Goal: Task Accomplishment & Management: Use online tool/utility

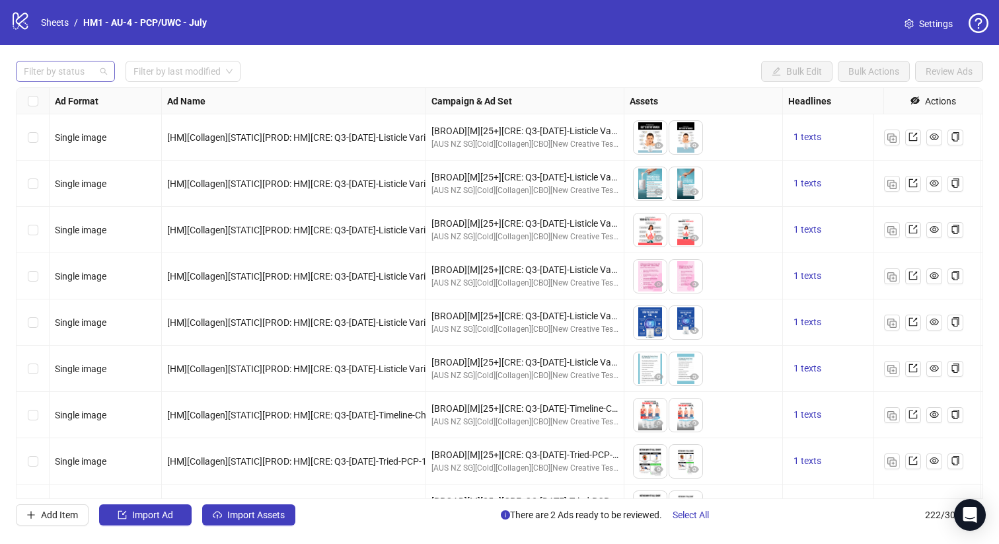
click at [73, 69] on div at bounding box center [58, 71] width 80 height 18
click at [71, 102] on div "Draft" at bounding box center [65, 98] width 78 height 15
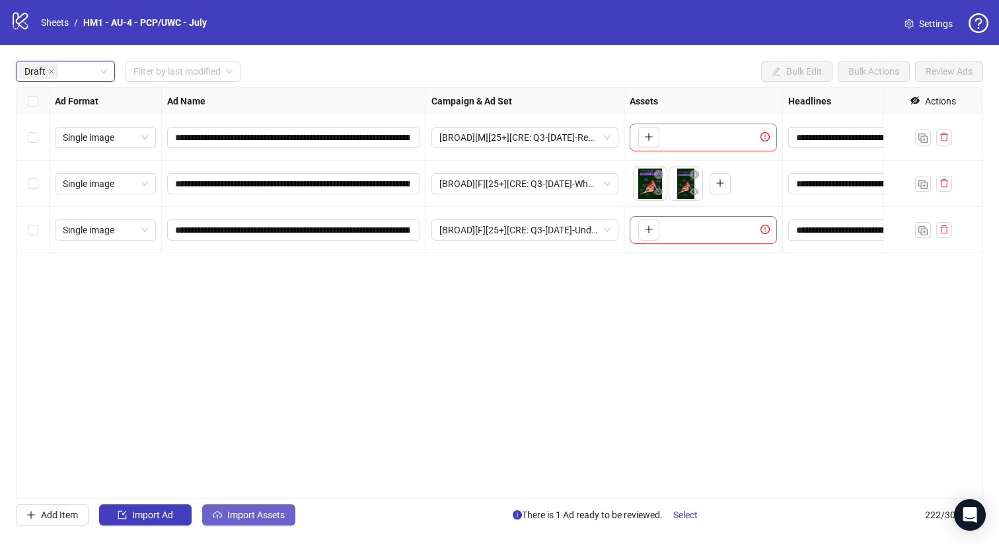
click at [258, 511] on span "Import Assets" at bounding box center [255, 514] width 57 height 11
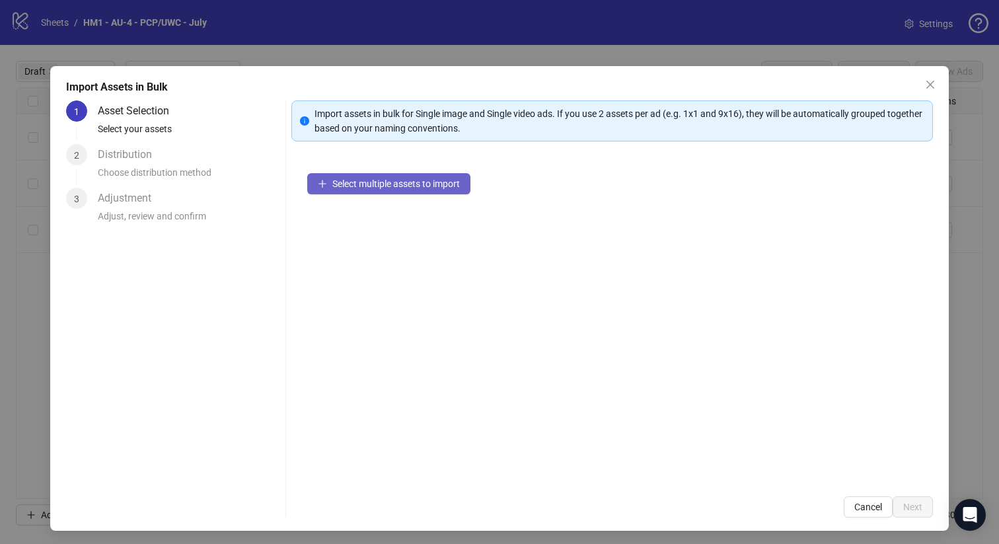
click at [404, 187] on span "Select multiple assets to import" at bounding box center [396, 183] width 128 height 11
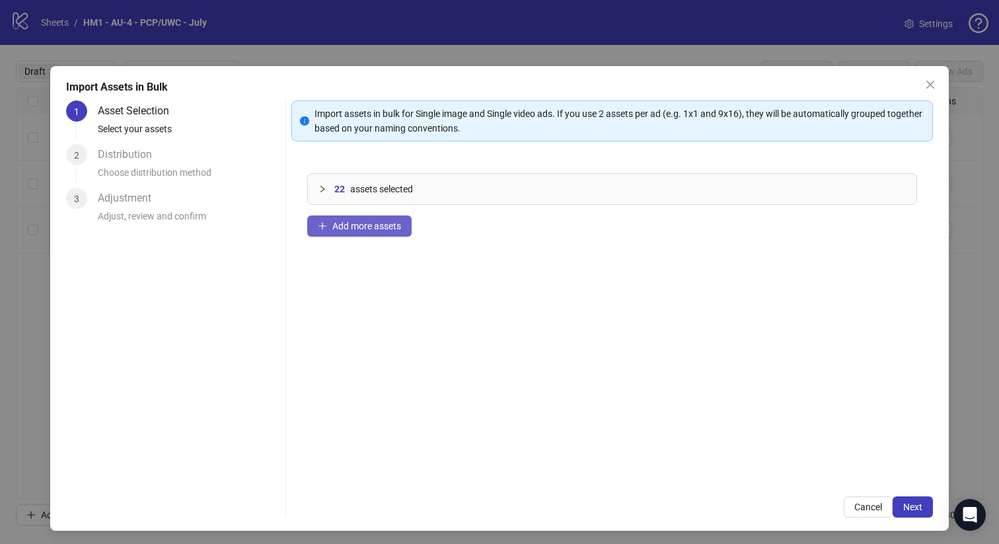
click at [359, 231] on button "Add more assets" at bounding box center [359, 225] width 104 height 21
click at [342, 221] on span "Add more assets" at bounding box center [366, 226] width 69 height 11
click at [328, 223] on button "Add more assets" at bounding box center [359, 225] width 104 height 21
click at [351, 227] on span "Add more assets" at bounding box center [366, 226] width 69 height 11
click at [906, 515] on button "Next" at bounding box center [913, 506] width 40 height 21
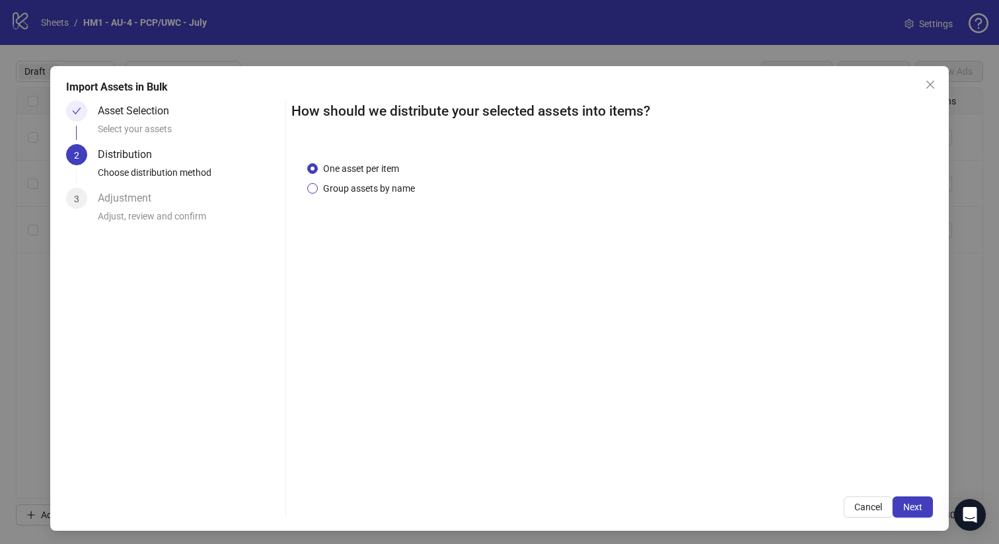
click at [355, 189] on span "Group assets by name" at bounding box center [369, 188] width 102 height 15
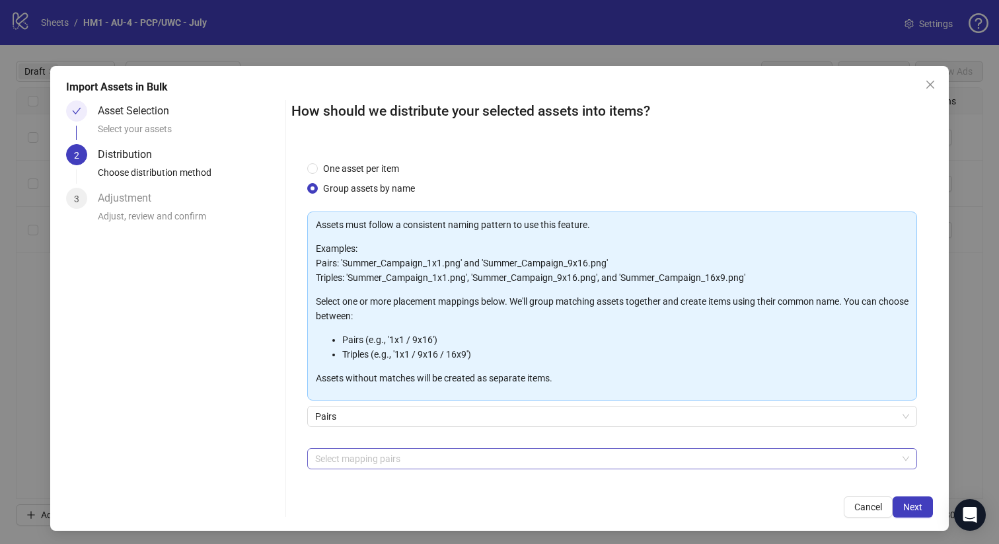
click at [425, 455] on div at bounding box center [605, 458] width 591 height 18
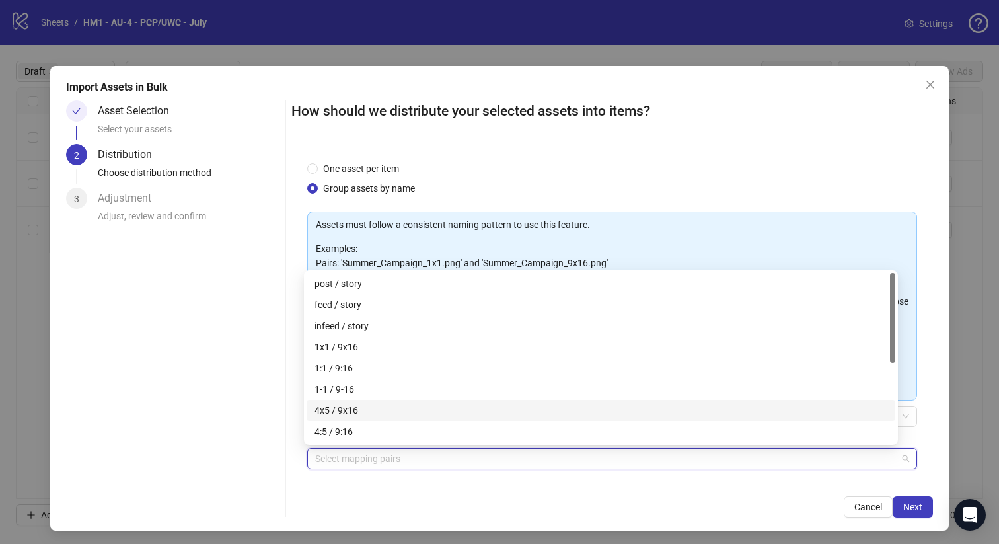
click at [420, 408] on div "4x5 / 9x16" at bounding box center [600, 410] width 573 height 15
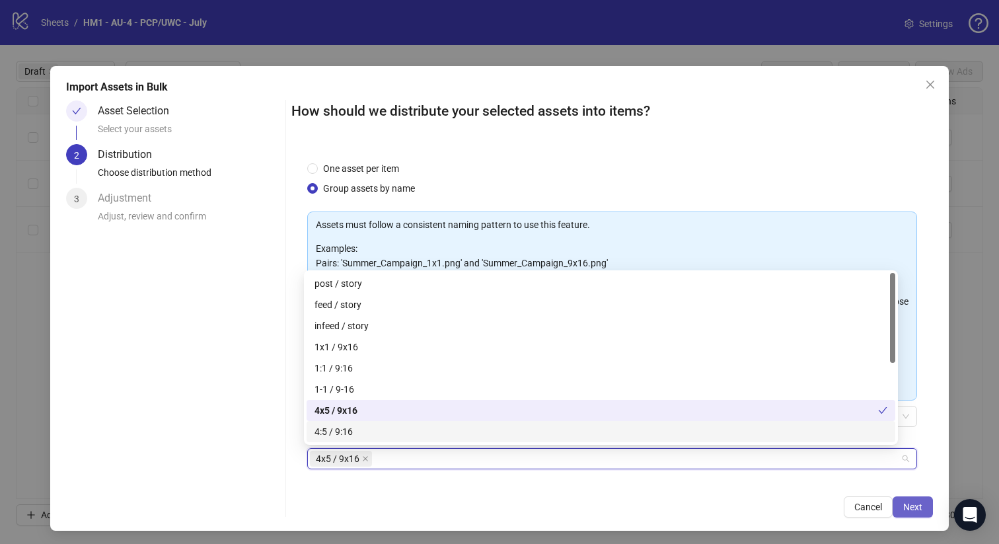
click at [903, 508] on span "Next" at bounding box center [912, 506] width 19 height 11
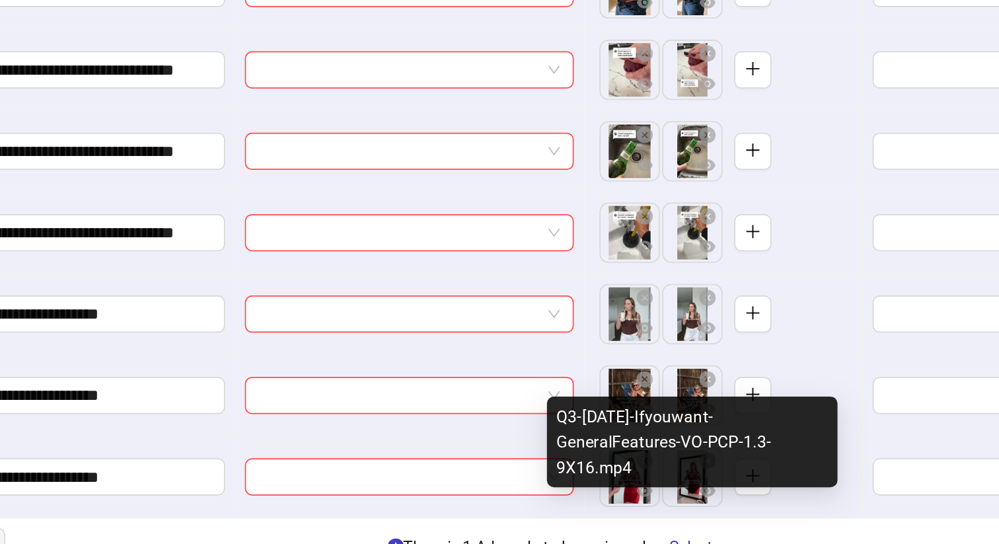
scroll to position [734, 0]
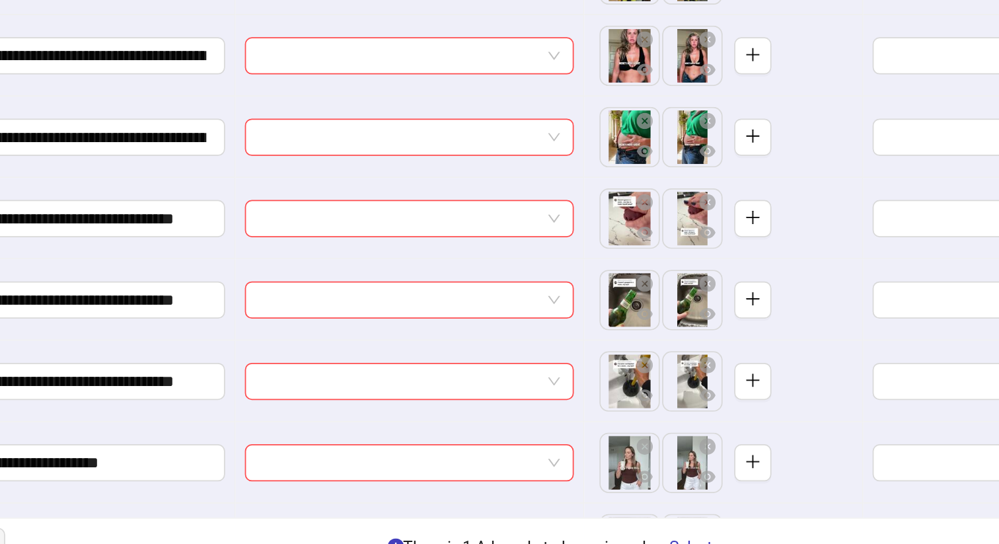
click at [650, 341] on body "**********" at bounding box center [499, 272] width 999 height 544
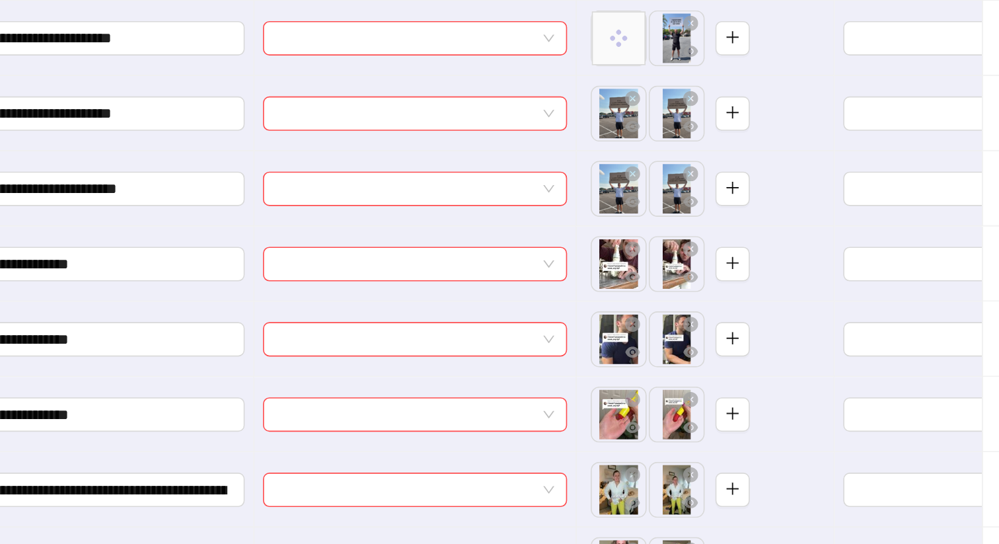
scroll to position [0, 0]
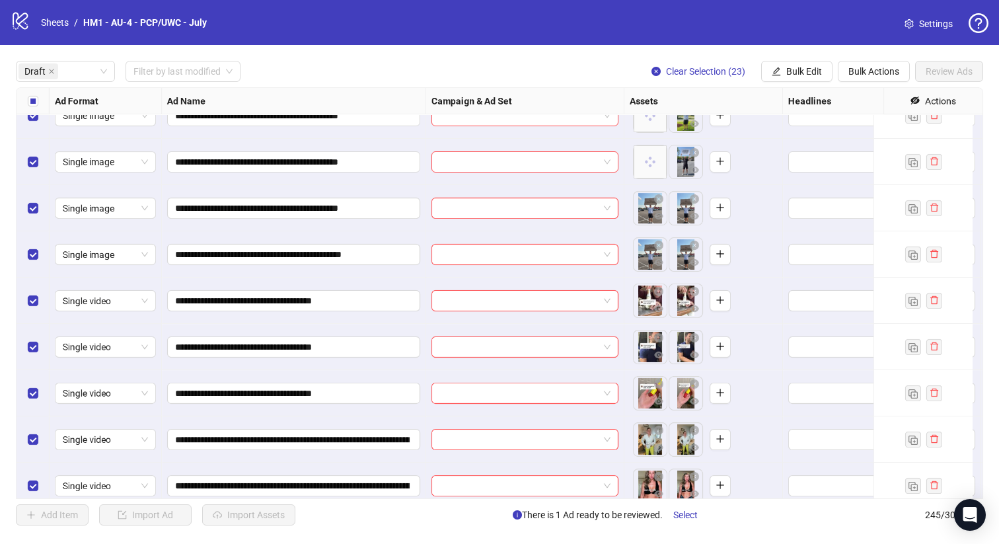
click at [28, 106] on label "Select all rows" at bounding box center [33, 101] width 11 height 15
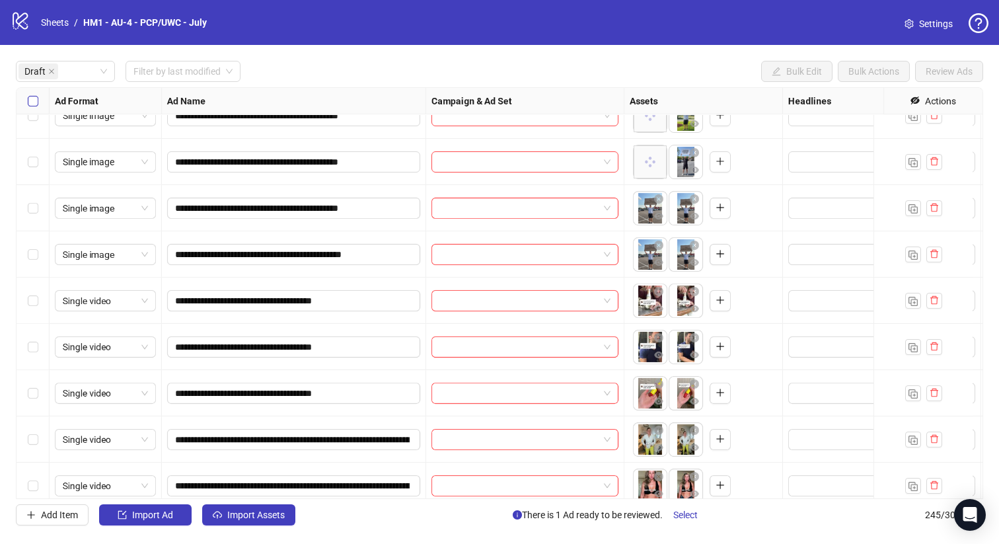
click at [28, 106] on label "Select all rows" at bounding box center [33, 101] width 11 height 15
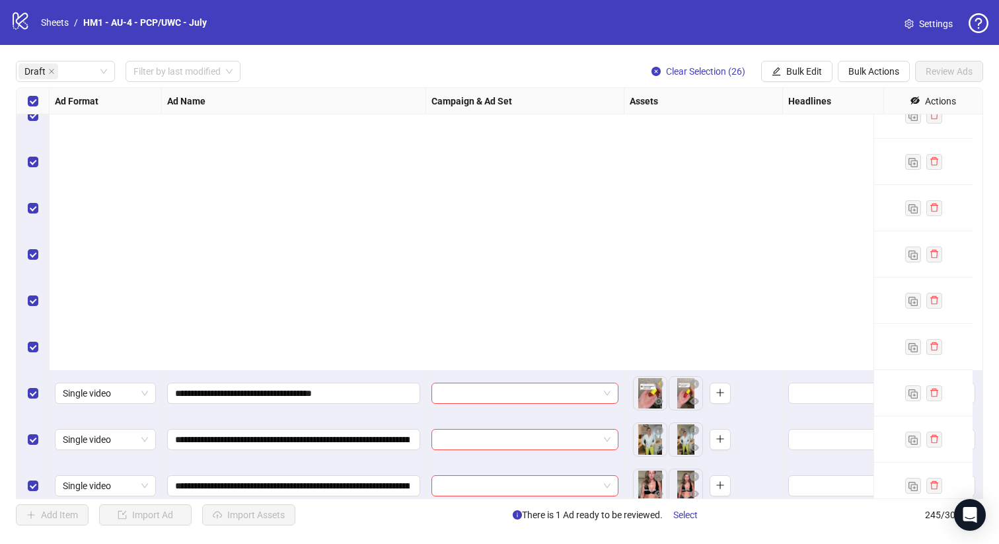
scroll to position [828, 0]
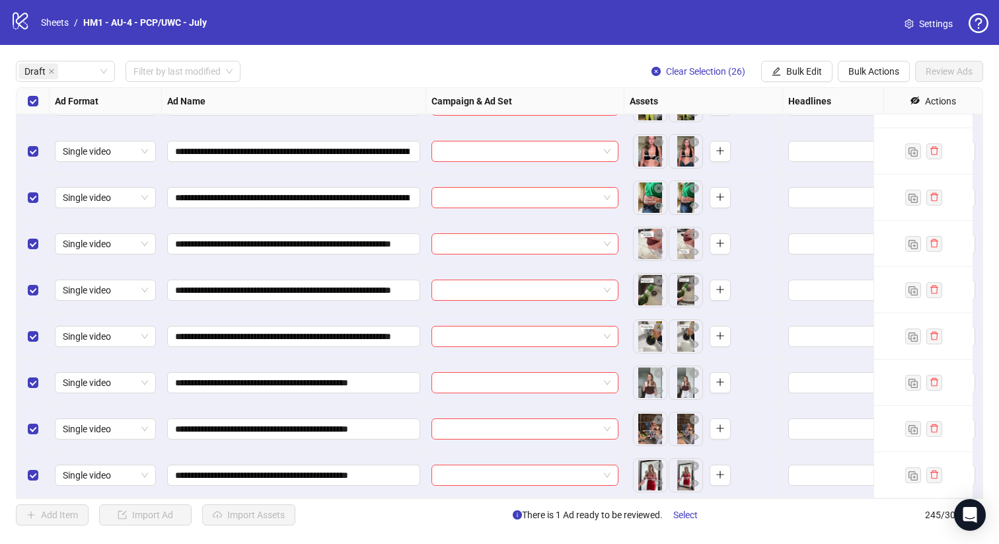
click at [40, 452] on div "Select row 26" at bounding box center [33, 475] width 33 height 46
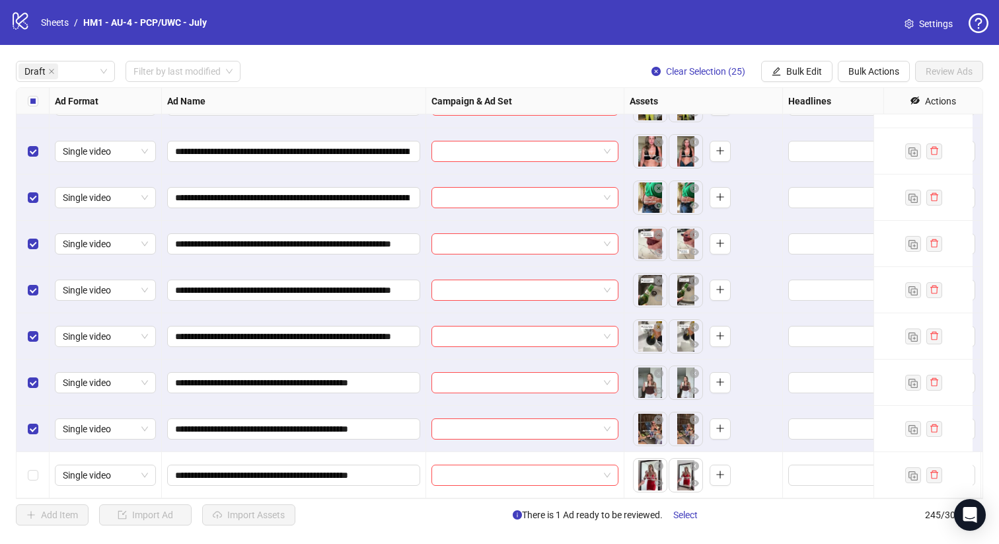
click at [40, 422] on div "Select row 25" at bounding box center [33, 429] width 33 height 46
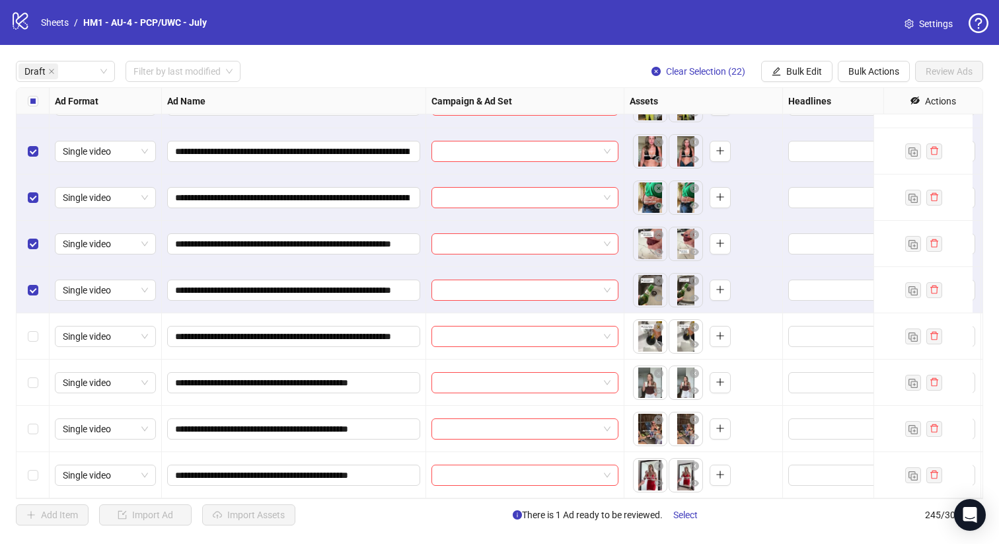
click at [25, 267] on div "Select row 22" at bounding box center [33, 290] width 33 height 46
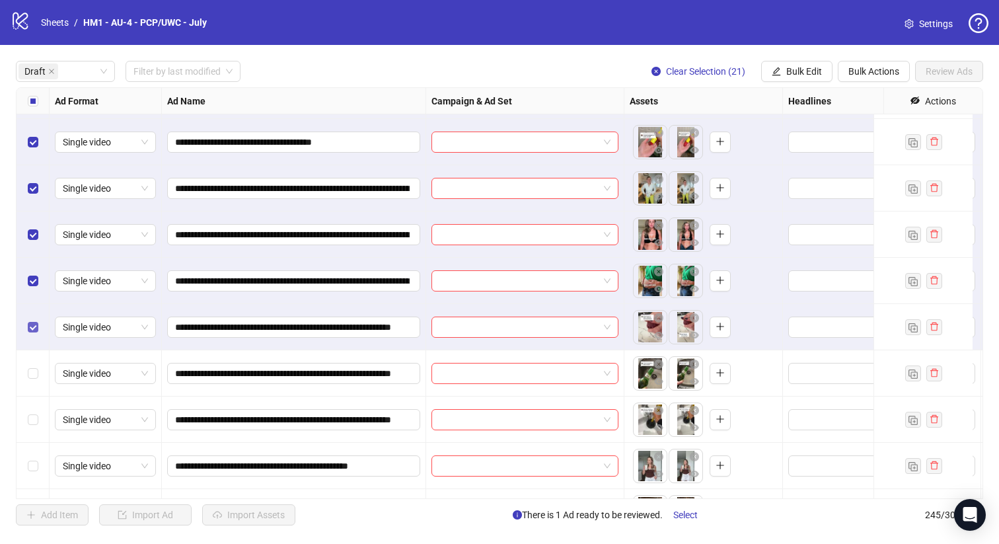
scroll to position [718, 0]
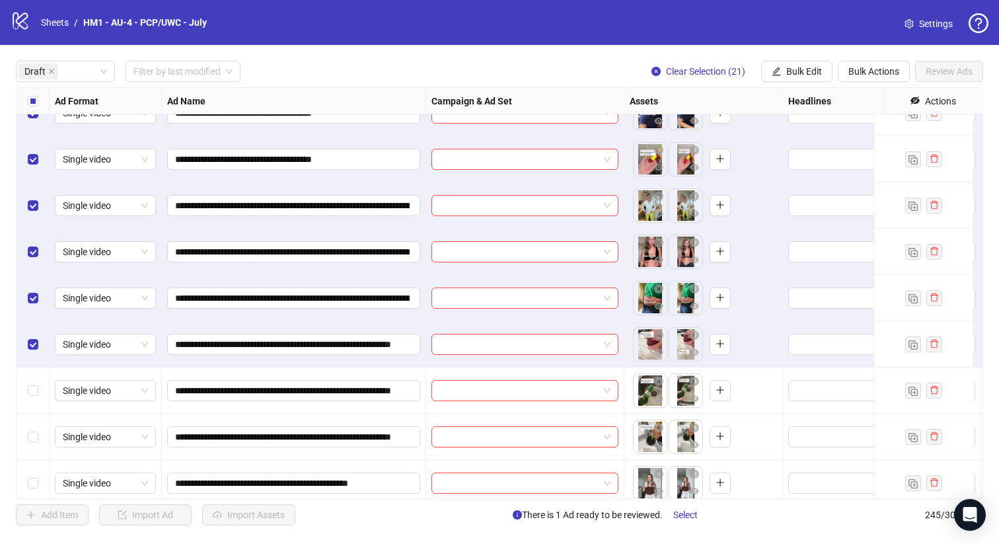
click at [38, 359] on div "Select row 21" at bounding box center [33, 344] width 33 height 46
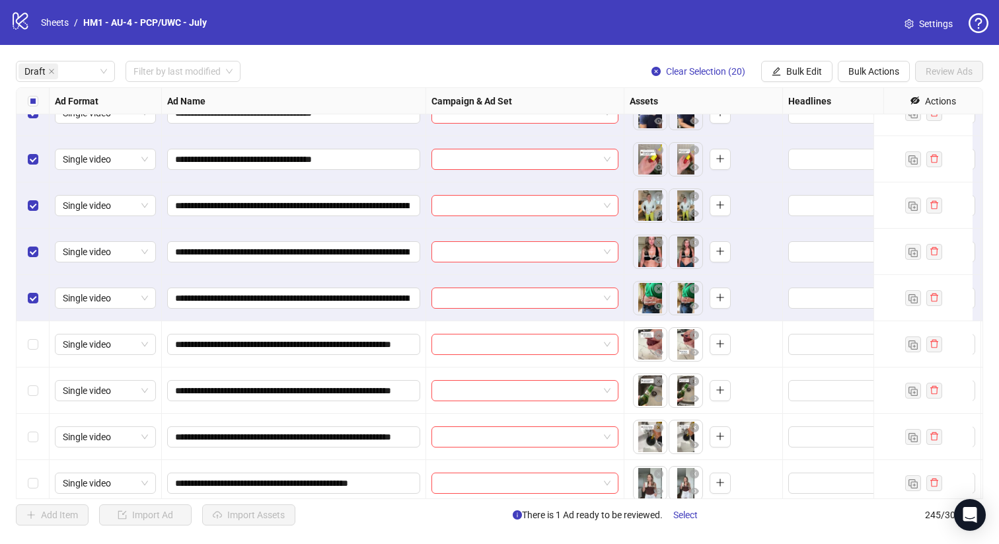
click at [42, 309] on div "Select row 20" at bounding box center [33, 298] width 33 height 46
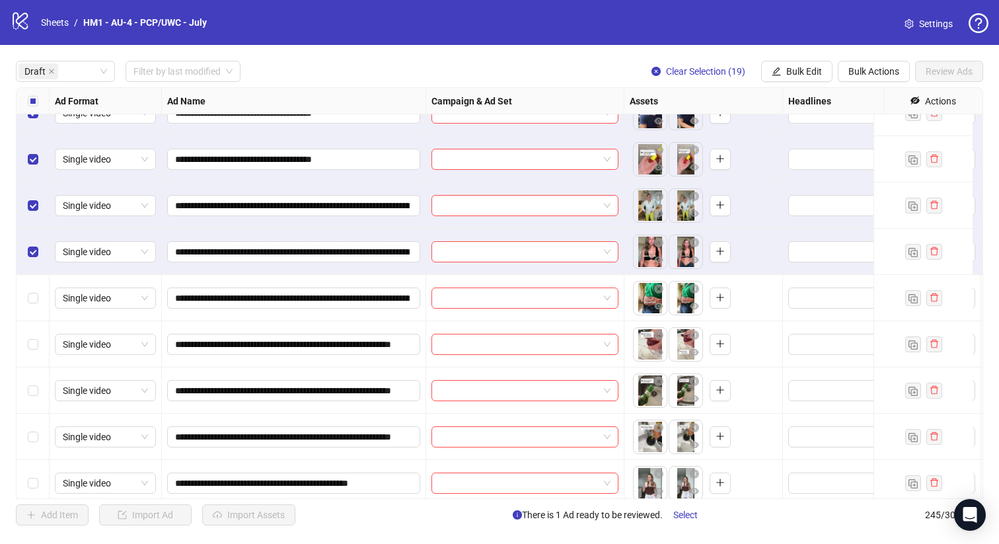
click at [37, 264] on div "Select row 19" at bounding box center [33, 252] width 33 height 46
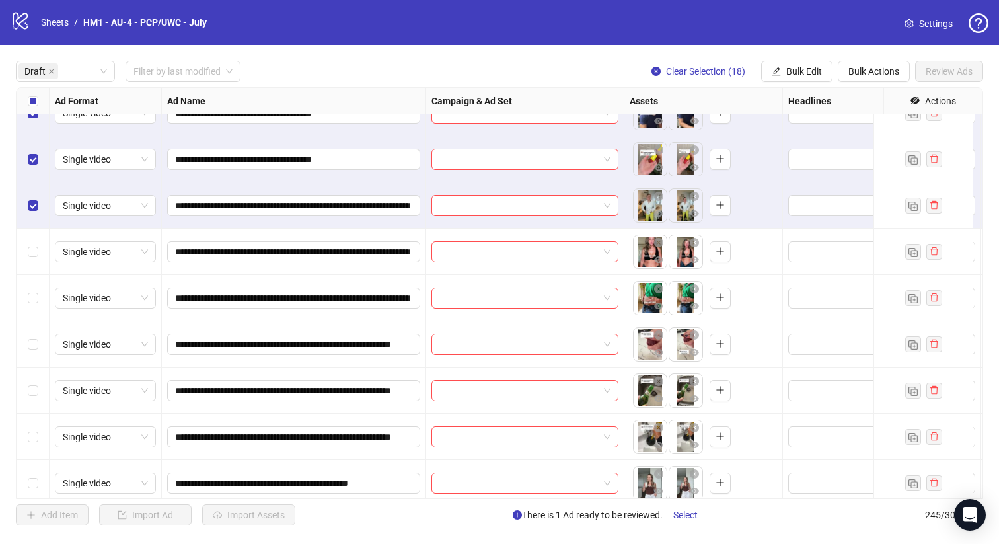
click at [47, 219] on div "Select row 18" at bounding box center [33, 205] width 33 height 46
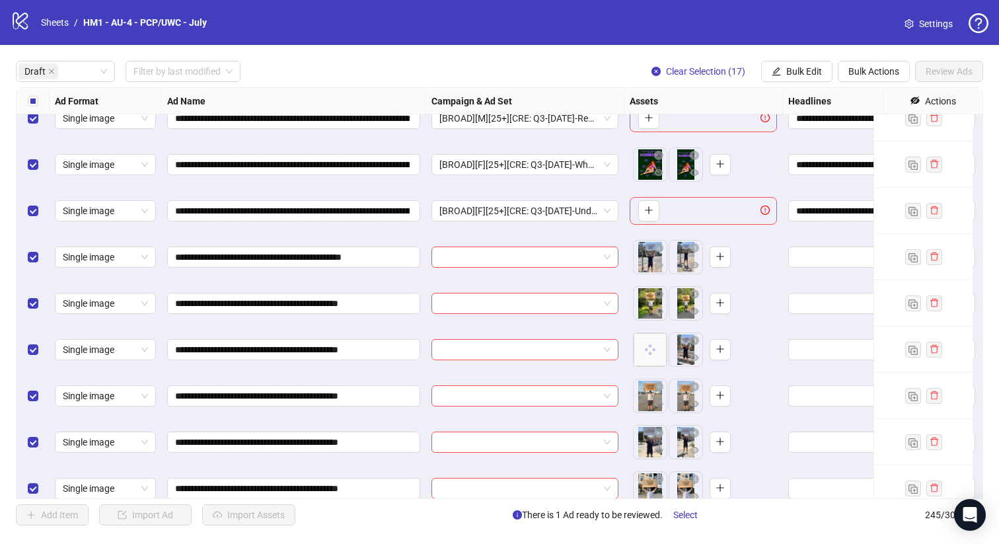
scroll to position [17, 0]
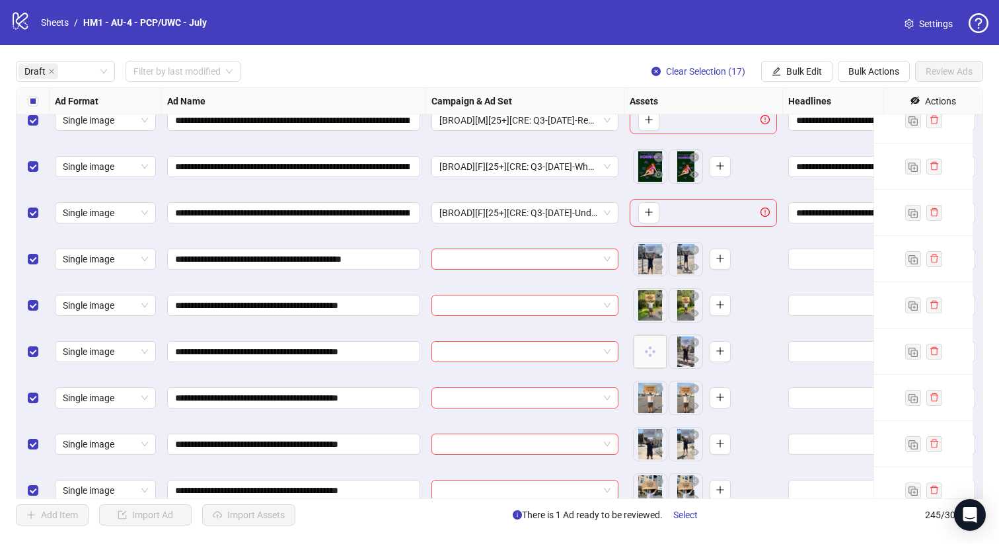
click at [47, 219] on div "Select row 3" at bounding box center [33, 213] width 33 height 46
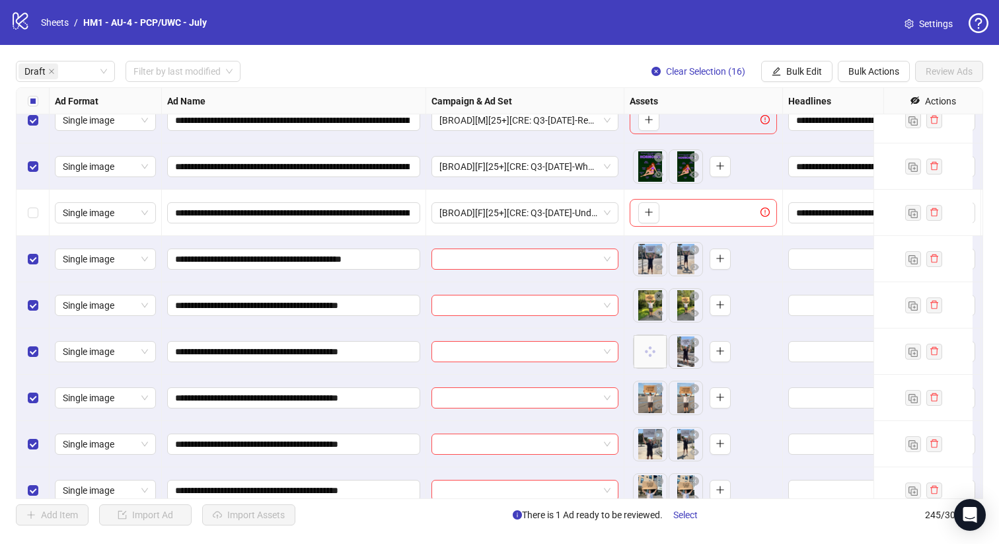
scroll to position [0, 0]
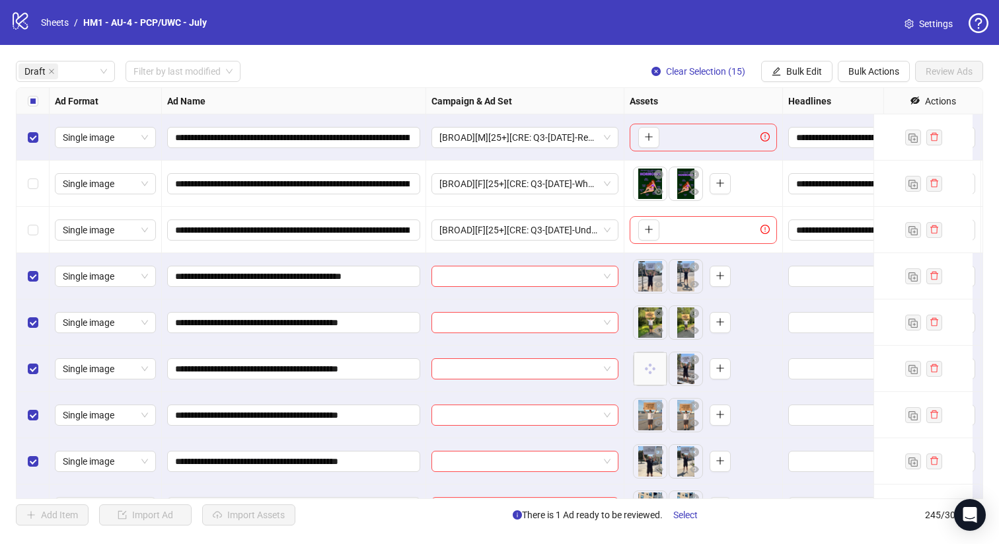
click at [30, 149] on div "Select row 1" at bounding box center [33, 137] width 33 height 46
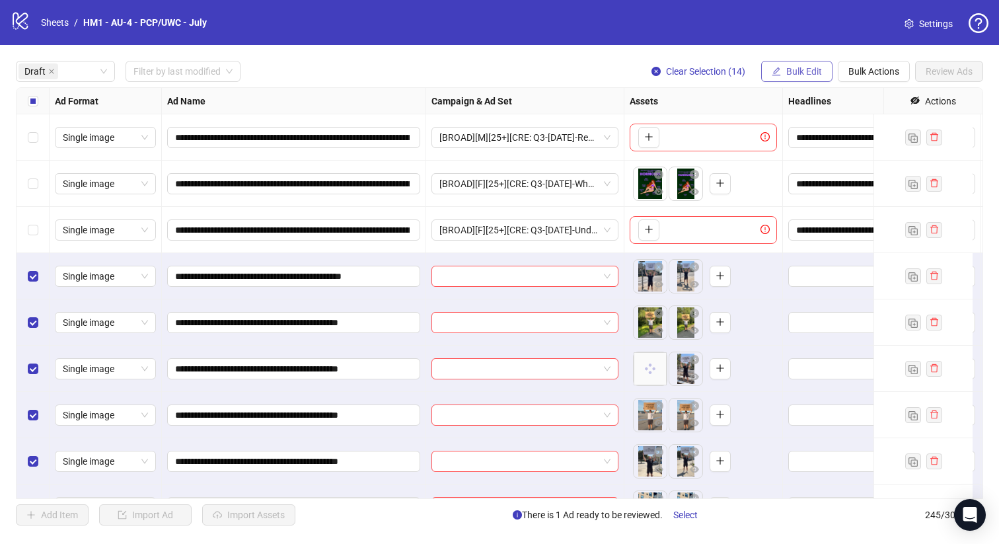
click at [779, 68] on icon "edit" at bounding box center [776, 71] width 9 height 9
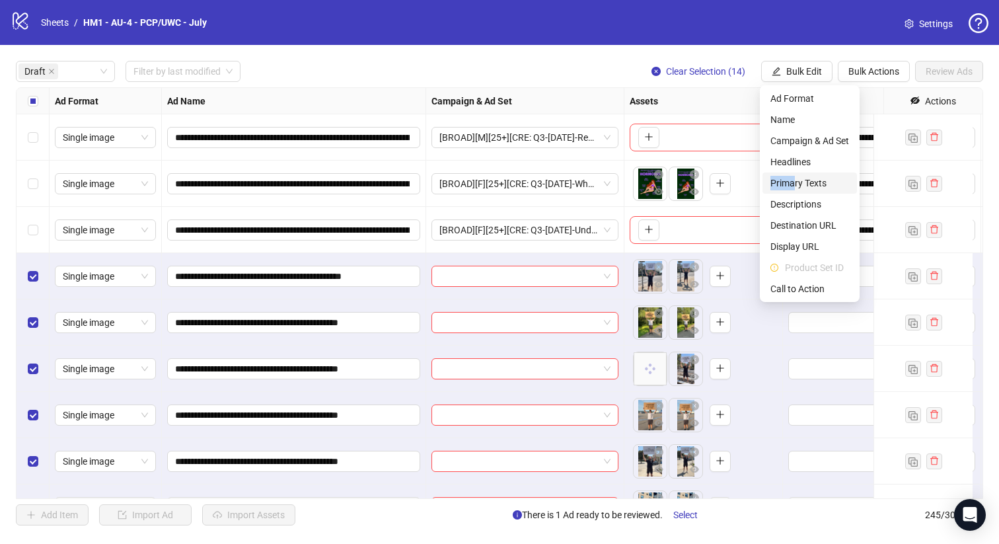
click at [794, 176] on span "Primary Texts" at bounding box center [809, 183] width 79 height 15
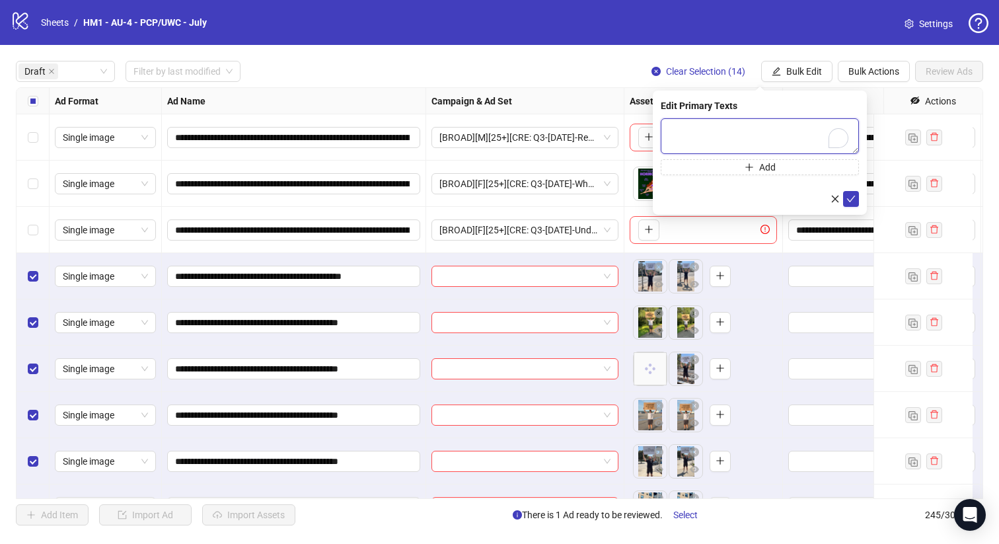
click at [743, 131] on textarea "To enrich screen reader interactions, please activate Accessibility in Grammarl…" at bounding box center [760, 136] width 198 height 36
paste textarea "**********"
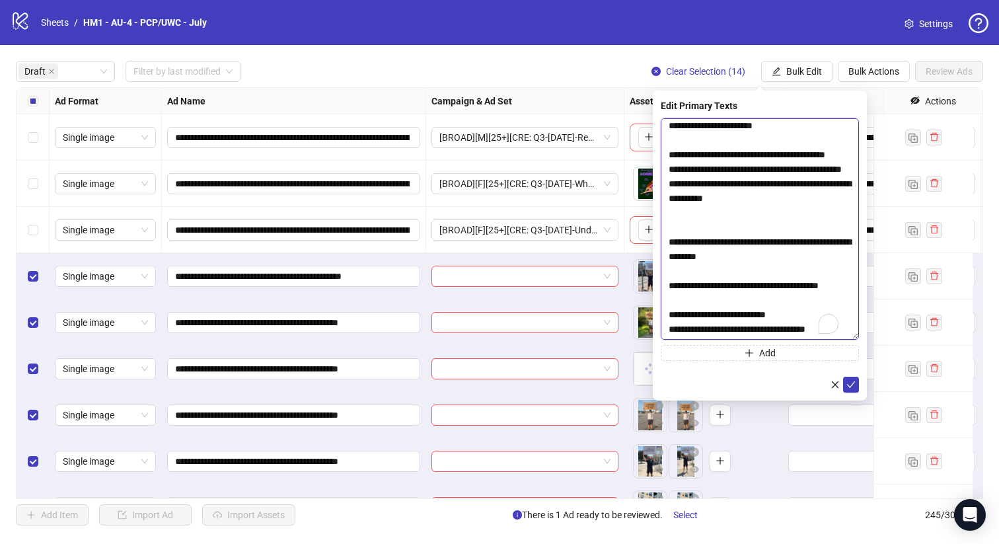
drag, startPoint x: 852, startPoint y: 149, endPoint x: 852, endPoint y: 345, distance: 195.6
click at [852, 340] on textarea "To enrich screen reader interactions, please activate Accessibility in Grammarl…" at bounding box center [760, 228] width 198 height 221
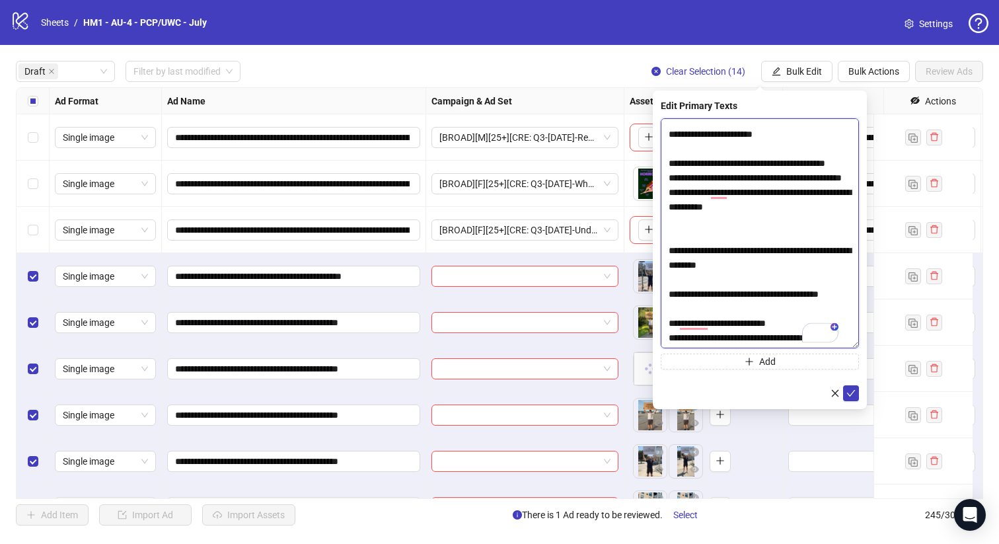
click at [731, 282] on textarea "To enrich screen reader interactions, please activate Accessibility in Grammarl…" at bounding box center [760, 233] width 198 height 230
type textarea "**********"
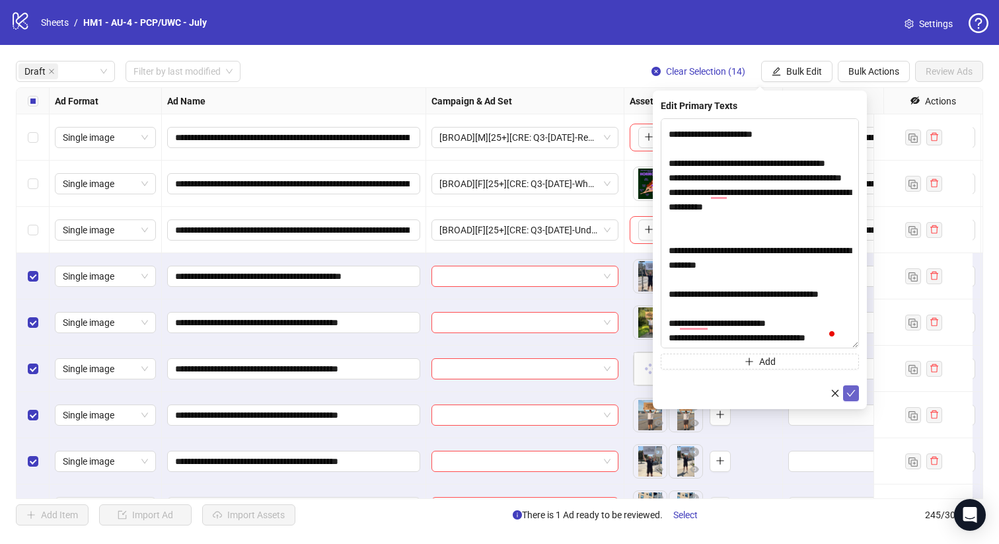
click at [852, 390] on icon "check" at bounding box center [850, 392] width 9 height 9
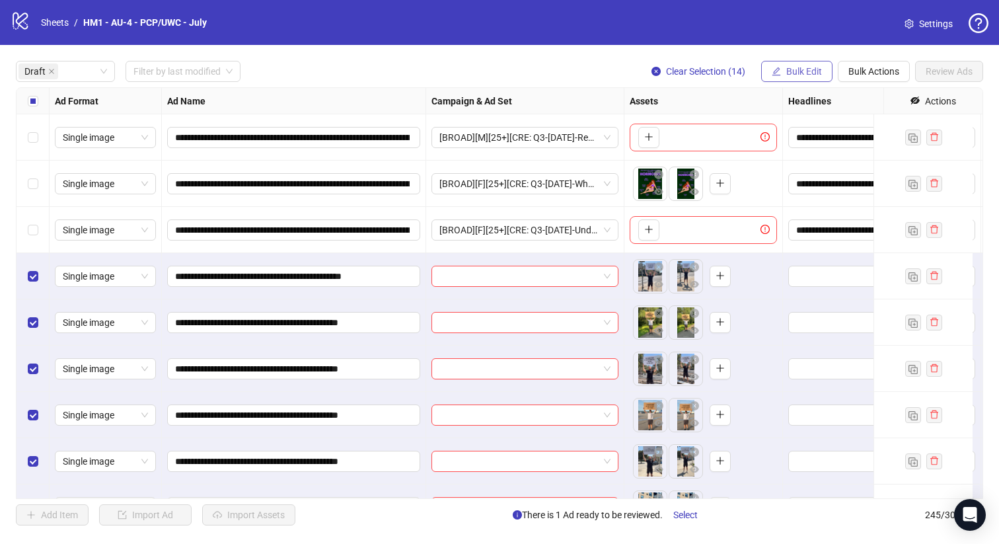
click at [794, 65] on button "Bulk Edit" at bounding box center [796, 71] width 71 height 21
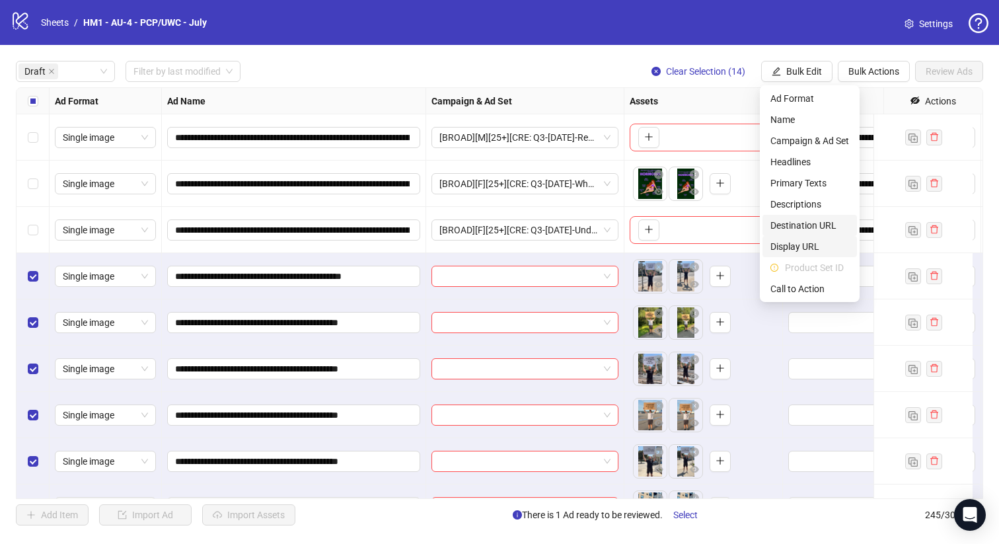
click at [799, 219] on span "Destination URL" at bounding box center [809, 225] width 79 height 15
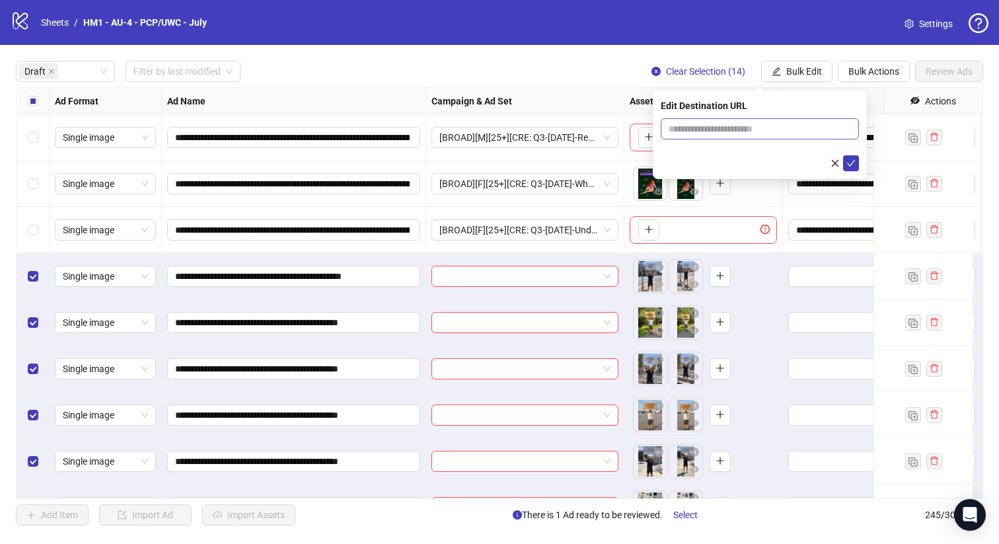
click at [739, 119] on span at bounding box center [760, 128] width 198 height 21
click at [739, 122] on input "text" at bounding box center [755, 129] width 172 height 15
paste input "**********"
type input "**********"
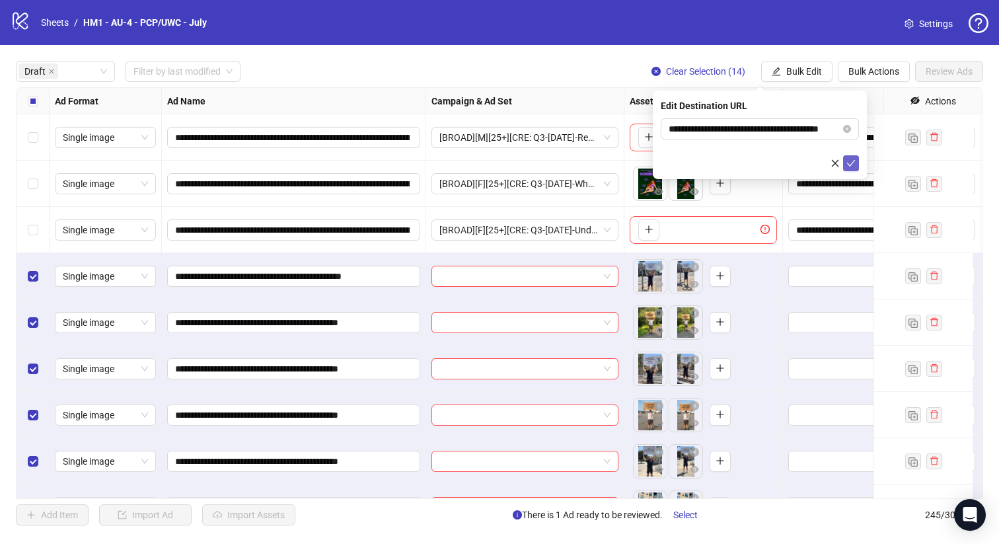
scroll to position [0, 0]
click at [856, 165] on button "submit" at bounding box center [851, 163] width 16 height 16
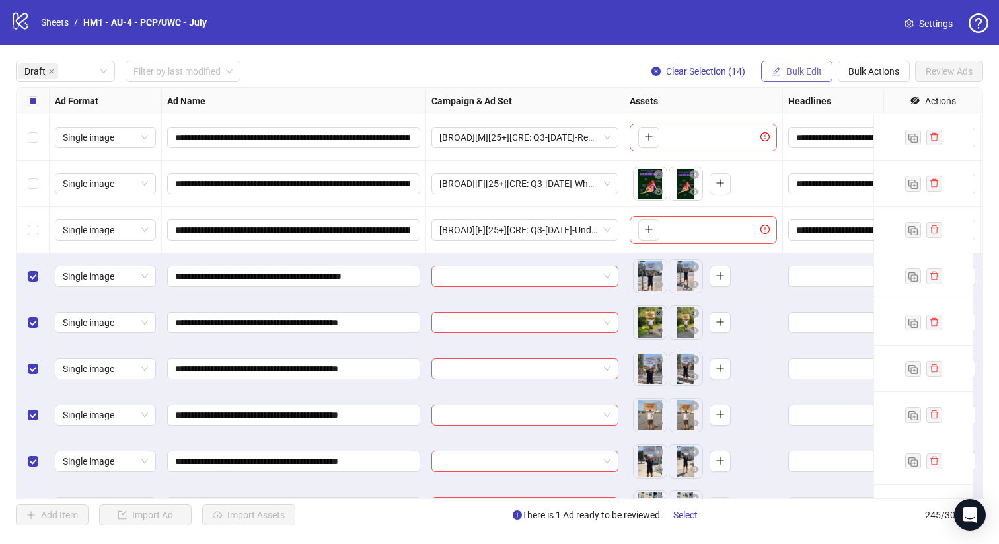
click at [776, 76] on span "button" at bounding box center [776, 71] width 9 height 11
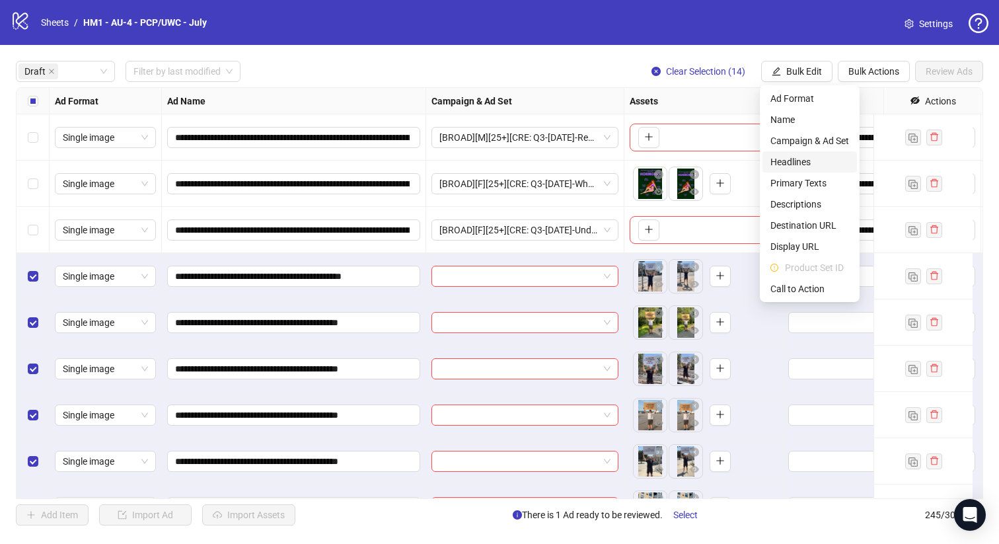
click at [814, 164] on span "Headlines" at bounding box center [809, 162] width 79 height 15
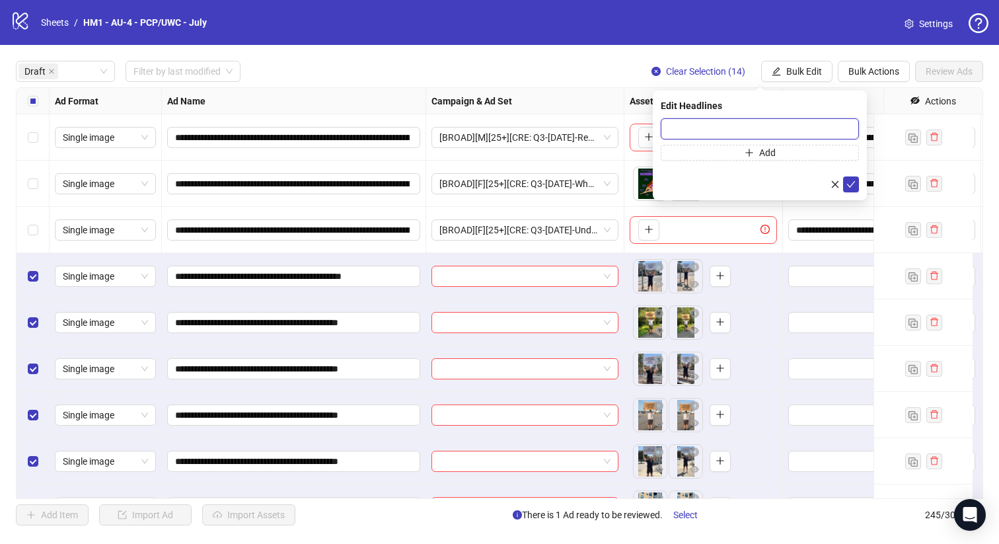
click at [809, 127] on input "text" at bounding box center [760, 128] width 198 height 21
paste input "**********"
type input "**********"
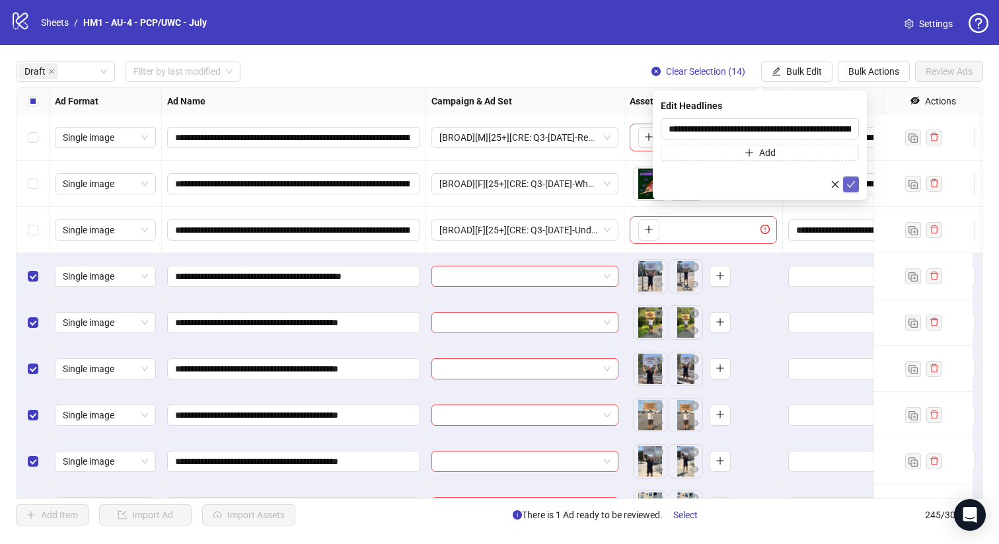
click at [854, 184] on icon "check" at bounding box center [850, 184] width 9 height 9
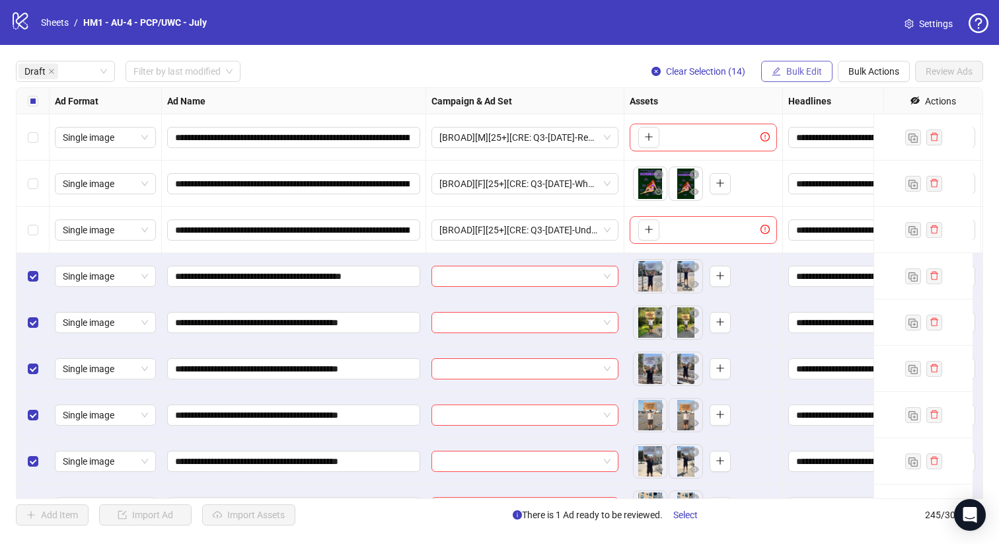
click at [784, 73] on button "Bulk Edit" at bounding box center [796, 71] width 71 height 21
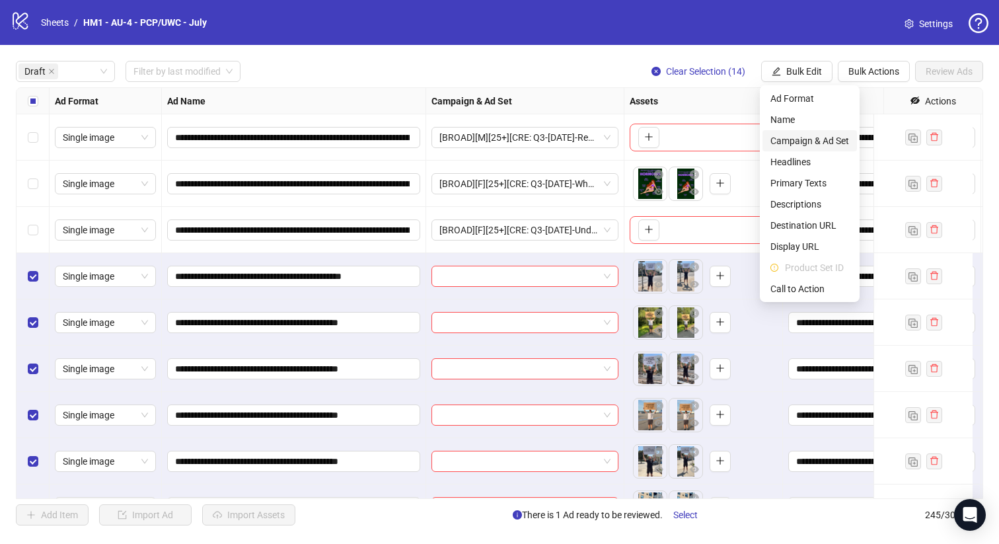
click at [791, 135] on span "Campaign & Ad Set" at bounding box center [809, 140] width 79 height 15
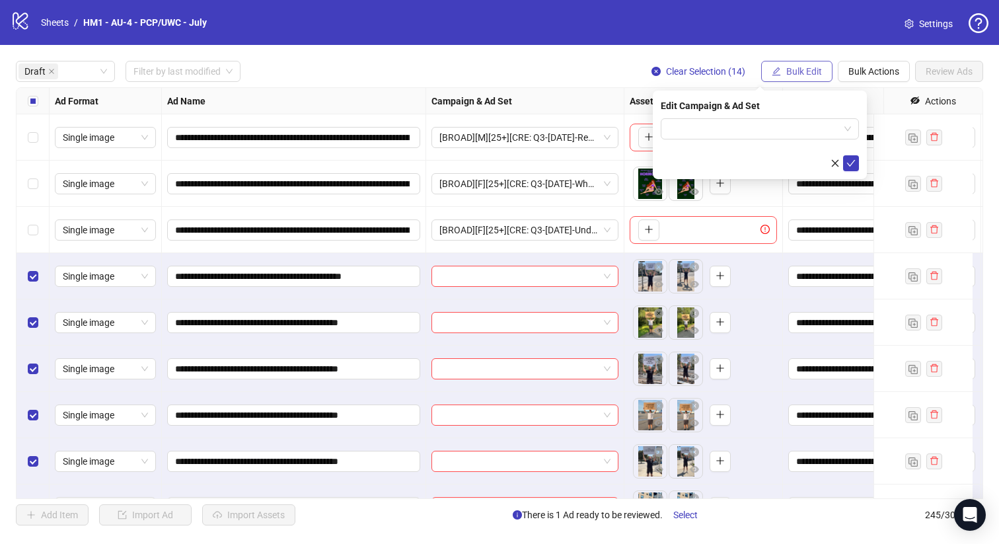
click at [784, 70] on button "Bulk Edit" at bounding box center [796, 71] width 71 height 21
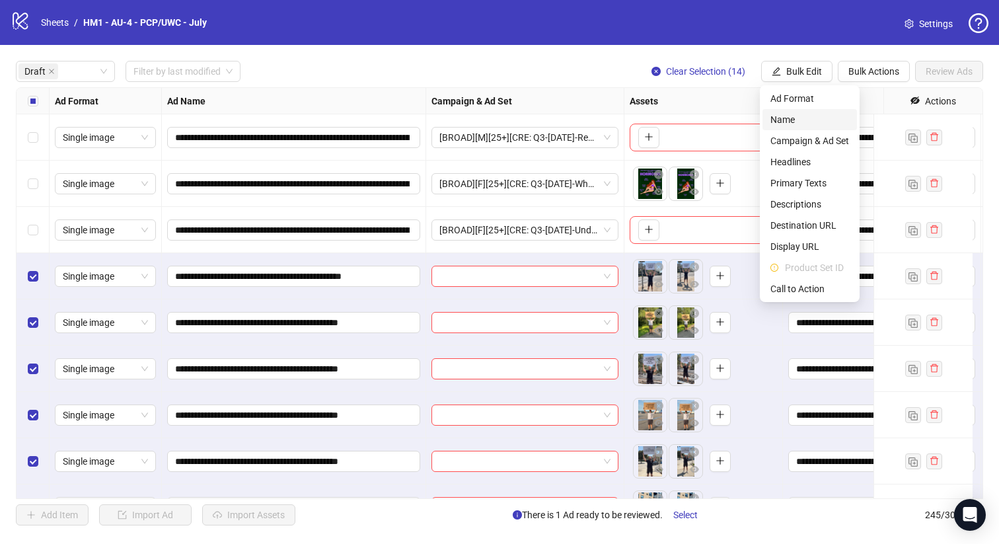
click at [782, 112] on span "Name" at bounding box center [809, 119] width 79 height 15
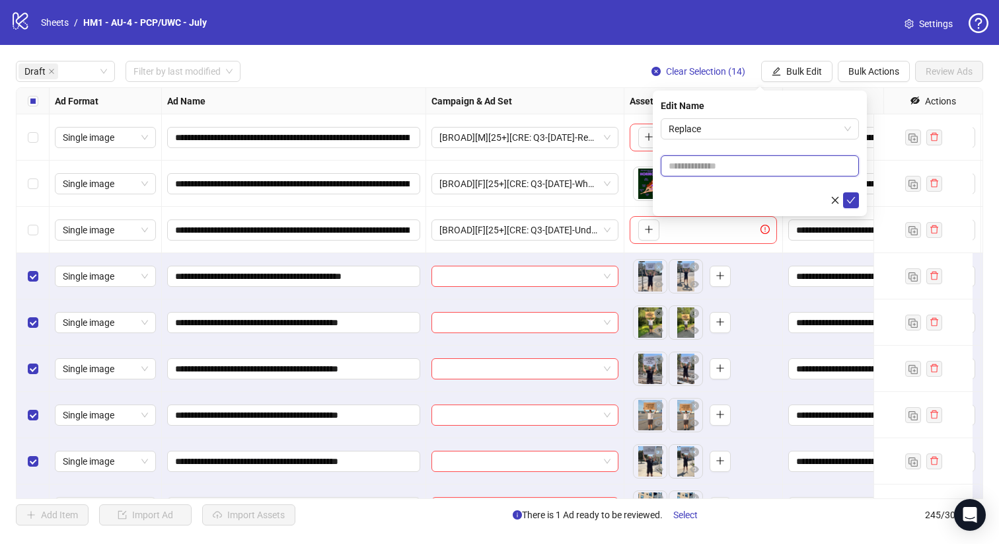
click at [768, 166] on input "text" at bounding box center [760, 165] width 198 height 21
paste input "**********"
click at [756, 123] on span "Replace" at bounding box center [760, 129] width 182 height 20
type input "**********"
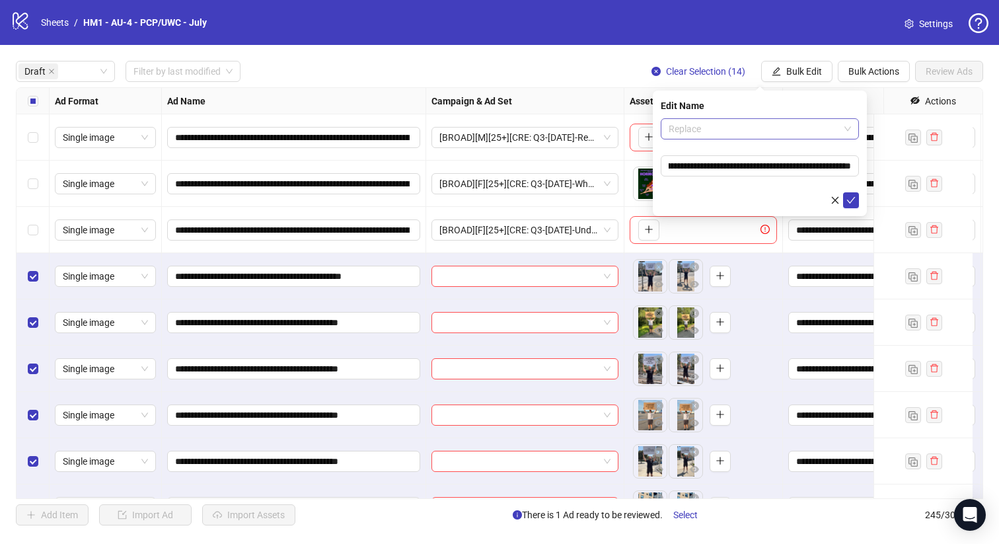
scroll to position [0, 0]
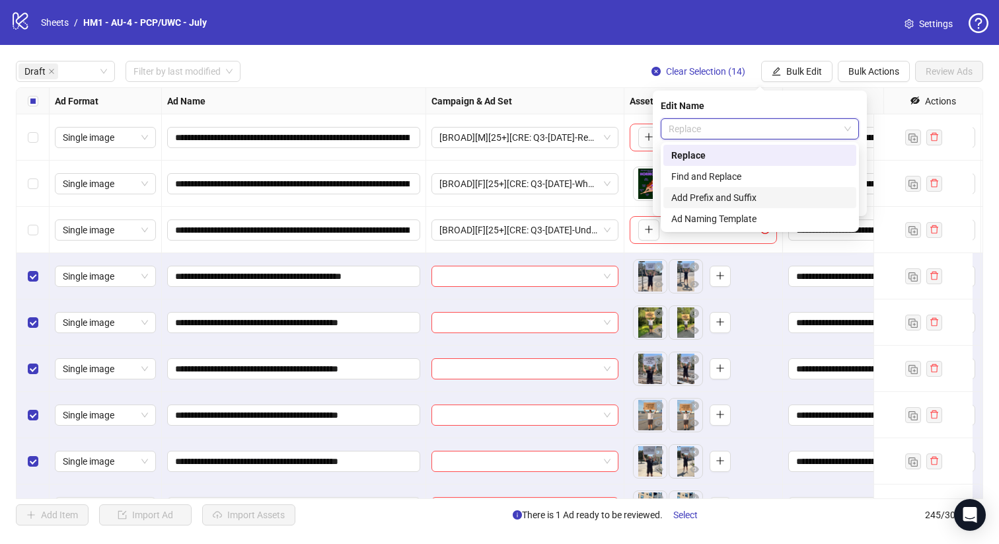
click at [754, 192] on div "Add Prefix and Suffix" at bounding box center [759, 197] width 177 height 15
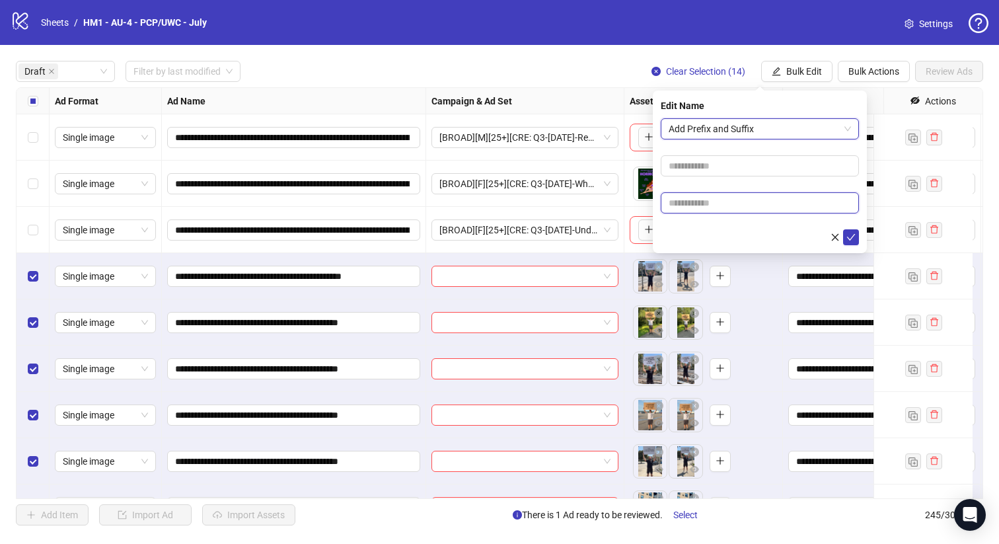
click at [750, 205] on input "text" at bounding box center [760, 202] width 198 height 21
paste input "**********"
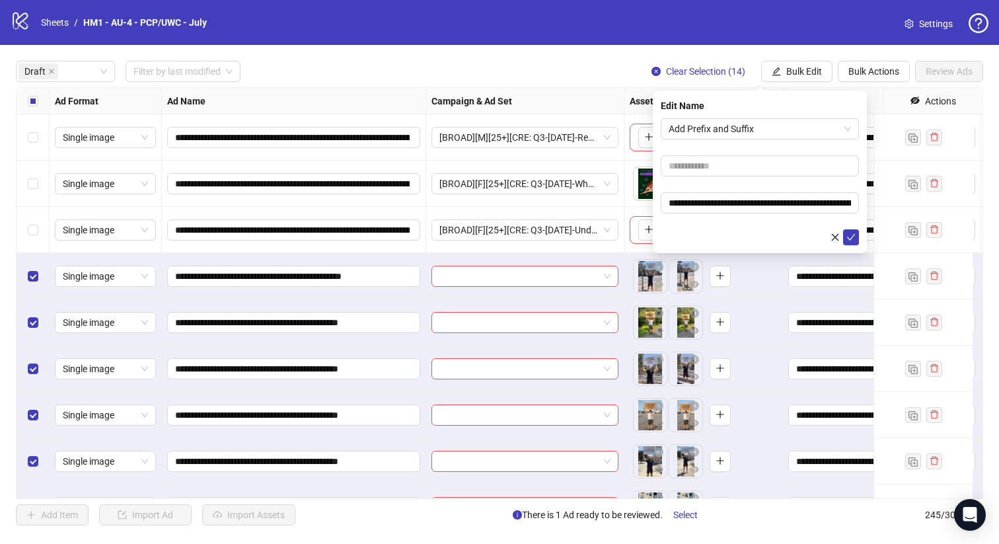
click at [755, 184] on form "**********" at bounding box center [760, 181] width 198 height 127
drag, startPoint x: 828, startPoint y: 204, endPoint x: 600, endPoint y: 204, distance: 227.9
click at [600, 204] on body "**********" at bounding box center [499, 272] width 999 height 544
drag, startPoint x: 832, startPoint y: 205, endPoint x: 630, endPoint y: 223, distance: 202.2
click at [631, 223] on body "**********" at bounding box center [499, 272] width 999 height 544
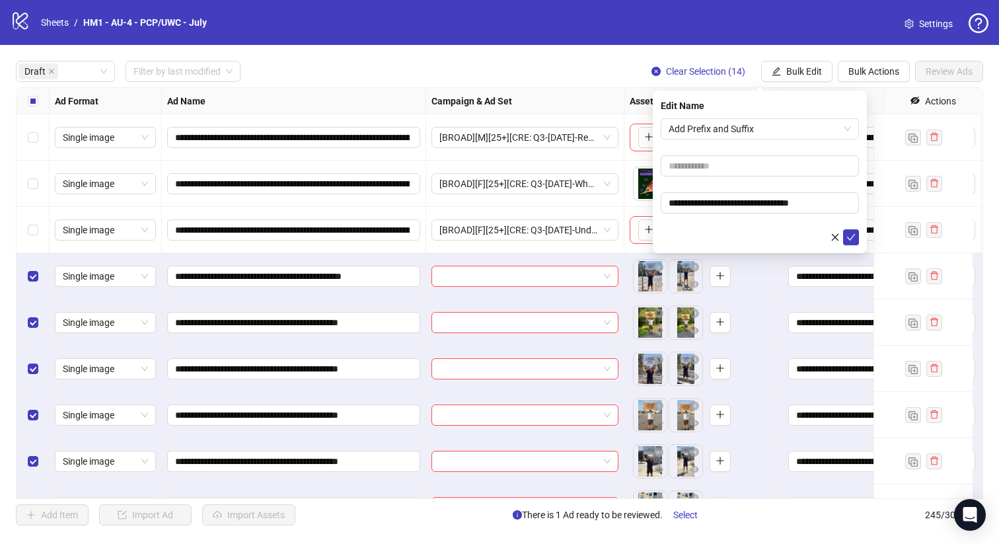
click at [821, 213] on form "**********" at bounding box center [760, 181] width 198 height 127
drag, startPoint x: 844, startPoint y: 202, endPoint x: 615, endPoint y: 202, distance: 228.6
click at [615, 202] on body "**********" at bounding box center [499, 272] width 999 height 544
paste input "**********"
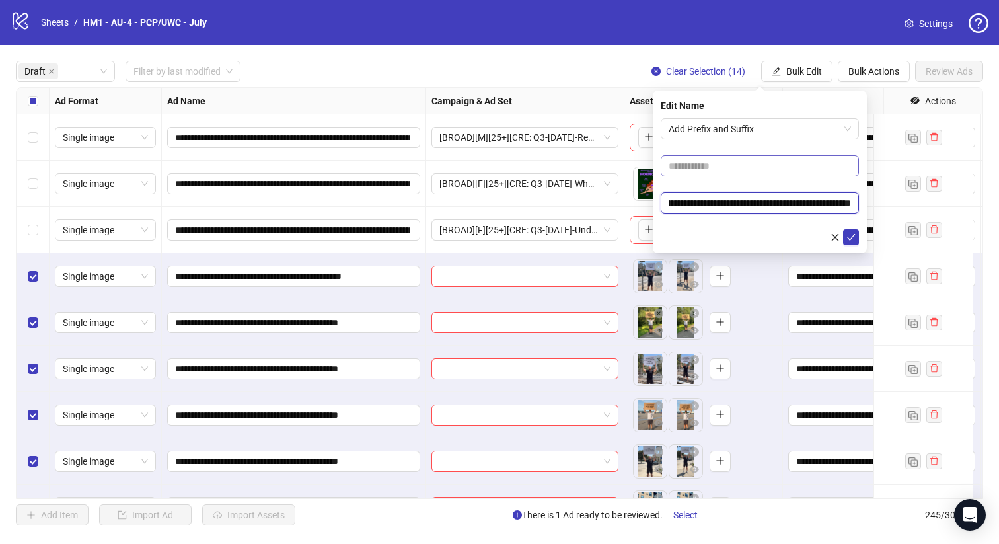
type input "**********"
click at [768, 171] on input "text" at bounding box center [760, 165] width 198 height 21
type input "**********"
click at [848, 236] on icon "check" at bounding box center [850, 237] width 9 height 9
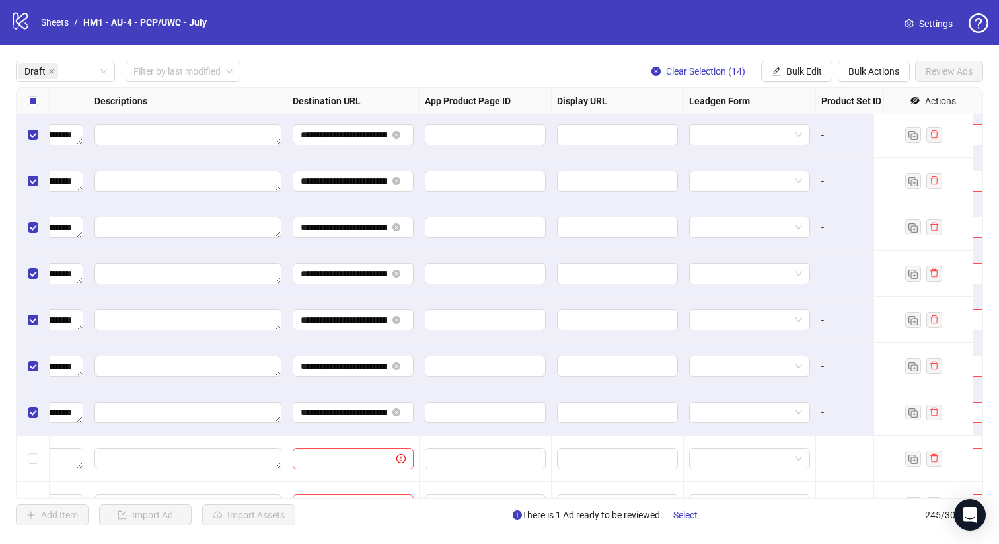
scroll to position [465, 1204]
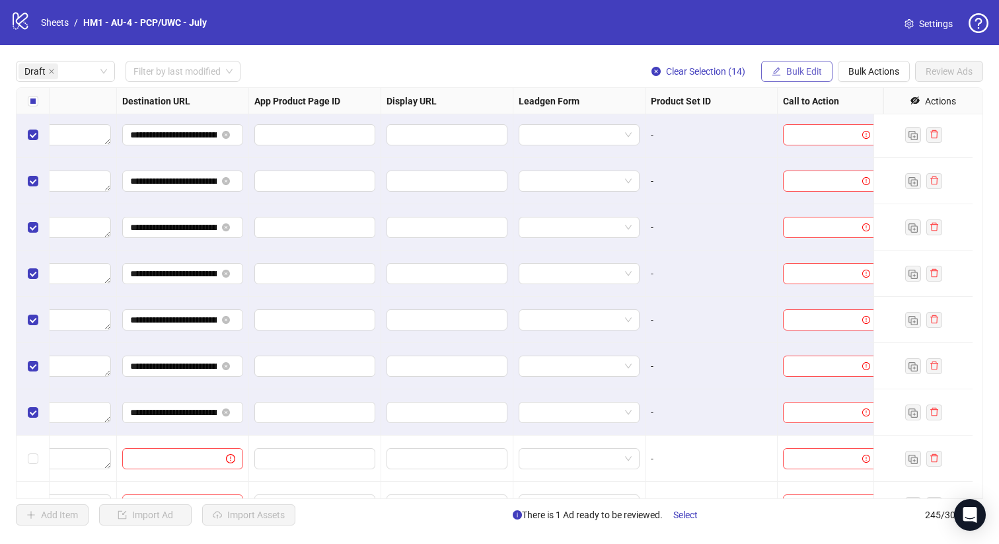
click at [795, 75] on span "Bulk Edit" at bounding box center [804, 71] width 36 height 11
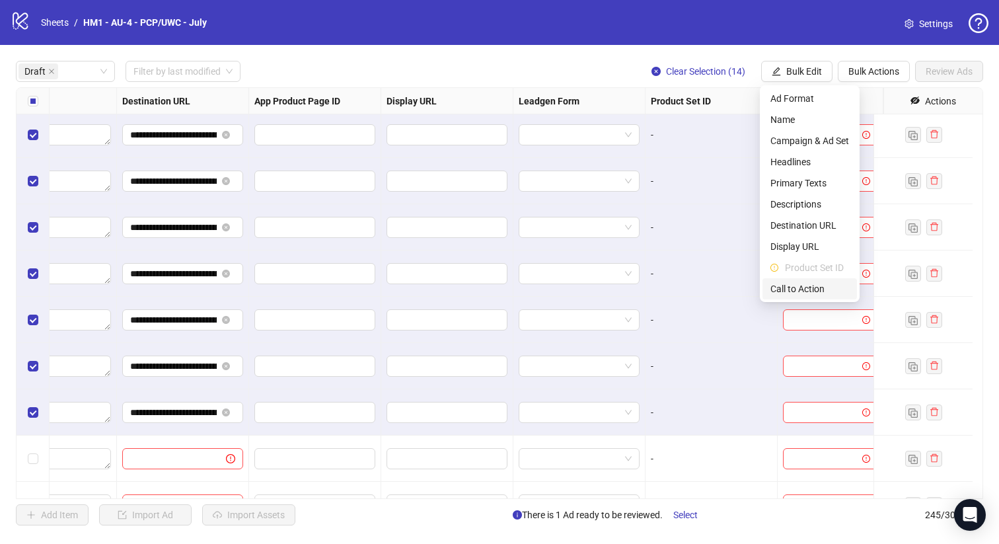
click at [800, 293] on span "Call to Action" at bounding box center [809, 288] width 79 height 15
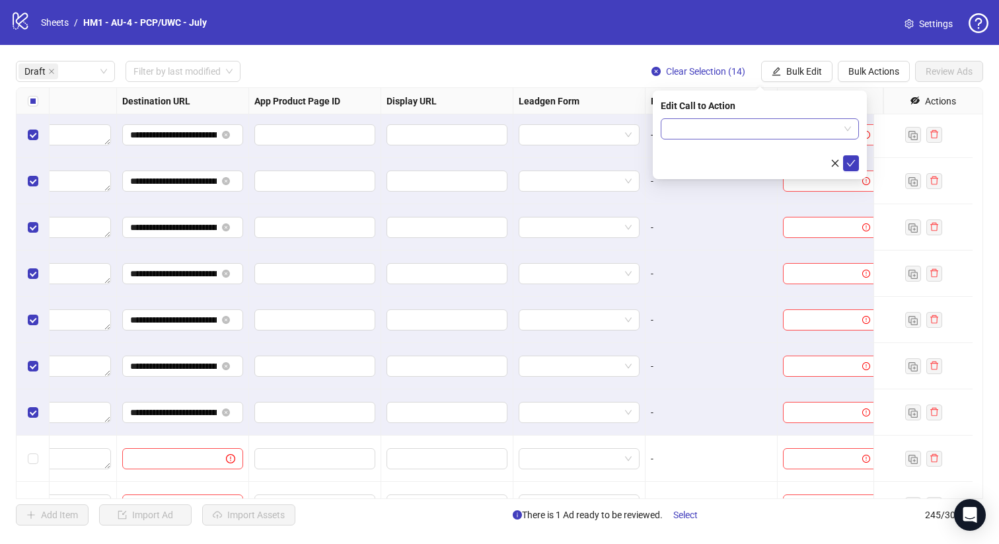
click at [770, 125] on input "search" at bounding box center [754, 129] width 170 height 20
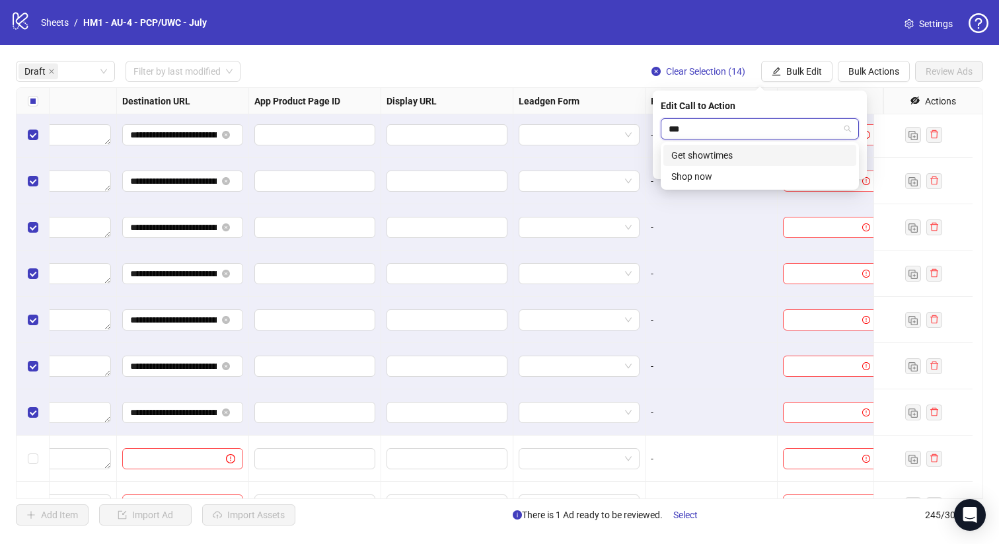
type input "****"
click at [786, 165] on div "Shop now" at bounding box center [759, 155] width 193 height 21
click at [848, 164] on icon "check" at bounding box center [850, 163] width 9 height 9
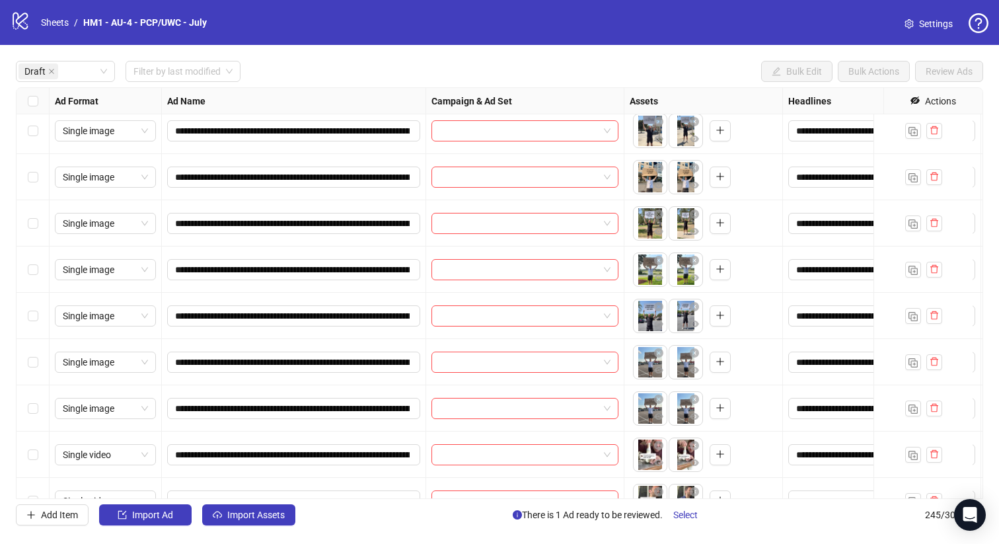
scroll to position [355, 0]
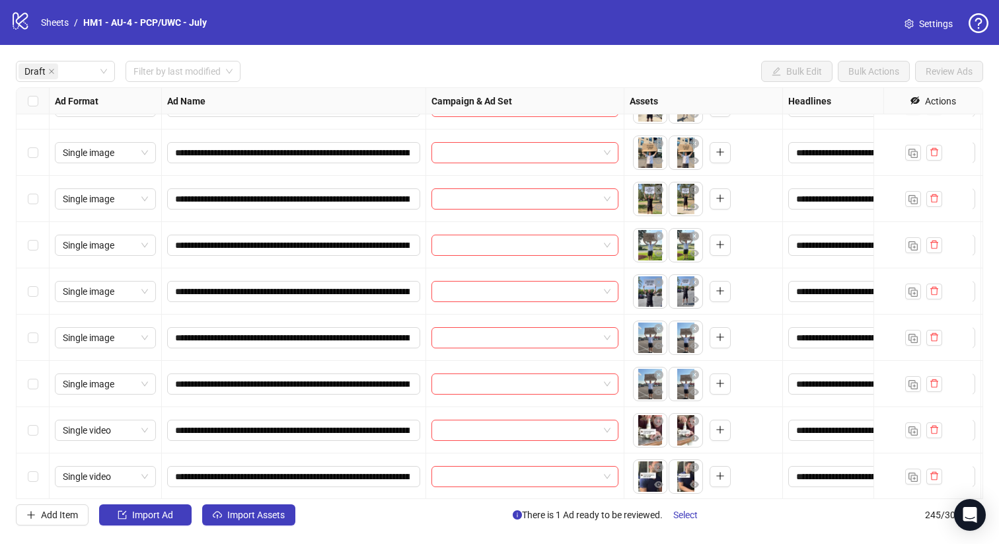
click at [46, 390] on div "Select row 14" at bounding box center [33, 384] width 33 height 46
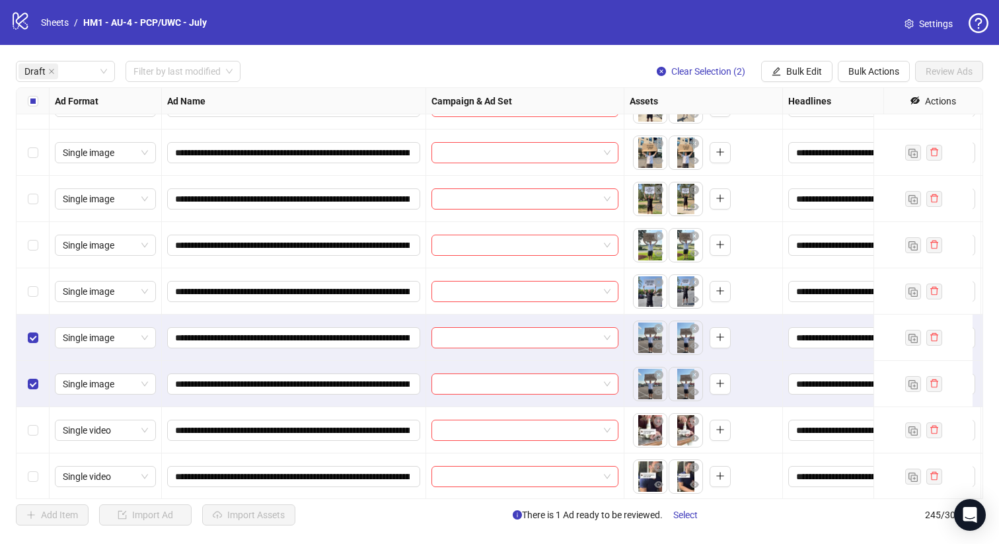
click at [36, 299] on div "Select row 12" at bounding box center [33, 291] width 33 height 46
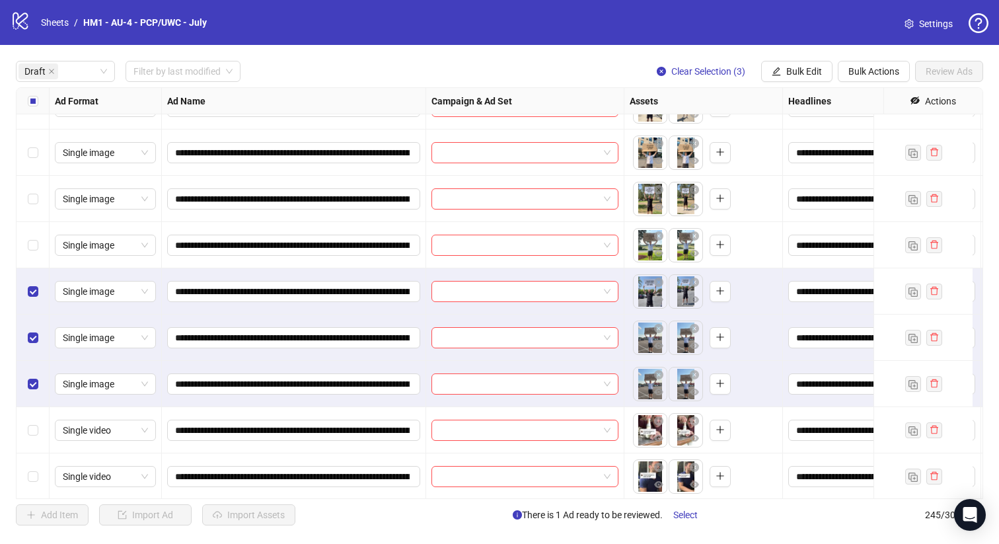
click at [36, 266] on div "Select row 11" at bounding box center [33, 245] width 33 height 46
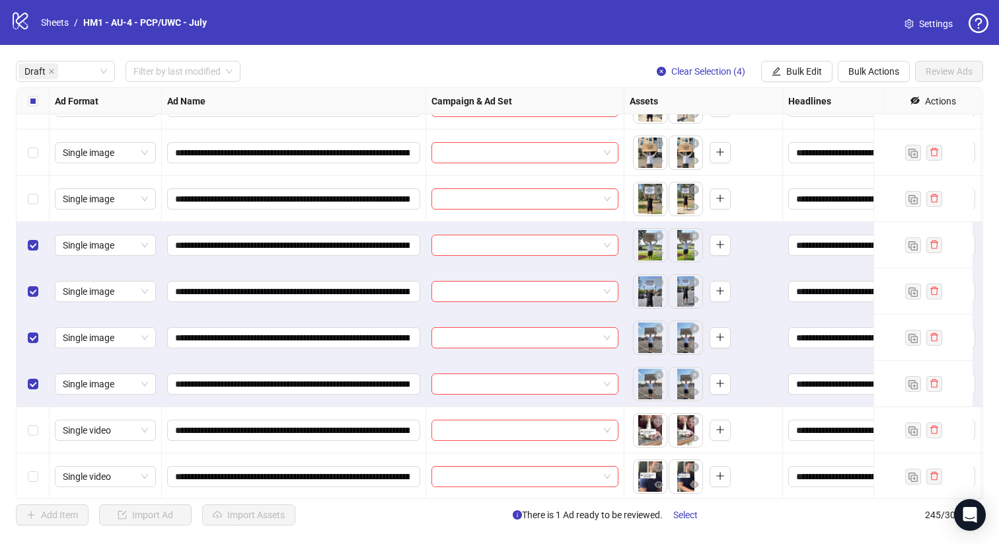
scroll to position [213, 0]
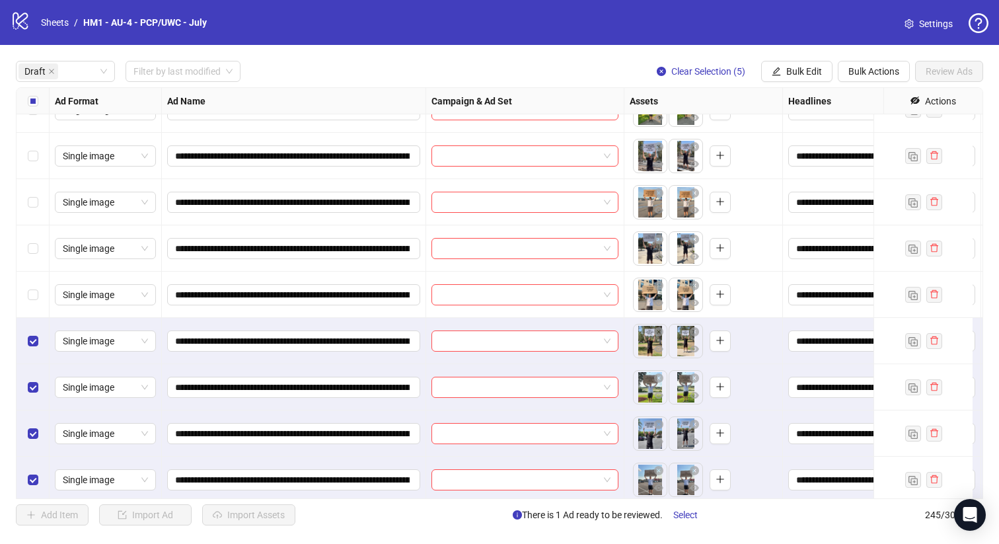
click at [33, 283] on div "Select row 9" at bounding box center [33, 295] width 33 height 46
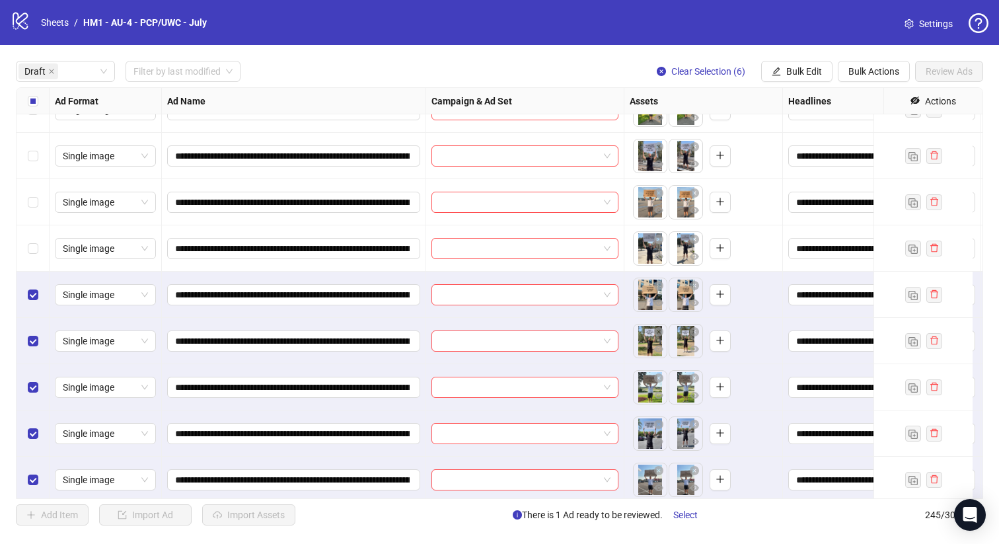
click at [33, 261] on div "Select row 8" at bounding box center [33, 248] width 33 height 46
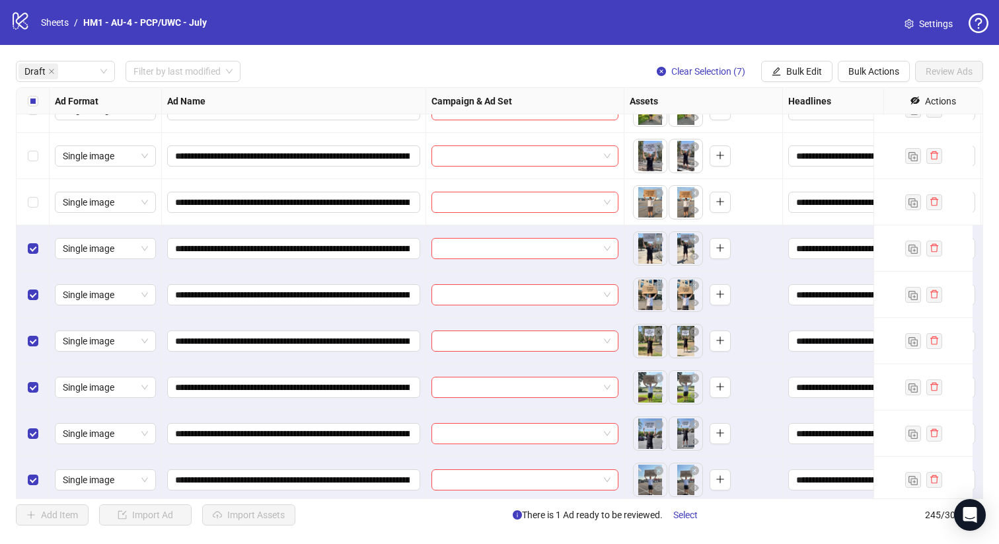
scroll to position [147, 0]
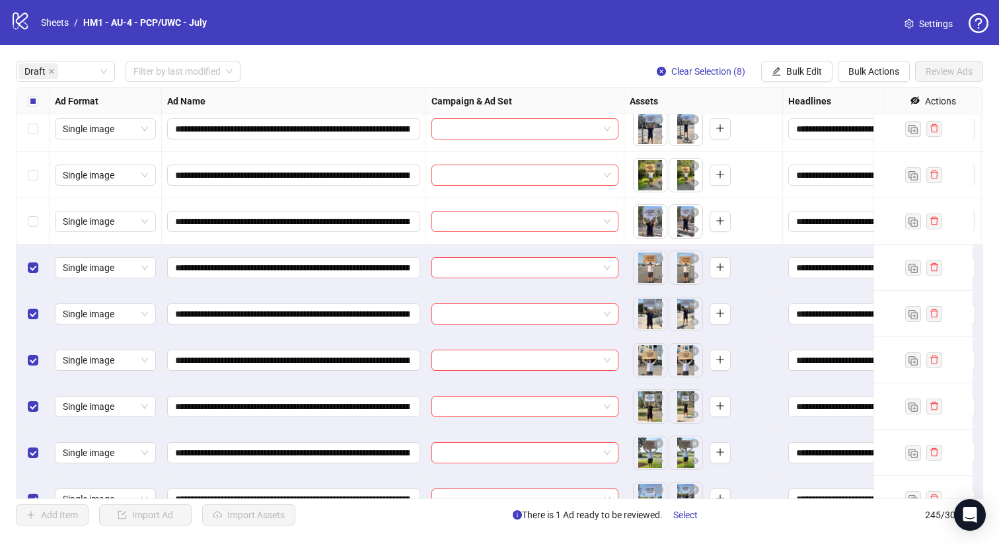
click at [34, 236] on div "Select row 6" at bounding box center [33, 221] width 33 height 46
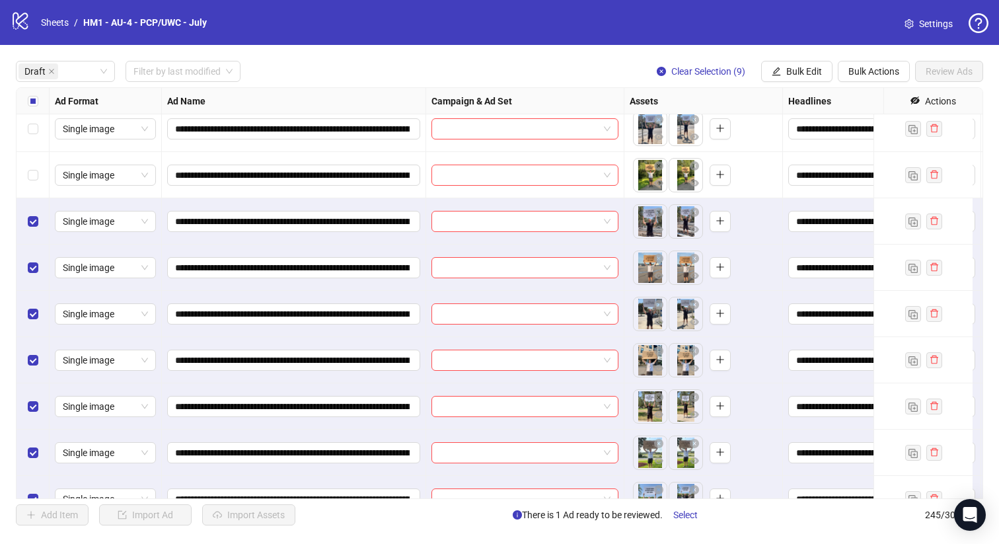
scroll to position [0, 0]
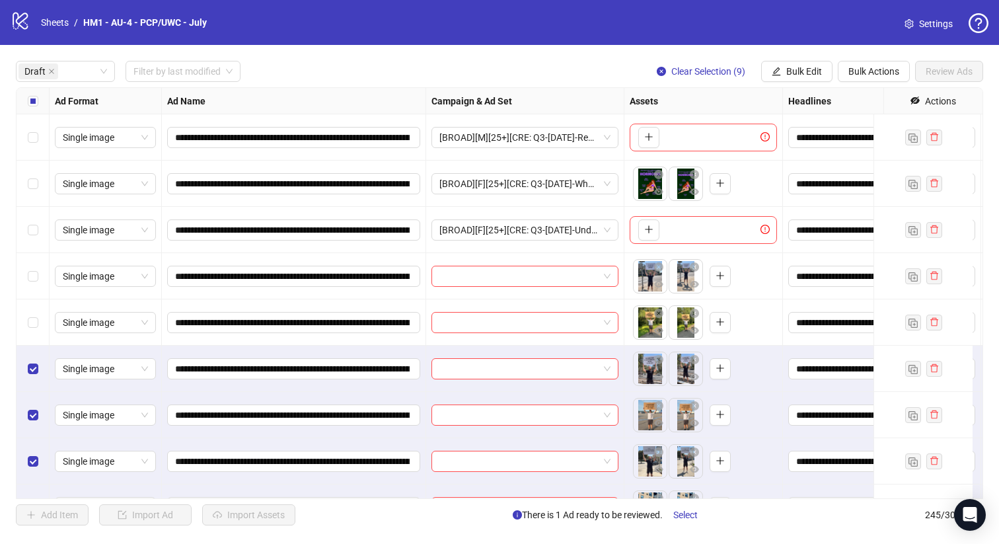
click at [28, 330] on div "Select row 5" at bounding box center [33, 322] width 33 height 46
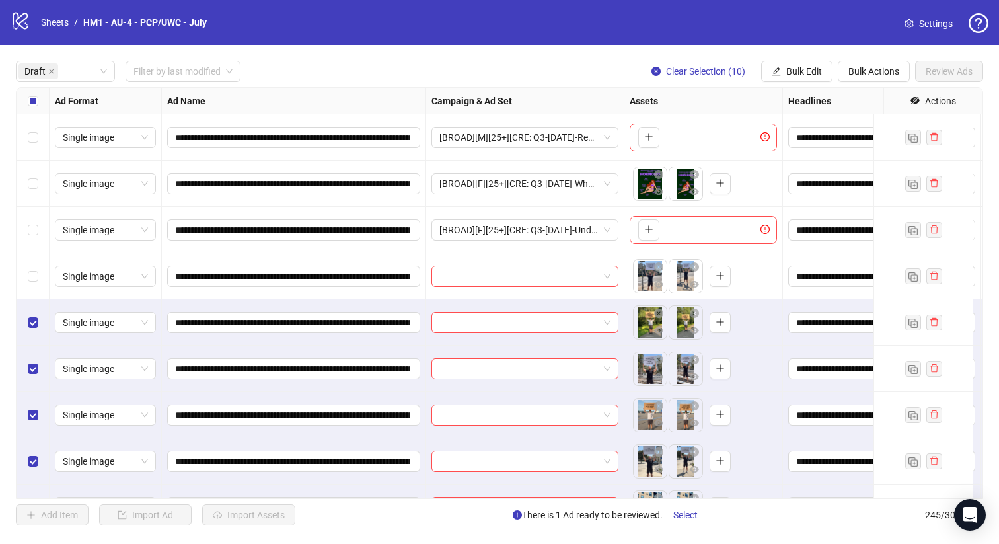
click at [26, 275] on div "Select row 4" at bounding box center [33, 276] width 33 height 46
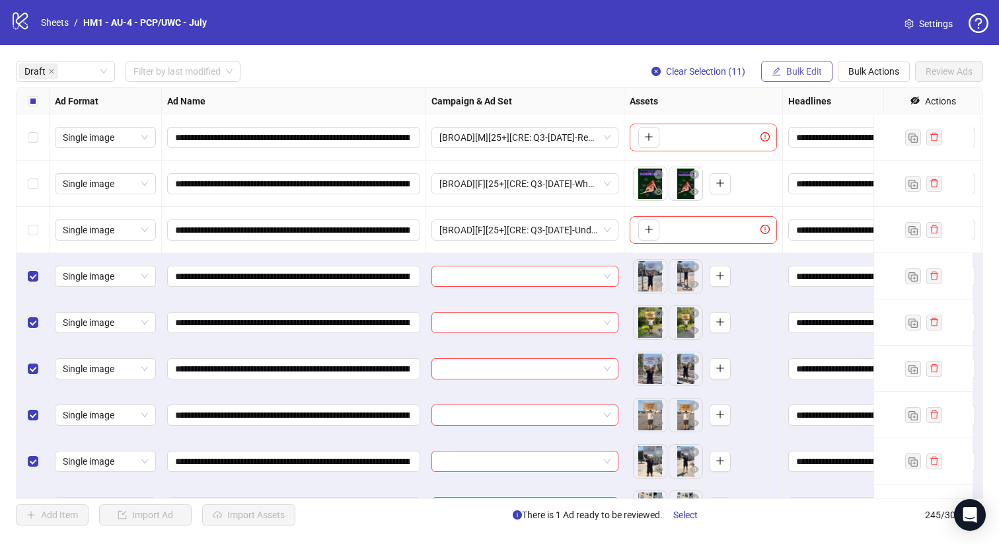
click at [761, 73] on button "Bulk Edit" at bounding box center [796, 71] width 71 height 21
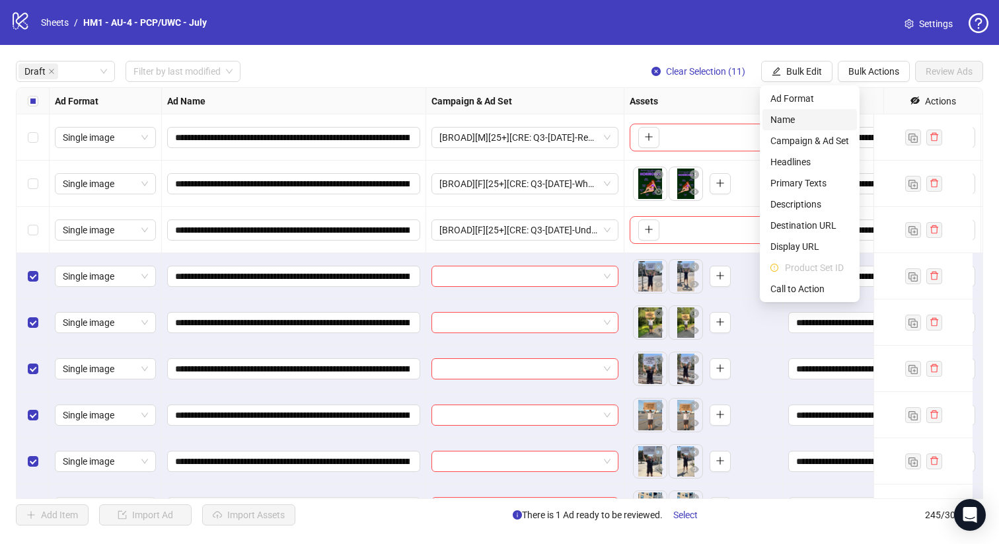
click at [785, 121] on span "Name" at bounding box center [809, 119] width 79 height 15
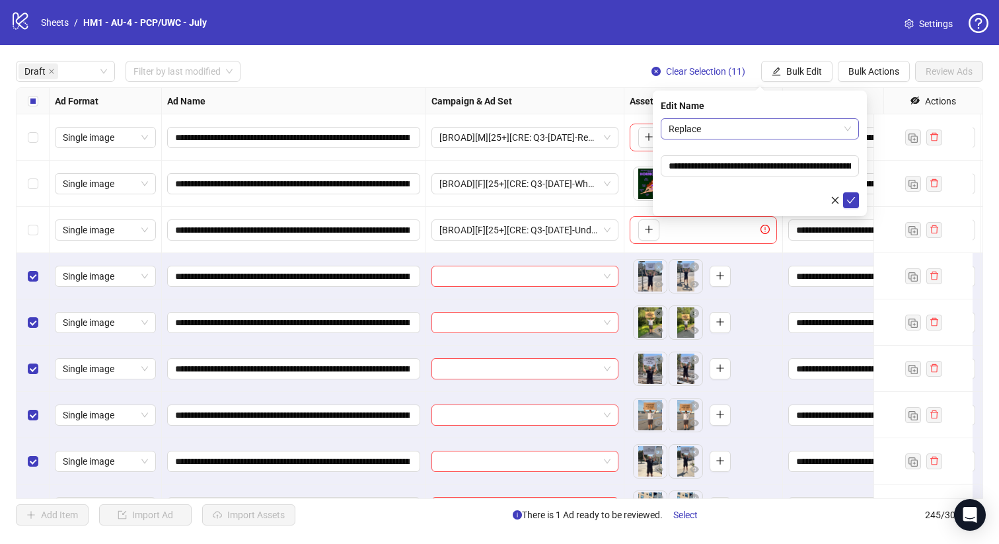
click at [774, 121] on span "Replace" at bounding box center [760, 129] width 182 height 20
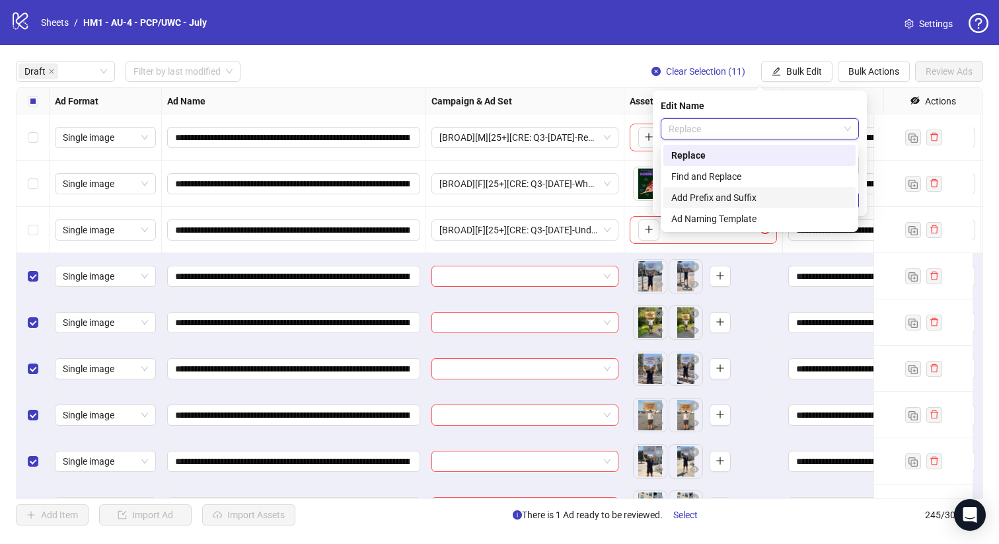
click at [750, 201] on div "Add Prefix and Suffix" at bounding box center [759, 197] width 176 height 15
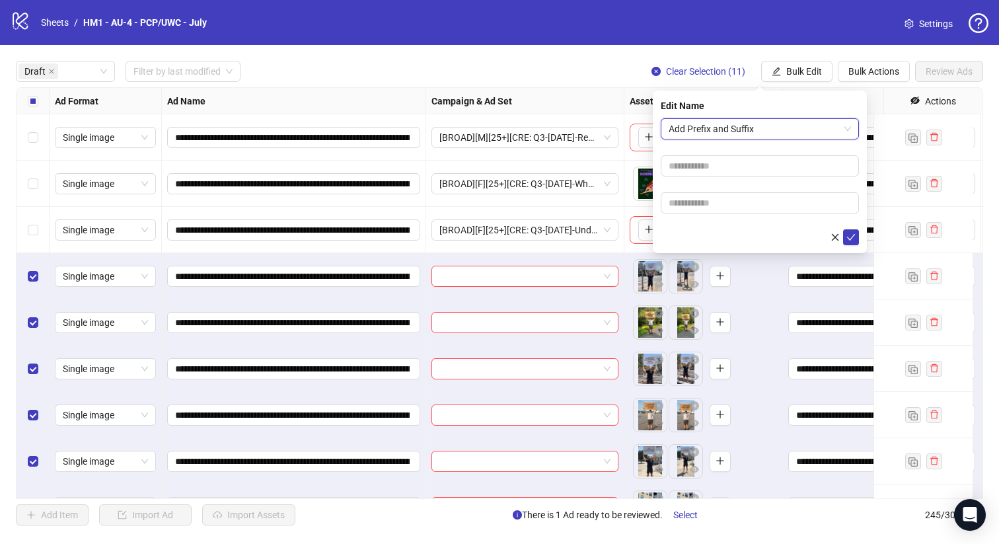
click at [729, 134] on span "Add Prefix and Suffix" at bounding box center [760, 129] width 182 height 20
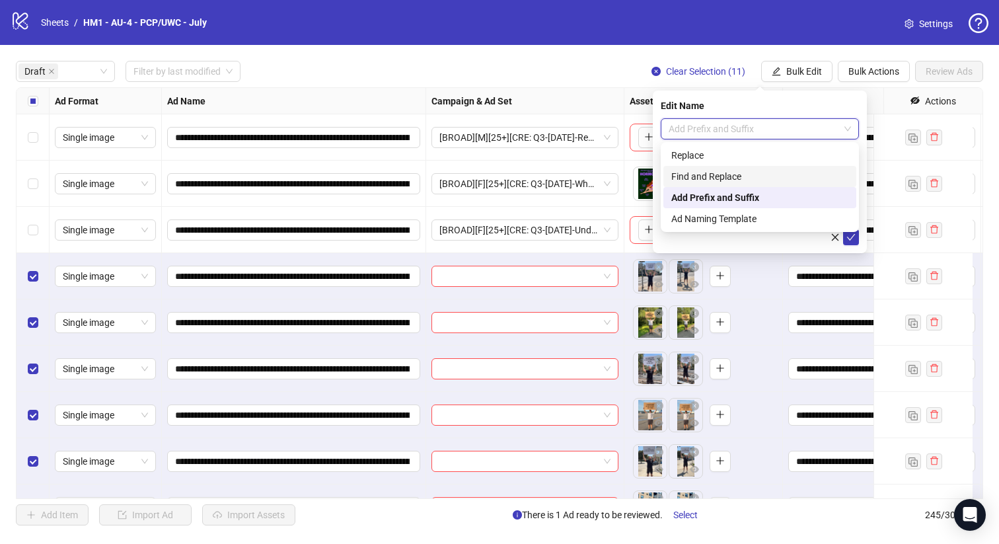
click at [737, 178] on div "Find and Replace" at bounding box center [759, 176] width 177 height 15
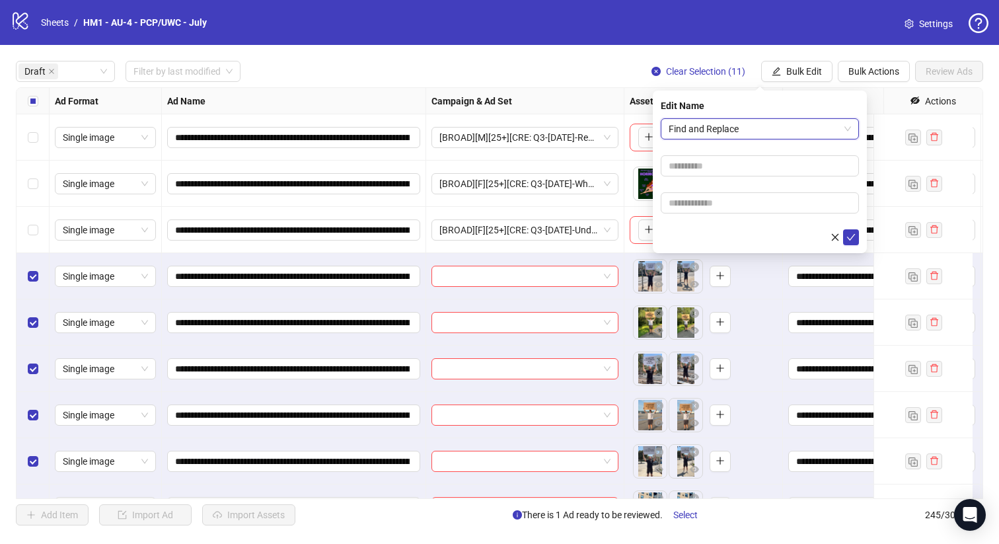
click at [737, 178] on form "Find and Replace Find and Replace" at bounding box center [760, 181] width 198 height 127
click at [734, 169] on input "text" at bounding box center [760, 165] width 198 height 21
type input "***"
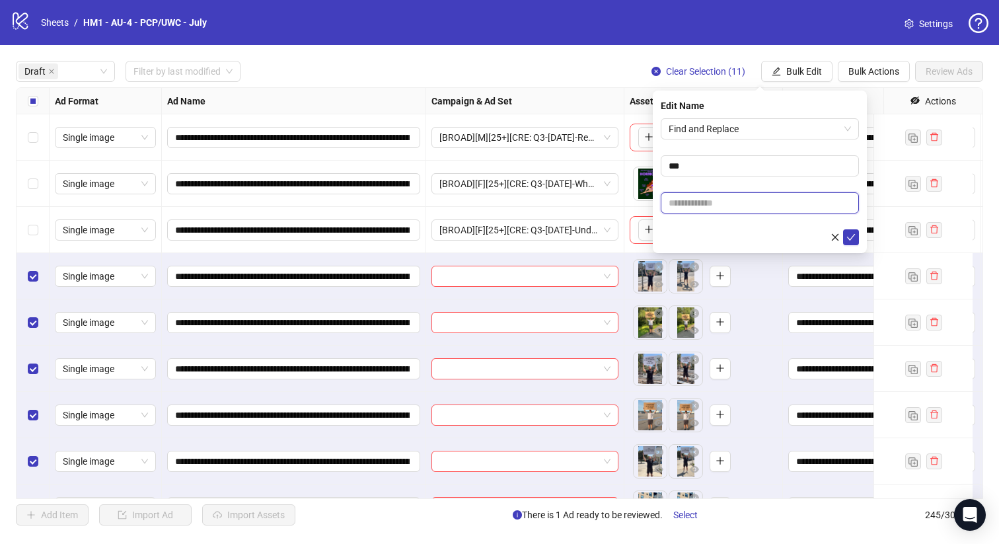
click at [751, 207] on input "text" at bounding box center [760, 202] width 198 height 21
type input "******"
click at [850, 235] on icon "check" at bounding box center [850, 237] width 9 height 9
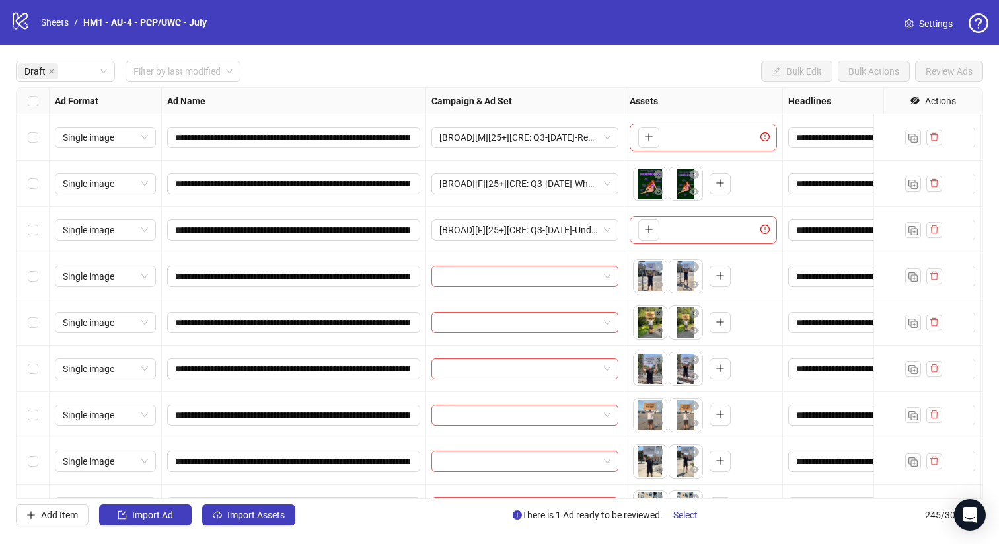
click at [16, 279] on div "**********" at bounding box center [499, 293] width 967 height 412
click at [25, 328] on div "Select row 5" at bounding box center [33, 322] width 33 height 46
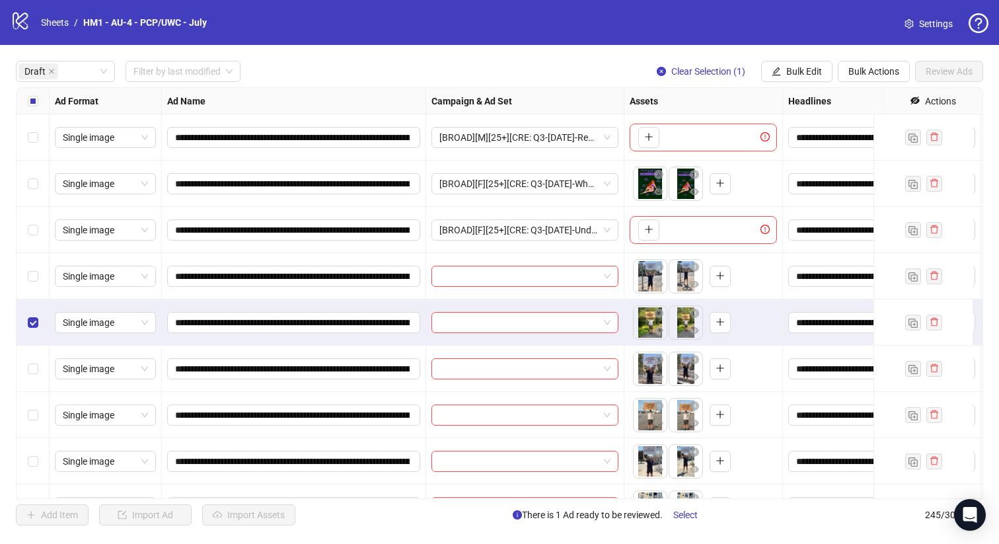
click at [25, 289] on div "Select row 4" at bounding box center [33, 276] width 33 height 46
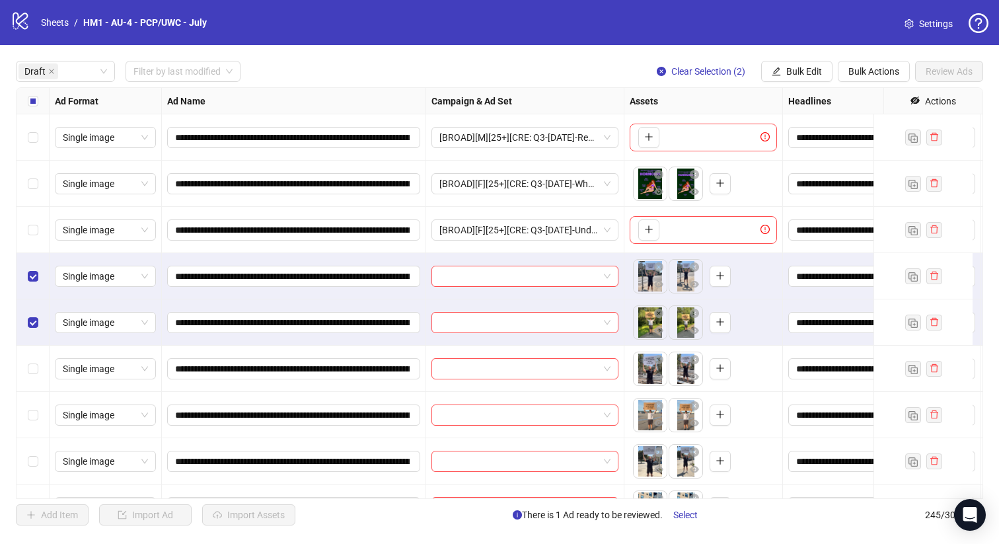
click at [36, 390] on div "Select row 6" at bounding box center [33, 369] width 33 height 46
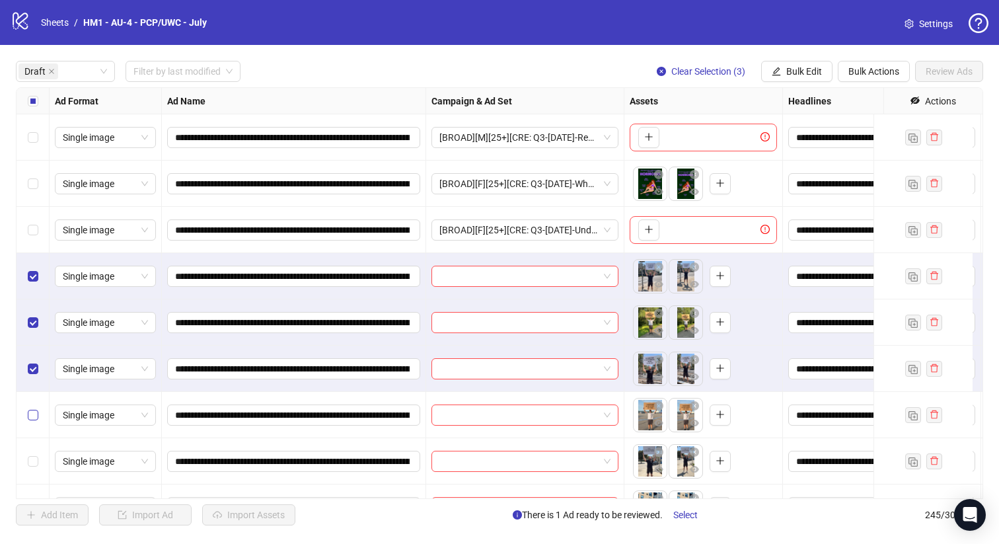
click at [36, 422] on label "Select row 7" at bounding box center [33, 415] width 11 height 15
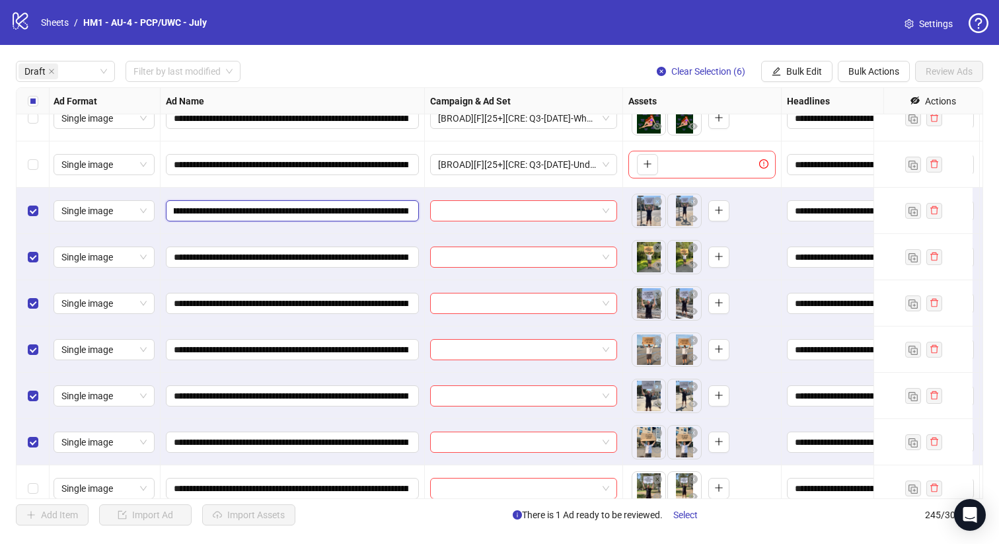
scroll to position [0, 217]
drag, startPoint x: 342, startPoint y: 211, endPoint x: 336, endPoint y: 209, distance: 6.9
click at [336, 209] on input "**********" at bounding box center [291, 210] width 235 height 15
click at [784, 75] on button "Bulk Edit" at bounding box center [796, 71] width 71 height 21
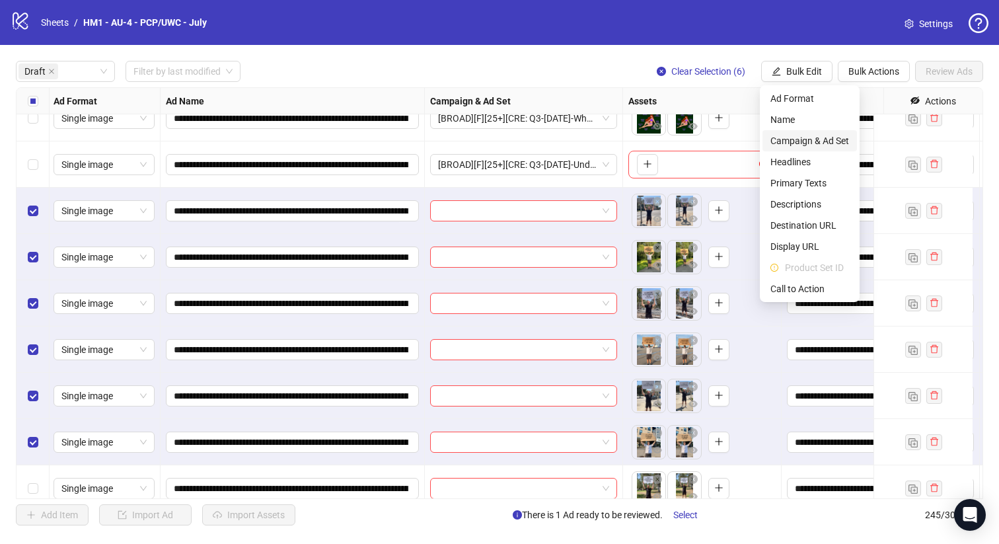
click at [803, 137] on span "Campaign & Ad Set" at bounding box center [809, 140] width 79 height 15
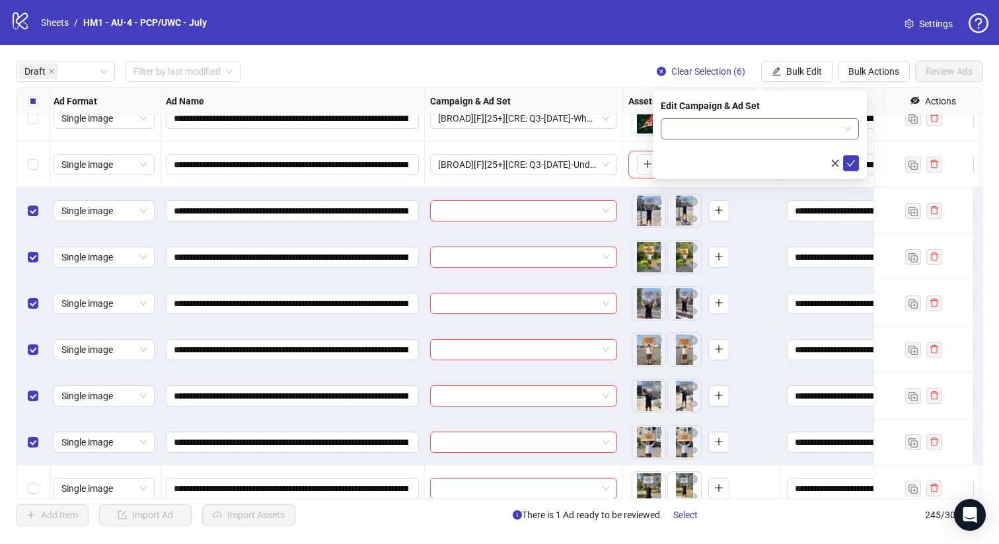
click at [777, 129] on input "search" at bounding box center [754, 129] width 170 height 20
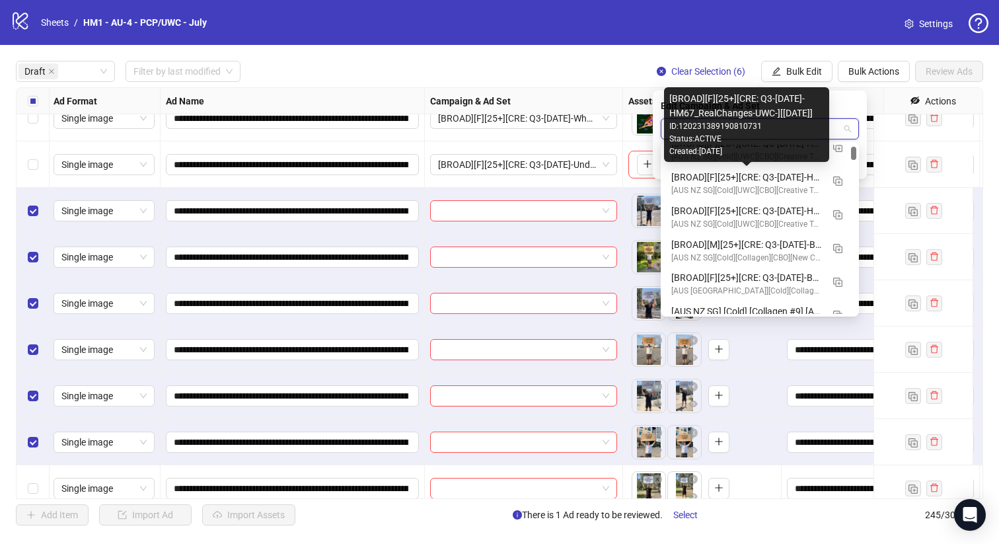
scroll to position [200, 0]
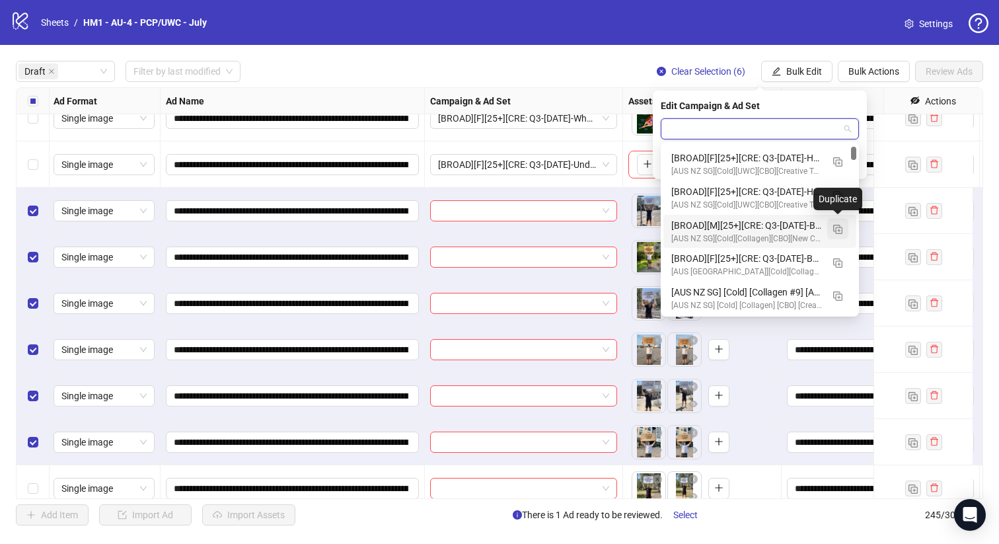
click at [838, 231] on img "button" at bounding box center [837, 229] width 9 height 9
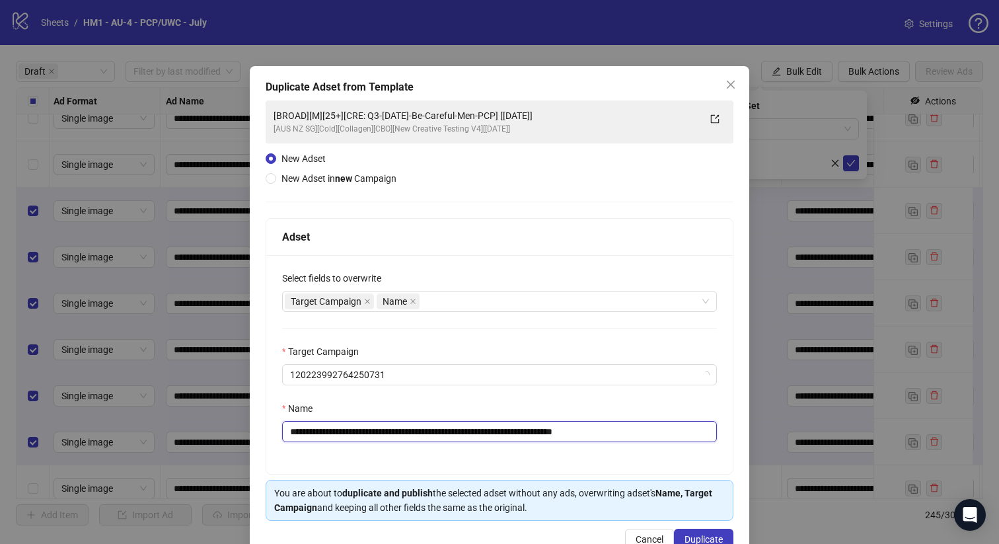
drag, startPoint x: 532, startPoint y: 435, endPoint x: 383, endPoint y: 427, distance: 149.5
click at [383, 427] on input "**********" at bounding box center [499, 431] width 435 height 21
paste input "**********"
click at [608, 432] on input "**********" at bounding box center [499, 431] width 435 height 21
type input "**********"
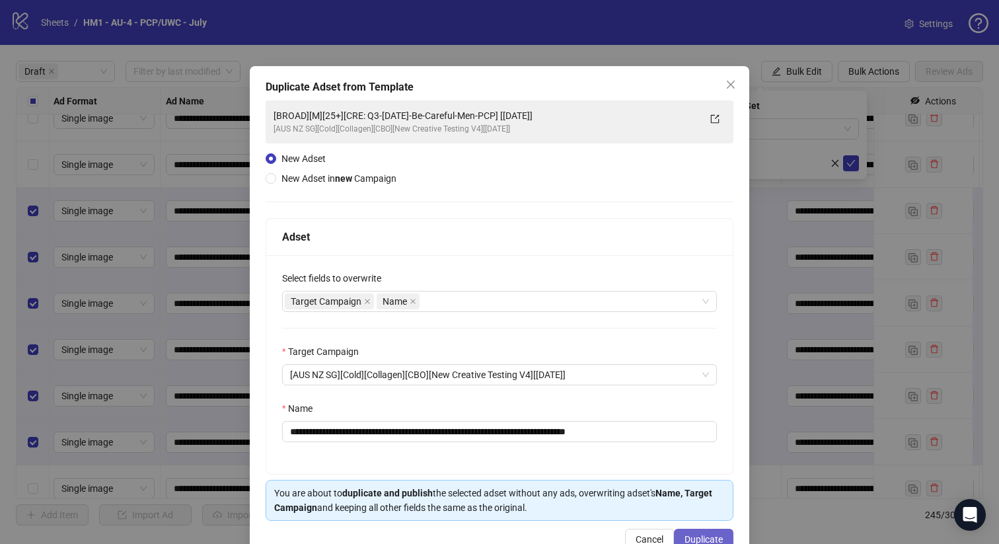
click at [706, 539] on span "Duplicate" at bounding box center [703, 539] width 38 height 11
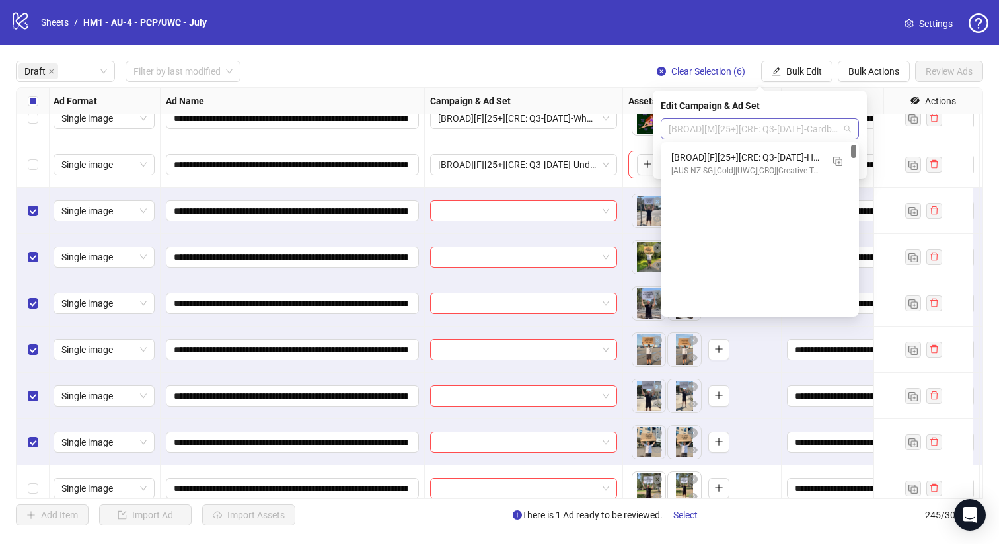
click at [772, 127] on span "[BROAD][M][25+][CRE: Q3-07-JUL-2025-Cardboards-DadBod-UGC-CGR-PCP] [13 August 2…" at bounding box center [760, 129] width 182 height 20
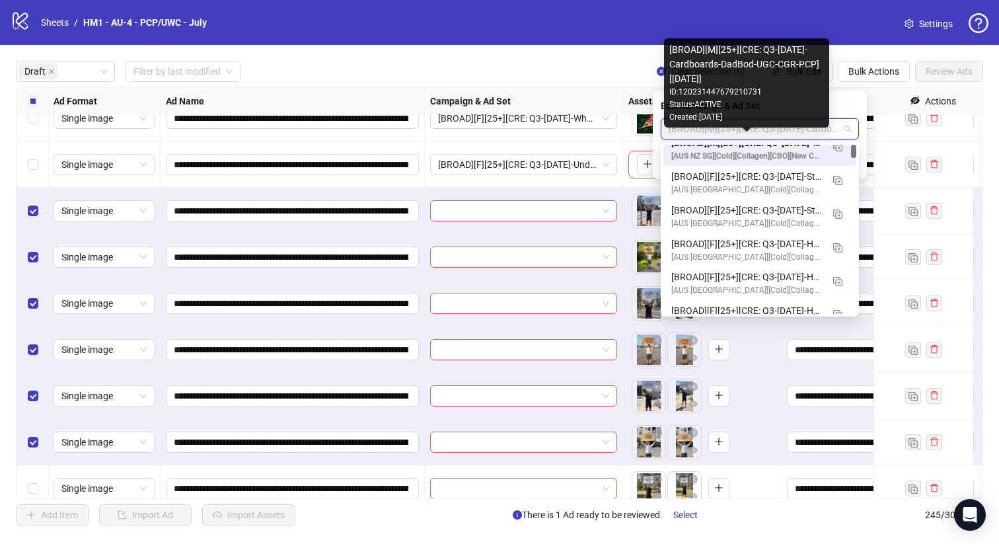
click at [753, 155] on div "[AUS NZ SG][Cold][Collagen][CBO][New Creative Testing V4][12 May 2025]" at bounding box center [746, 156] width 151 height 13
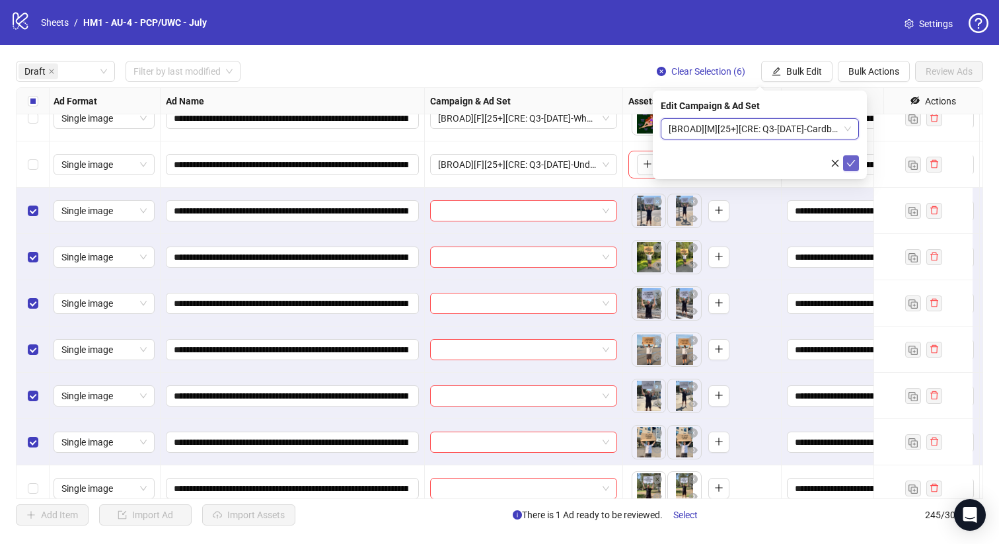
click at [847, 164] on icon "check" at bounding box center [850, 163] width 9 height 9
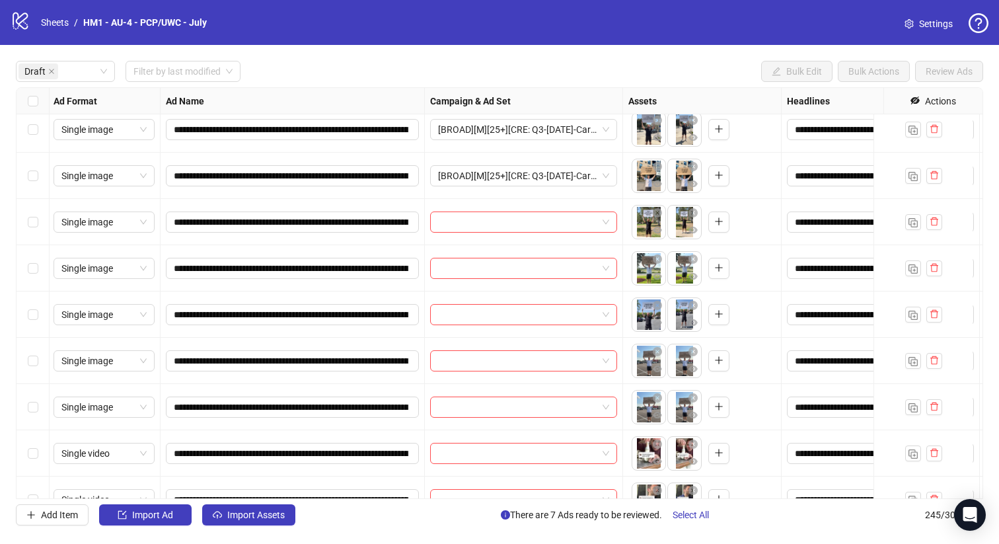
scroll to position [408, 1]
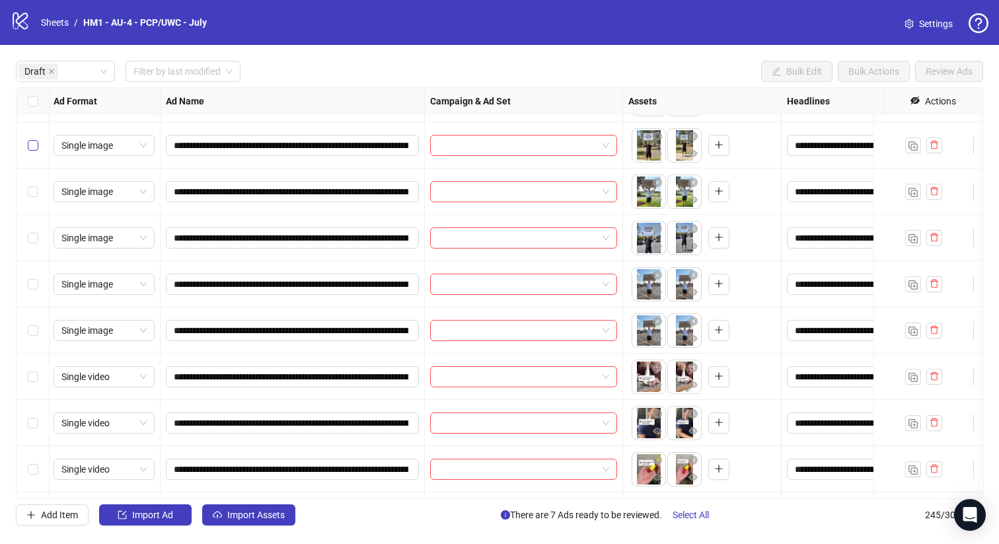
click at [35, 138] on label "Select row 10" at bounding box center [33, 145] width 11 height 15
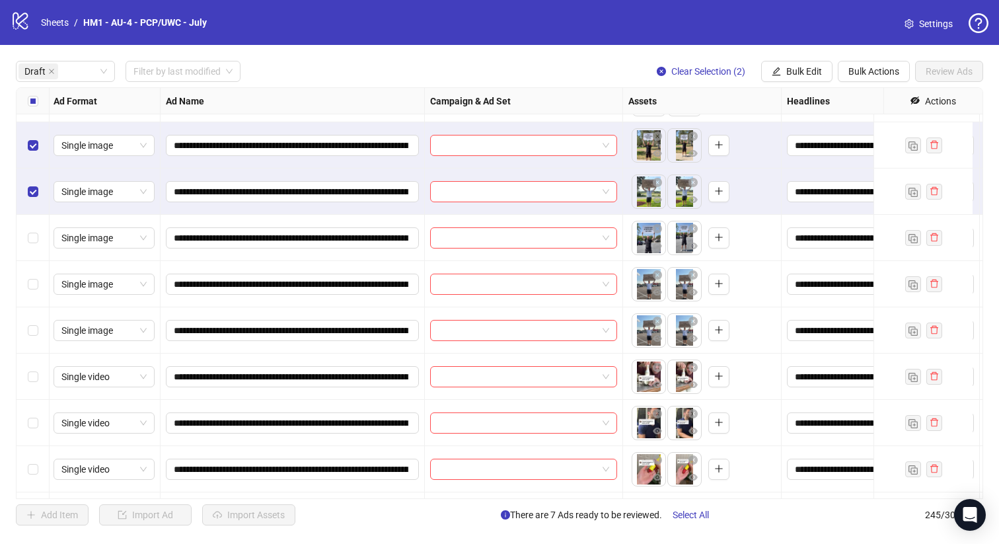
click at [35, 247] on div "Select row 12" at bounding box center [33, 238] width 33 height 46
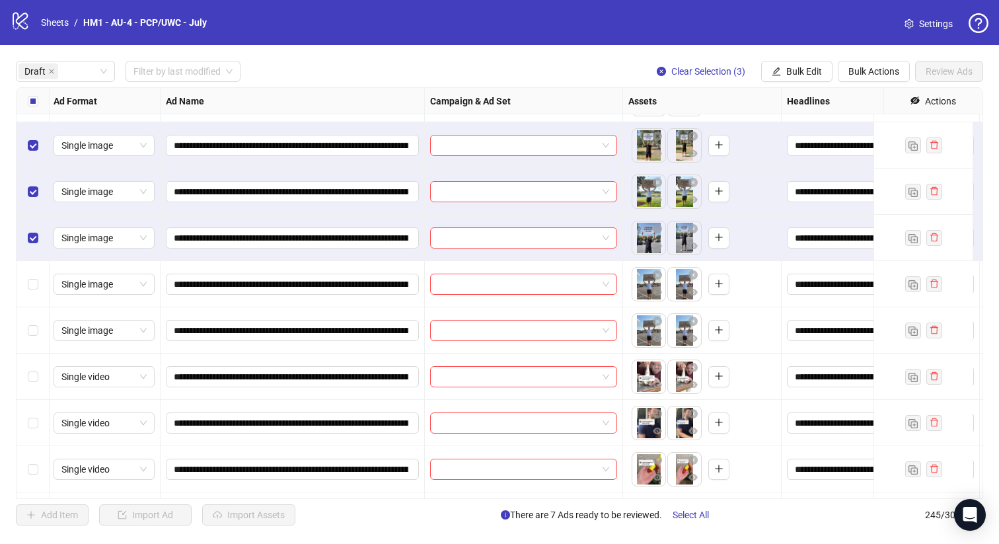
click at [36, 297] on div "Select row 13" at bounding box center [33, 284] width 33 height 46
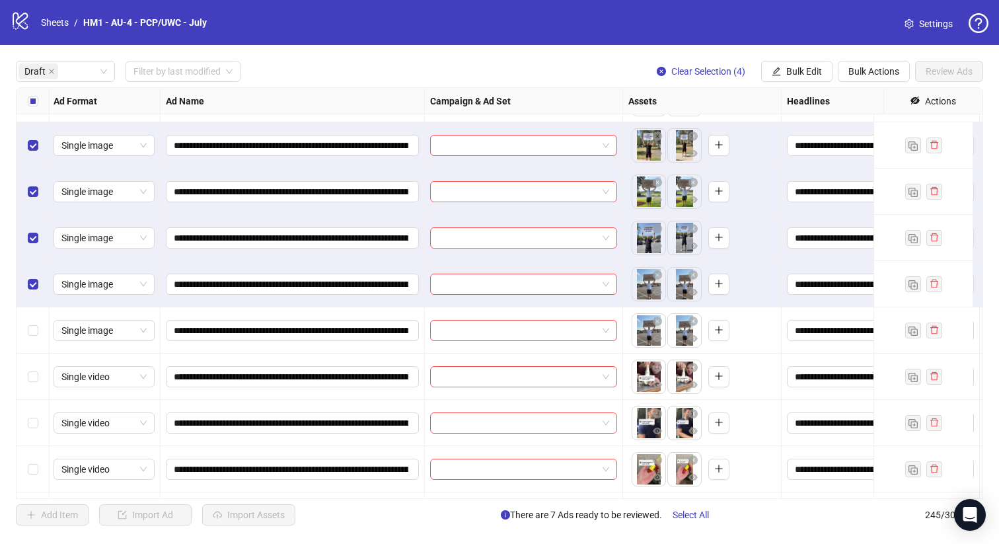
click at [41, 358] on div "Select row 15" at bounding box center [33, 376] width 33 height 46
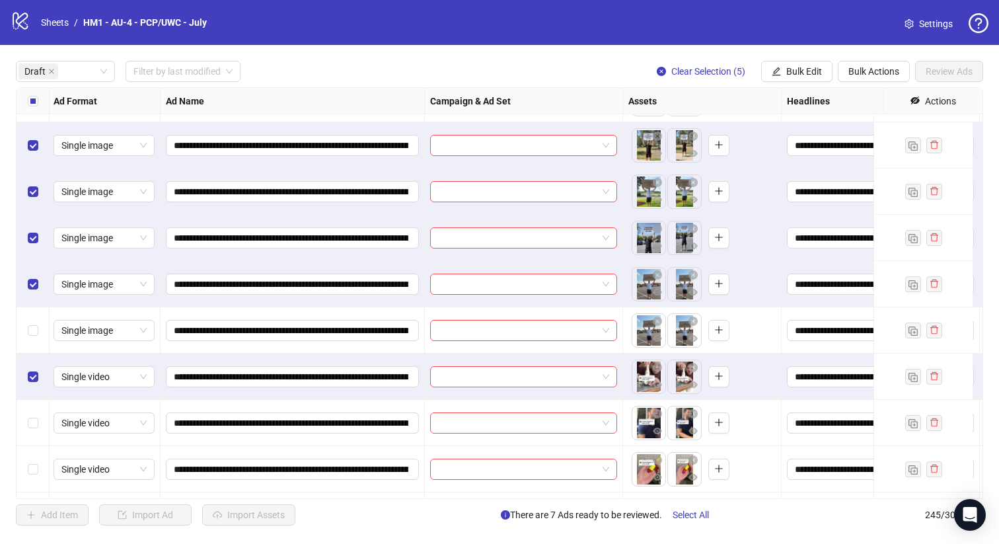
click at [42, 367] on div "Select row 15" at bounding box center [33, 376] width 33 height 46
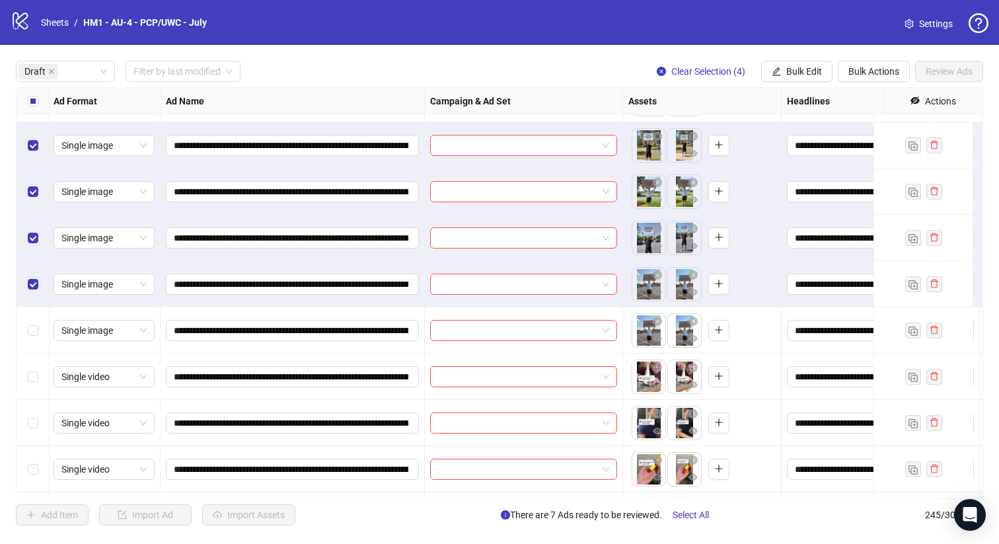
click at [47, 318] on div "Select row 14" at bounding box center [33, 330] width 33 height 46
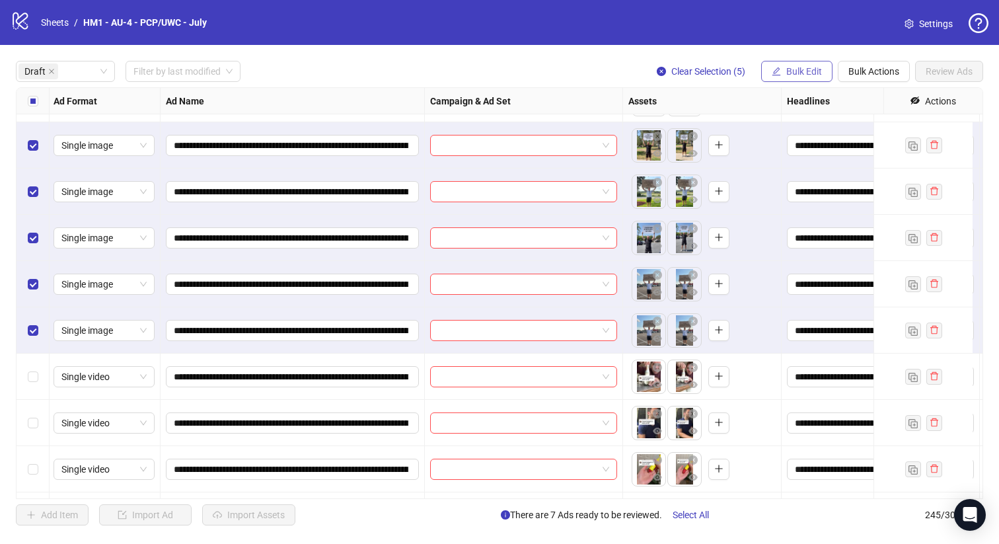
click at [807, 78] on button "Bulk Edit" at bounding box center [796, 71] width 71 height 21
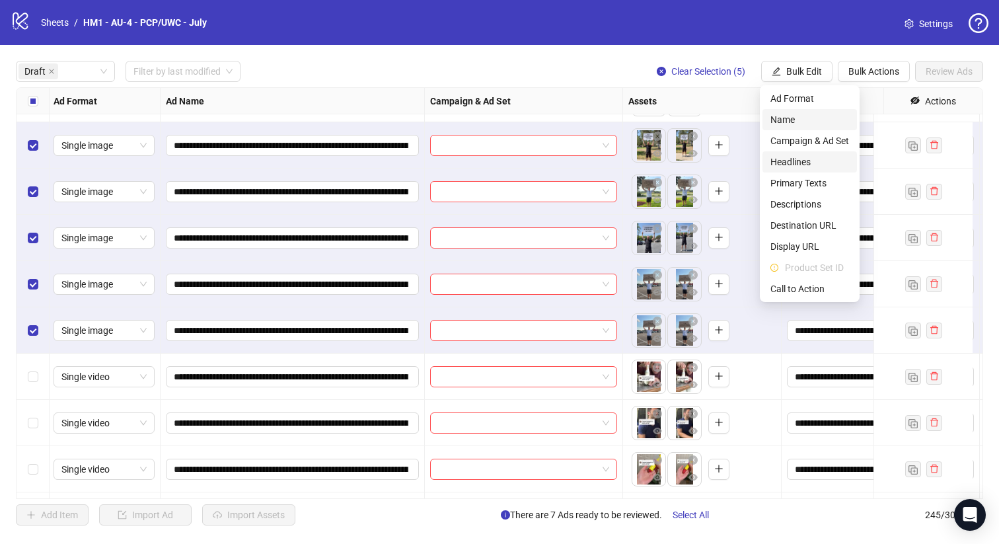
click at [825, 154] on li "Headlines" at bounding box center [809, 161] width 94 height 21
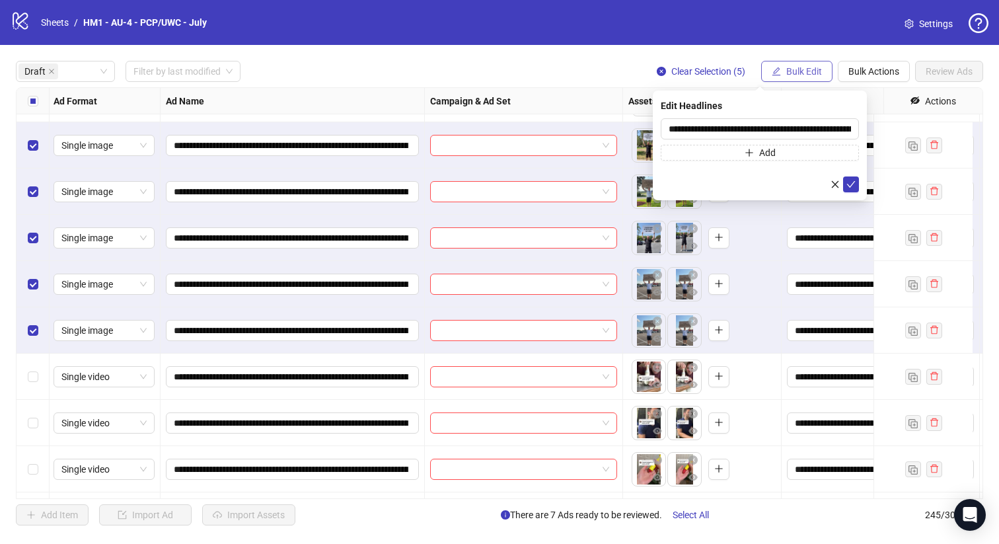
click at [819, 63] on button "Bulk Edit" at bounding box center [796, 71] width 71 height 21
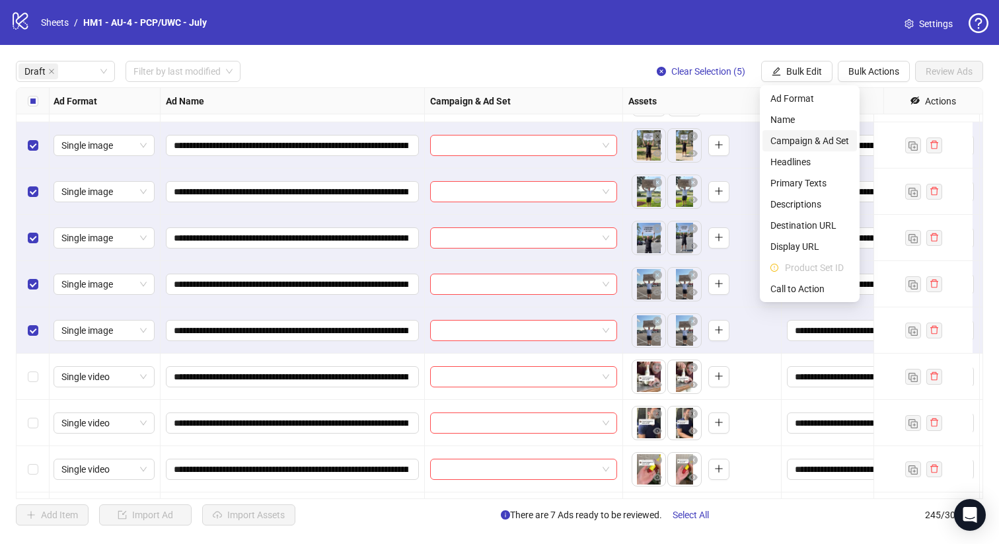
click at [832, 142] on span "Campaign & Ad Set" at bounding box center [809, 140] width 79 height 15
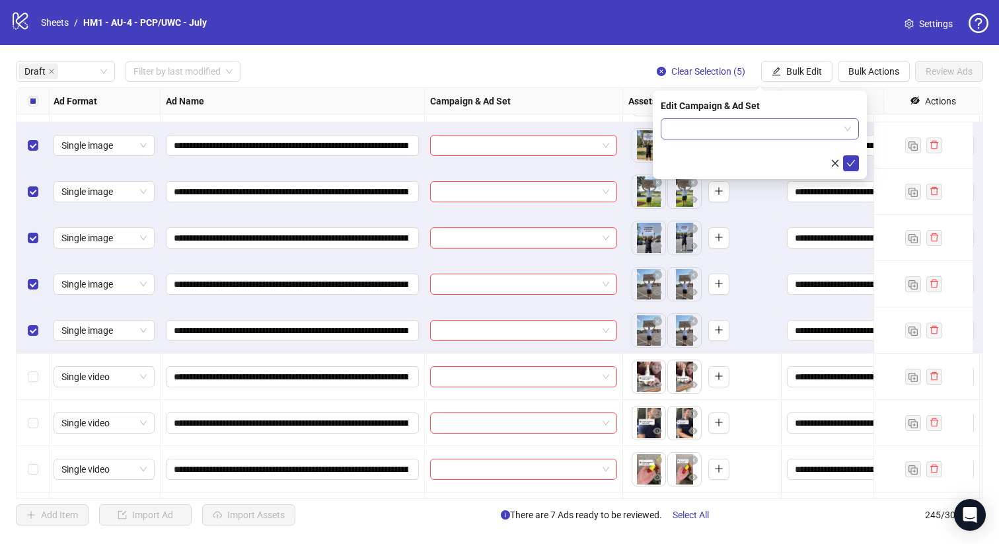
click at [824, 124] on input "search" at bounding box center [754, 129] width 170 height 20
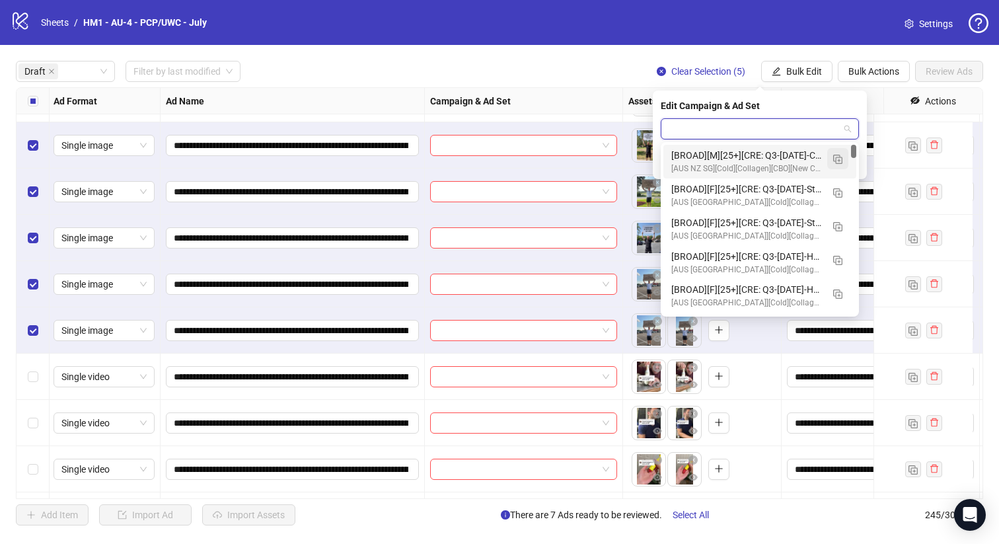
click at [840, 157] on img "button" at bounding box center [837, 159] width 9 height 9
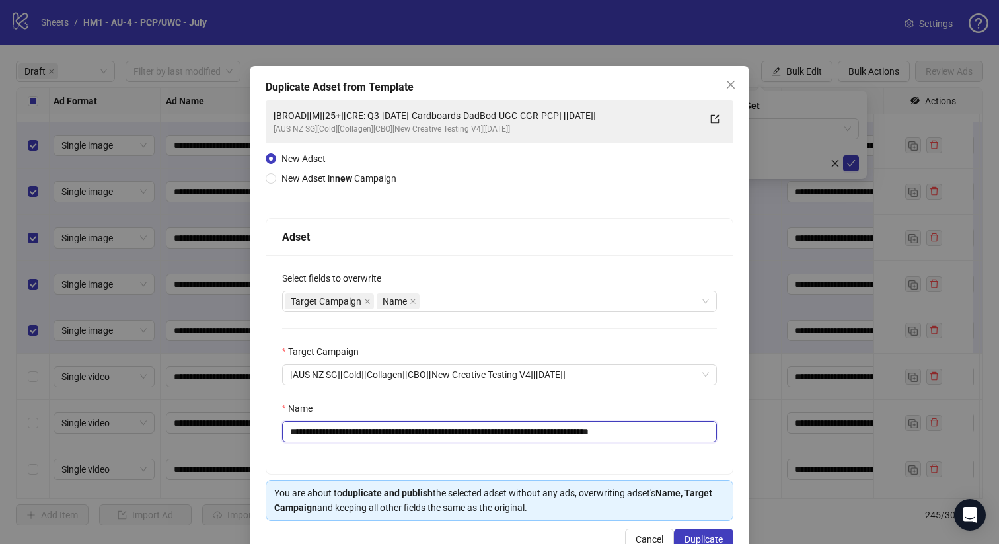
click at [592, 439] on input "**********" at bounding box center [499, 431] width 435 height 21
click at [592, 433] on input "**********" at bounding box center [499, 431] width 435 height 21
type input "**********"
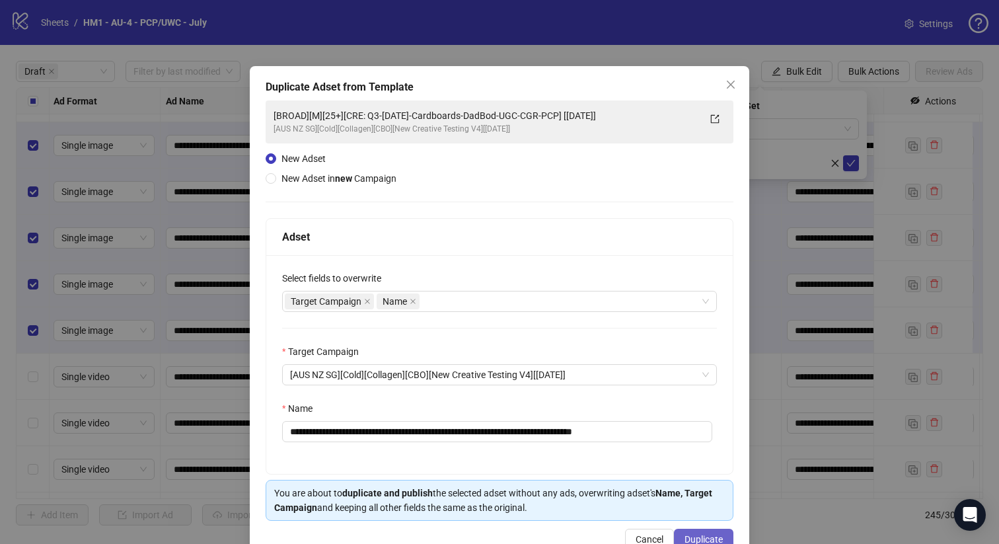
click at [698, 533] on button "Duplicate" at bounding box center [703, 539] width 59 height 21
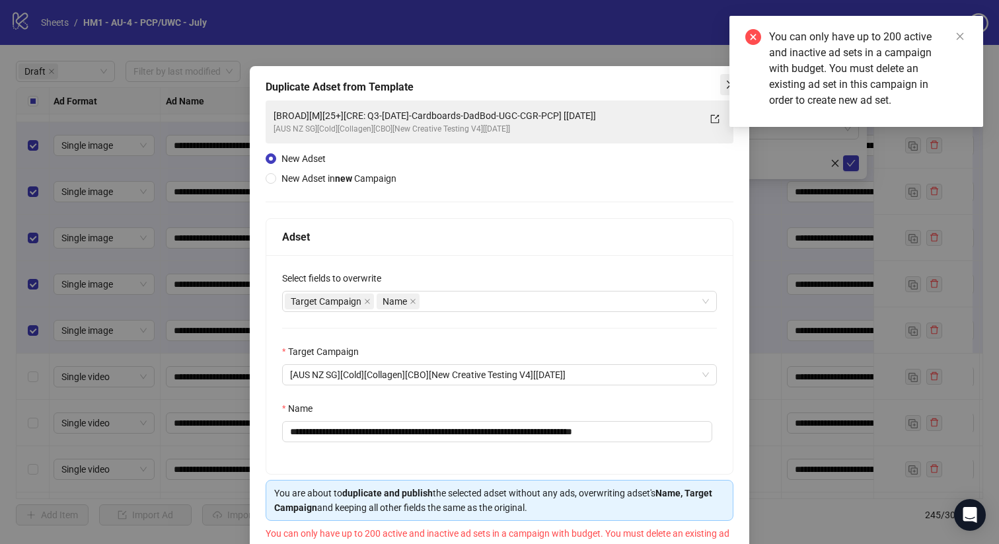
click at [725, 85] on icon "close" at bounding box center [730, 84] width 11 height 11
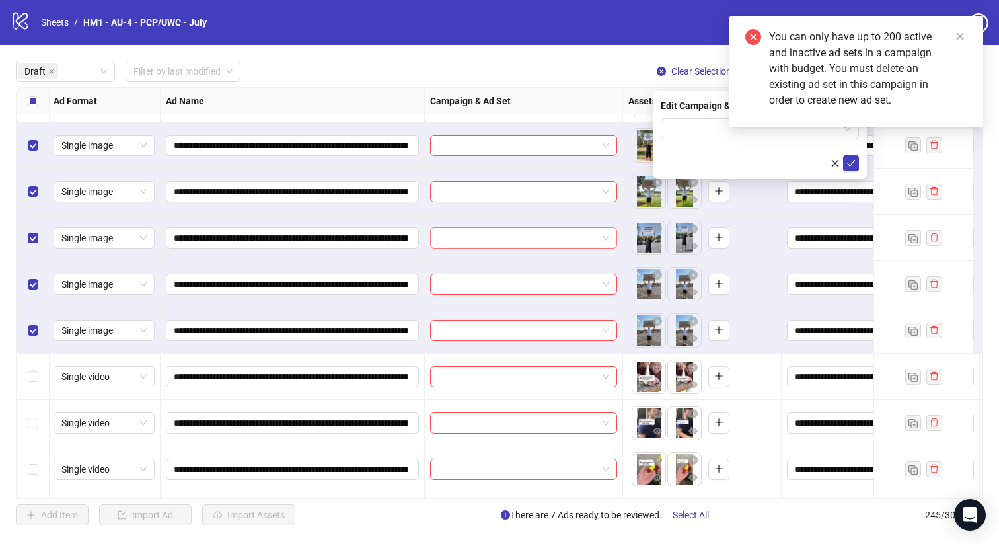
scroll to position [240, 1]
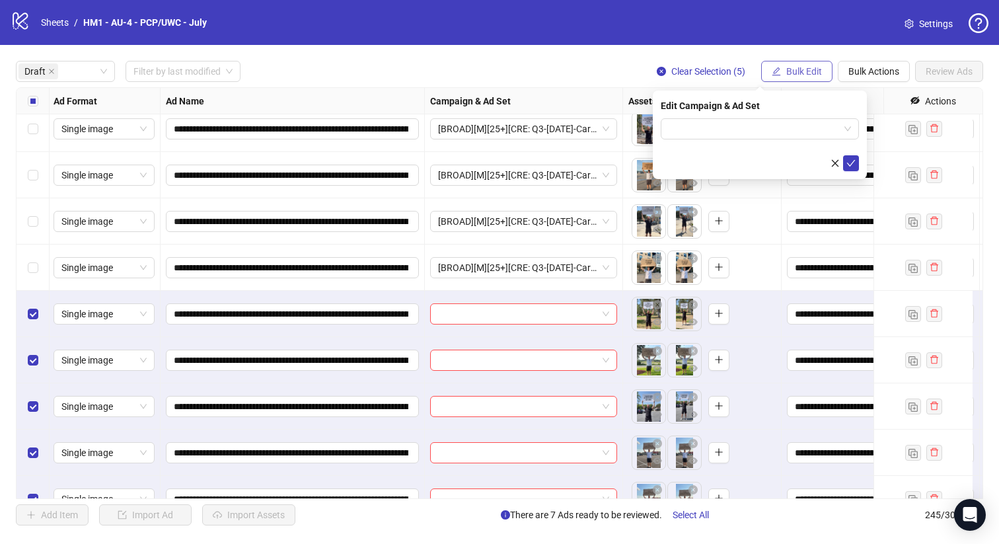
click at [793, 79] on button "Bulk Edit" at bounding box center [796, 71] width 71 height 21
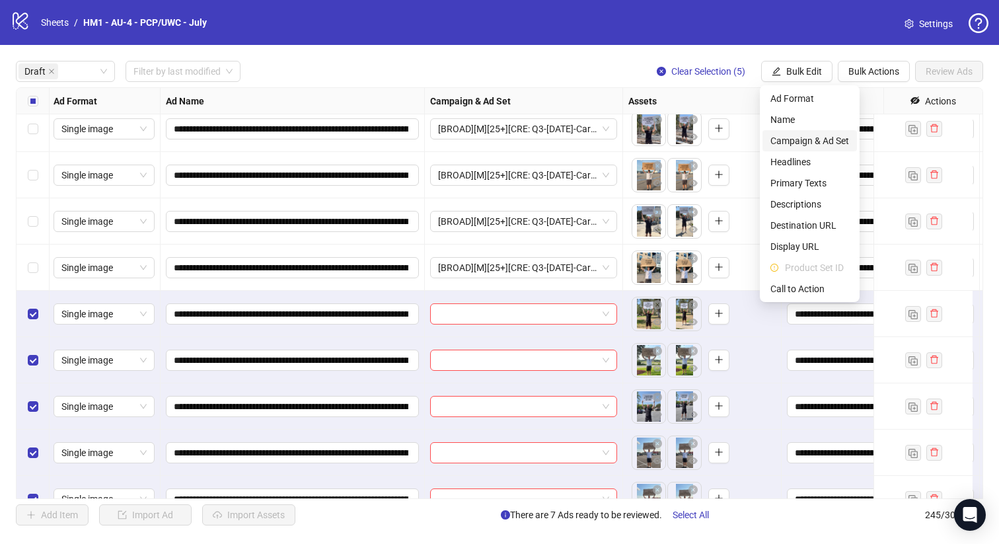
click at [813, 144] on span "Campaign & Ad Set" at bounding box center [809, 140] width 79 height 15
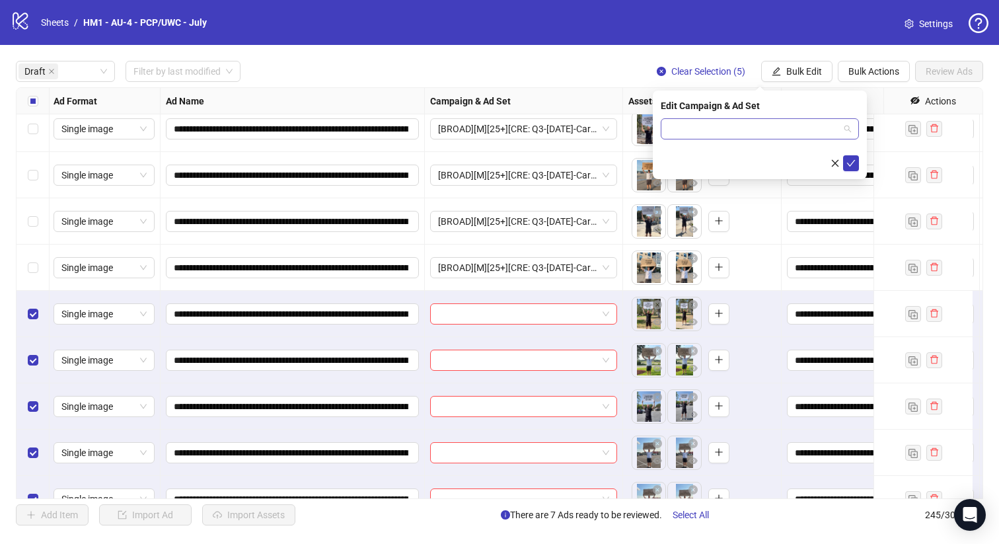
click at [805, 128] on input "search" at bounding box center [754, 129] width 170 height 20
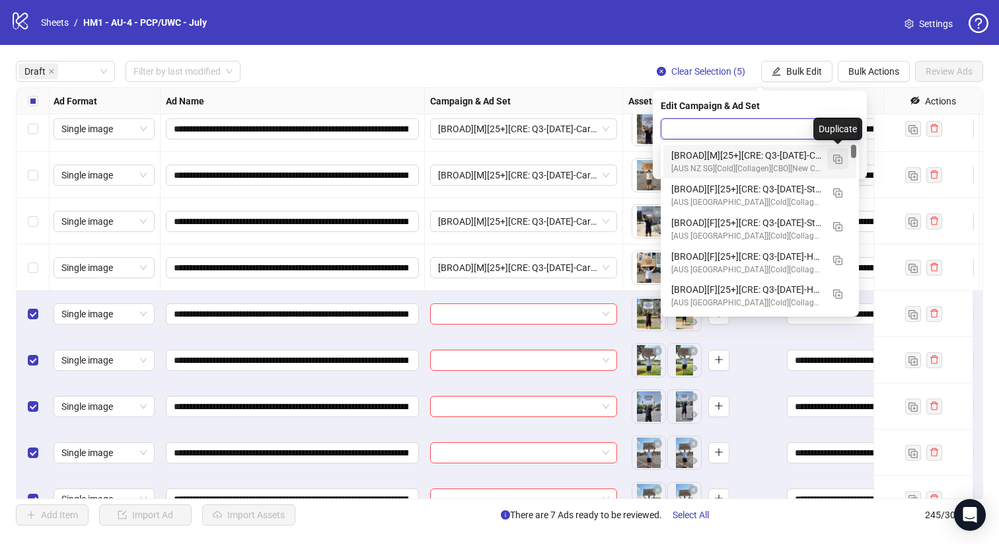
click at [838, 158] on img "button" at bounding box center [837, 159] width 9 height 9
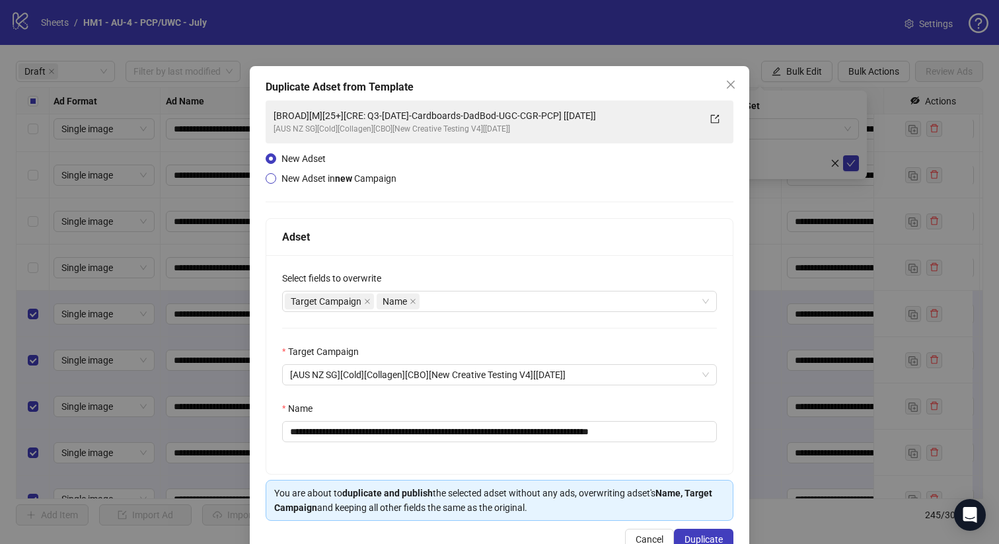
click at [366, 178] on span "New Adset in new Campaign" at bounding box center [338, 178] width 115 height 11
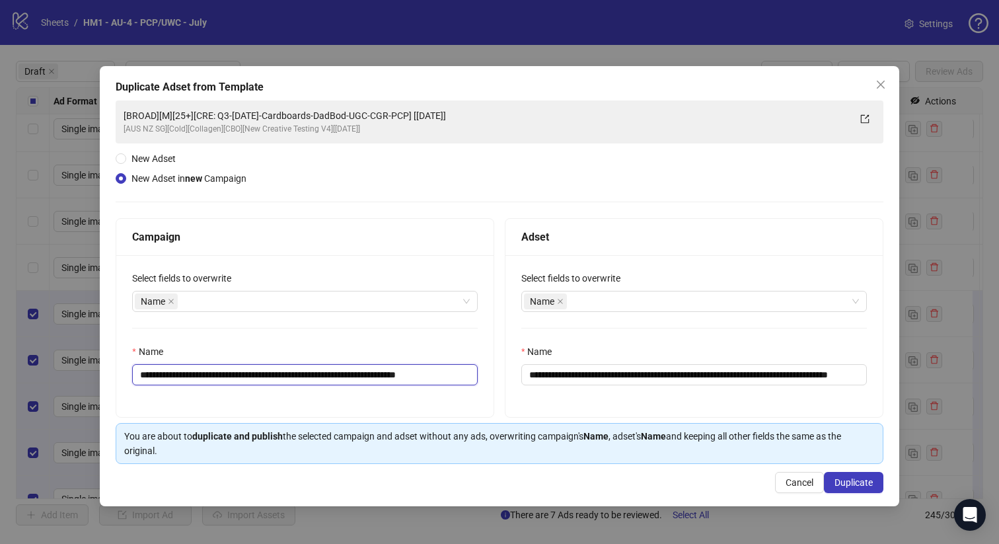
click at [381, 375] on input "**********" at bounding box center [305, 374] width 346 height 21
click at [396, 376] on input "**********" at bounding box center [305, 374] width 346 height 21
click at [417, 378] on input "**********" at bounding box center [305, 374] width 346 height 21
type input "**********"
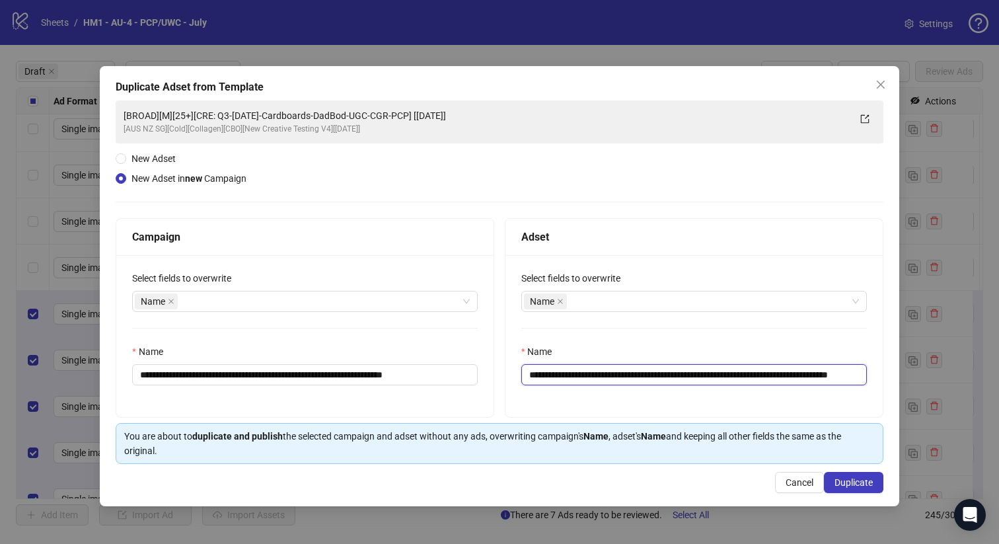
click at [628, 373] on input "**********" at bounding box center [694, 374] width 346 height 21
click at [832, 377] on input "**********" at bounding box center [694, 374] width 346 height 21
type input "**********"
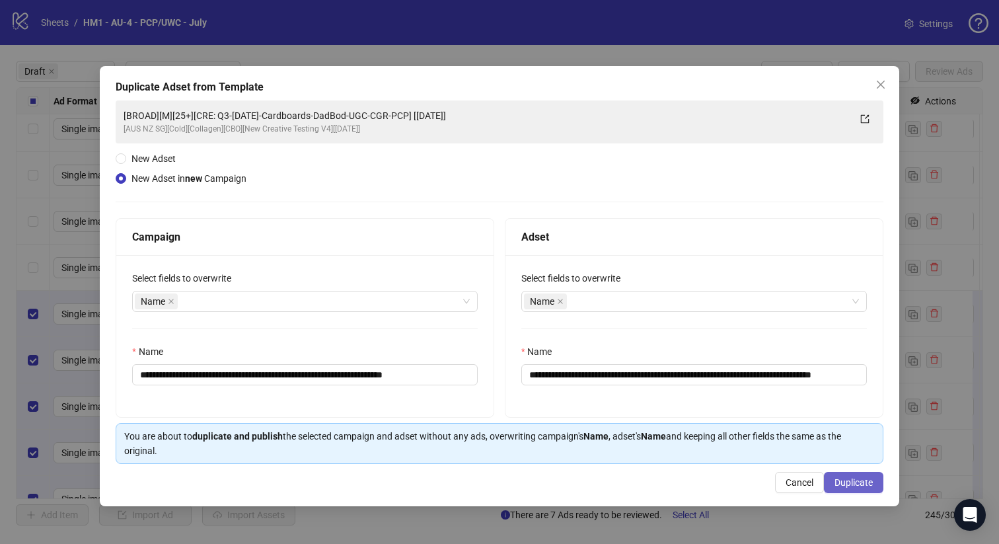
click at [850, 484] on span "Duplicate" at bounding box center [853, 482] width 38 height 11
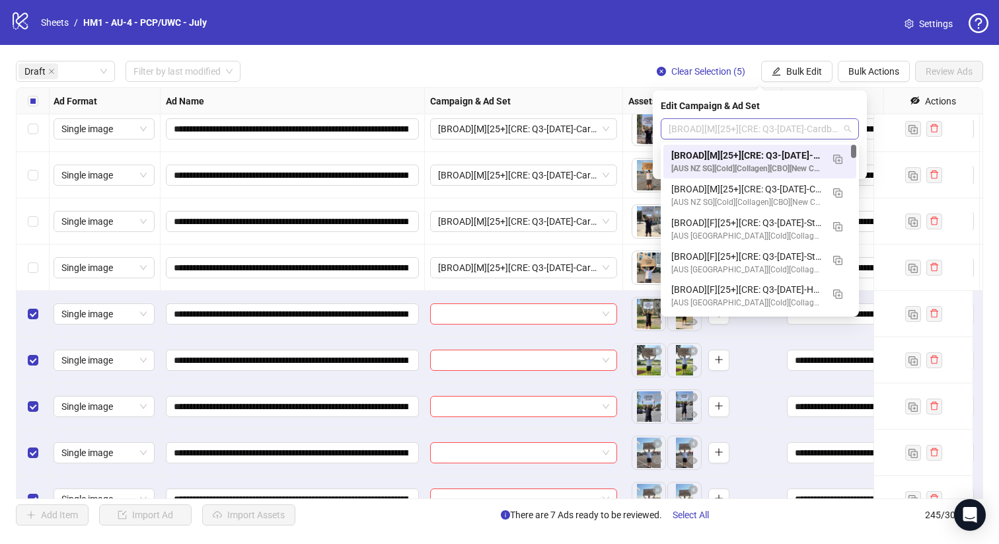
click at [779, 129] on span "[BROAD][M][25+][CRE: Q3-07-JUL-2025-Cardboards-DadBod-UGC-CGR-PCP-2] [13 August…" at bounding box center [760, 129] width 182 height 20
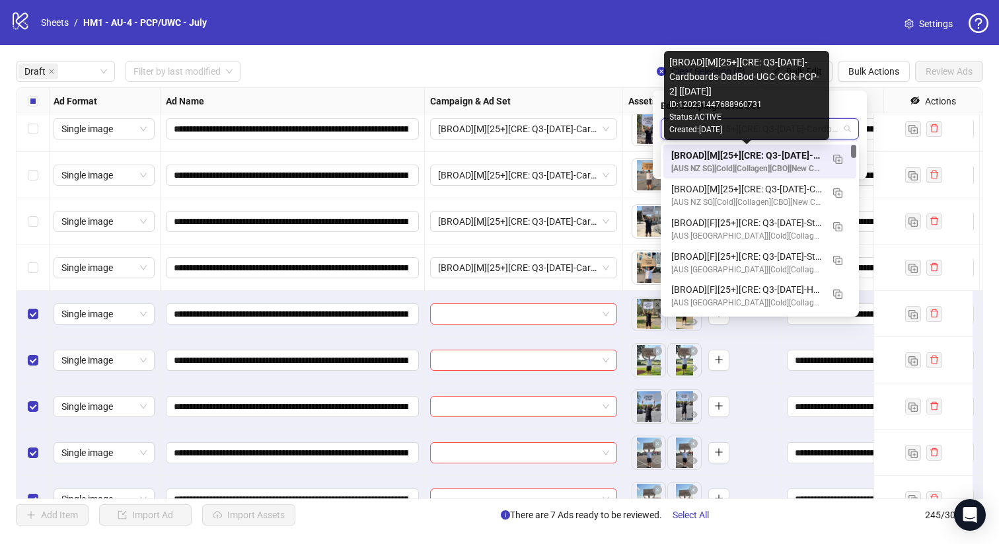
click at [779, 155] on div "[BROAD][M][25+][CRE: Q3-07-JUL-2025-Cardboards-DadBod-UGC-CGR-PCP-2] [13 August…" at bounding box center [746, 155] width 151 height 15
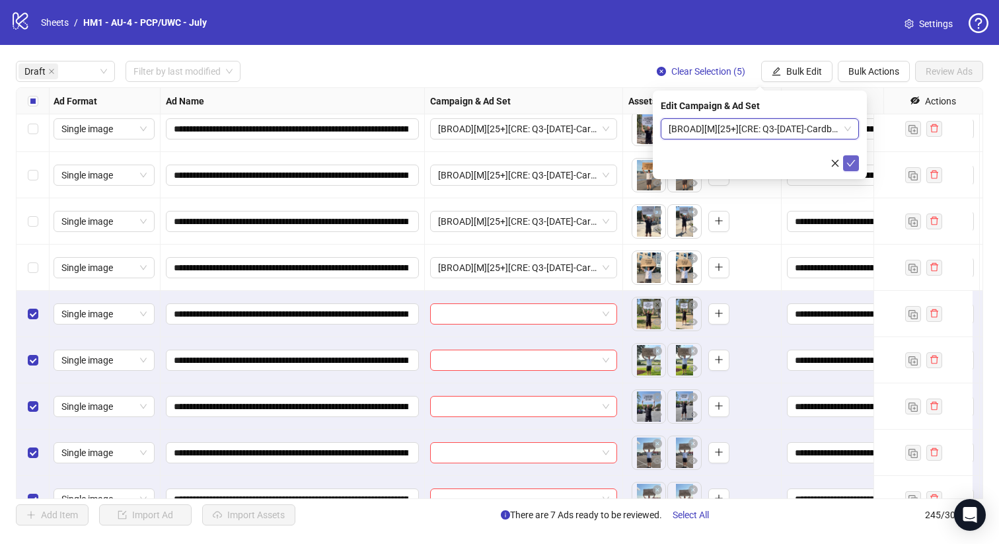
click at [851, 159] on icon "check" at bounding box center [850, 163] width 9 height 9
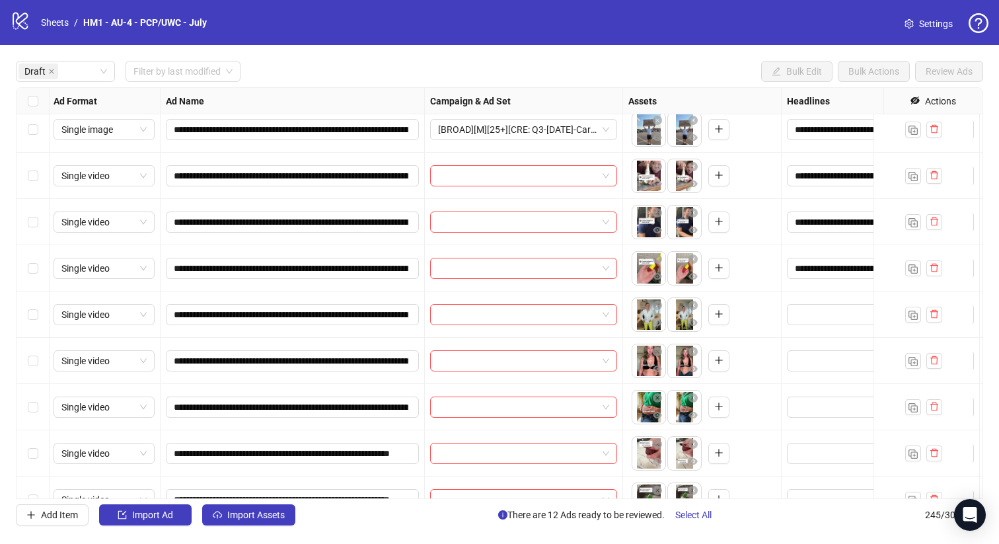
scroll to position [612, 1]
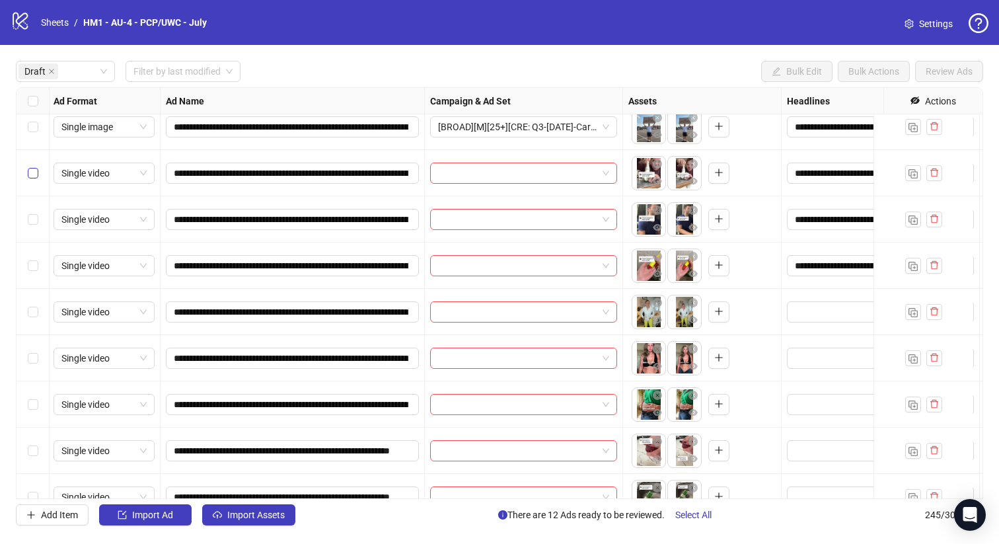
click at [32, 179] on label "Select row 15" at bounding box center [33, 173] width 11 height 15
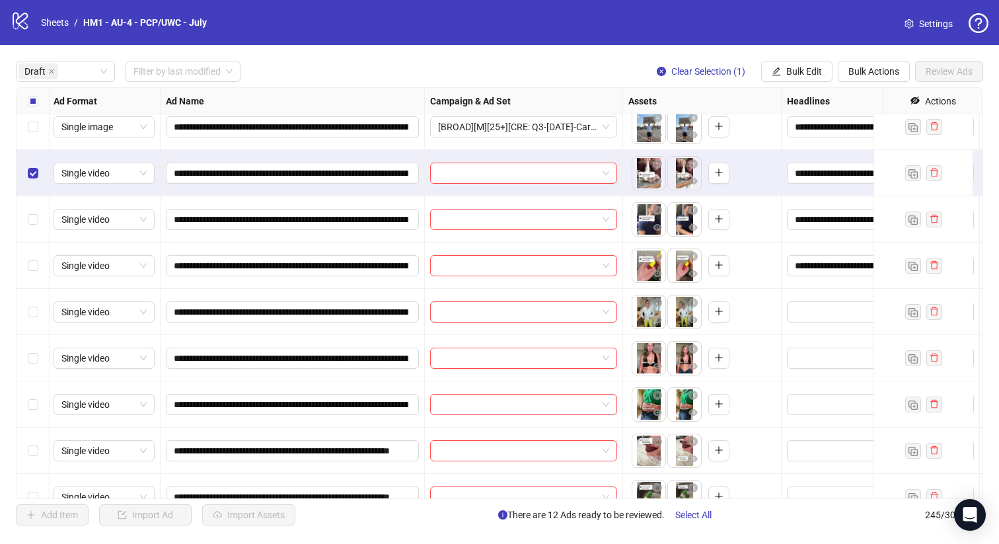
click at [32, 246] on div "Select row 17" at bounding box center [33, 265] width 33 height 46
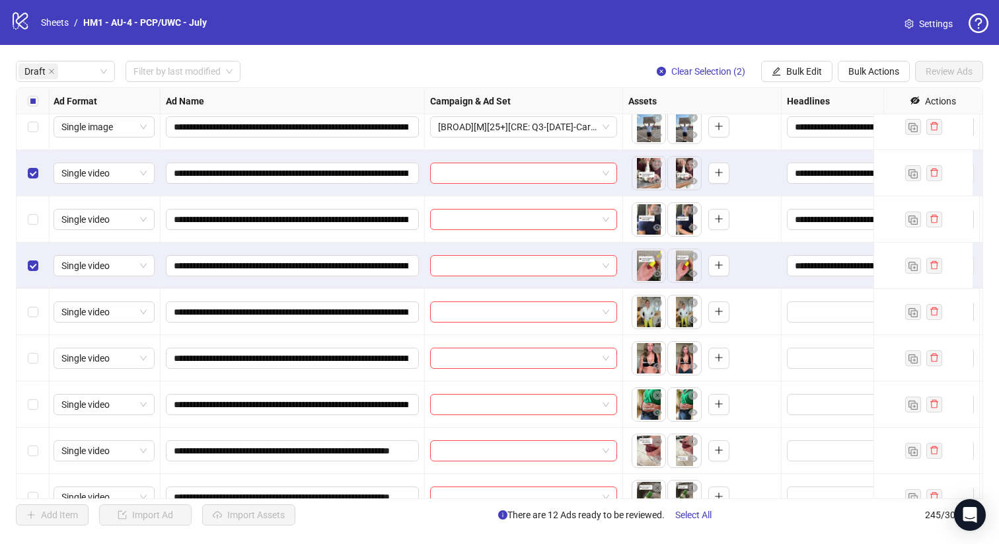
click at [25, 208] on div "Select row 16" at bounding box center [33, 219] width 33 height 46
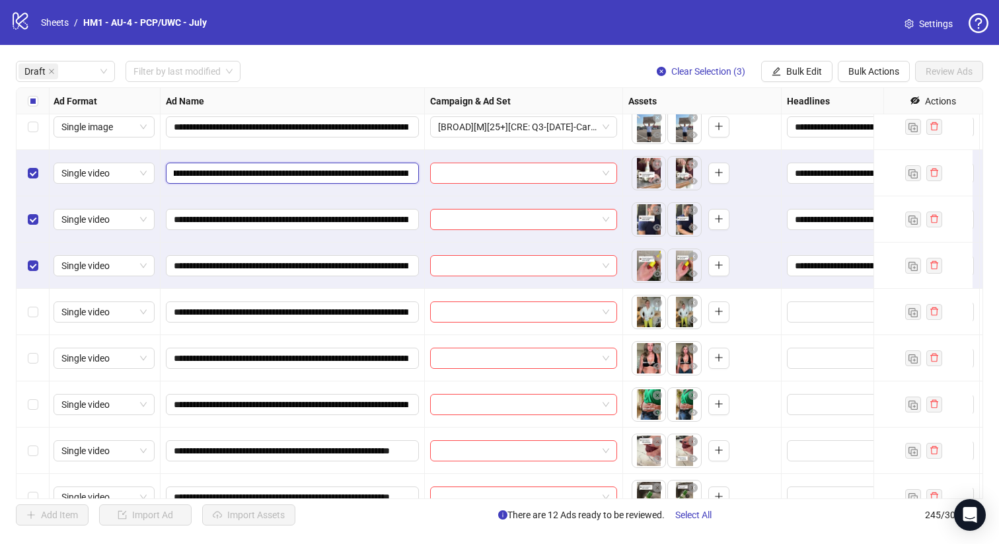
scroll to position [0, 173]
drag, startPoint x: 326, startPoint y: 175, endPoint x: 307, endPoint y: 175, distance: 19.2
click at [307, 175] on input "**********" at bounding box center [291, 173] width 235 height 15
click at [791, 71] on span "Bulk Edit" at bounding box center [804, 71] width 36 height 11
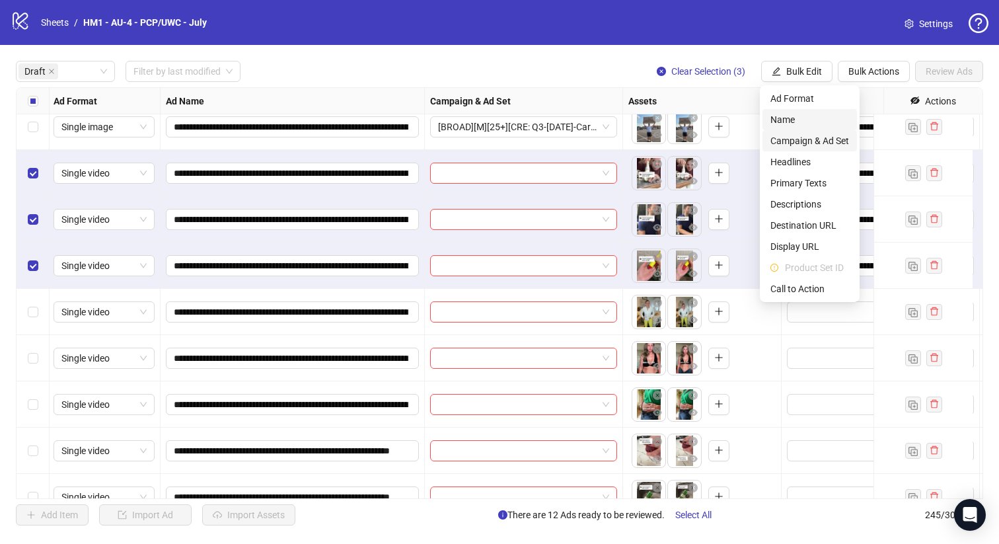
click at [806, 143] on span "Campaign & Ad Set" at bounding box center [809, 140] width 79 height 15
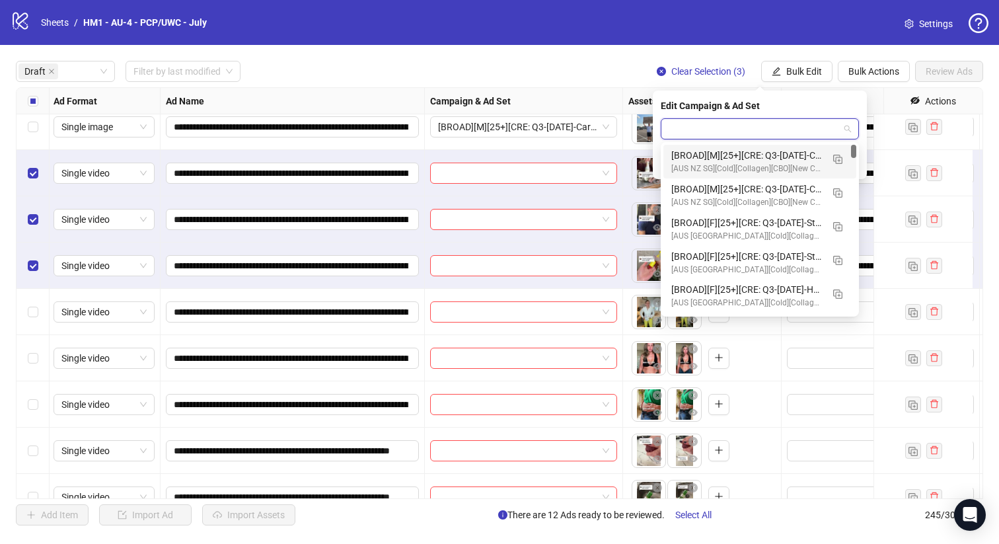
click at [794, 131] on input "search" at bounding box center [754, 129] width 170 height 20
click at [830, 155] on button "button" at bounding box center [837, 158] width 21 height 21
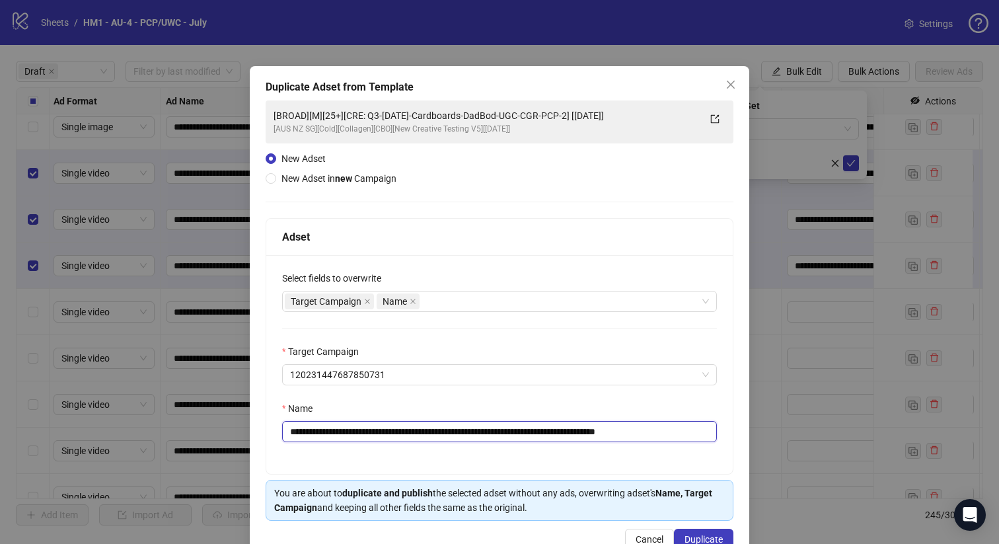
drag, startPoint x: 601, startPoint y: 431, endPoint x: 381, endPoint y: 431, distance: 219.3
click at [381, 431] on input "**********" at bounding box center [499, 431] width 435 height 21
paste input "text"
type input "**********"
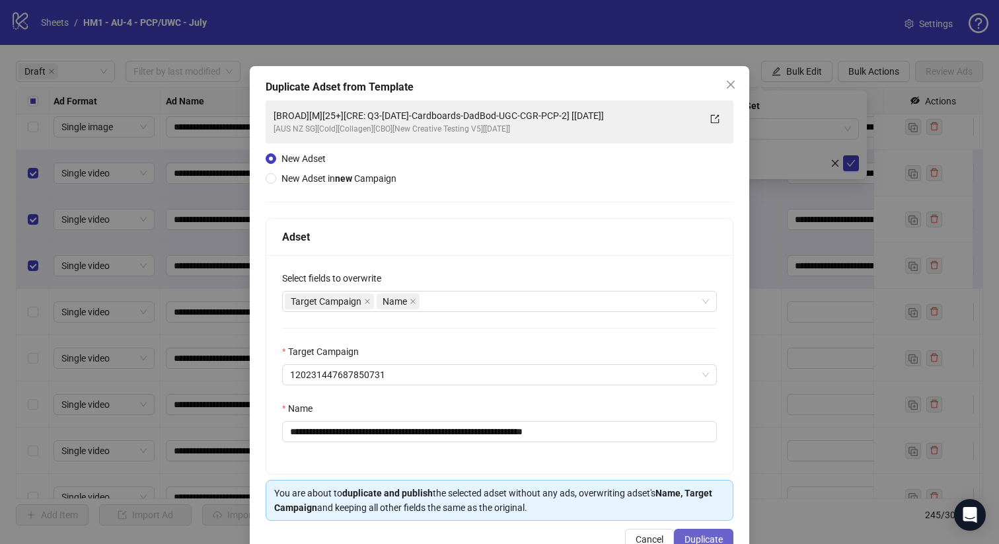
click at [710, 535] on span "Duplicate" at bounding box center [703, 539] width 38 height 11
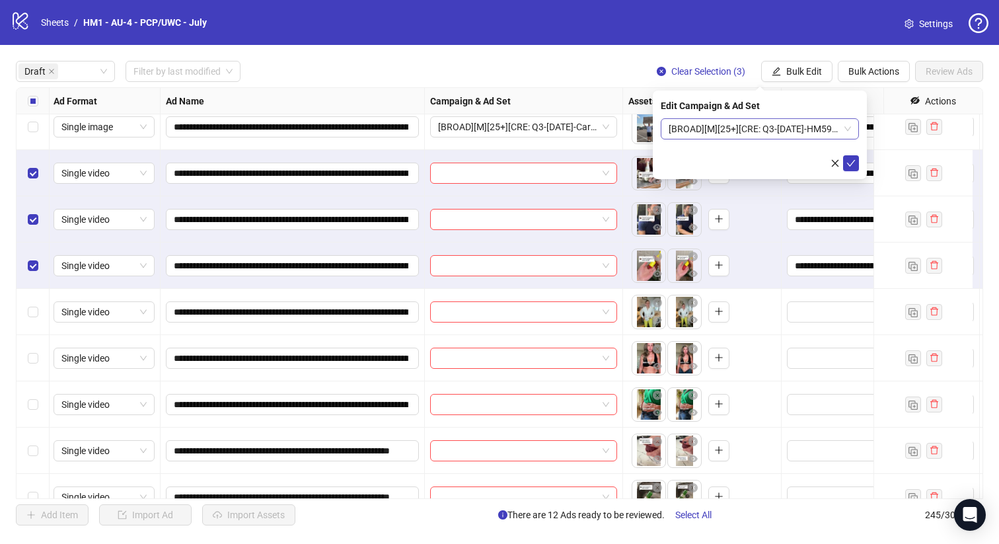
click at [768, 131] on span "[BROAD][M][25+][CRE: Q3-08-AUG-2025-HM59_SlowGut-PCP] [13 August 2025]" at bounding box center [760, 129] width 182 height 20
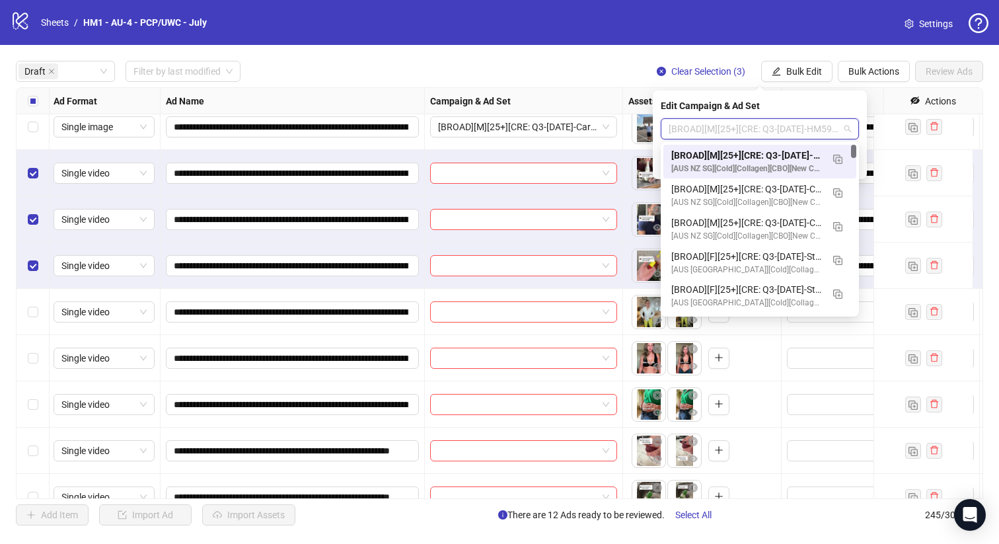
click at [774, 157] on div "[BROAD][M][25+][CRE: Q3-08-AUG-2025-HM59_SlowGut-PCP] [13 August 2025]" at bounding box center [746, 155] width 151 height 15
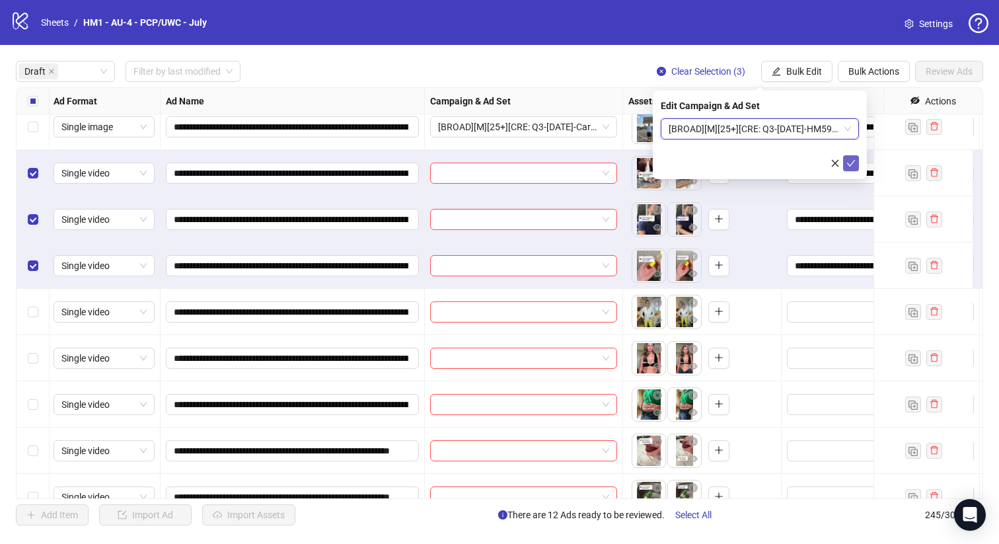
click at [848, 167] on span "submit" at bounding box center [850, 163] width 9 height 11
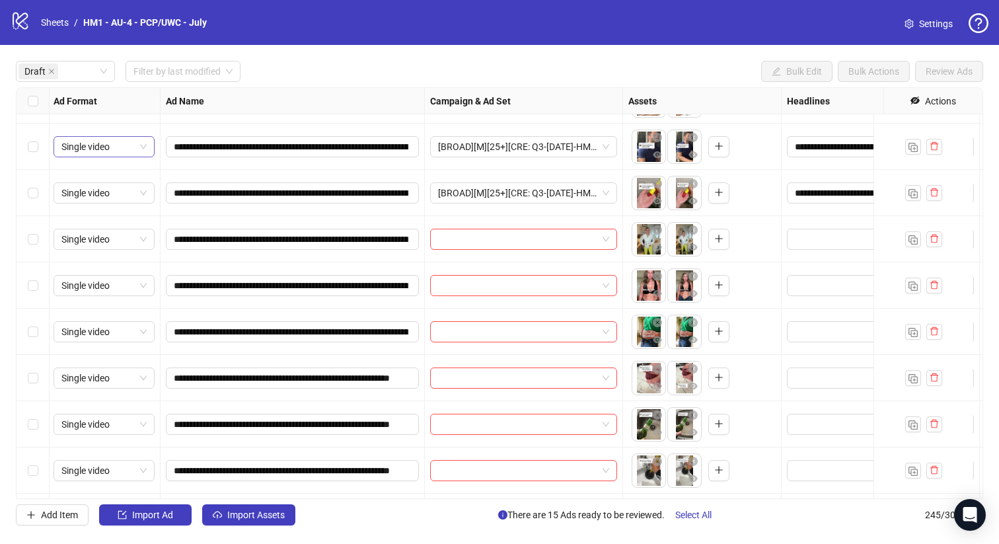
scroll to position [711, 1]
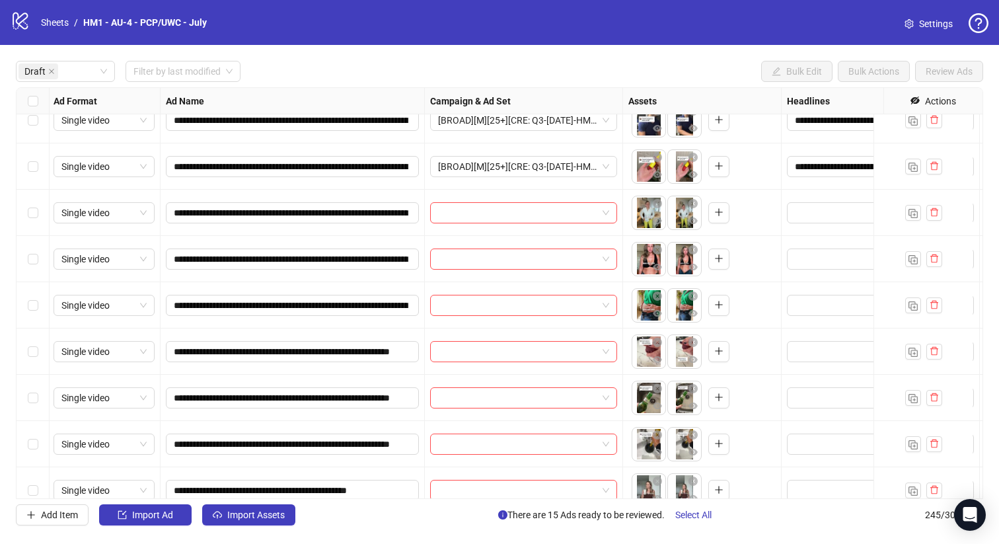
click at [8, 227] on div "**********" at bounding box center [499, 293] width 999 height 496
click at [5, 208] on div "**********" at bounding box center [499, 293] width 999 height 496
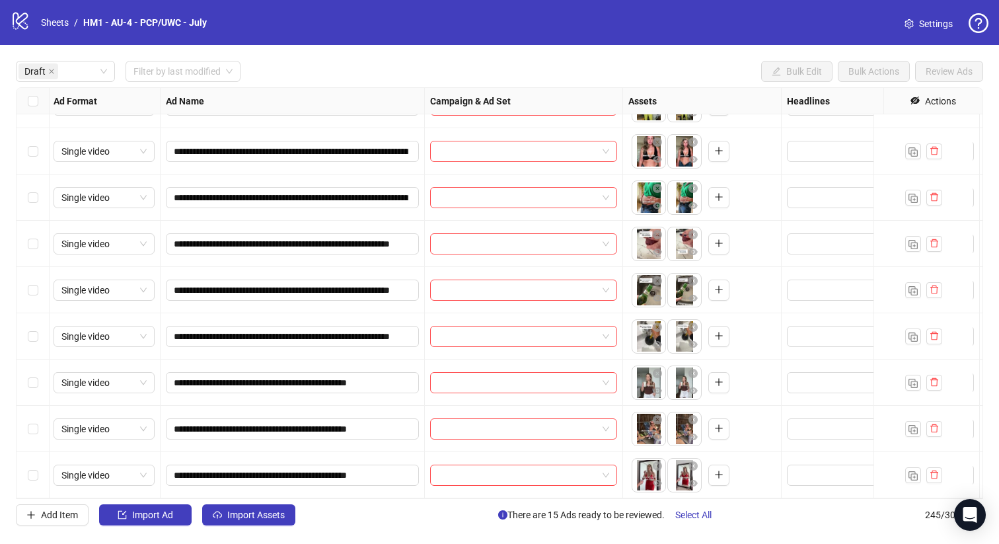
click at [37, 452] on div "Select row 26" at bounding box center [33, 475] width 33 height 46
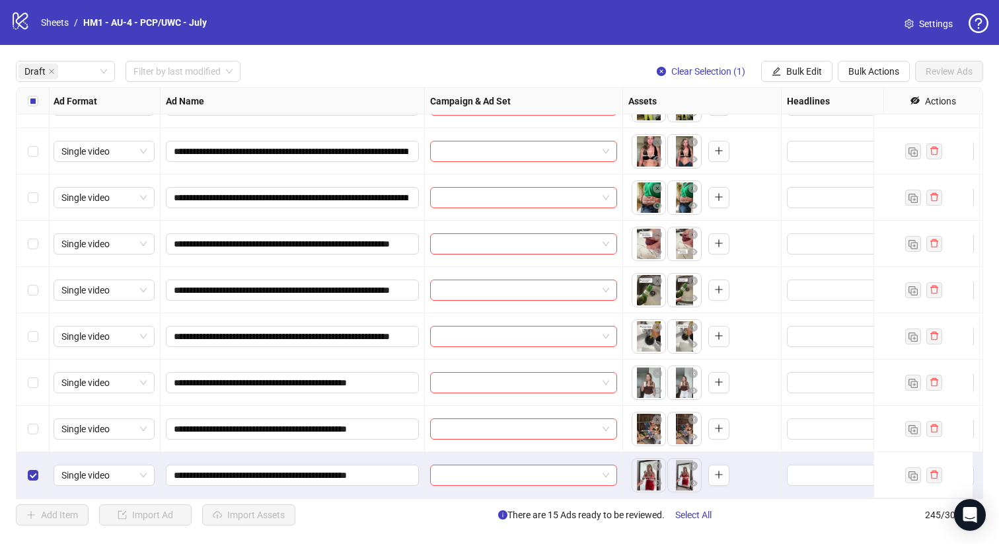
click at [39, 406] on div "Select row 25" at bounding box center [33, 429] width 33 height 46
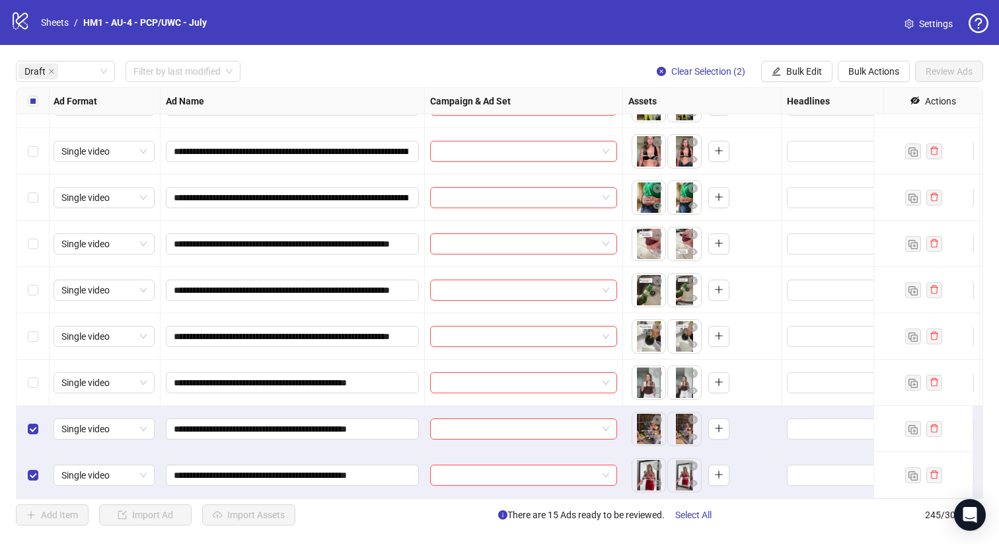
click at [39, 371] on div "Select row 24" at bounding box center [33, 382] width 33 height 46
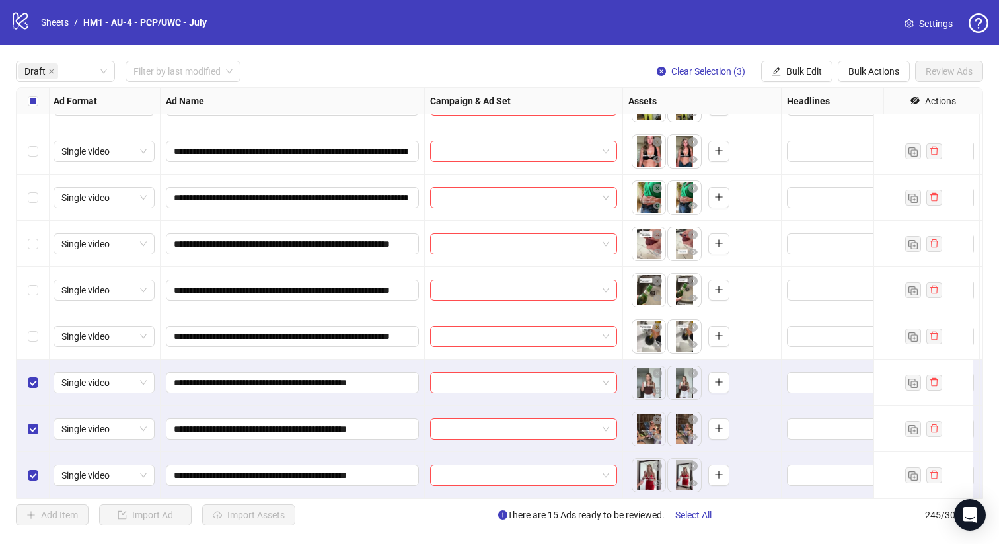
click at [39, 348] on div "Select row 23" at bounding box center [33, 336] width 33 height 46
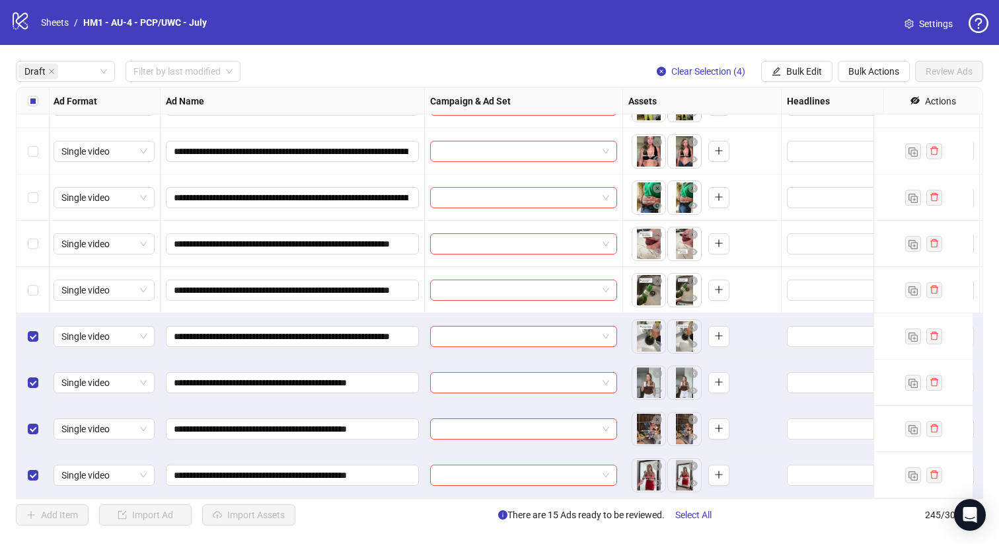
click at [37, 303] on div "Select row 22" at bounding box center [33, 290] width 33 height 46
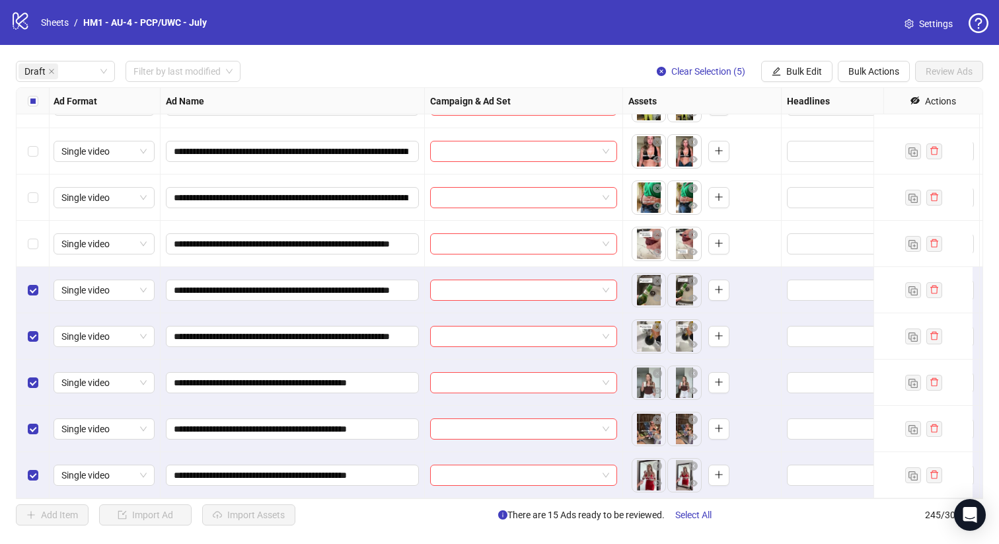
click at [37, 249] on div "Select row 21" at bounding box center [33, 244] width 33 height 46
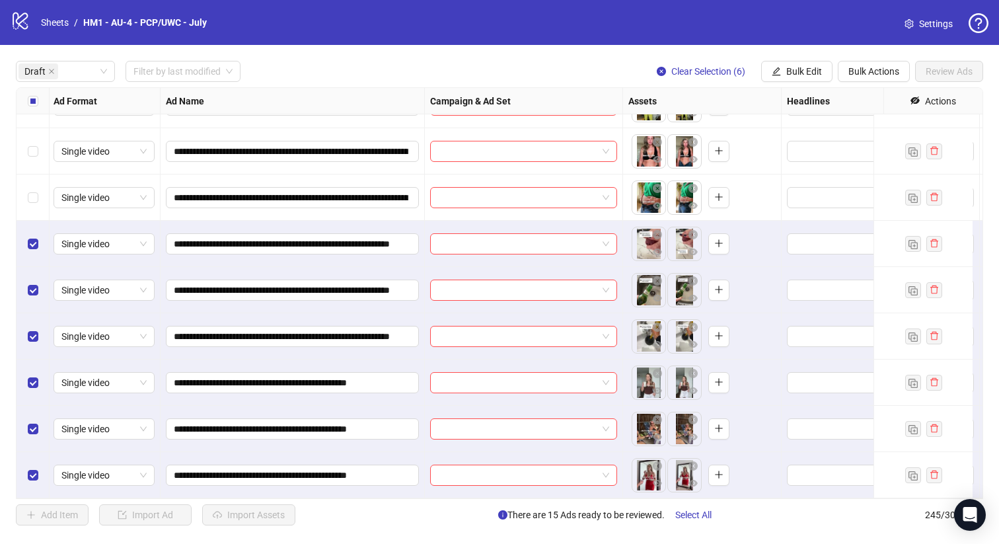
scroll to position [673, 1]
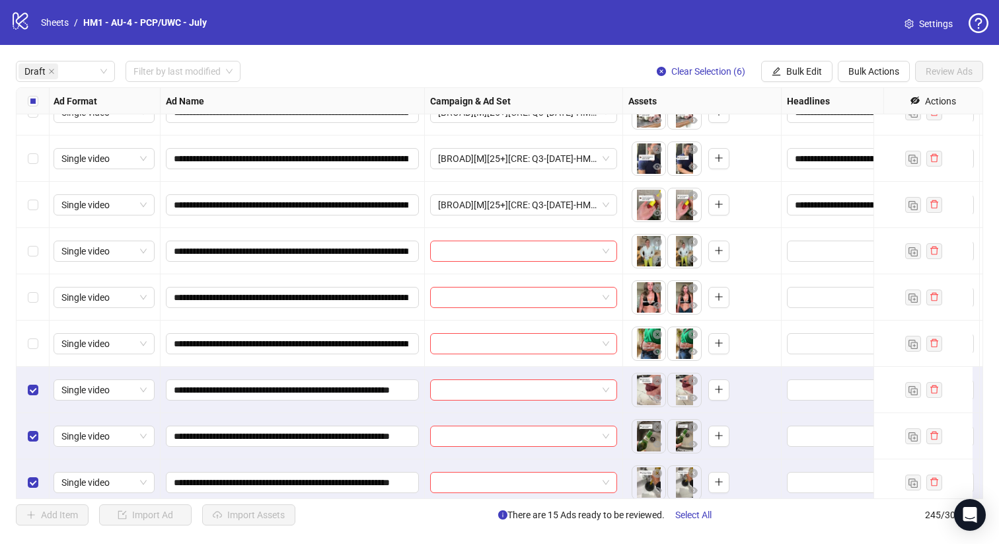
click at [40, 328] on div "Select row 20" at bounding box center [33, 343] width 33 height 46
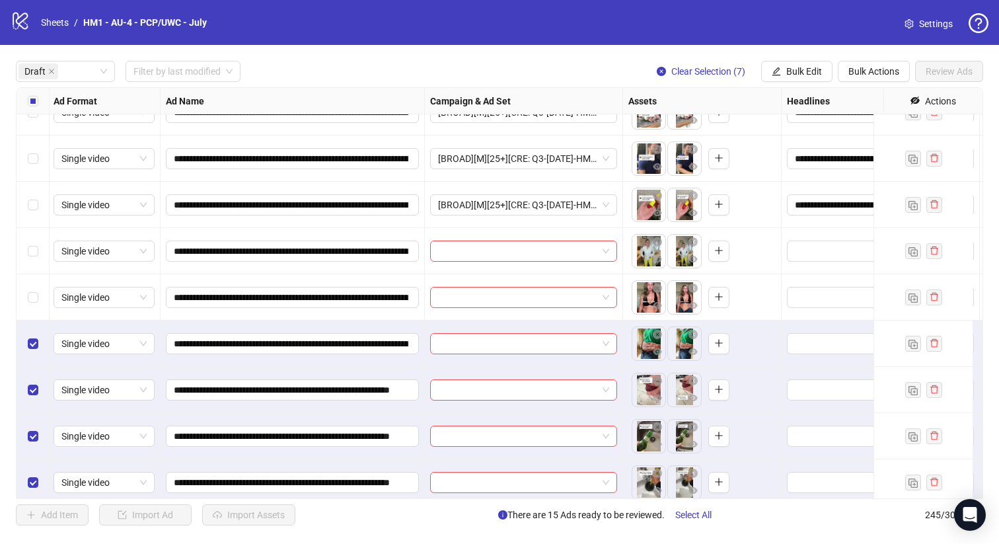
click at [40, 304] on div "Select row 19" at bounding box center [33, 297] width 33 height 46
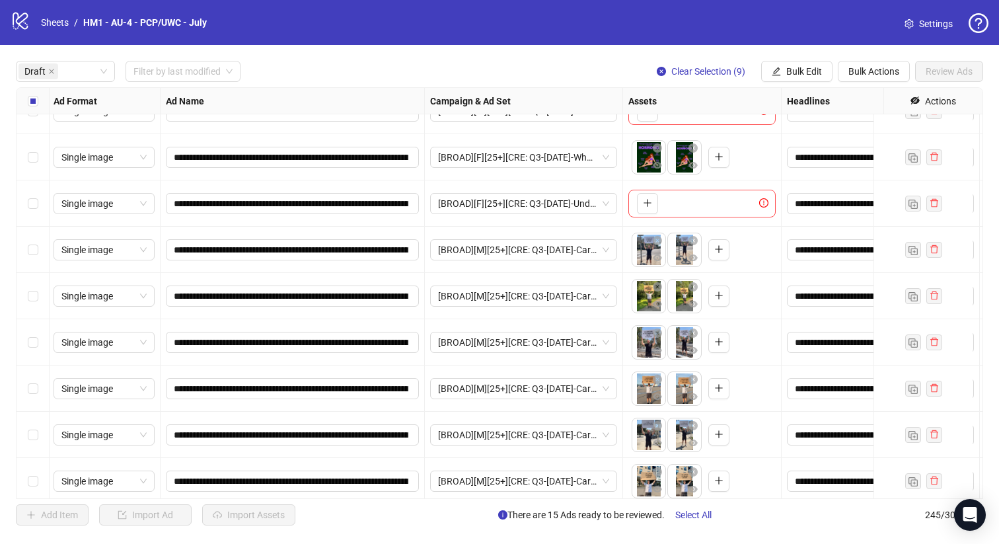
scroll to position [24, 1]
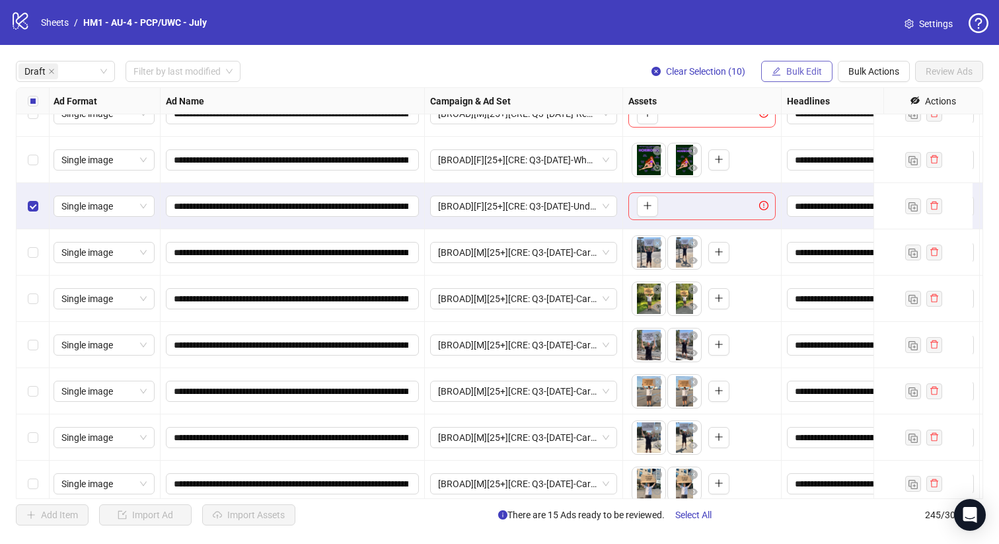
click at [796, 75] on span "Bulk Edit" at bounding box center [804, 71] width 36 height 11
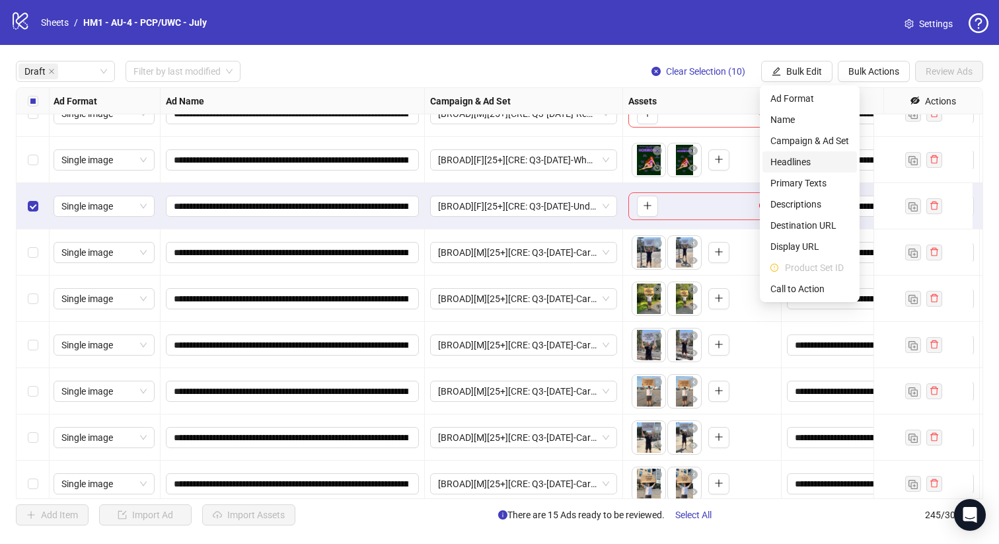
click at [825, 159] on span "Headlines" at bounding box center [809, 162] width 79 height 15
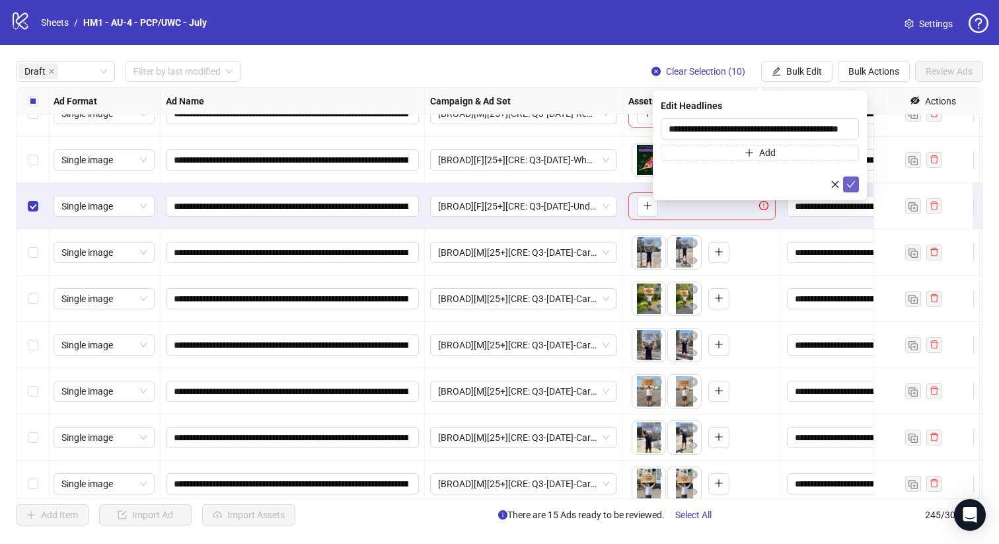
click at [857, 186] on button "submit" at bounding box center [851, 184] width 16 height 16
click at [819, 73] on span "Bulk Edit" at bounding box center [804, 71] width 36 height 11
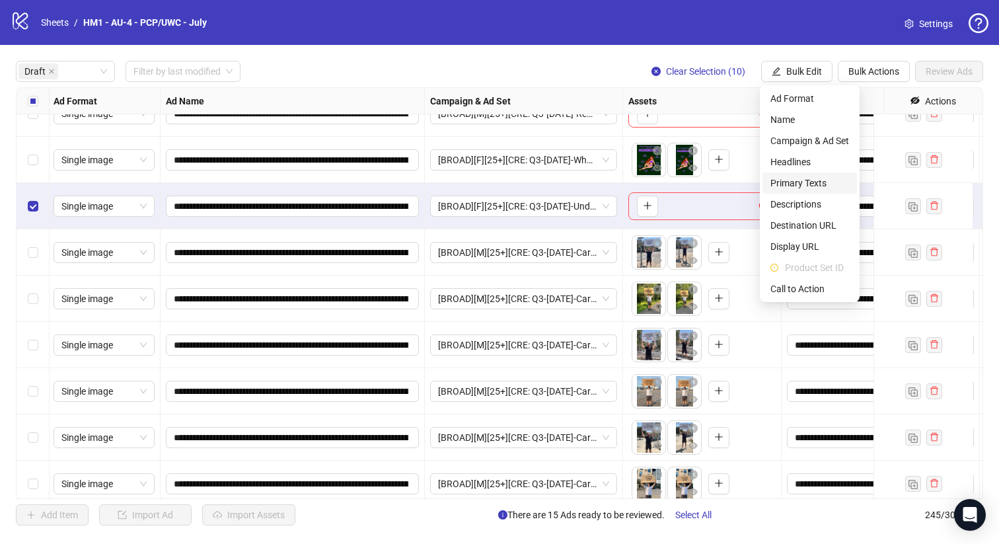
click at [823, 184] on span "Primary Texts" at bounding box center [809, 183] width 79 height 15
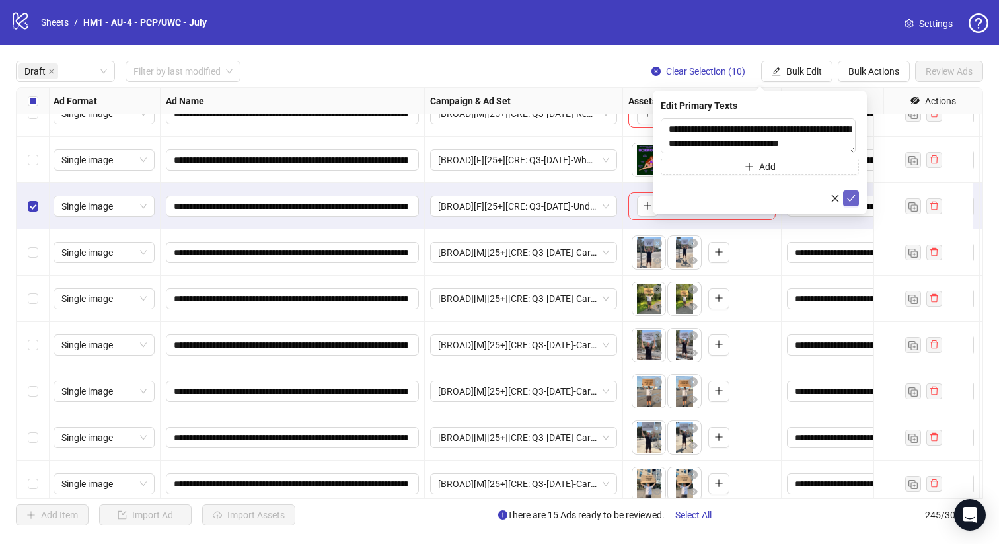
click at [854, 196] on icon "check" at bounding box center [851, 198] width 9 height 7
click at [788, 73] on span "Bulk Edit" at bounding box center [804, 71] width 36 height 11
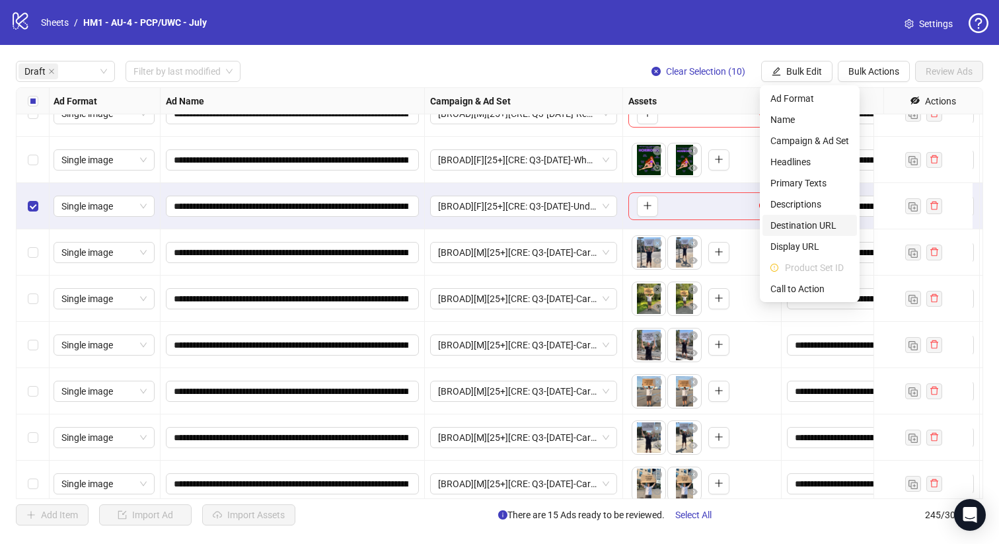
click at [810, 228] on span "Destination URL" at bounding box center [809, 225] width 79 height 15
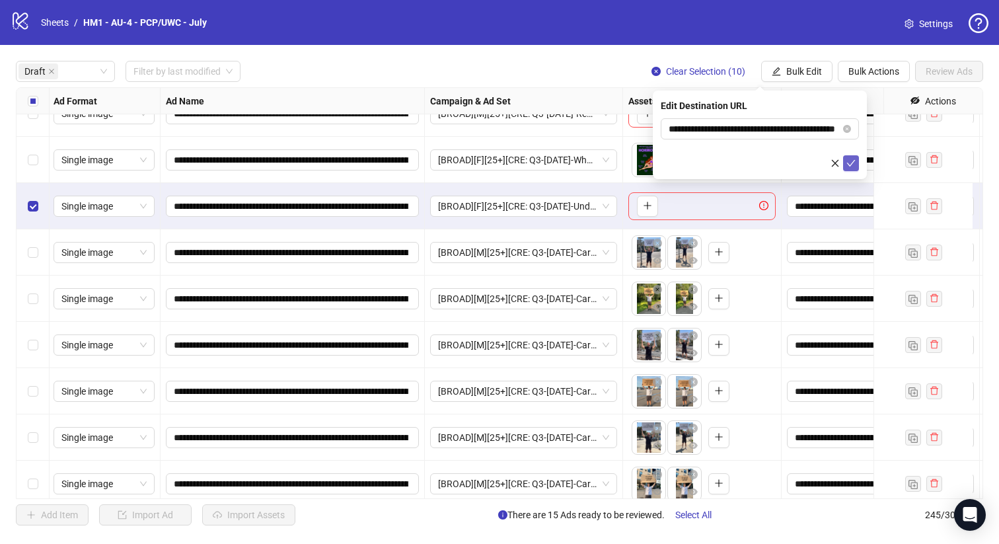
click at [855, 165] on icon "check" at bounding box center [850, 163] width 9 height 9
click at [806, 70] on span "Bulk Edit" at bounding box center [804, 71] width 36 height 11
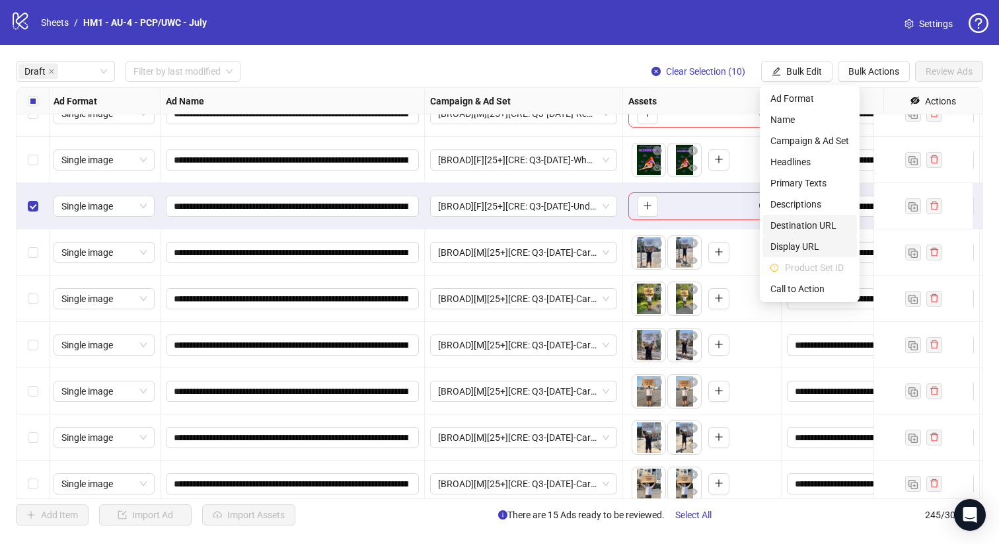
click at [831, 231] on span "Destination URL" at bounding box center [809, 225] width 79 height 15
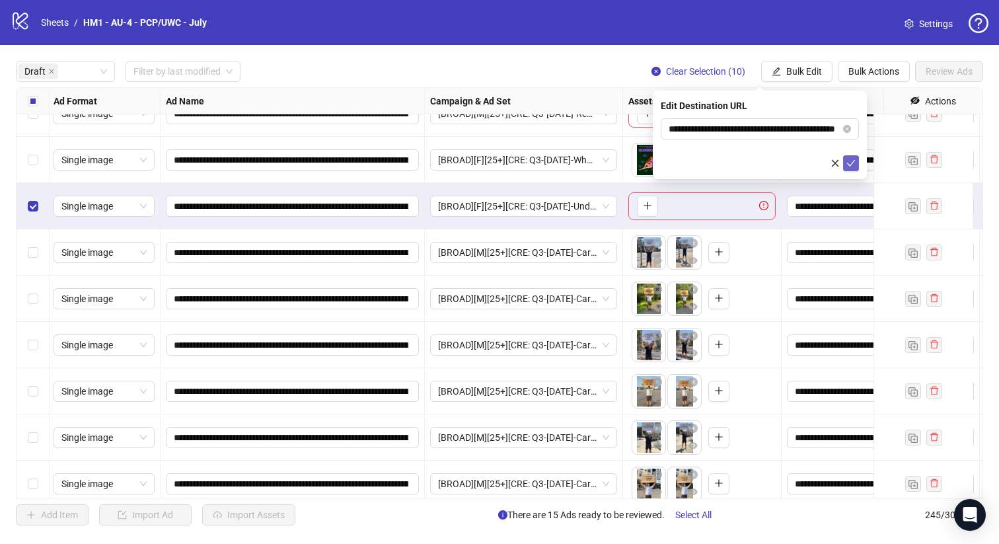
click at [850, 159] on icon "check" at bounding box center [850, 163] width 9 height 9
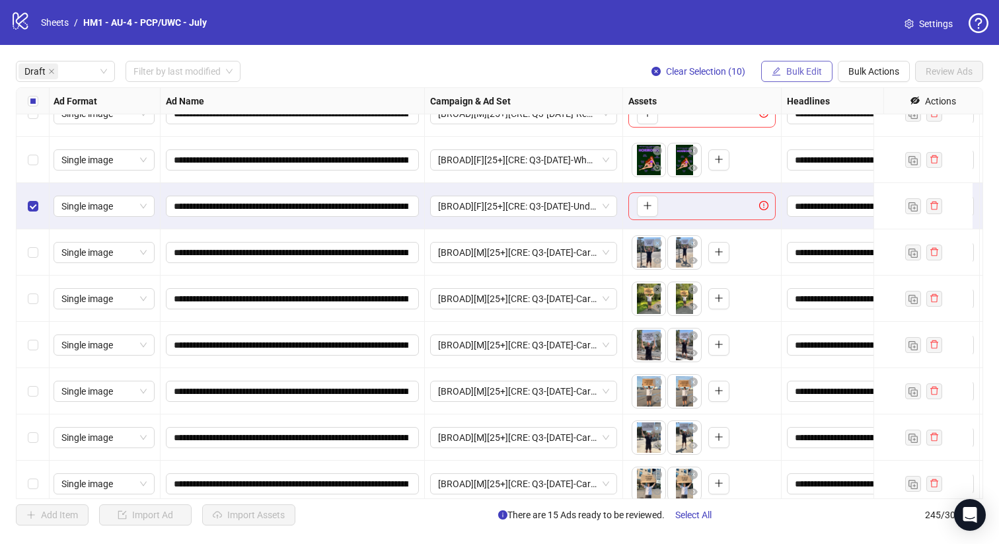
click at [785, 79] on button "Bulk Edit" at bounding box center [796, 71] width 71 height 21
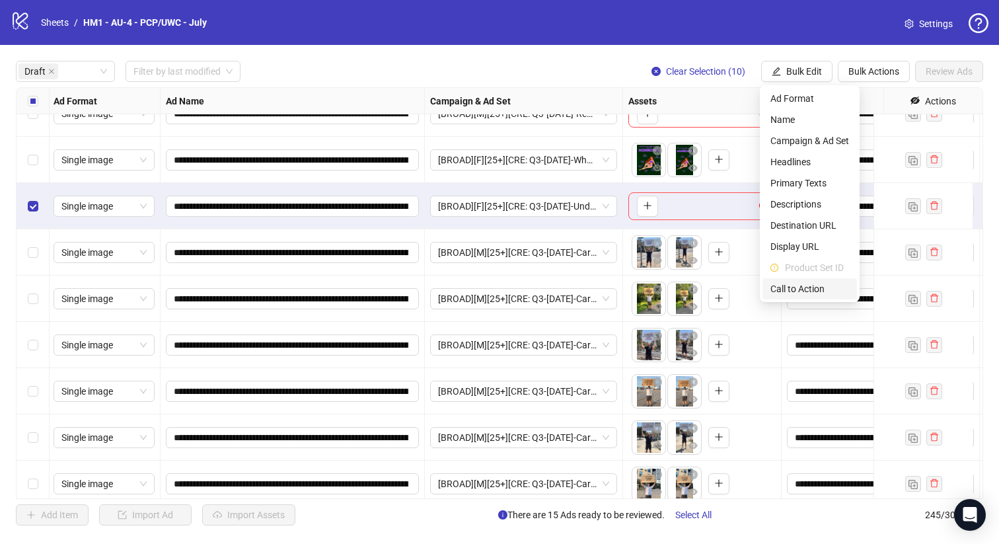
click at [813, 286] on span "Call to Action" at bounding box center [809, 288] width 79 height 15
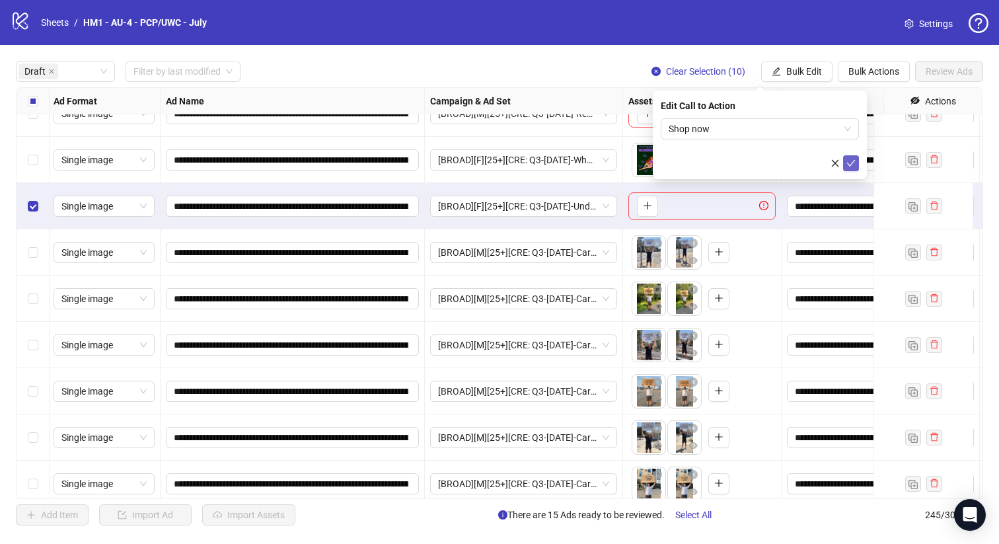
click at [846, 164] on icon "check" at bounding box center [850, 163] width 9 height 9
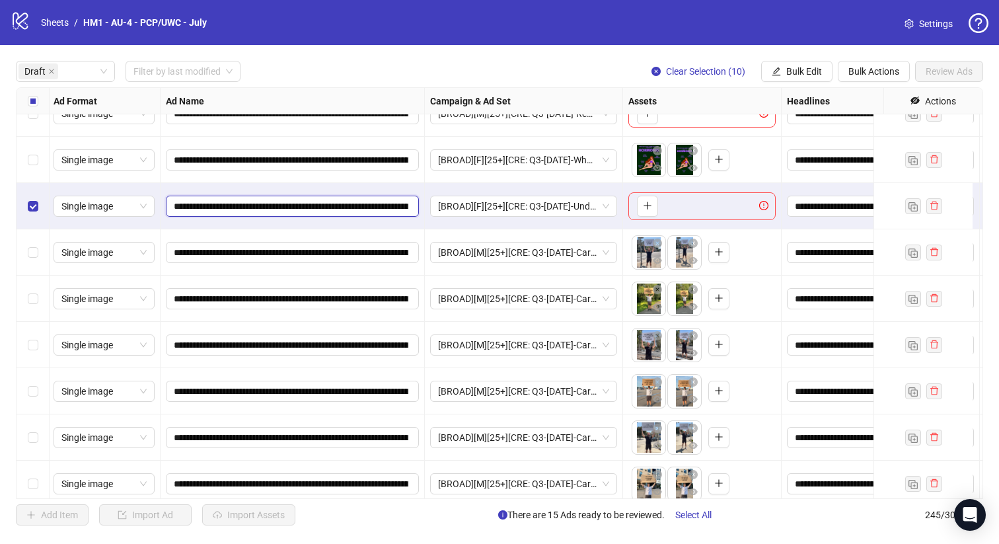
click at [294, 208] on input "**********" at bounding box center [291, 206] width 235 height 15
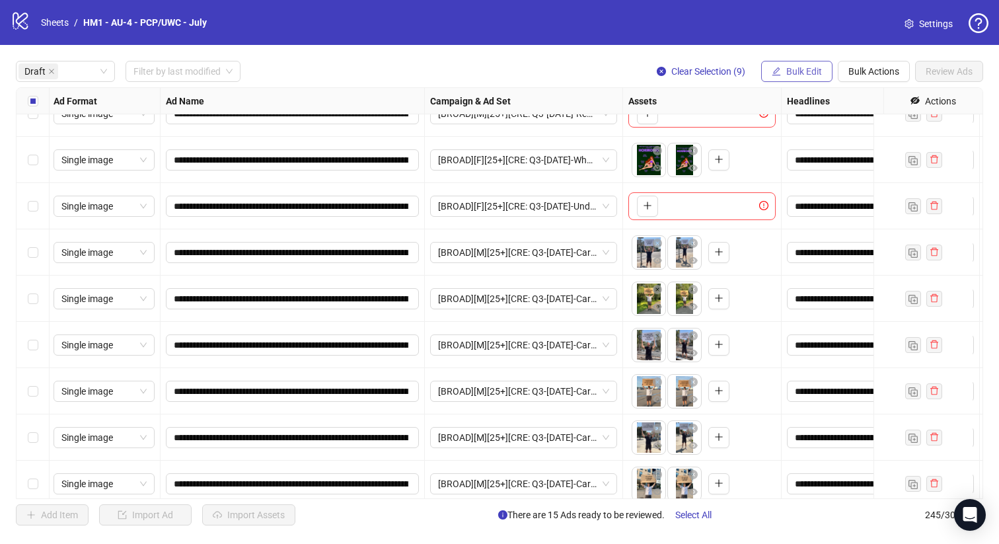
click at [807, 70] on span "Bulk Edit" at bounding box center [804, 71] width 36 height 11
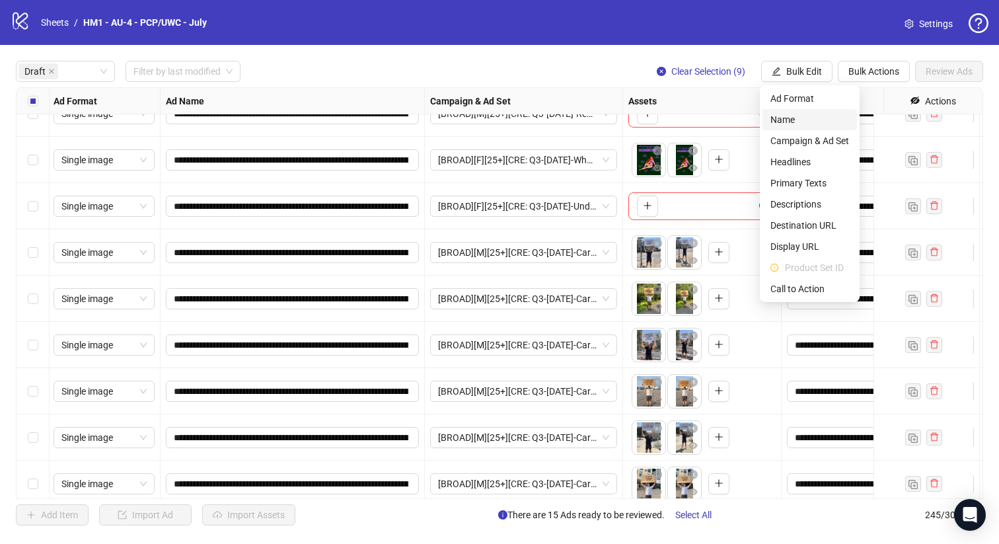
click at [801, 119] on span "Name" at bounding box center [809, 119] width 79 height 15
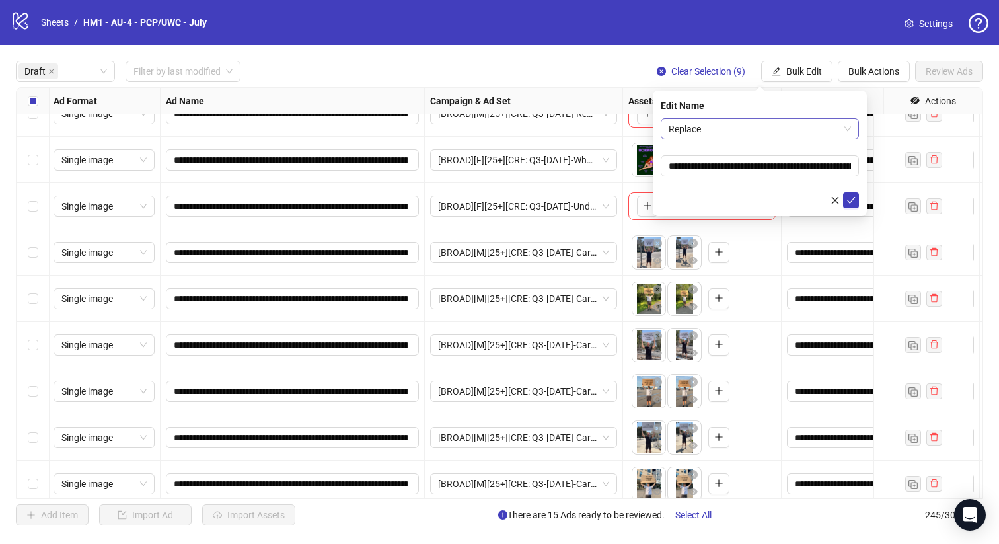
click at [780, 120] on span "Replace" at bounding box center [760, 129] width 182 height 20
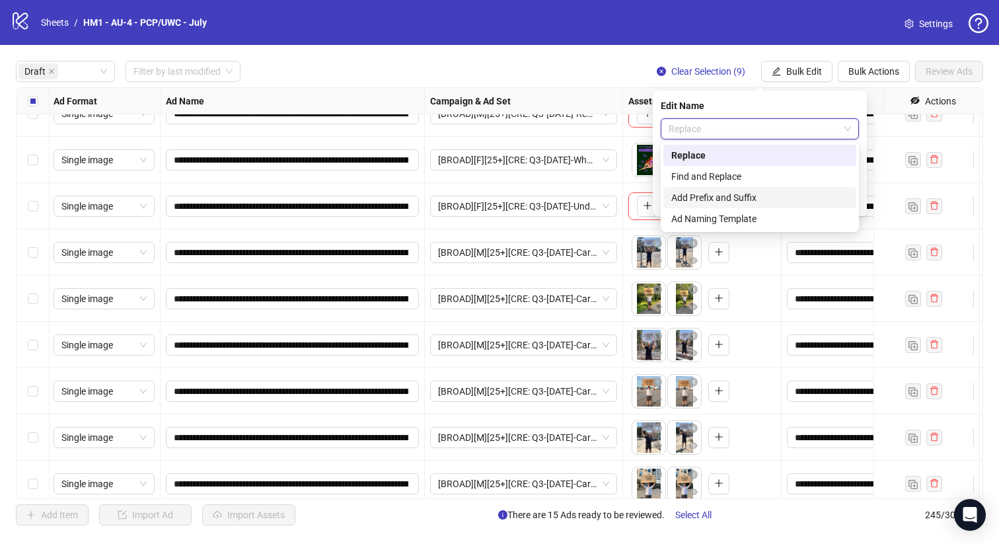
click at [775, 200] on div "Add Prefix and Suffix" at bounding box center [759, 197] width 177 height 15
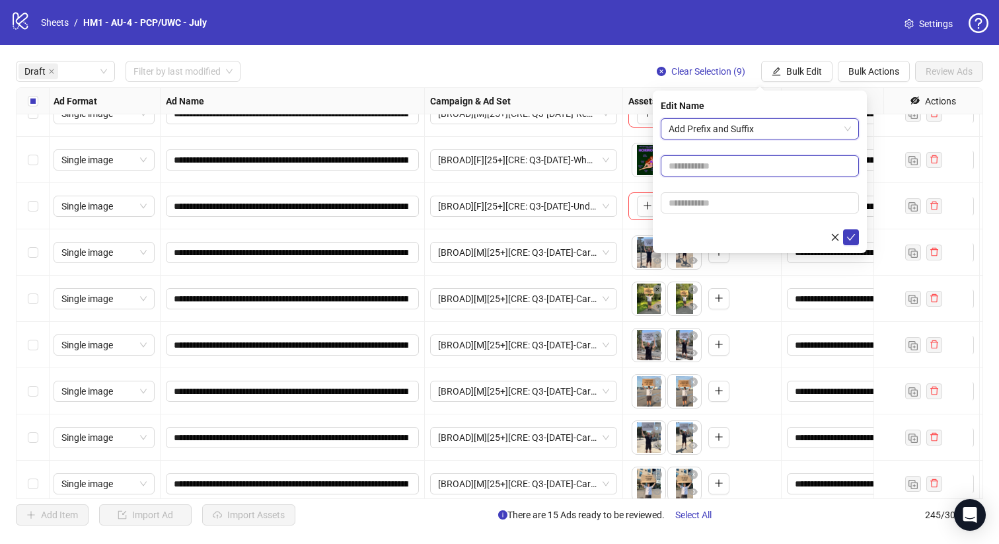
click at [775, 166] on input "text" at bounding box center [760, 165] width 198 height 21
type input "**********"
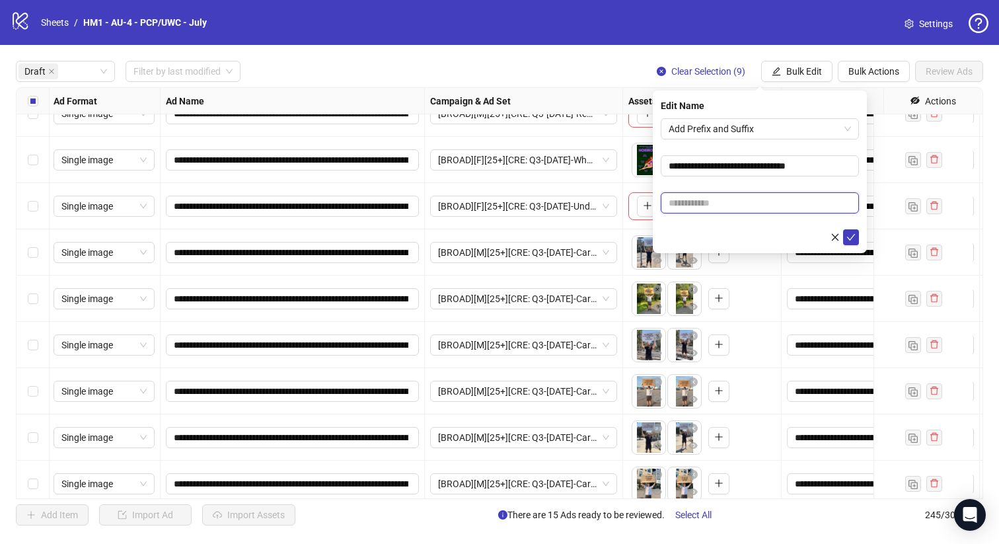
click at [805, 202] on input "text" at bounding box center [760, 202] width 198 height 21
type input "**********"
click at [847, 239] on icon "check" at bounding box center [850, 237] width 9 height 9
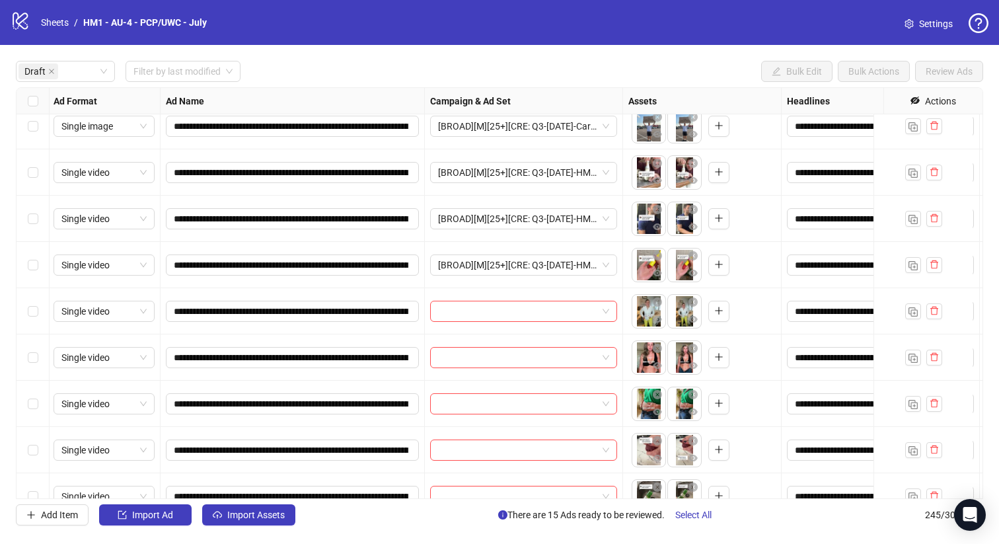
scroll to position [700, 1]
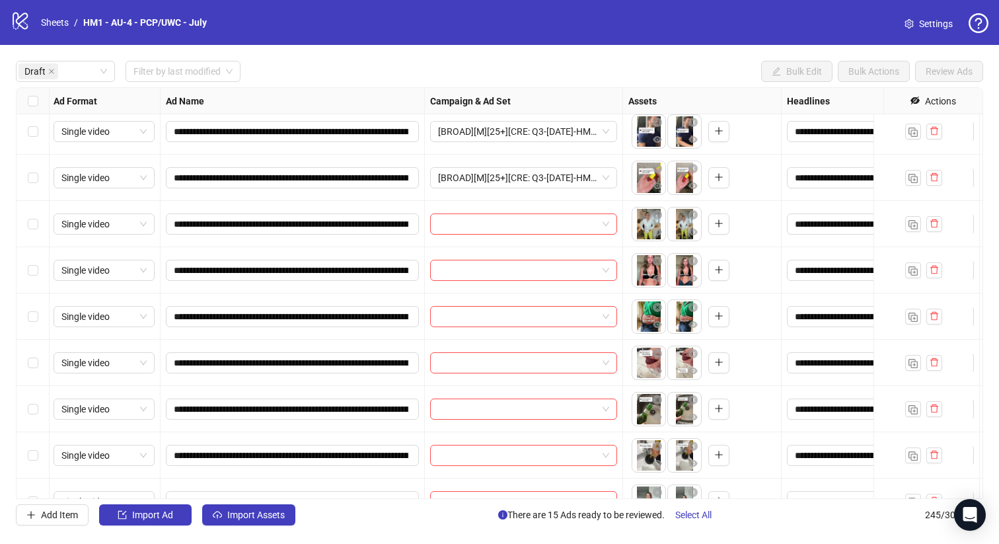
click at [39, 316] on div "Select row 20" at bounding box center [33, 316] width 33 height 46
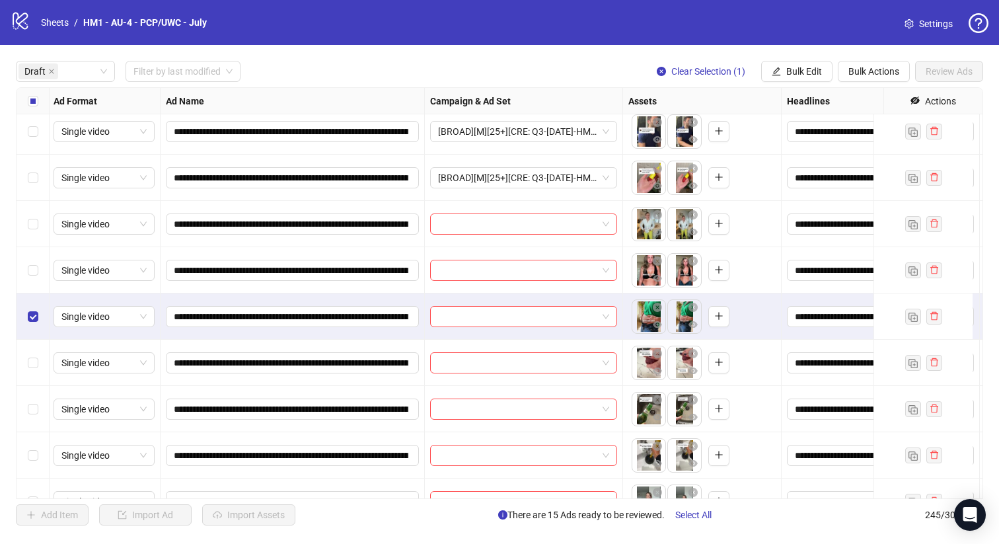
click at [39, 277] on div "Select row 19" at bounding box center [33, 270] width 33 height 46
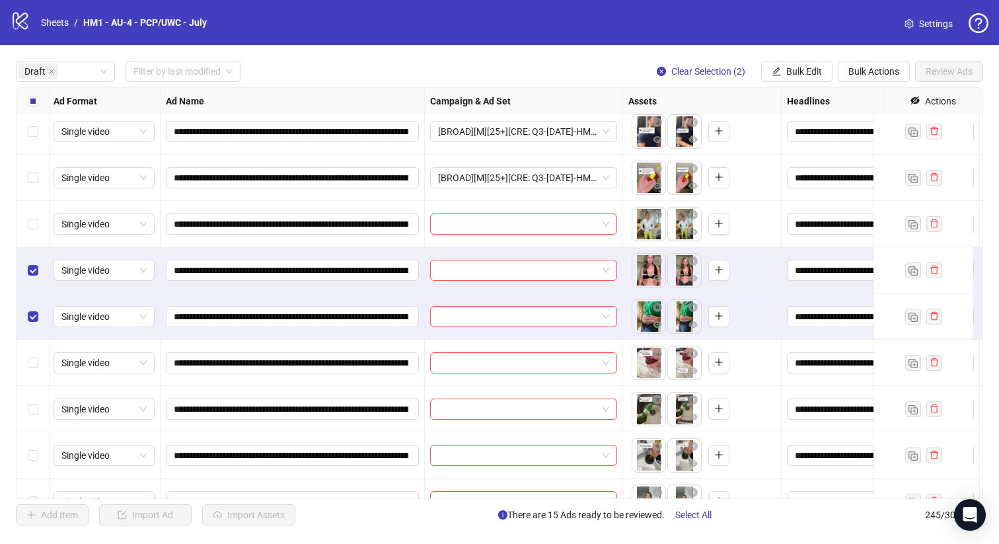
click at [35, 215] on div "Select row 18" at bounding box center [33, 224] width 33 height 46
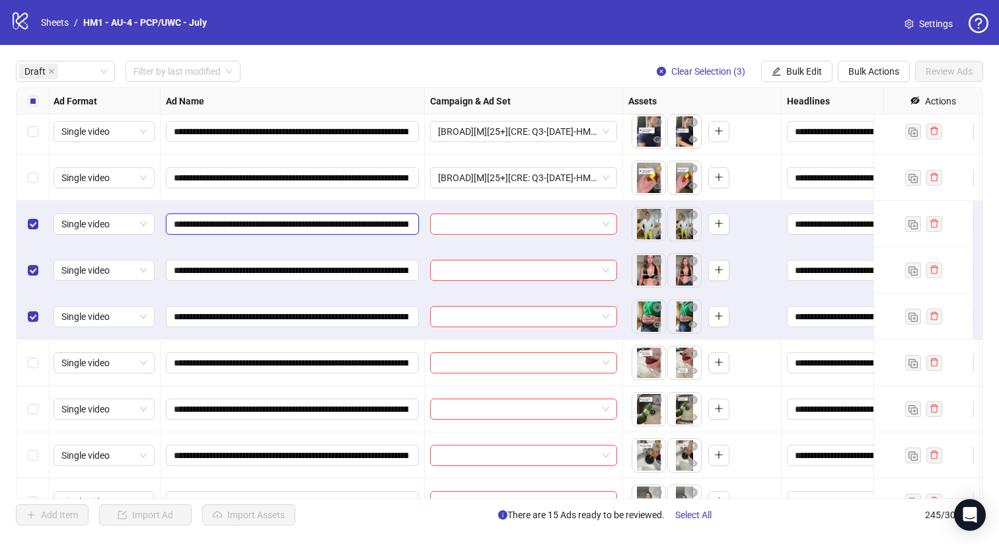
drag, startPoint x: 329, startPoint y: 225, endPoint x: 380, endPoint y: 227, distance: 50.9
click at [382, 227] on input "**********" at bounding box center [291, 224] width 235 height 15
drag, startPoint x: 328, startPoint y: 225, endPoint x: 382, endPoint y: 225, distance: 54.2
click at [382, 225] on input "**********" at bounding box center [291, 224] width 235 height 15
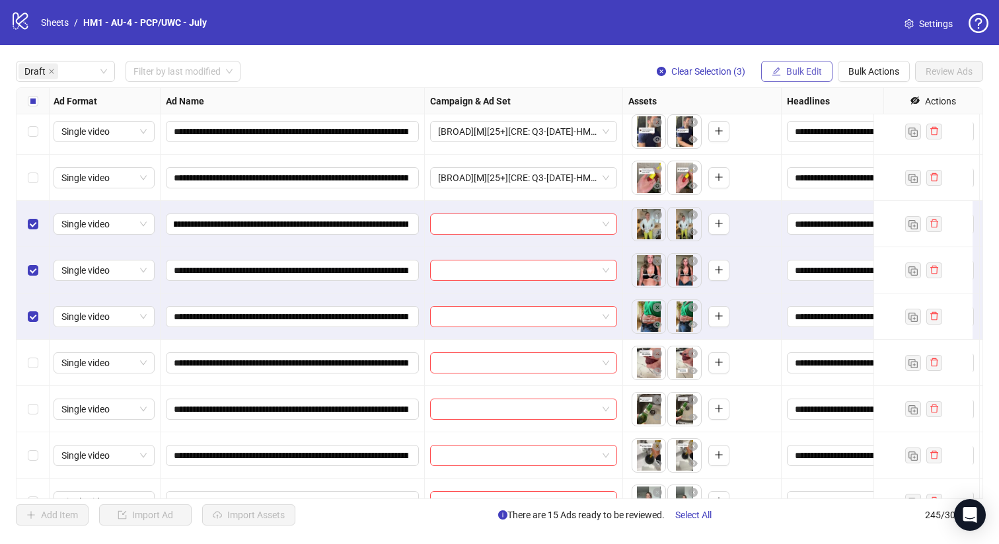
click at [788, 66] on span "Bulk Edit" at bounding box center [804, 71] width 36 height 11
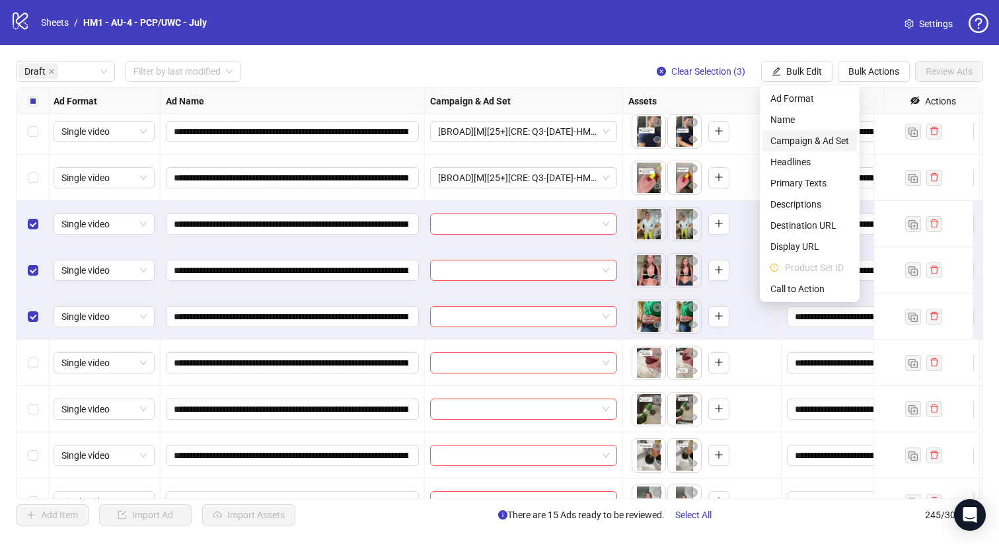
click at [813, 139] on span "Campaign & Ad Set" at bounding box center [809, 140] width 79 height 15
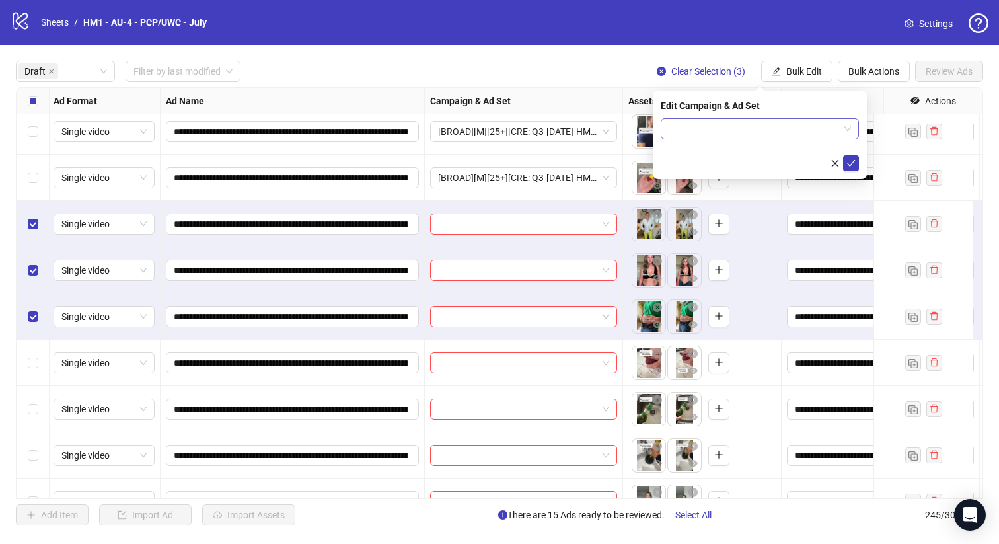
click at [801, 120] on input "search" at bounding box center [754, 129] width 170 height 20
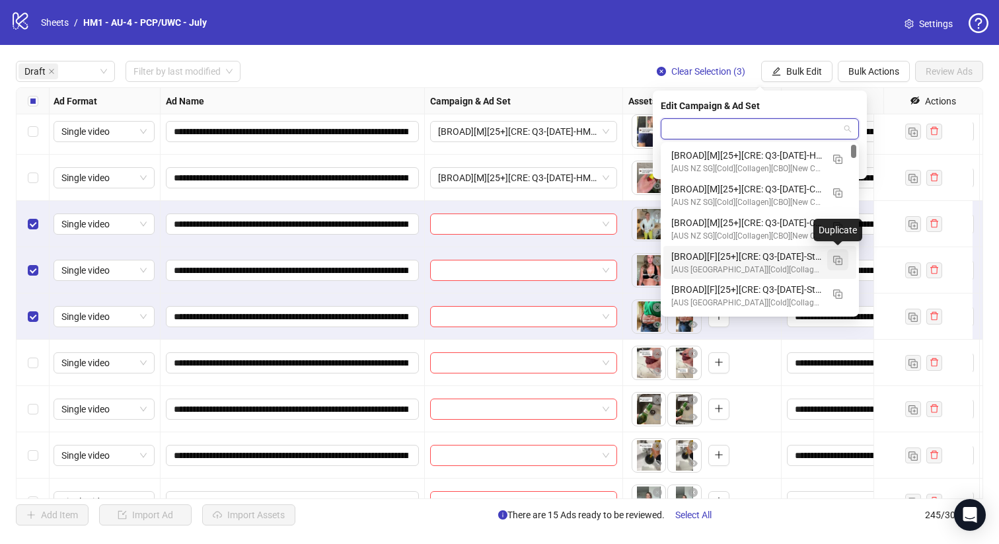
click at [837, 260] on img "button" at bounding box center [837, 260] width 9 height 9
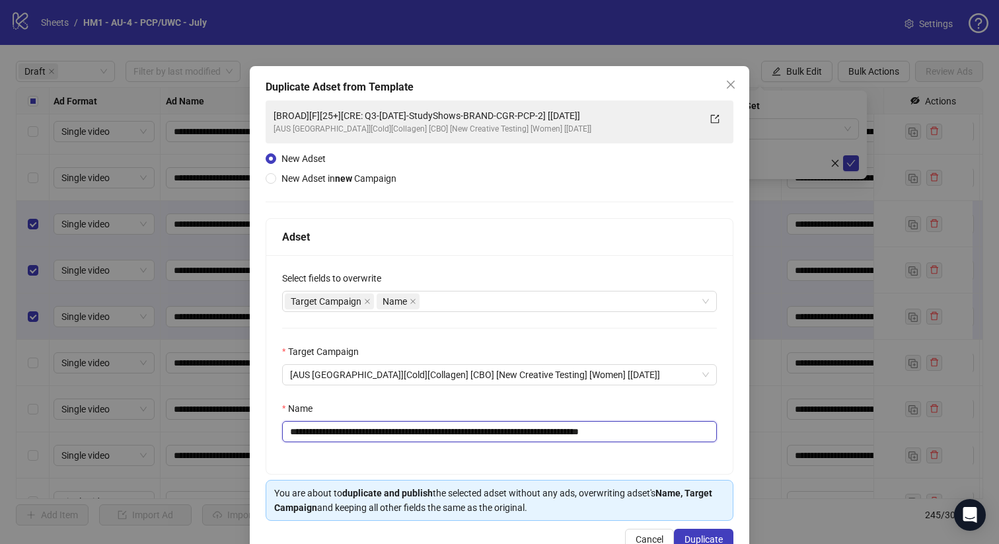
drag, startPoint x: 577, startPoint y: 435, endPoint x: 379, endPoint y: 437, distance: 198.9
click at [379, 437] on input "**********" at bounding box center [499, 431] width 435 height 21
paste input "**********"
click at [642, 430] on input "**********" at bounding box center [497, 431] width 430 height 21
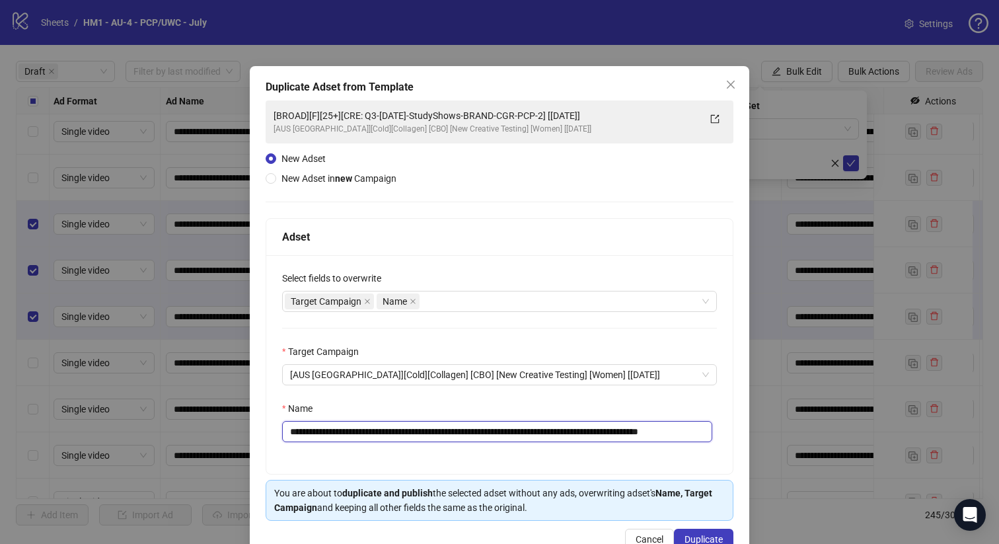
scroll to position [0, 56]
type input "**********"
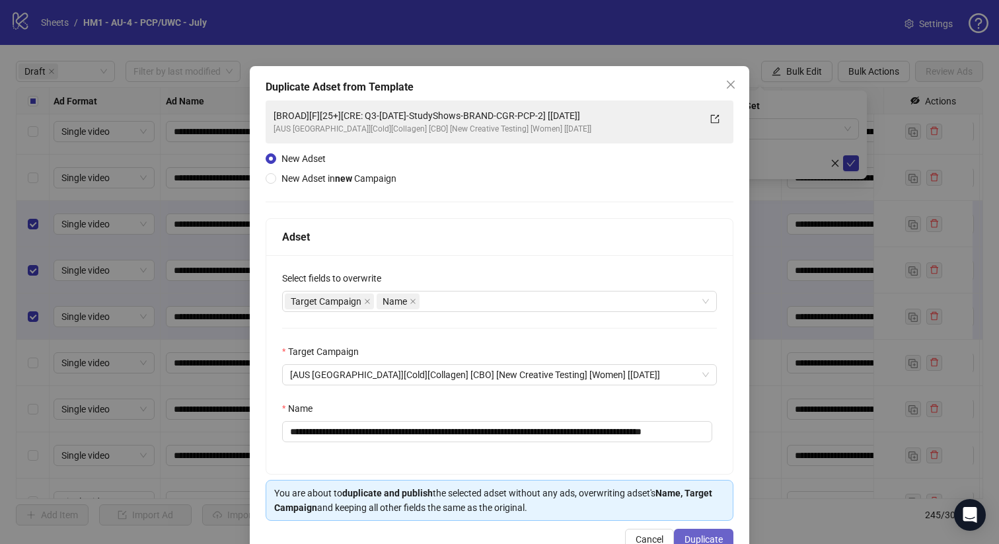
scroll to position [0, 0]
click at [702, 543] on span "Duplicate" at bounding box center [703, 539] width 38 height 11
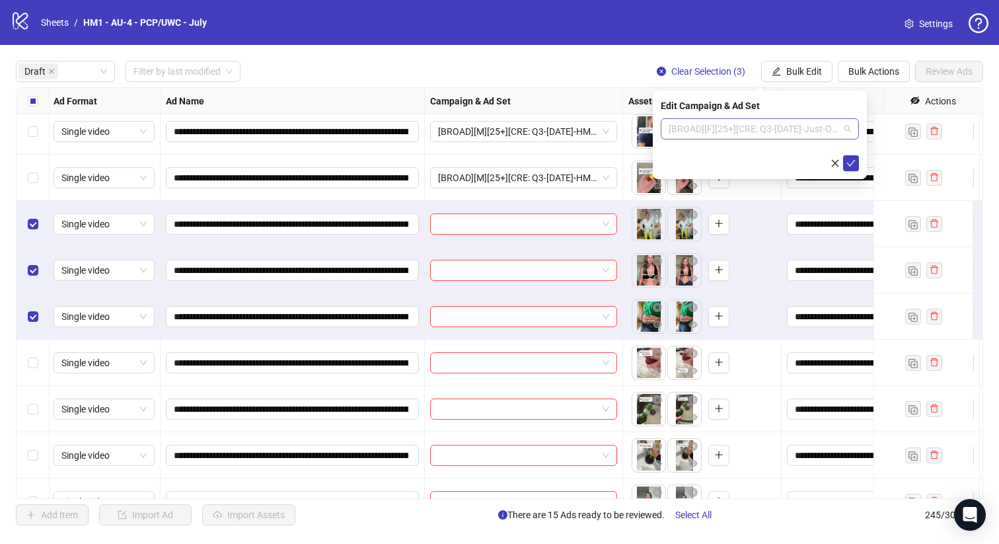
click at [688, 130] on span "[BROAD][F][25+][CRE: Q3-08-AUG-2025-Just-One-Scoop-GeneralFeatures-Testimonial-…" at bounding box center [760, 129] width 182 height 20
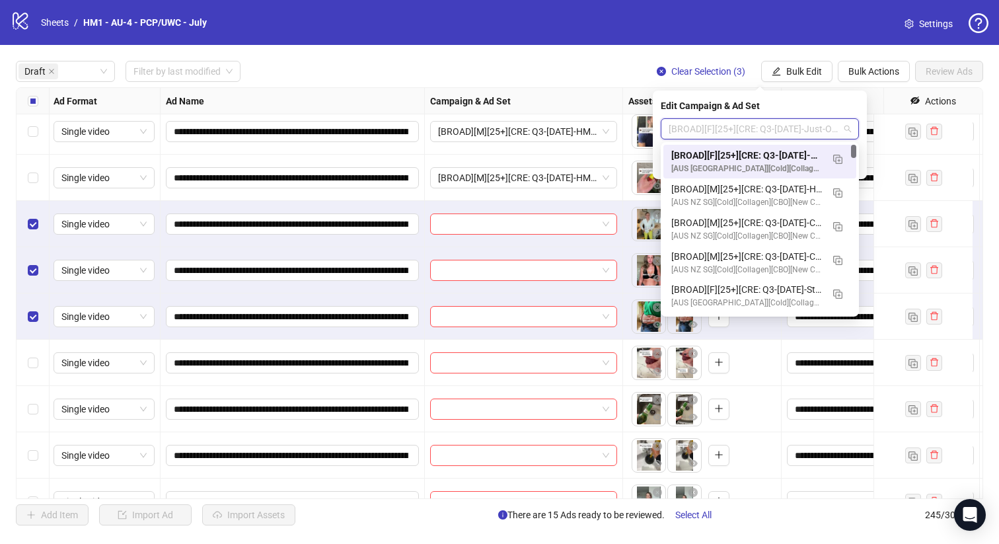
click at [702, 157] on div "[BROAD][F][25+][CRE: Q3-08-AUG-2025-Just-One-Scoop-GeneralFeatures-Testimonial-…" at bounding box center [746, 155] width 151 height 15
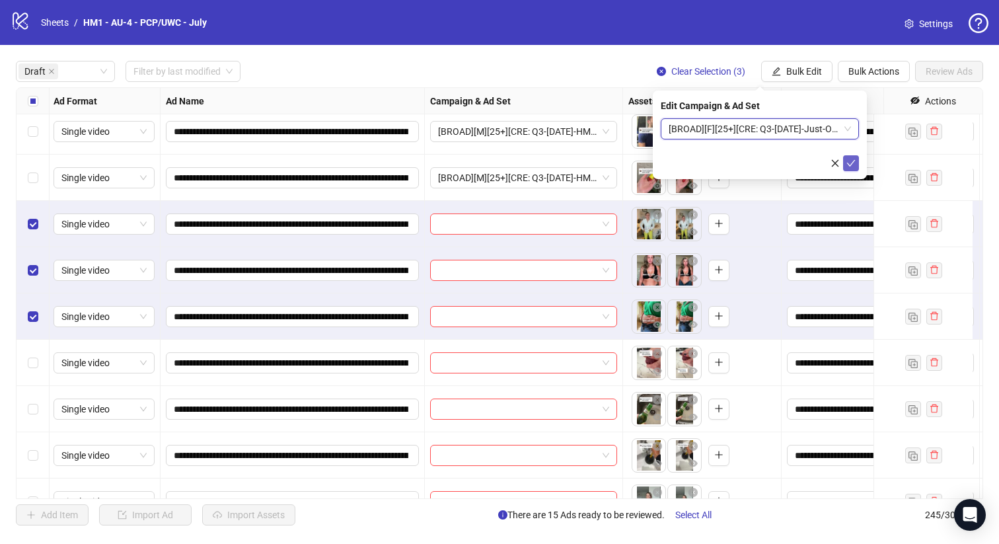
click at [853, 164] on icon "check" at bounding box center [850, 163] width 9 height 9
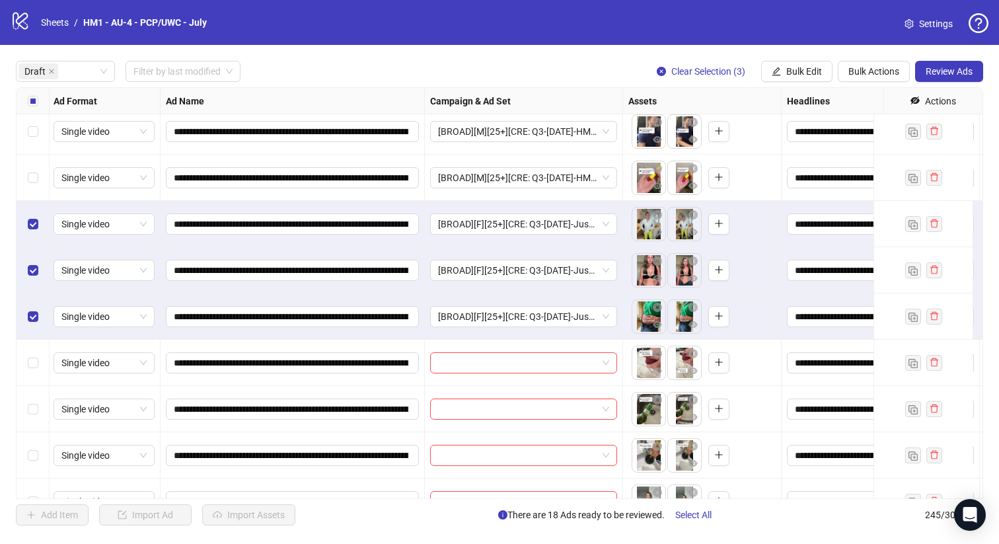
click at [37, 98] on div "Select all rows" at bounding box center [33, 101] width 33 height 26
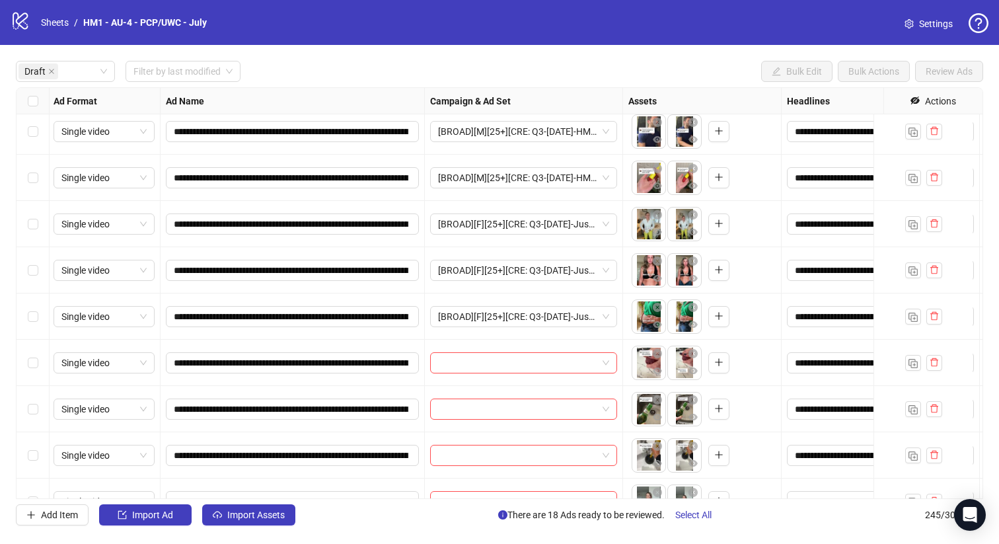
scroll to position [828, 1]
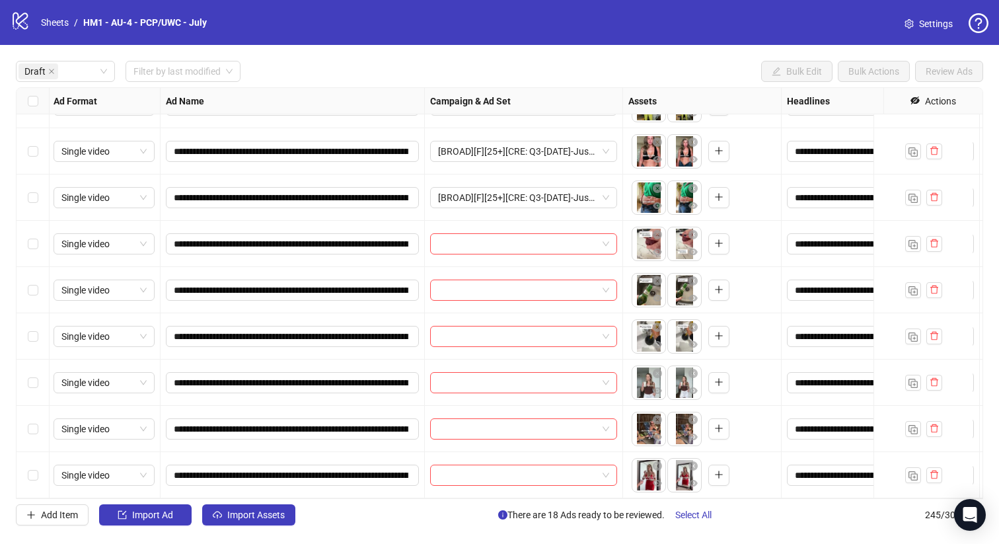
click at [49, 237] on div "Select row 21" at bounding box center [33, 244] width 33 height 46
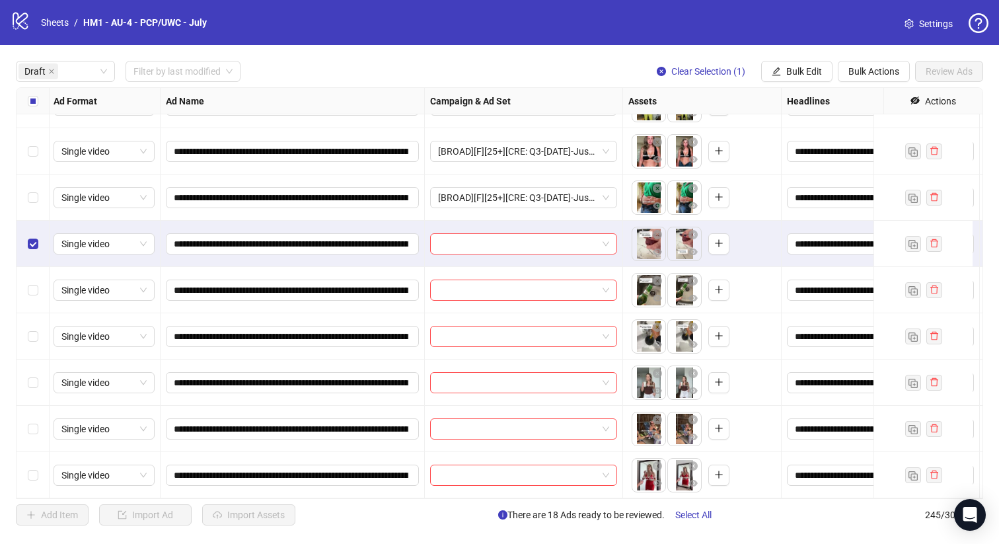
click at [48, 283] on div "Select row 22" at bounding box center [33, 290] width 33 height 46
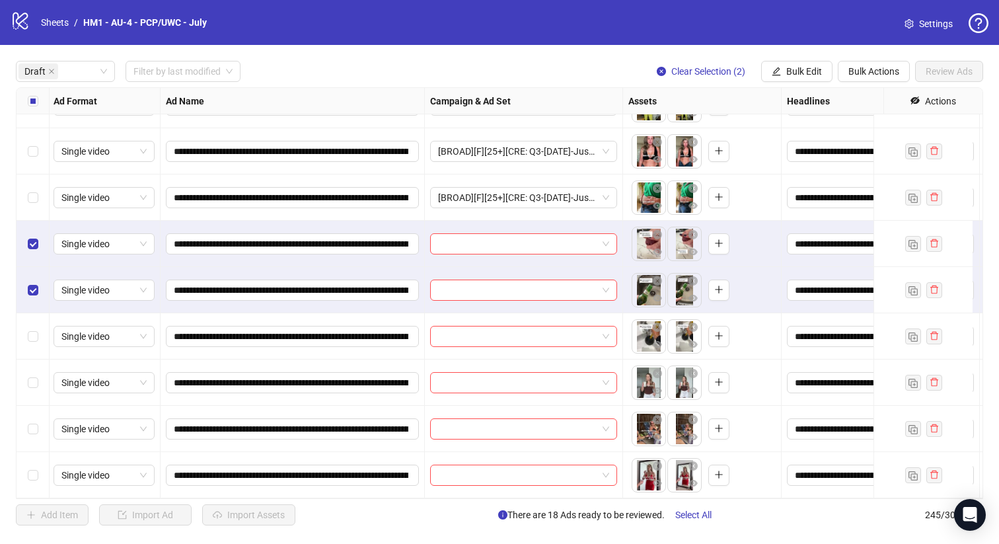
click at [43, 313] on div "Select row 23" at bounding box center [33, 336] width 33 height 46
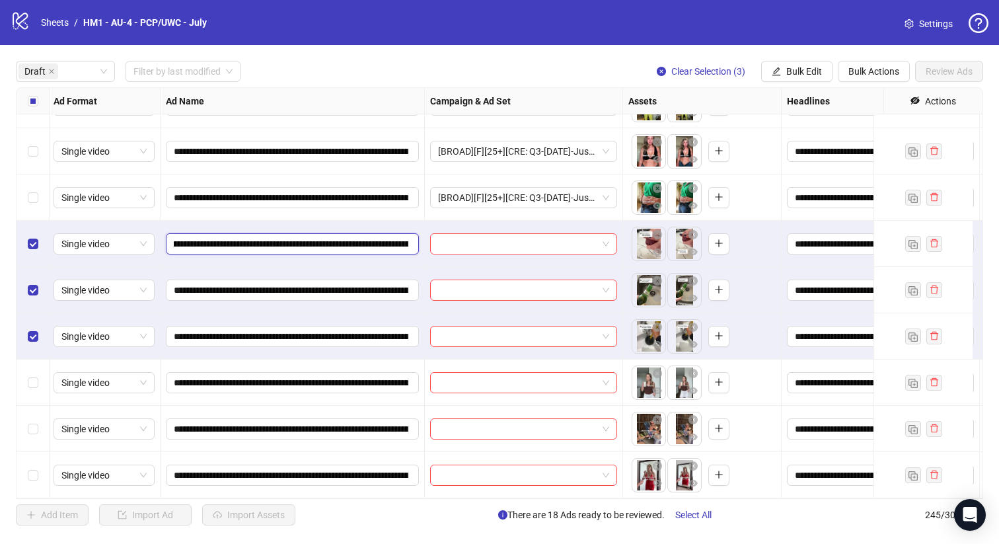
scroll to position [0, 329]
drag, startPoint x: 324, startPoint y: 235, endPoint x: 275, endPoint y: 234, distance: 48.9
click at [275, 237] on input "**********" at bounding box center [291, 244] width 235 height 15
click at [801, 73] on span "Bulk Edit" at bounding box center [804, 71] width 36 height 11
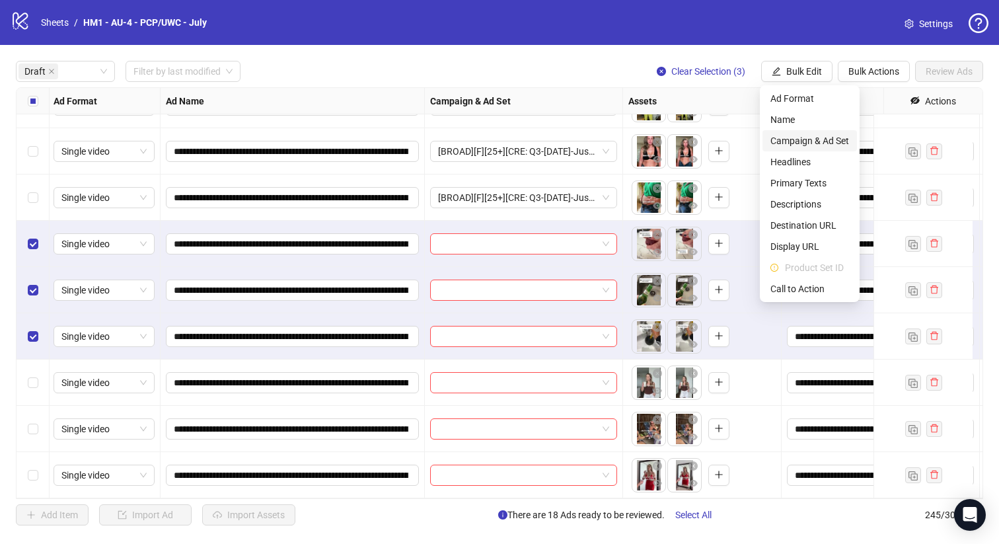
click at [823, 139] on span "Campaign & Ad Set" at bounding box center [809, 140] width 79 height 15
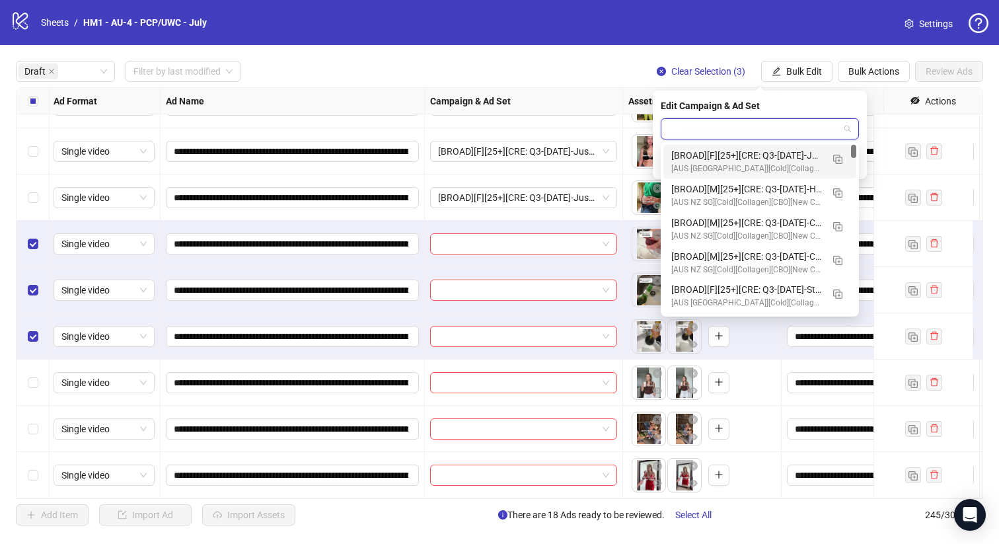
click at [807, 127] on input "search" at bounding box center [754, 129] width 170 height 20
click at [840, 153] on span "button" at bounding box center [837, 158] width 9 height 11
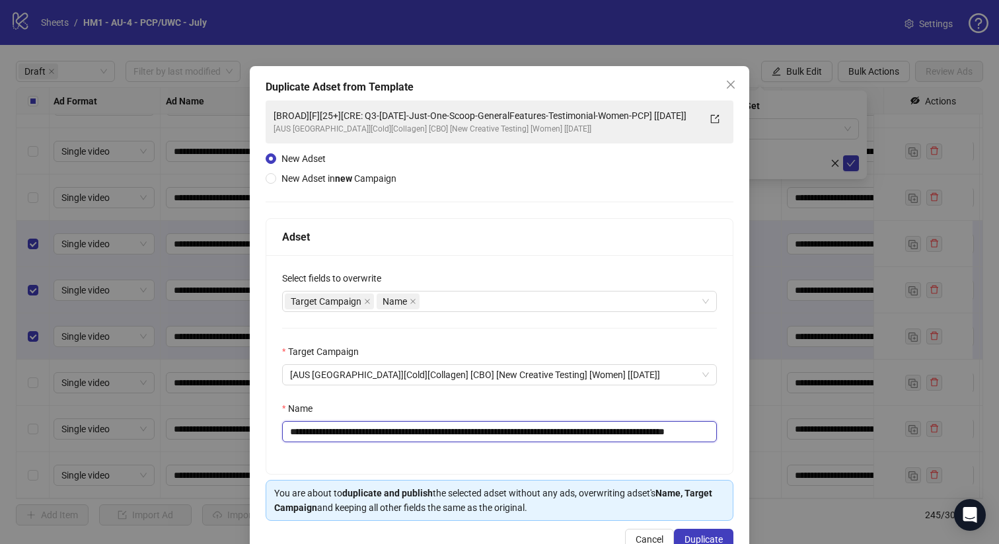
drag, startPoint x: 687, startPoint y: 435, endPoint x: 377, endPoint y: 434, distance: 310.5
click at [377, 434] on input "**********" at bounding box center [499, 431] width 435 height 21
paste input "text"
type input "**********"
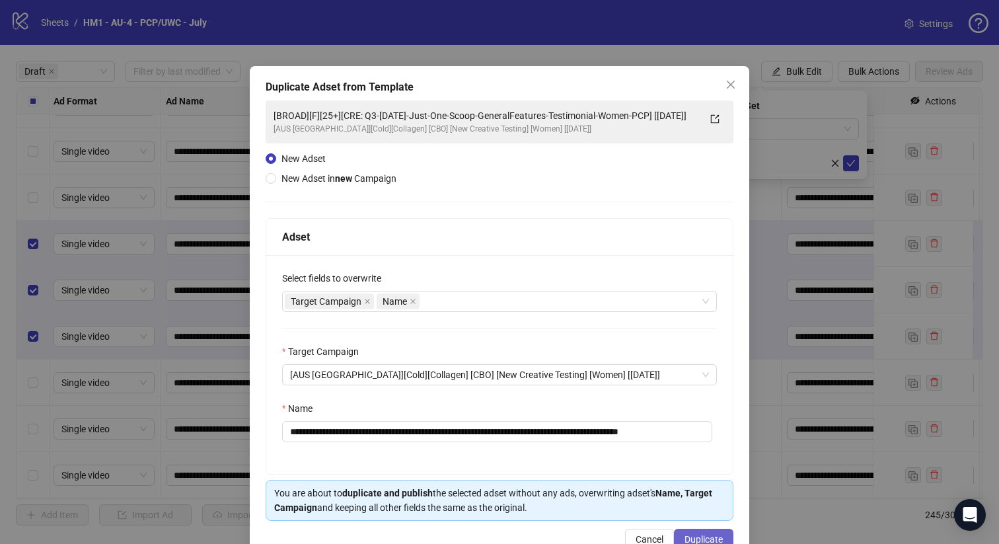
scroll to position [0, 0]
click at [688, 532] on button "Duplicate" at bounding box center [703, 539] width 59 height 21
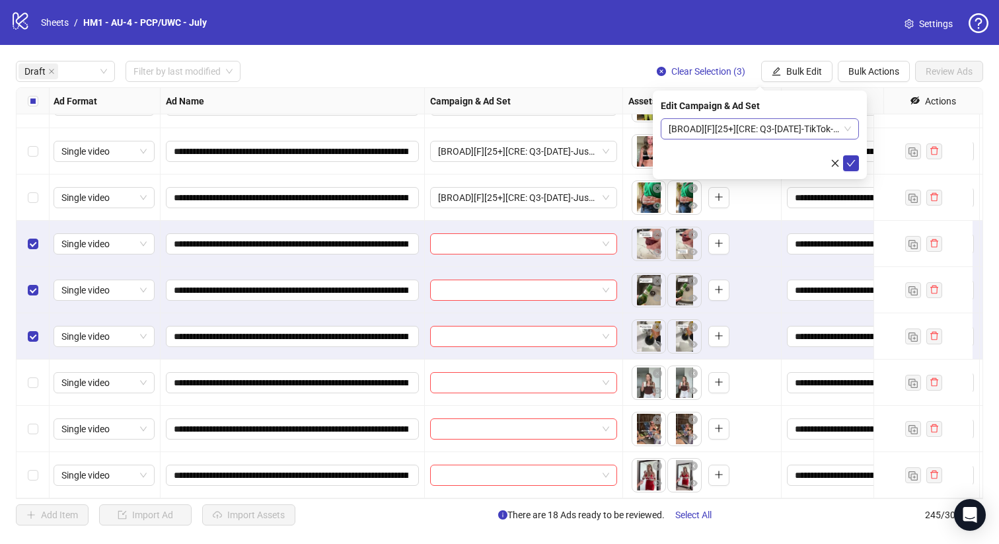
click at [747, 137] on span "[BROAD][F][25+][CRE: Q3-08-AUG-2025-TikTok-Question-SlowGut-Testimonial-Women-P…" at bounding box center [760, 129] width 182 height 20
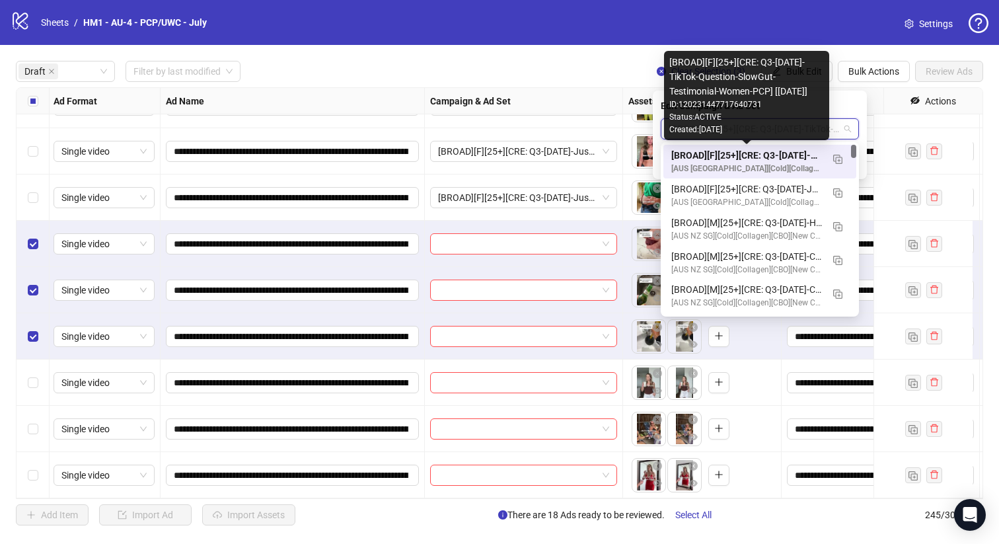
click at [755, 152] on div "[BROAD][F][25+][CRE: Q3-08-AUG-2025-TikTok-Question-SlowGut-Testimonial-Women-P…" at bounding box center [746, 155] width 151 height 15
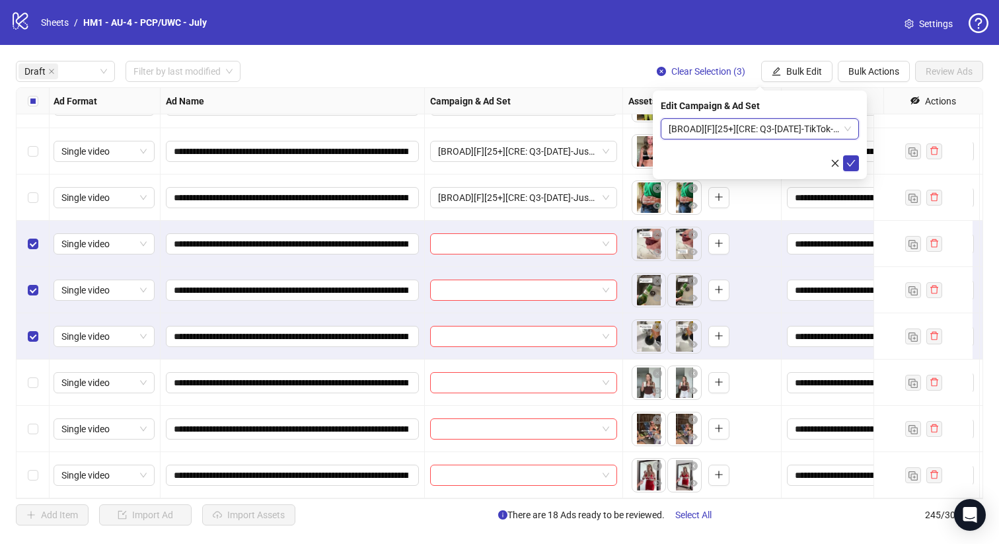
click at [860, 159] on div "Edit Campaign & Ad Set [BROAD][F][25+][CRE: Q3-08-AUG-2025-TikTok-Question-Slow…" at bounding box center [760, 135] width 214 height 89
click at [846, 159] on icon "check" at bounding box center [850, 163] width 9 height 9
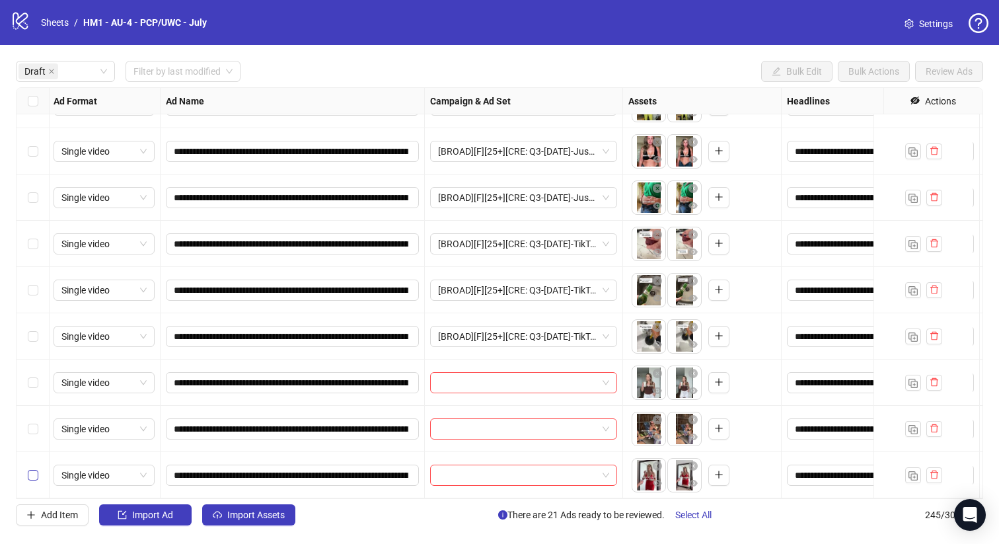
click at [28, 468] on label "Select row 26" at bounding box center [33, 475] width 11 height 15
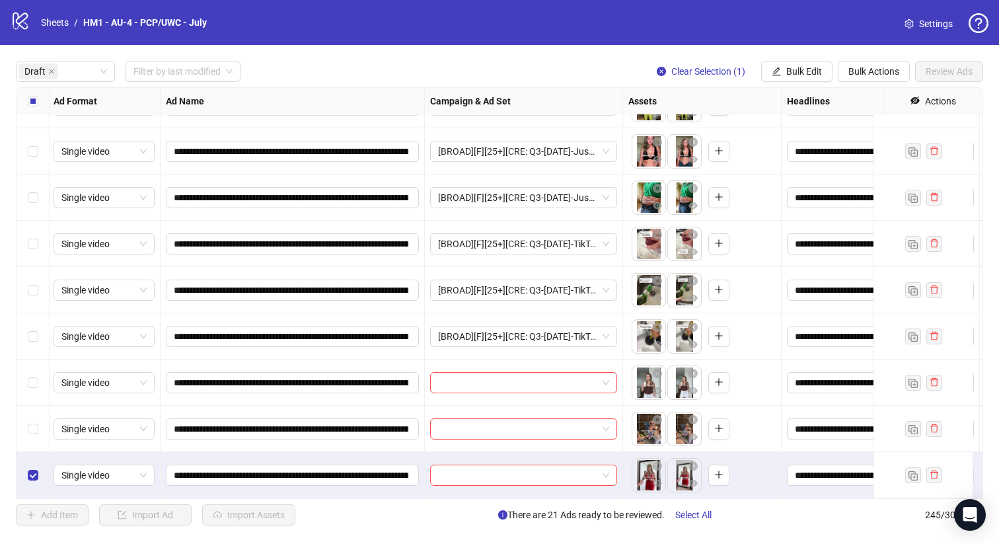
click at [28, 407] on div "Select row 25" at bounding box center [33, 429] width 33 height 46
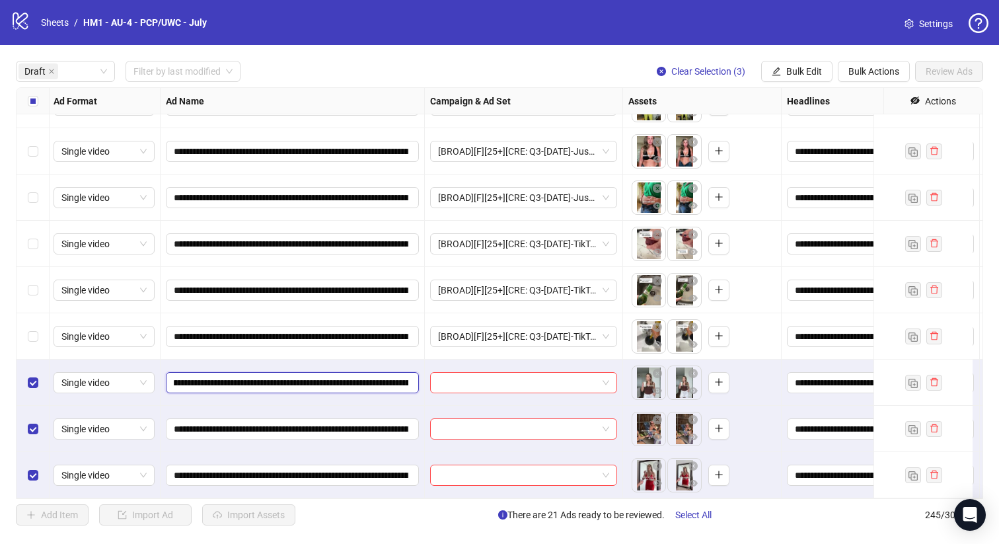
scroll to position [0, 188]
drag, startPoint x: 326, startPoint y: 374, endPoint x: 353, endPoint y: 365, distance: 27.8
click at [353, 375] on input "**********" at bounding box center [291, 382] width 235 height 15
click at [807, 76] on span "Bulk Edit" at bounding box center [804, 71] width 36 height 11
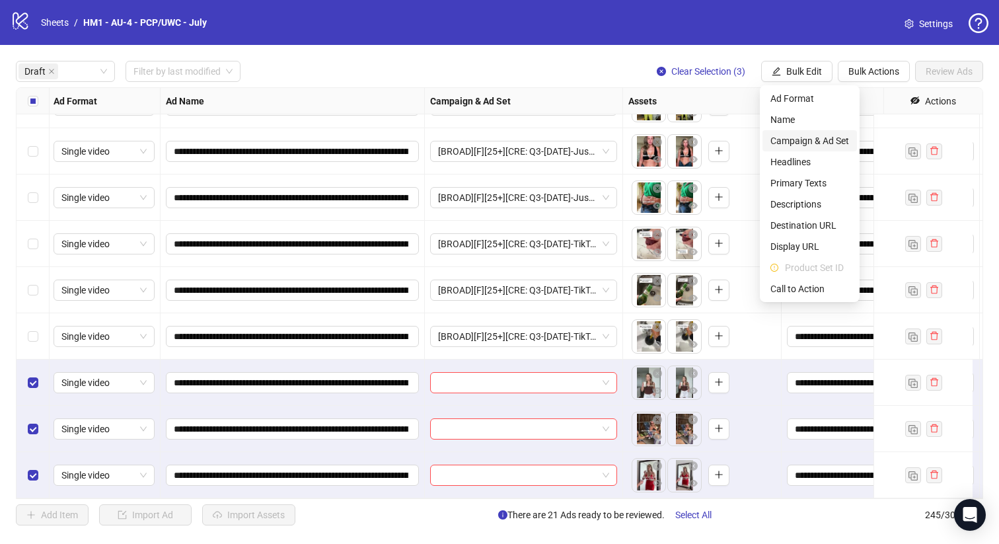
click at [828, 141] on span "Campaign & Ad Set" at bounding box center [809, 140] width 79 height 15
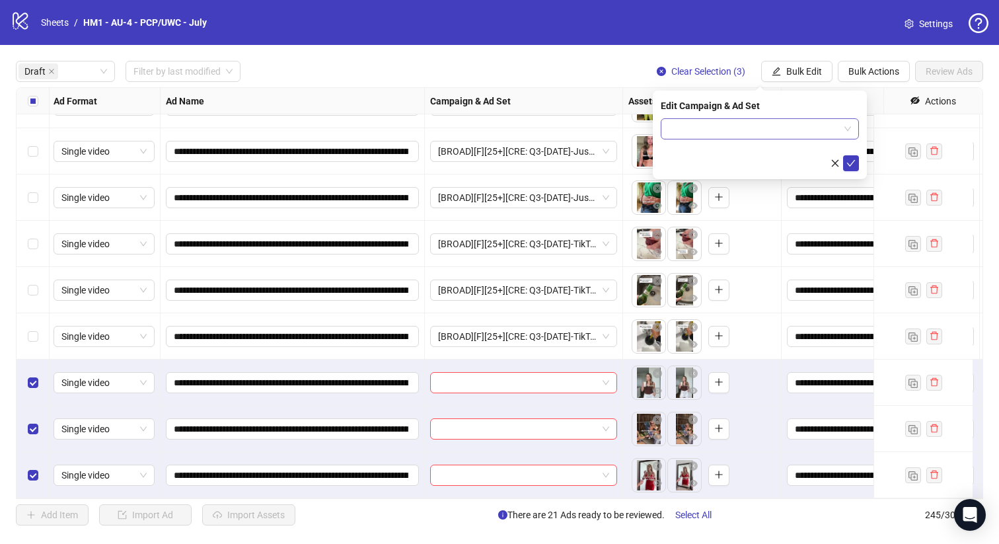
click at [811, 131] on input "search" at bounding box center [754, 129] width 170 height 20
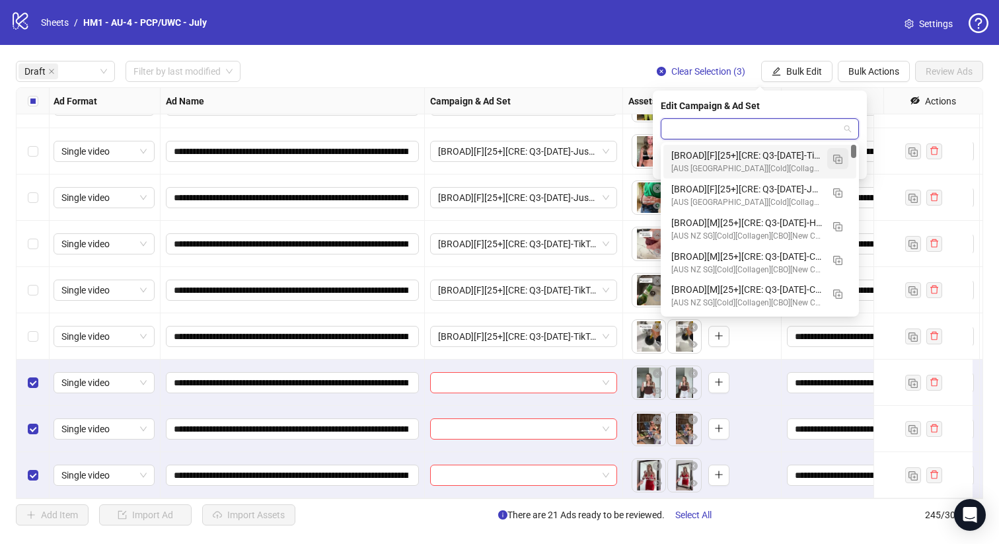
click at [837, 157] on img "button" at bounding box center [837, 159] width 9 height 9
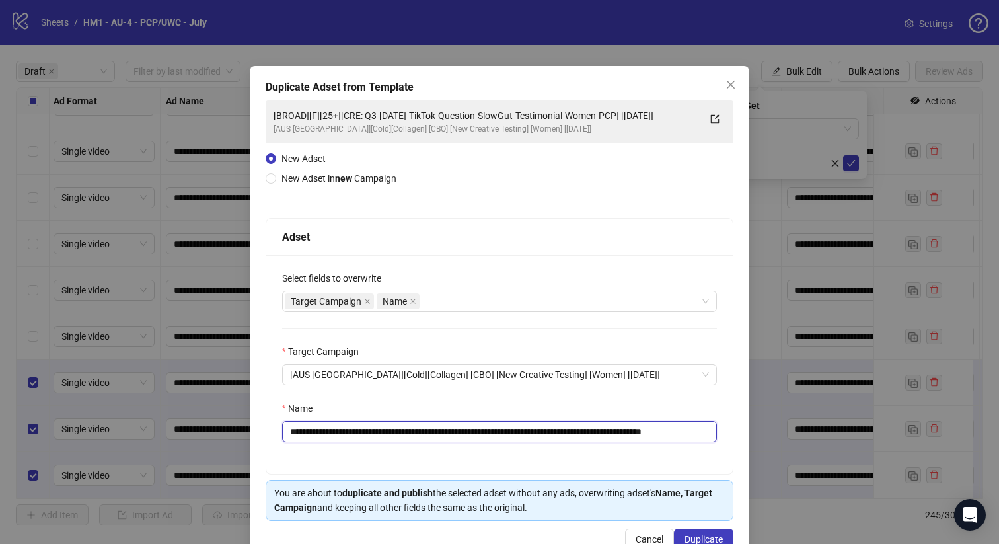
drag, startPoint x: 656, startPoint y: 433, endPoint x: 378, endPoint y: 431, distance: 278.1
click at [378, 431] on input "**********" at bounding box center [499, 431] width 435 height 21
paste input "text"
type input "**********"
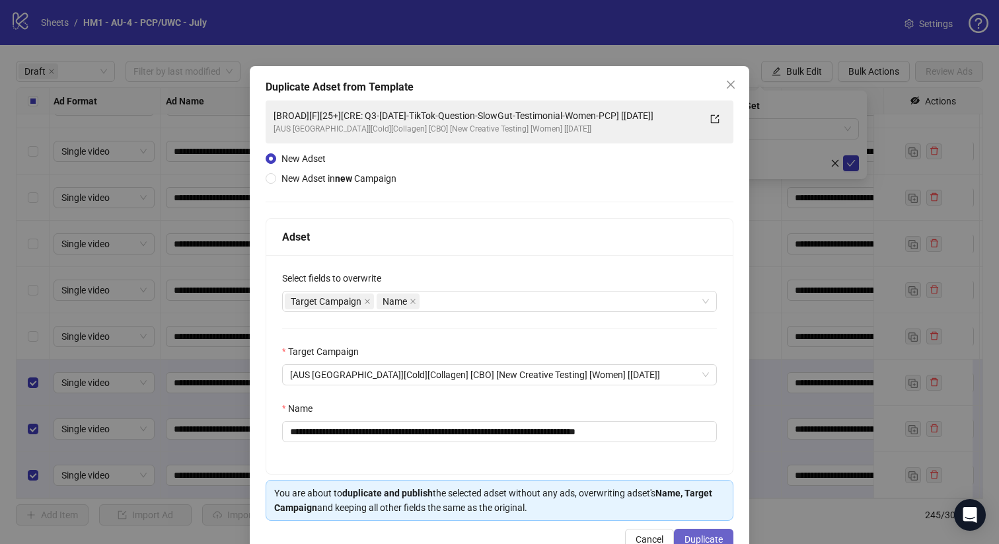
click at [689, 540] on span "Duplicate" at bounding box center [703, 539] width 38 height 11
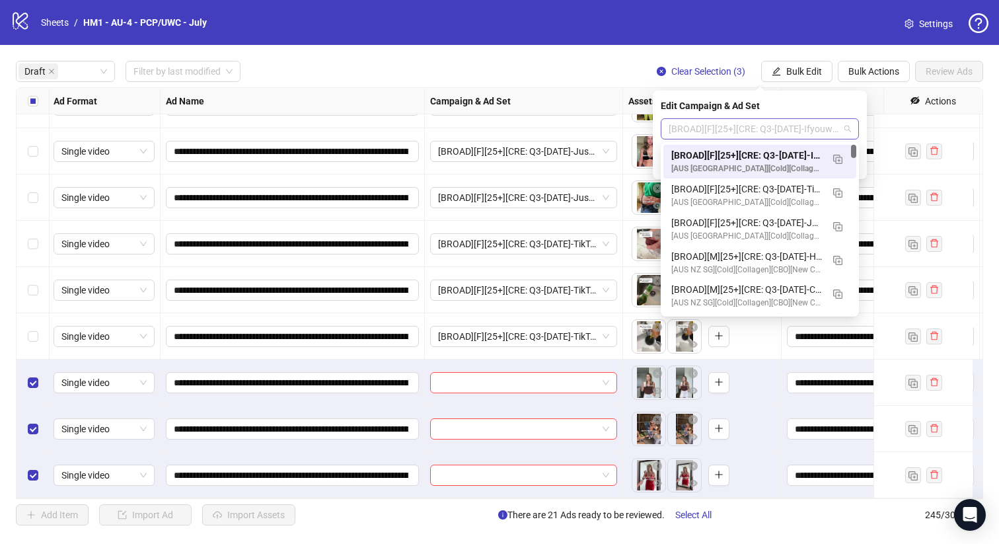
click at [795, 135] on span "[BROAD][F][25+][CRE: Q3-08-AUG-2025-Ifyouwant-GeneralFeatures-VO-PCP] [13 Augus…" at bounding box center [760, 129] width 182 height 20
click at [793, 147] on div "[BROAD][F][25+][CRE: Q3-08-AUG-2025-Ifyouwant-GeneralFeatures-VO-PCP] [13 Augus…" at bounding box center [759, 162] width 193 height 34
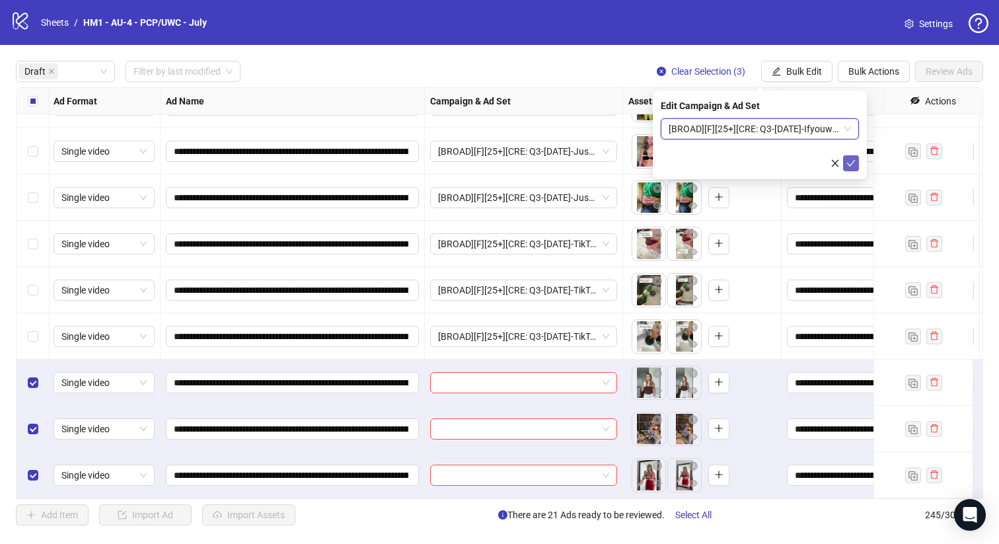
click at [846, 160] on icon "check" at bounding box center [850, 163] width 9 height 9
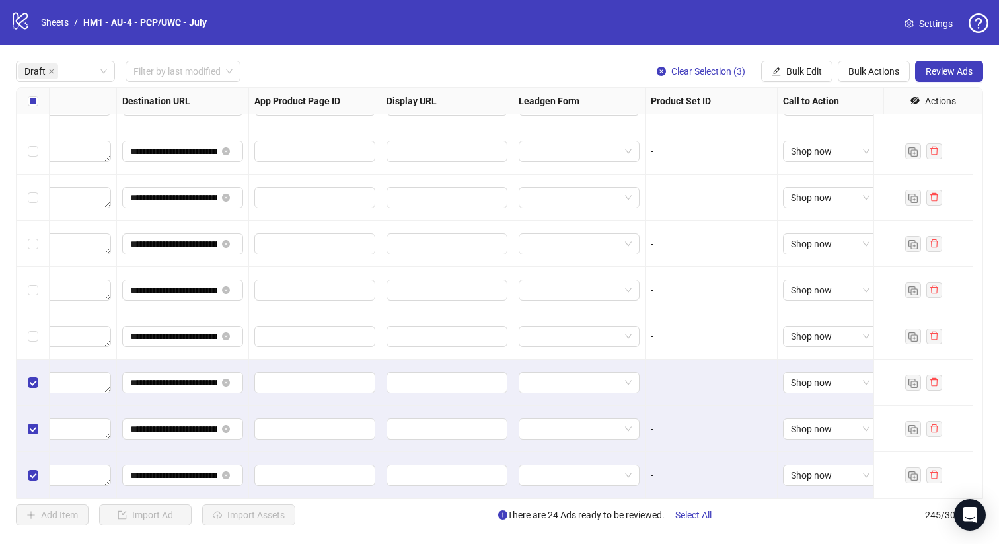
scroll to position [828, 0]
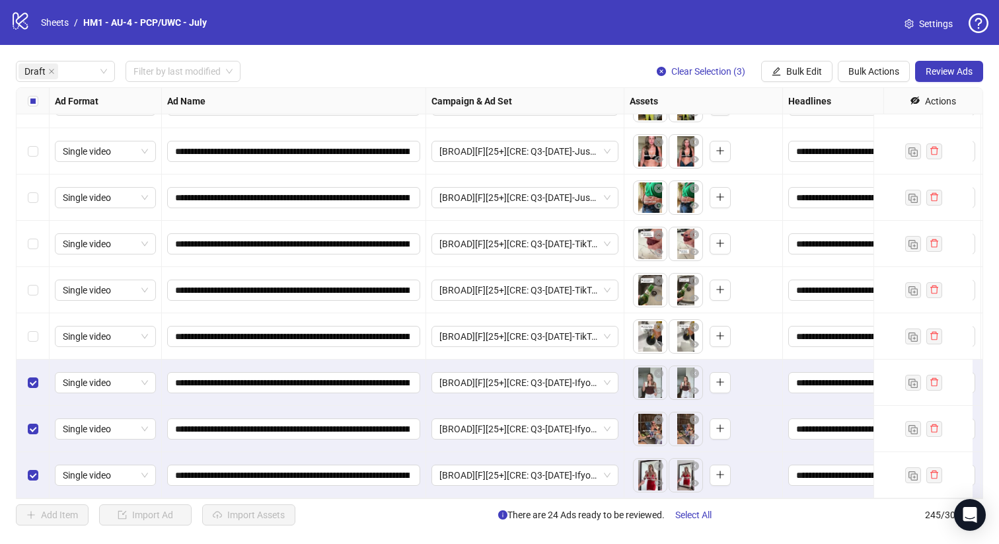
click at [22, 102] on div "Select all rows" at bounding box center [33, 101] width 33 height 26
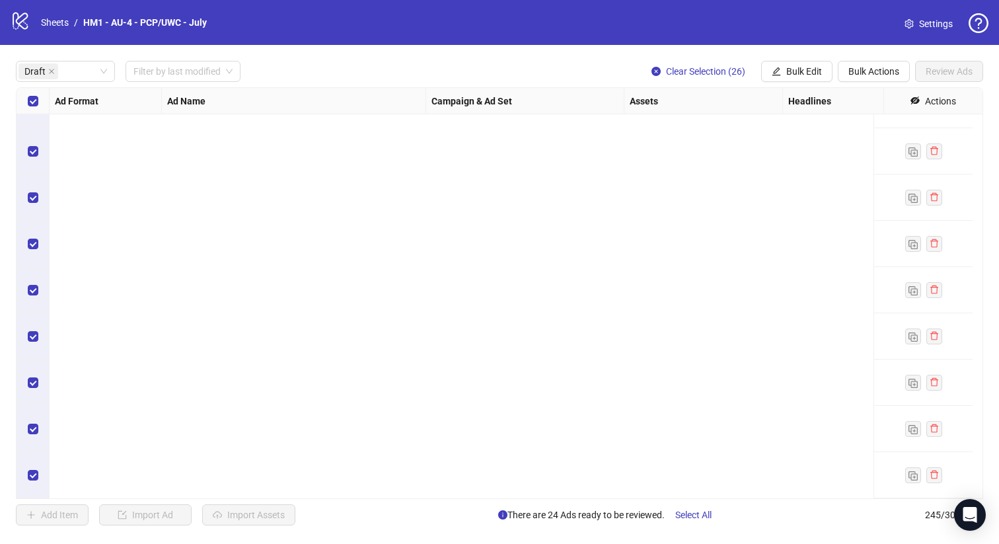
scroll to position [0, 0]
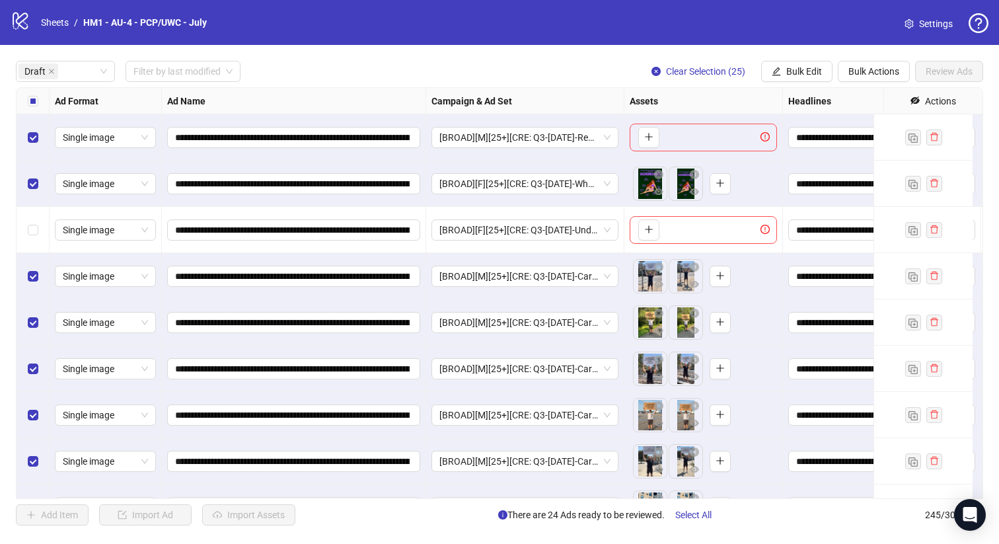
click at [42, 173] on div "Select row 2" at bounding box center [33, 184] width 33 height 46
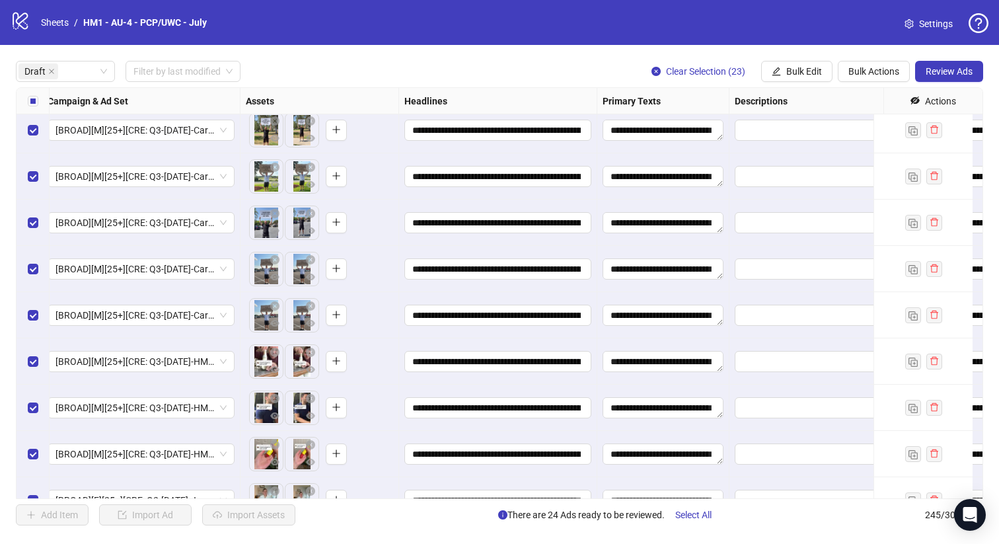
scroll to position [122, 384]
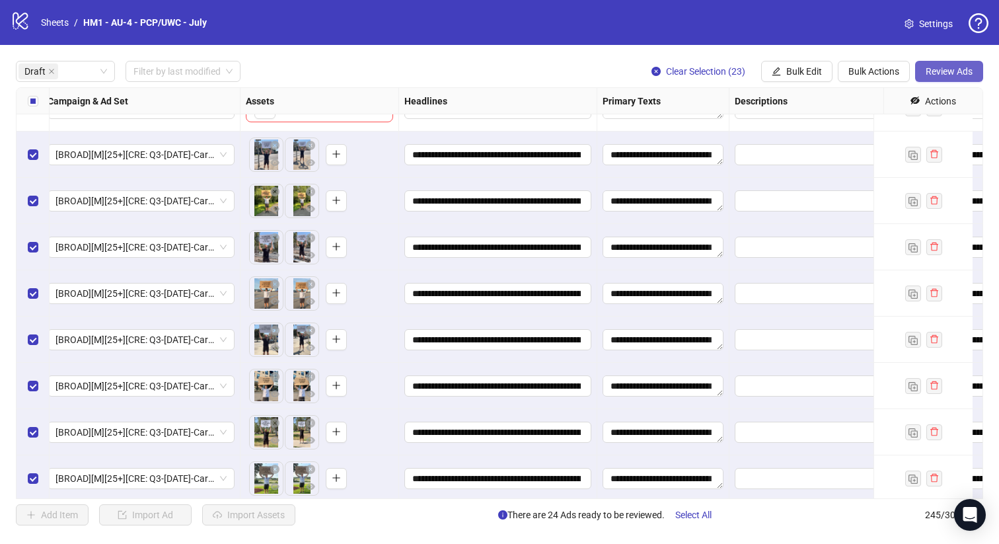
click at [957, 80] on button "Review Ads" at bounding box center [949, 71] width 68 height 21
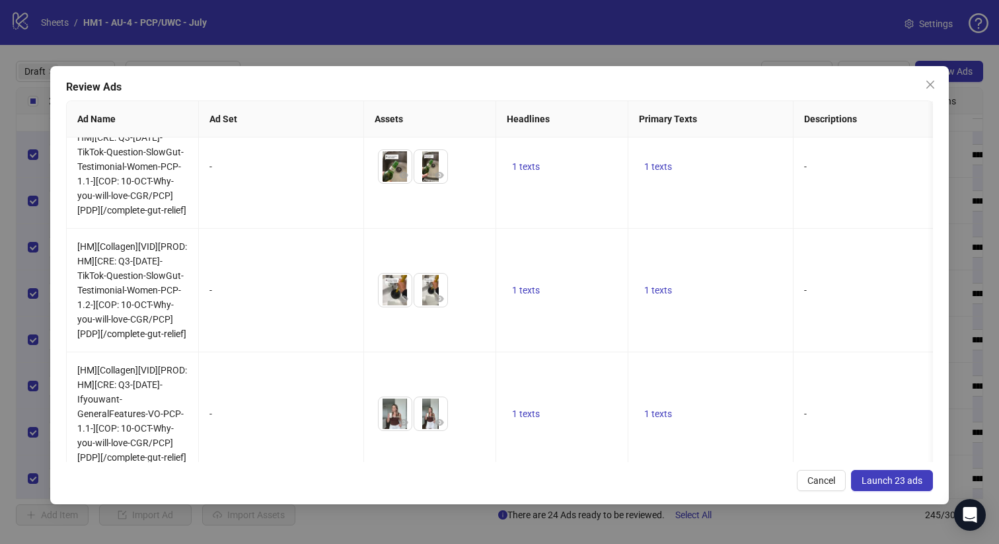
scroll to position [2978, 0]
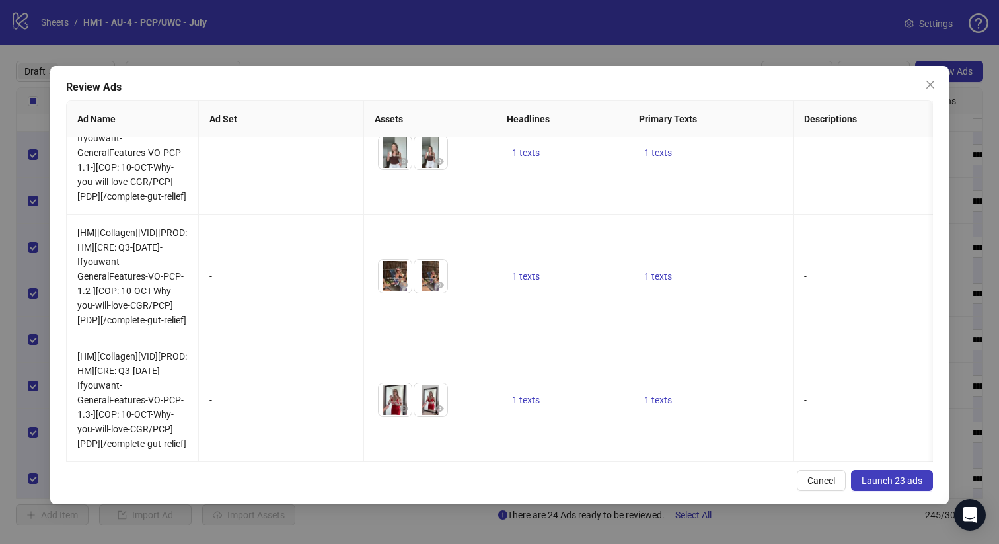
click at [886, 480] on span "Launch 23 ads" at bounding box center [892, 480] width 61 height 11
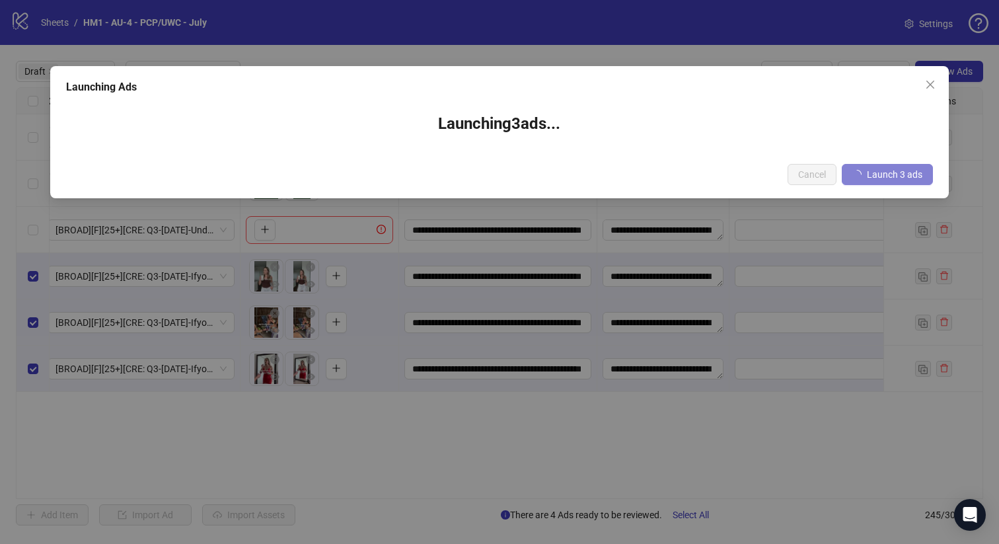
scroll to position [0, 384]
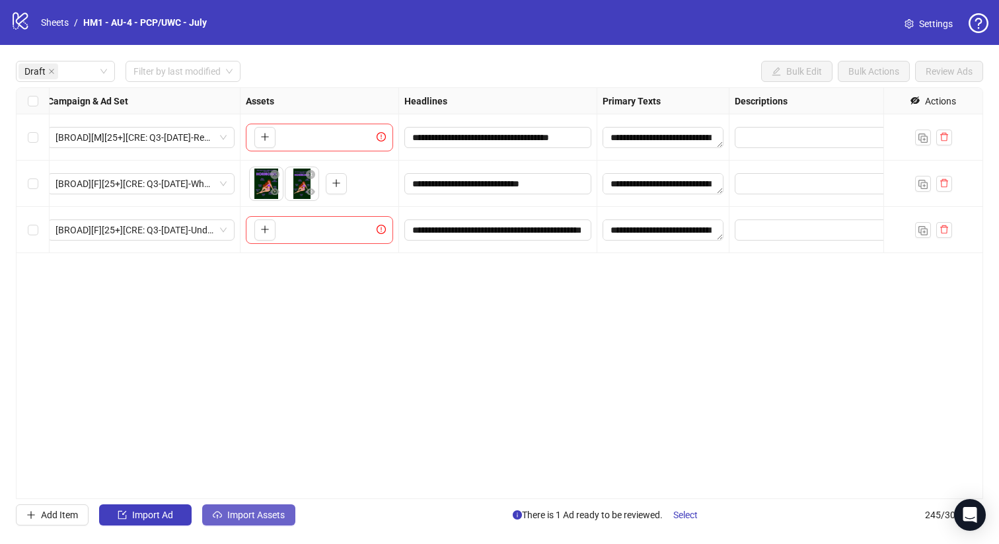
click at [227, 513] on span "Import Assets" at bounding box center [255, 514] width 57 height 11
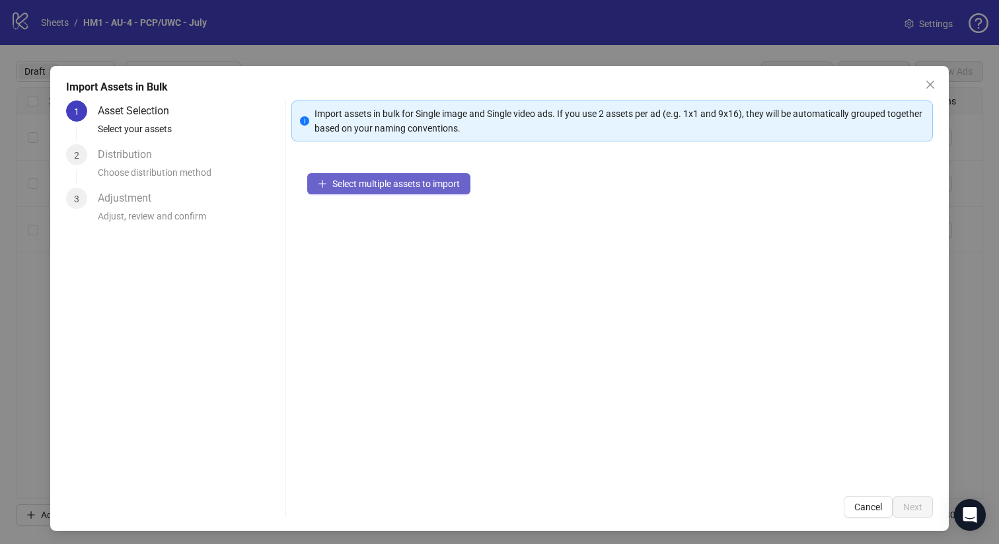
click at [367, 184] on span "Select multiple assets to import" at bounding box center [396, 183] width 128 height 11
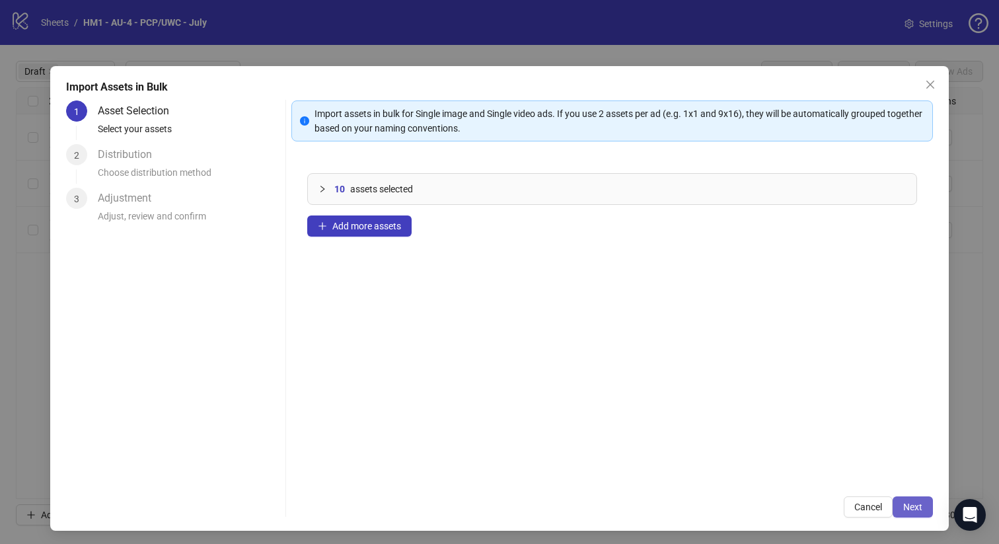
click at [893, 505] on button "Next" at bounding box center [913, 506] width 40 height 21
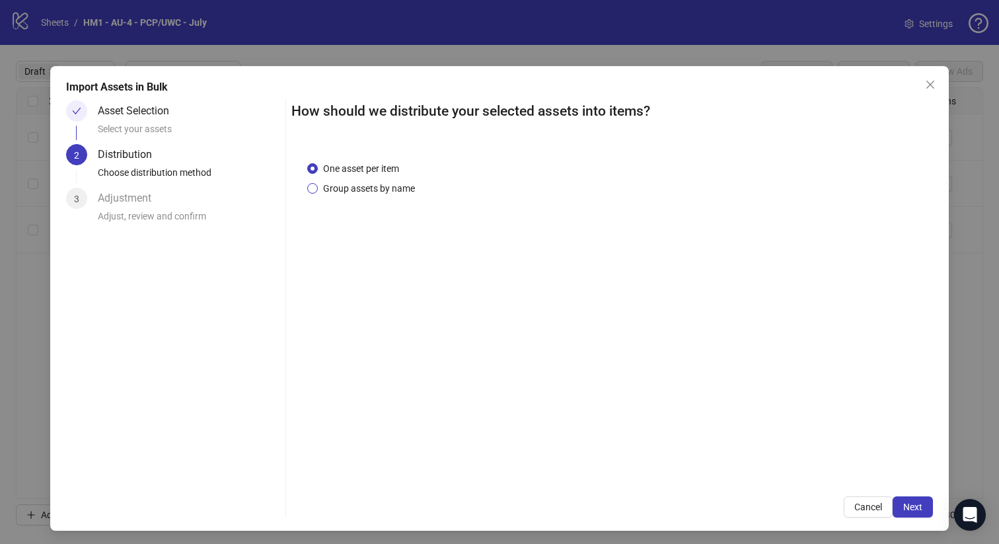
click at [349, 184] on span "Group assets by name" at bounding box center [369, 188] width 102 height 15
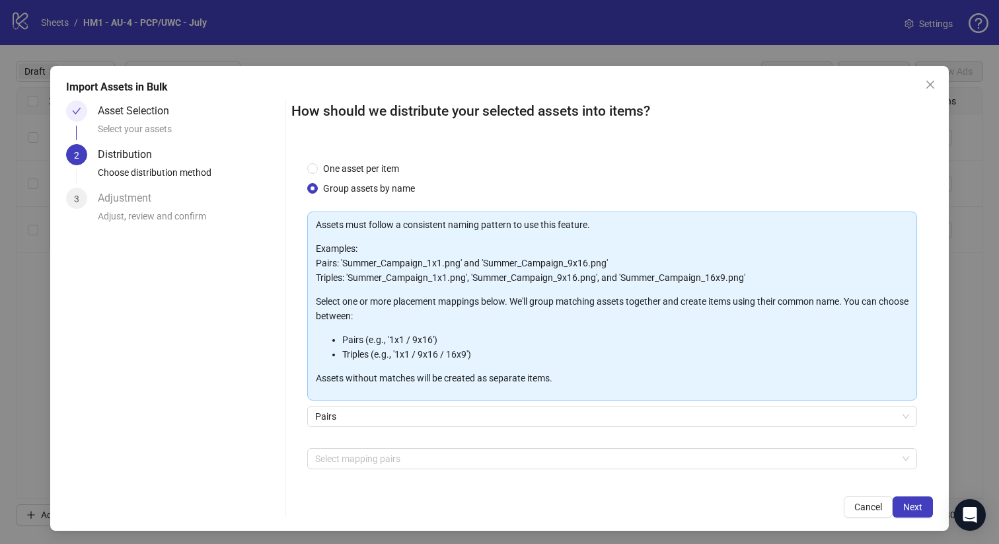
click at [344, 444] on div "Assets must follow a consistent naming pattern to use this feature. Examples: P…" at bounding box center [612, 363] width 610 height 305
click at [344, 447] on div "Assets must follow a consistent naming pattern to use this feature. Examples: P…" at bounding box center [612, 363] width 610 height 305
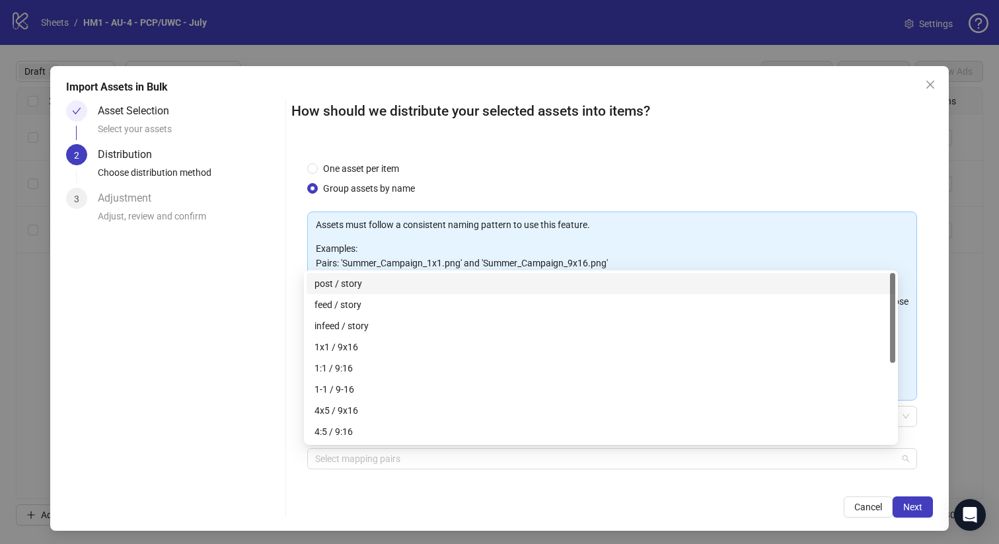
drag, startPoint x: 350, startPoint y: 459, endPoint x: 354, endPoint y: 442, distance: 17.0
click at [350, 458] on div at bounding box center [605, 458] width 591 height 18
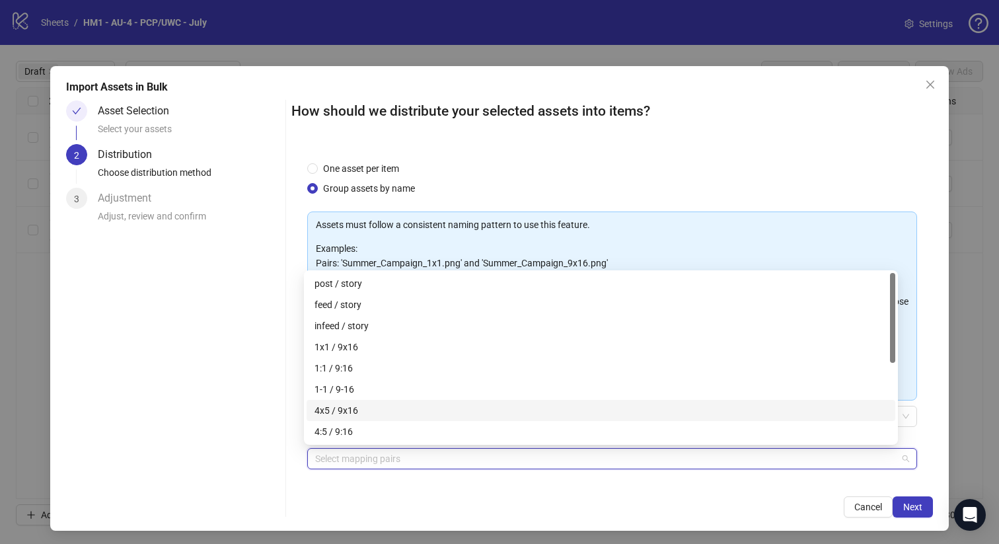
click at [359, 410] on div "4x5 / 9x16" at bounding box center [600, 410] width 573 height 15
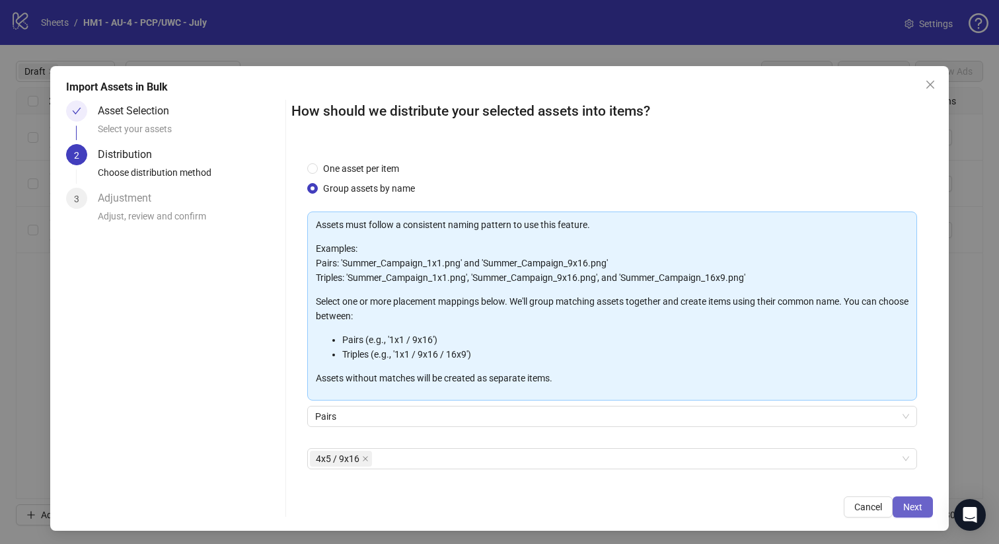
click at [916, 505] on button "Next" at bounding box center [913, 506] width 40 height 21
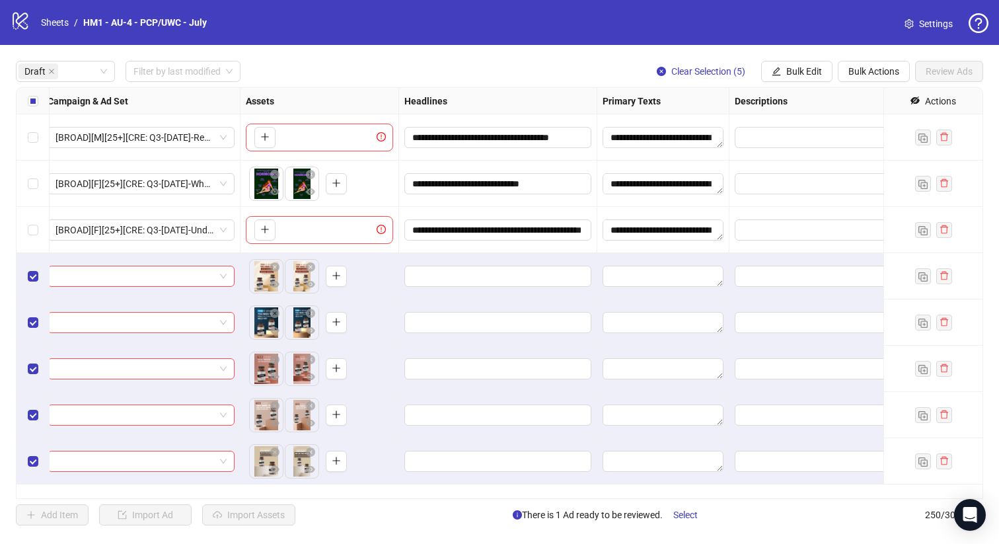
scroll to position [0, 0]
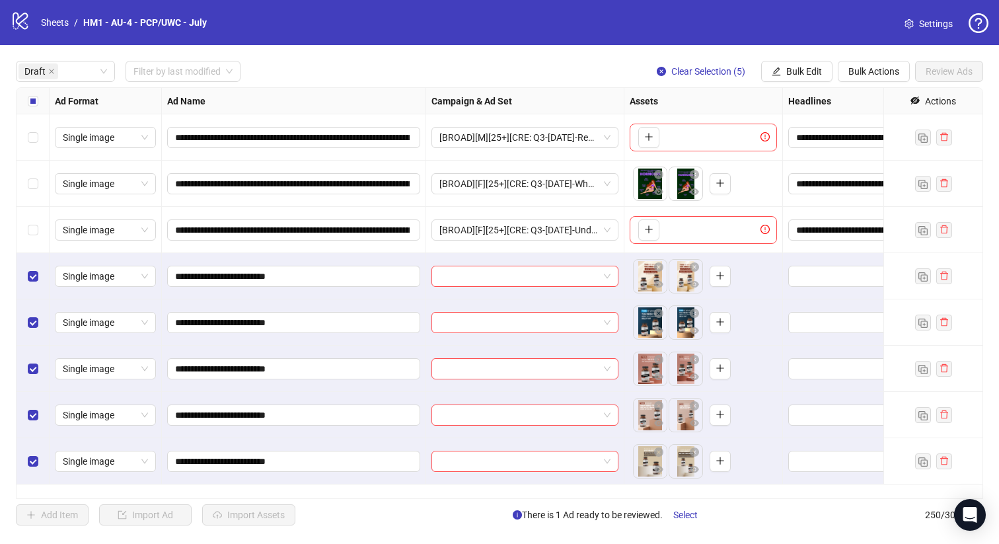
click at [34, 128] on div "Select row 1" at bounding box center [33, 137] width 33 height 46
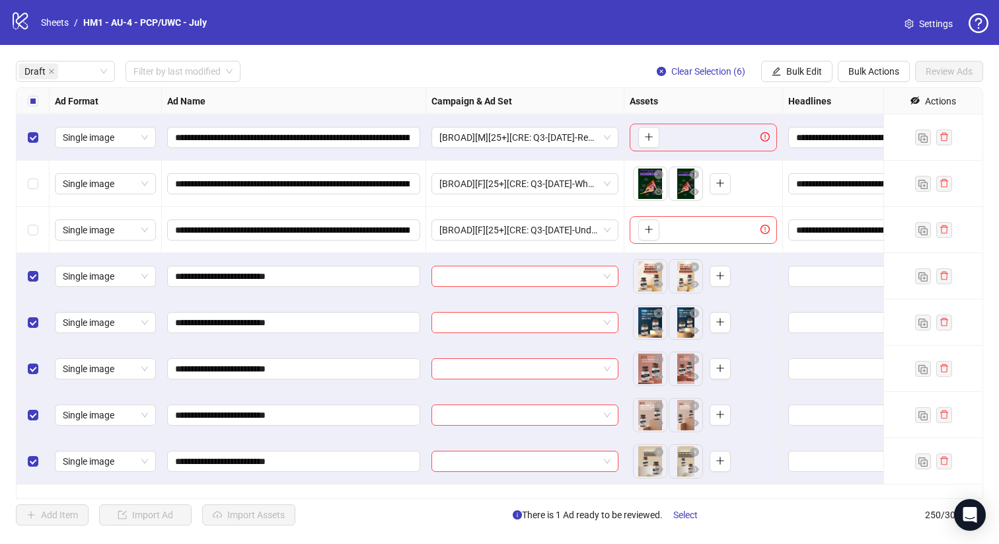
click at [27, 135] on div "Select row 1" at bounding box center [33, 137] width 33 height 46
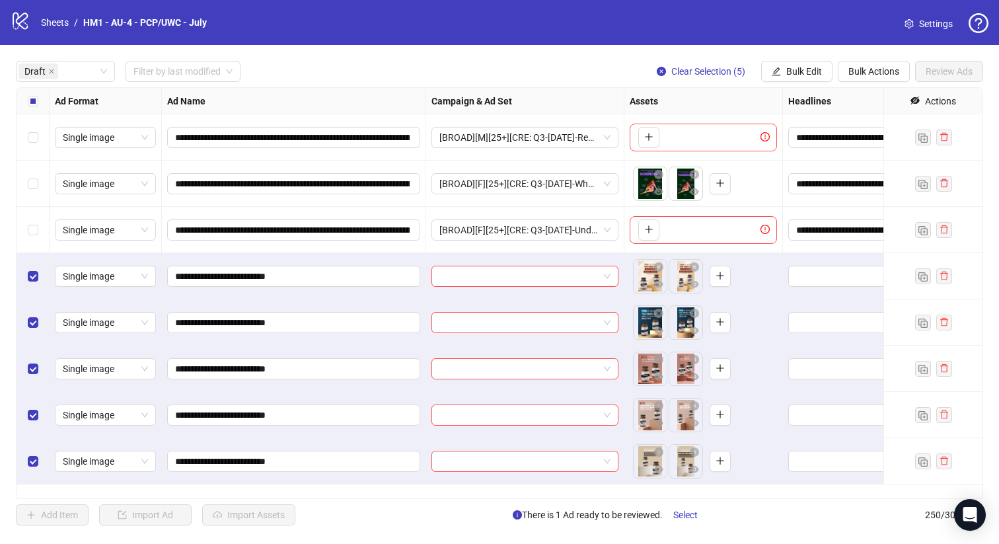
click at [45, 199] on div "Select row 2" at bounding box center [33, 184] width 33 height 46
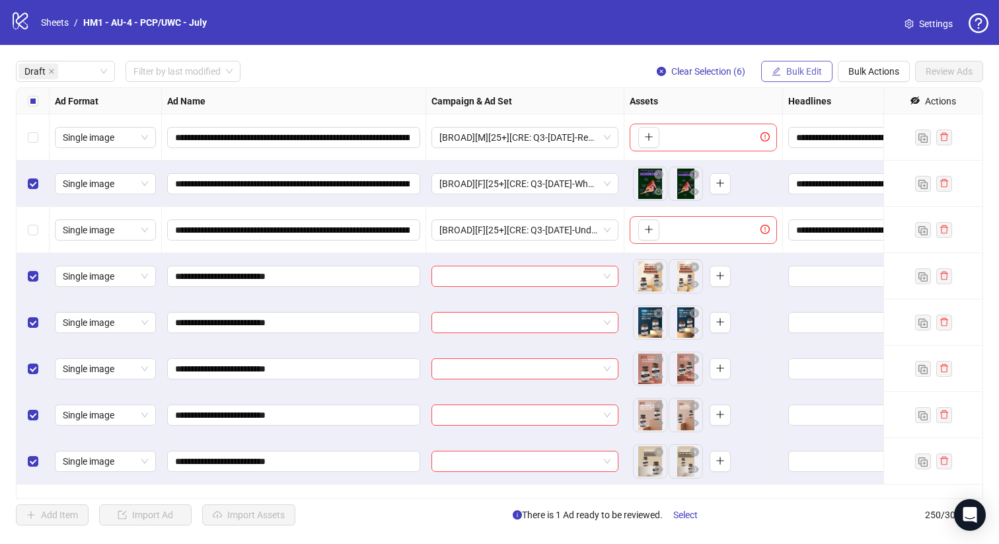
click at [808, 70] on span "Bulk Edit" at bounding box center [804, 71] width 36 height 11
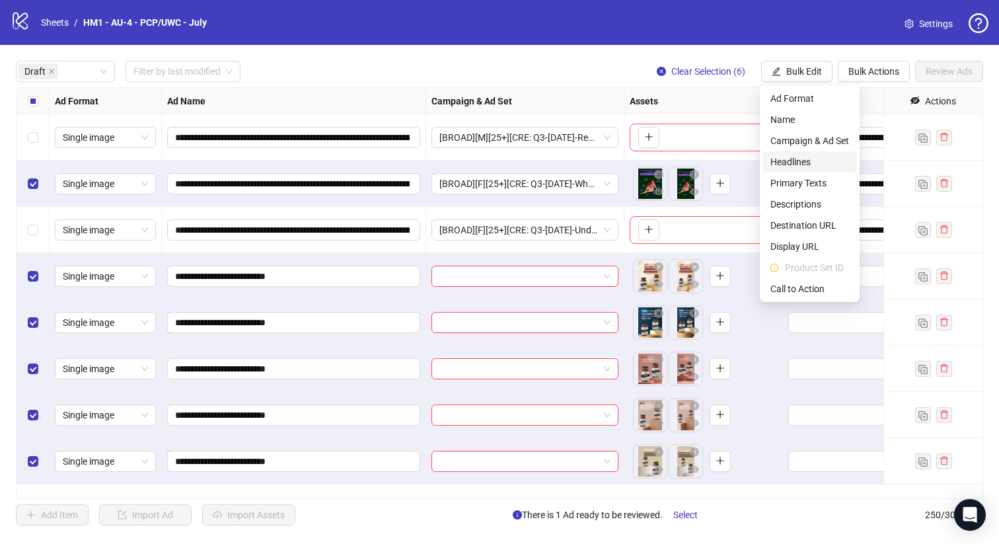
click at [777, 160] on span "Headlines" at bounding box center [809, 162] width 79 height 15
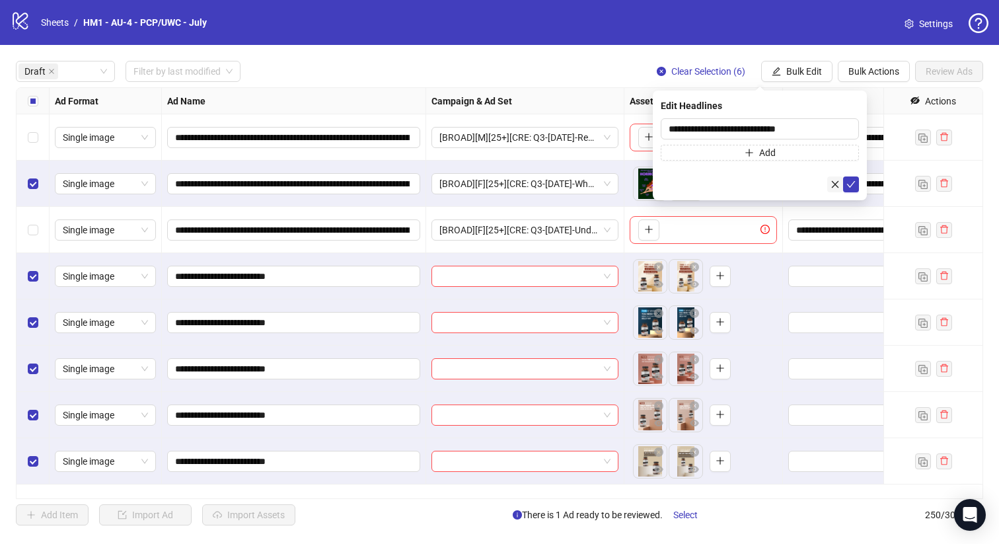
click at [842, 180] on button "button" at bounding box center [835, 184] width 16 height 16
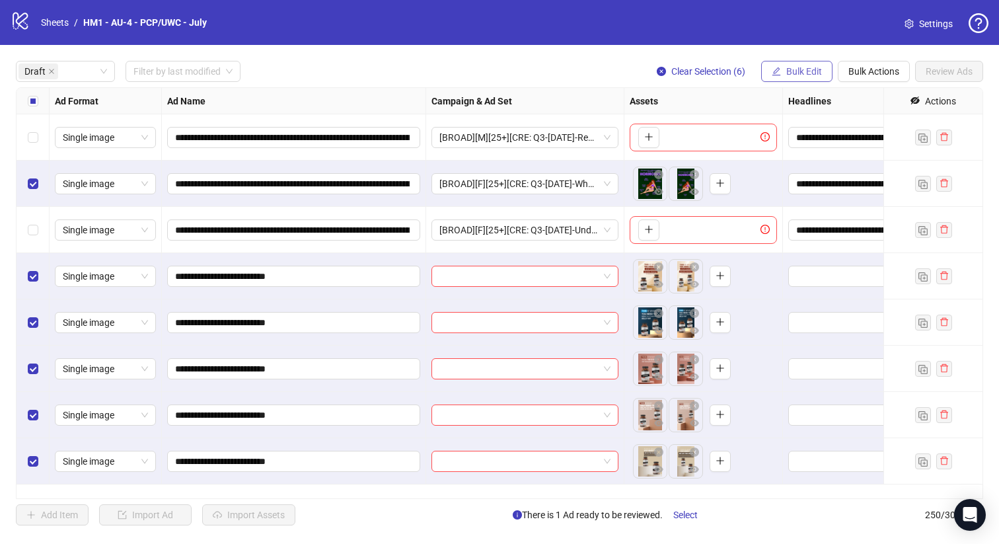
click at [791, 61] on button "Bulk Edit" at bounding box center [796, 71] width 71 height 21
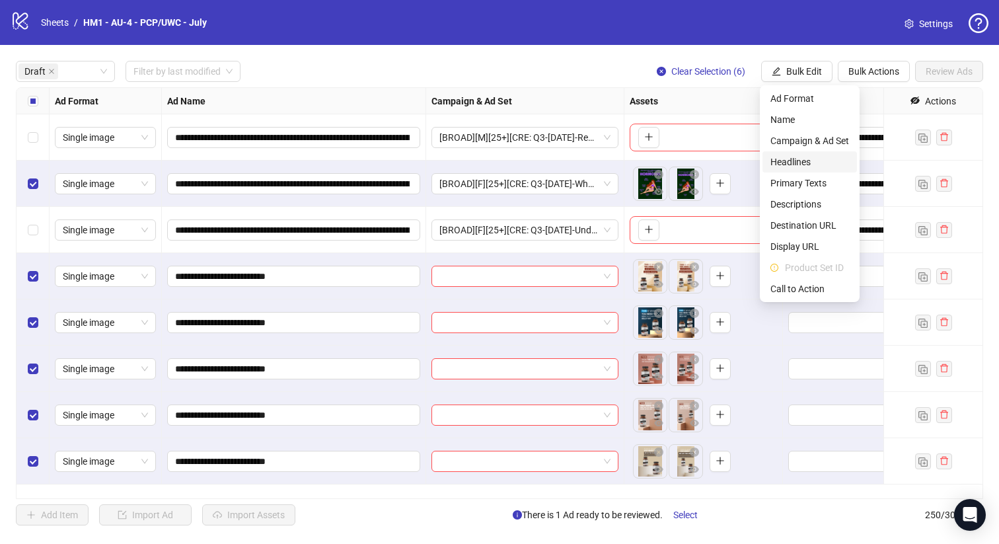
click at [817, 168] on span "Headlines" at bounding box center [809, 162] width 79 height 15
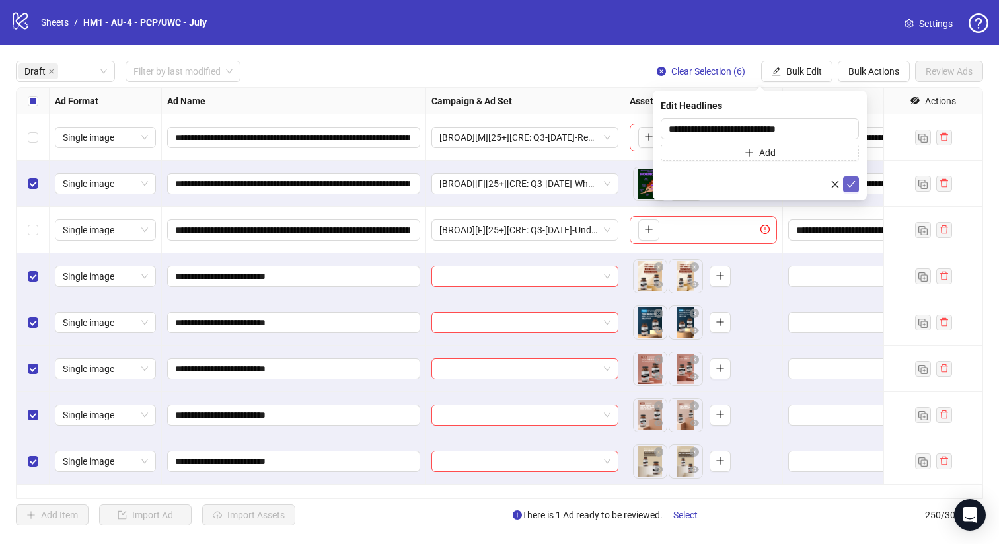
click at [853, 182] on icon "check" at bounding box center [851, 184] width 9 height 7
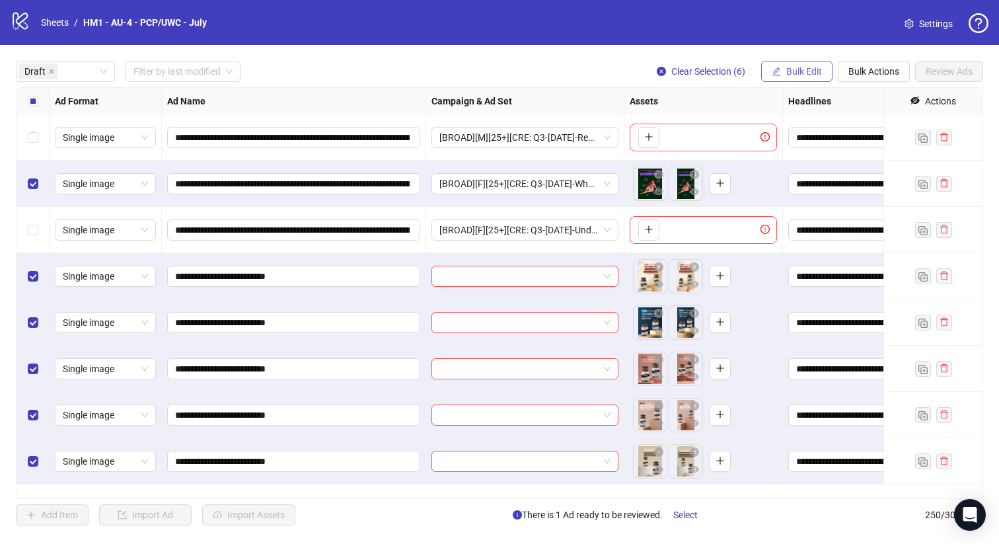
click at [797, 73] on span "Bulk Edit" at bounding box center [804, 71] width 36 height 11
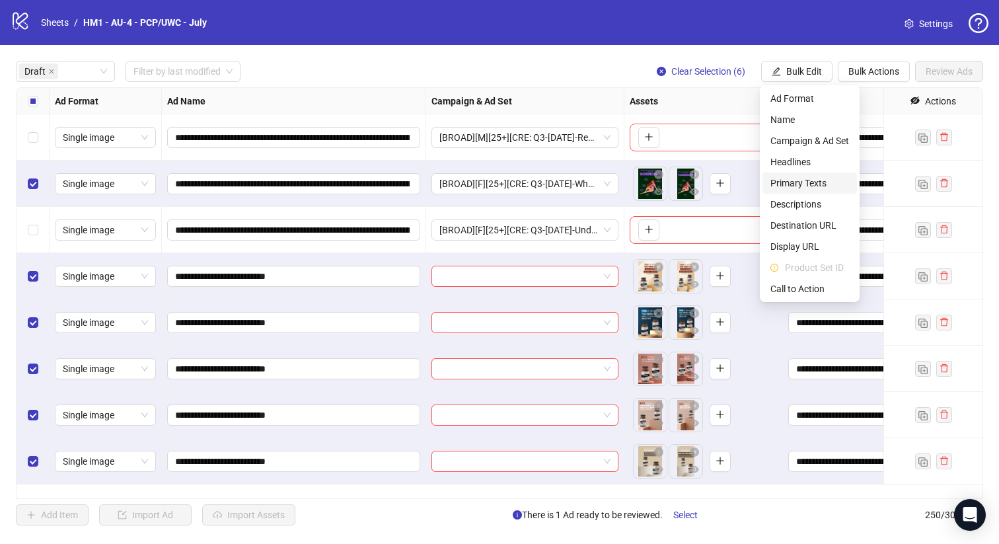
click at [825, 182] on span "Primary Texts" at bounding box center [809, 183] width 79 height 15
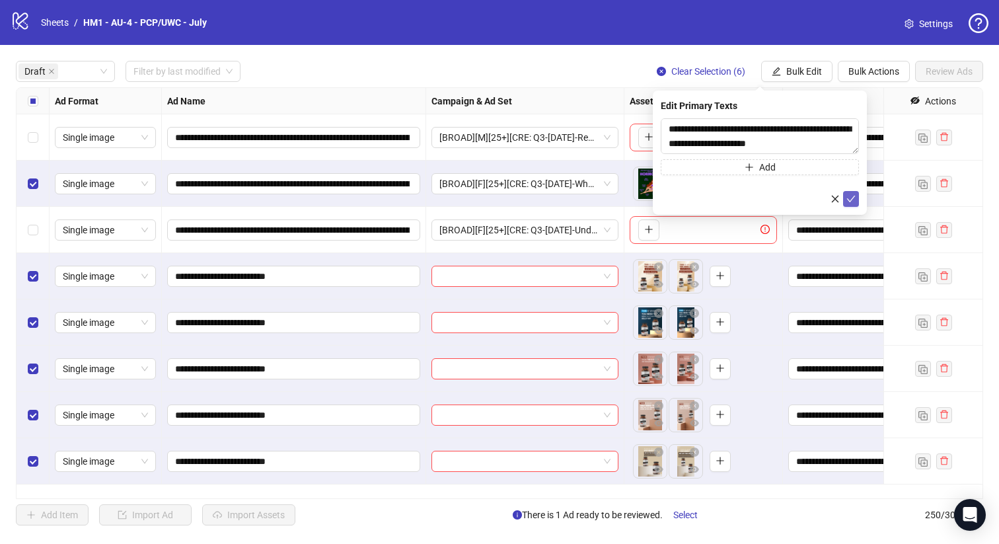
click at [848, 197] on icon "check" at bounding box center [850, 198] width 9 height 9
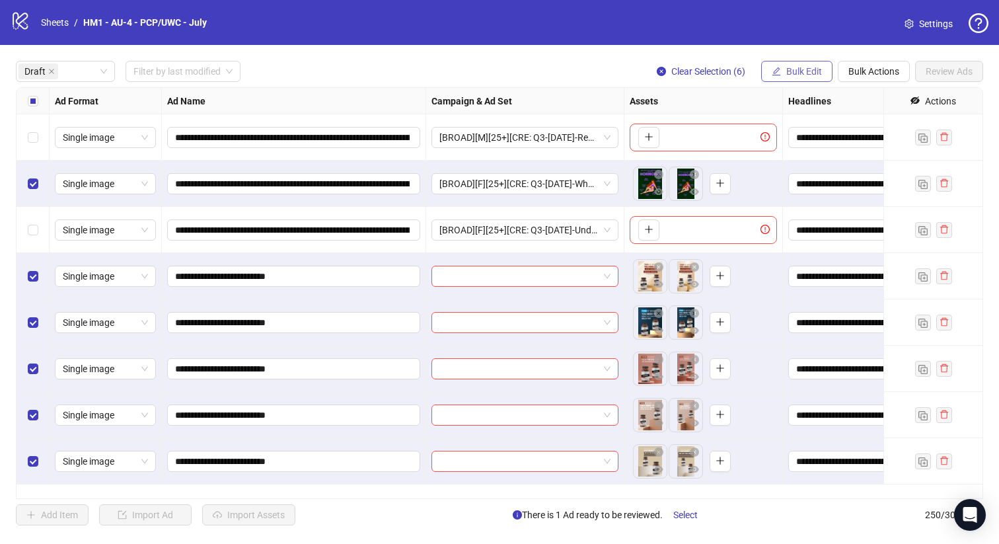
click at [788, 65] on button "Bulk Edit" at bounding box center [796, 71] width 71 height 21
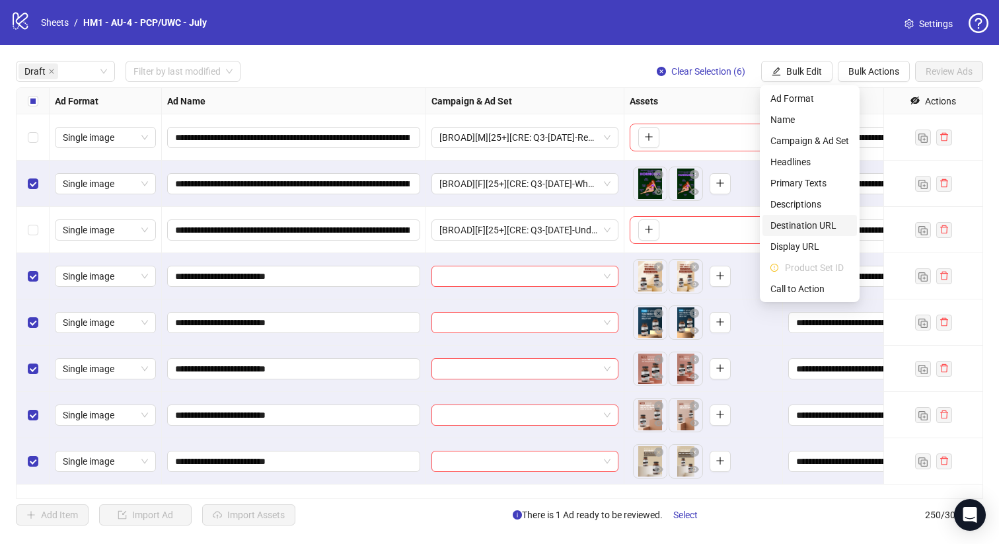
click at [834, 225] on span "Destination URL" at bounding box center [809, 225] width 79 height 15
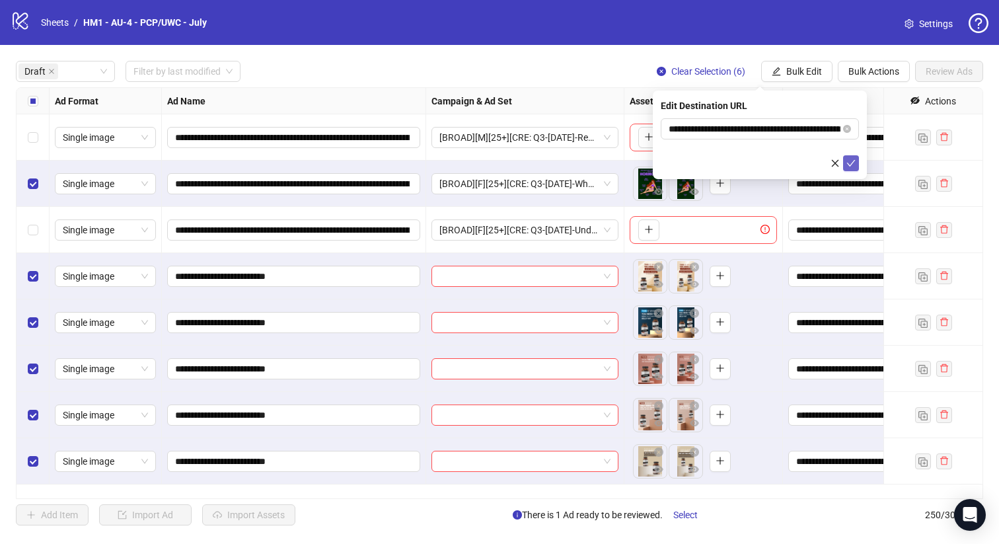
click at [852, 161] on icon "check" at bounding box center [850, 163] width 9 height 9
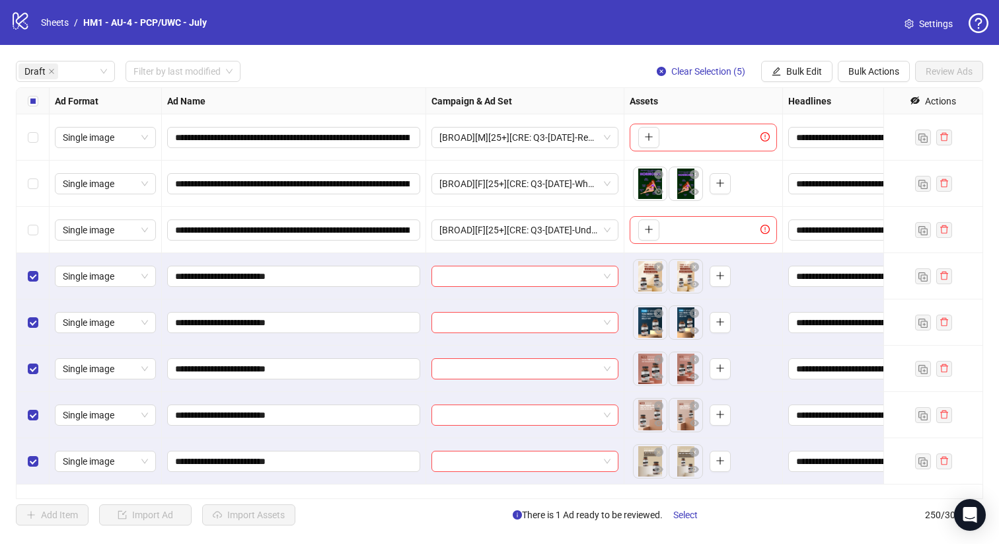
click at [811, 80] on button "Bulk Edit" at bounding box center [796, 71] width 71 height 21
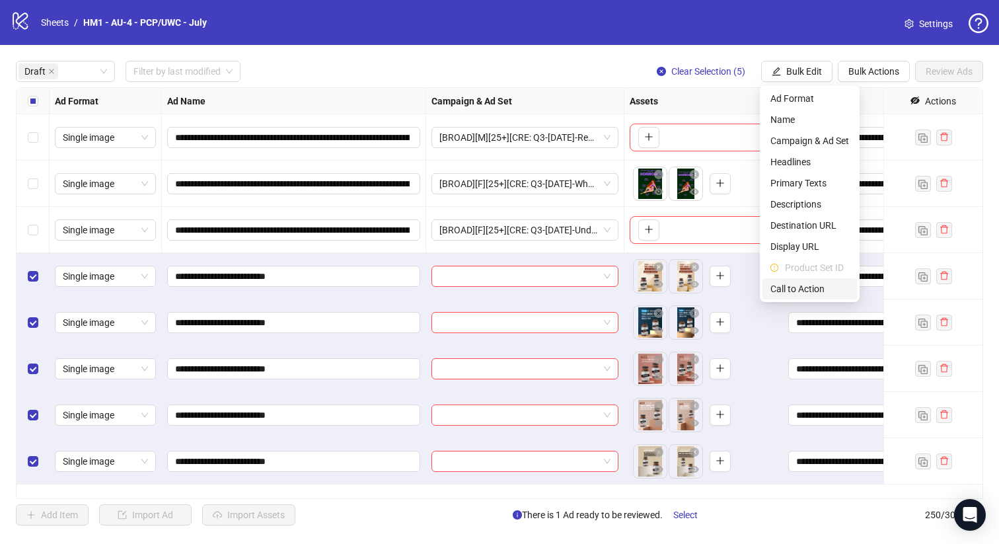
click at [826, 291] on span "Call to Action" at bounding box center [809, 288] width 79 height 15
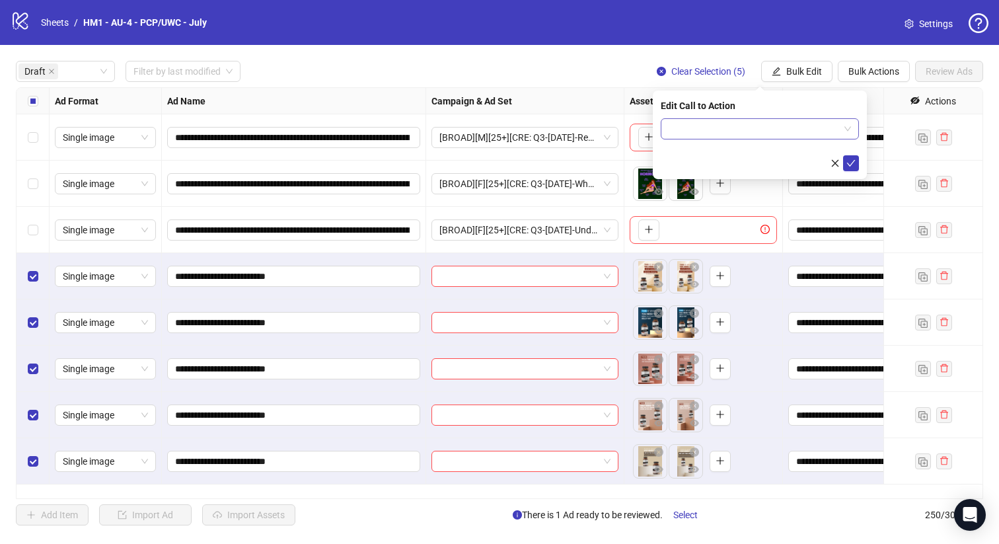
click at [762, 131] on input "search" at bounding box center [754, 129] width 170 height 20
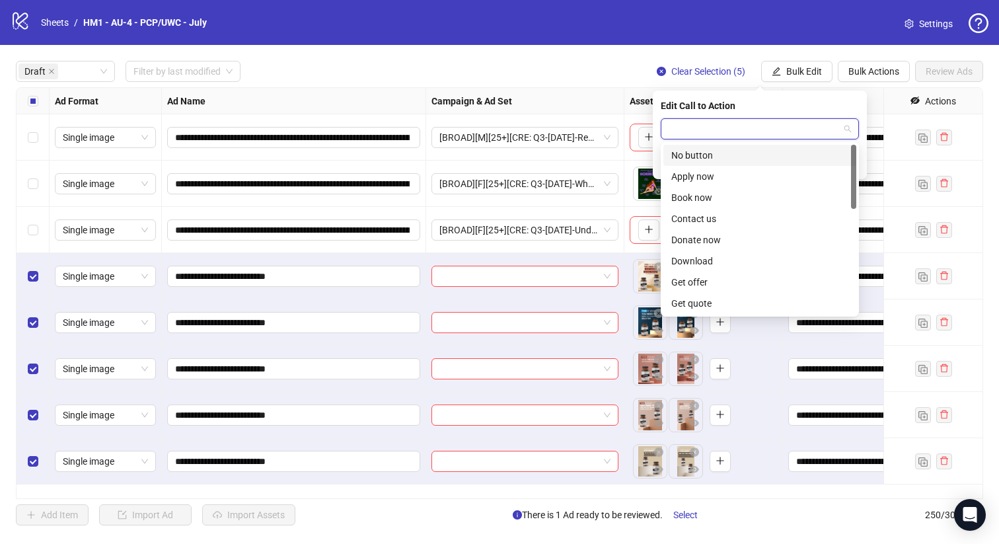
type input "*"
drag, startPoint x: 754, startPoint y: 262, endPoint x: 815, endPoint y: 182, distance: 99.9
click at [754, 262] on div "Shop now" at bounding box center [759, 261] width 177 height 15
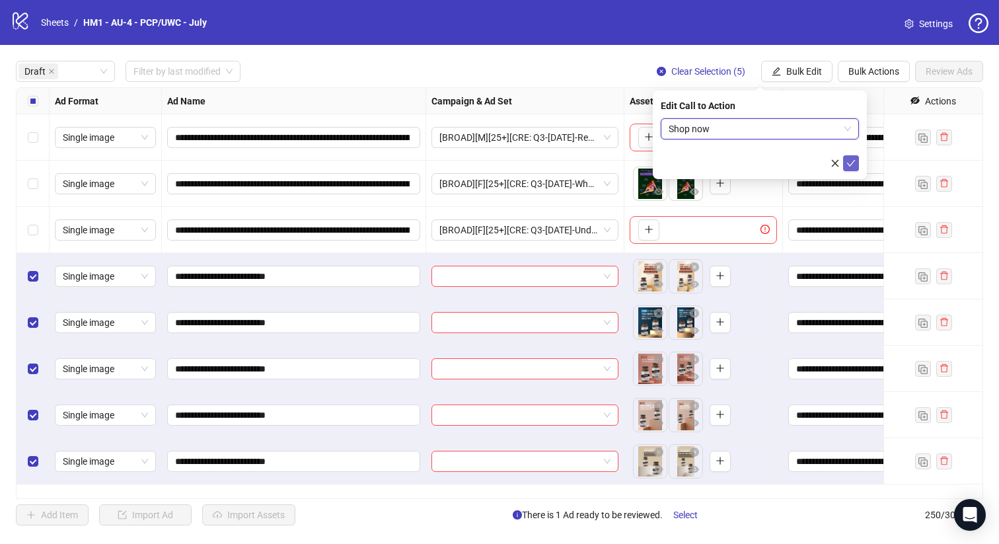
click at [849, 160] on icon "check" at bounding box center [850, 163] width 9 height 9
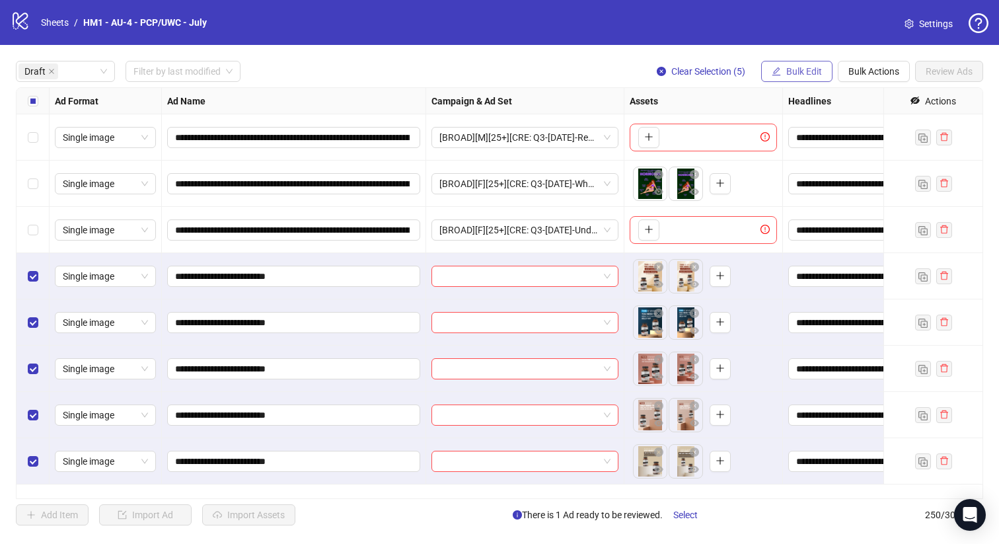
click at [811, 75] on span "Bulk Edit" at bounding box center [804, 71] width 36 height 11
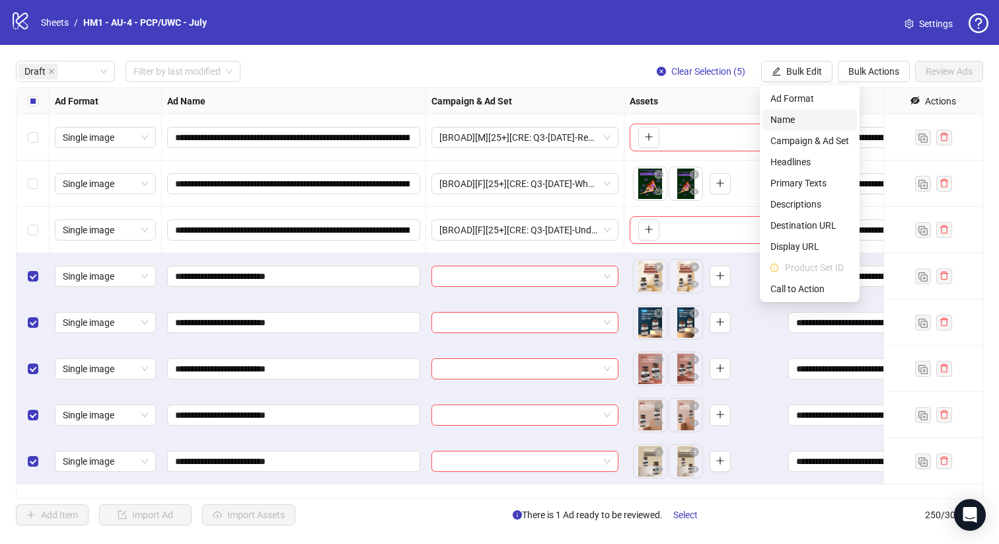
click at [784, 115] on span "Name" at bounding box center [809, 119] width 79 height 15
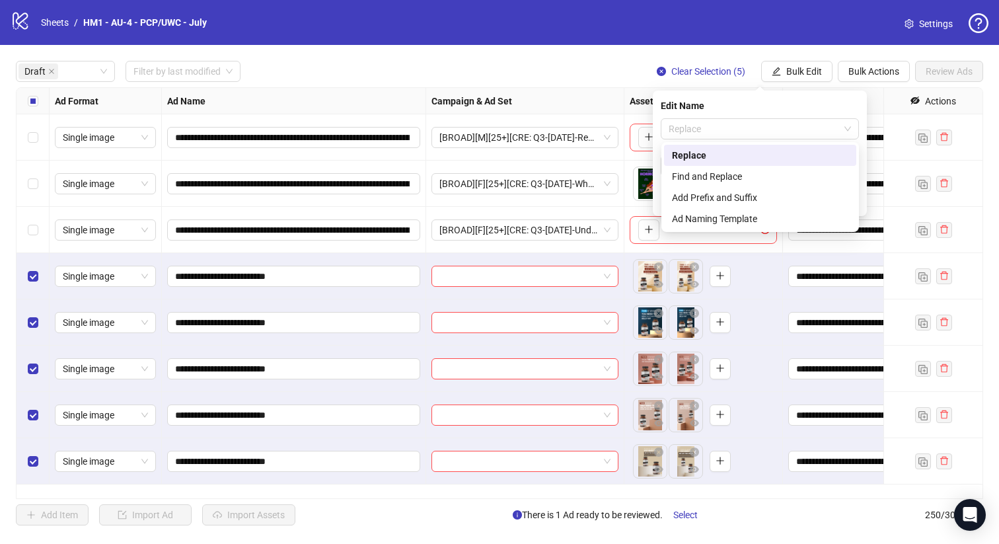
click at [747, 121] on span "Replace" at bounding box center [760, 129] width 182 height 20
click at [741, 199] on div "Add Prefix and Suffix" at bounding box center [759, 197] width 176 height 15
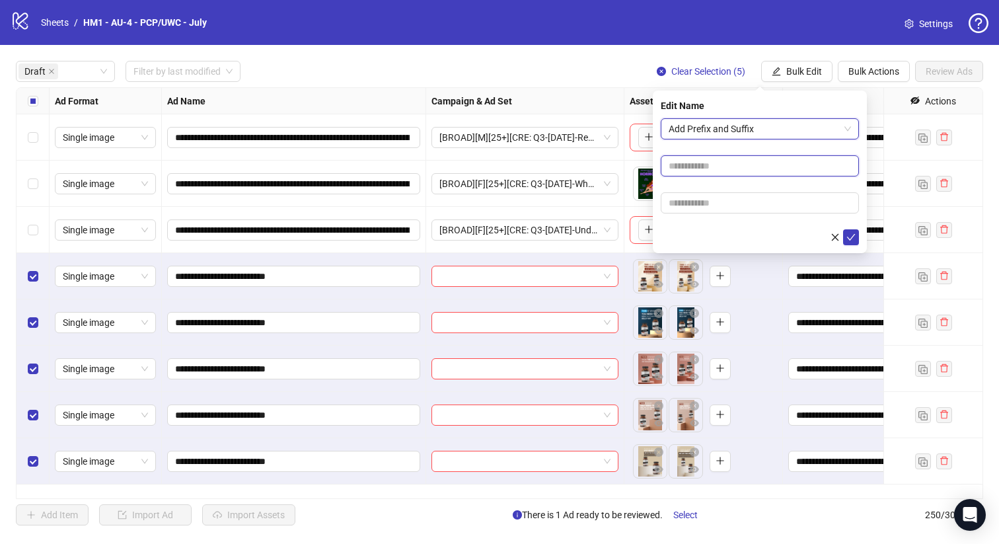
click at [742, 165] on input "text" at bounding box center [760, 165] width 198 height 21
type input "**********"
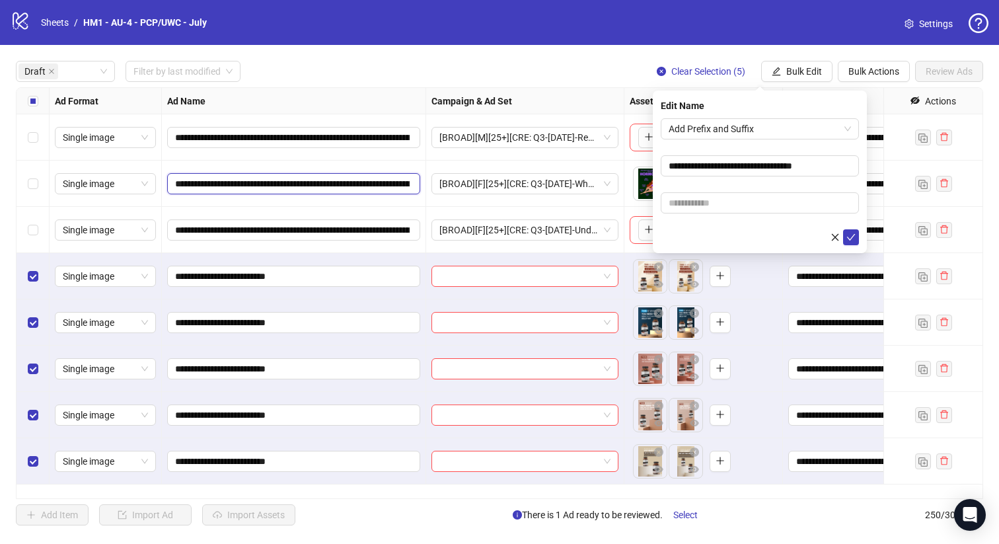
click at [248, 186] on input "**********" at bounding box center [292, 183] width 235 height 15
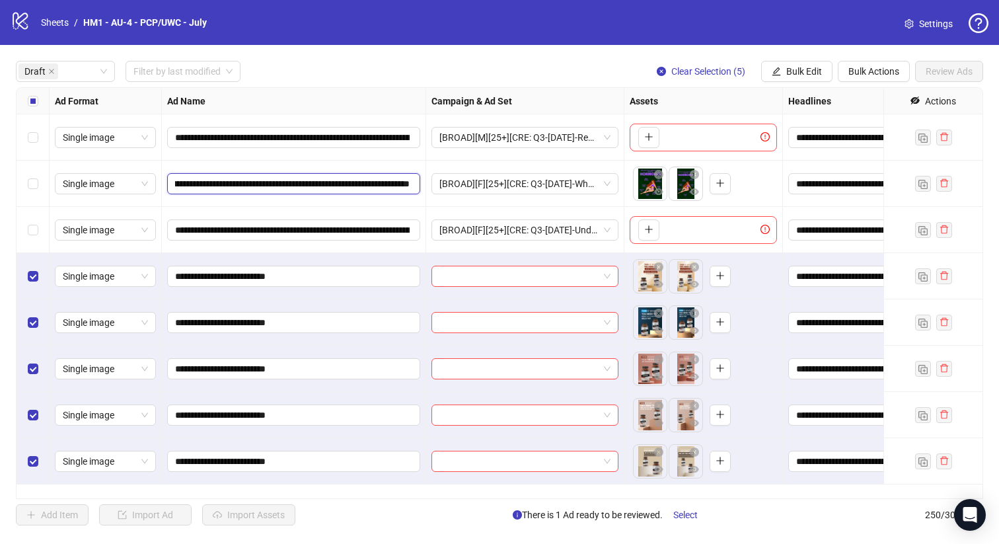
scroll to position [0, 474]
drag, startPoint x: 266, startPoint y: 182, endPoint x: 192, endPoint y: 186, distance: 74.7
click at [180, 182] on input "**********" at bounding box center [292, 183] width 235 height 15
click at [221, 185] on input "**********" at bounding box center [292, 183] width 235 height 15
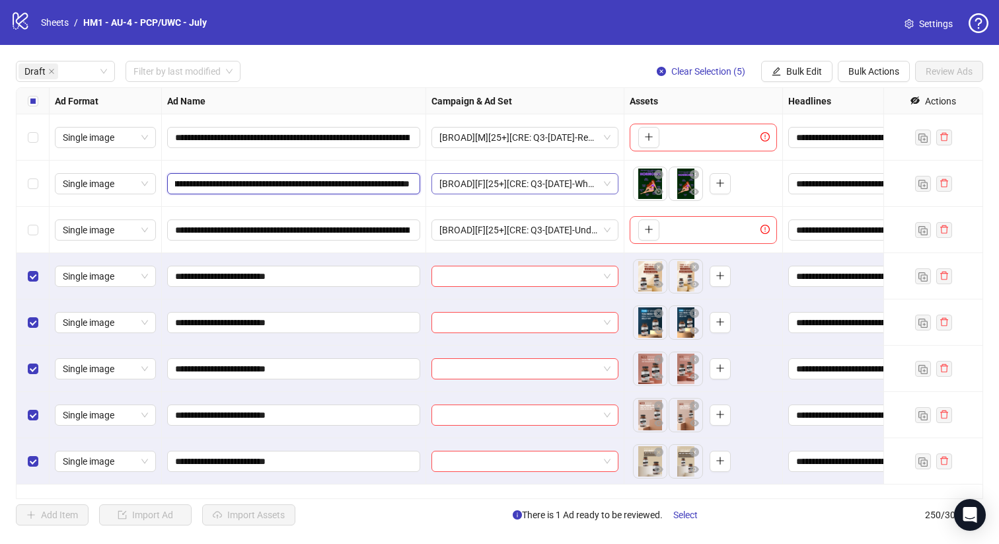
scroll to position [0, 624]
drag, startPoint x: 227, startPoint y: 184, endPoint x: 585, endPoint y: 187, distance: 358.8
click at [790, 65] on button "Bulk Edit" at bounding box center [796, 71] width 71 height 21
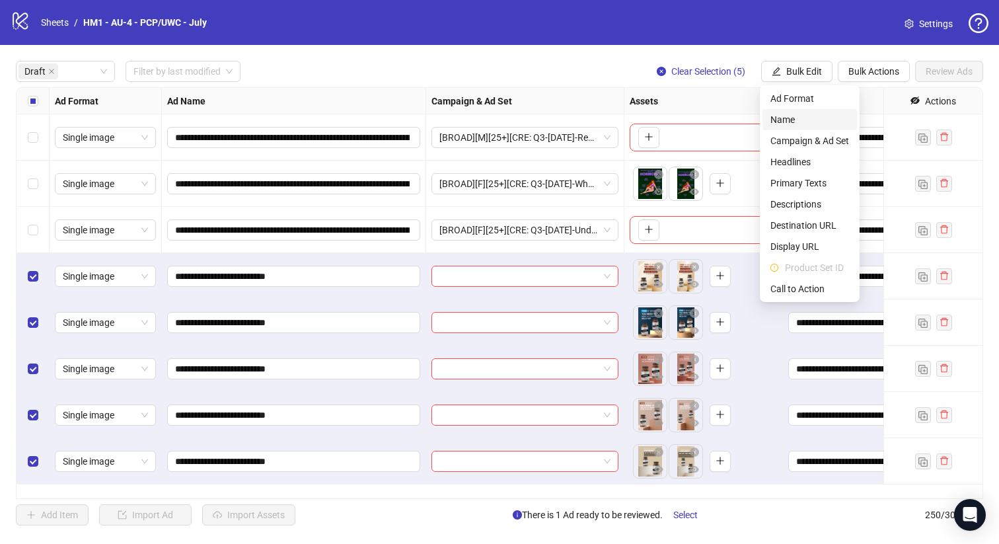
click at [797, 113] on span "Name" at bounding box center [809, 119] width 79 height 15
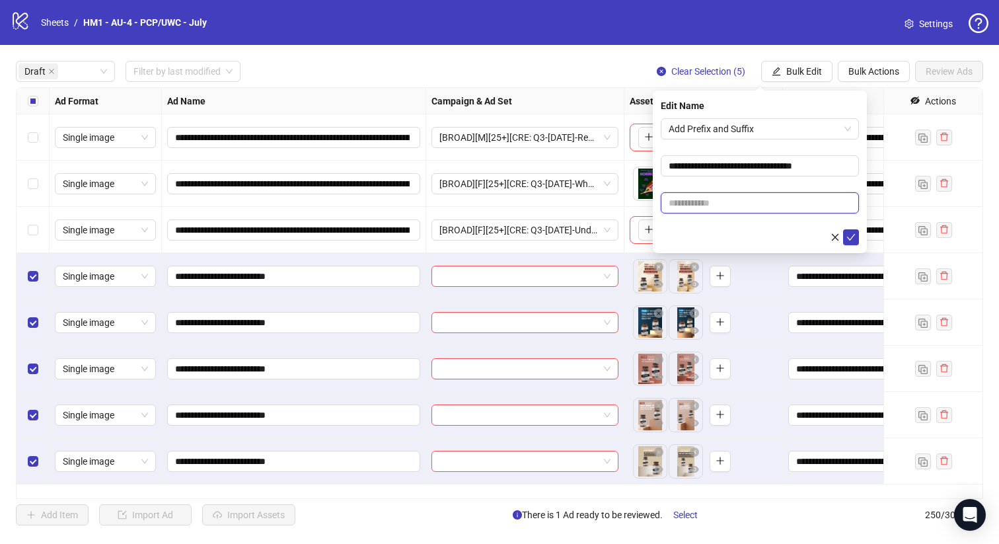
click at [803, 195] on input "text" at bounding box center [760, 202] width 198 height 21
paste input "**********"
type input "**********"
click at [848, 230] on button "submit" at bounding box center [851, 237] width 16 height 16
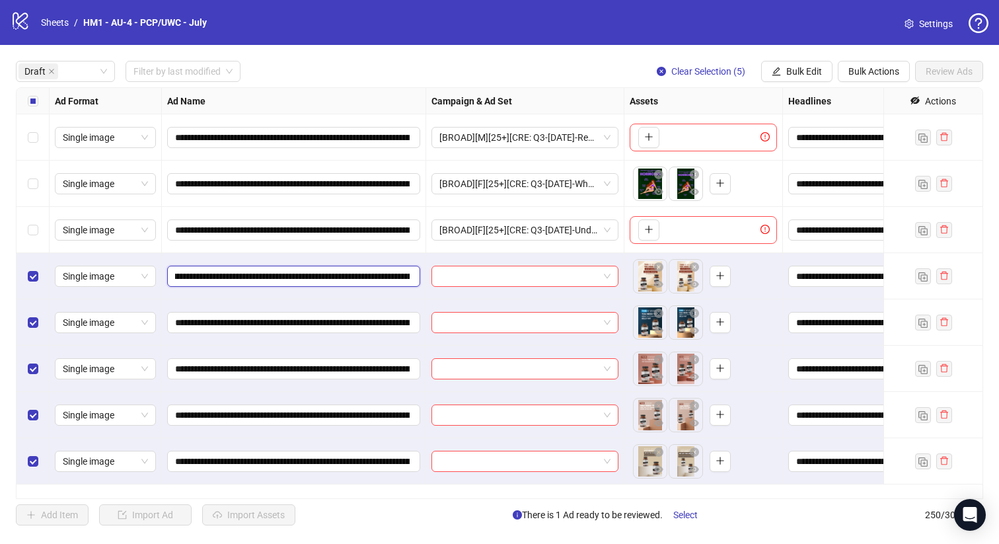
scroll to position [0, 164]
drag, startPoint x: 338, startPoint y: 277, endPoint x: 283, endPoint y: 275, distance: 54.9
click at [283, 275] on input "**********" at bounding box center [292, 276] width 235 height 15
click at [798, 65] on button "Bulk Edit" at bounding box center [796, 71] width 71 height 21
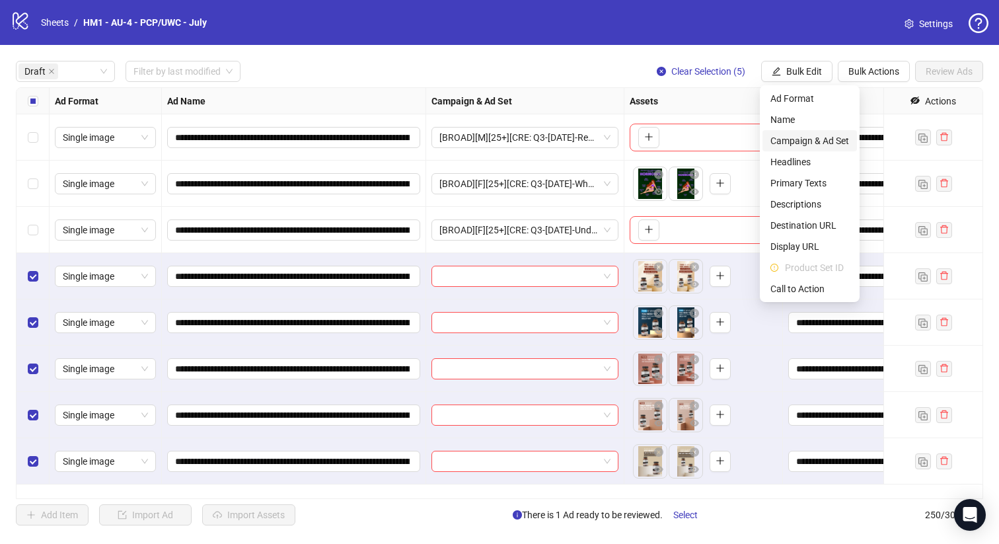
click at [801, 144] on span "Campaign & Ad Set" at bounding box center [809, 140] width 79 height 15
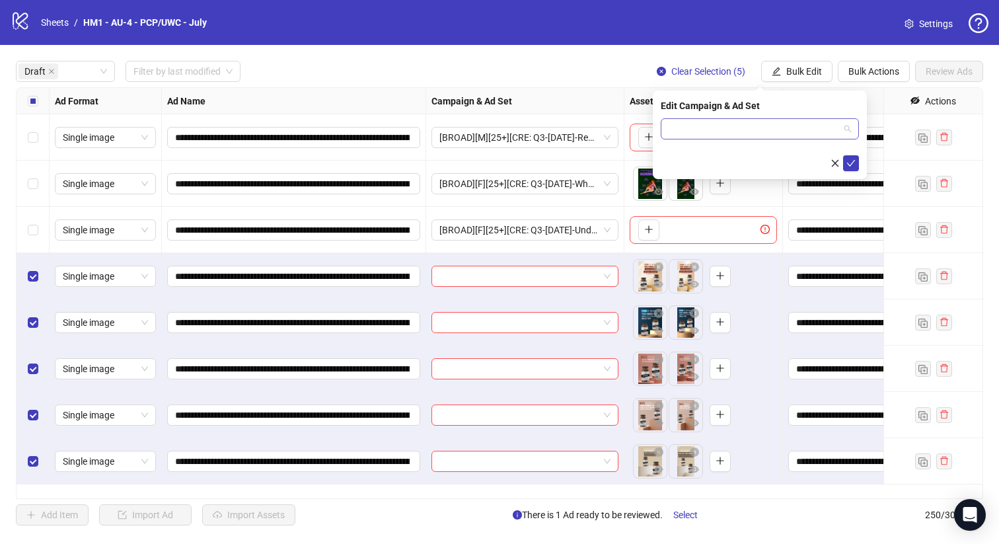
click at [778, 125] on input "search" at bounding box center [754, 129] width 170 height 20
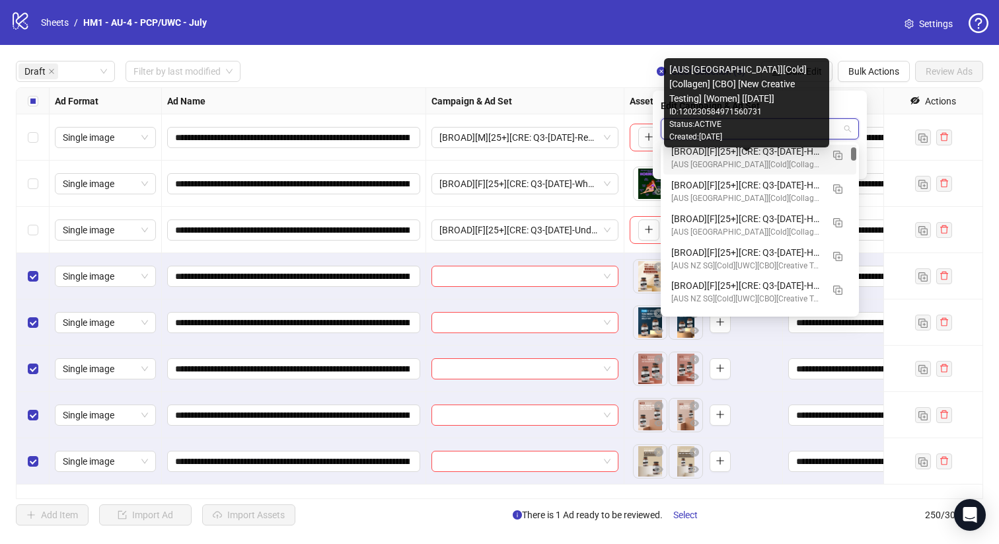
scroll to position [382, 0]
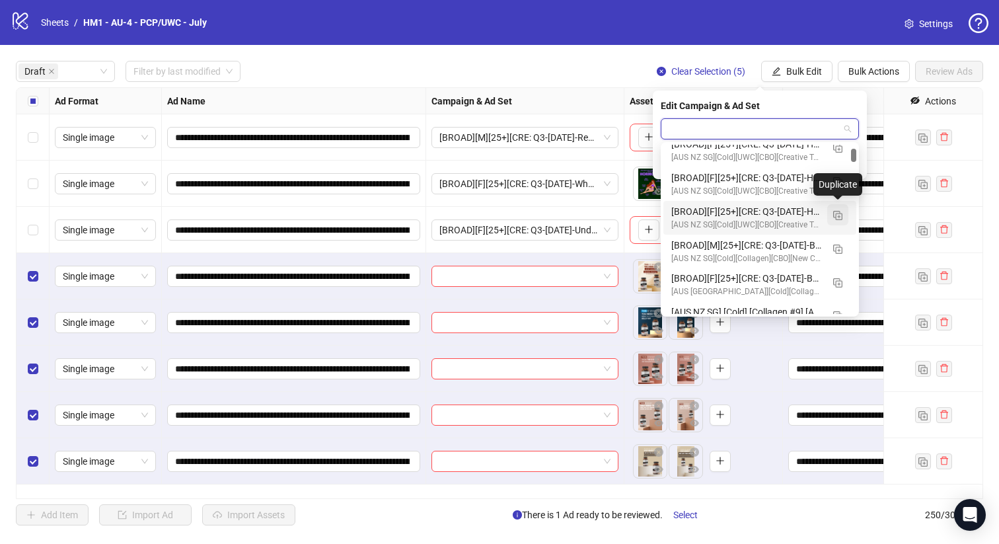
click at [836, 214] on img "button" at bounding box center [837, 215] width 9 height 9
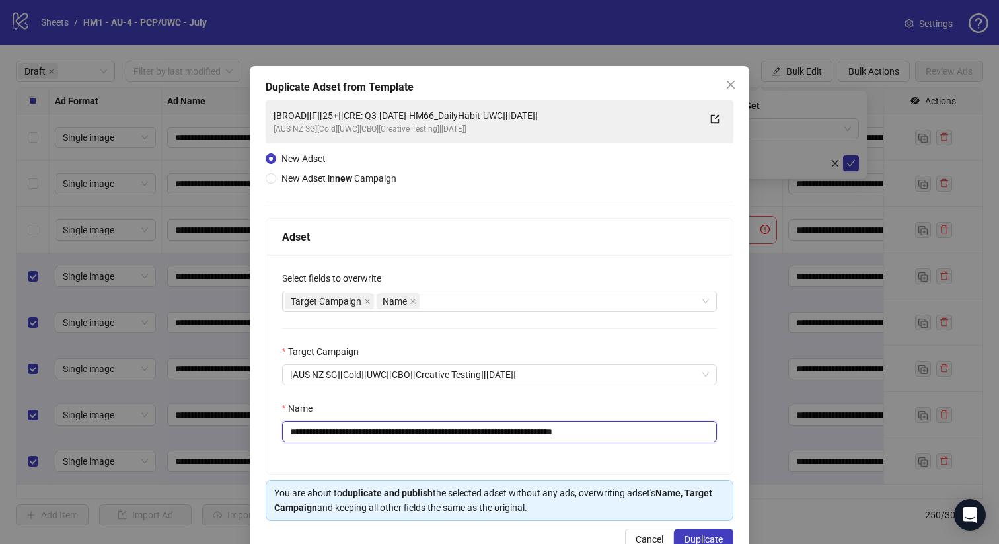
drag, startPoint x: 540, startPoint y: 434, endPoint x: 379, endPoint y: 438, distance: 160.6
click at [379, 438] on input "**********" at bounding box center [499, 431] width 435 height 21
paste input "text"
click at [486, 436] on input "**********" at bounding box center [499, 431] width 435 height 21
type input "**********"
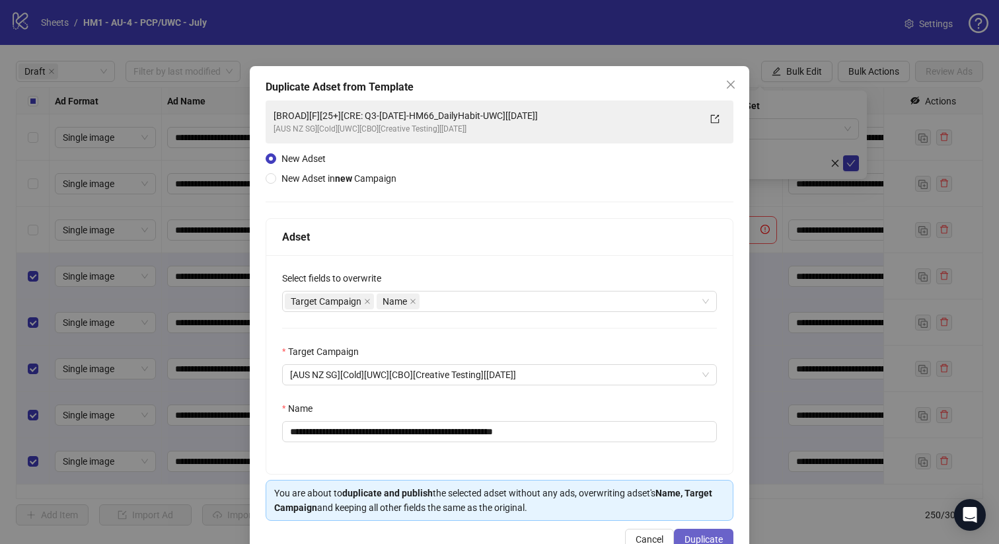
click at [688, 535] on span "Duplicate" at bounding box center [703, 539] width 38 height 11
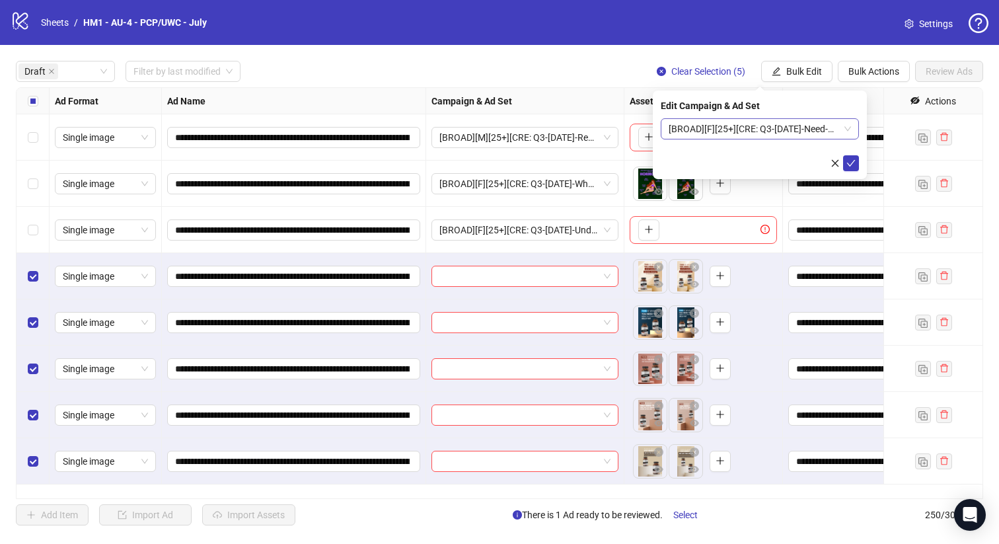
click at [747, 129] on span "[BROAD][F][25+][CRE: Q3-08-AUG-2025-Need-UWC][13 August 2025]" at bounding box center [760, 129] width 182 height 20
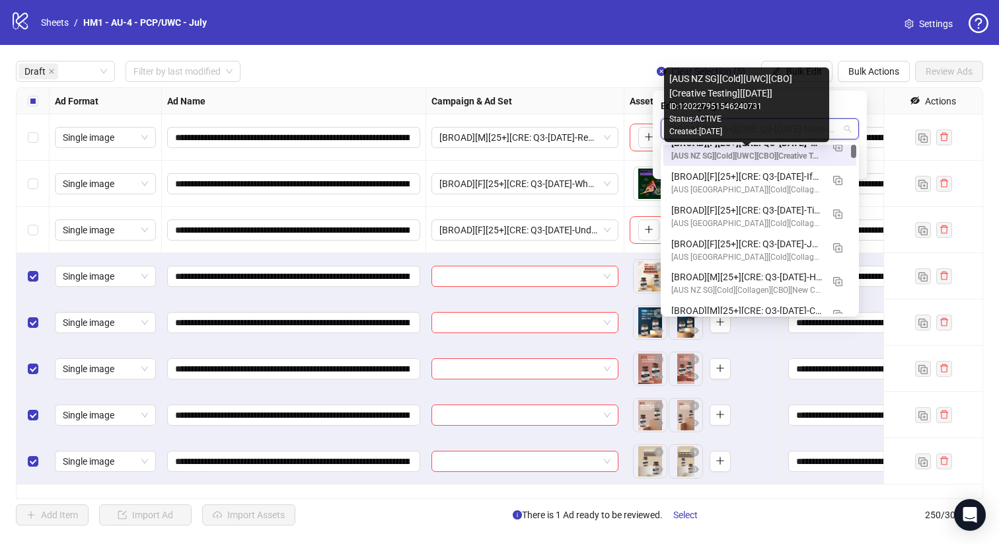
click at [753, 153] on div "[AUS NZ SG][Cold][UWC][CBO][Creative Testing][28 June 2025]" at bounding box center [746, 156] width 151 height 13
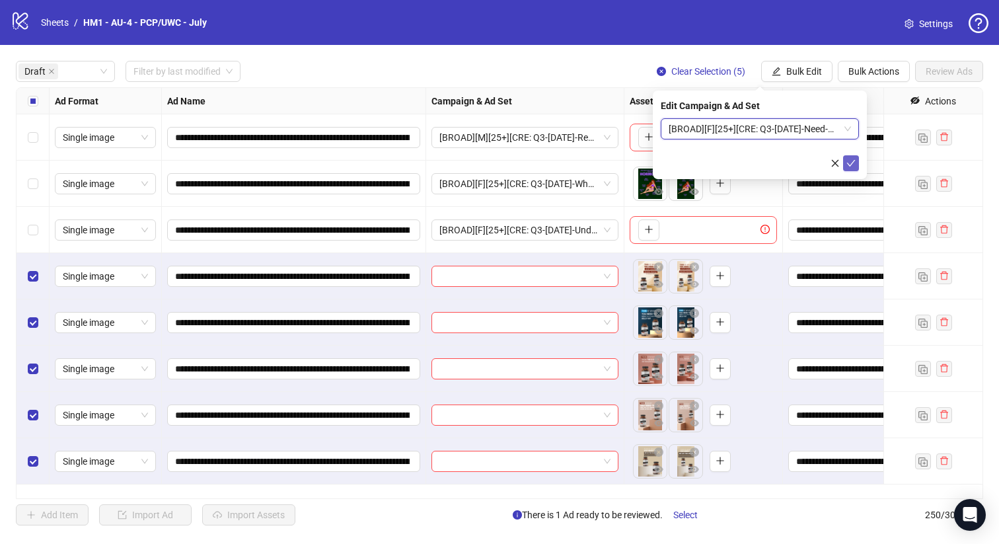
click at [849, 163] on icon "check" at bounding box center [850, 163] width 9 height 9
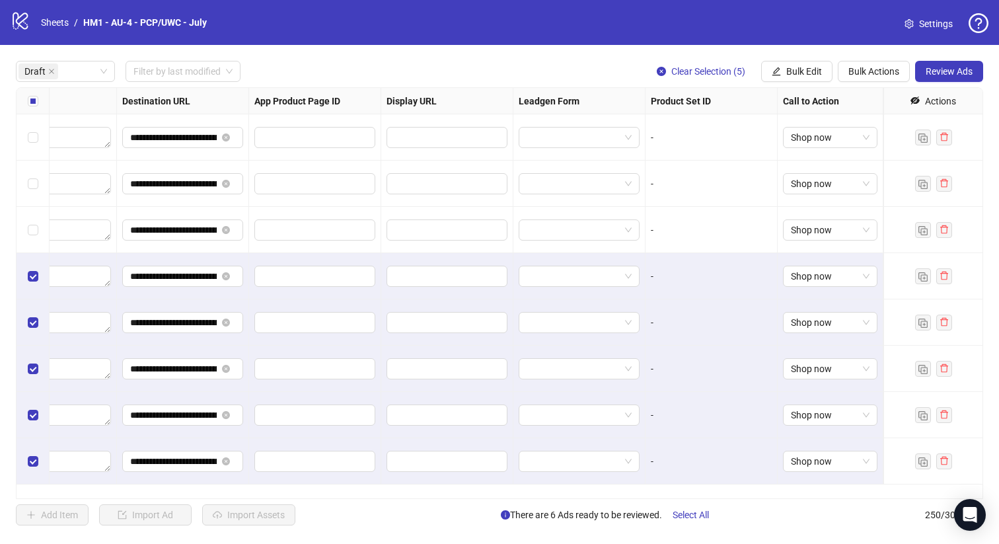
scroll to position [0, 0]
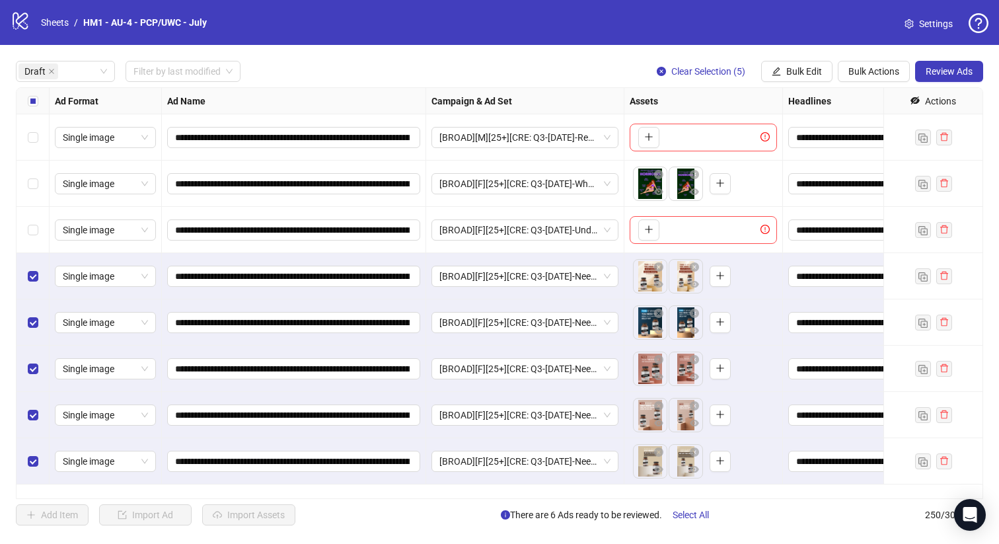
click at [361, 488] on div "**********" at bounding box center [499, 293] width 967 height 412
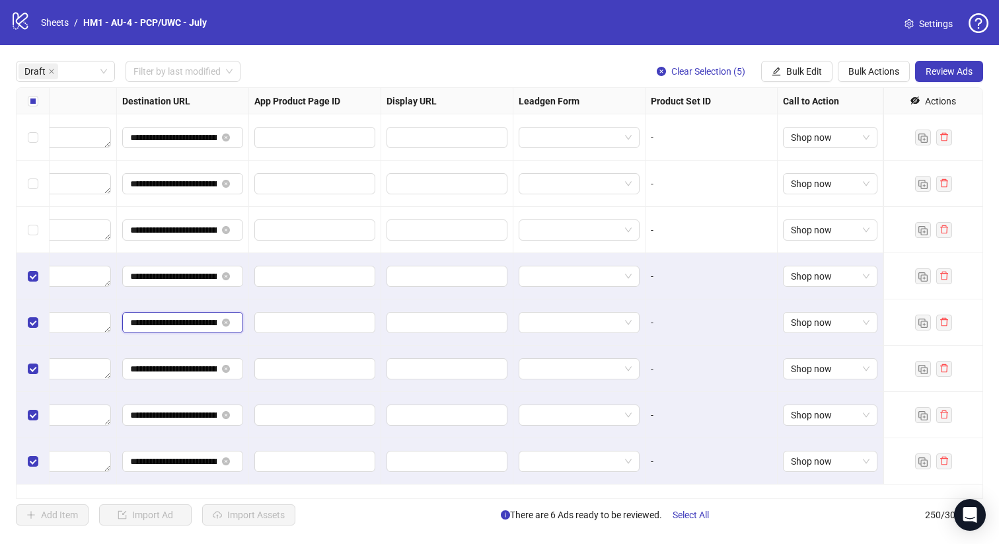
scroll to position [0, 157]
drag, startPoint x: 178, startPoint y: 322, endPoint x: 585, endPoint y: 338, distance: 407.3
drag, startPoint x: 949, startPoint y: 51, endPoint x: 945, endPoint y: 79, distance: 27.9
click at [945, 62] on div "**********" at bounding box center [499, 293] width 999 height 496
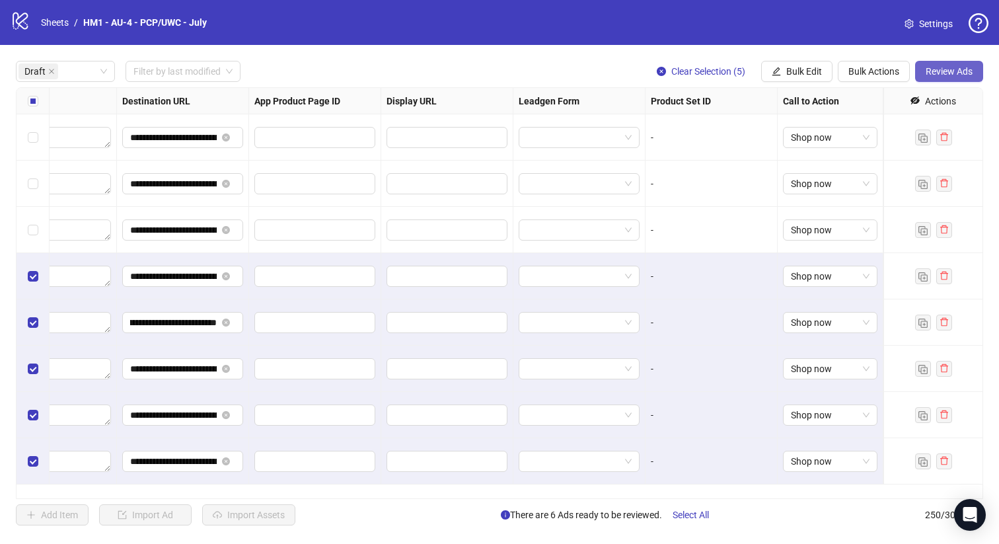
scroll to position [0, 0]
click at [945, 79] on button "Review Ads" at bounding box center [949, 71] width 68 height 21
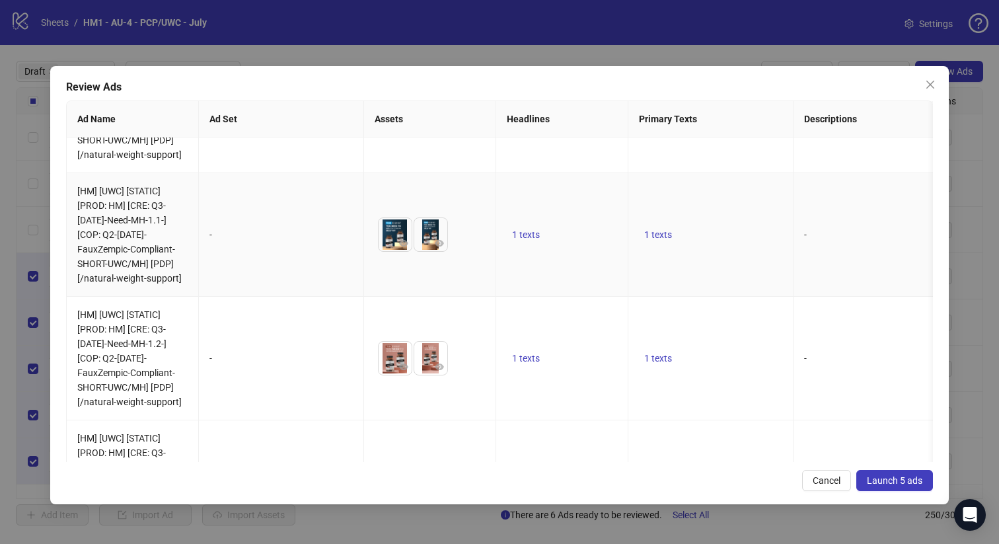
scroll to position [303, 0]
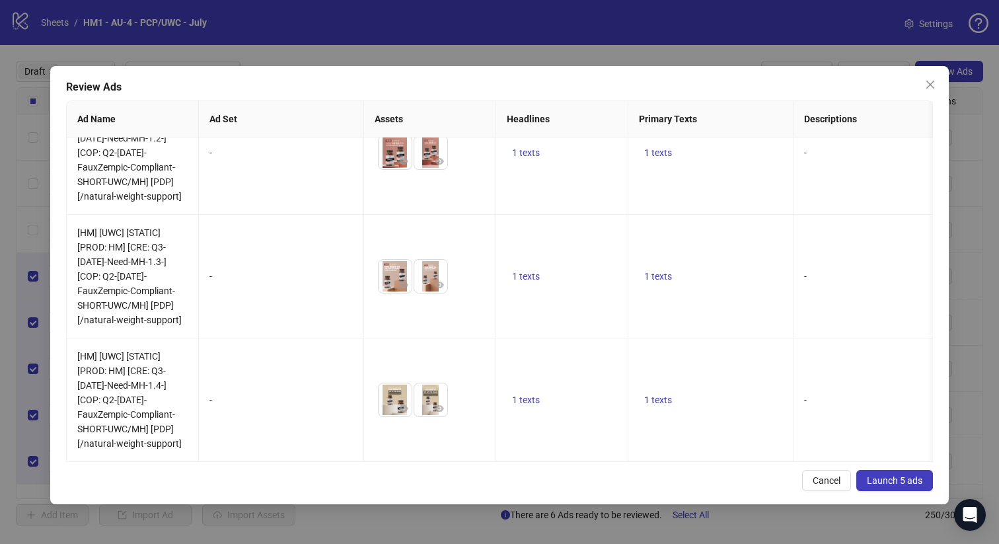
click at [895, 487] on button "Launch 5 ads" at bounding box center [894, 480] width 77 height 21
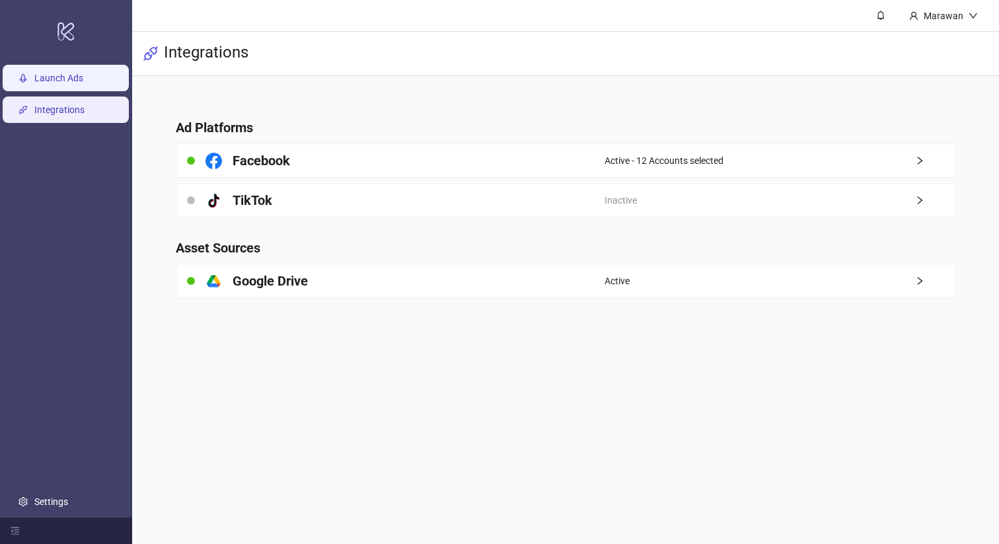
click at [80, 79] on link "Launch Ads" at bounding box center [58, 78] width 49 height 11
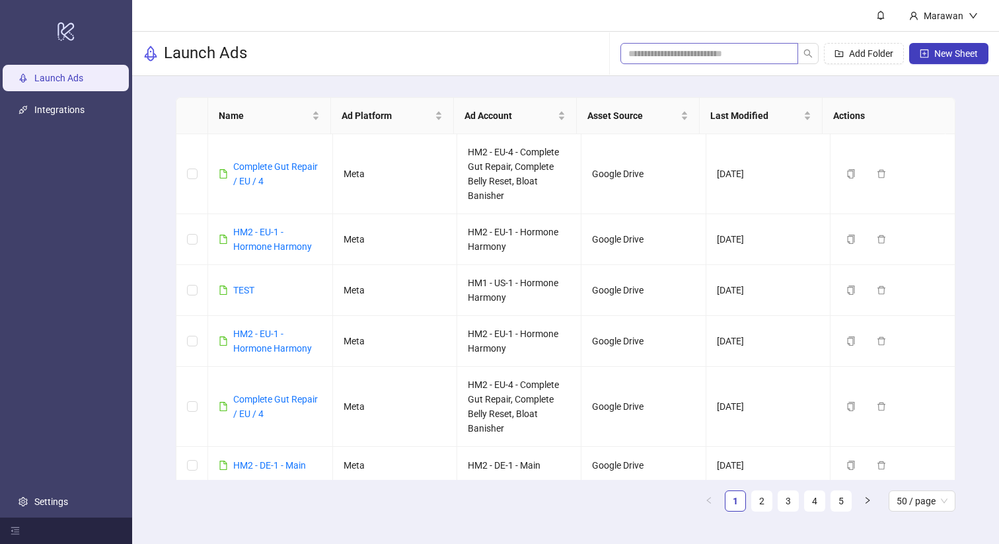
click at [758, 63] on span at bounding box center [709, 53] width 178 height 21
click at [760, 54] on input "search" at bounding box center [703, 53] width 151 height 15
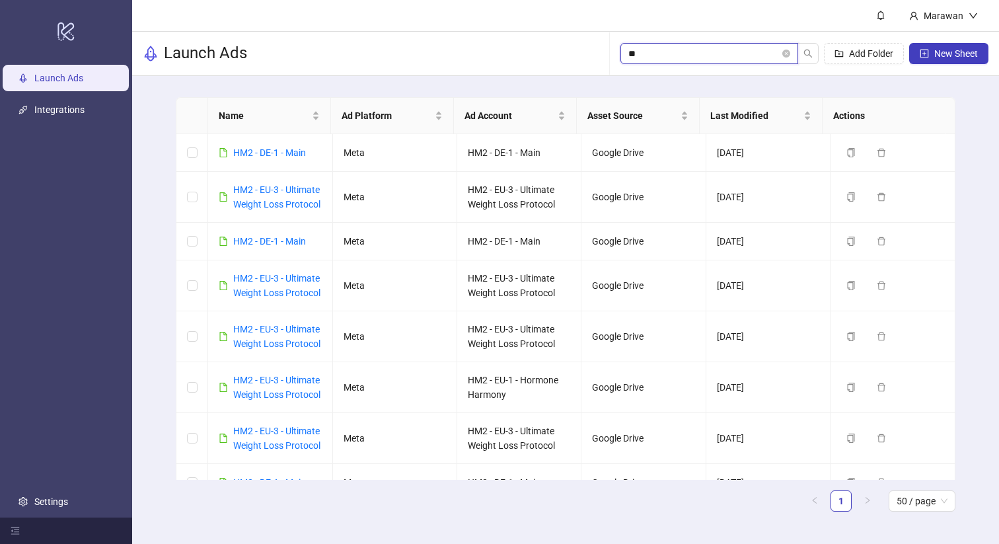
type input "***"
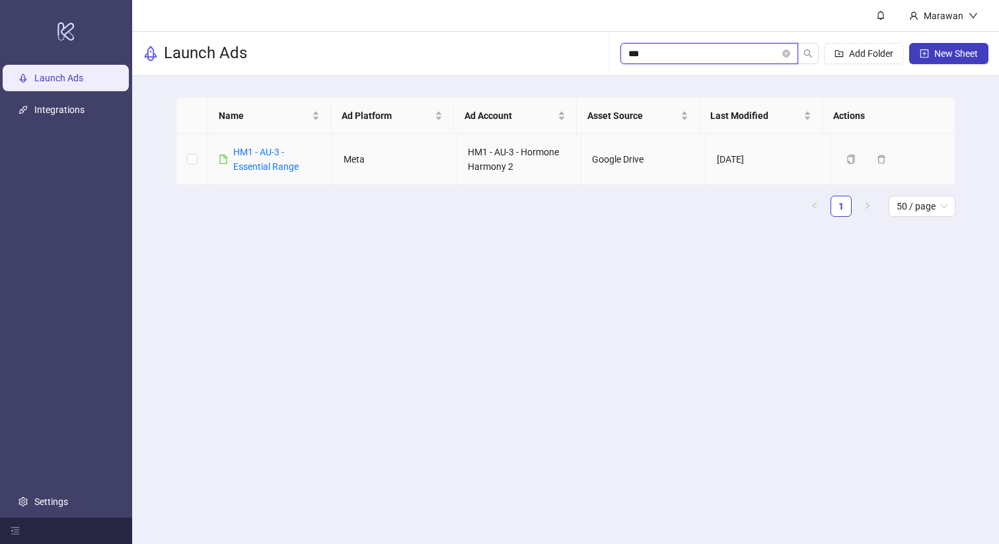
type input "***"
click at [257, 163] on link "HM1 - AU-3 - Essential Range" at bounding box center [265, 159] width 65 height 25
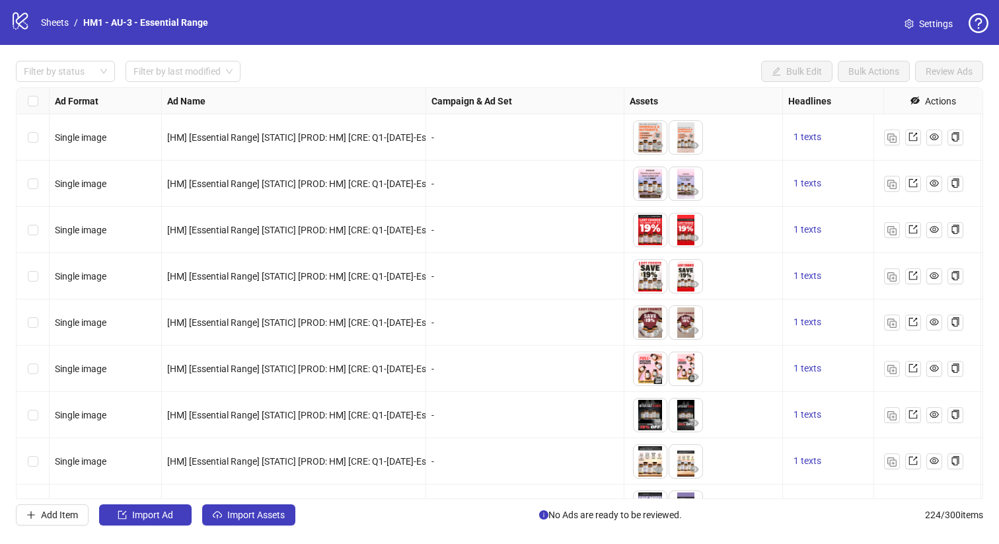
click at [280, 499] on div "Ad Format Ad Name Campaign & Ad Set Assets Headlines Primary Texts Descriptions…" at bounding box center [499, 293] width 967 height 412
click at [279, 506] on button "Import Assets" at bounding box center [248, 514] width 93 height 21
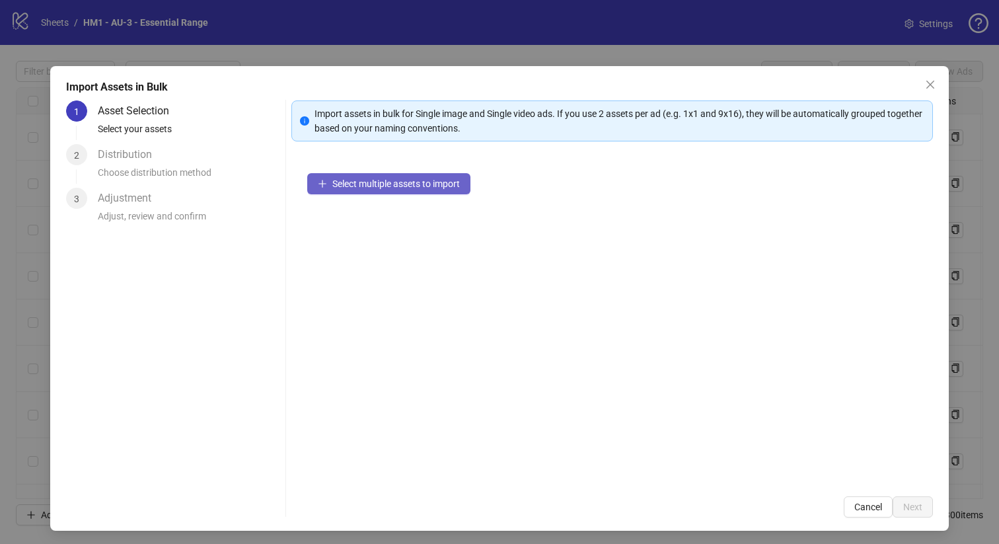
click at [393, 179] on span "Select multiple assets to import" at bounding box center [396, 183] width 128 height 11
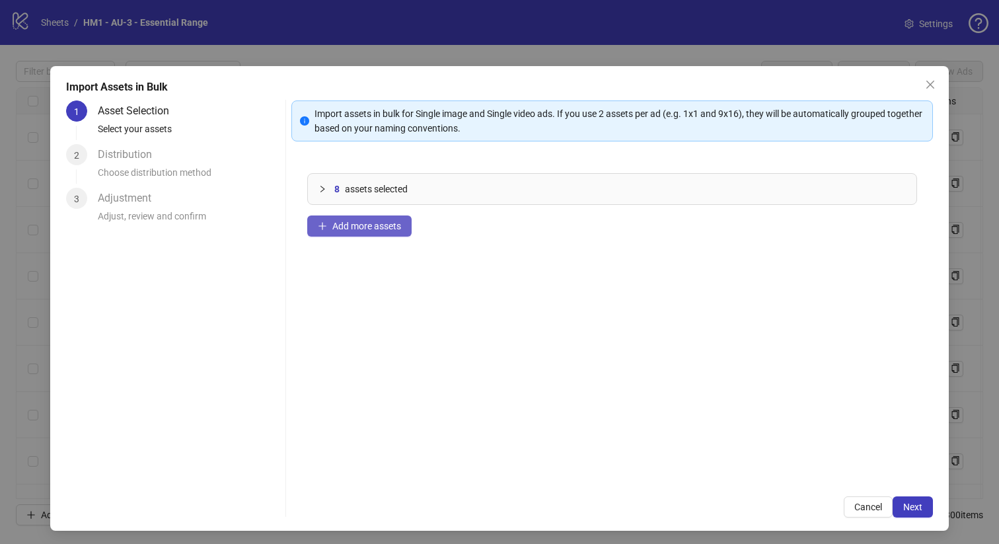
click at [390, 223] on span "Add more assets" at bounding box center [366, 226] width 69 height 11
click at [357, 223] on span "Add more assets" at bounding box center [366, 226] width 69 height 11
click at [344, 219] on button "Add more assets" at bounding box center [359, 225] width 104 height 21
click at [332, 227] on span "Add more assets" at bounding box center [366, 226] width 69 height 11
click at [364, 231] on span "Add more assets" at bounding box center [366, 226] width 69 height 11
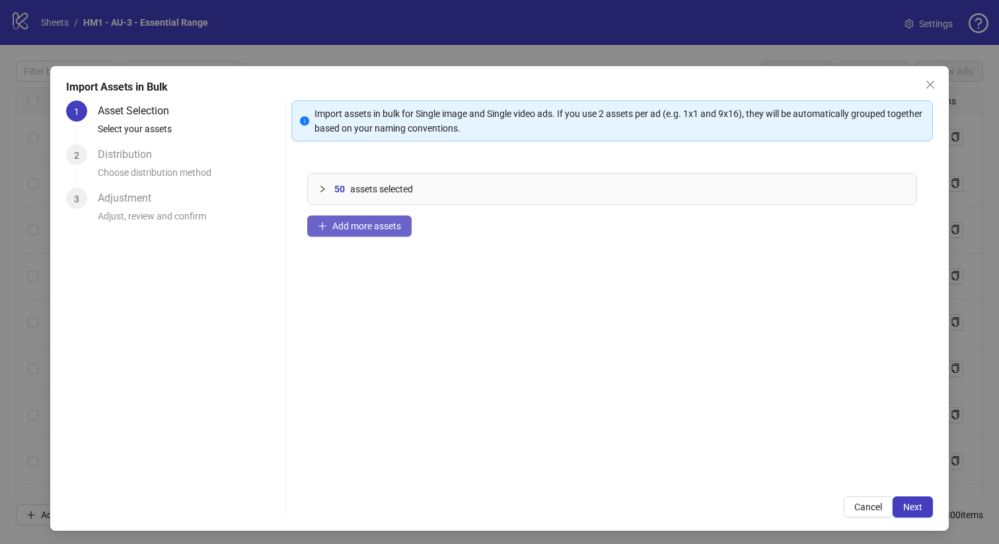
click at [362, 223] on span "Add more assets" at bounding box center [366, 226] width 69 height 11
click at [373, 218] on button "Add more assets" at bounding box center [359, 225] width 104 height 21
click at [370, 221] on span "Add more assets" at bounding box center [366, 226] width 69 height 11
click at [363, 218] on button "Add more assets" at bounding box center [359, 225] width 104 height 21
click at [903, 505] on span "Next" at bounding box center [912, 506] width 19 height 11
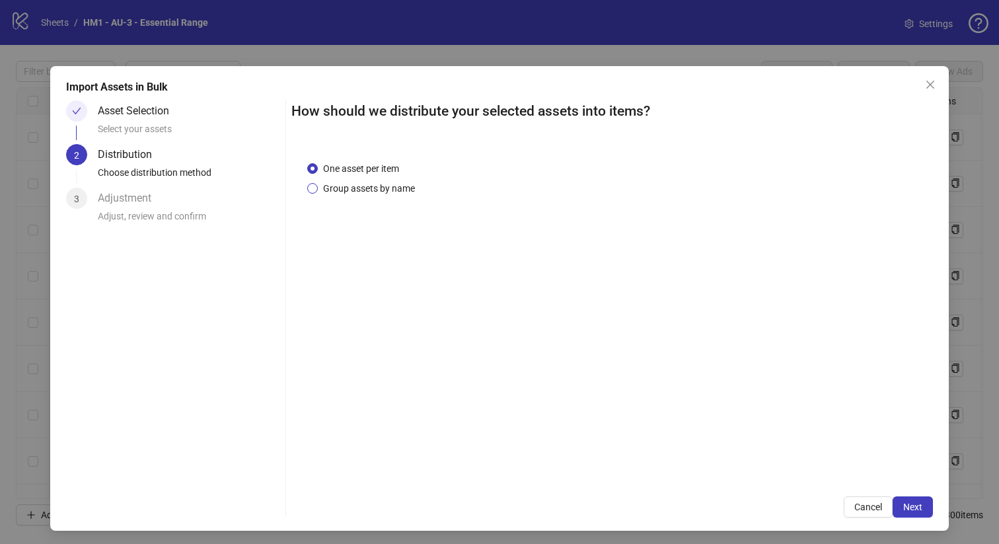
click at [408, 188] on span "Group assets by name" at bounding box center [369, 188] width 102 height 15
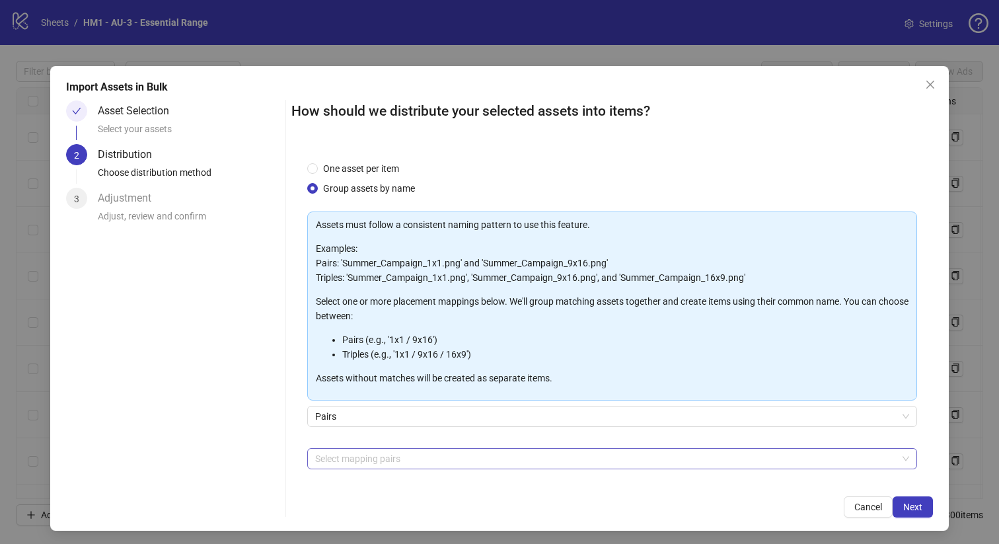
click at [394, 447] on div "Assets must follow a consistent naming pattern to use this feature. Examples: P…" at bounding box center [612, 363] width 610 height 305
click at [375, 448] on div "Select mapping pairs" at bounding box center [612, 458] width 610 height 21
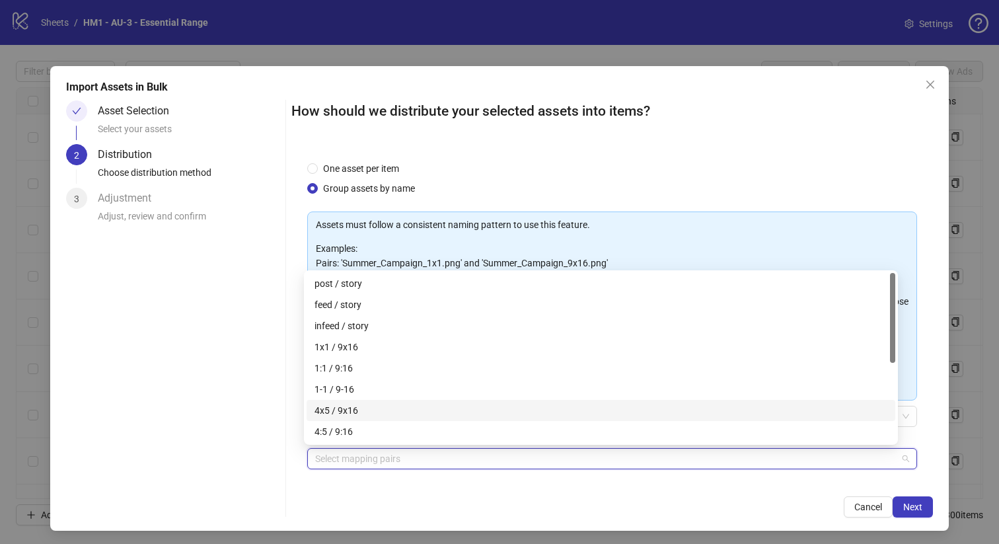
click at [363, 408] on div "4x5 / 9x16" at bounding box center [600, 410] width 573 height 15
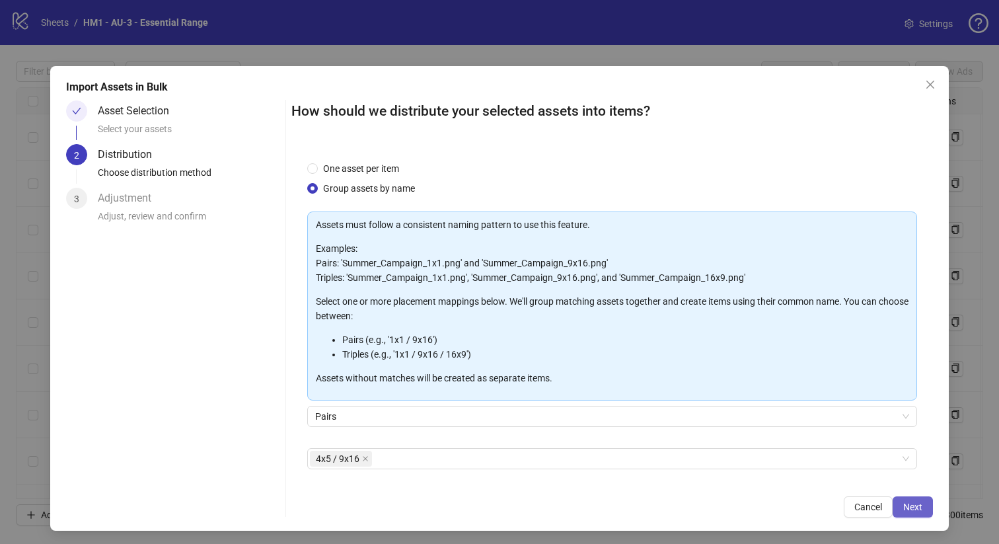
click at [900, 500] on button "Next" at bounding box center [913, 506] width 40 height 21
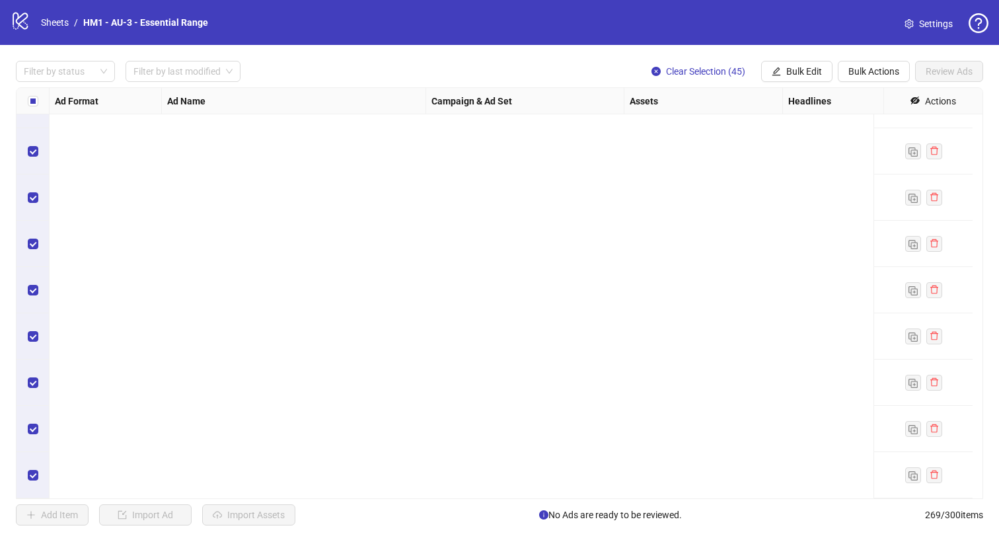
scroll to position [9331, 0]
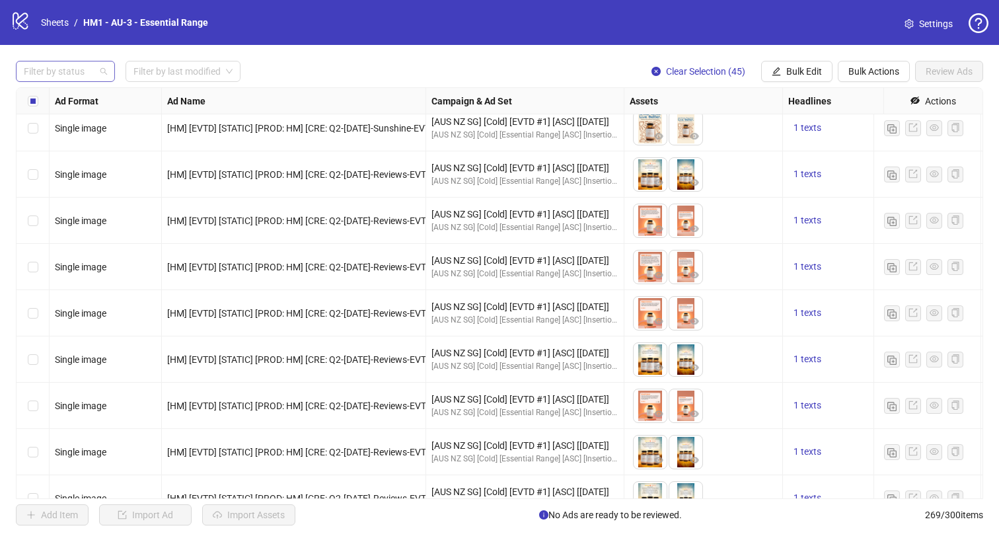
click at [77, 67] on div at bounding box center [58, 71] width 80 height 18
click at [76, 95] on div "Draft" at bounding box center [65, 98] width 78 height 15
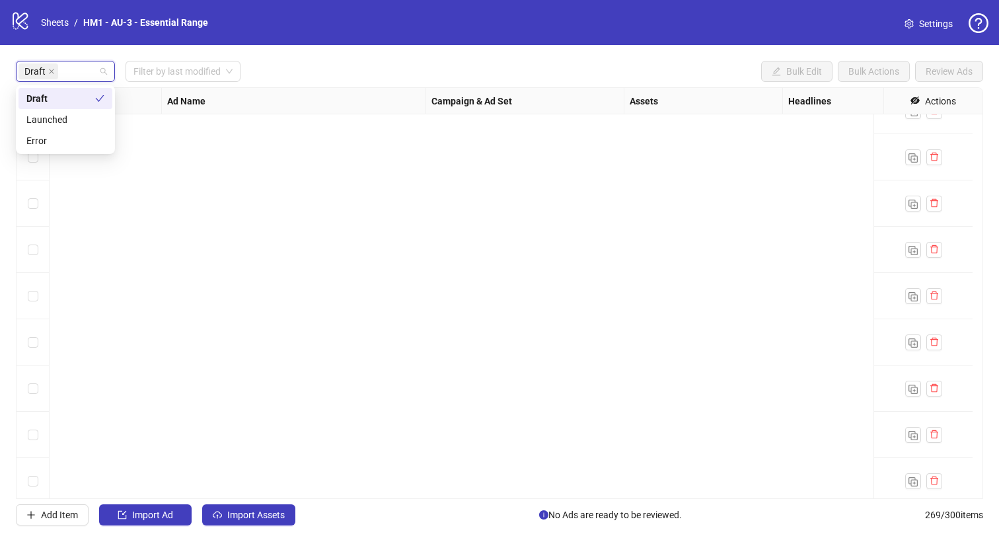
scroll to position [0, 0]
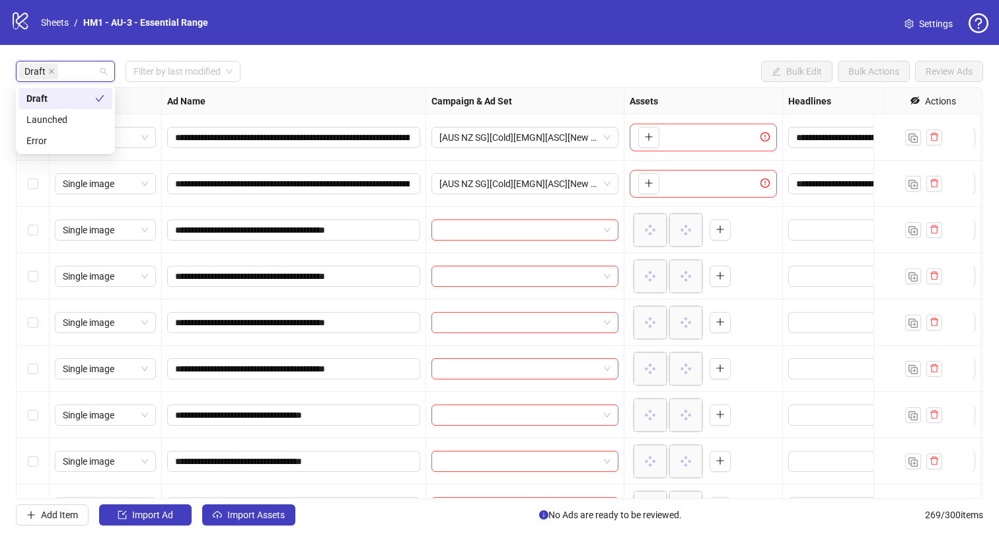
click at [400, 37] on div "logo/logo-mobile Sheets / HM1 - AU-3 - Essential Range Settings" at bounding box center [499, 22] width 999 height 45
click at [23, 96] on div "Select all rows" at bounding box center [33, 101] width 33 height 26
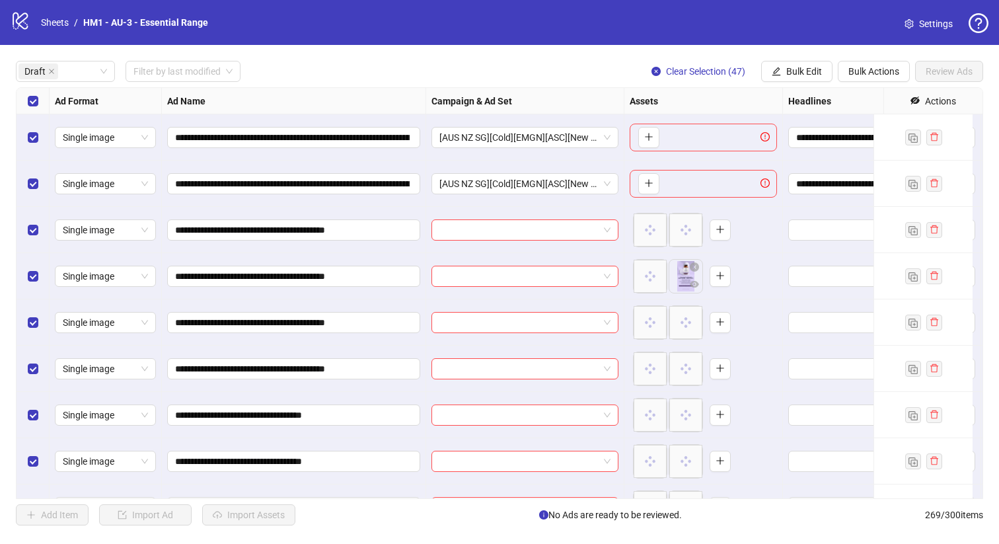
drag, startPoint x: 45, startPoint y: 184, endPoint x: 41, endPoint y: 178, distance: 7.1
click at [45, 184] on div "Select row 2" at bounding box center [33, 184] width 33 height 46
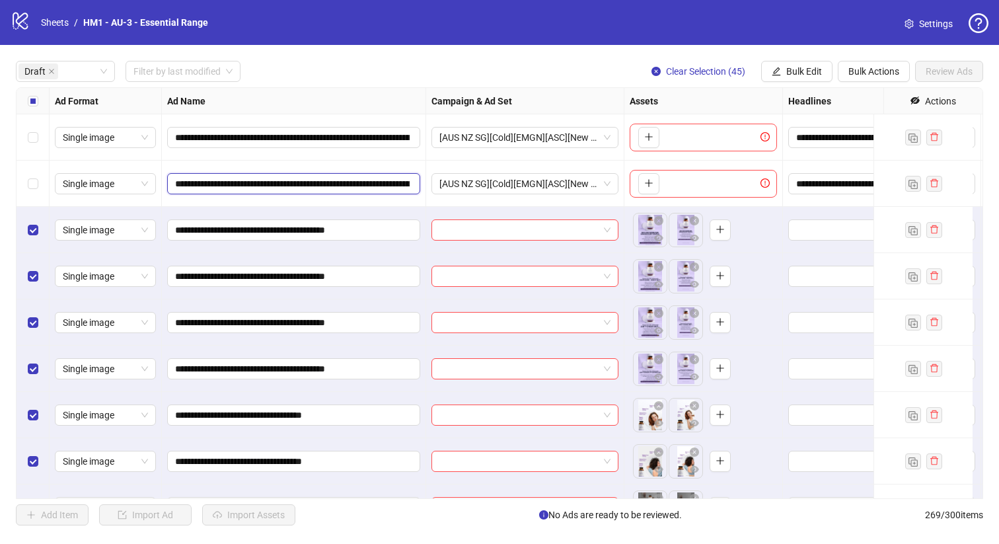
click at [391, 184] on input "**********" at bounding box center [292, 183] width 235 height 15
click at [304, 131] on input "**********" at bounding box center [292, 137] width 235 height 15
click at [825, 186] on input "**********" at bounding box center [880, 183] width 168 height 15
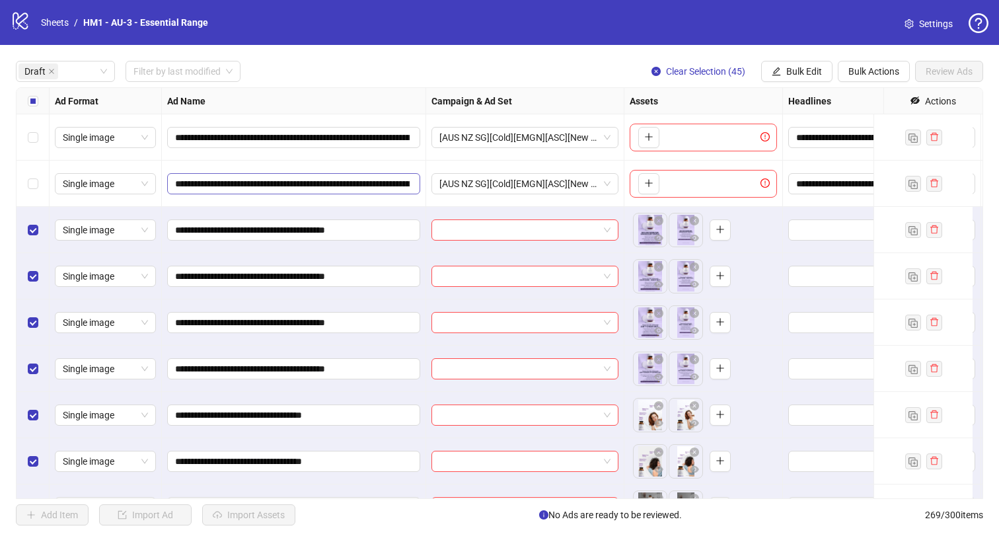
drag, startPoint x: 338, startPoint y: 182, endPoint x: 381, endPoint y: 184, distance: 43.0
click at [390, 179] on input "**********" at bounding box center [292, 183] width 235 height 15
click at [370, 183] on input "**********" at bounding box center [292, 183] width 235 height 15
click at [42, 186] on div "Select row 2" at bounding box center [33, 184] width 33 height 46
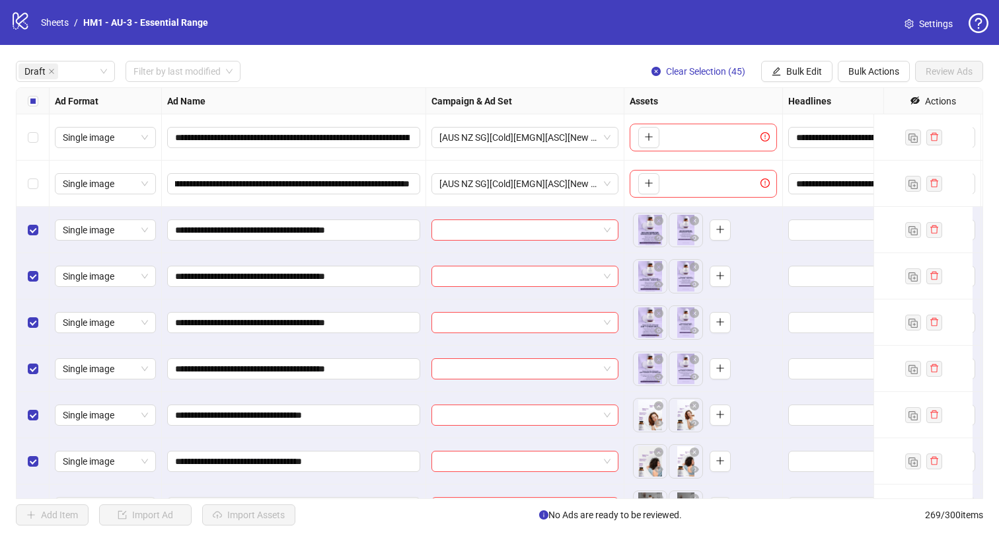
scroll to position [0, 0]
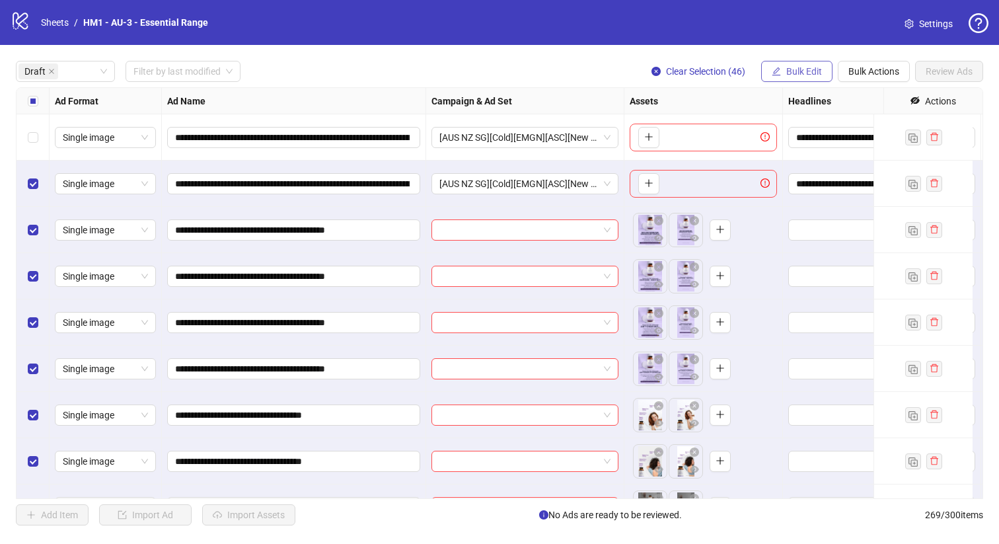
click at [796, 70] on span "Bulk Edit" at bounding box center [804, 71] width 36 height 11
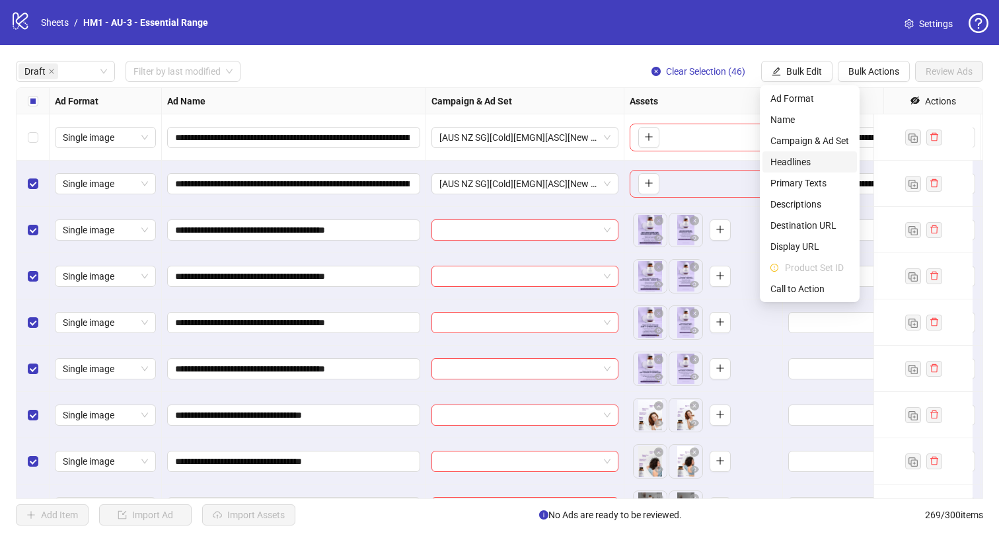
click at [784, 160] on span "Headlines" at bounding box center [809, 162] width 79 height 15
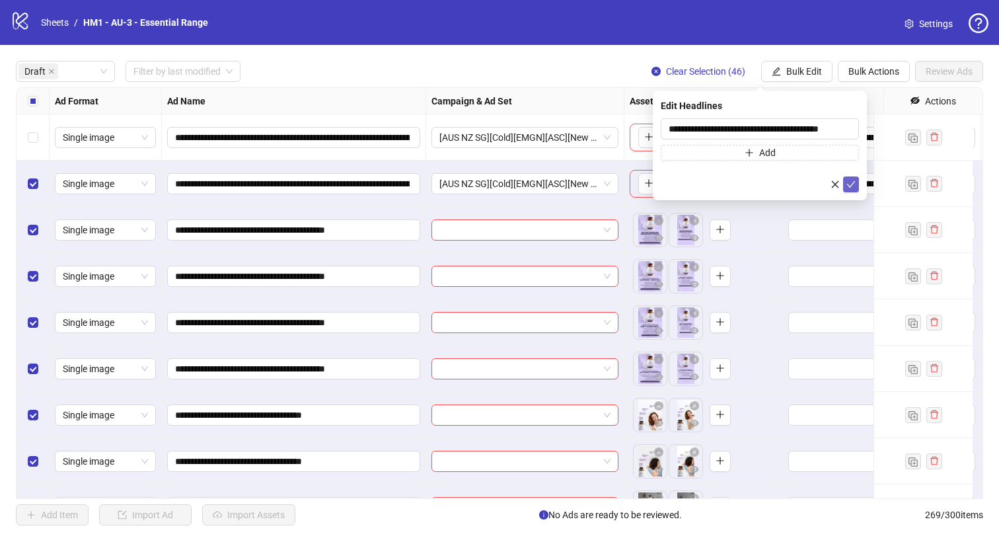
click at [855, 183] on icon "check" at bounding box center [850, 184] width 9 height 9
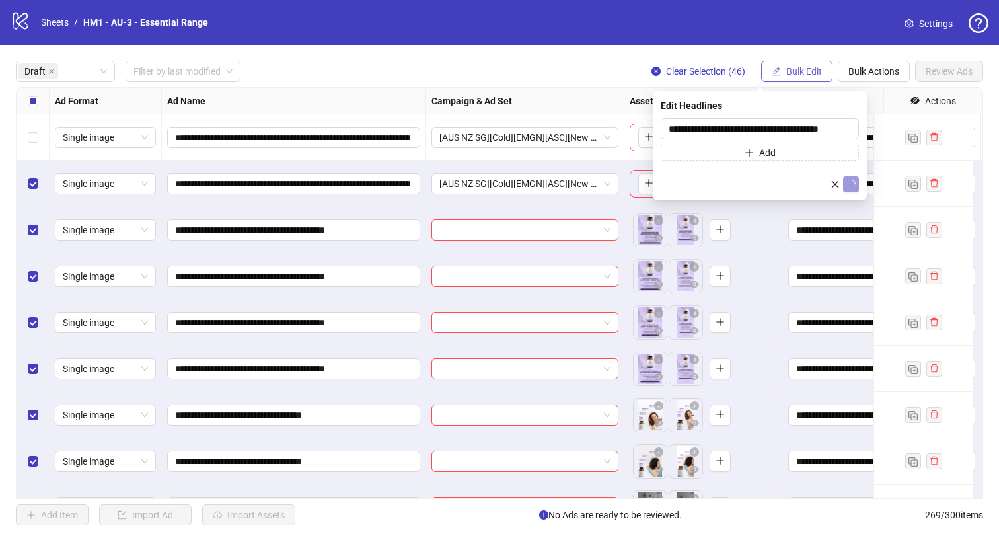
click at [796, 66] on span "Bulk Edit" at bounding box center [804, 71] width 36 height 11
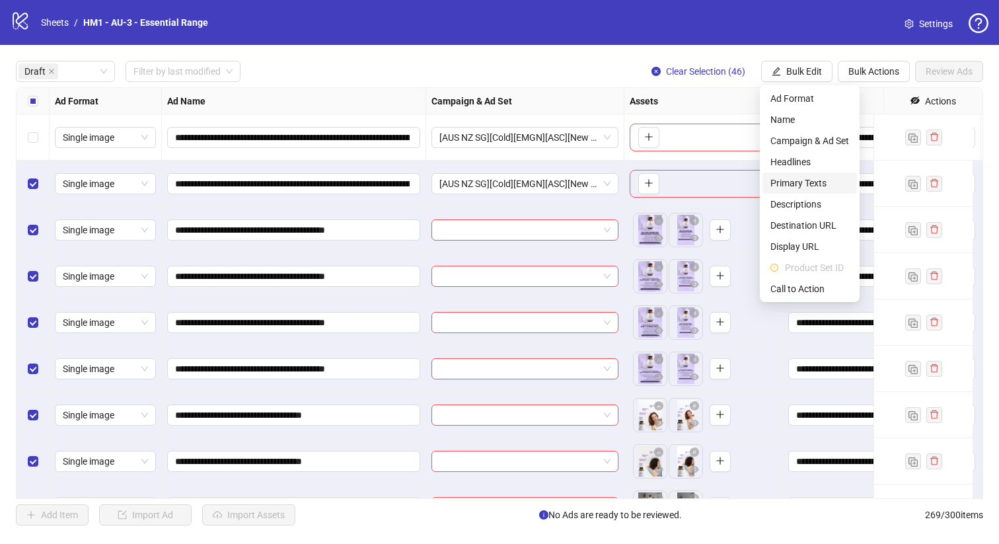
click at [817, 176] on span "Primary Texts" at bounding box center [809, 183] width 79 height 15
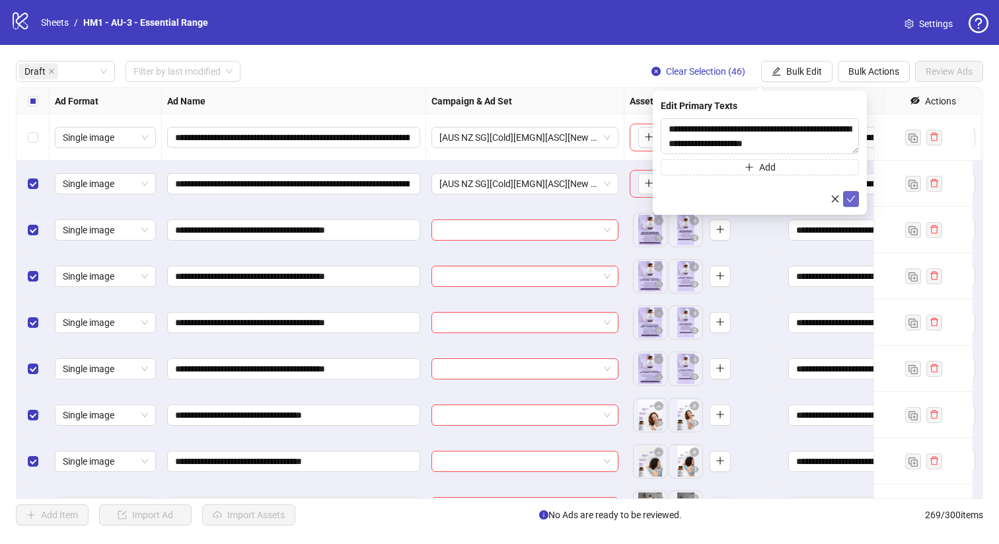
click at [856, 194] on button "submit" at bounding box center [851, 199] width 16 height 16
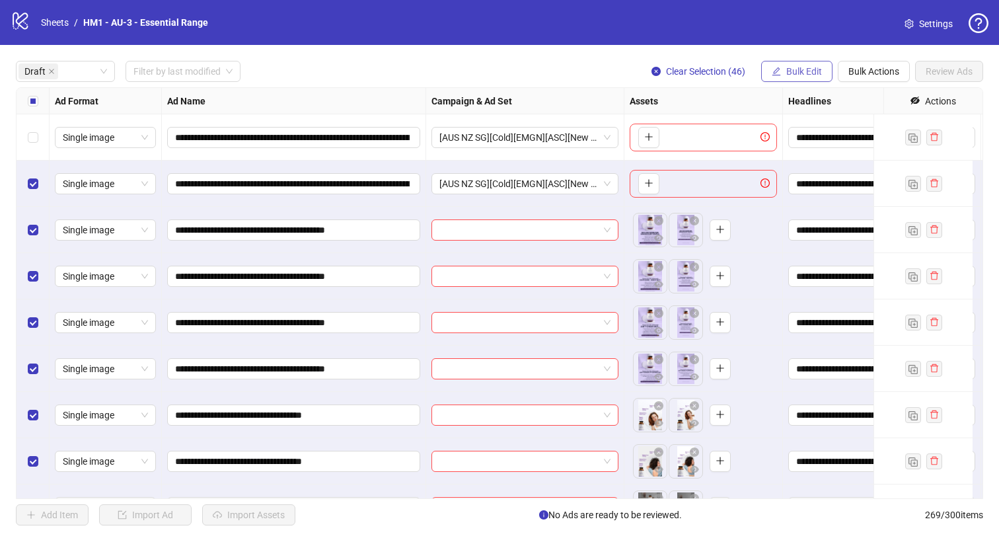
click at [817, 69] on span "Bulk Edit" at bounding box center [804, 71] width 36 height 11
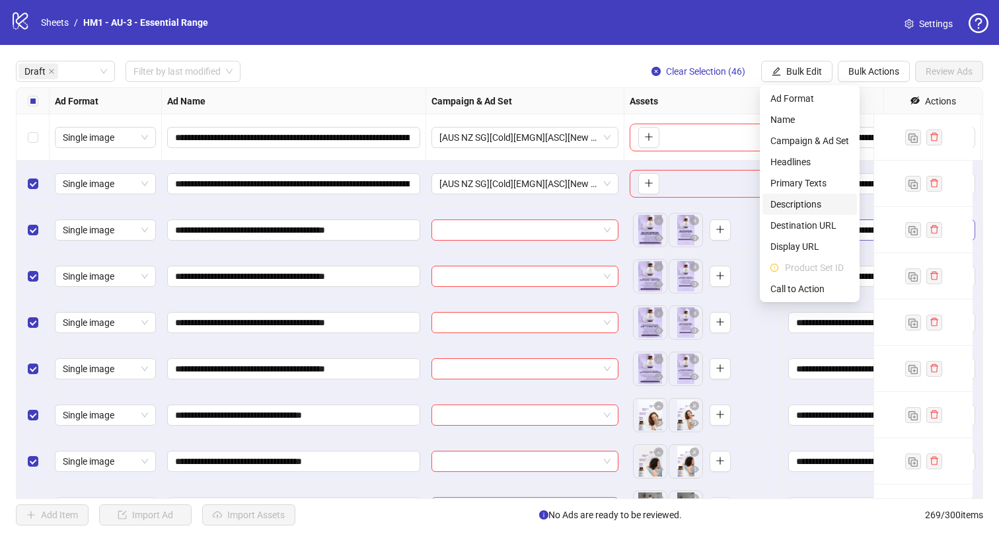
click at [826, 222] on span "Destination URL" at bounding box center [809, 225] width 79 height 15
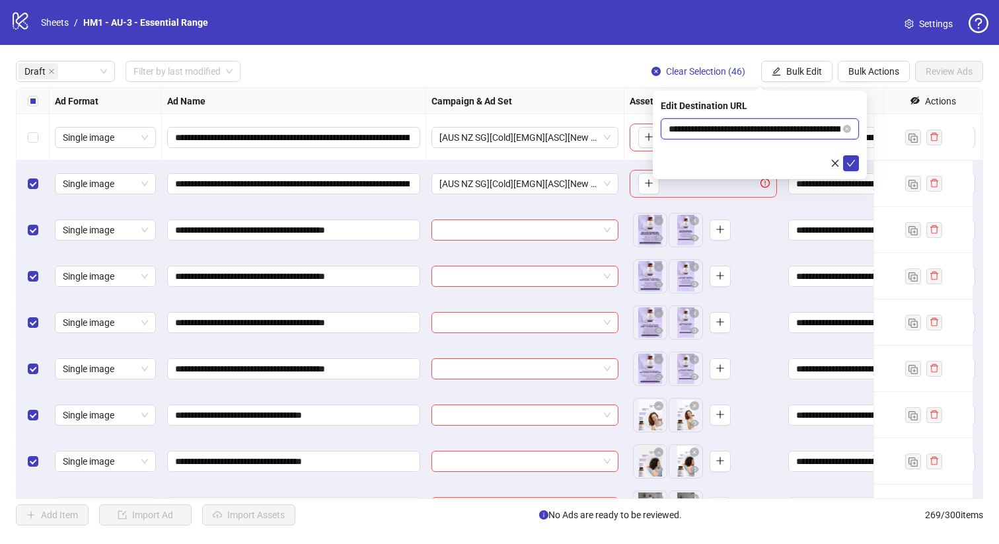
scroll to position [0, 154]
drag, startPoint x: 766, startPoint y: 134, endPoint x: 893, endPoint y: 129, distance: 126.3
click at [893, 129] on body "**********" at bounding box center [499, 272] width 999 height 544
click at [848, 163] on icon "check" at bounding box center [851, 163] width 9 height 7
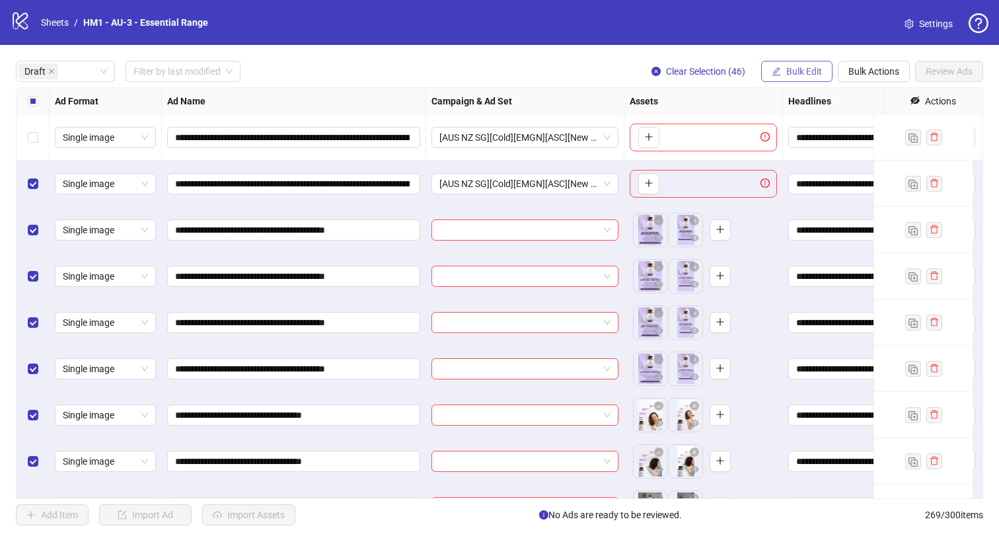
click at [815, 70] on span "Bulk Edit" at bounding box center [804, 71] width 36 height 11
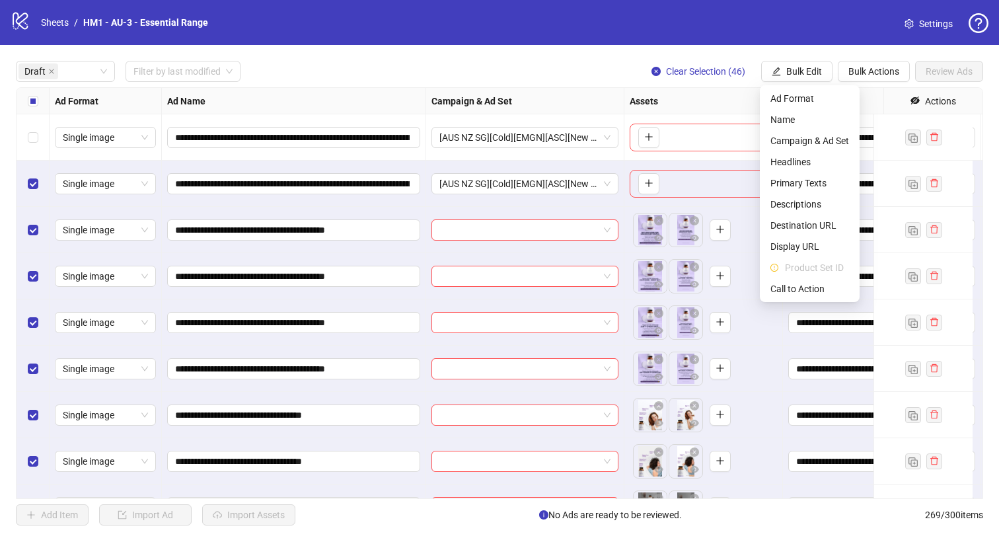
click at [821, 277] on li "Product Set ID" at bounding box center [809, 267] width 94 height 21
click at [821, 281] on span "Call to Action" at bounding box center [809, 288] width 79 height 15
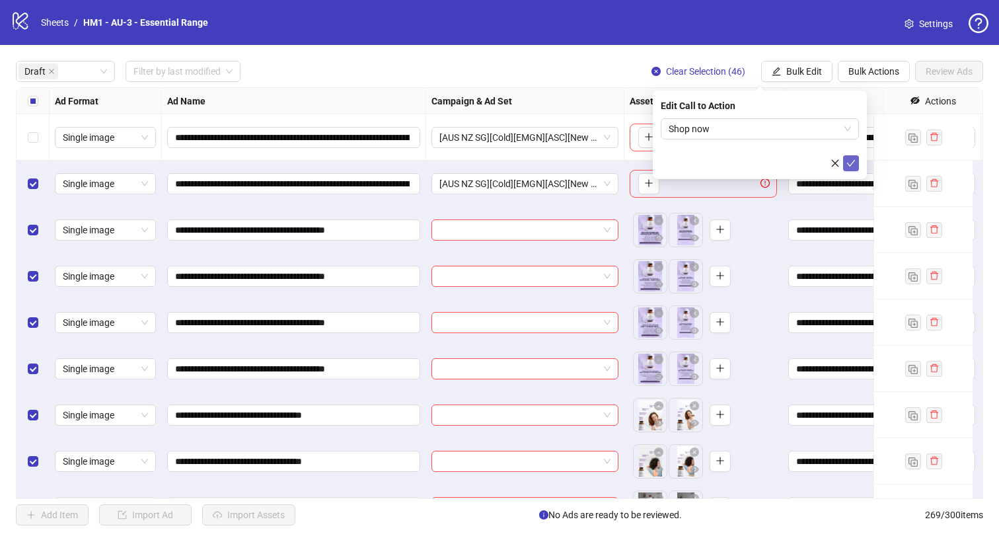
click at [851, 165] on icon "check" at bounding box center [850, 163] width 9 height 9
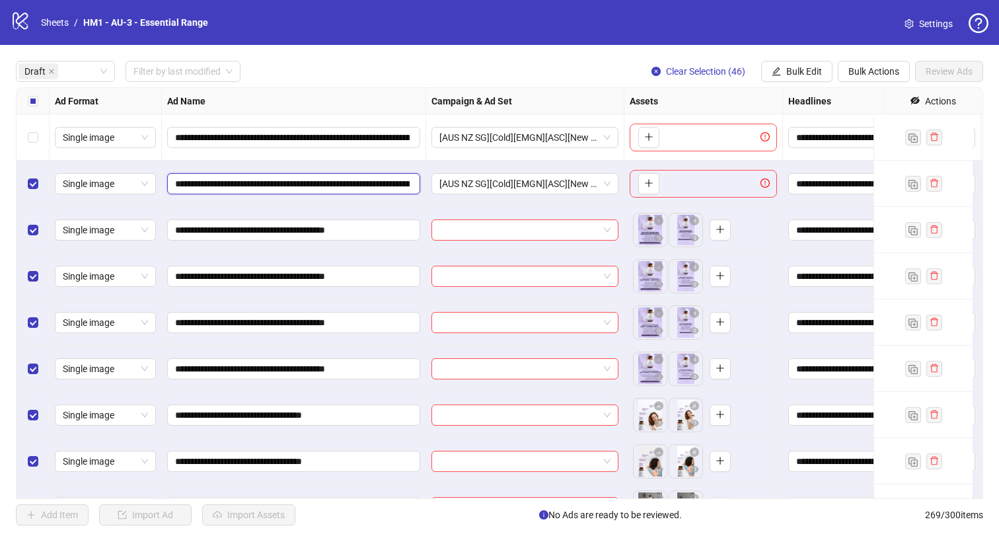
click at [231, 187] on input "**********" at bounding box center [292, 183] width 235 height 15
drag, startPoint x: 248, startPoint y: 188, endPoint x: 385, endPoint y: 182, distance: 136.9
click at [385, 182] on input "**********" at bounding box center [292, 183] width 235 height 15
click at [314, 182] on input "**********" at bounding box center [292, 183] width 235 height 15
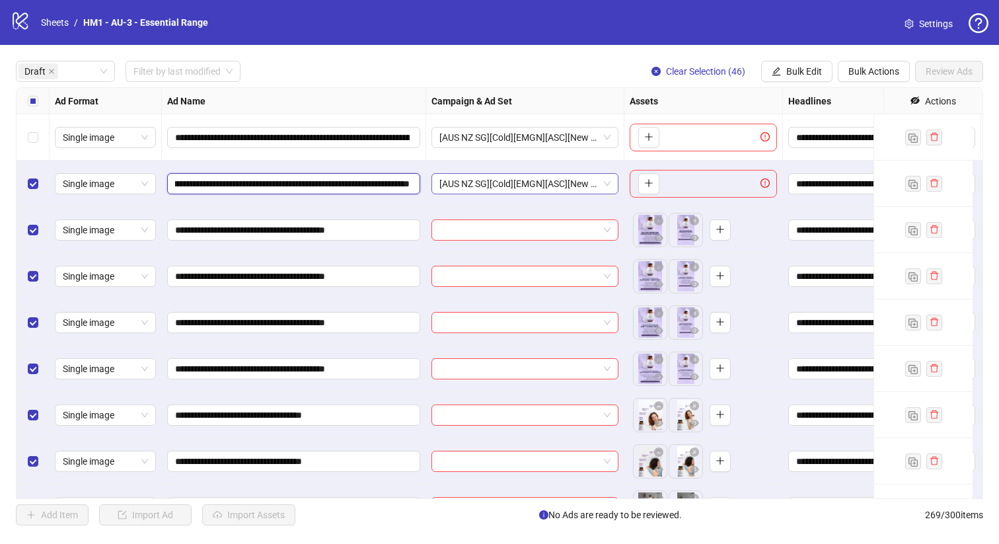
scroll to position [0, 1260]
drag, startPoint x: 295, startPoint y: 184, endPoint x: 539, endPoint y: 185, distance: 243.8
click at [592, 88] on div "**********" at bounding box center [730, 88] width 1427 height 0
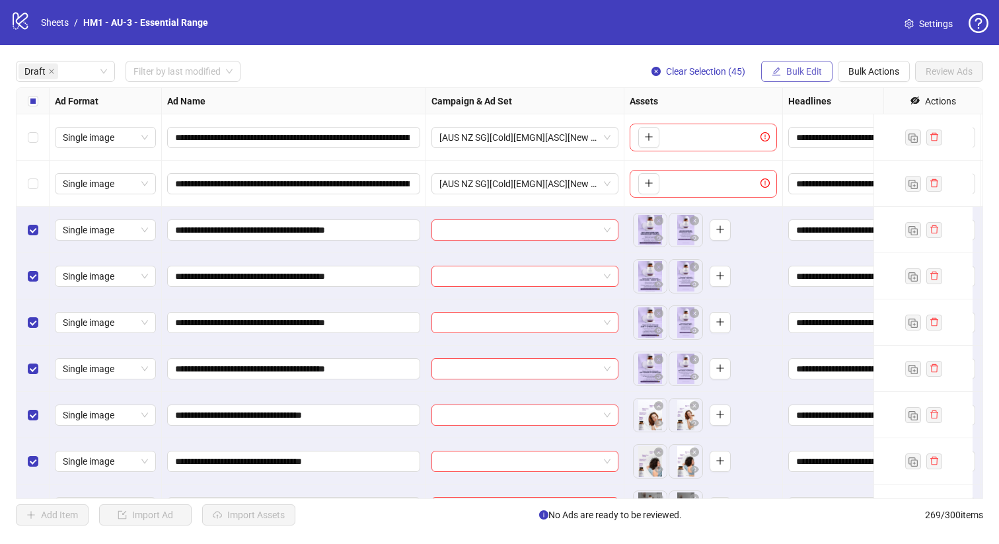
click at [816, 75] on span "Bulk Edit" at bounding box center [804, 71] width 36 height 11
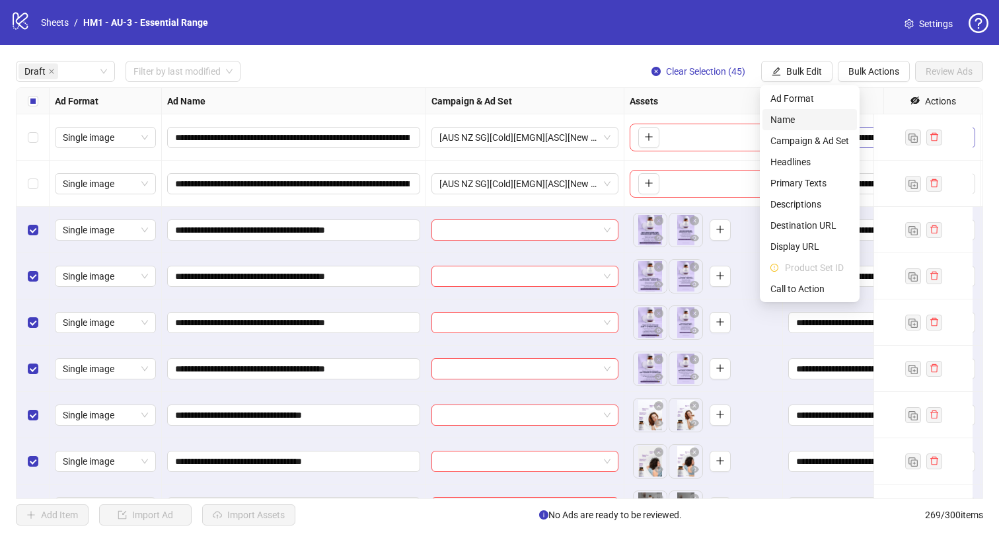
click at [821, 129] on li "Name" at bounding box center [809, 119] width 94 height 21
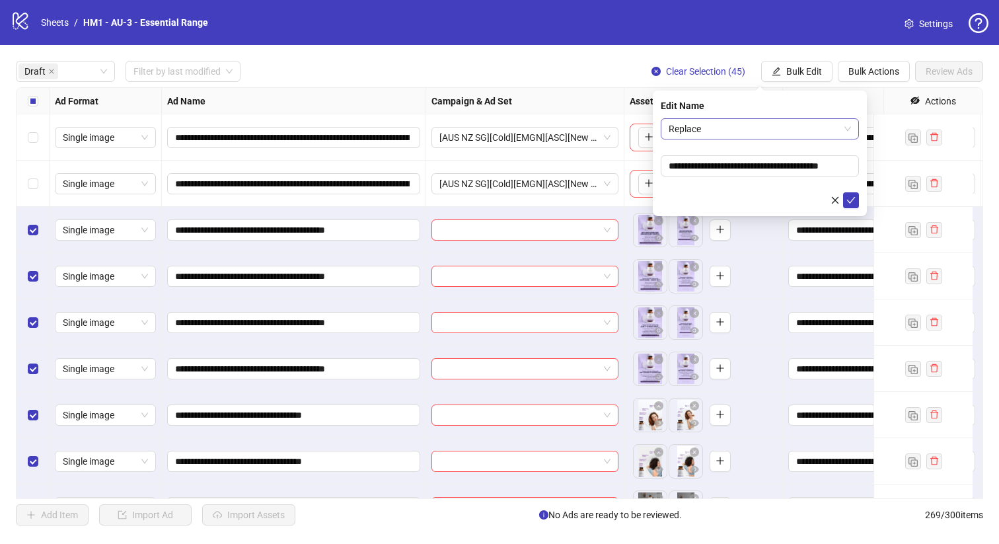
click at [780, 129] on span "Replace" at bounding box center [760, 129] width 182 height 20
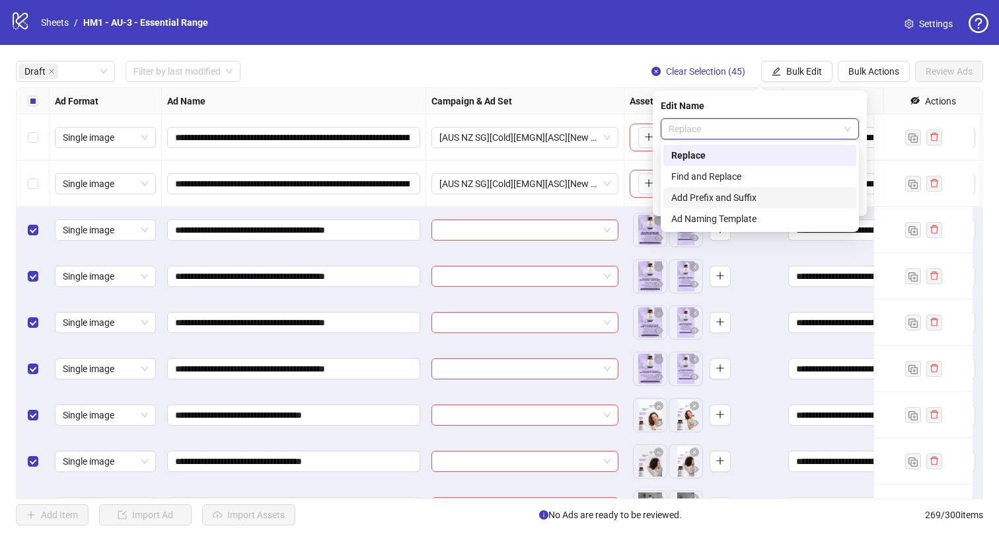
click at [791, 198] on div "Add Prefix and Suffix" at bounding box center [759, 197] width 177 height 15
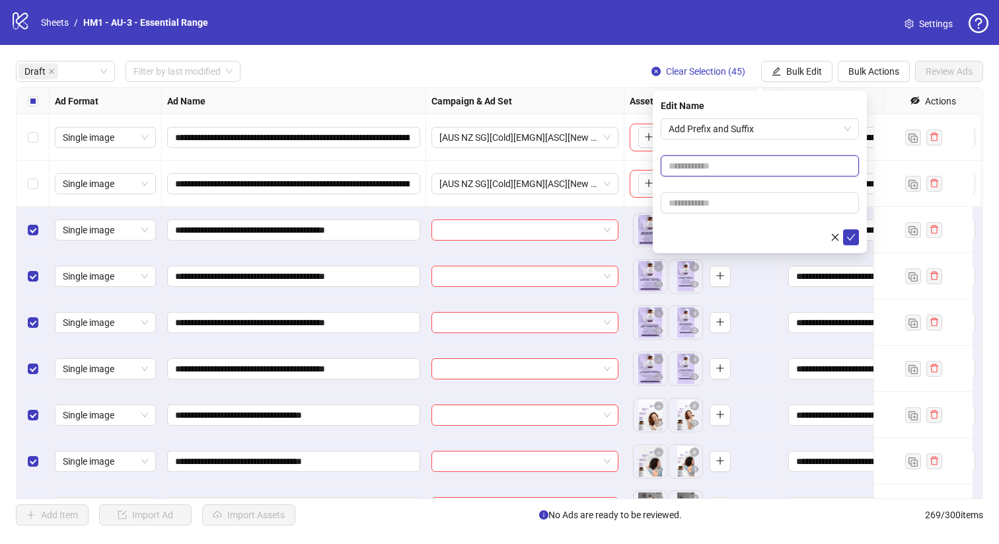
click at [758, 161] on input "text" at bounding box center [760, 165] width 198 height 21
drag, startPoint x: 694, startPoint y: 167, endPoint x: 883, endPoint y: 172, distance: 189.7
click at [883, 172] on body "**********" at bounding box center [499, 272] width 999 height 544
type input "**********"
click at [768, 189] on form "**********" at bounding box center [760, 181] width 198 height 127
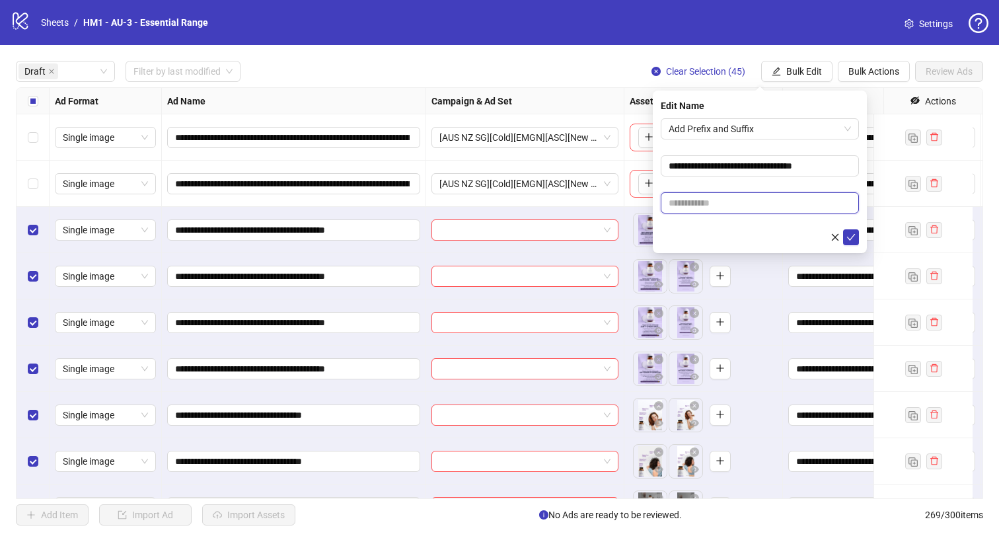
click at [769, 197] on input "text" at bounding box center [760, 202] width 198 height 21
paste input "**********"
type input "**********"
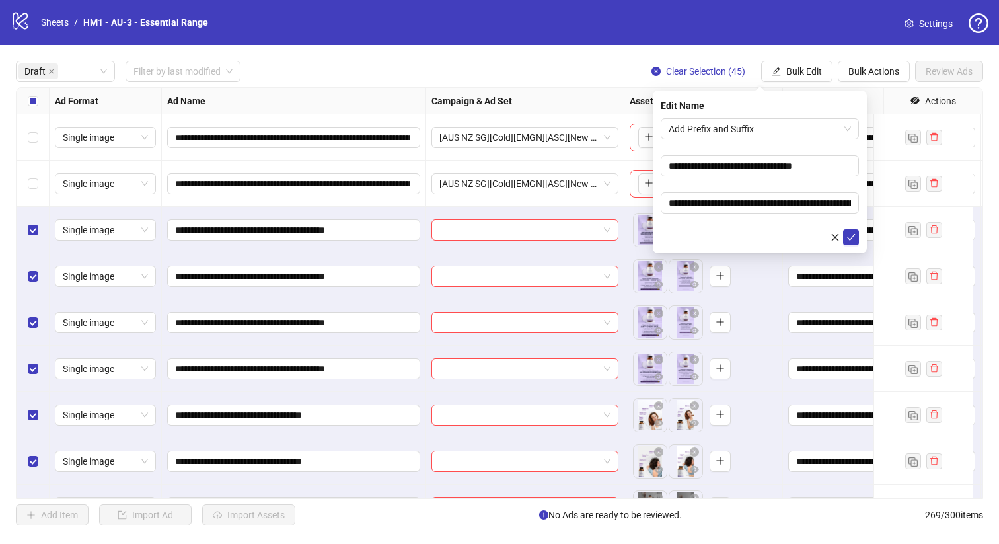
click at [771, 190] on form "**********" at bounding box center [760, 181] width 198 height 127
click at [772, 205] on input "**********" at bounding box center [760, 202] width 198 height 21
click at [829, 176] on form "**********" at bounding box center [760, 181] width 198 height 127
click at [830, 170] on input "**********" at bounding box center [760, 165] width 198 height 21
click at [834, 169] on input "**********" at bounding box center [760, 165] width 198 height 21
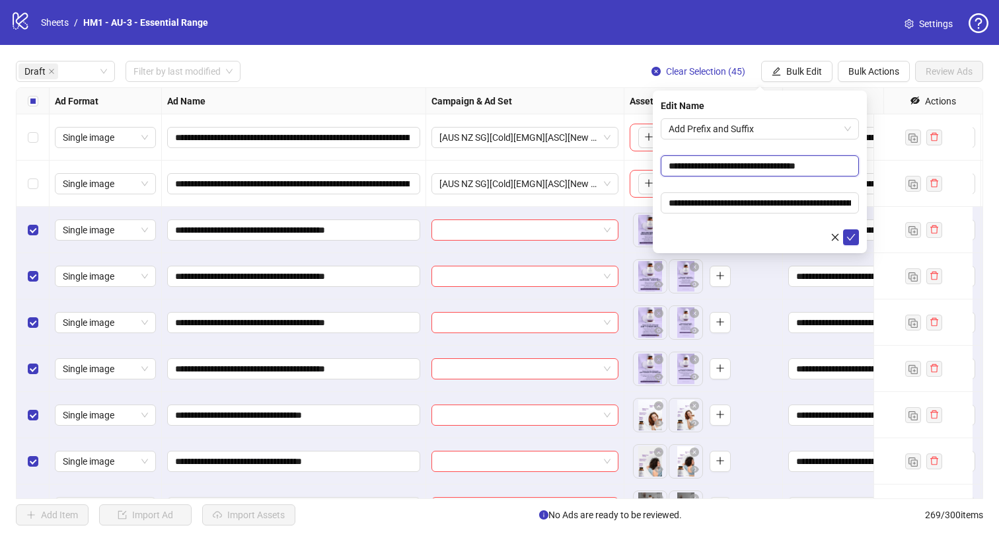
type input "**********"
click at [784, 189] on form "**********" at bounding box center [760, 181] width 198 height 127
click at [851, 233] on icon "check" at bounding box center [850, 237] width 9 height 9
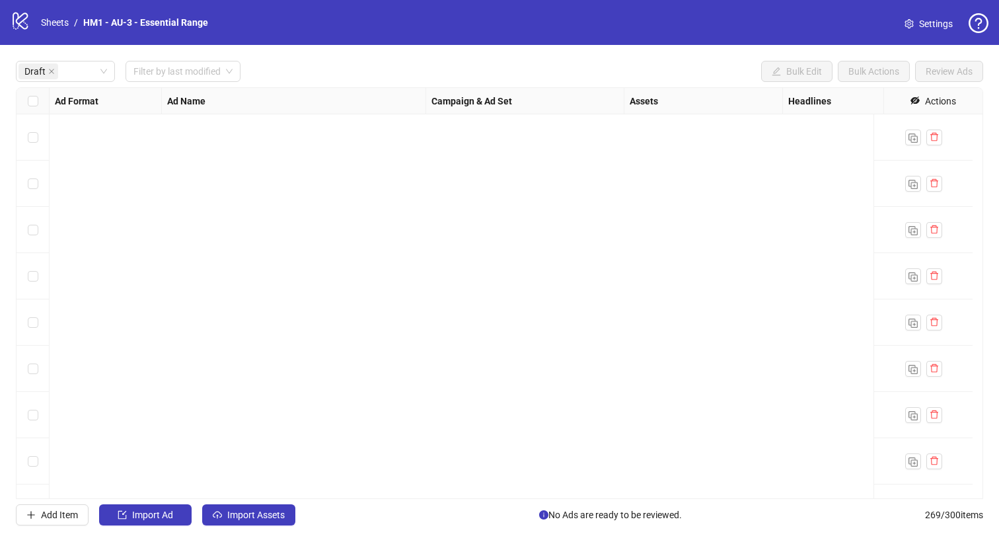
scroll to position [1800, 0]
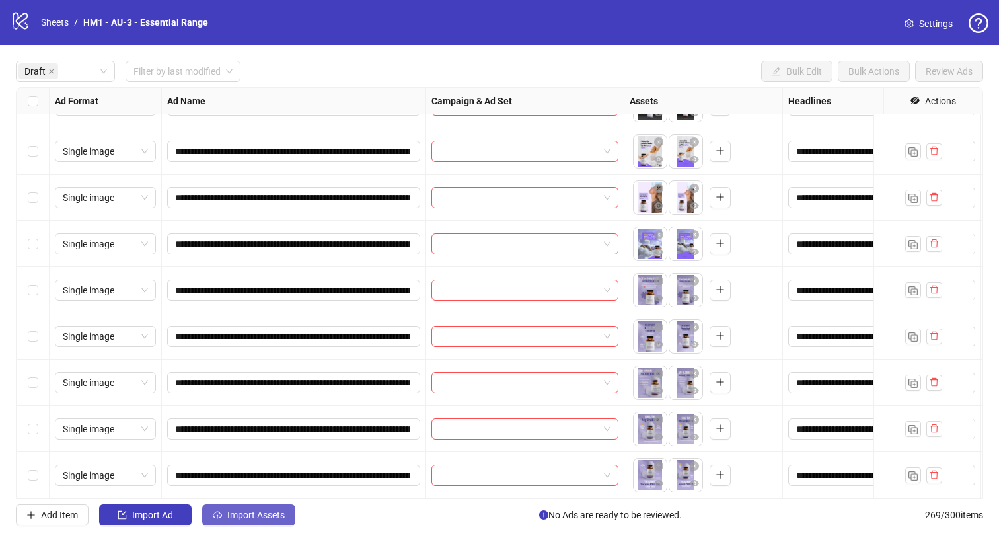
click at [256, 512] on span "Import Assets" at bounding box center [255, 514] width 57 height 11
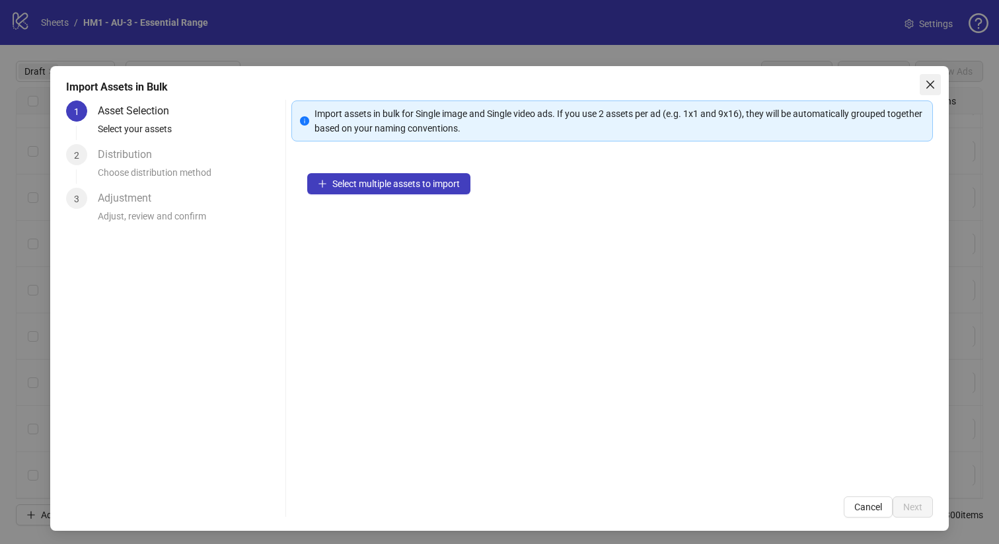
click at [920, 75] on button "Close" at bounding box center [930, 84] width 21 height 21
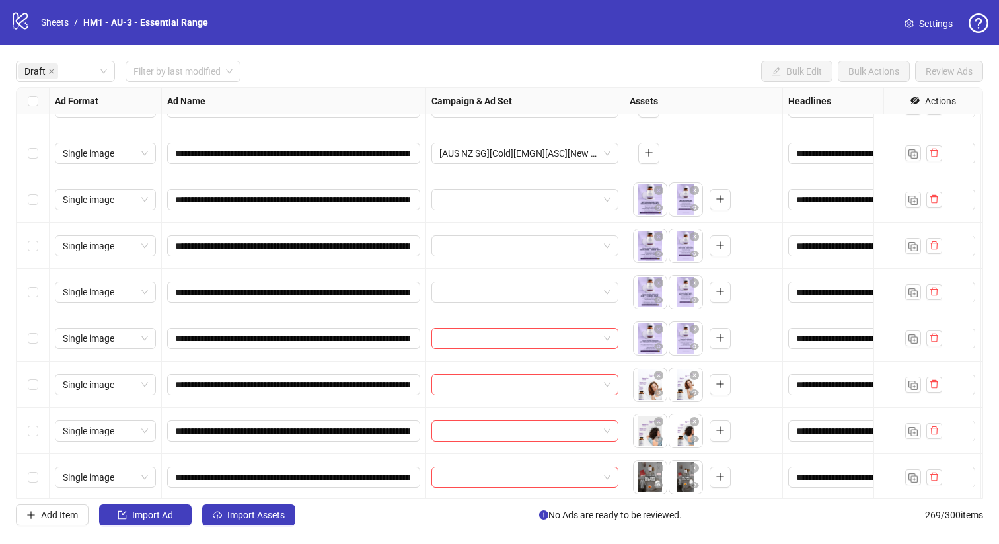
scroll to position [0, 0]
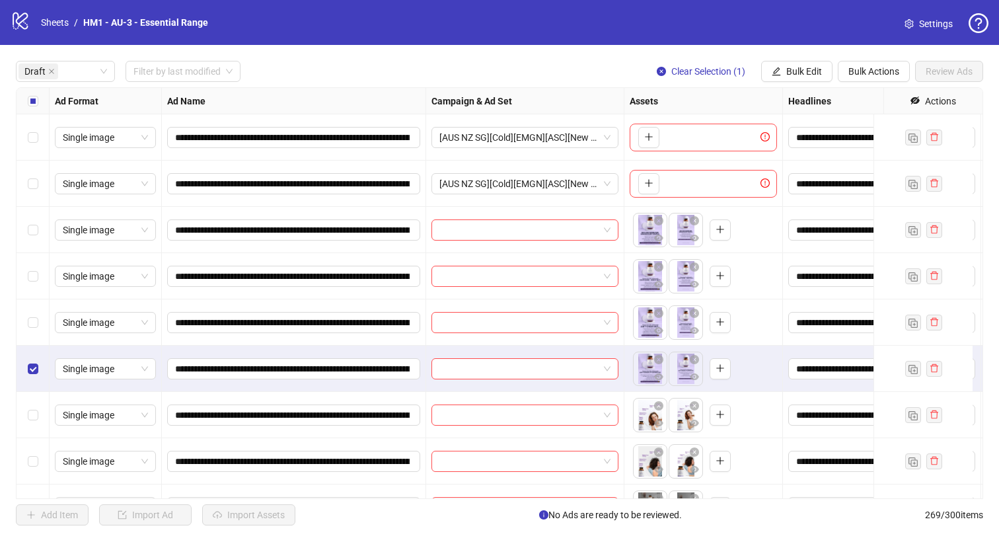
drag, startPoint x: 42, startPoint y: 311, endPoint x: 45, endPoint y: 284, distance: 27.2
click at [42, 311] on div "Select row 5" at bounding box center [33, 322] width 33 height 46
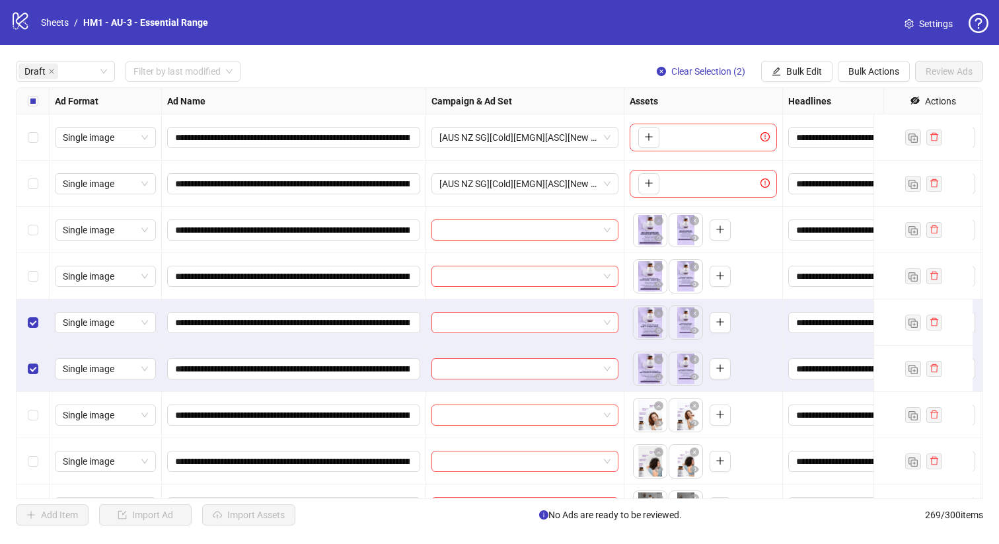
click at [46, 278] on div "Select row 4" at bounding box center [33, 276] width 33 height 46
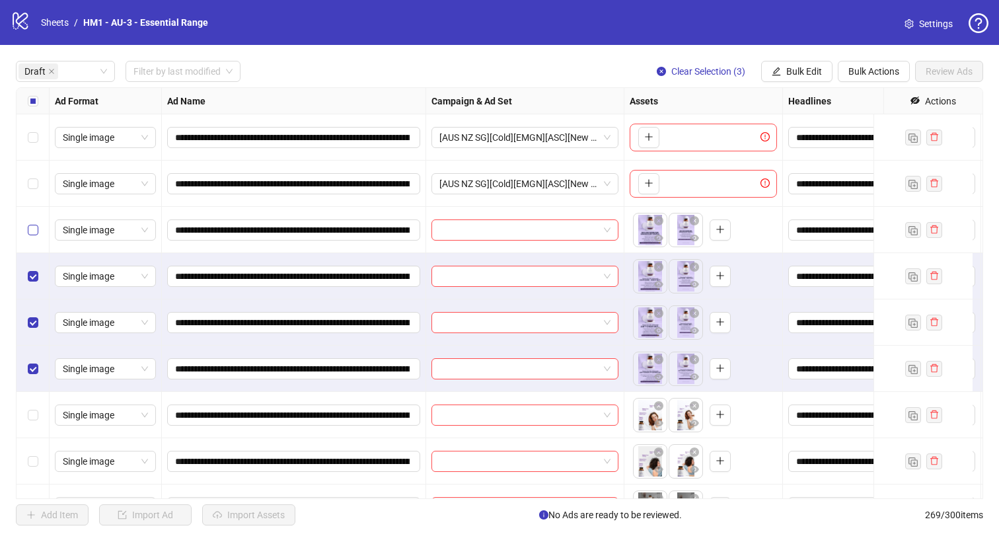
click at [36, 235] on label "Select row 3" at bounding box center [33, 230] width 11 height 15
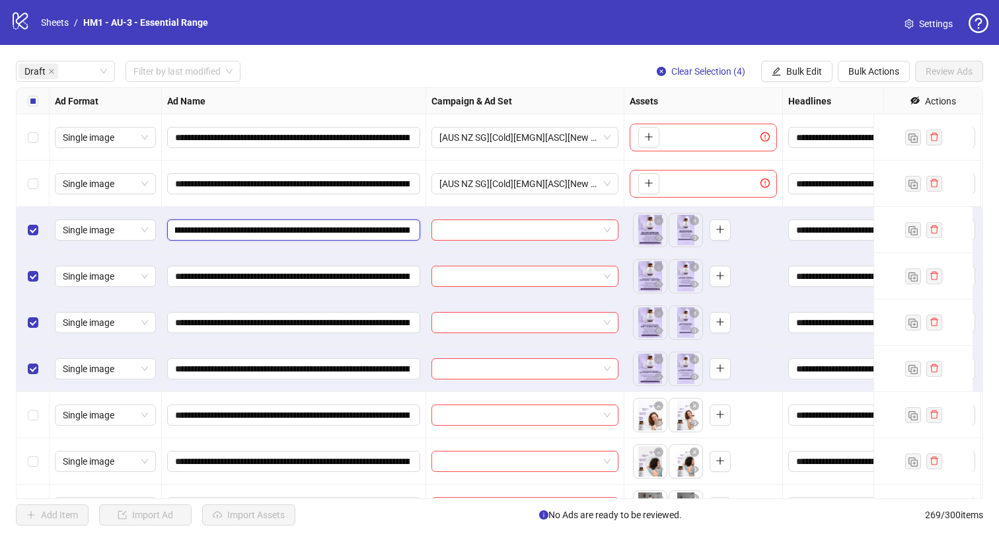
scroll to position [0, 240]
drag, startPoint x: 346, startPoint y: 231, endPoint x: 279, endPoint y: 228, distance: 66.8
click at [279, 228] on input "**********" at bounding box center [292, 230] width 235 height 15
click at [809, 66] on span "Bulk Edit" at bounding box center [804, 71] width 36 height 11
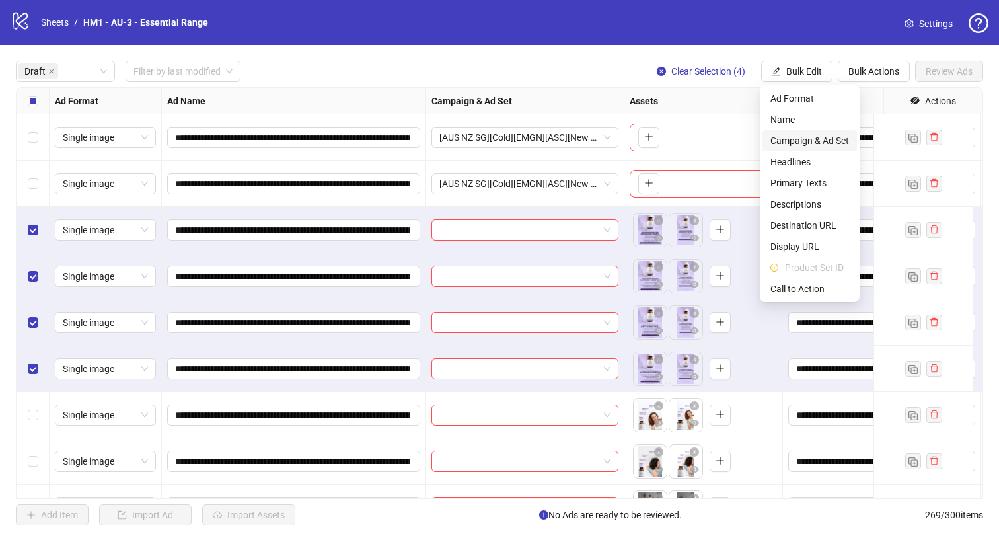
click at [844, 141] on span "Campaign & Ad Set" at bounding box center [809, 140] width 79 height 15
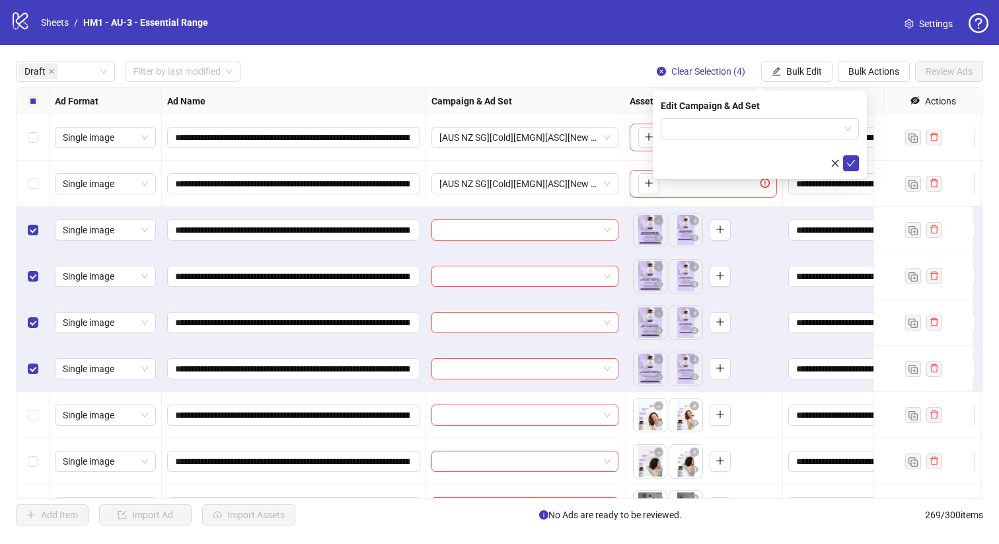
click at [799, 117] on div "Edit Campaign & Ad Set" at bounding box center [760, 135] width 214 height 89
click at [800, 122] on input "search" at bounding box center [754, 129] width 170 height 20
click at [720, 110] on div "Edit Campaign & Ad Set" at bounding box center [760, 105] width 198 height 15
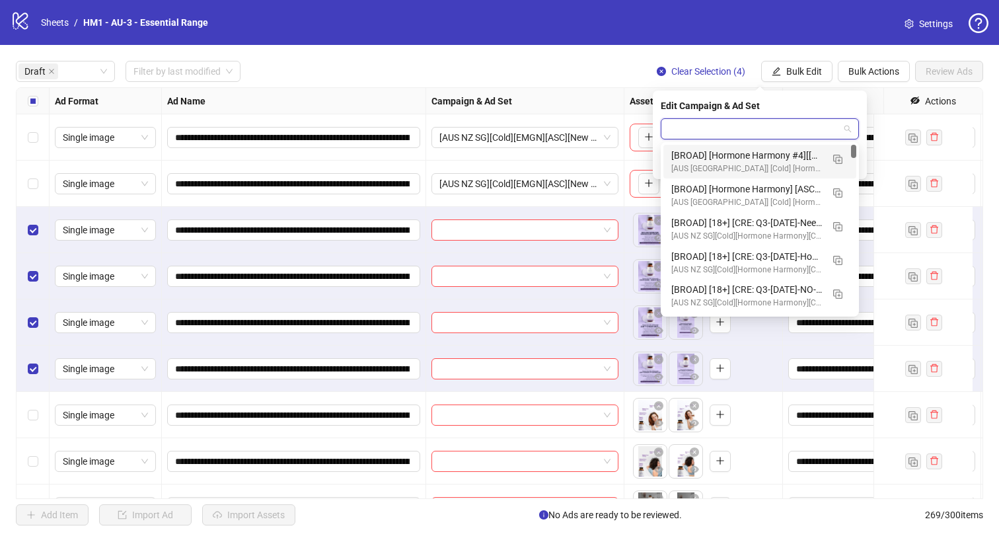
click at [723, 120] on input "search" at bounding box center [754, 129] width 170 height 20
type input "****"
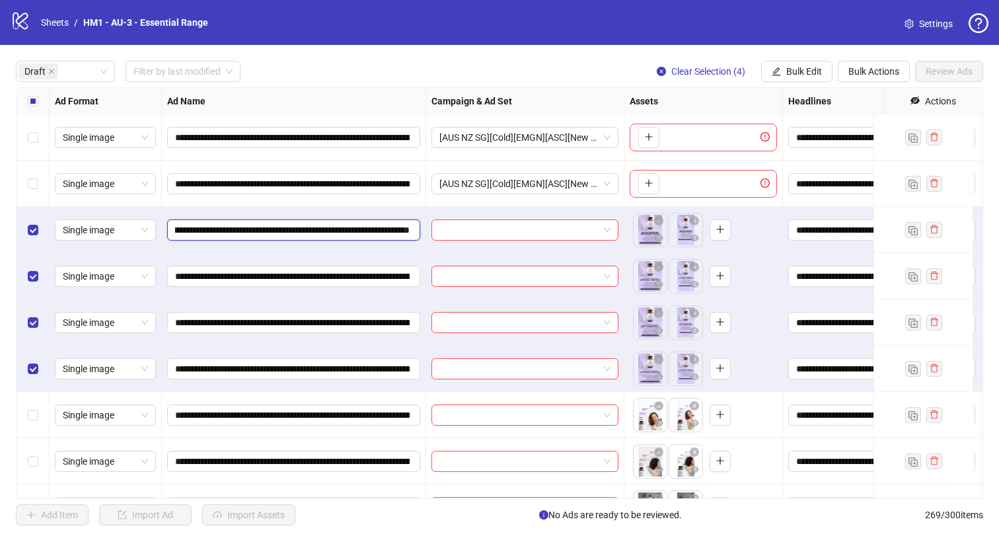
scroll to position [0, 273]
drag, startPoint x: 342, startPoint y: 231, endPoint x: 250, endPoint y: 226, distance: 92.6
click at [250, 226] on input "**********" at bounding box center [292, 230] width 235 height 15
click at [804, 69] on span "Bulk Edit" at bounding box center [804, 71] width 36 height 11
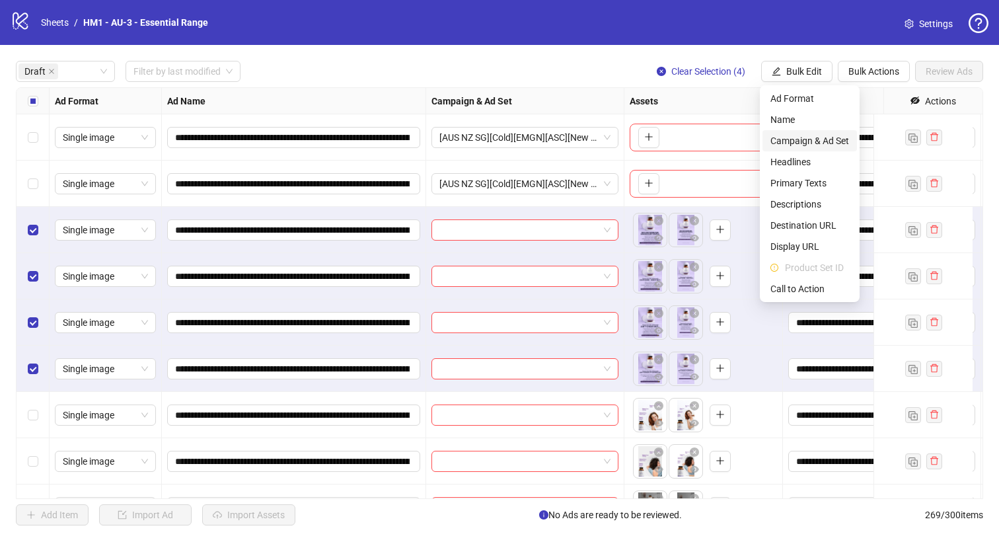
click at [835, 145] on span "Campaign & Ad Set" at bounding box center [809, 140] width 79 height 15
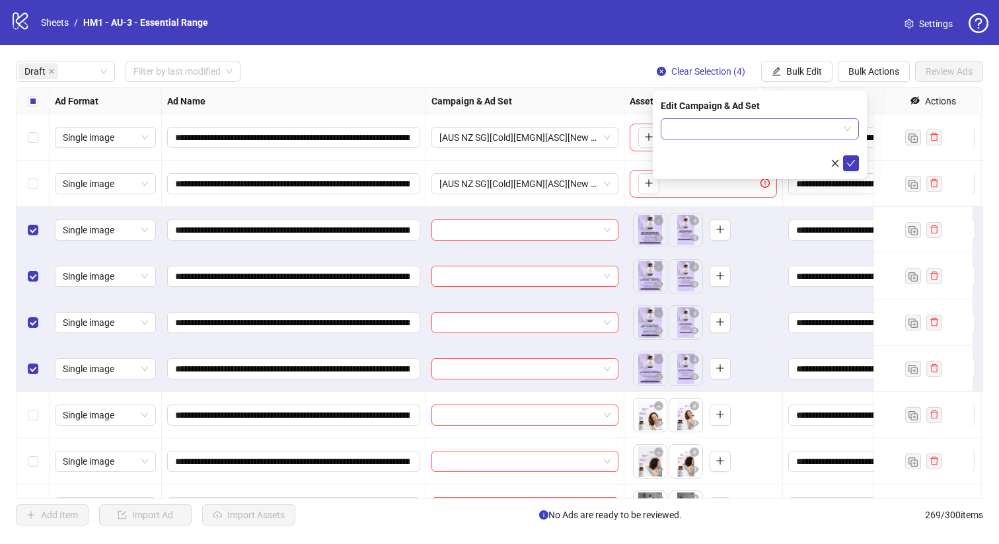
click at [785, 124] on input "search" at bounding box center [754, 129] width 170 height 20
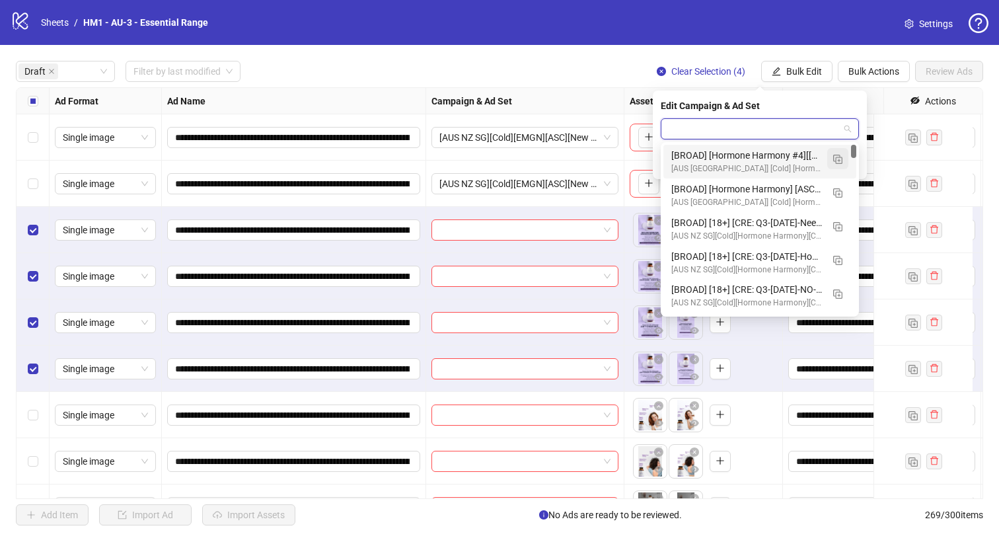
click at [837, 157] on img "button" at bounding box center [837, 159] width 9 height 9
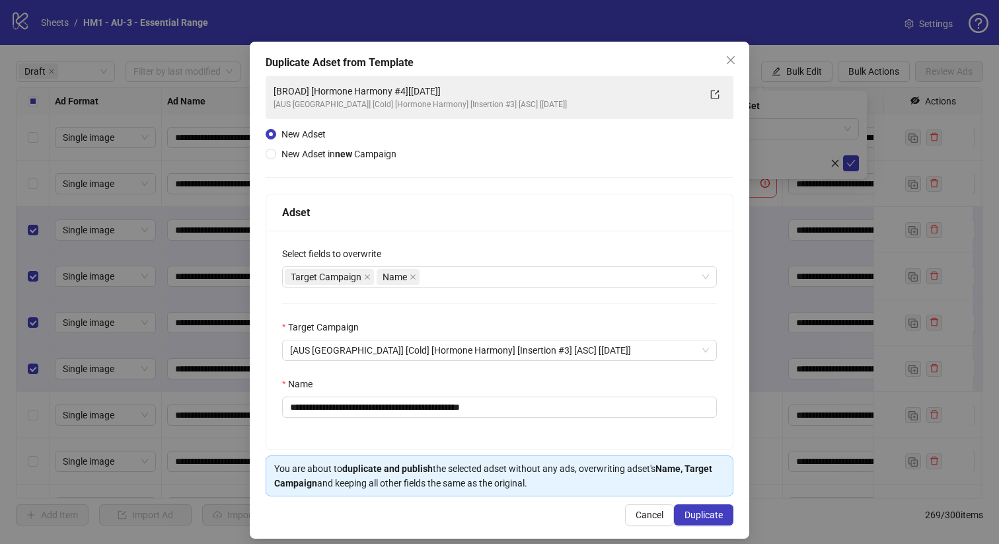
scroll to position [36, 0]
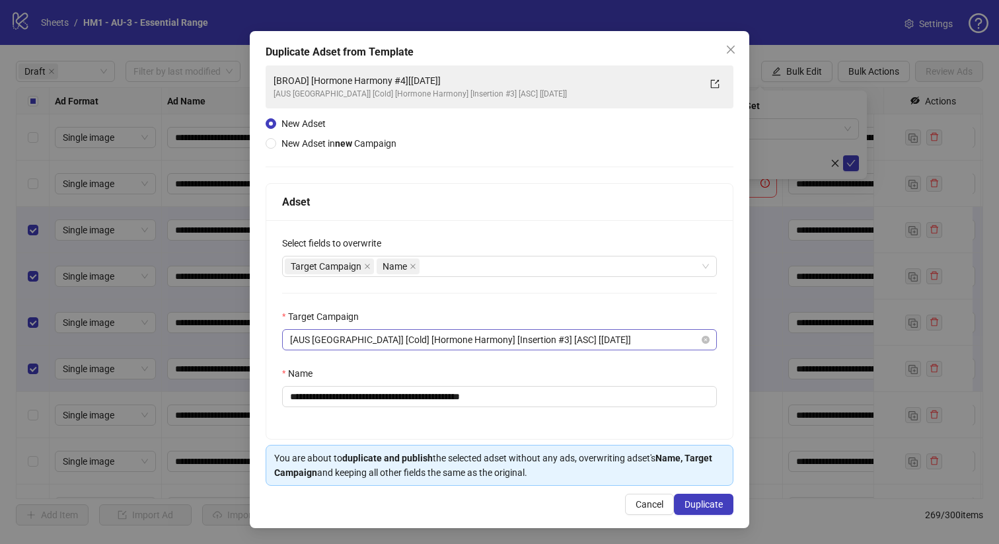
click at [451, 346] on span "[AUS [GEOGRAPHIC_DATA]] [Cold] [Hormone Harmony] [Insertion #3] [ASC] [[DATE]]" at bounding box center [499, 340] width 419 height 20
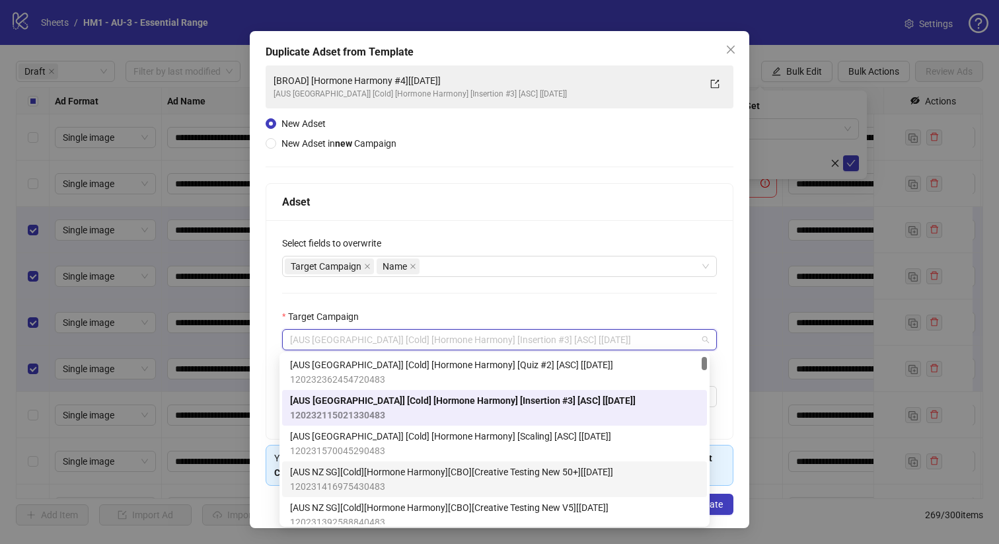
scroll to position [129, 0]
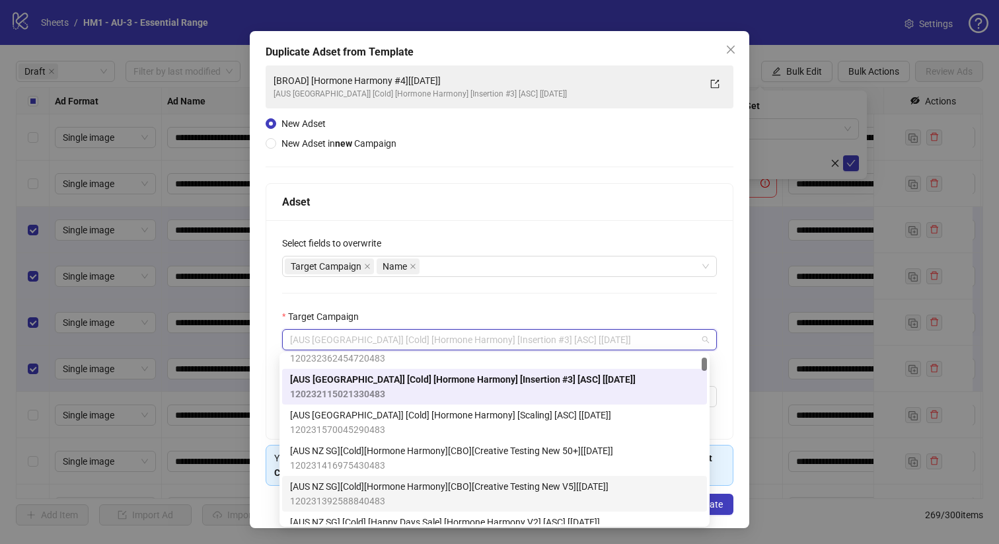
click at [608, 494] on span "120231392588840483" at bounding box center [449, 501] width 318 height 15
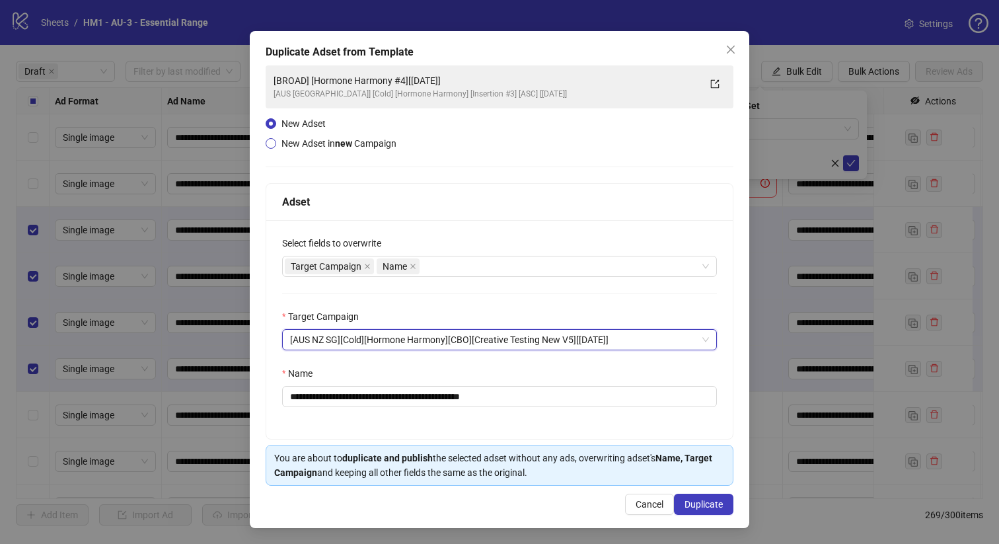
click at [358, 141] on span "New Adset in new Campaign" at bounding box center [338, 143] width 115 height 11
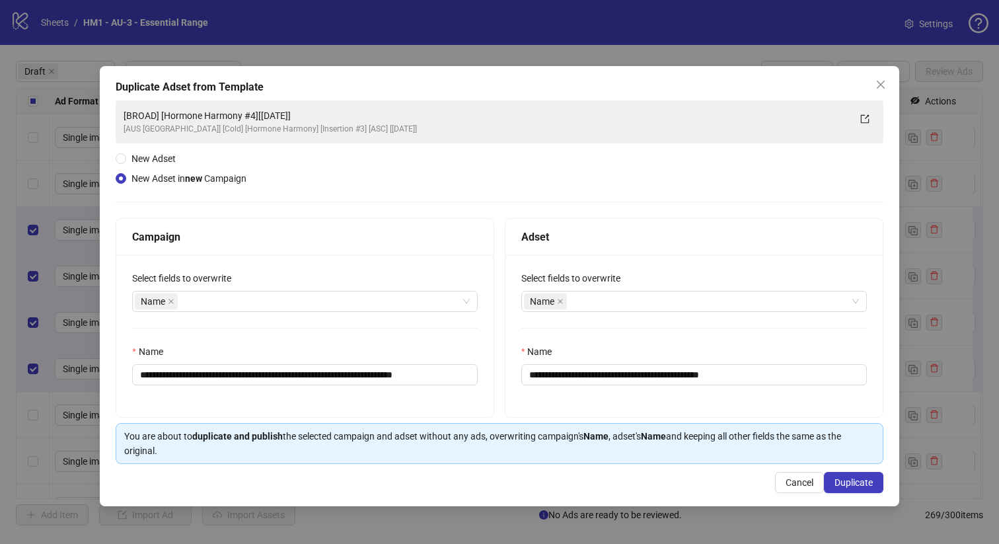
scroll to position [0, 0]
click at [284, 376] on input "**********" at bounding box center [305, 374] width 346 height 21
click at [143, 159] on span "New Adset" at bounding box center [153, 158] width 44 height 11
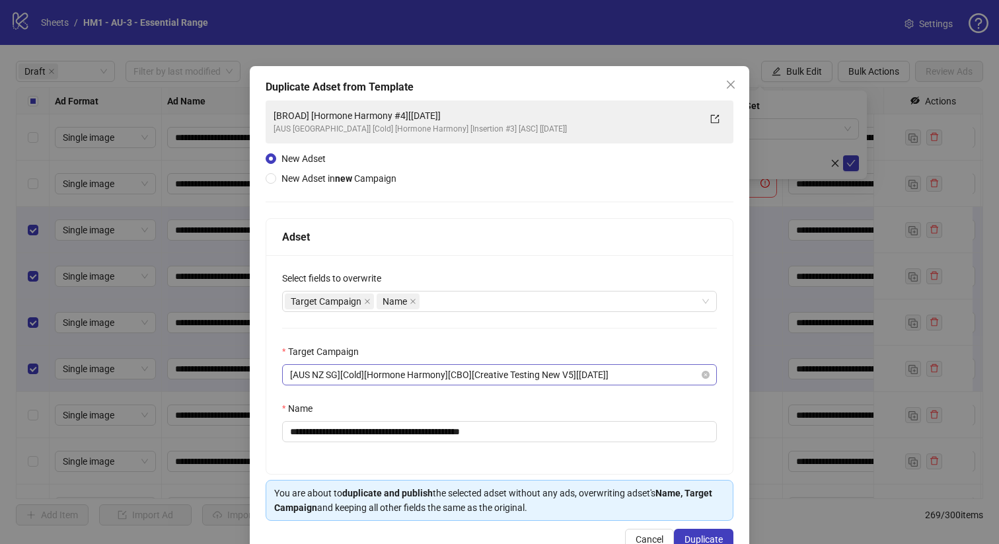
click at [474, 383] on span "[AUS NZ SG][Cold][Hormone Harmony][CBO][Creative Testing New V5][[DATE]]" at bounding box center [499, 375] width 419 height 20
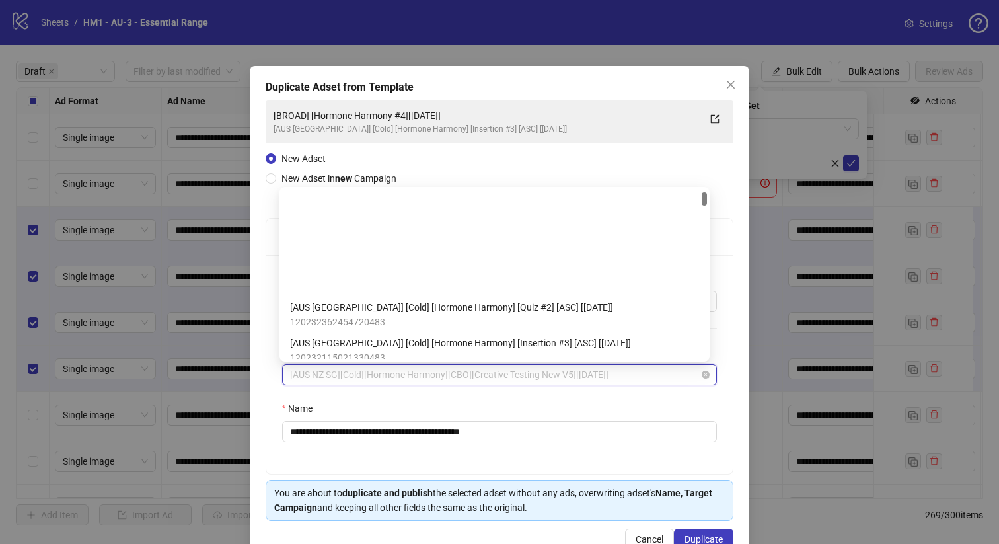
scroll to position [116, 0]
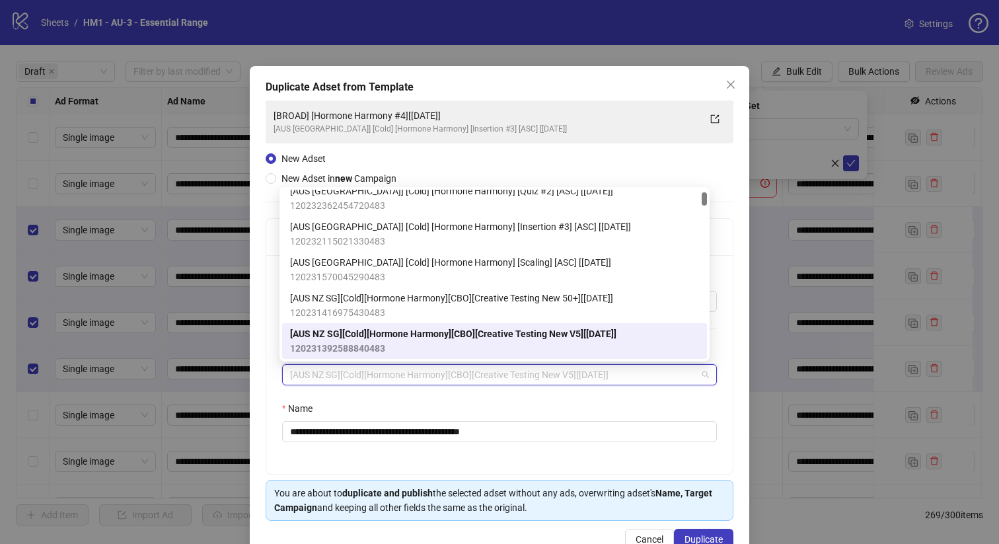
click at [501, 330] on span "[AUS NZ SG][Cold][Hormone Harmony][CBO][Creative Testing New V5][[DATE]]" at bounding box center [453, 333] width 326 height 15
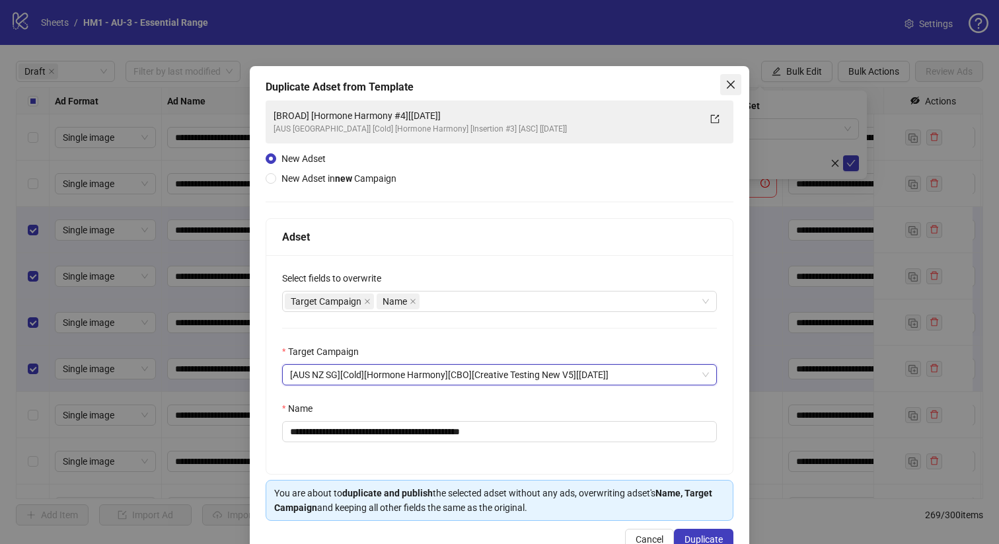
click at [722, 74] on button "Close" at bounding box center [730, 84] width 21 height 21
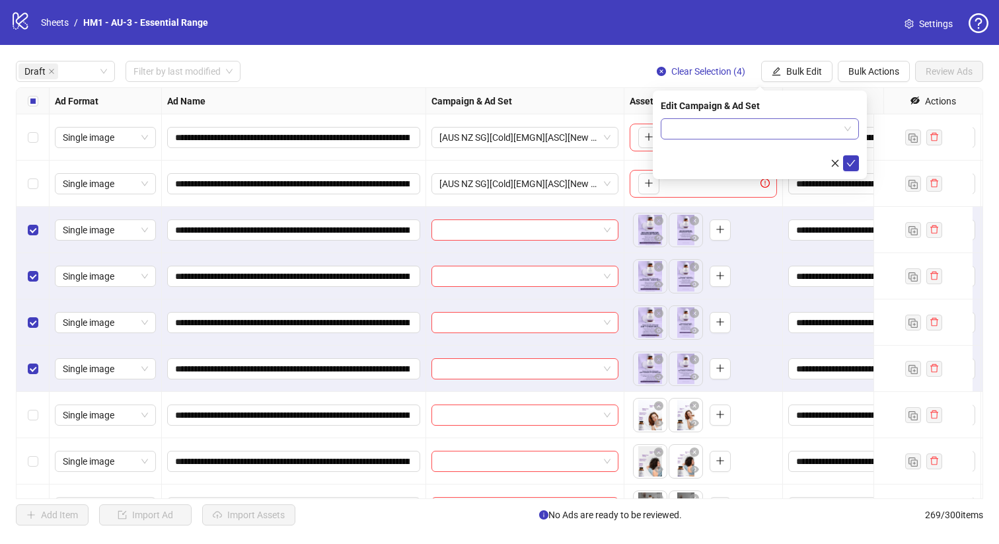
click at [756, 131] on input "search" at bounding box center [754, 129] width 170 height 20
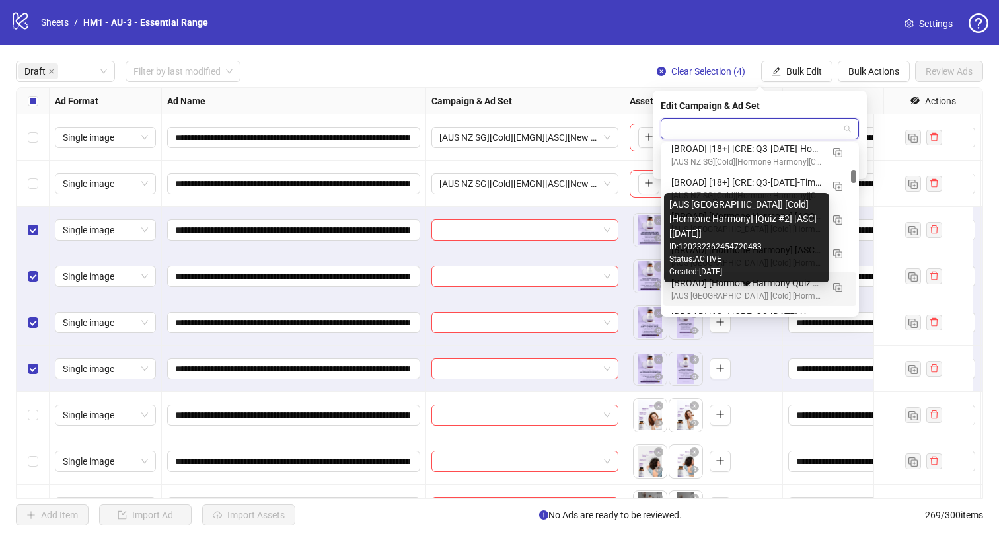
scroll to position [1660, 0]
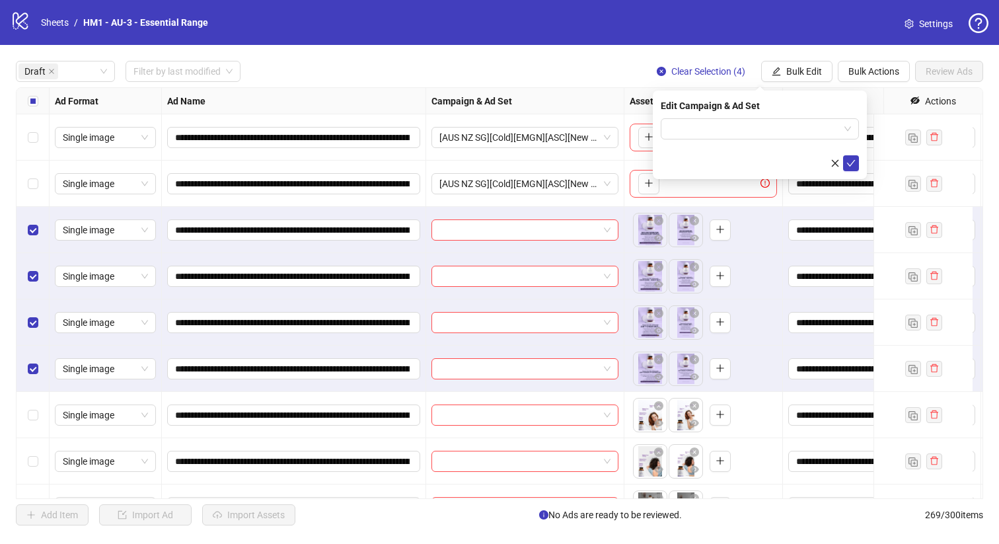
click at [791, 141] on form at bounding box center [760, 144] width 198 height 53
click at [791, 135] on input "search" at bounding box center [754, 129] width 170 height 20
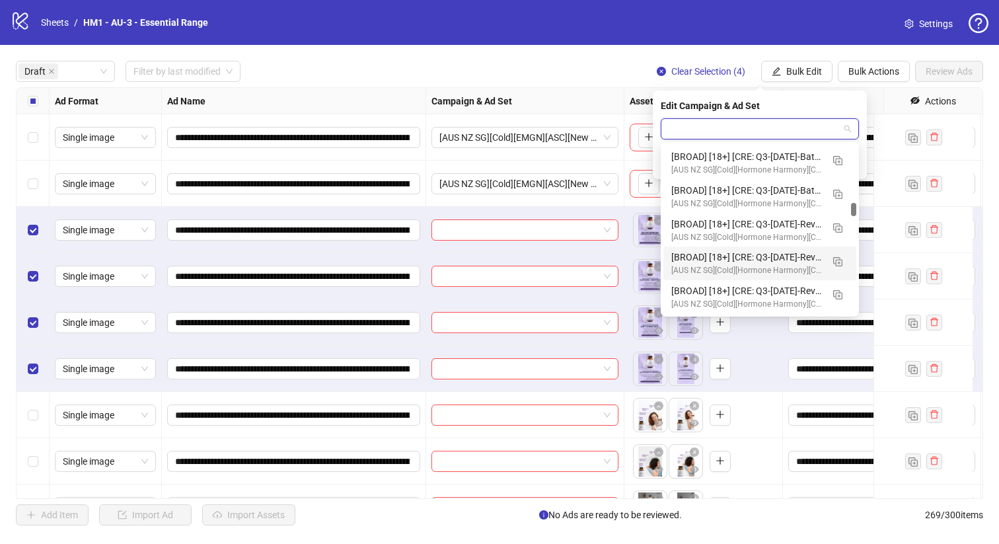
scroll to position [4582, 0]
click at [836, 258] on img "button" at bounding box center [837, 260] width 9 height 9
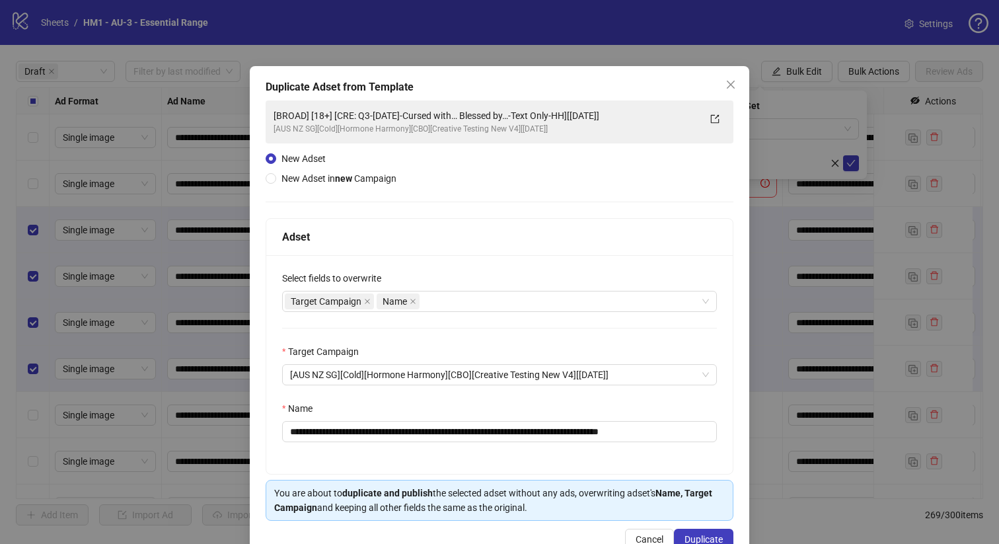
click at [359, 176] on span "New Adset in new Campaign" at bounding box center [338, 178] width 115 height 11
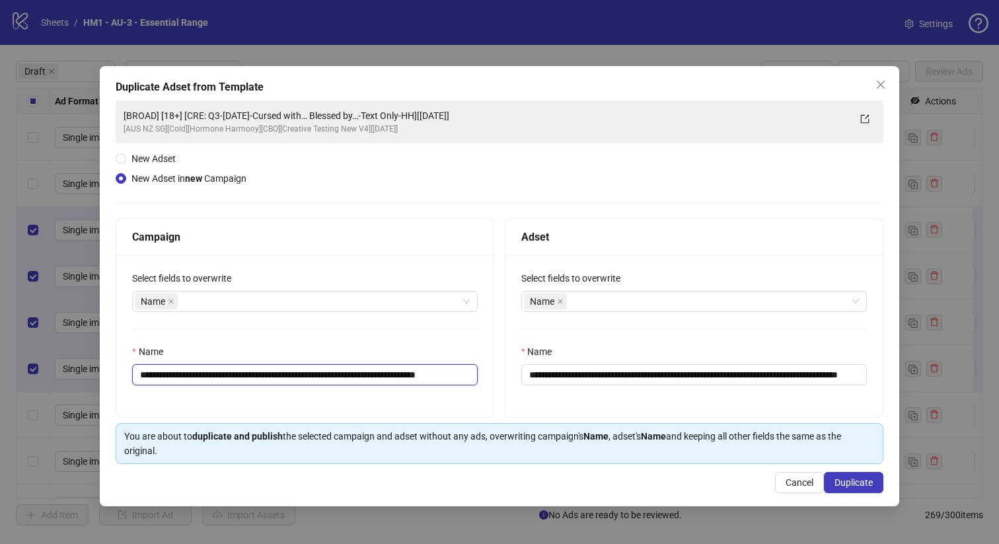
drag, startPoint x: 295, startPoint y: 376, endPoint x: 215, endPoint y: 379, distance: 79.3
click at [215, 379] on input "**********" at bounding box center [305, 374] width 346 height 21
click at [249, 381] on input "**********" at bounding box center [305, 374] width 346 height 21
drag, startPoint x: 295, startPoint y: 377, endPoint x: 219, endPoint y: 381, distance: 76.7
click at [219, 381] on input "**********" at bounding box center [305, 374] width 346 height 21
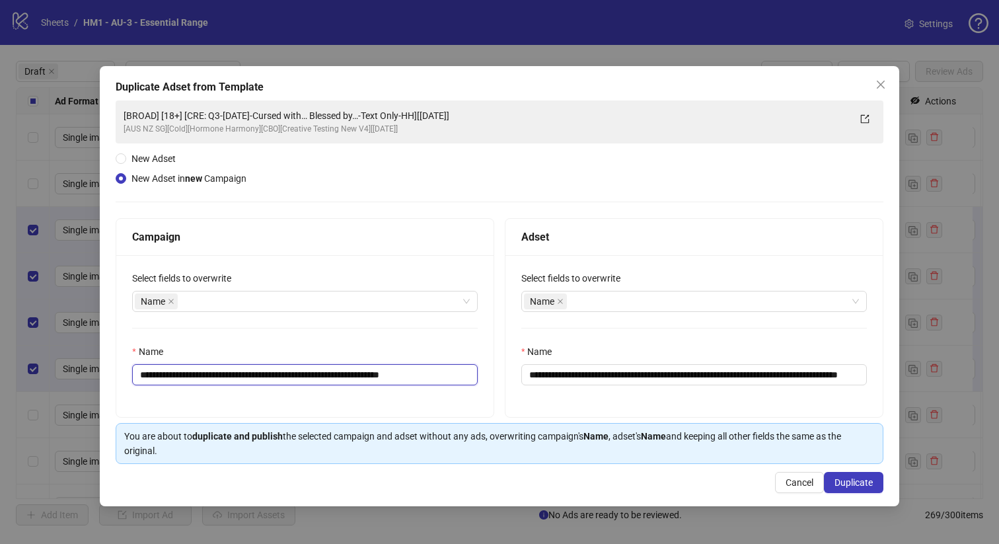
drag, startPoint x: 370, startPoint y: 379, endPoint x: 362, endPoint y: 379, distance: 7.9
click at [361, 378] on input "**********" at bounding box center [305, 374] width 346 height 21
type input "**********"
drag, startPoint x: 612, startPoint y: 377, endPoint x: 843, endPoint y: 377, distance: 230.6
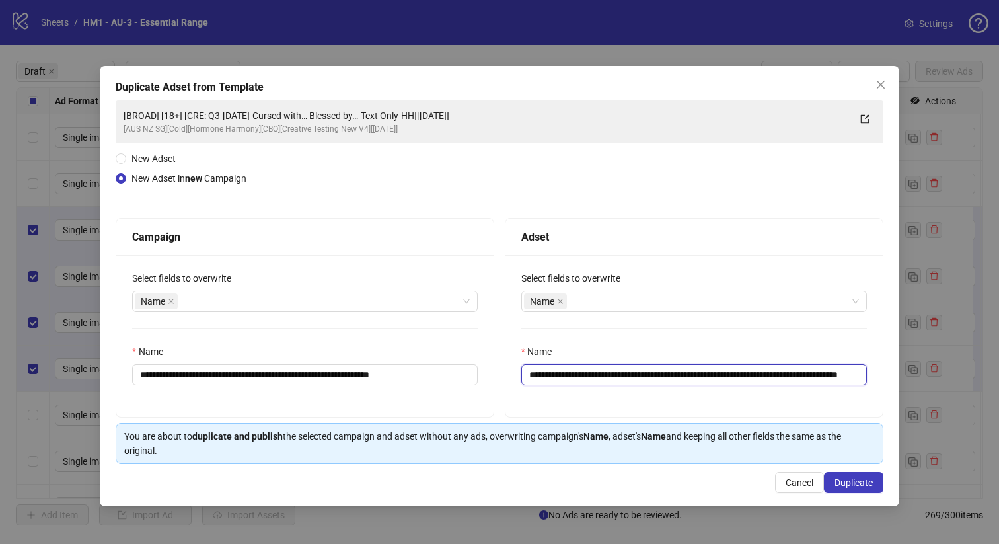
click at [843, 377] on input "**********" at bounding box center [694, 374] width 346 height 21
paste input "text"
type input "**********"
click at [759, 412] on div "**********" at bounding box center [693, 336] width 377 height 162
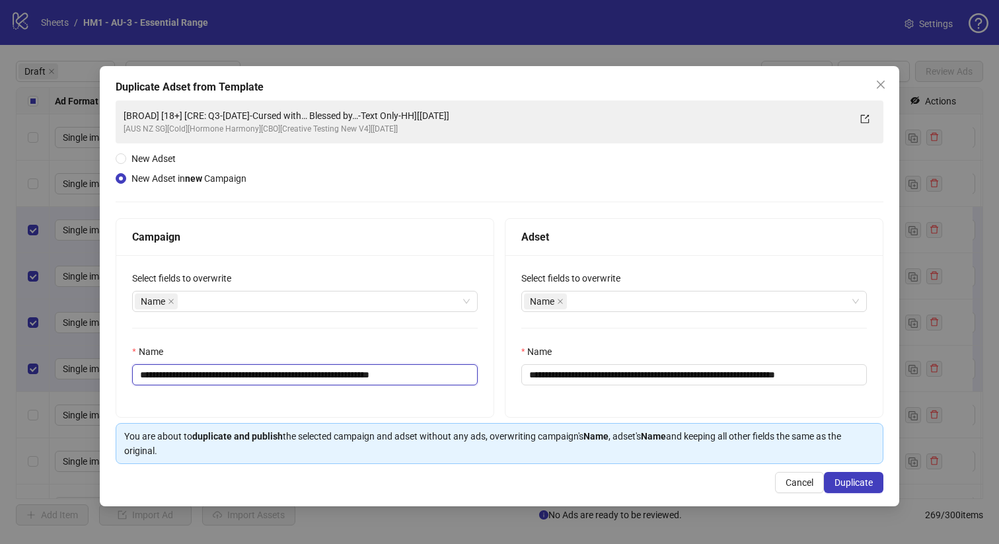
click at [188, 373] on input "**********" at bounding box center [305, 374] width 346 height 21
type input "**********"
click at [595, 400] on div "**********" at bounding box center [693, 336] width 377 height 162
click at [851, 478] on span "Duplicate" at bounding box center [853, 482] width 38 height 11
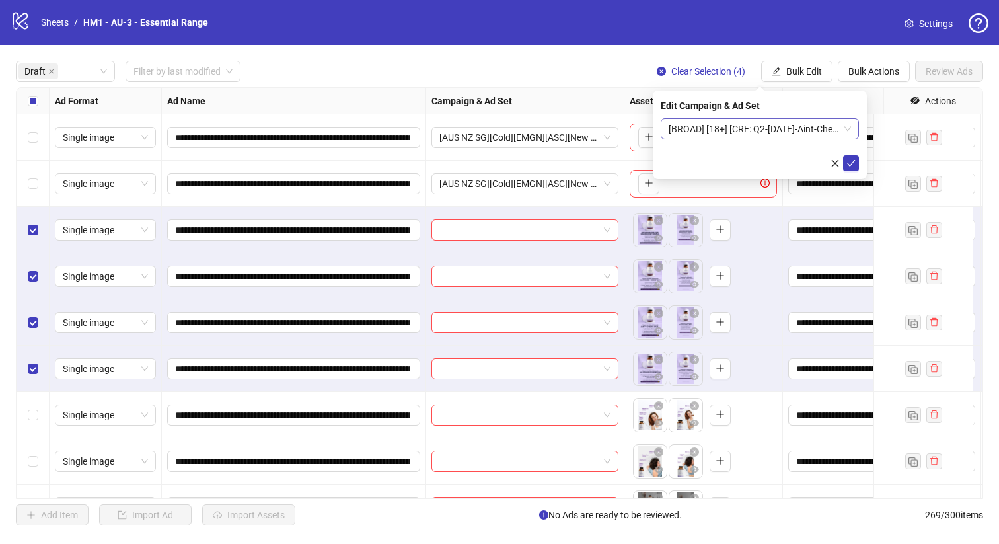
click at [753, 131] on span "[BROAD] [18+] [CRE: Q2-[DATE]-Aint-Cheap-Iteration-EMGN][[DATE]]" at bounding box center [760, 129] width 182 height 20
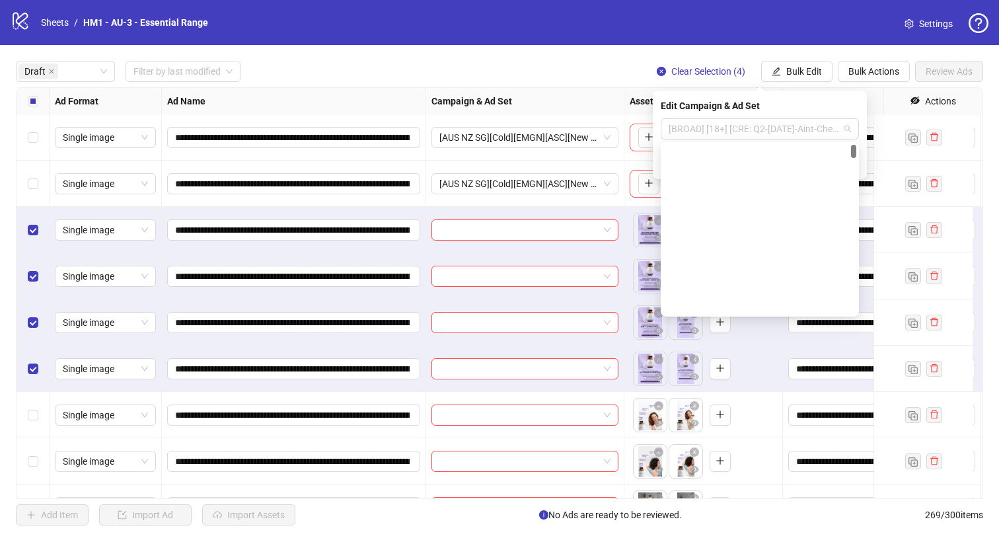
scroll to position [13, 0]
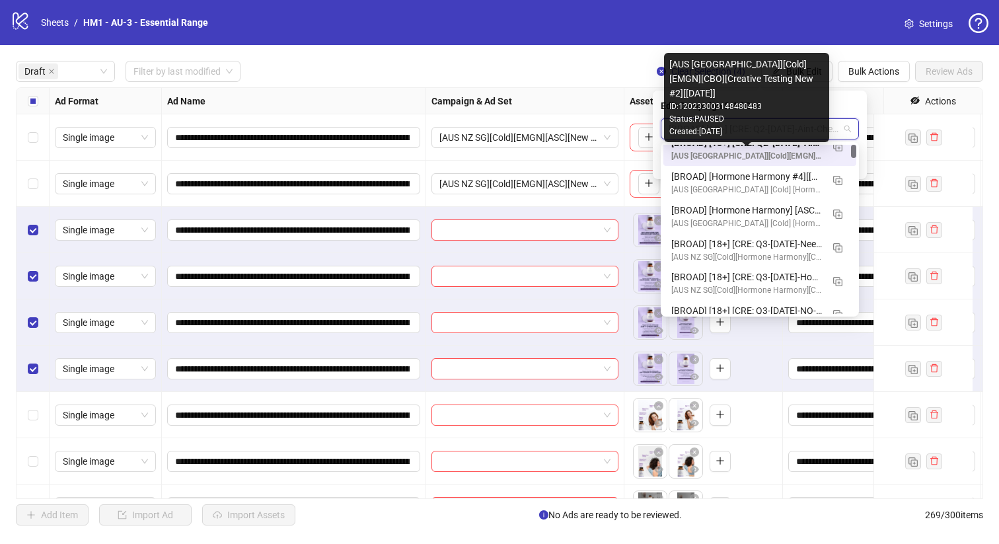
click at [762, 154] on div "[AUS [GEOGRAPHIC_DATA]][Cold][EMGN][CBO][Creative Testing New #2][[DATE]]" at bounding box center [746, 156] width 151 height 13
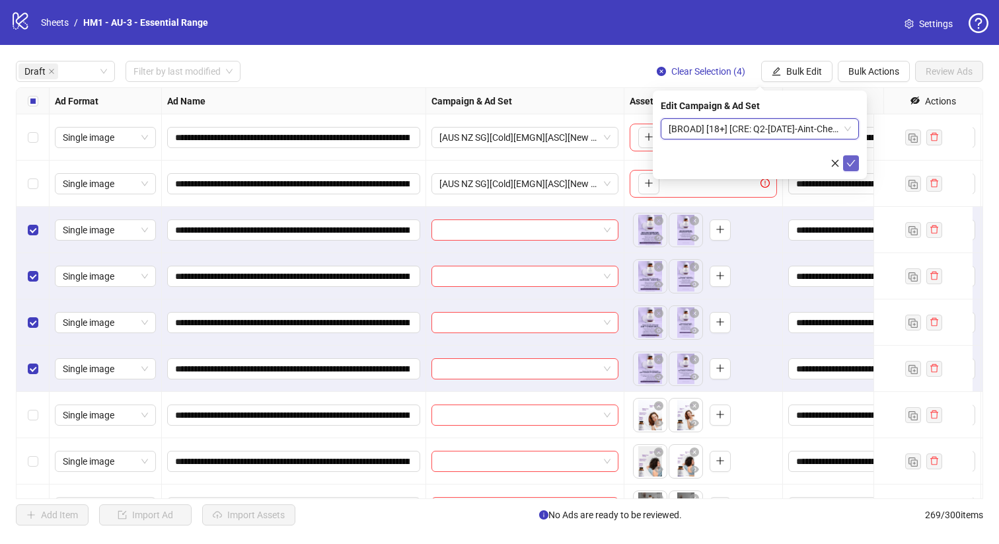
click at [855, 164] on icon "check" at bounding box center [850, 163] width 9 height 9
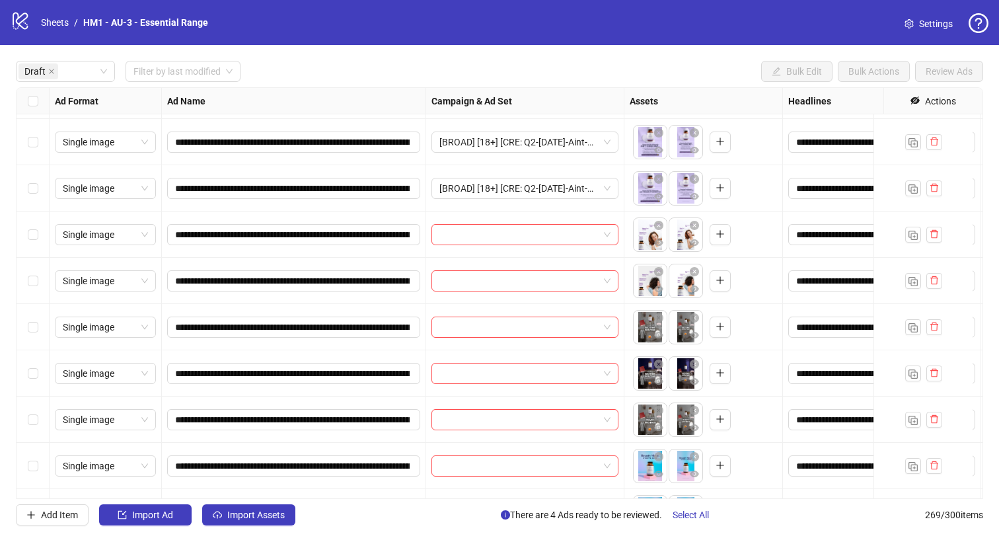
scroll to position [197, 0]
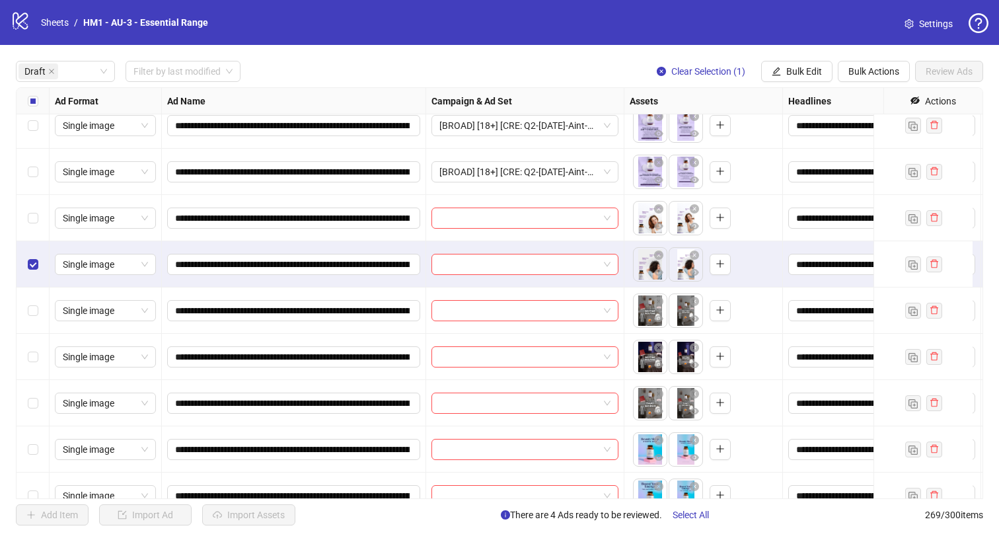
click at [33, 228] on div "Select row 7" at bounding box center [33, 218] width 33 height 46
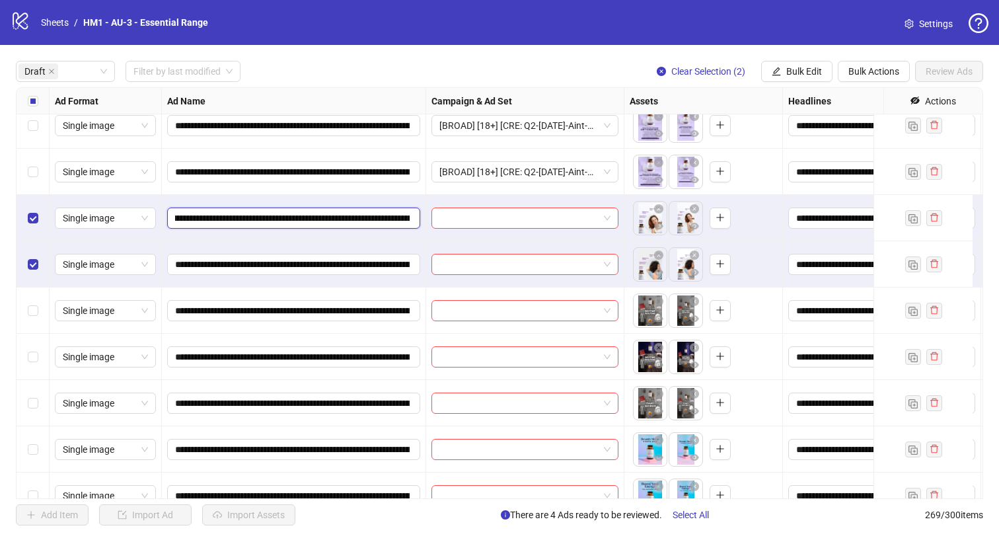
scroll to position [0, 170]
click at [336, 219] on input "**********" at bounding box center [292, 218] width 235 height 15
click at [804, 75] on span "Bulk Edit" at bounding box center [804, 71] width 36 height 11
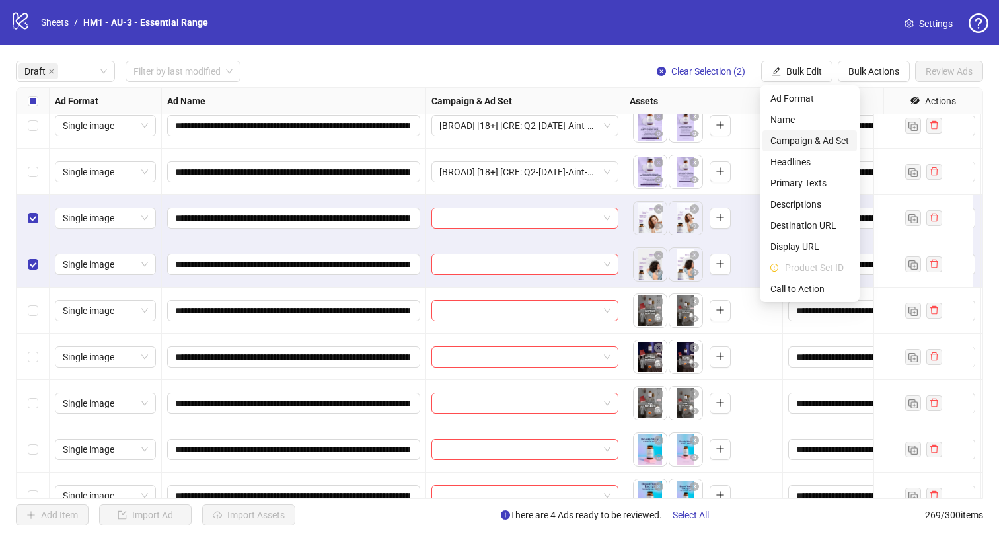
click at [833, 137] on span "Campaign & Ad Set" at bounding box center [809, 140] width 79 height 15
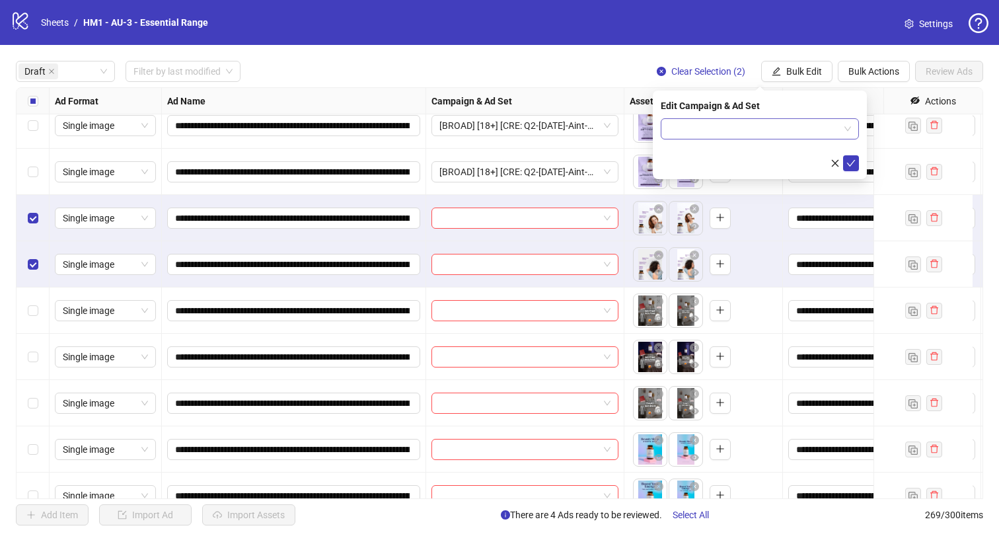
click at [795, 135] on input "search" at bounding box center [754, 129] width 170 height 20
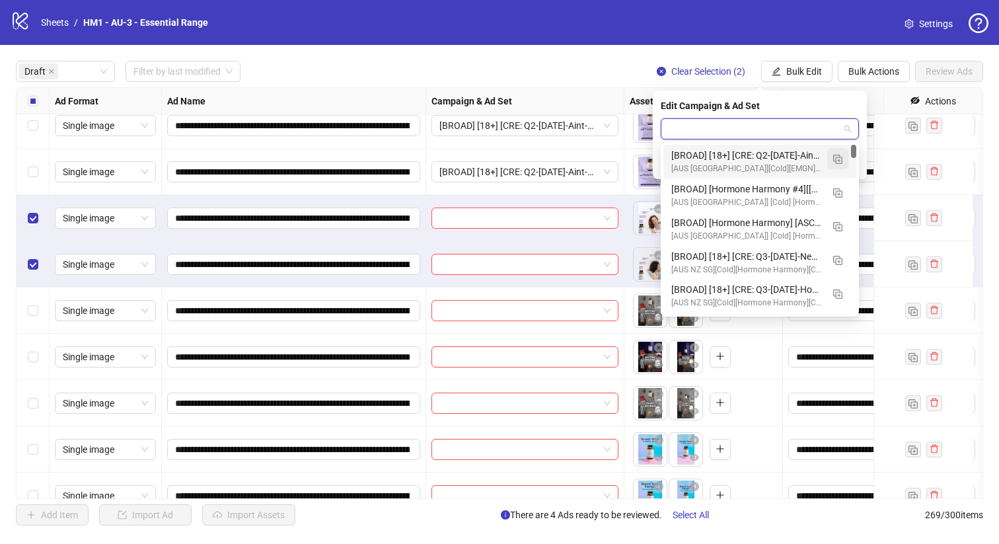
click at [841, 158] on img "button" at bounding box center [837, 159] width 9 height 9
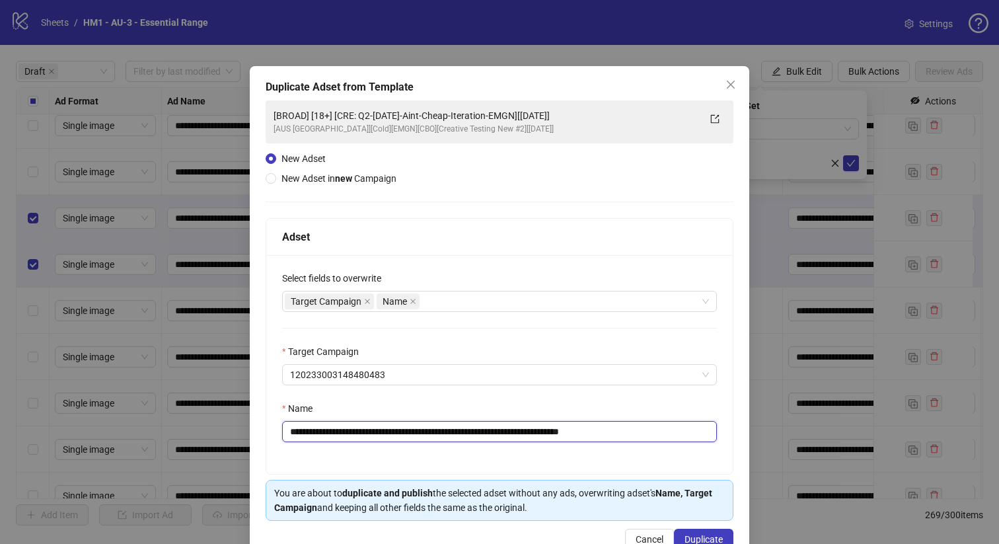
drag, startPoint x: 552, startPoint y: 434, endPoint x: 373, endPoint y: 438, distance: 179.1
click at [373, 438] on input "**********" at bounding box center [499, 431] width 435 height 21
paste input "text"
type input "**********"
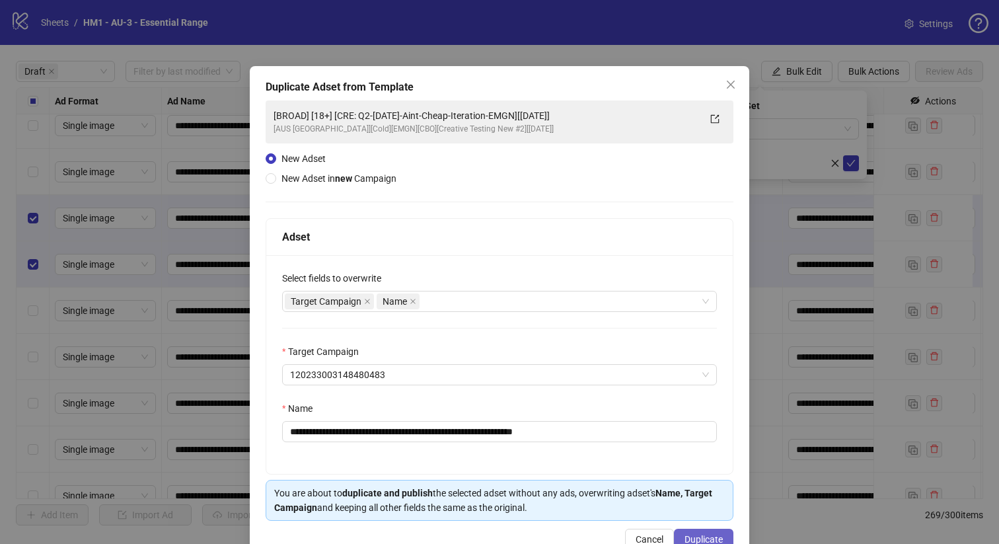
click at [688, 539] on span "Duplicate" at bounding box center [703, 539] width 38 height 11
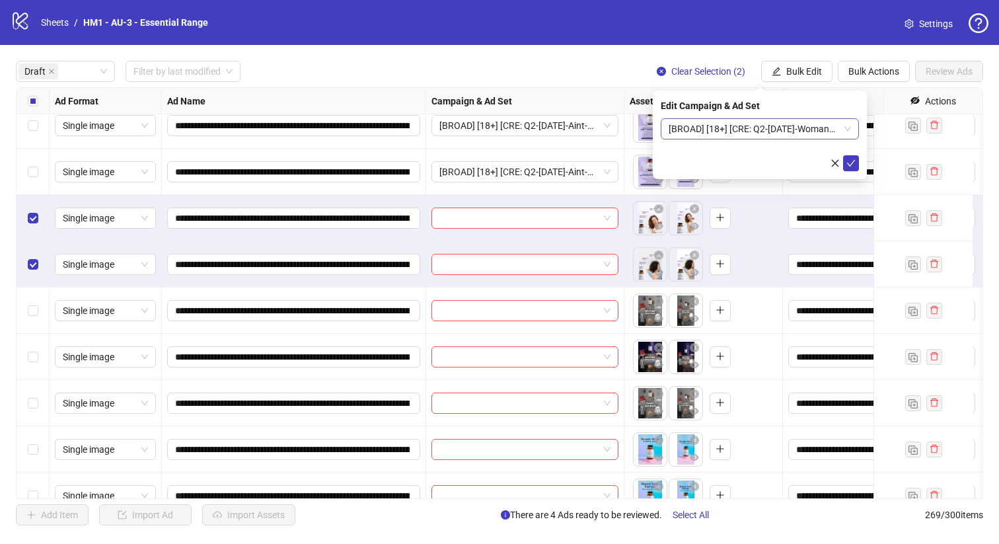
click at [717, 129] on span "[BROAD] [18+] [CRE: Q2-[DATE]-WomanSleeping-EMGN][[DATE]]" at bounding box center [760, 129] width 182 height 20
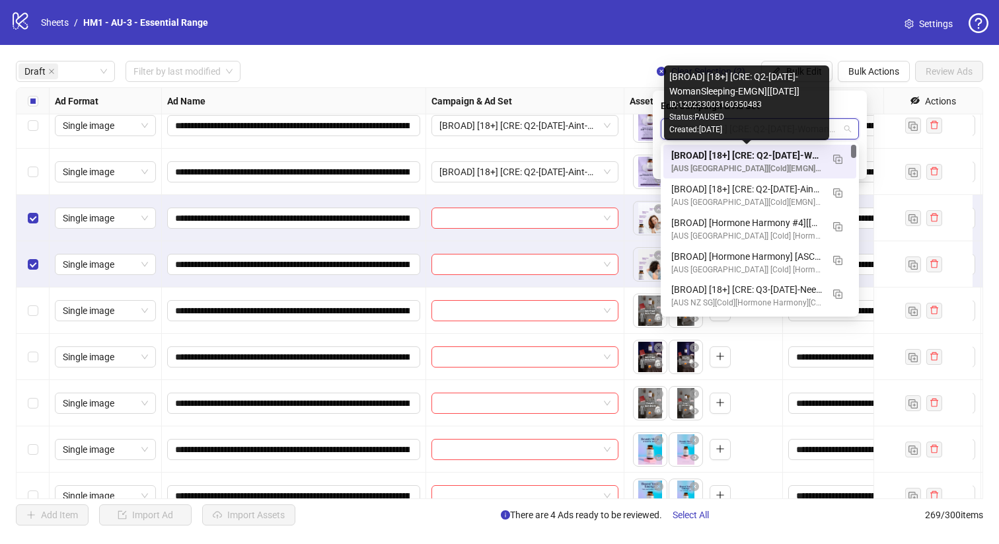
click at [722, 156] on div "[BROAD] [18+] [CRE: Q2-[DATE]-WomanSleeping-EMGN][[DATE]]" at bounding box center [746, 155] width 151 height 15
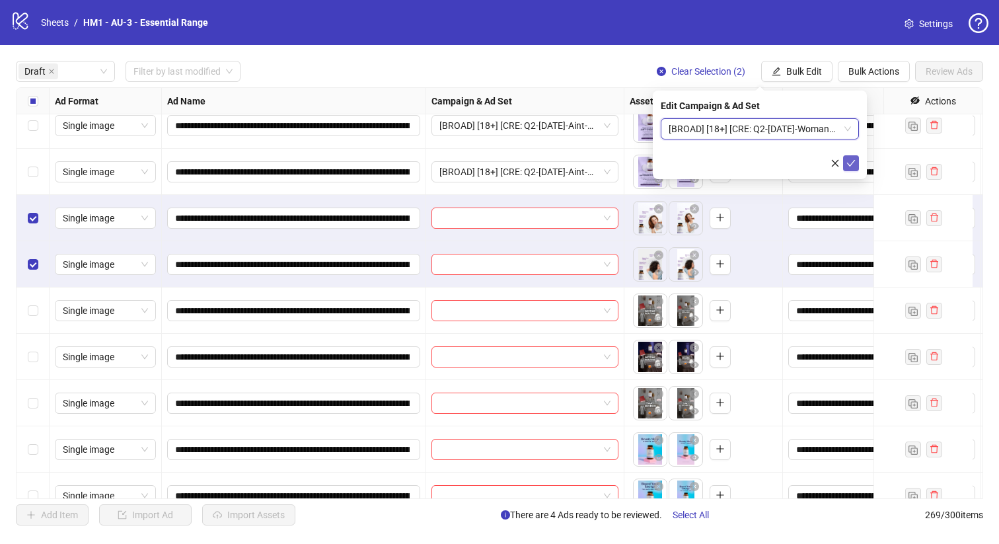
click at [853, 157] on button "submit" at bounding box center [851, 163] width 16 height 16
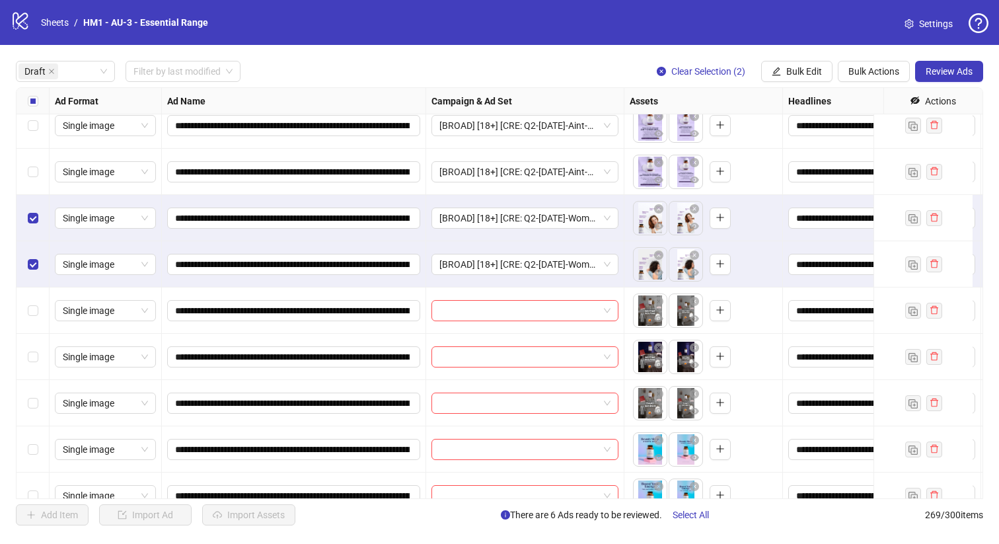
click at [38, 86] on div "**********" at bounding box center [499, 293] width 999 height 496
click at [36, 94] on label "Select all rows" at bounding box center [33, 101] width 11 height 15
click at [35, 95] on label "Select all rows" at bounding box center [33, 101] width 11 height 15
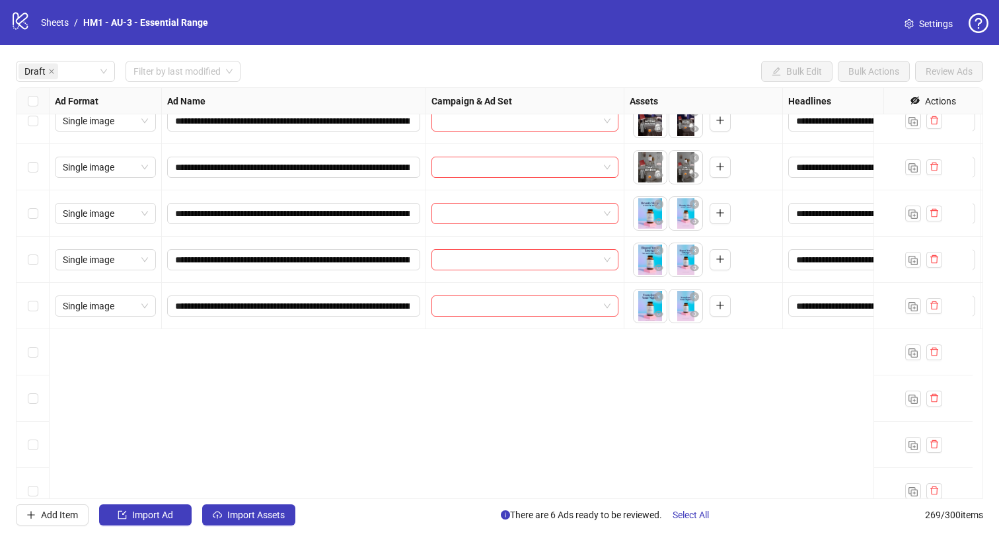
scroll to position [184, 0]
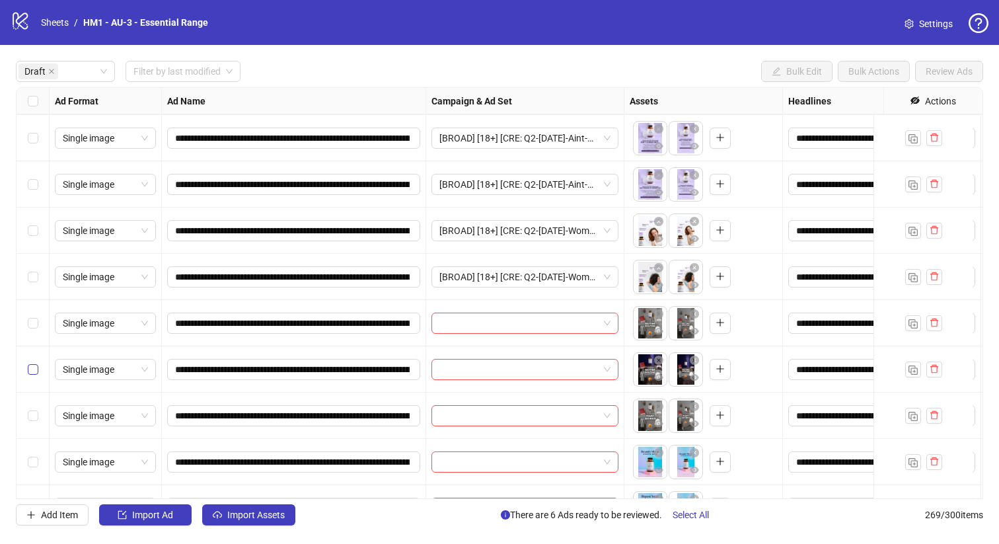
click at [25, 418] on div "Select row 11" at bounding box center [33, 415] width 33 height 46
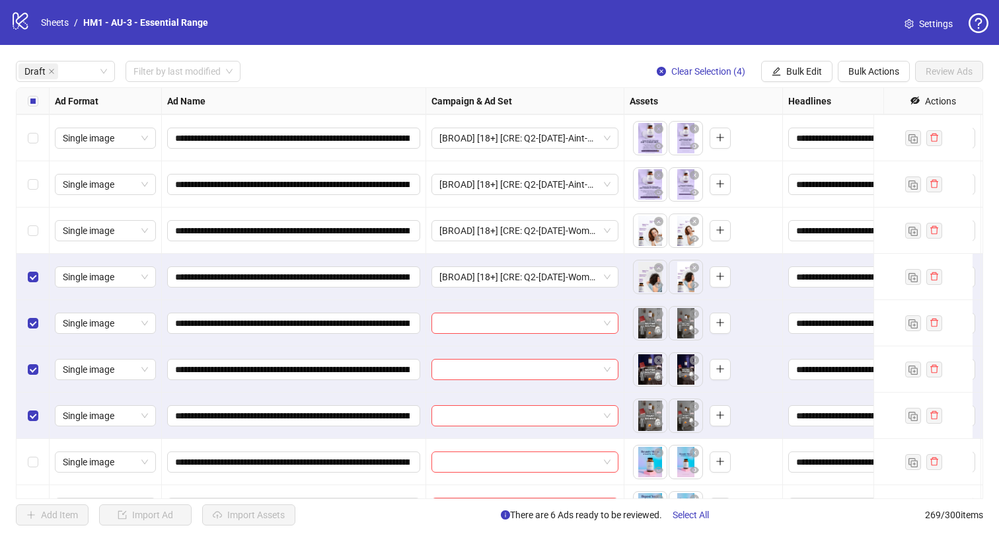
click at [33, 284] on div "Select row 8" at bounding box center [33, 277] width 33 height 46
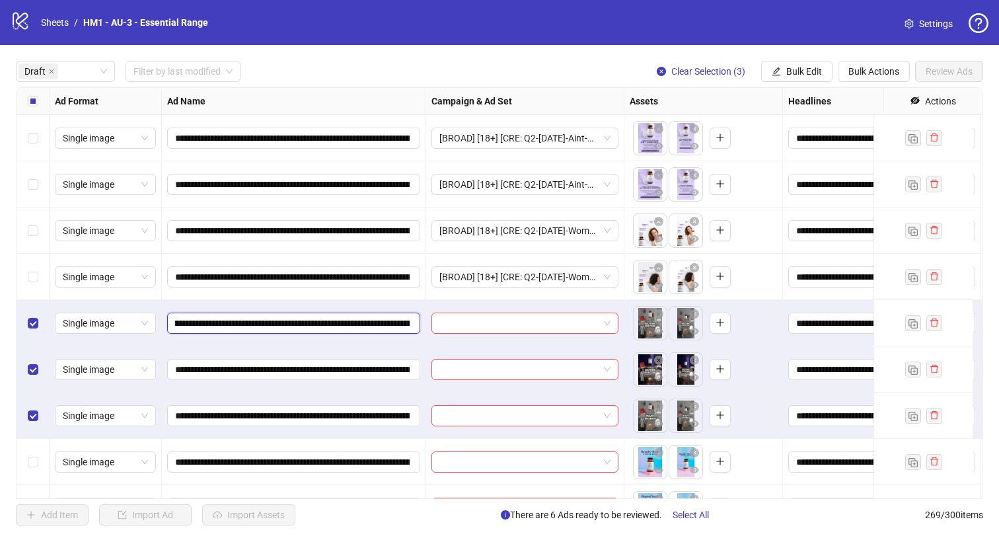
scroll to position [0, 165]
click at [340, 324] on input "**********" at bounding box center [292, 323] width 235 height 15
click at [778, 79] on div "**********" at bounding box center [499, 293] width 999 height 496
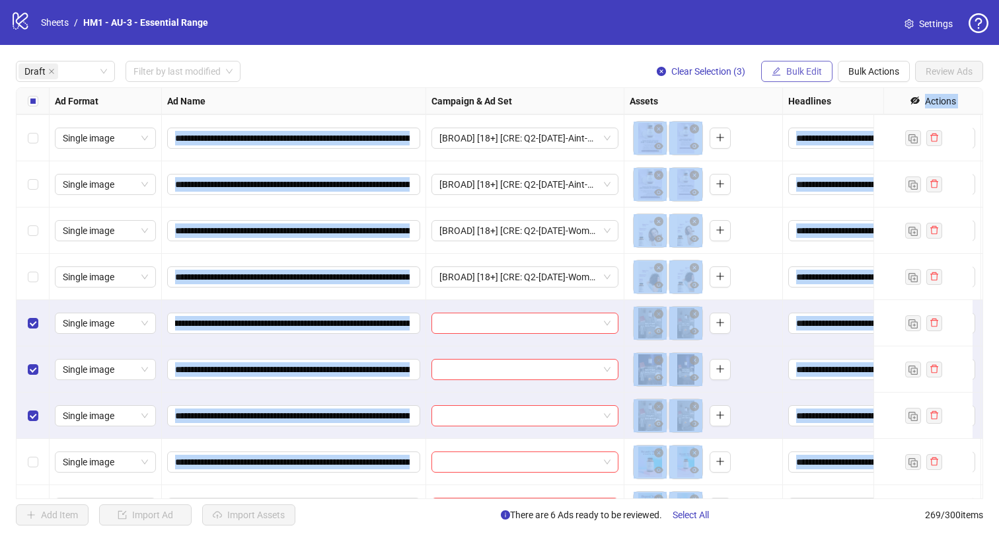
scroll to position [0, 0]
click at [779, 77] on span "button" at bounding box center [776, 71] width 9 height 11
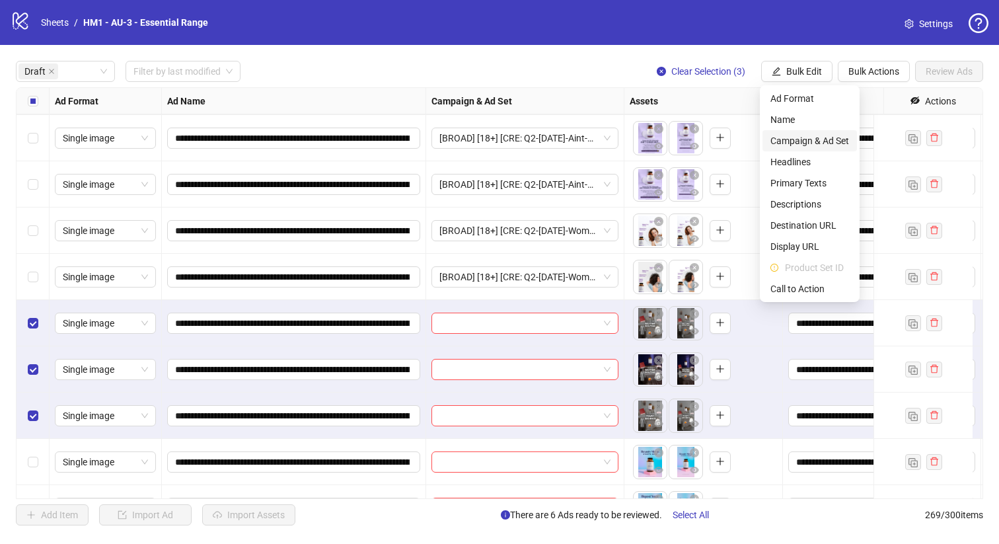
click at [823, 137] on span "Campaign & Ad Set" at bounding box center [809, 140] width 79 height 15
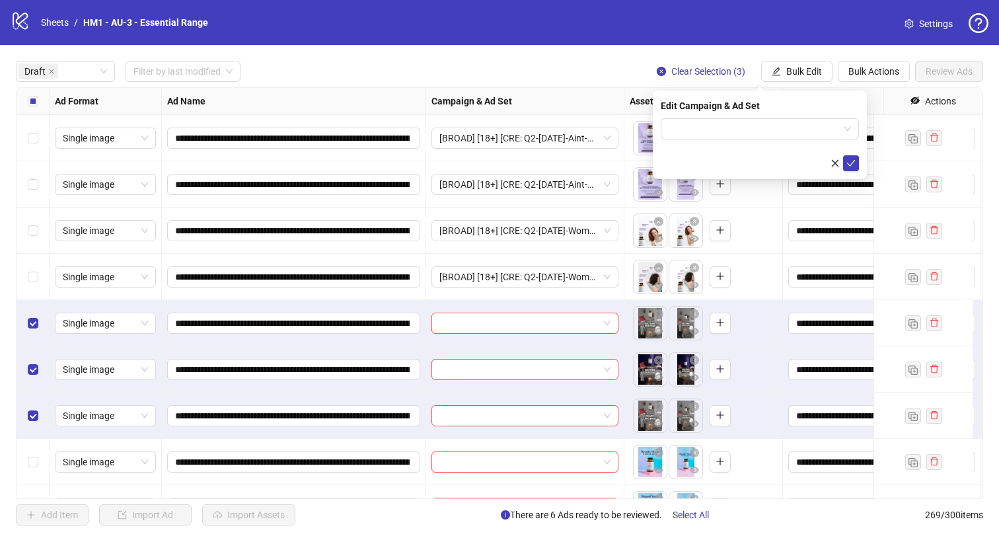
click at [762, 109] on div "Edit Campaign & Ad Set" at bounding box center [760, 105] width 198 height 15
click at [768, 122] on input "search" at bounding box center [754, 129] width 170 height 20
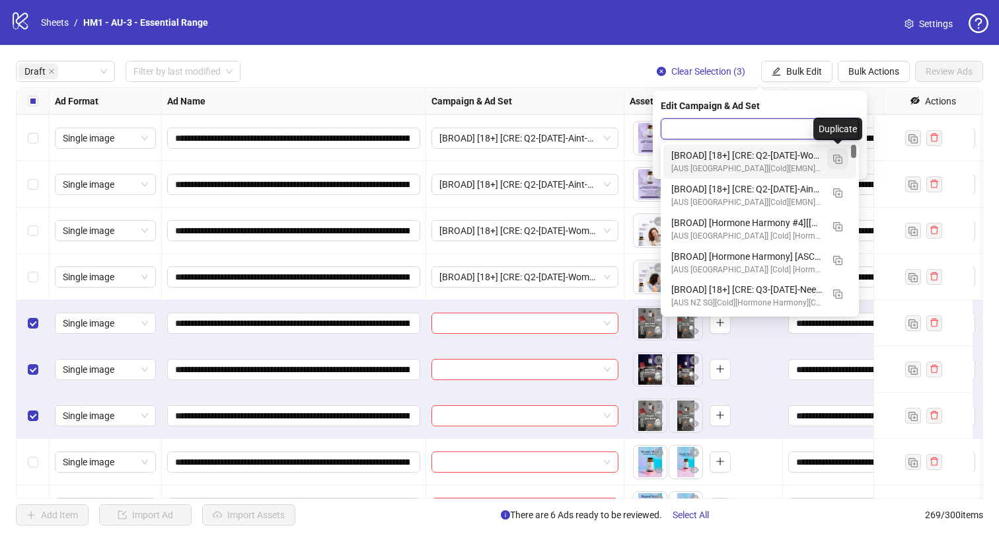
click at [839, 161] on img "button" at bounding box center [837, 159] width 9 height 9
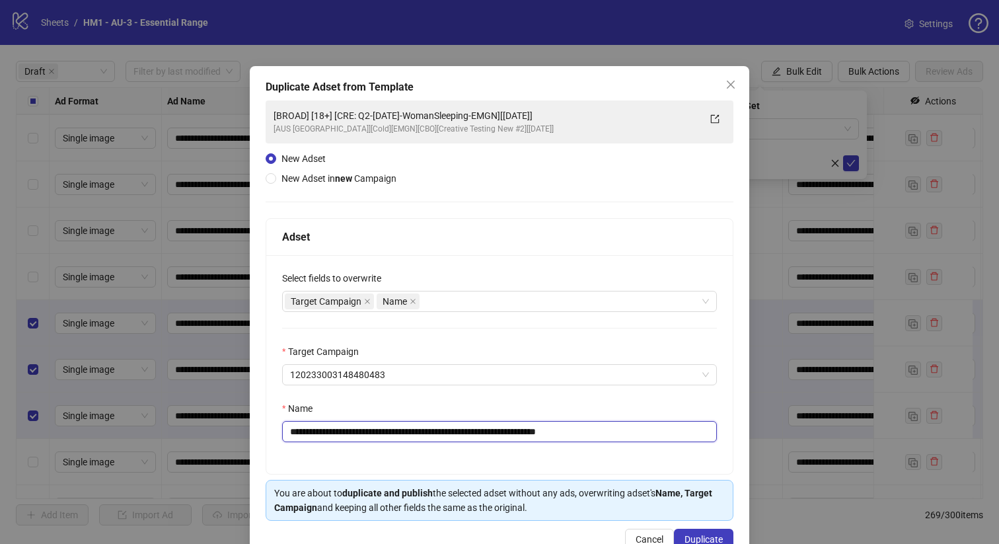
drag, startPoint x: 535, startPoint y: 432, endPoint x: 372, endPoint y: 435, distance: 163.2
click at [372, 435] on input "**********" at bounding box center [499, 431] width 435 height 21
paste input "*"
type input "**********"
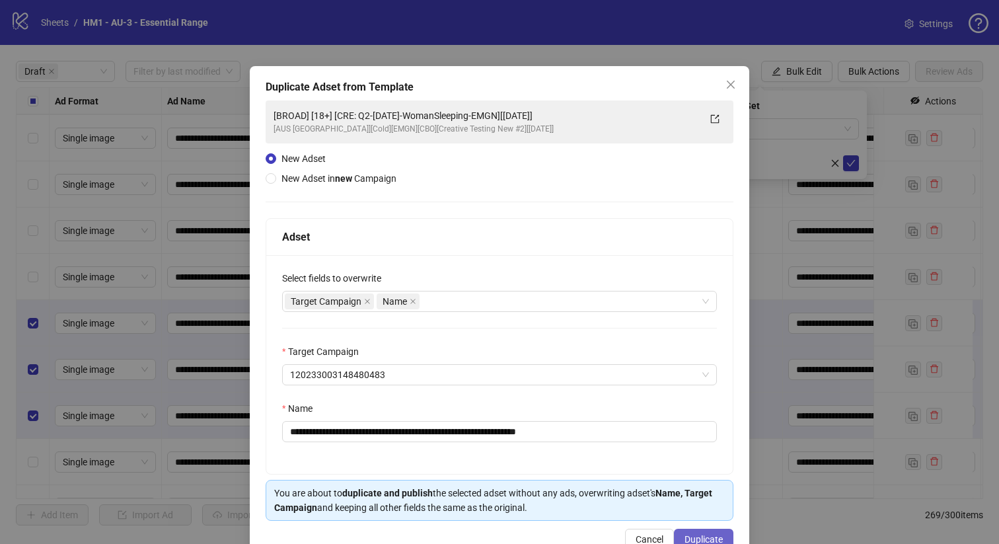
click at [684, 535] on span "Duplicate" at bounding box center [703, 539] width 38 height 11
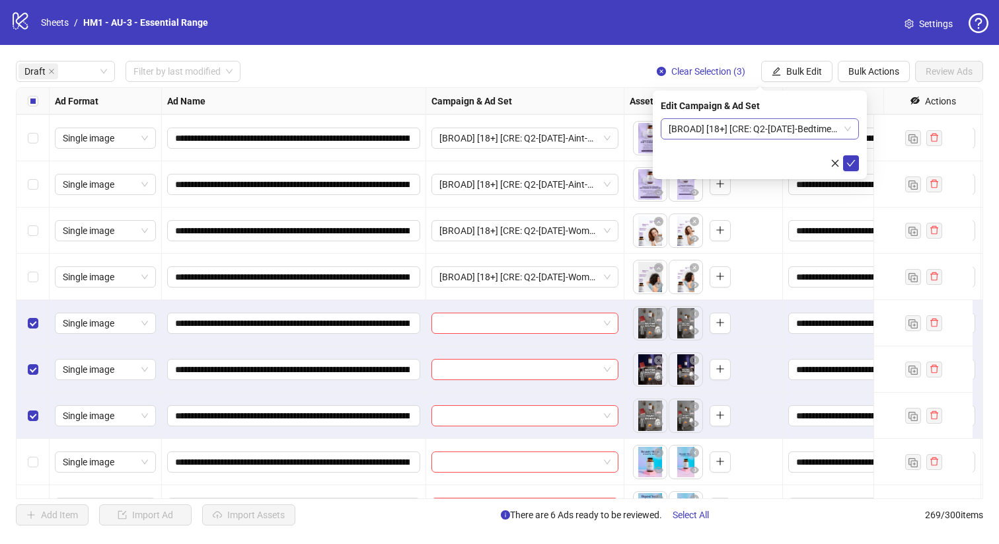
click at [772, 131] on span "[BROAD] [18+] [CRE: Q2-[DATE]-BedtimeRoutine-EMGN][[DATE]]" at bounding box center [760, 129] width 182 height 20
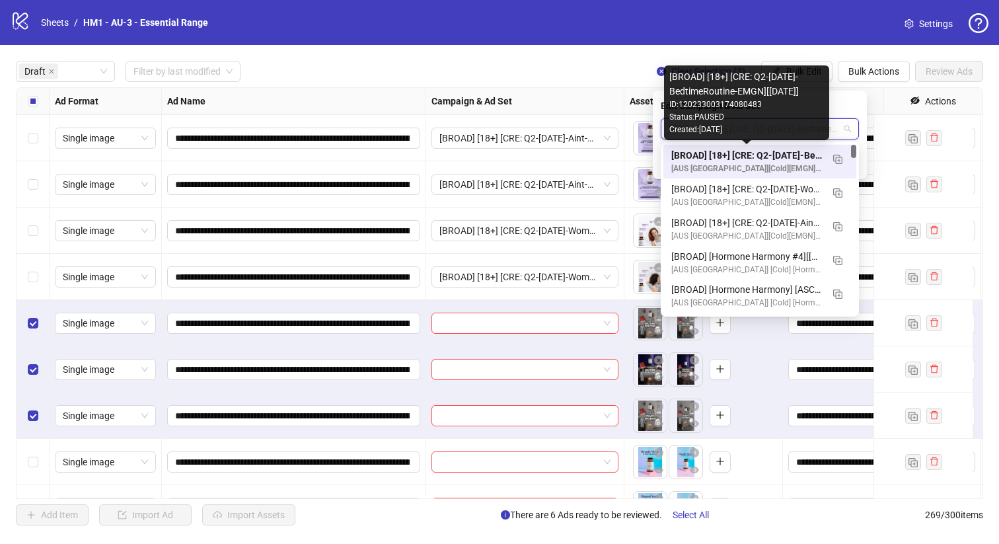
click at [786, 154] on div "[BROAD] [18+] [CRE: Q2-[DATE]-BedtimeRoutine-EMGN][[DATE]]" at bounding box center [746, 155] width 151 height 15
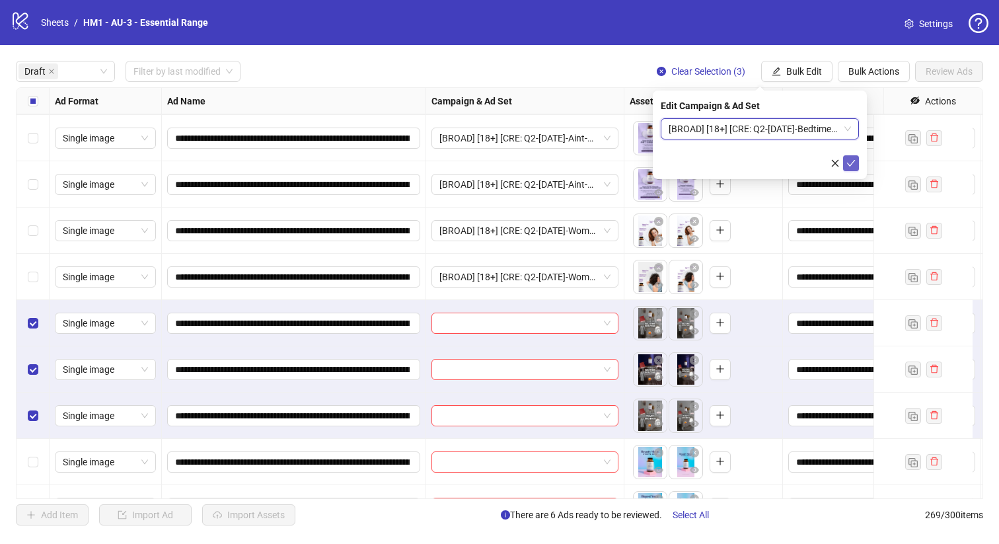
click at [852, 162] on icon "check" at bounding box center [851, 163] width 9 height 7
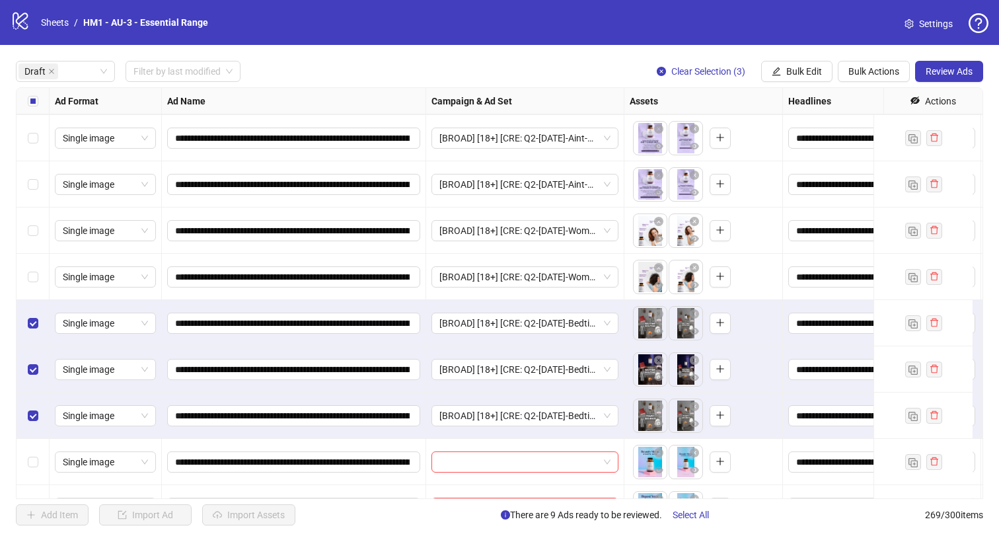
click at [22, 104] on div "Select all rows" at bounding box center [33, 101] width 33 height 26
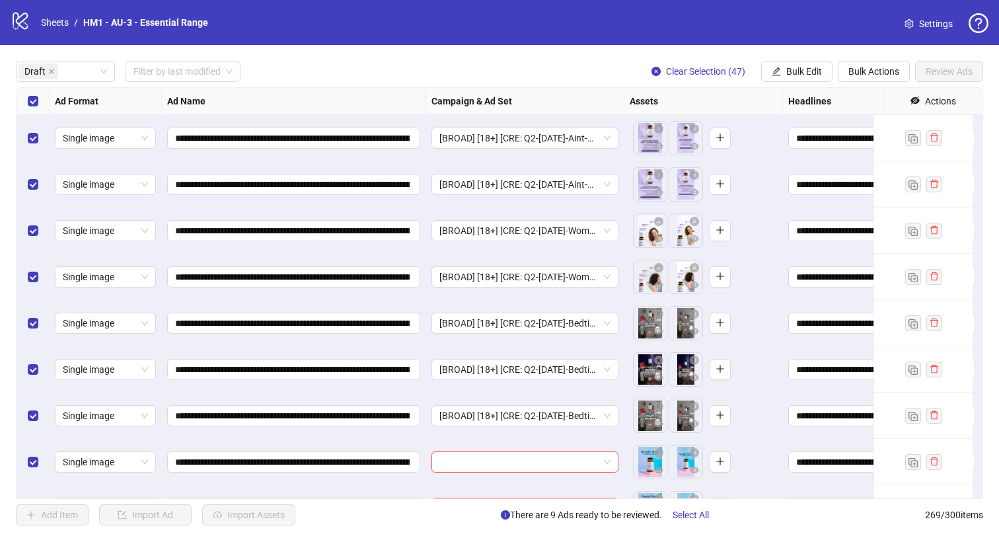
click at [22, 103] on div "Select all rows" at bounding box center [33, 101] width 33 height 26
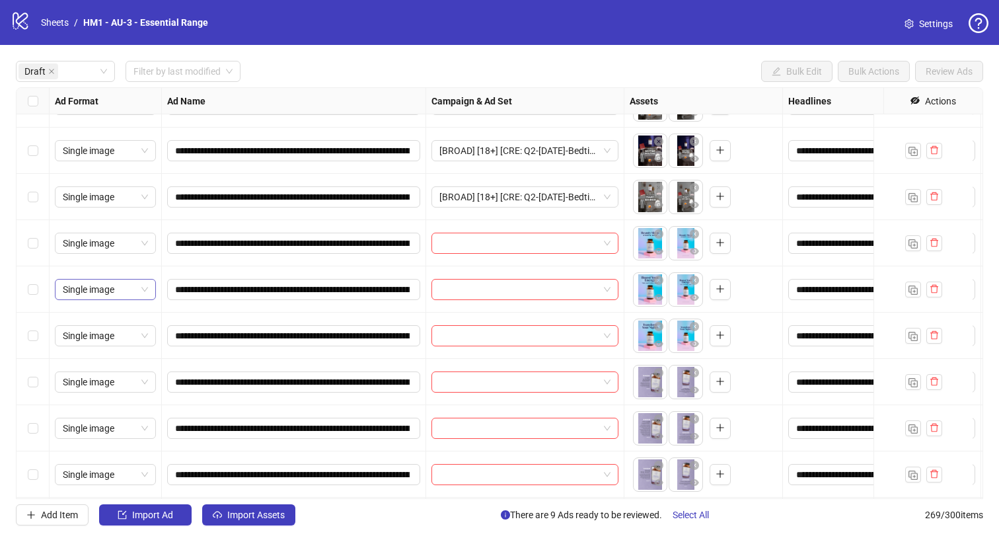
scroll to position [404, 0]
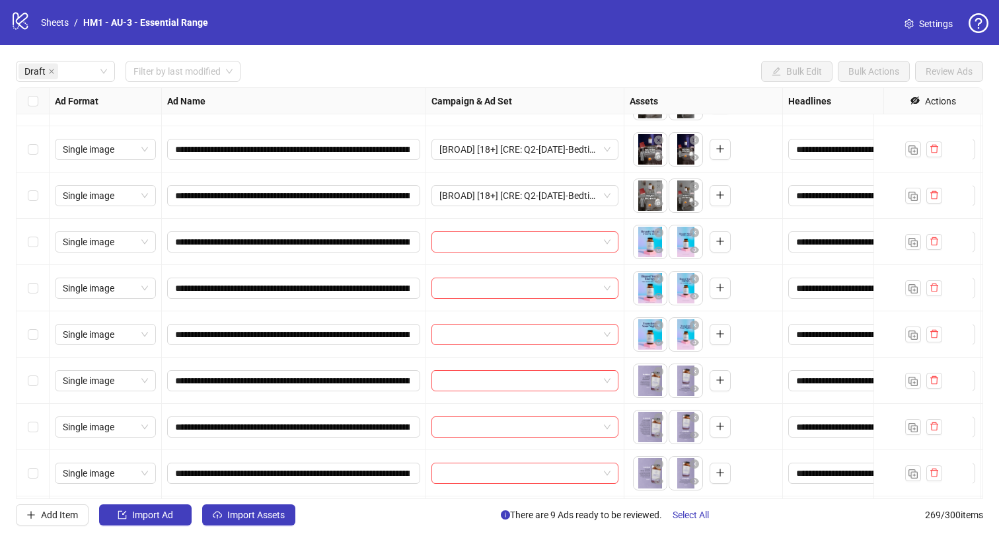
click at [22, 343] on div "Select row 14" at bounding box center [33, 334] width 33 height 46
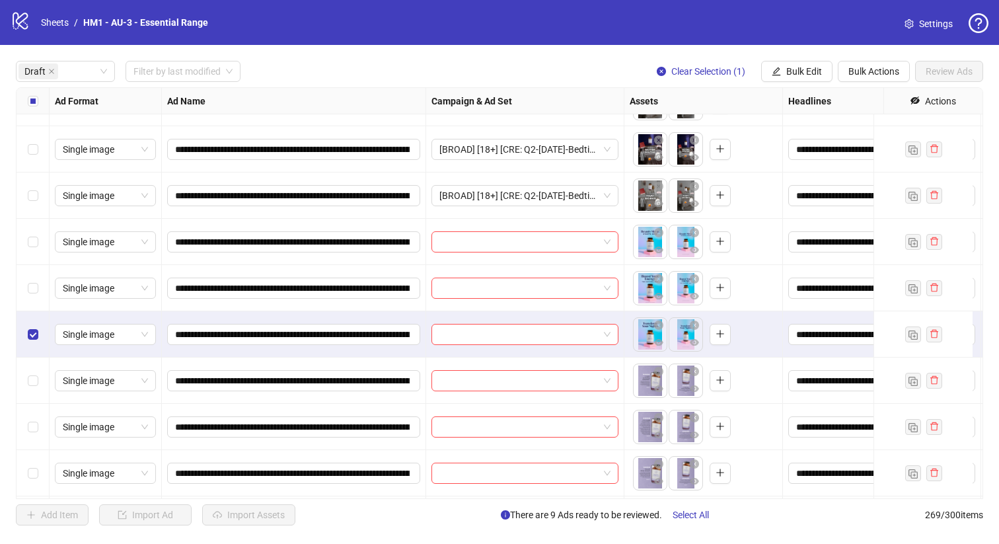
click at [34, 276] on div "Select row 13" at bounding box center [33, 288] width 33 height 46
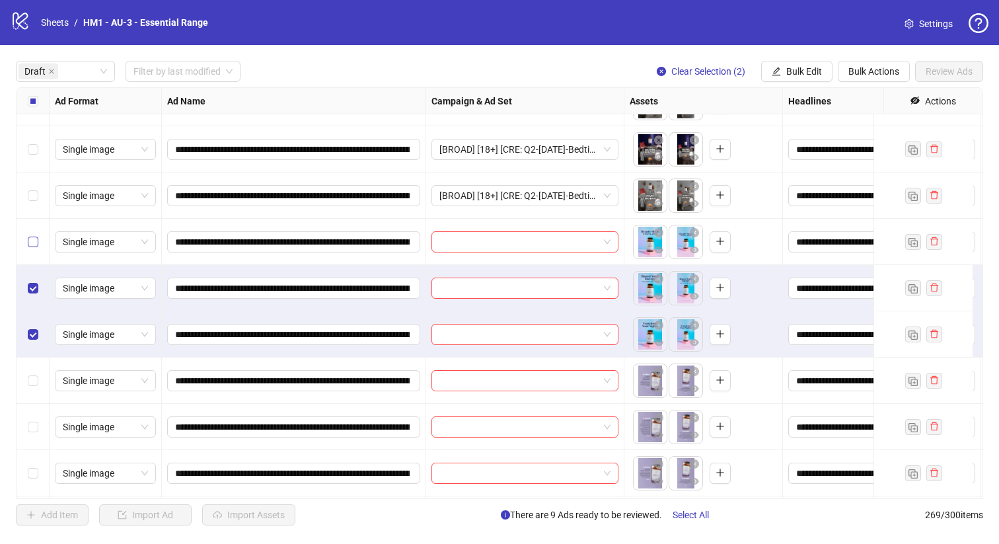
click at [28, 235] on label "Select row 12" at bounding box center [33, 242] width 11 height 15
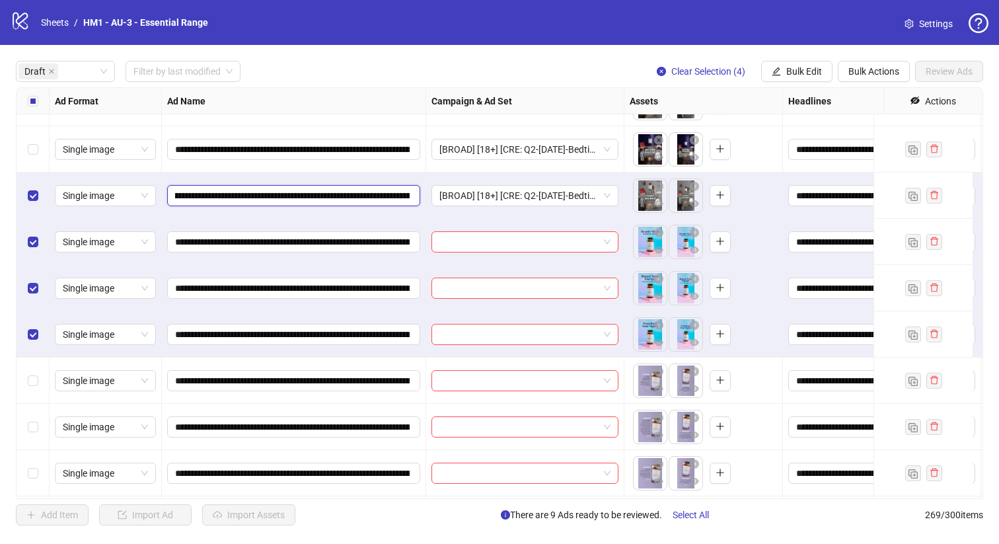
scroll to position [0, 202]
drag, startPoint x: 343, startPoint y: 195, endPoint x: 304, endPoint y: 202, distance: 39.5
click at [304, 201] on input "**********" at bounding box center [292, 195] width 235 height 15
click at [772, 73] on icon "edit" at bounding box center [776, 71] width 9 height 9
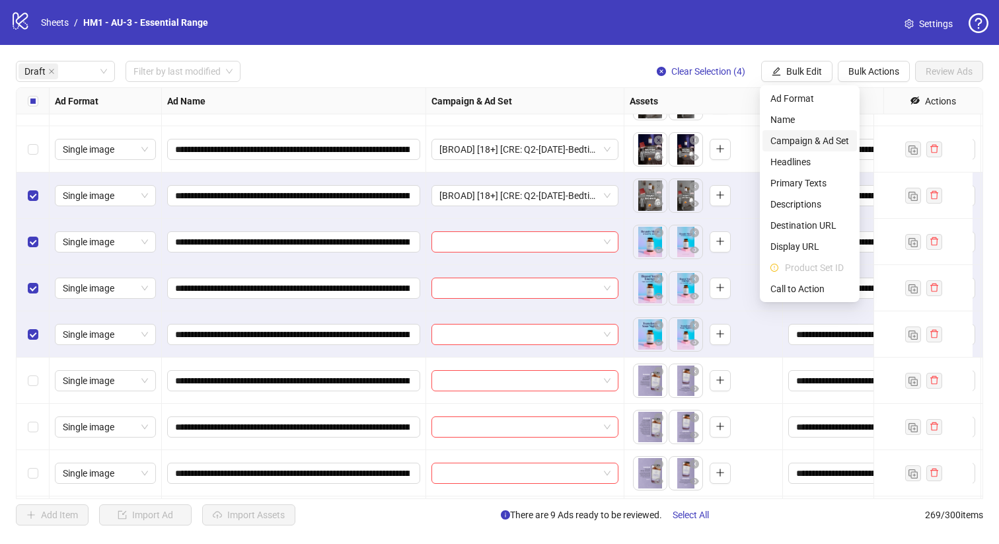
click at [813, 142] on span "Campaign & Ad Set" at bounding box center [809, 140] width 79 height 15
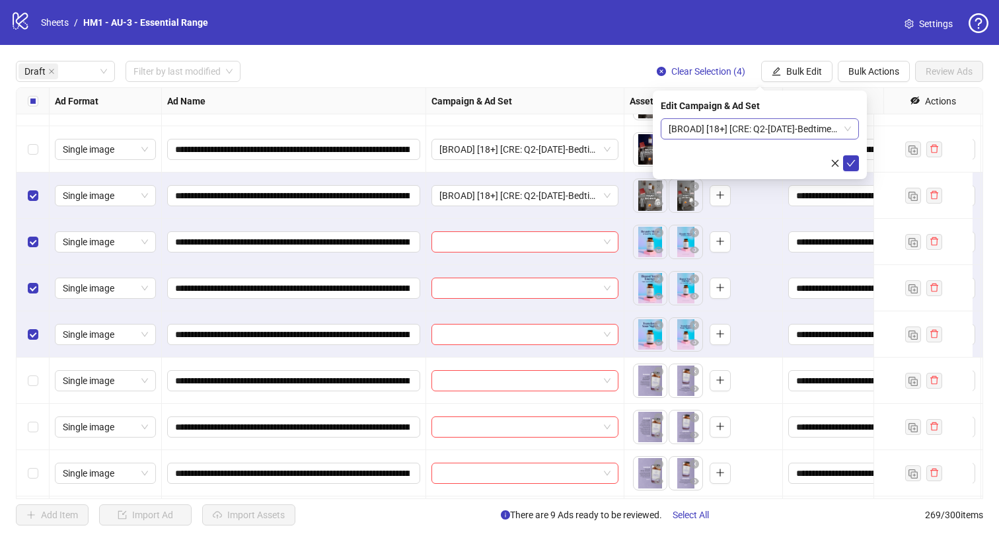
click at [755, 125] on span "[BROAD] [18+] [CRE: Q2-[DATE]-BedtimeRoutine-EMGN][[DATE]]" at bounding box center [760, 129] width 182 height 20
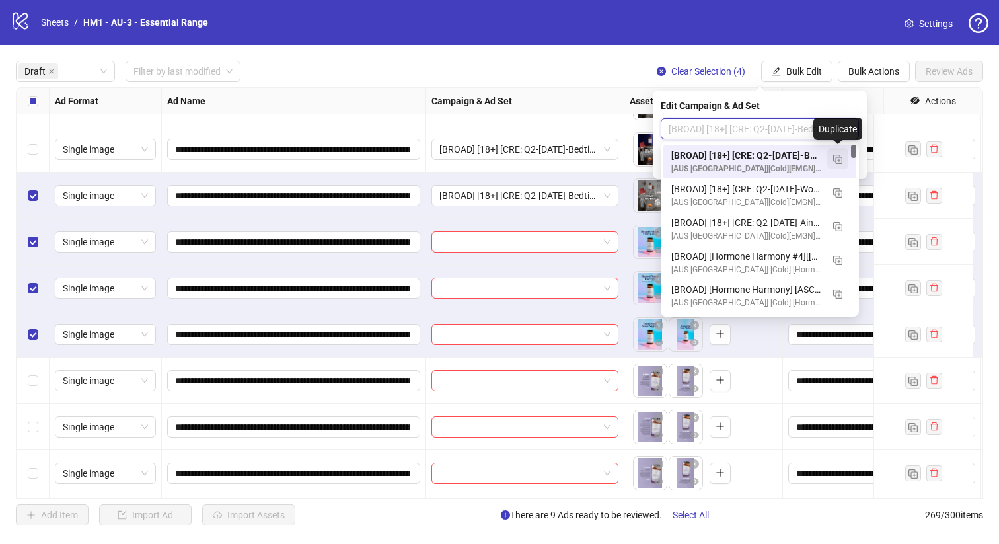
click at [838, 159] on img "button" at bounding box center [837, 159] width 9 height 9
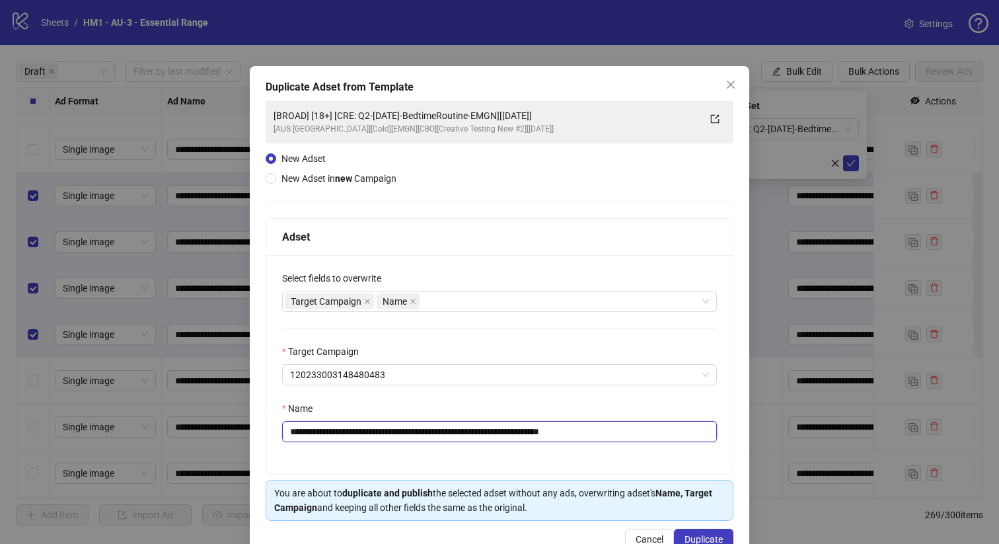
drag, startPoint x: 531, startPoint y: 432, endPoint x: 374, endPoint y: 433, distance: 156.6
click at [374, 433] on input "**********" at bounding box center [499, 431] width 435 height 21
paste input "text"
type input "**********"
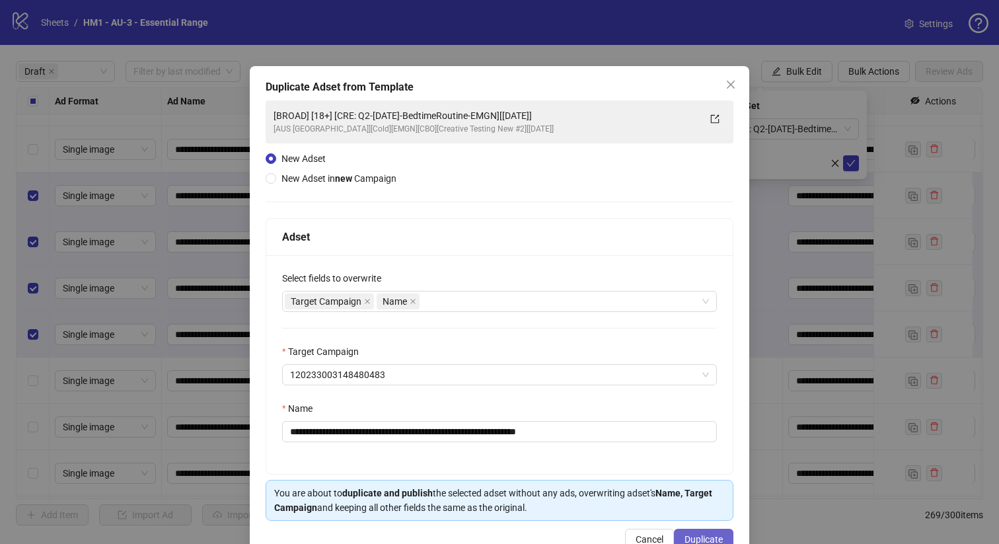
click at [691, 540] on span "Duplicate" at bounding box center [703, 539] width 38 height 11
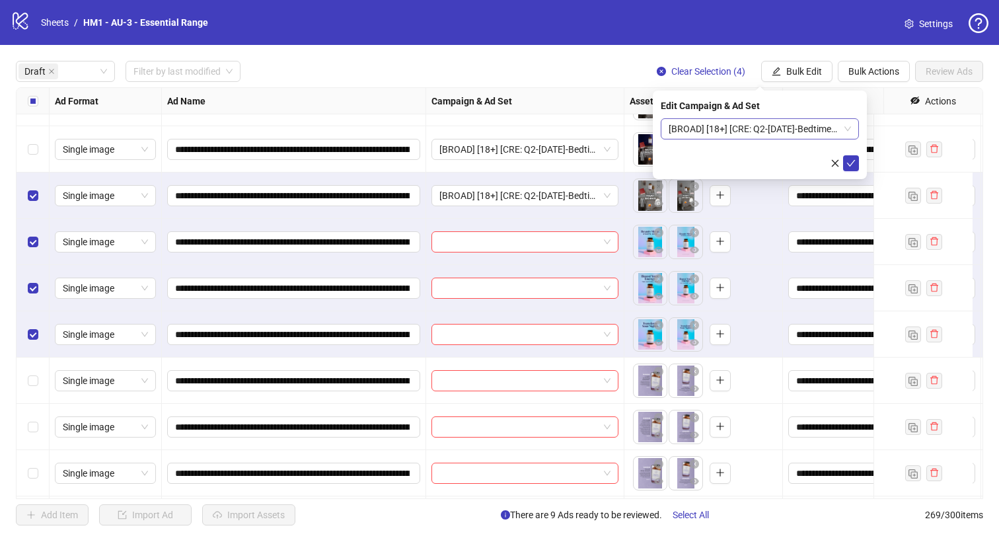
click at [717, 123] on span "[BROAD] [18+] [CRE: Q2-[DATE]-BedtimeRoutine-EMGN][[DATE]]" at bounding box center [760, 129] width 182 height 20
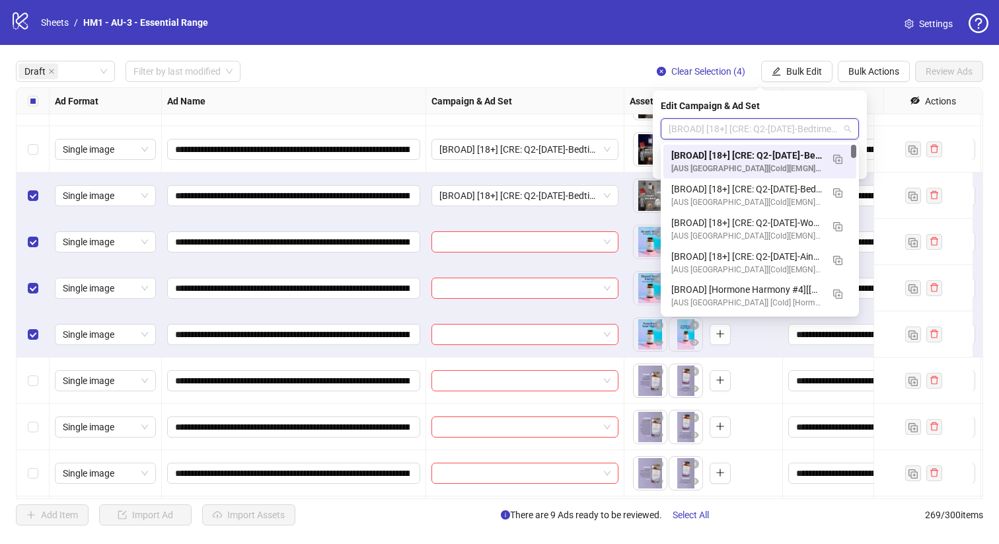
click at [562, 210] on div "[BROAD] [18+] [CRE: Q2-[DATE]-BedtimeRoutine-EMGN][[DATE]]" at bounding box center [525, 195] width 198 height 46
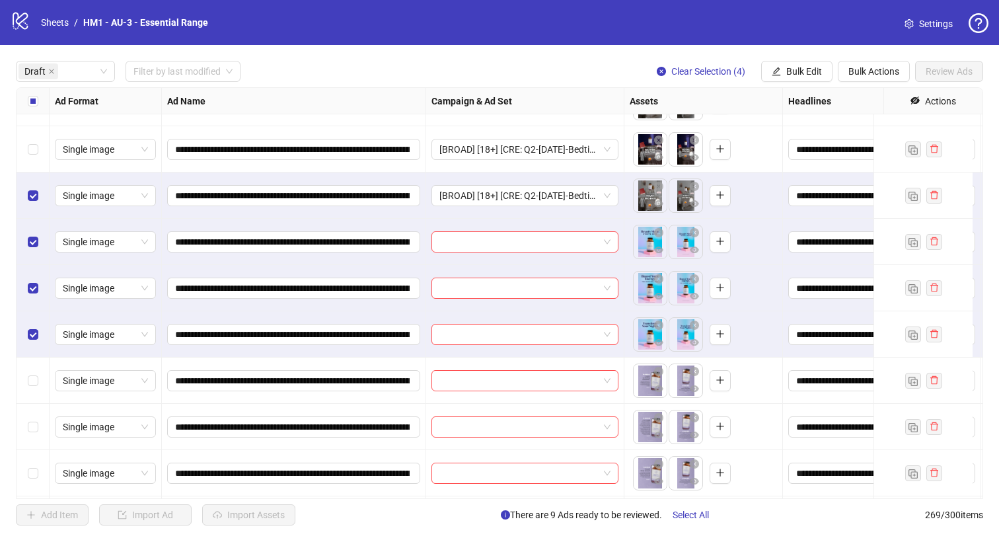
click at [19, 196] on div "Select row 11" at bounding box center [33, 195] width 33 height 46
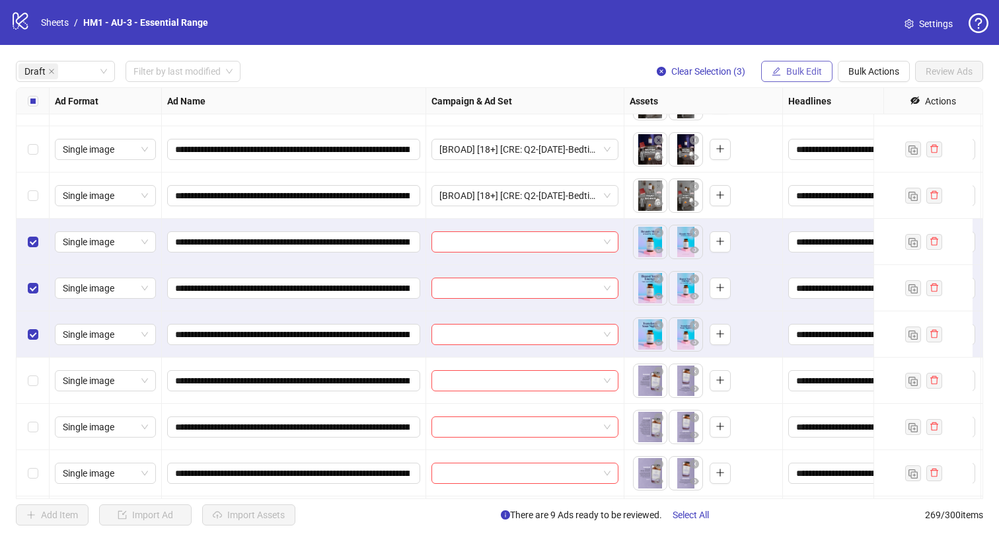
click at [819, 63] on button "Bulk Edit" at bounding box center [796, 71] width 71 height 21
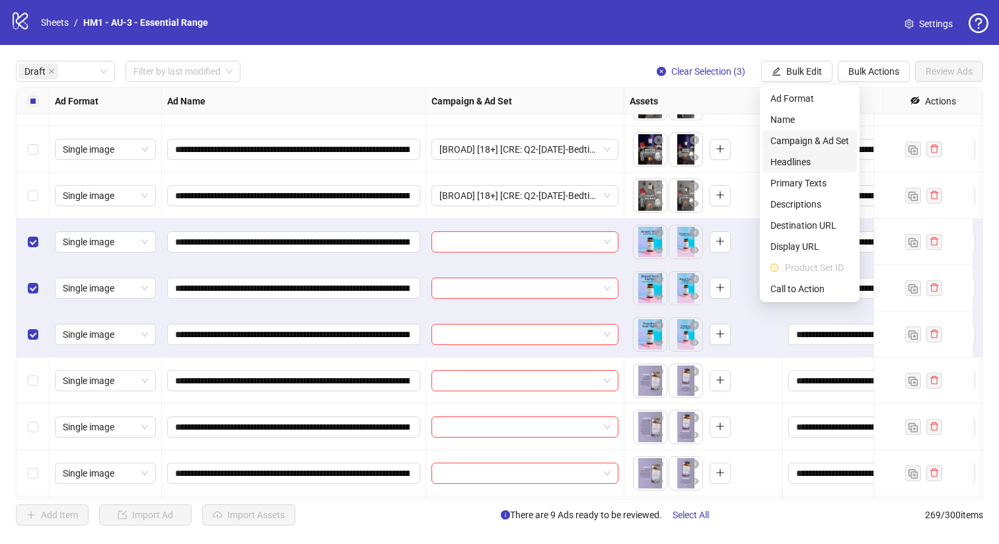
click at [811, 145] on span "Campaign & Ad Set" at bounding box center [809, 140] width 79 height 15
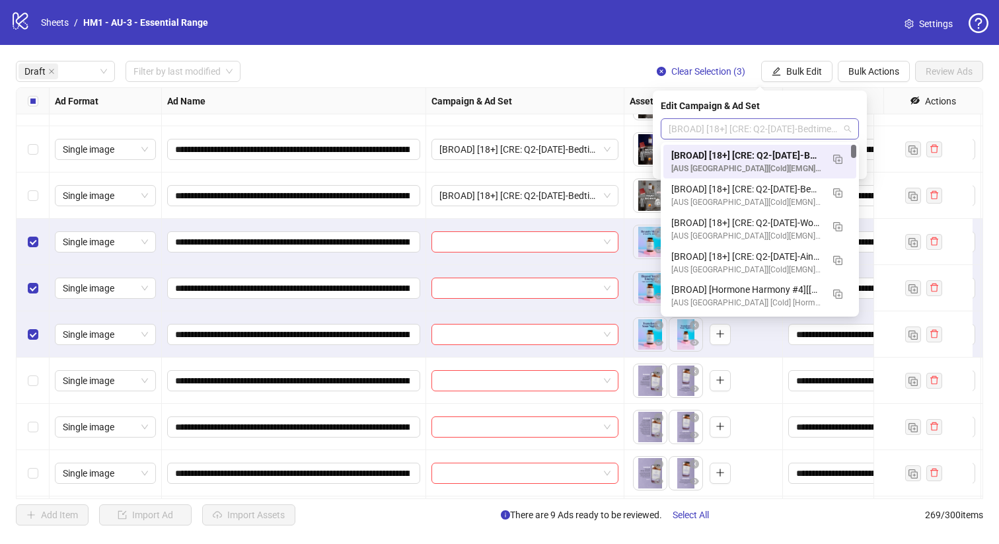
click at [760, 118] on div "[BROAD] [18+] [CRE: Q2-[DATE]-BedtimeRoutine-EMGN][[DATE]]" at bounding box center [760, 128] width 198 height 21
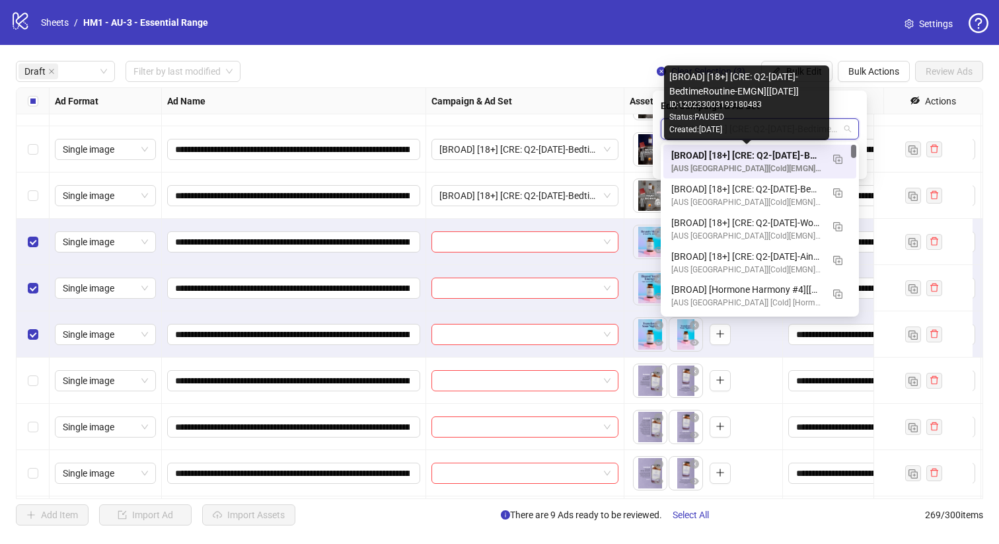
click at [779, 152] on div "[BROAD] [18+] [CRE: Q2-[DATE]-BedtimeRoutine-EMGN][[DATE]]" at bounding box center [746, 155] width 151 height 15
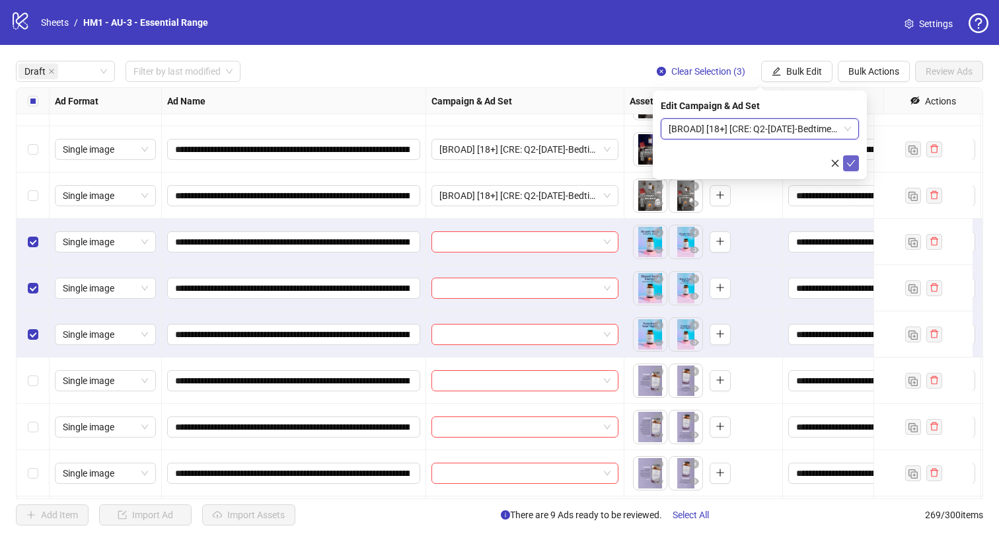
click at [851, 160] on icon "check" at bounding box center [850, 163] width 9 height 9
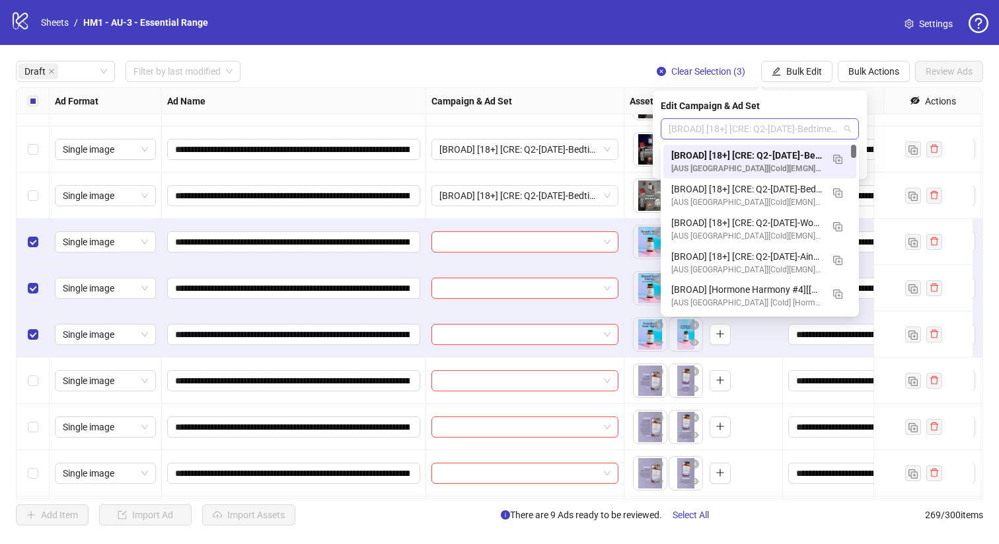
click at [753, 128] on span "[BROAD] [18+] [CRE: Q2-[DATE]-BedtimeRoutine-EMGN][[DATE]]" at bounding box center [760, 129] width 182 height 20
click at [840, 161] on img "button" at bounding box center [837, 159] width 9 height 9
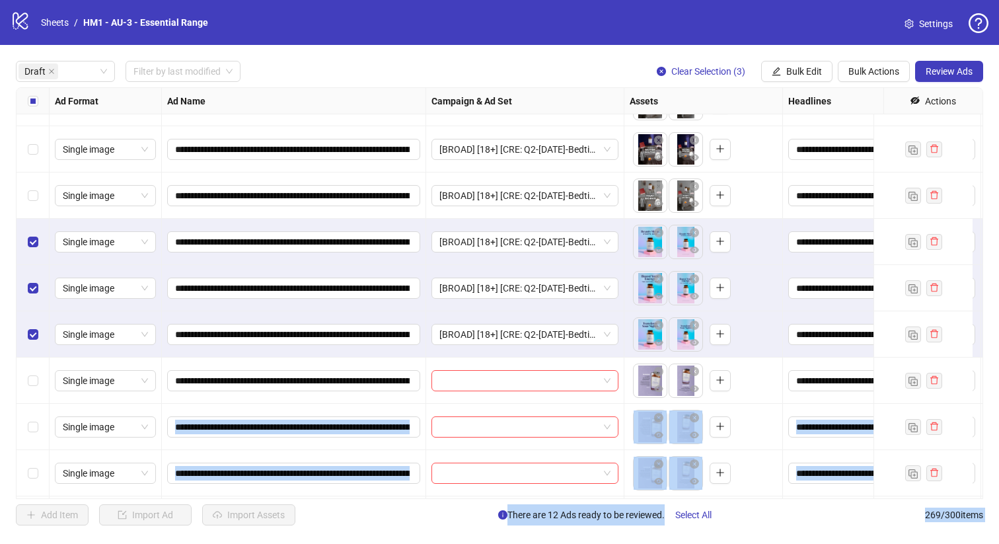
drag, startPoint x: 522, startPoint y: 430, endPoint x: 404, endPoint y: 415, distance: 119.2
click at [790, 74] on span "Bulk Edit" at bounding box center [804, 71] width 36 height 11
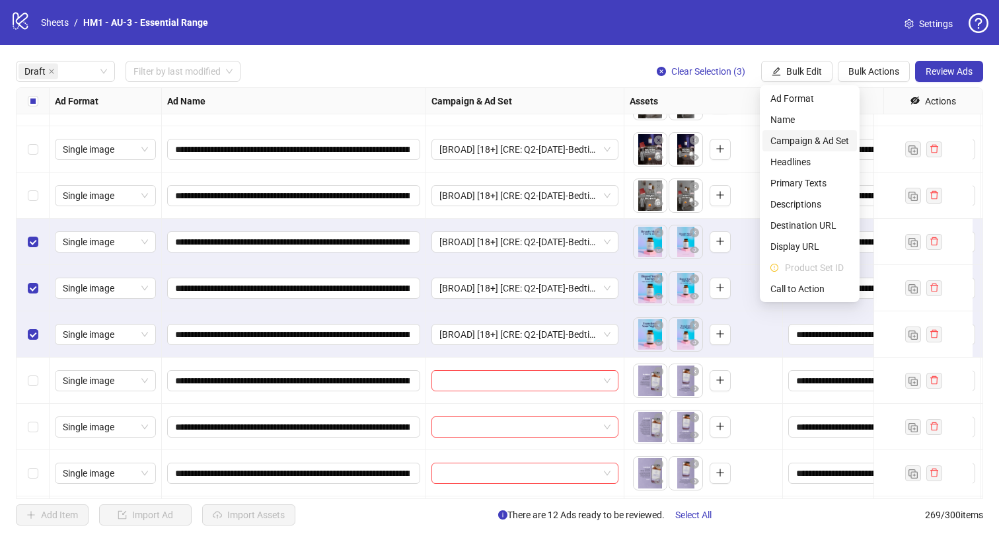
click at [815, 142] on span "Campaign & Ad Set" at bounding box center [809, 140] width 79 height 15
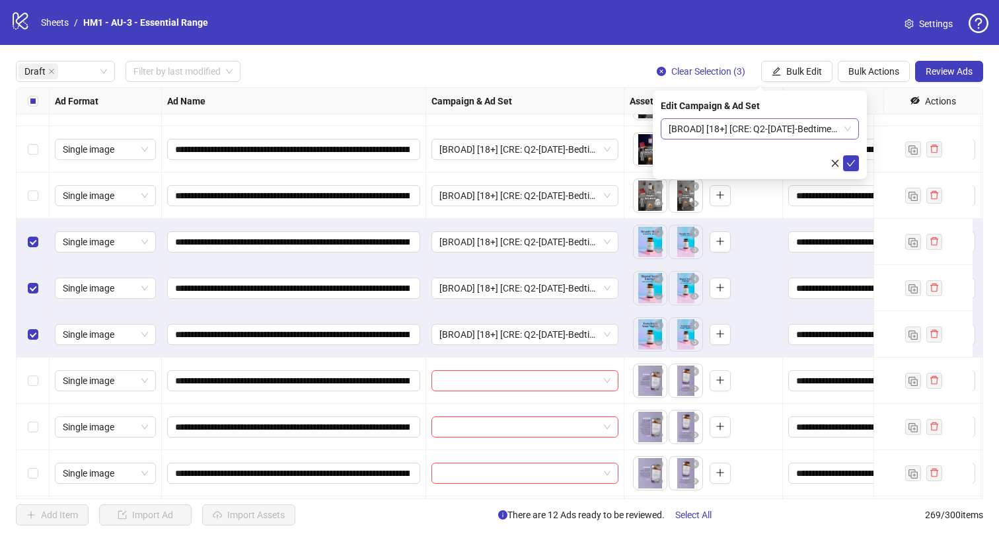
click at [812, 126] on span "[BROAD] [18+] [CRE: Q2-[DATE]-BedtimeRoutine-EMGN][[DATE]]" at bounding box center [760, 129] width 182 height 20
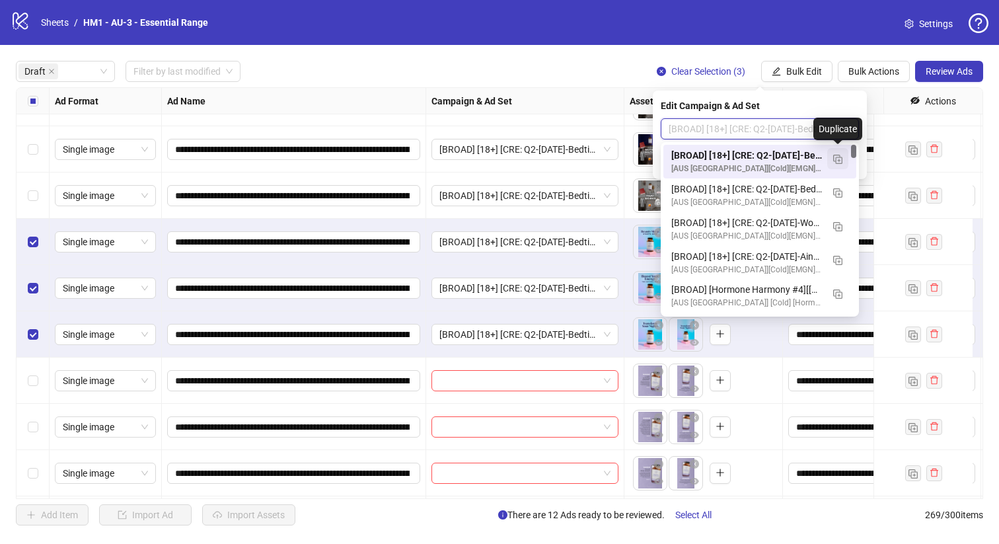
click at [833, 156] on img "button" at bounding box center [837, 159] width 9 height 9
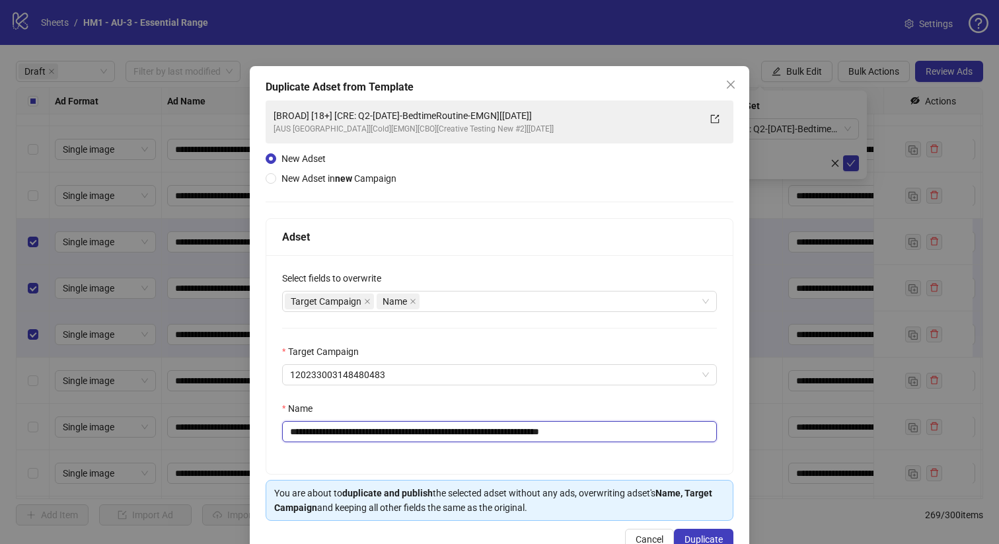
drag, startPoint x: 533, startPoint y: 430, endPoint x: 373, endPoint y: 437, distance: 160.0
click at [373, 437] on input "**********" at bounding box center [499, 431] width 435 height 21
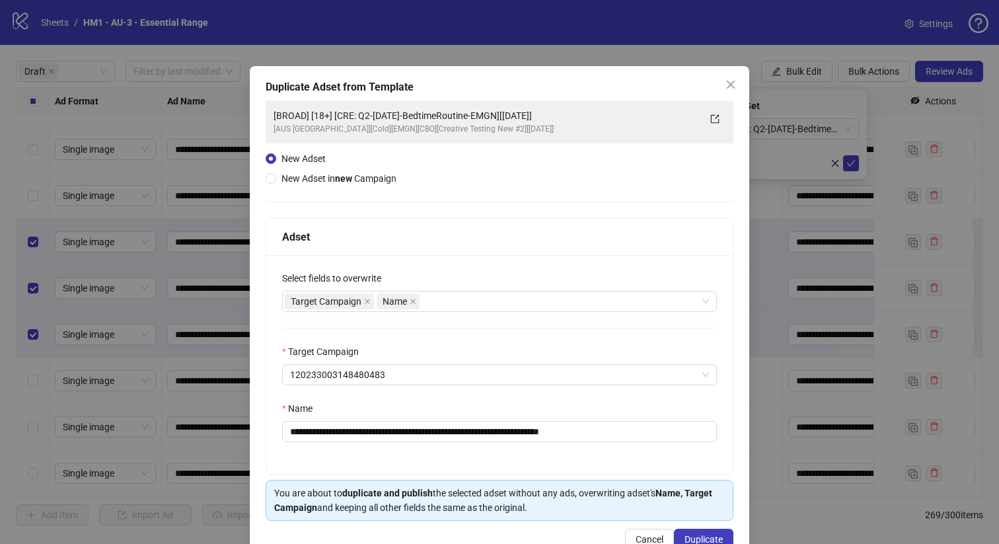
click at [219, 411] on div "**********" at bounding box center [499, 272] width 999 height 544
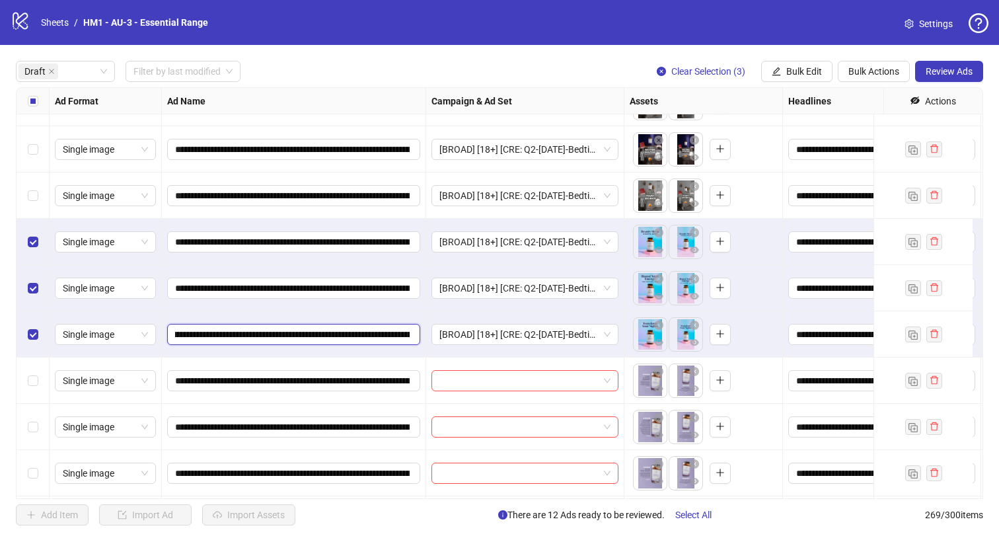
scroll to position [0, 134]
drag, startPoint x: 342, startPoint y: 333, endPoint x: 326, endPoint y: 335, distance: 16.6
click at [326, 335] on input "**********" at bounding box center [292, 334] width 235 height 15
click at [799, 82] on button "Bulk Edit" at bounding box center [796, 71] width 71 height 21
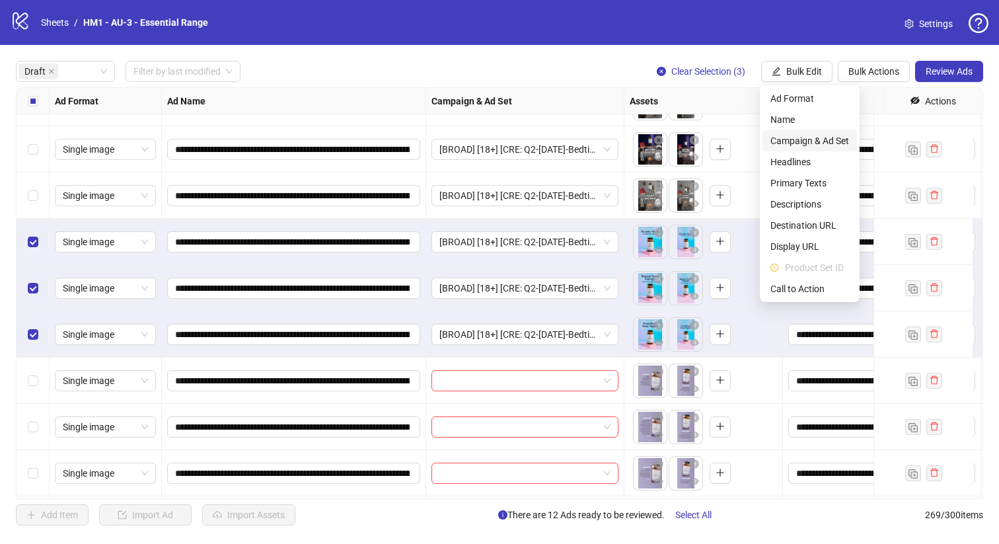
click at [817, 133] on span "Campaign & Ad Set" at bounding box center [809, 140] width 79 height 15
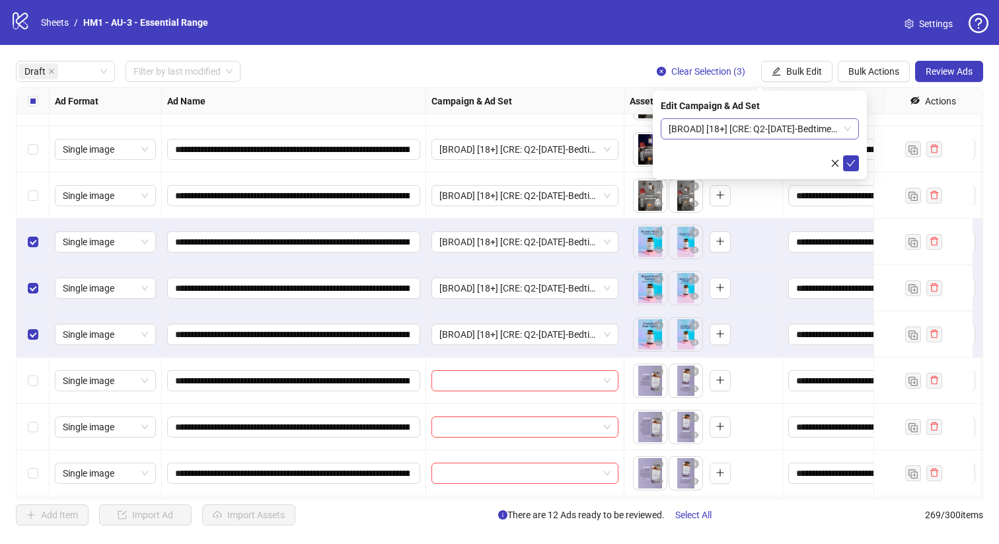
click at [762, 129] on span "[BROAD] [18+] [CRE: Q2-[DATE]-BedtimeRoutine-EMGN][[DATE]]" at bounding box center [760, 129] width 182 height 20
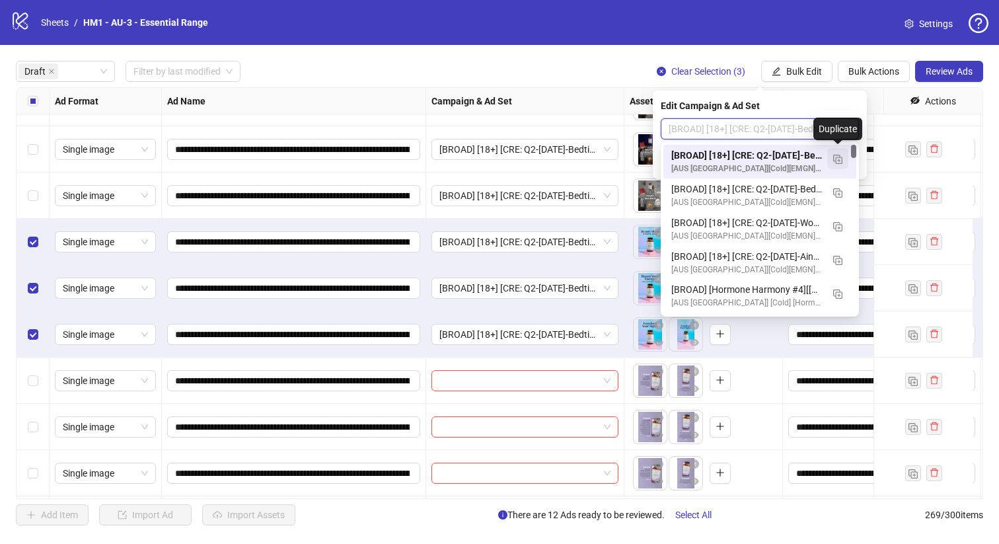
click at [833, 156] on img "button" at bounding box center [837, 159] width 9 height 9
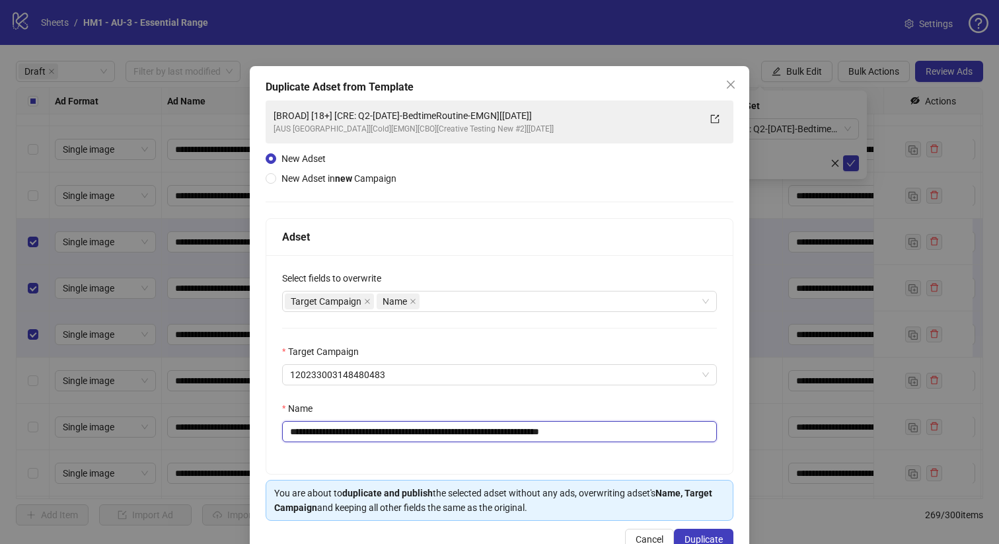
drag, startPoint x: 536, startPoint y: 433, endPoint x: 372, endPoint y: 435, distance: 164.5
click at [372, 435] on input "**********" at bounding box center [499, 431] width 435 height 21
paste input "text"
type input "**********"
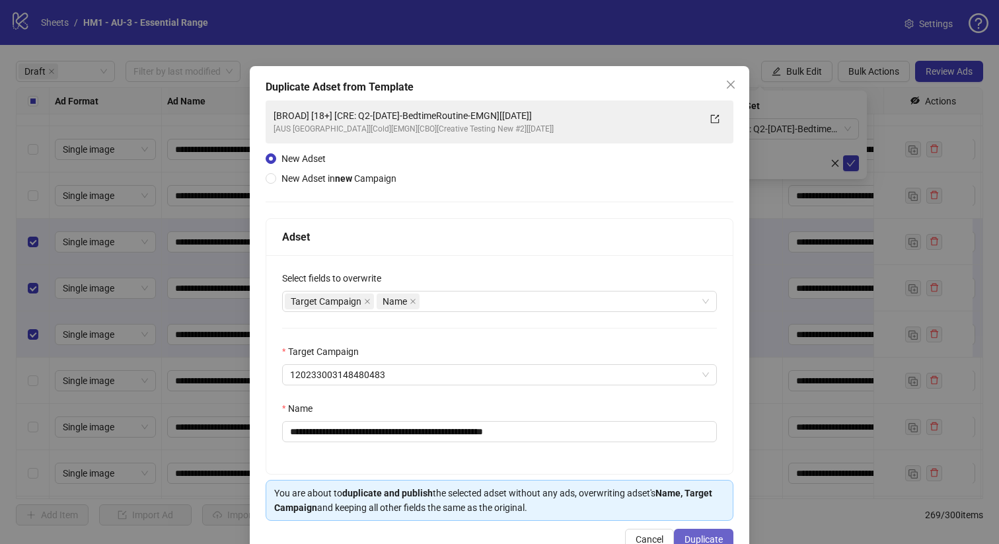
click at [689, 542] on span "Duplicate" at bounding box center [703, 539] width 38 height 11
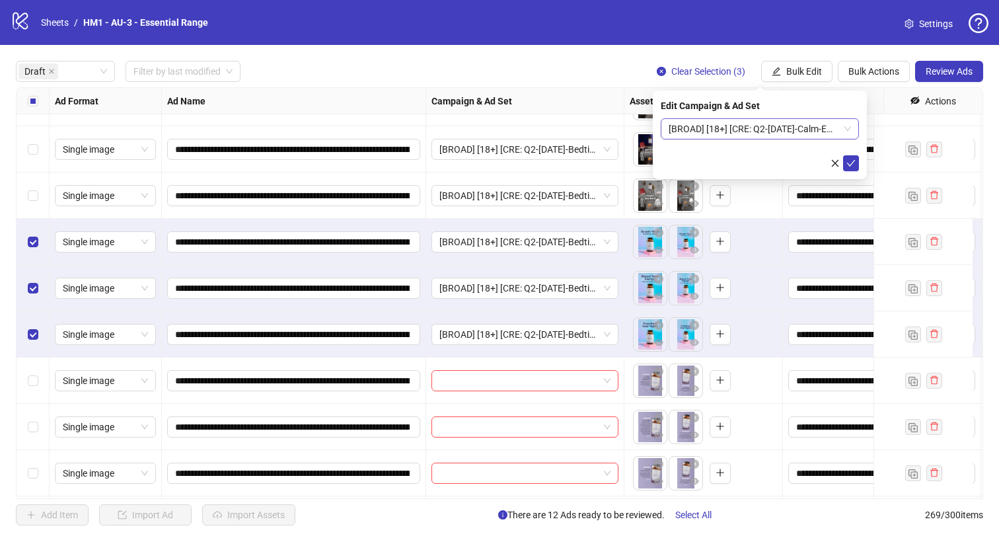
click at [758, 128] on span "[BROAD] [18+] [CRE: Q2-[DATE]-Calm-EMGN][[DATE]]" at bounding box center [760, 129] width 182 height 20
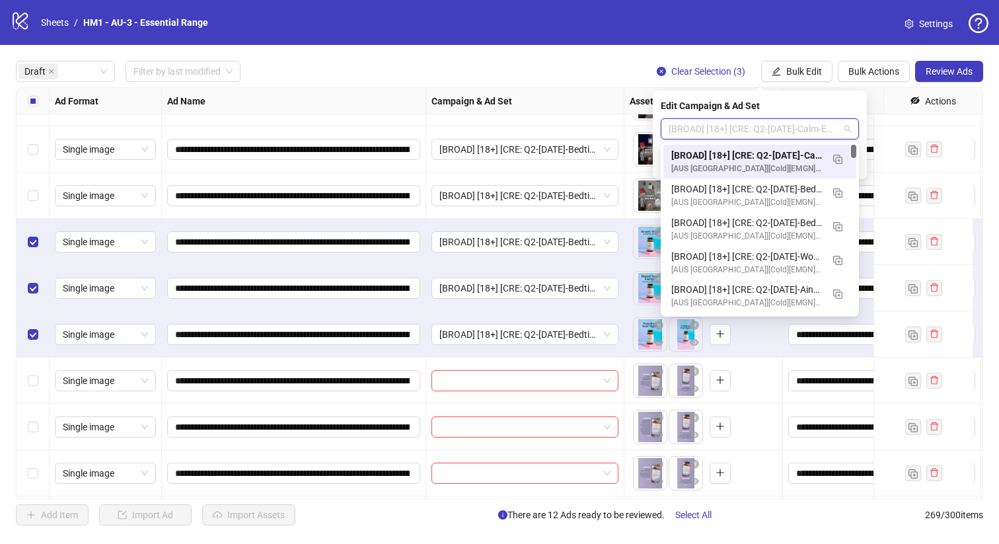
click at [758, 148] on div "[BROAD] [18+] [CRE: Q2-[DATE]-Calm-EMGN][[DATE]]" at bounding box center [746, 155] width 151 height 15
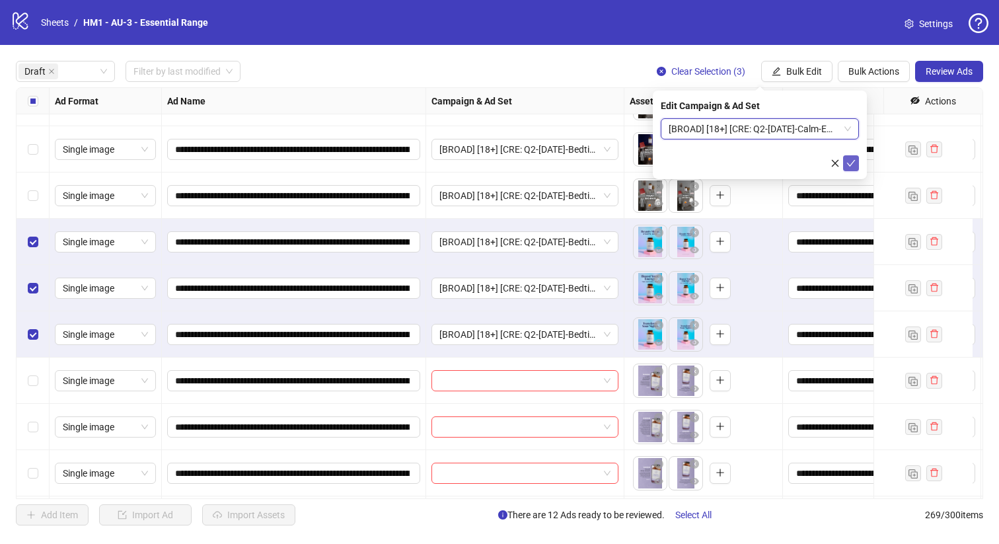
click at [849, 160] on icon "check" at bounding box center [850, 163] width 9 height 9
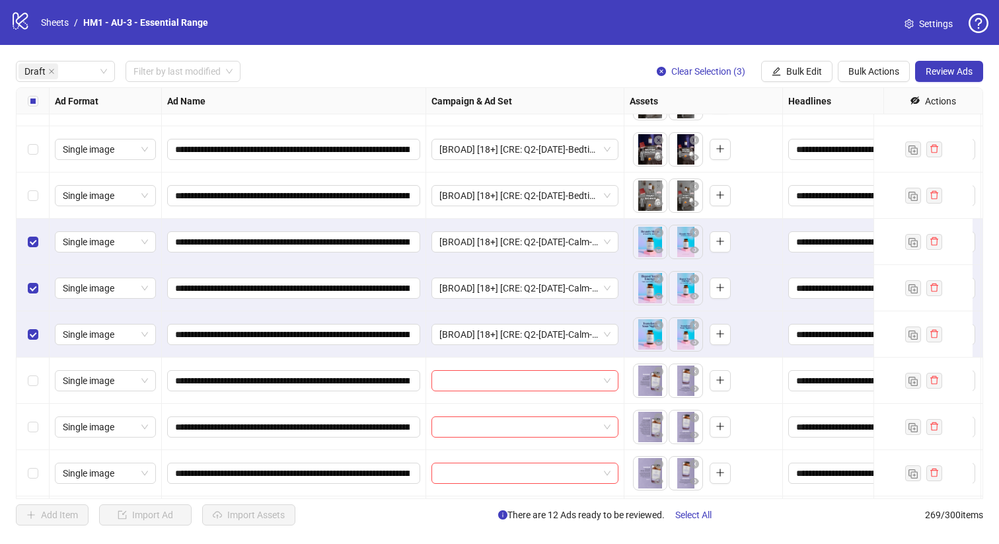
click at [39, 105] on div "Select all rows" at bounding box center [33, 101] width 33 height 26
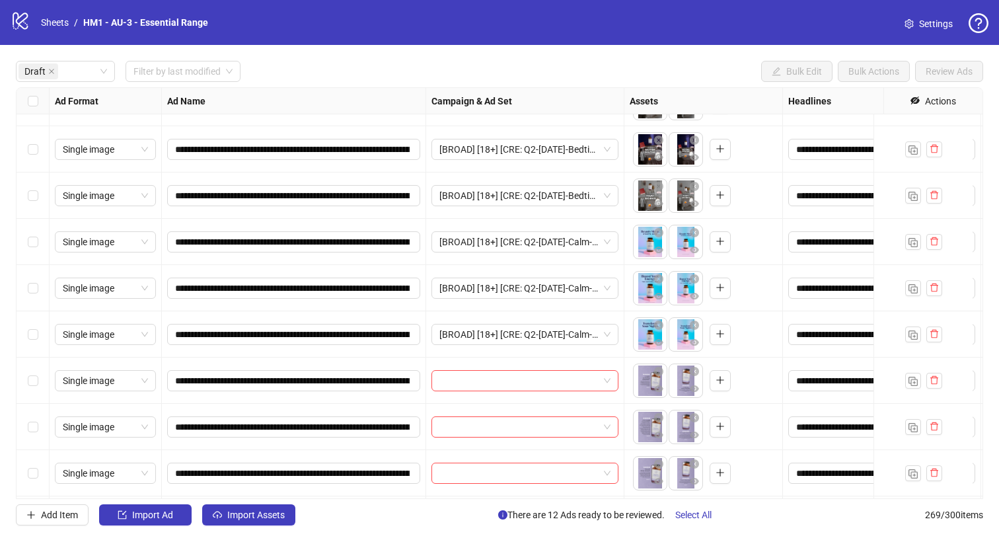
scroll to position [512, 0]
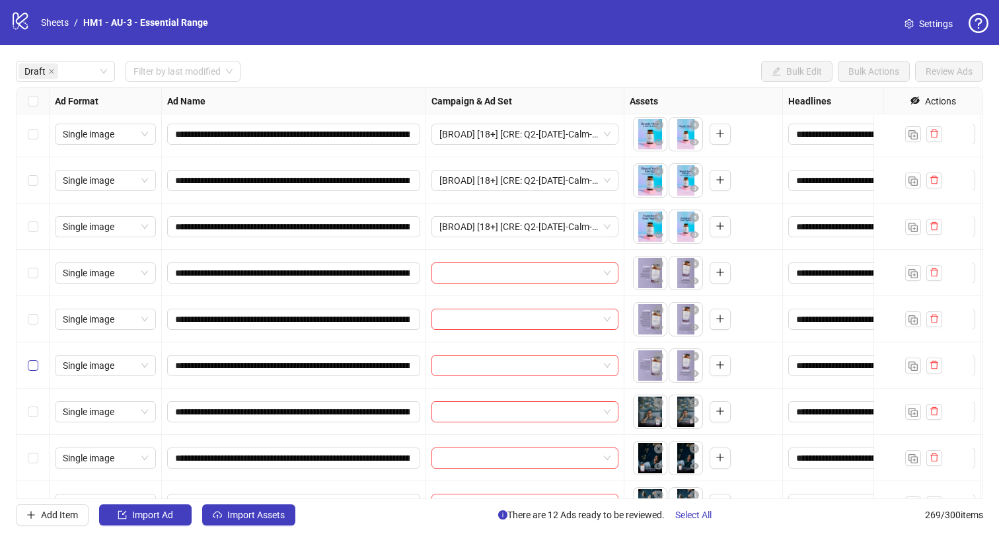
drag, startPoint x: 34, startPoint y: 380, endPoint x: 32, endPoint y: 371, distance: 9.3
click at [34, 380] on div "Select row 17" at bounding box center [33, 365] width 33 height 46
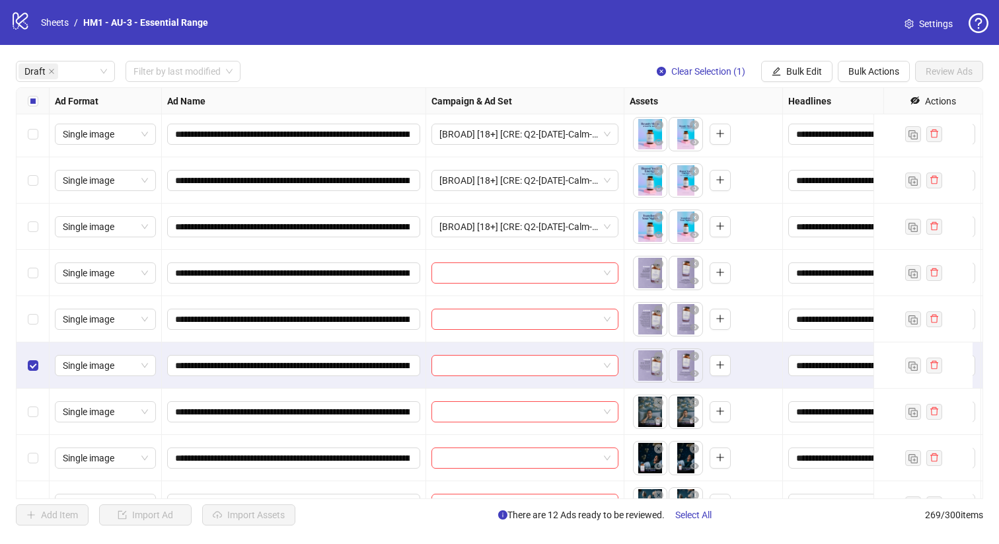
click at [24, 311] on div "Select row 16" at bounding box center [33, 319] width 33 height 46
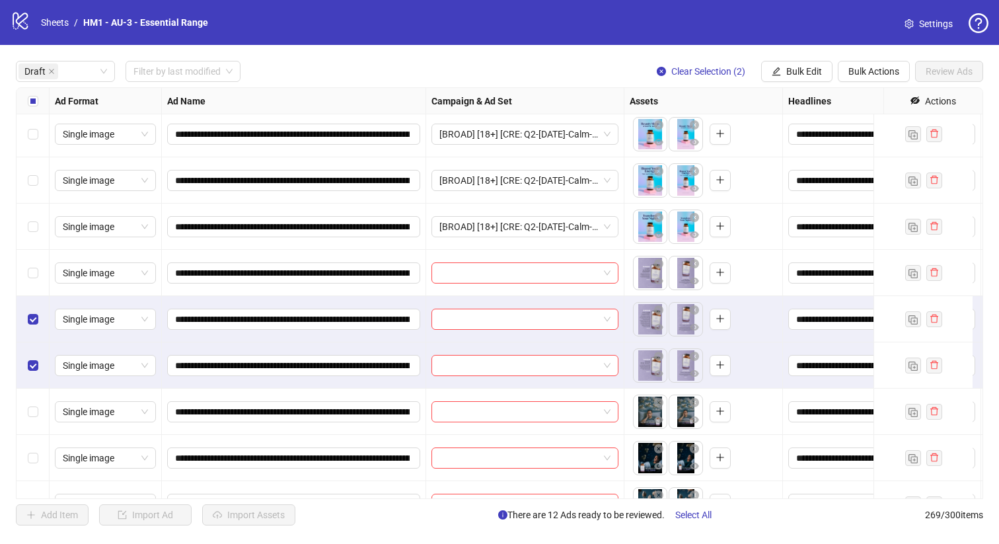
drag, startPoint x: 40, startPoint y: 276, endPoint x: 41, endPoint y: 266, distance: 9.9
click at [40, 276] on div "Select row 15" at bounding box center [33, 273] width 33 height 46
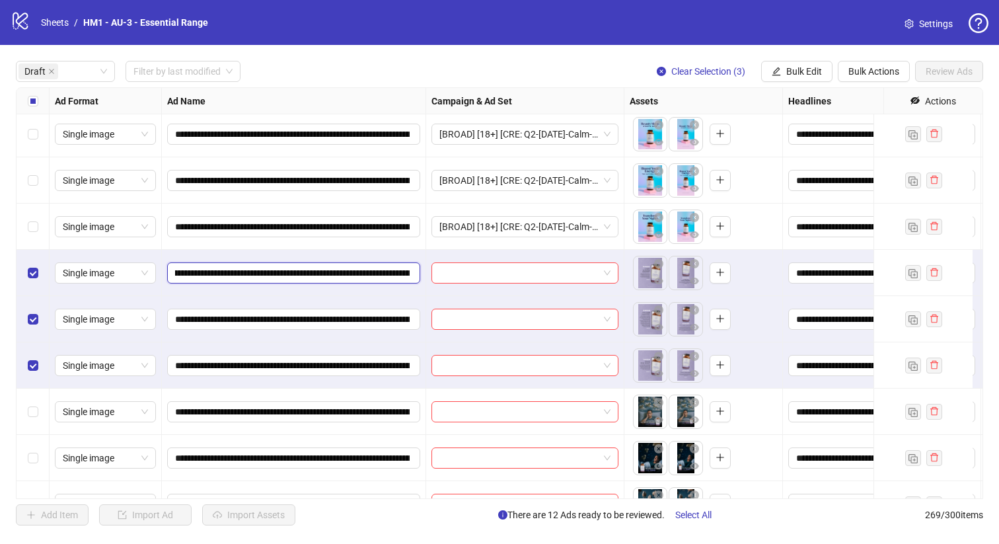
scroll to position [0, 143]
drag, startPoint x: 345, startPoint y: 277, endPoint x: 351, endPoint y: 268, distance: 10.8
click at [351, 268] on input "**********" at bounding box center [292, 273] width 235 height 15
click at [805, 69] on span "Bulk Edit" at bounding box center [804, 71] width 36 height 11
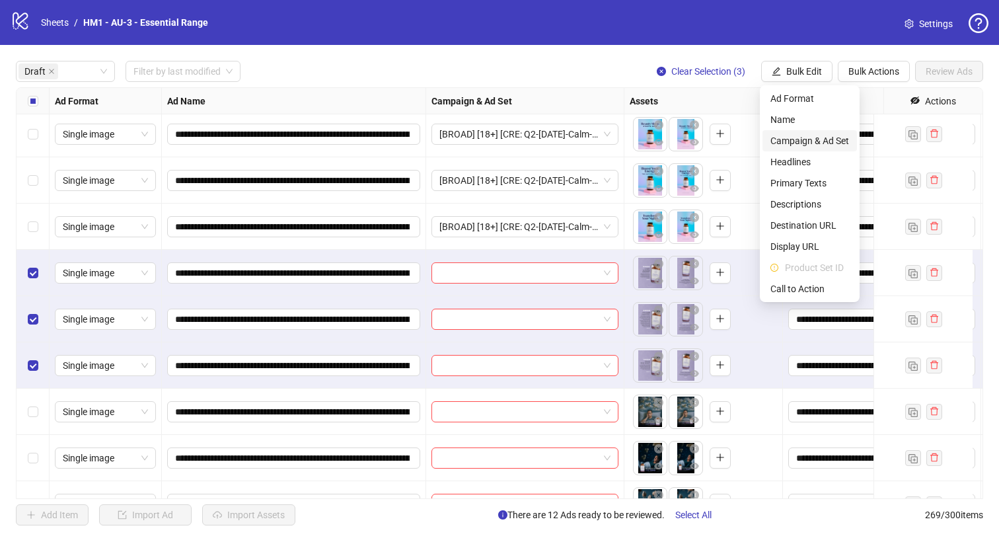
click at [833, 145] on span "Campaign & Ad Set" at bounding box center [809, 140] width 79 height 15
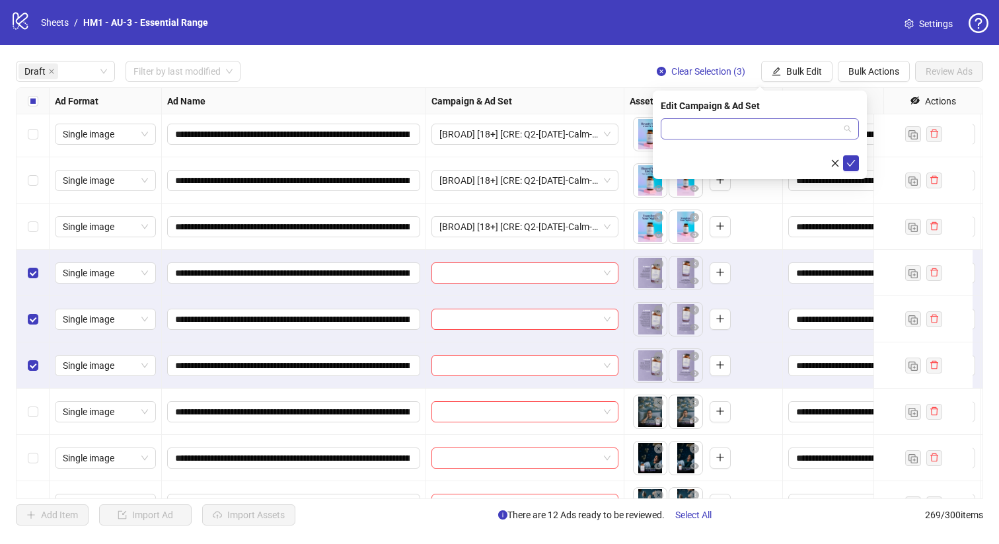
click at [783, 128] on input "search" at bounding box center [754, 129] width 170 height 20
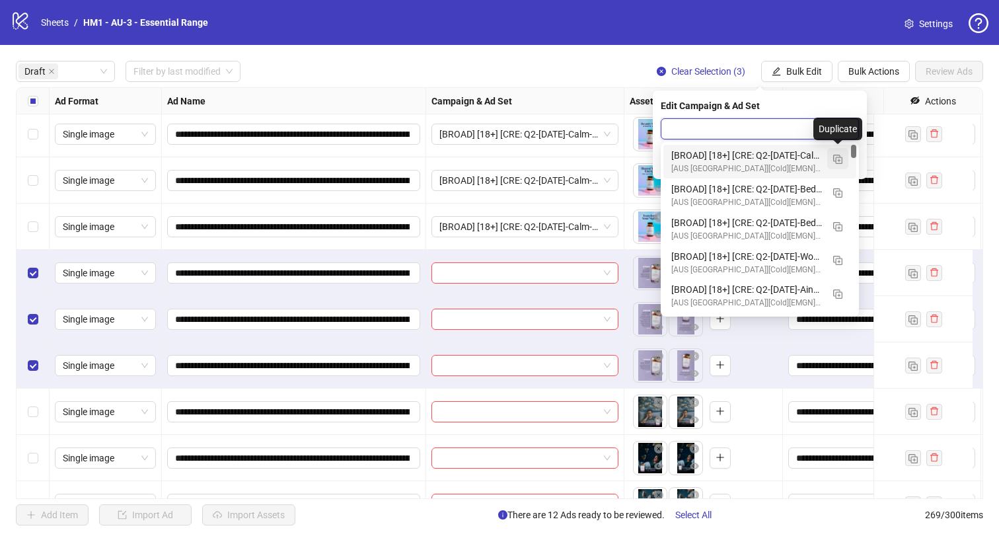
click at [840, 160] on img "button" at bounding box center [837, 159] width 9 height 9
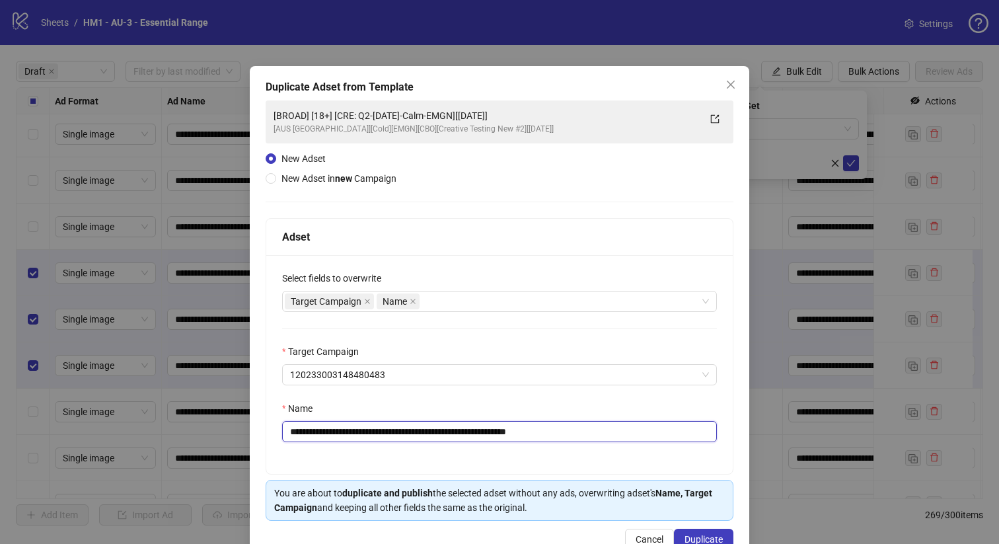
drag, startPoint x: 490, startPoint y: 432, endPoint x: 372, endPoint y: 433, distance: 118.3
click at [372, 433] on input "**********" at bounding box center [499, 431] width 435 height 21
paste input "*******"
click at [529, 430] on input "**********" at bounding box center [499, 431] width 435 height 21
drag, startPoint x: 623, startPoint y: 435, endPoint x: 585, endPoint y: 433, distance: 37.7
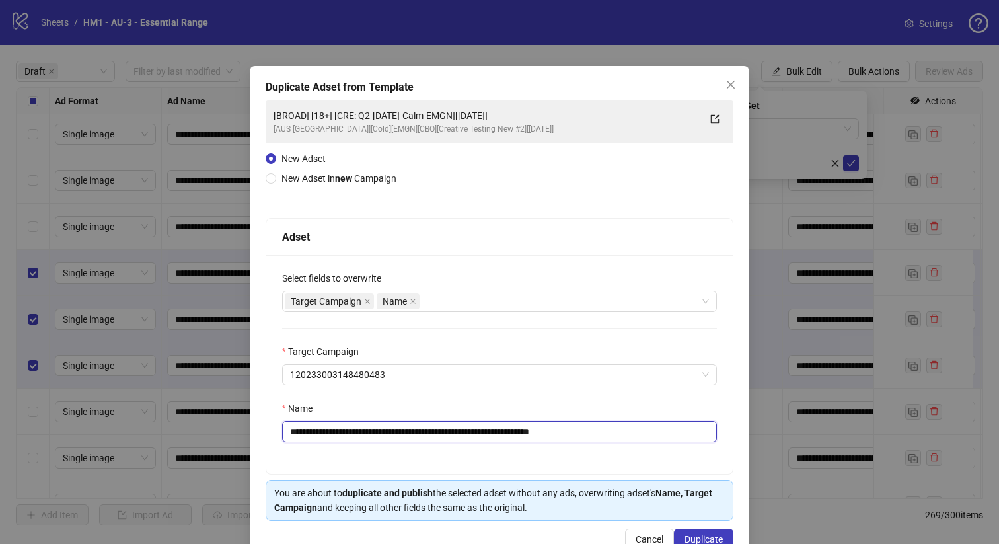
click at [585, 433] on input "**********" at bounding box center [499, 431] width 435 height 21
type input "**********"
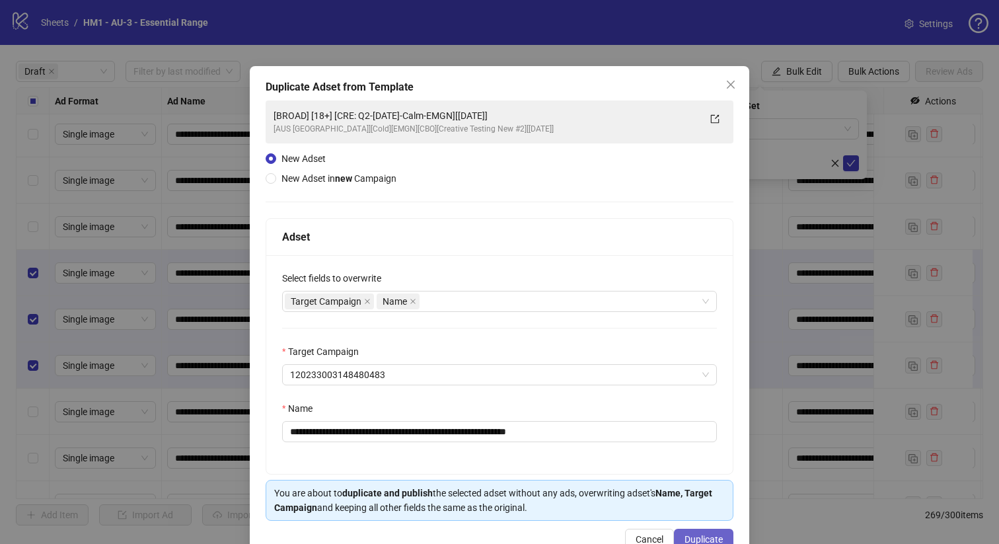
click at [700, 539] on span "Duplicate" at bounding box center [703, 539] width 38 height 11
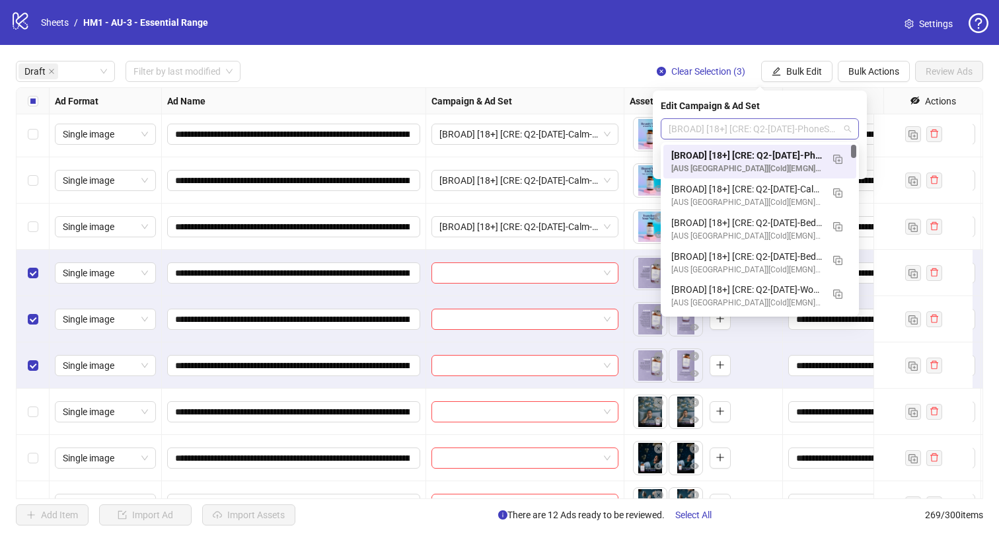
click at [728, 133] on span "[BROAD] [18+] [CRE: Q2-[DATE]-PhoneScreen-EMGN][[DATE]]" at bounding box center [760, 129] width 182 height 20
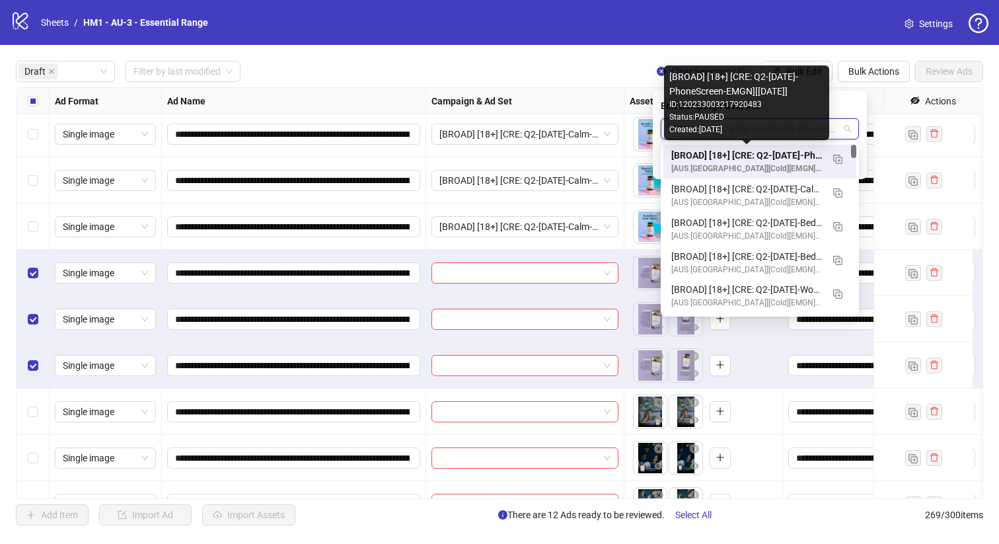
click at [749, 157] on div "[BROAD] [18+] [CRE: Q2-[DATE]-PhoneScreen-EMGN][[DATE]]" at bounding box center [746, 155] width 151 height 15
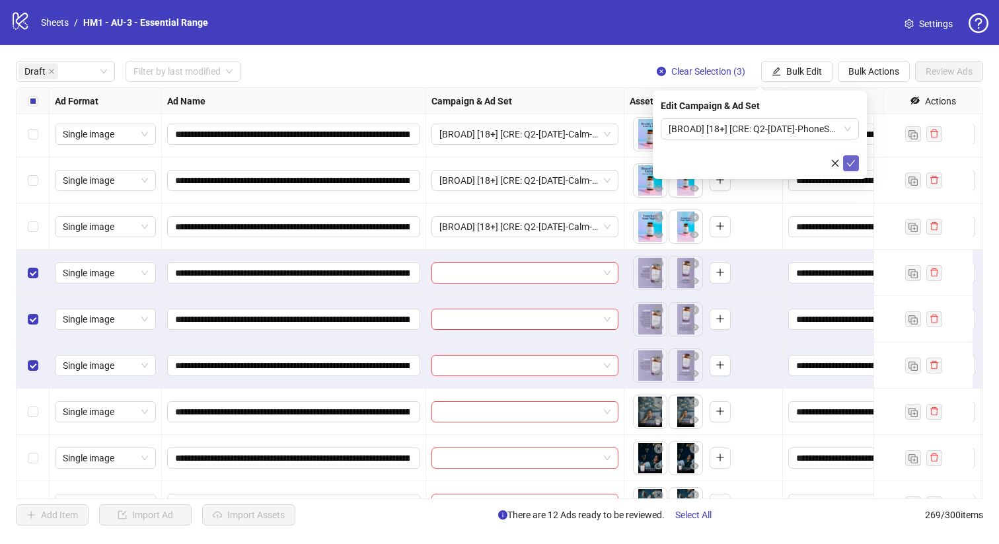
click at [858, 165] on button "submit" at bounding box center [851, 163] width 16 height 16
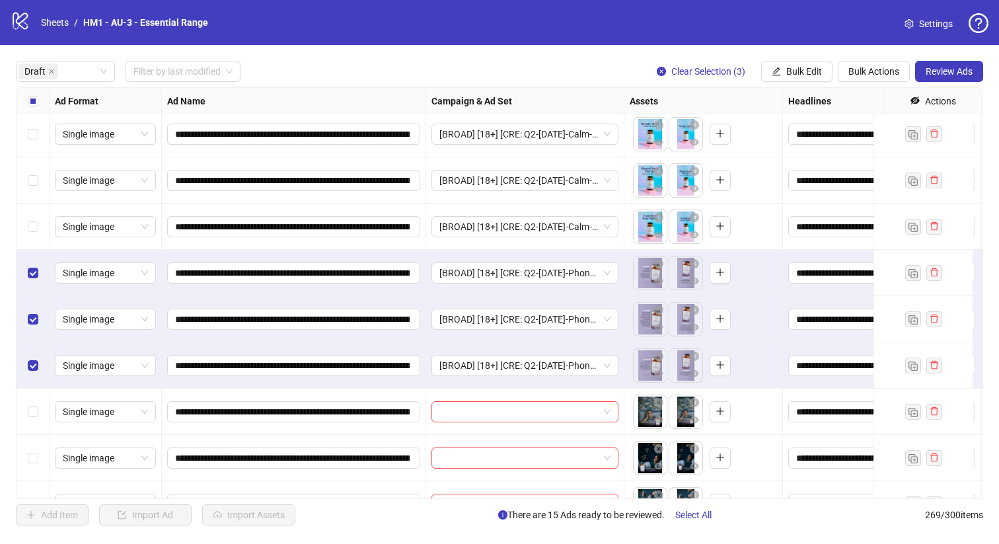
click at [22, 94] on div "Select all rows" at bounding box center [33, 101] width 33 height 26
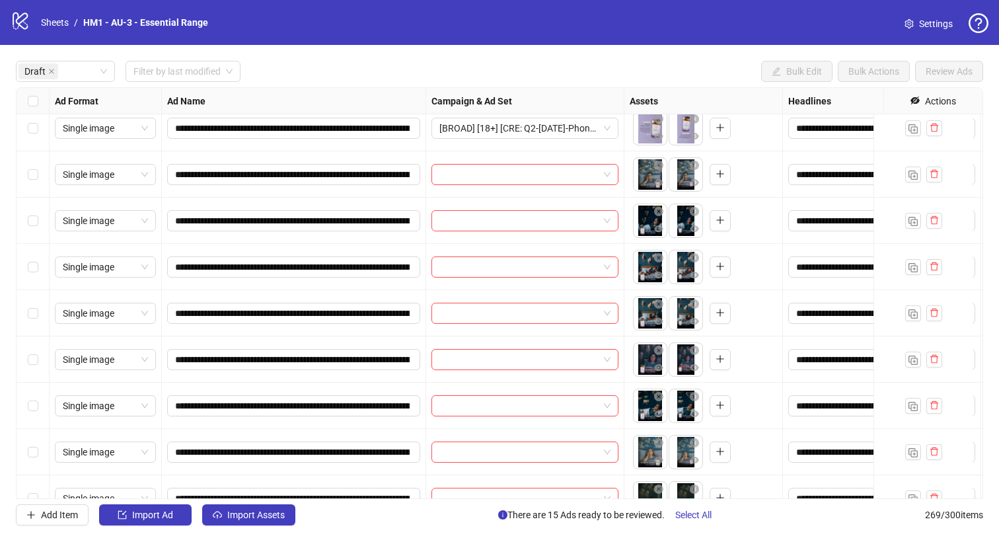
scroll to position [745, 0]
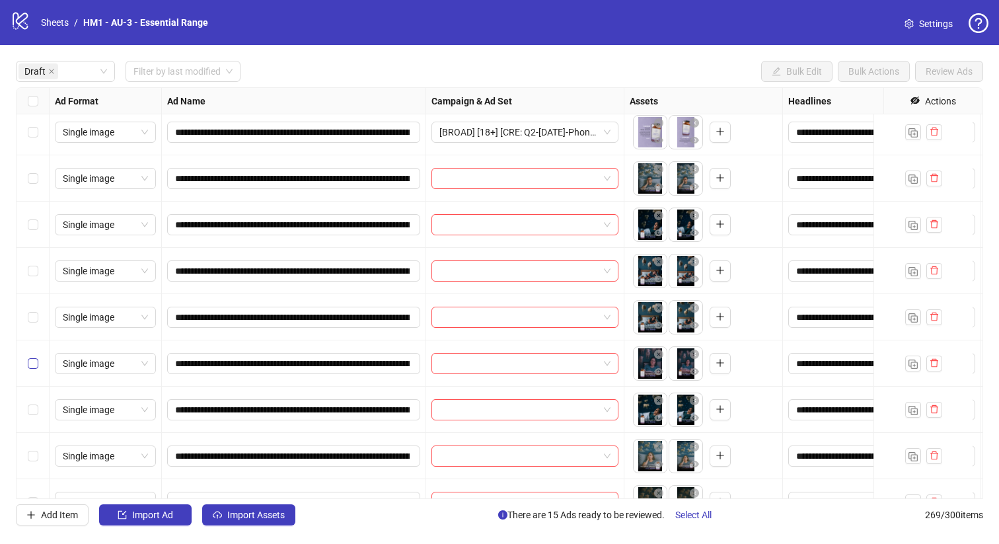
click at [44, 365] on div "Select row 22" at bounding box center [33, 363] width 33 height 46
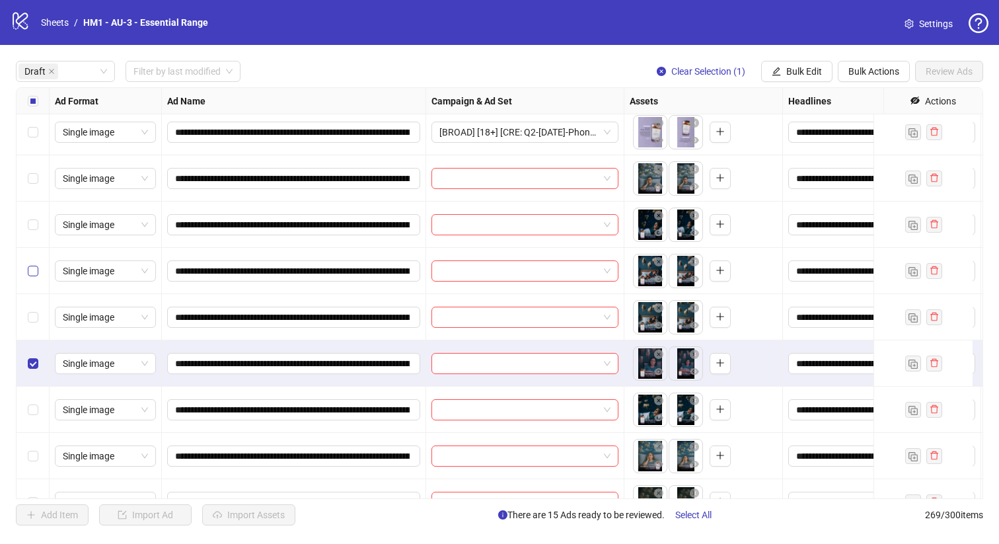
drag, startPoint x: 22, startPoint y: 311, endPoint x: 34, endPoint y: 263, distance: 49.7
click at [23, 311] on div "Select row 21" at bounding box center [33, 317] width 33 height 46
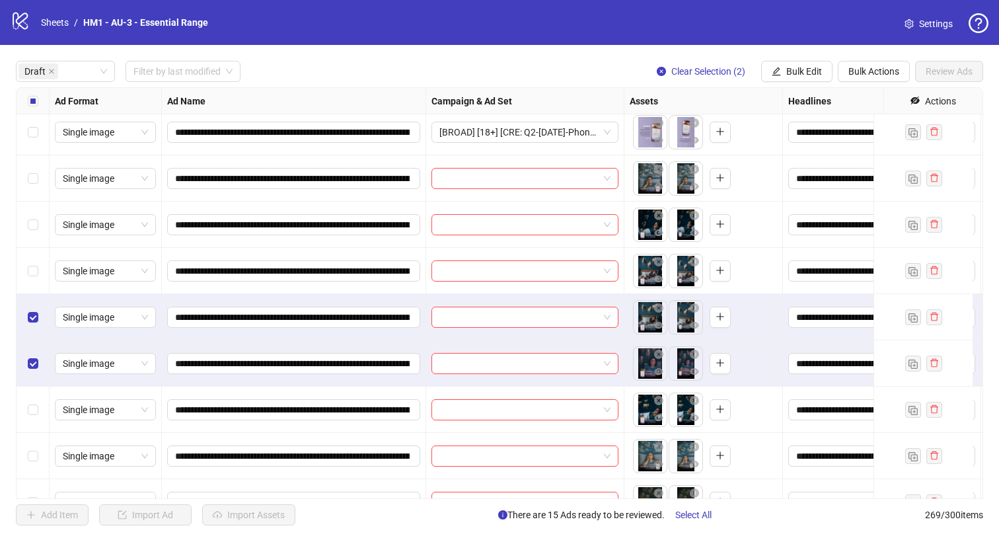
click at [32, 255] on div "Select row 20" at bounding box center [33, 271] width 33 height 46
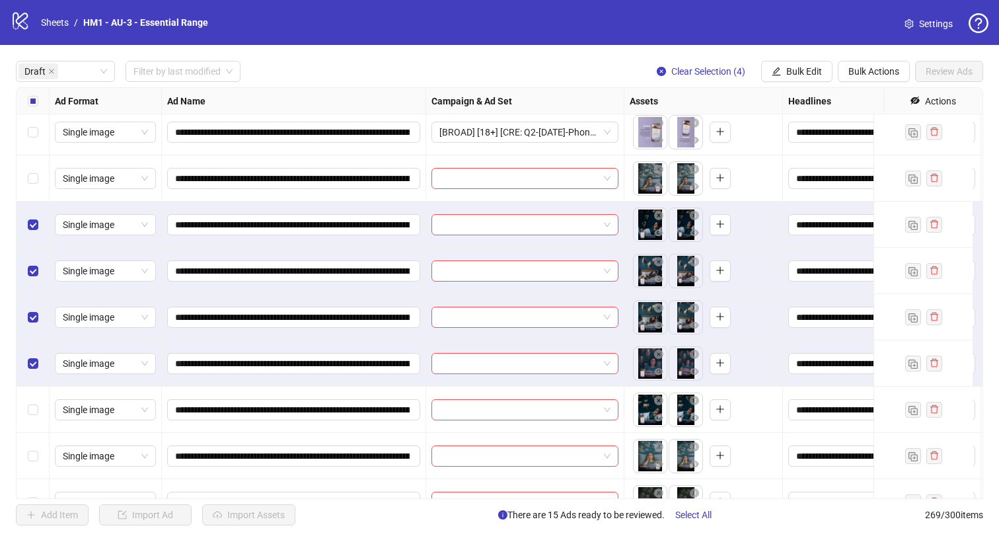
click at [36, 169] on div "Select row 18" at bounding box center [33, 178] width 33 height 46
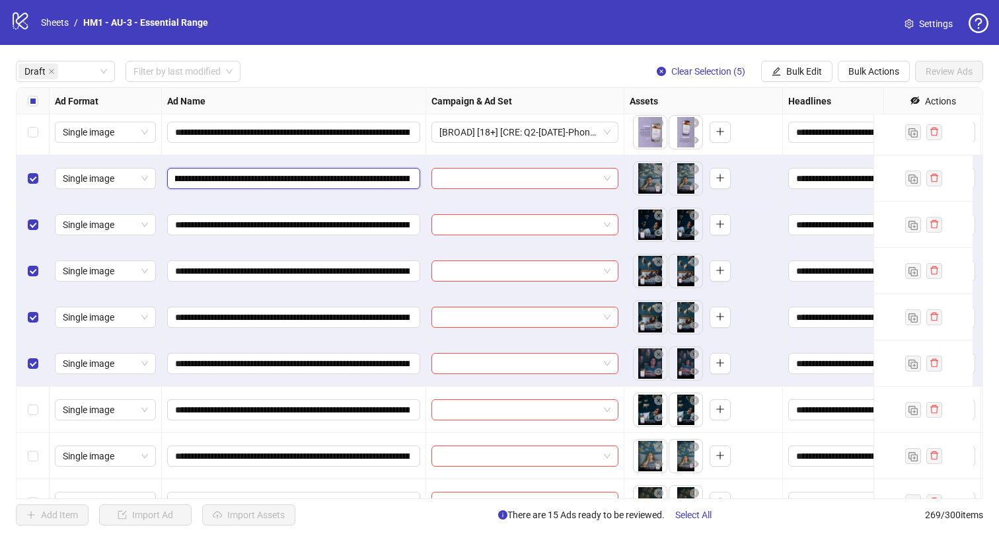
scroll to position [0, 166]
drag, startPoint x: 344, startPoint y: 178, endPoint x: 379, endPoint y: 182, distance: 35.3
click at [379, 182] on input "**********" at bounding box center [292, 178] width 235 height 15
click at [792, 65] on button "Bulk Edit" at bounding box center [796, 71] width 71 height 21
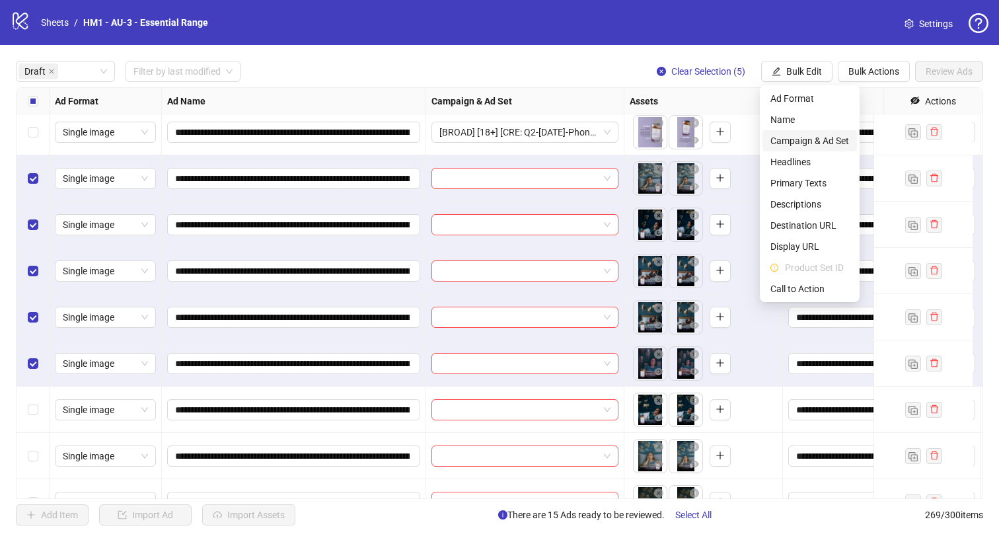
click at [793, 141] on span "Campaign & Ad Set" at bounding box center [809, 140] width 79 height 15
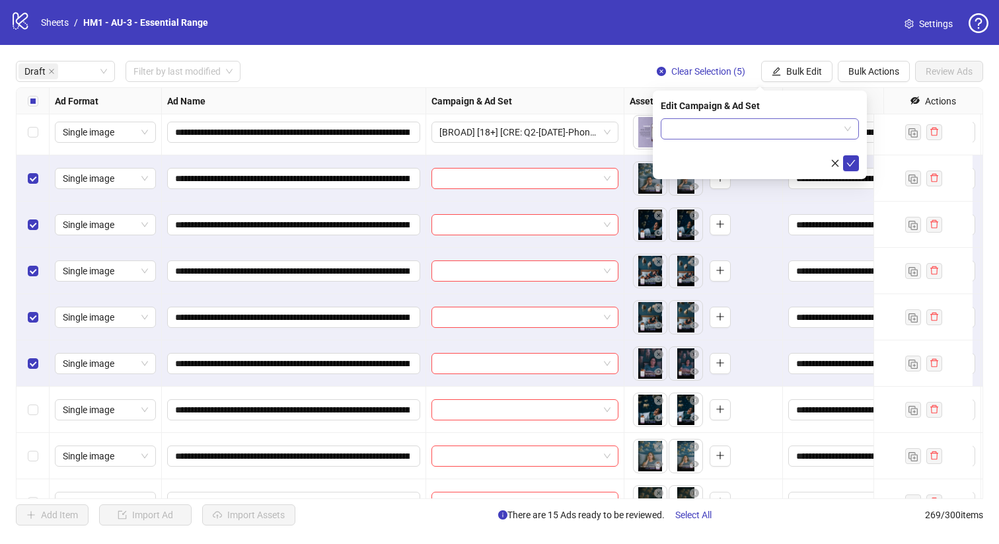
click at [849, 131] on span at bounding box center [760, 129] width 182 height 20
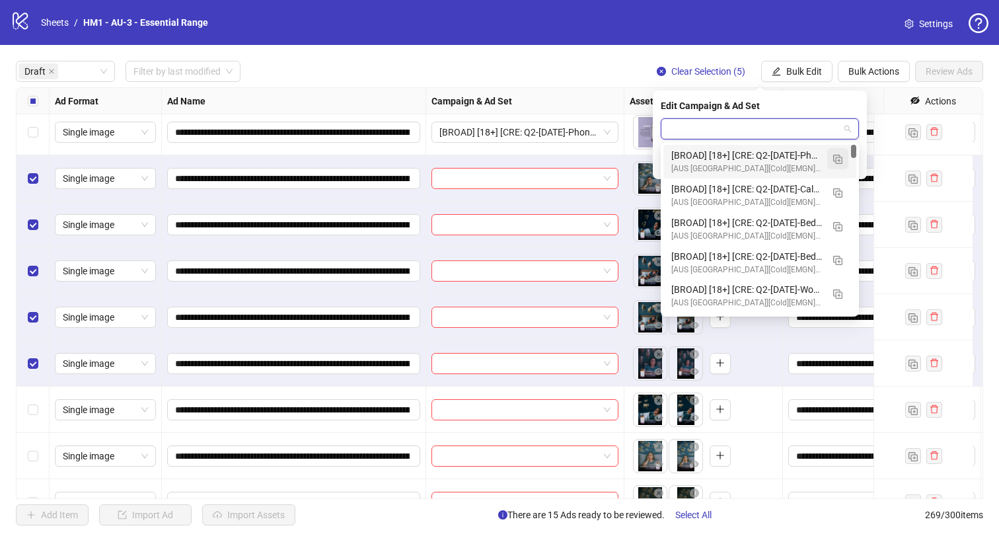
click at [841, 160] on img "button" at bounding box center [837, 159] width 9 height 9
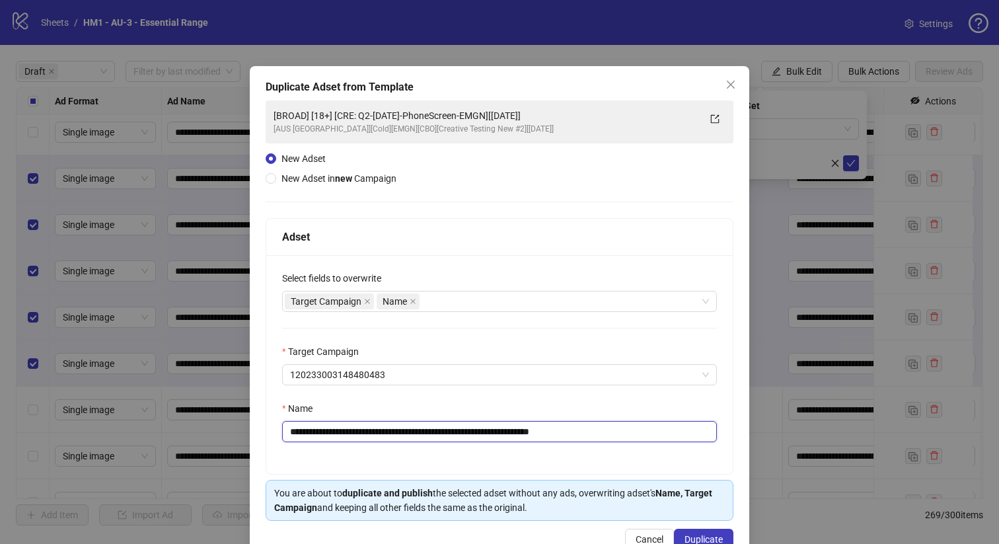
drag, startPoint x: 523, startPoint y: 435, endPoint x: 374, endPoint y: 436, distance: 149.3
click at [374, 435] on input "**********" at bounding box center [499, 431] width 435 height 21
paste input "*********"
type input "**********"
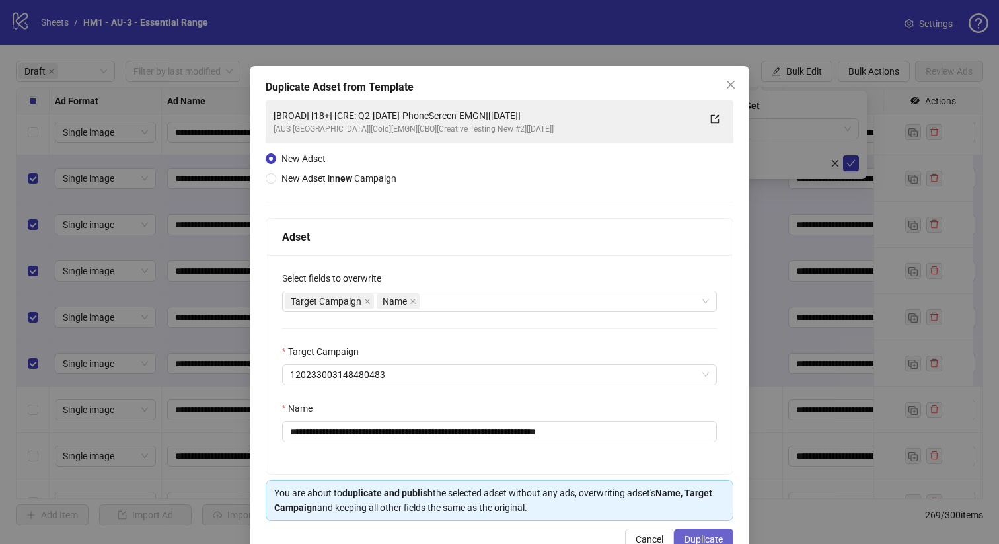
click at [699, 539] on span "Duplicate" at bounding box center [703, 539] width 38 height 11
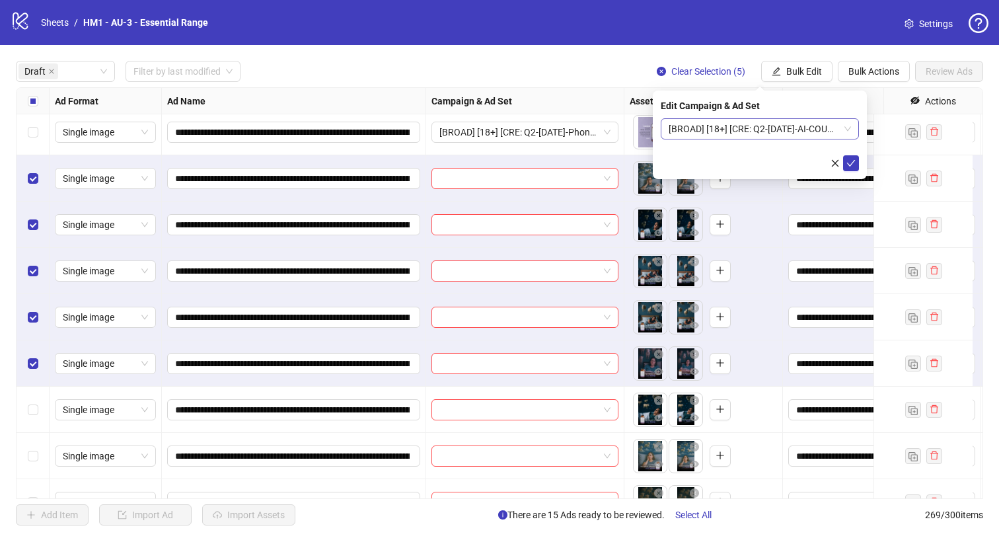
click at [760, 129] on span "[BROAD] [18+] [CRE: Q2-[DATE]-AI-COUNTING-SHEEP-V2-EMGN][[DATE]]" at bounding box center [760, 129] width 182 height 20
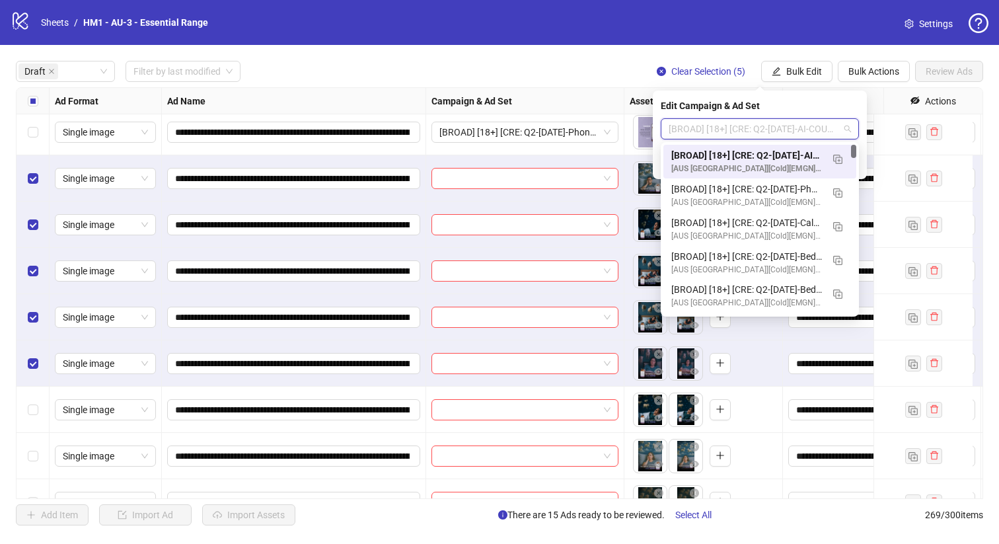
click at [764, 149] on div "[BROAD] [18+] [CRE: Q2-[DATE]-AI-COUNTING-SHEEP-V2-EMGN][[DATE]]" at bounding box center [746, 155] width 151 height 15
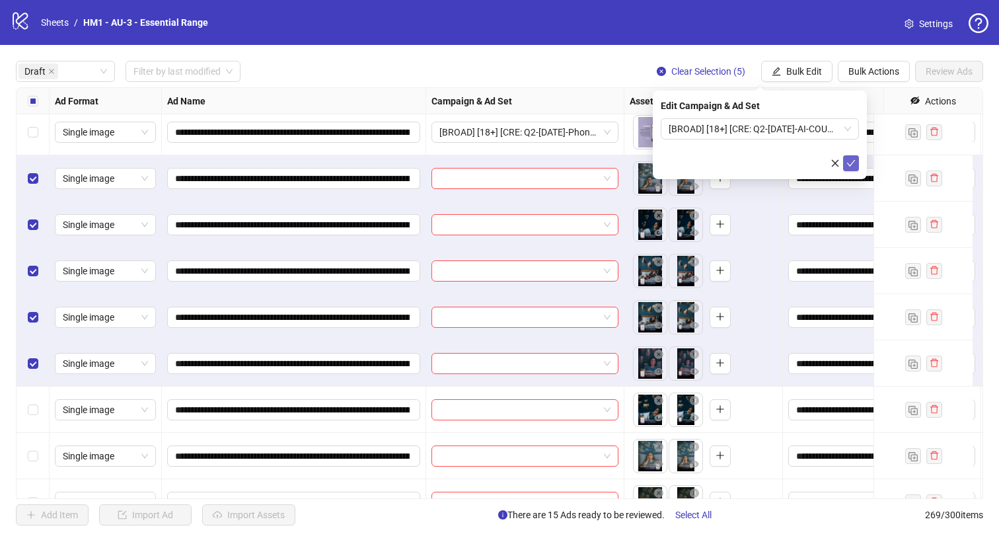
click at [847, 162] on icon "check" at bounding box center [850, 163] width 9 height 9
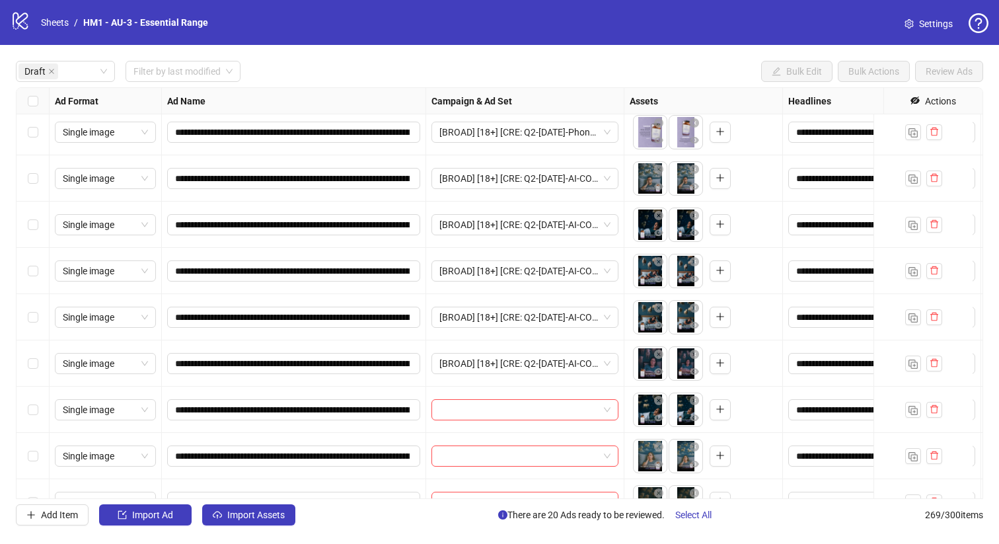
scroll to position [941, 0]
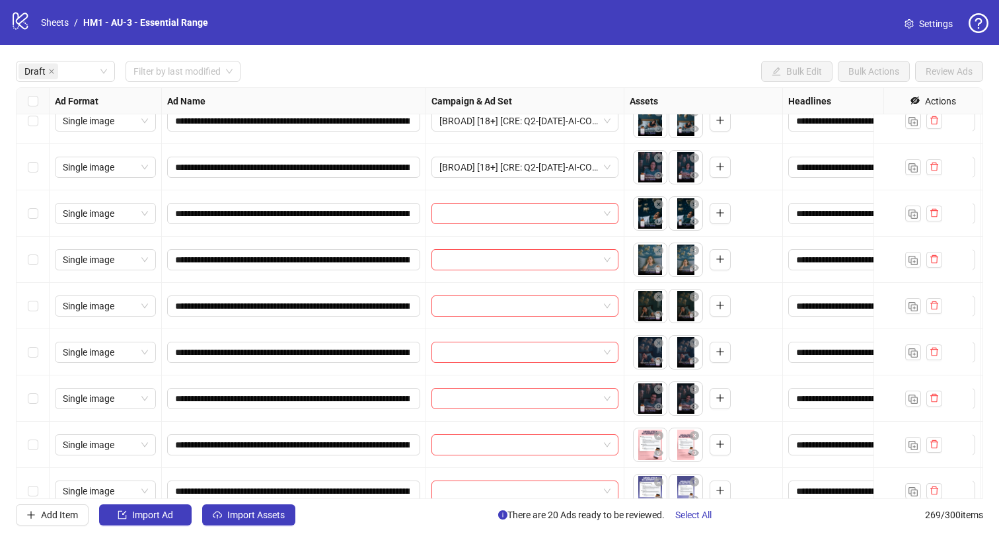
click at [27, 395] on div "Select row 27" at bounding box center [33, 398] width 33 height 46
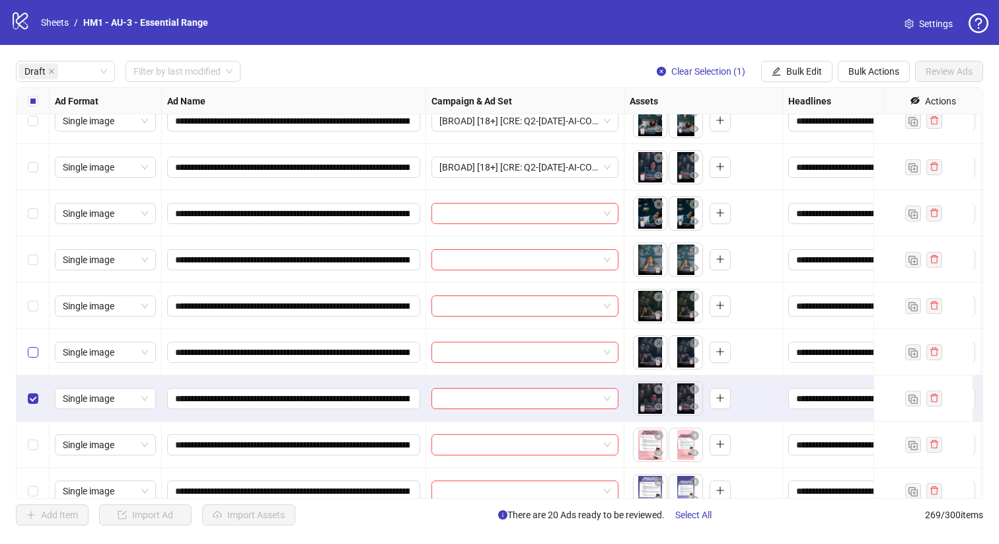
click at [36, 345] on label "Select row 26" at bounding box center [33, 352] width 11 height 15
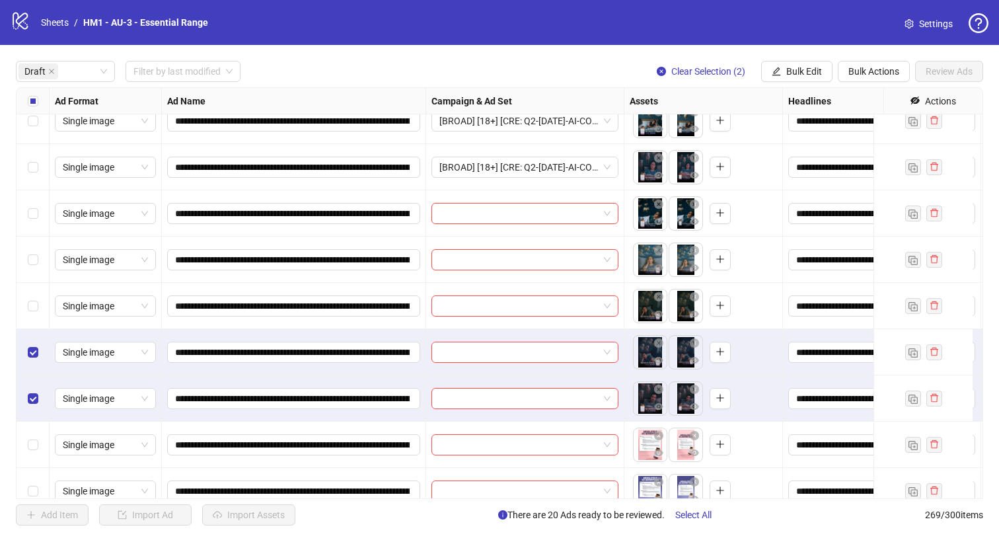
drag, startPoint x: 20, startPoint y: 291, endPoint x: 32, endPoint y: 272, distance: 22.8
click at [21, 291] on div "Select row 25" at bounding box center [33, 306] width 33 height 46
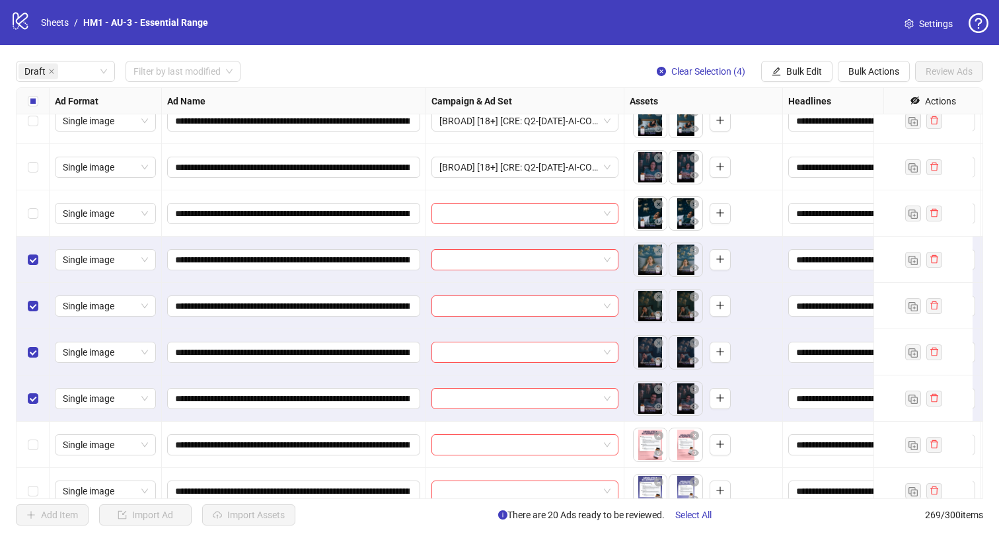
click at [40, 207] on div "Select row 23" at bounding box center [33, 213] width 33 height 46
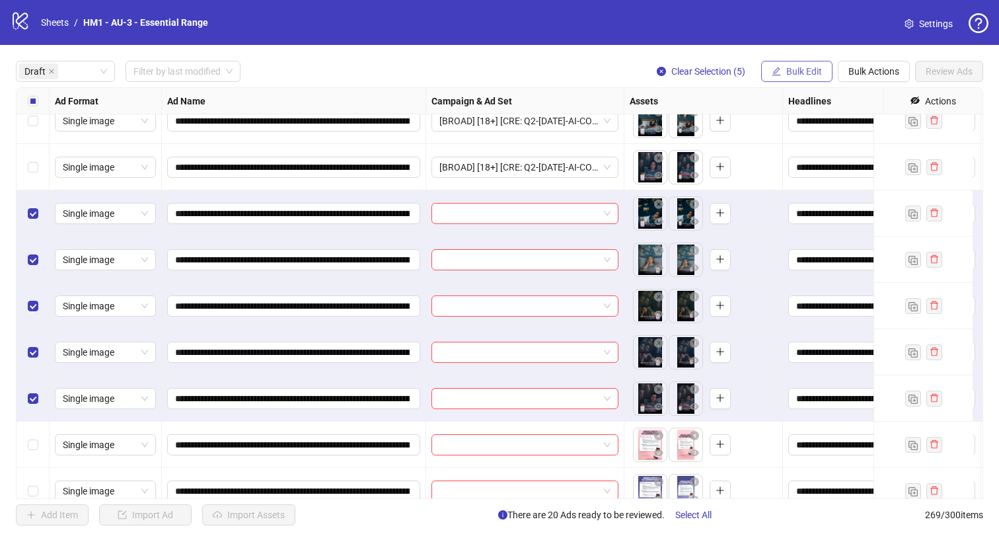
click at [801, 72] on span "Bulk Edit" at bounding box center [804, 71] width 36 height 11
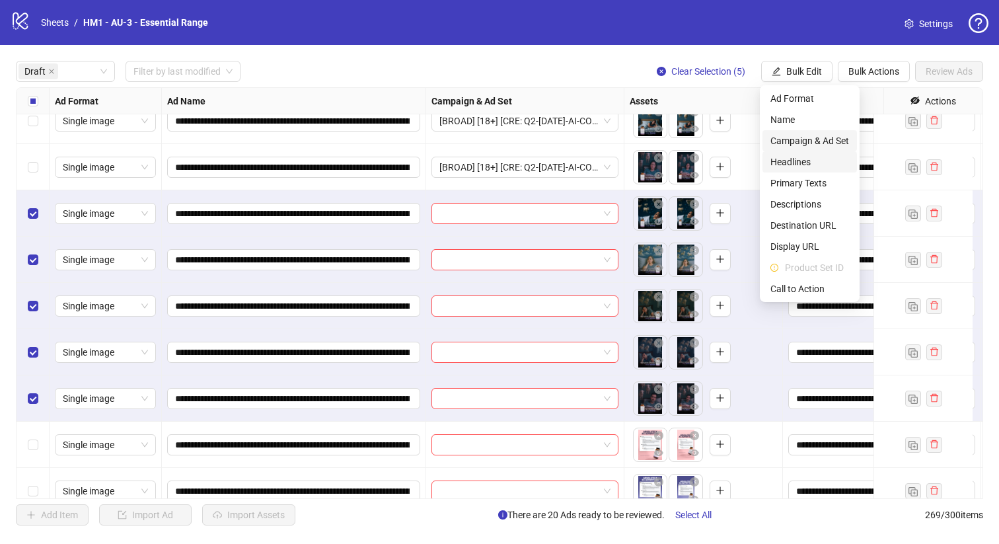
click at [838, 141] on span "Campaign & Ad Set" at bounding box center [809, 140] width 79 height 15
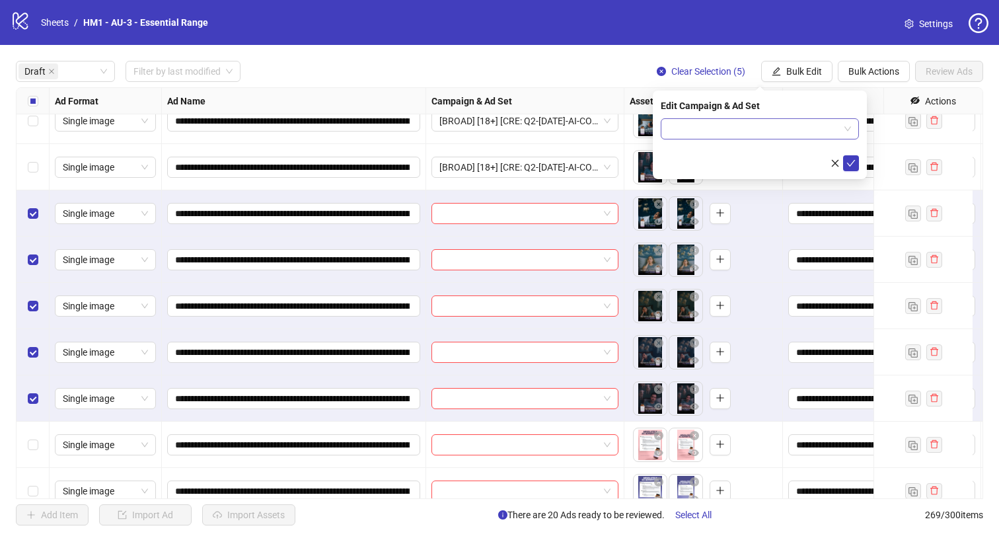
click at [843, 128] on span at bounding box center [760, 129] width 182 height 20
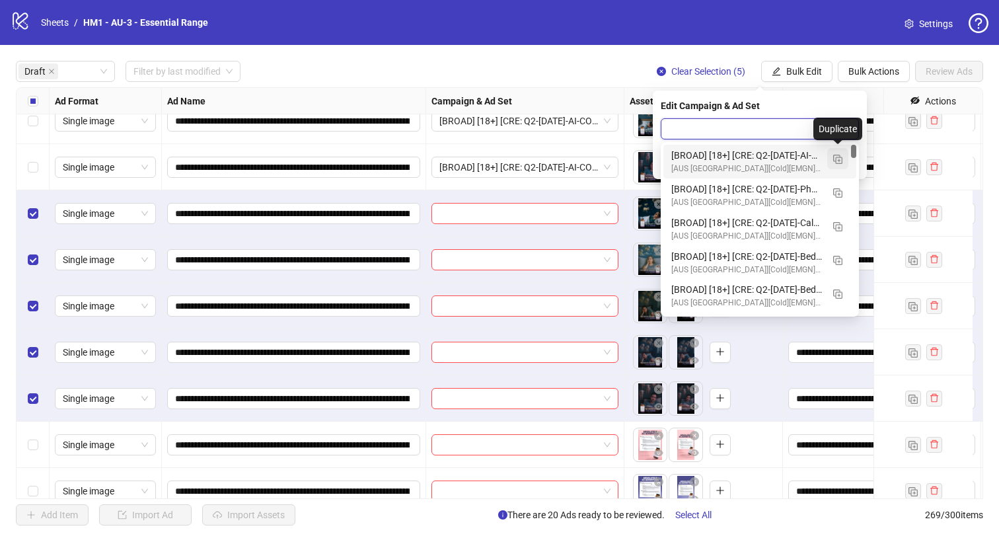
click at [839, 159] on img "button" at bounding box center [837, 159] width 9 height 9
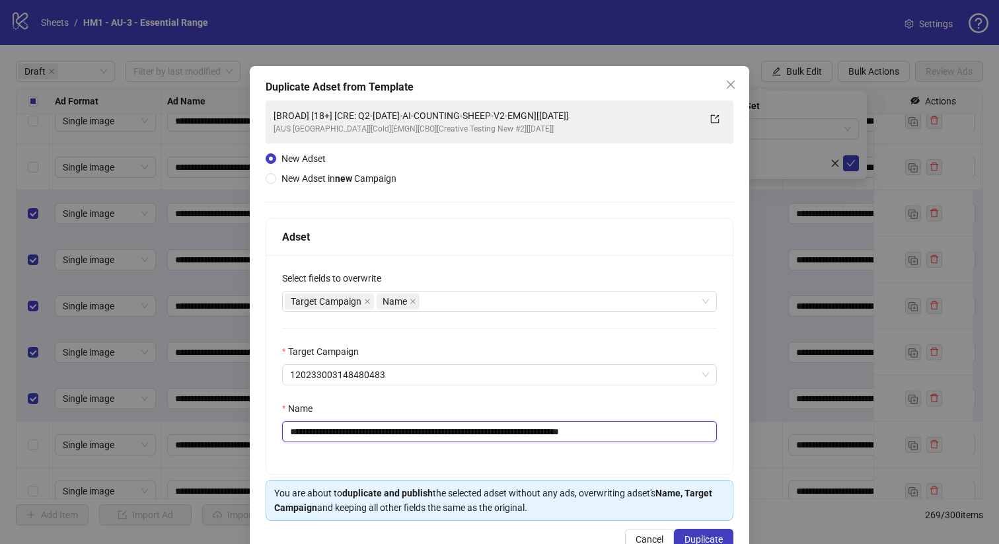
click at [573, 433] on input "**********" at bounding box center [499, 431] width 435 height 21
type input "**********"
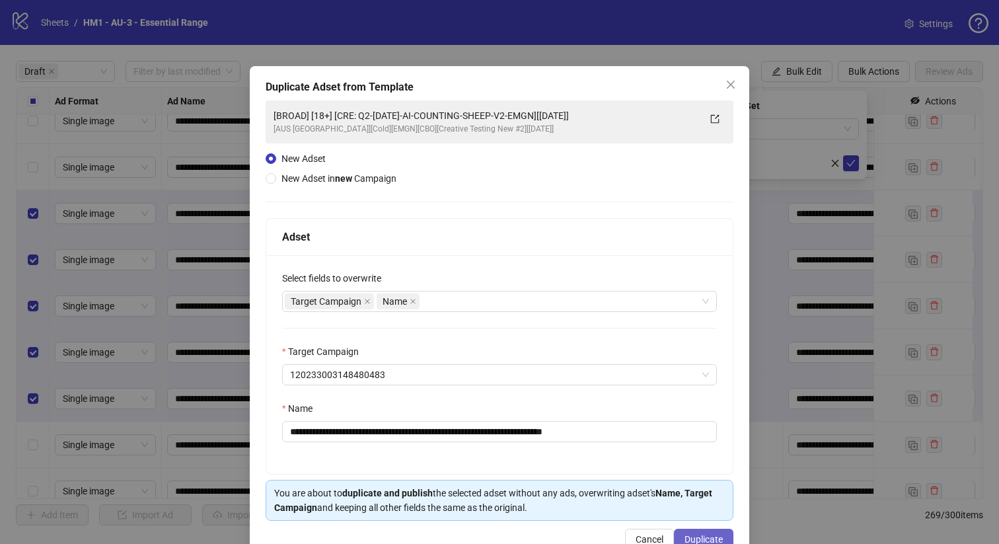
click at [688, 539] on span "Duplicate" at bounding box center [703, 539] width 38 height 11
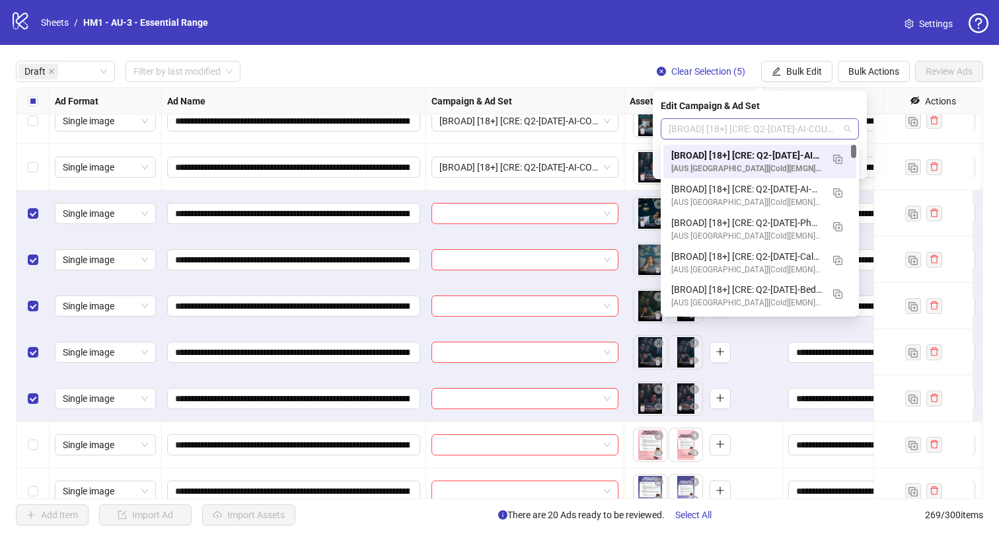
click at [747, 133] on span "[BROAD] [18+] [CRE: Q2-[DATE]-AI-COUNTING-SHEEP-V2-EMGN-2][[DATE]]" at bounding box center [760, 129] width 182 height 20
click at [757, 153] on div "[BROAD] [18+] [CRE: Q2-[DATE]-AI-COUNTING-SHEEP-V2-EMGN-2][[DATE]]" at bounding box center [746, 155] width 151 height 15
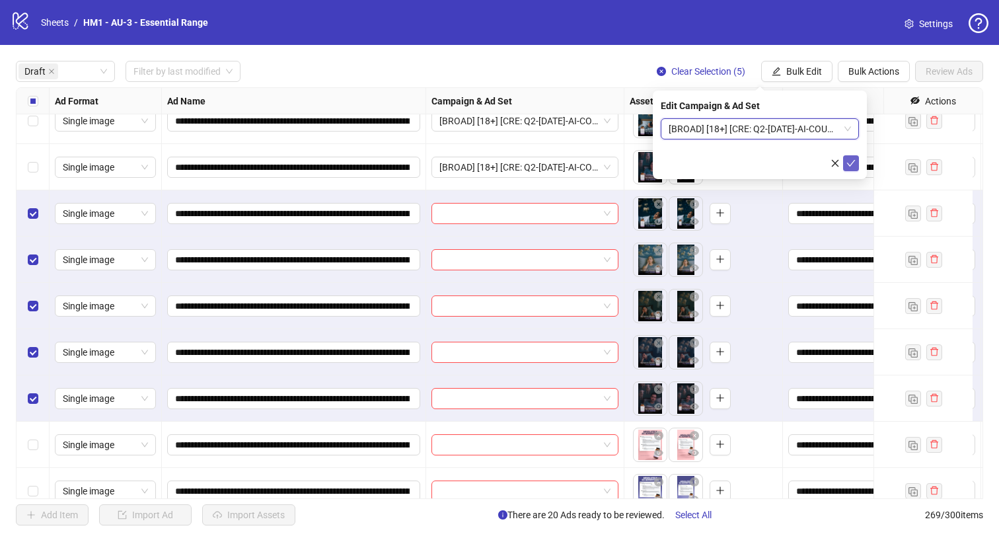
click at [849, 163] on icon "check" at bounding box center [850, 163] width 9 height 9
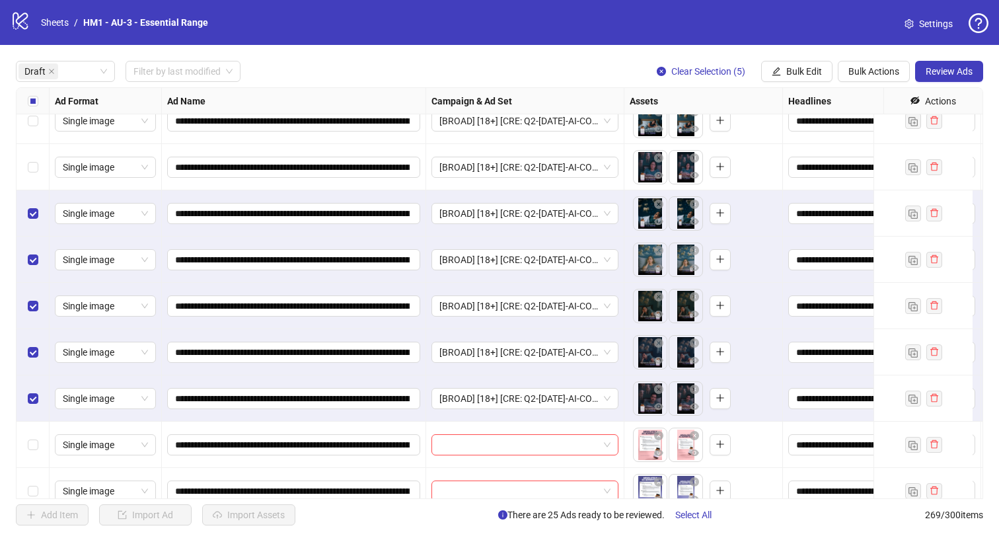
click at [28, 107] on label "Select all rows" at bounding box center [33, 101] width 11 height 15
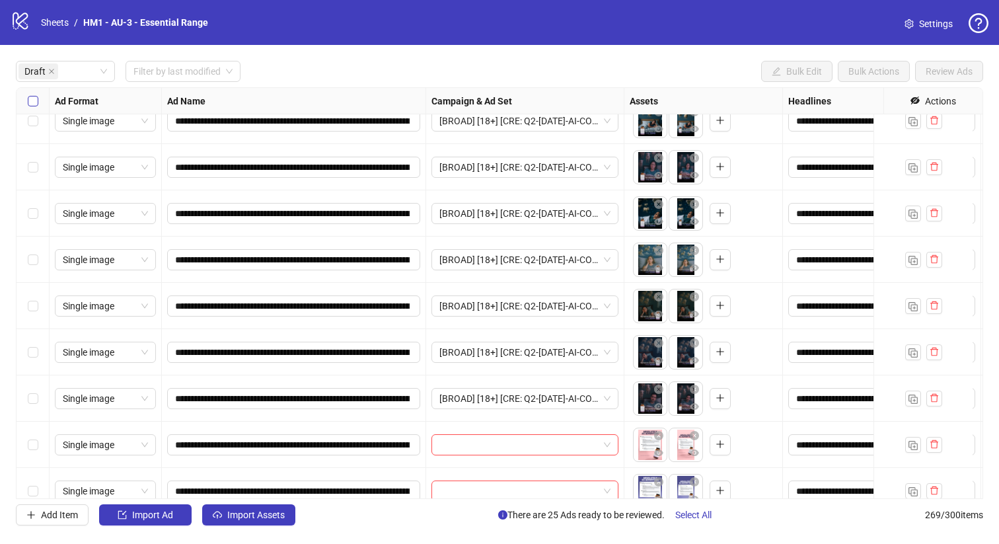
click at [28, 106] on label "Select all rows" at bounding box center [33, 101] width 11 height 15
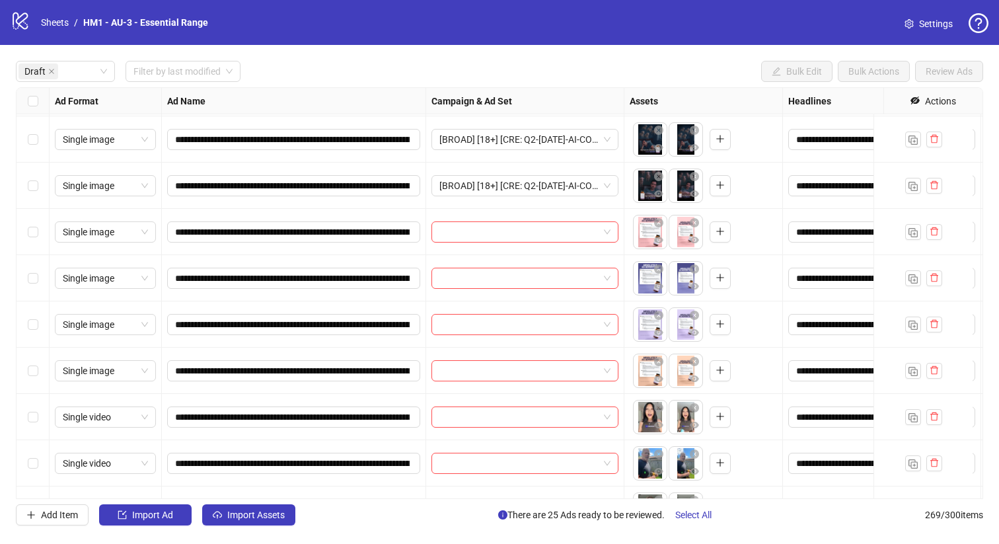
scroll to position [1163, 0]
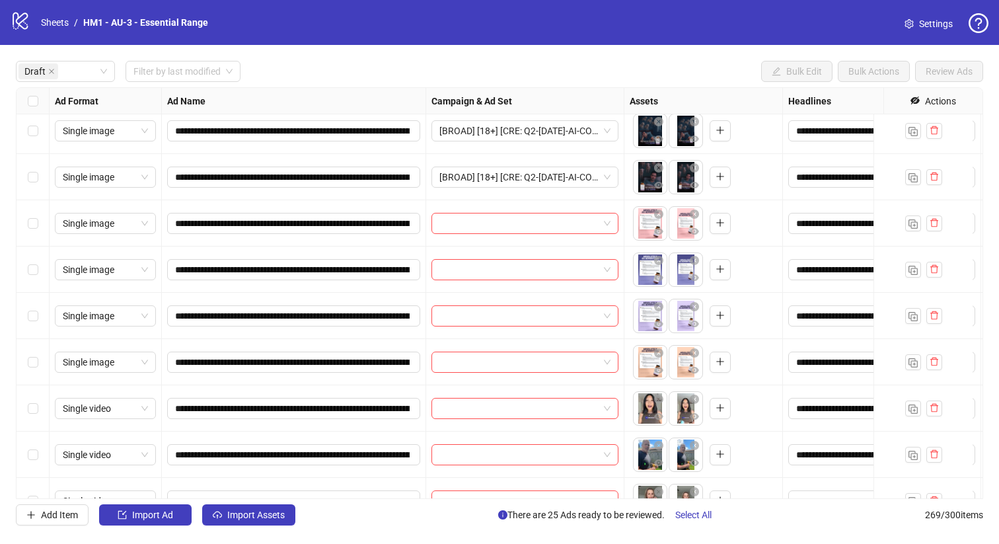
drag, startPoint x: 27, startPoint y: 372, endPoint x: 17, endPoint y: 315, distance: 57.7
click at [27, 372] on div "Select row 31" at bounding box center [33, 362] width 33 height 46
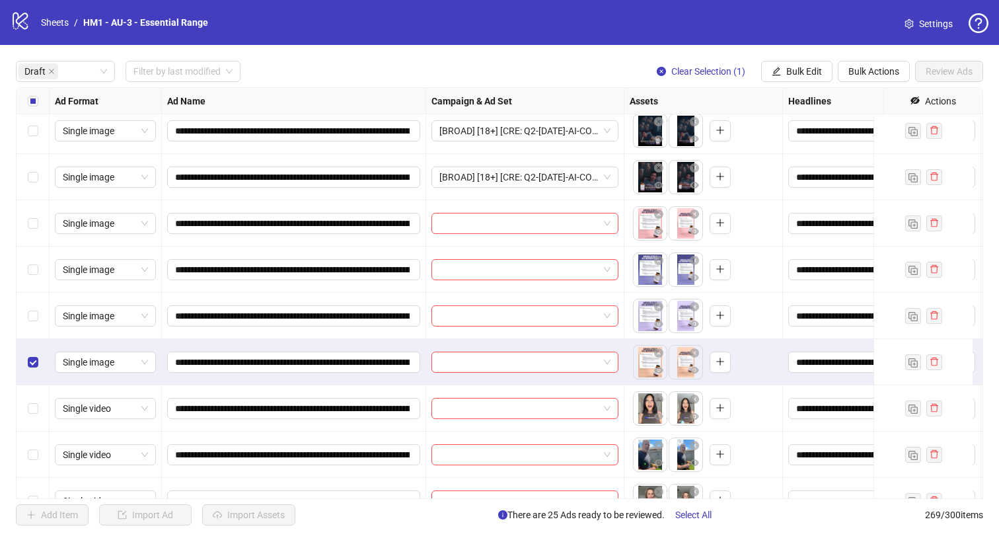
drag, startPoint x: 18, startPoint y: 313, endPoint x: 21, endPoint y: 297, distance: 16.2
click at [18, 313] on div "Select row 30" at bounding box center [33, 316] width 33 height 46
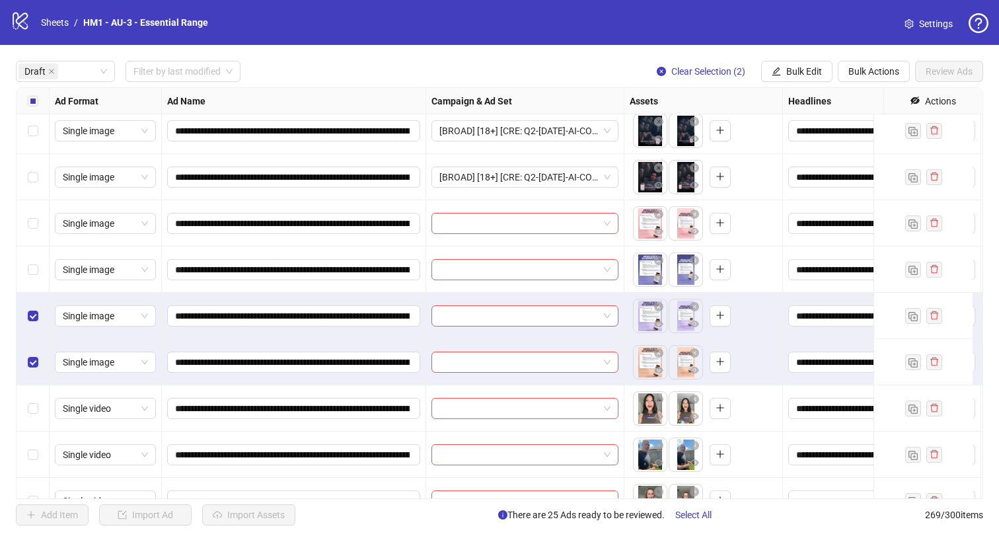
drag, startPoint x: 24, startPoint y: 271, endPoint x: 26, endPoint y: 226, distance: 44.9
click at [24, 270] on div "Select row 29" at bounding box center [33, 269] width 33 height 46
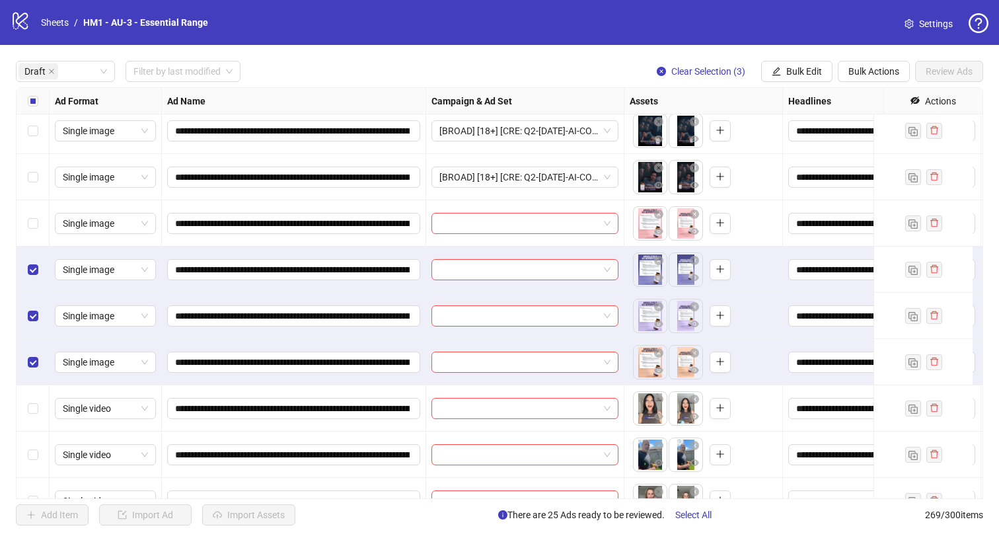
click at [26, 219] on div "Select row 28" at bounding box center [33, 223] width 33 height 46
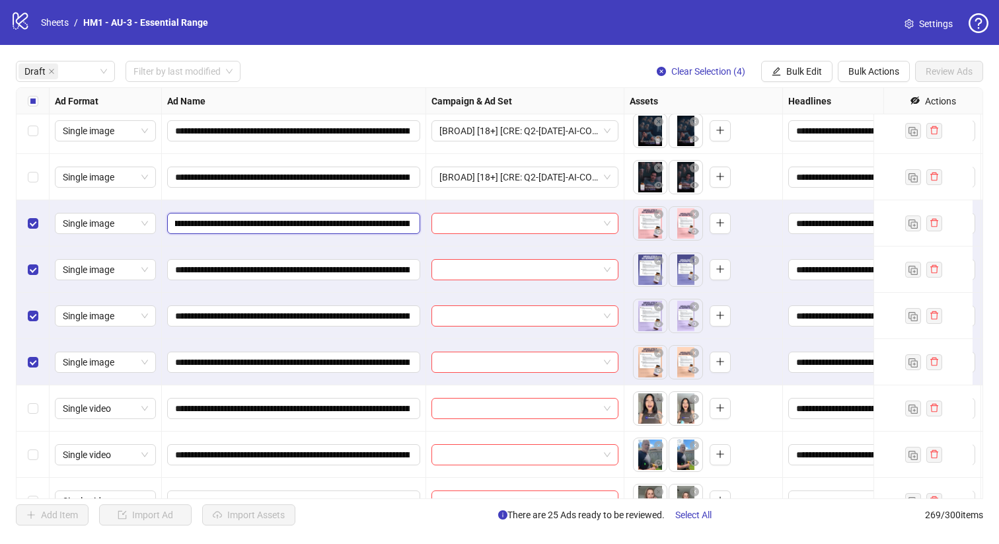
scroll to position [0, 211]
drag, startPoint x: 344, startPoint y: 224, endPoint x: 328, endPoint y: 217, distance: 16.6
click at [319, 225] on input "**********" at bounding box center [292, 223] width 235 height 15
click at [816, 65] on button "Bulk Edit" at bounding box center [796, 71] width 71 height 21
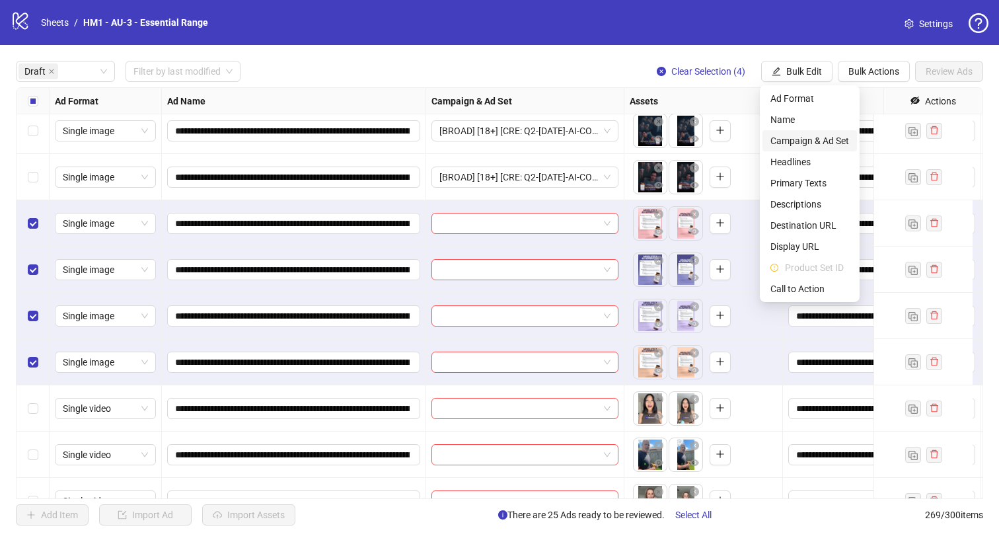
click at [839, 140] on span "Campaign & Ad Set" at bounding box center [809, 140] width 79 height 15
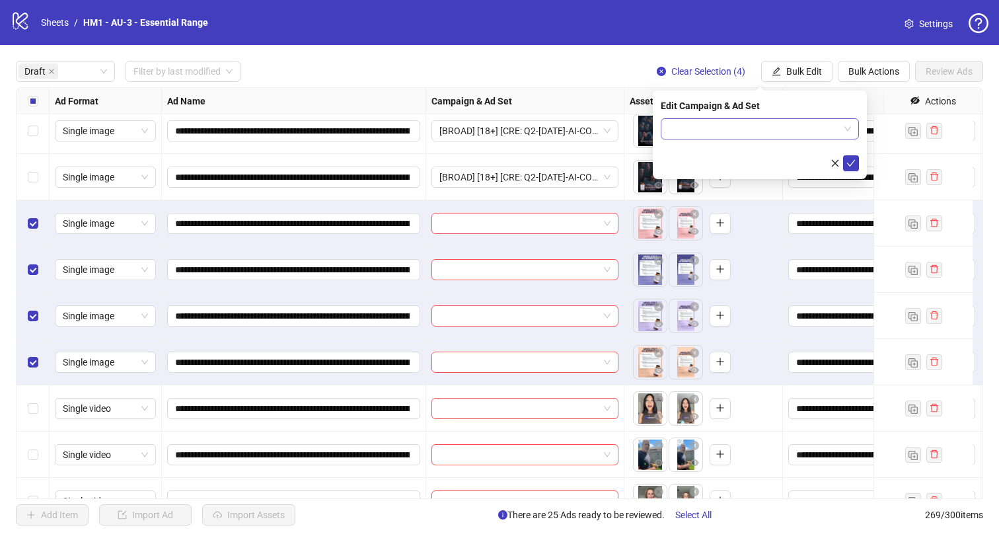
click at [822, 122] on input "search" at bounding box center [754, 129] width 170 height 20
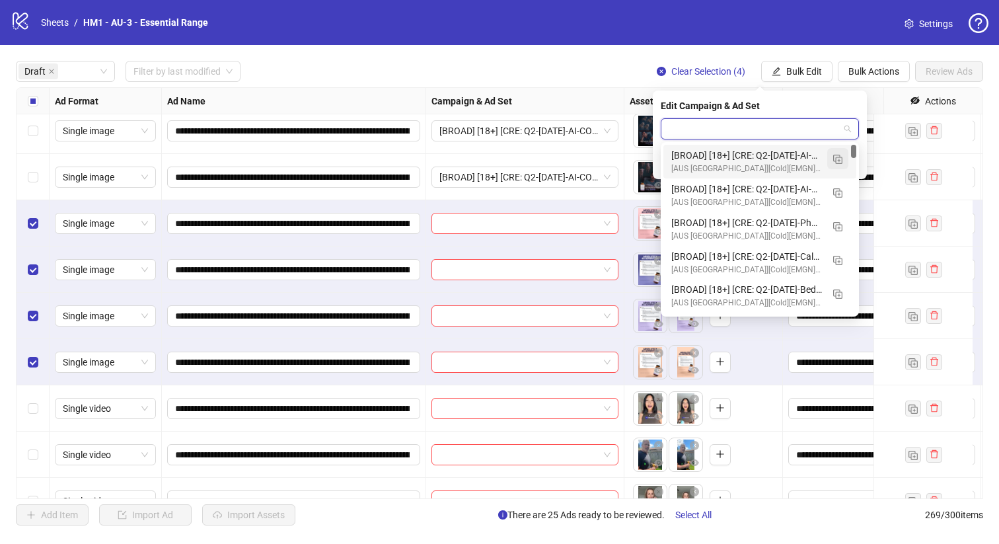
click at [842, 155] on img "button" at bounding box center [837, 159] width 9 height 9
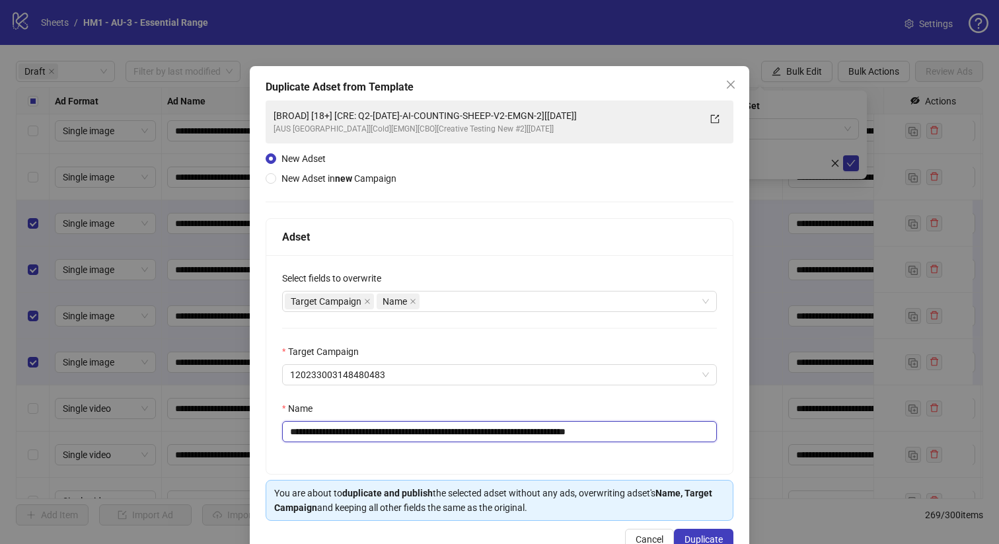
drag, startPoint x: 582, startPoint y: 431, endPoint x: 373, endPoint y: 435, distance: 208.8
click at [373, 435] on input "**********" at bounding box center [499, 431] width 435 height 21
paste input "text"
type input "**********"
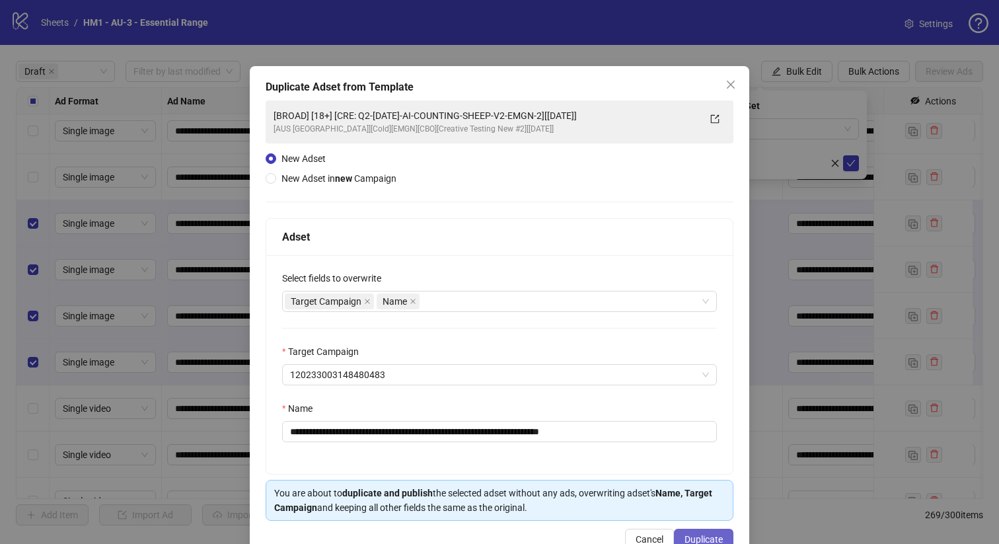
click at [696, 534] on span "Duplicate" at bounding box center [703, 539] width 38 height 11
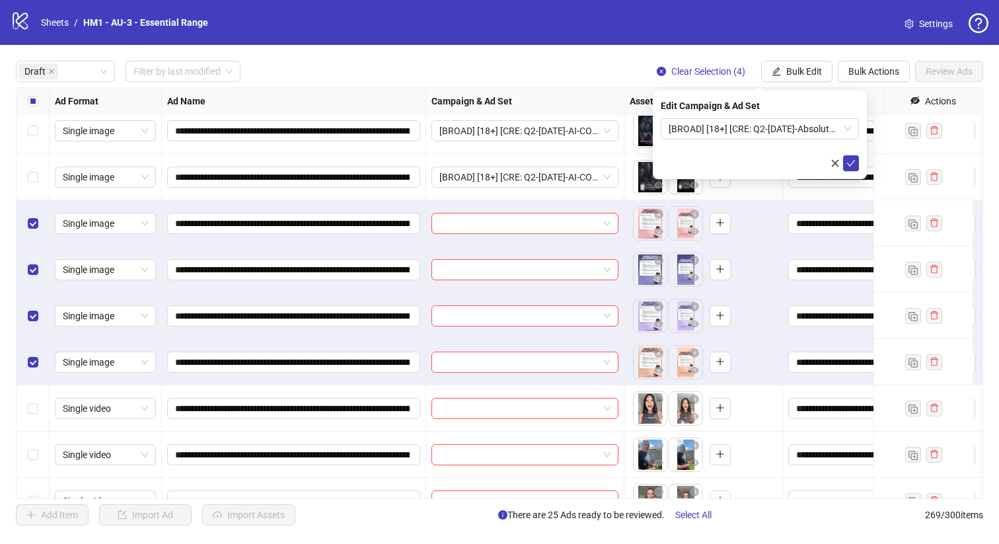
click at [786, 114] on div "Edit Campaign & Ad Set [BROAD] [18+] [CRE: Q2-[DATE]-Absolutely-Advertised-EMGN…" at bounding box center [760, 135] width 214 height 89
click at [788, 126] on span "[BROAD] [18+] [CRE: Q2-[DATE]-Absolutely-Advertised-EMGN][[DATE]]" at bounding box center [760, 129] width 182 height 20
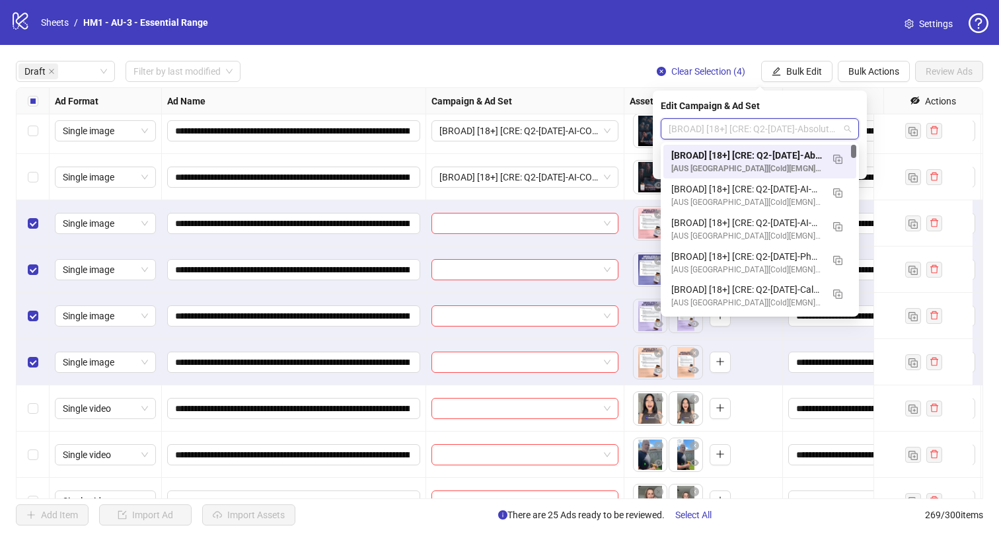
click at [787, 155] on div "[BROAD] [18+] [CRE: Q2-[DATE]-Absolutely-Advertised-EMGN][[DATE]]" at bounding box center [746, 155] width 151 height 15
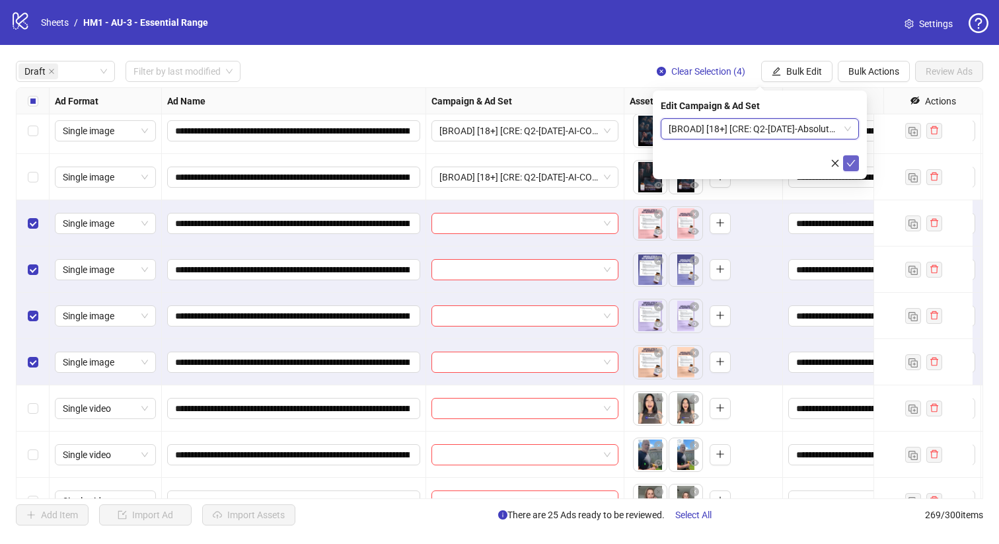
click at [856, 163] on button "submit" at bounding box center [851, 163] width 16 height 16
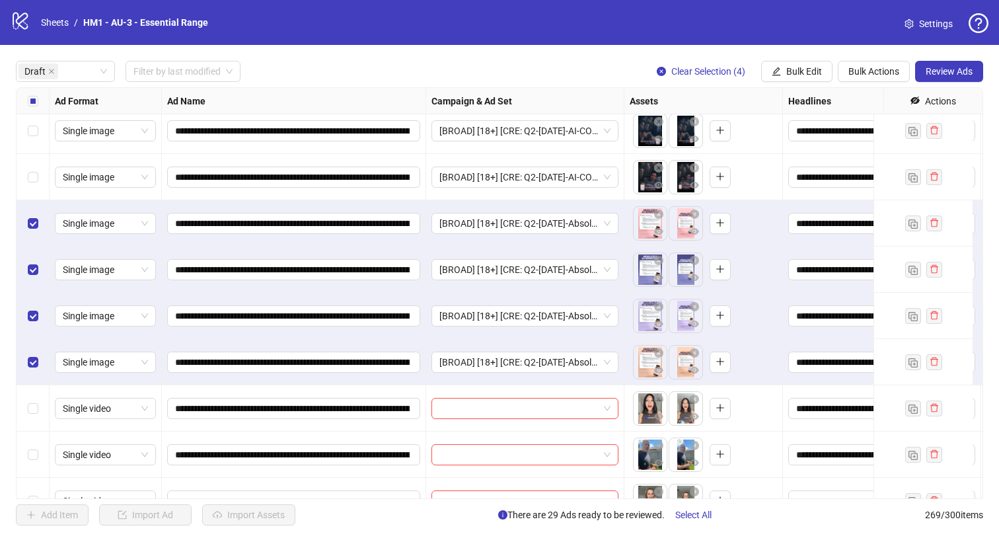
click at [40, 107] on div "Select all rows" at bounding box center [33, 101] width 33 height 26
click at [39, 107] on div "Select all rows" at bounding box center [33, 101] width 33 height 26
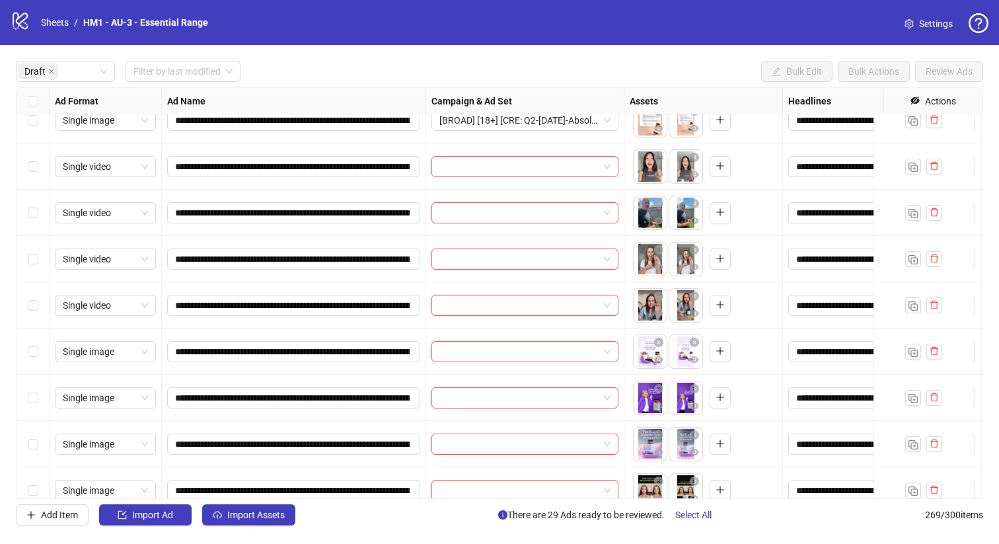
scroll to position [1402, 0]
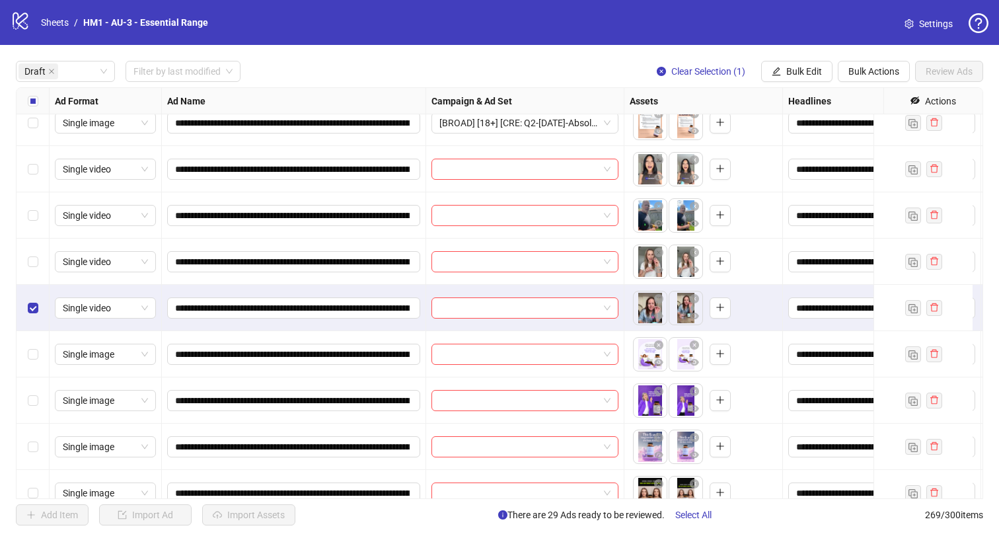
drag, startPoint x: 22, startPoint y: 260, endPoint x: 40, endPoint y: 232, distance: 33.0
click at [23, 260] on div "Select row 34" at bounding box center [33, 262] width 33 height 46
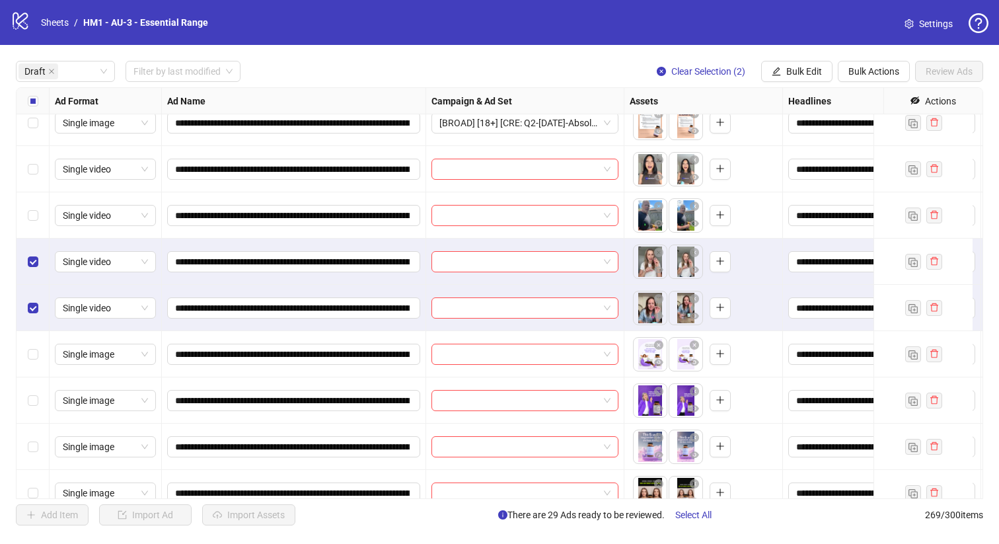
click at [38, 211] on div "Select row 33" at bounding box center [33, 215] width 33 height 46
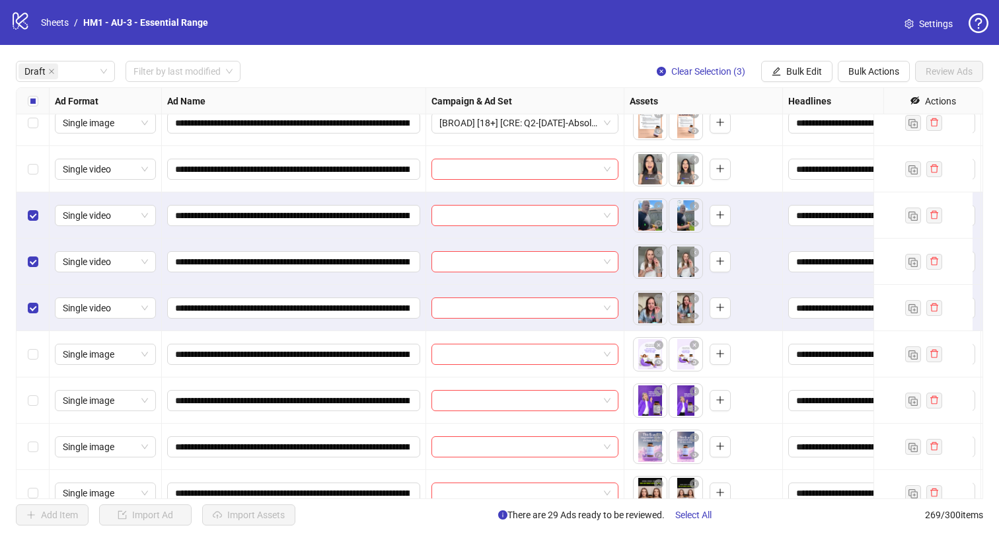
click at [18, 157] on div "Select row 32" at bounding box center [33, 169] width 33 height 46
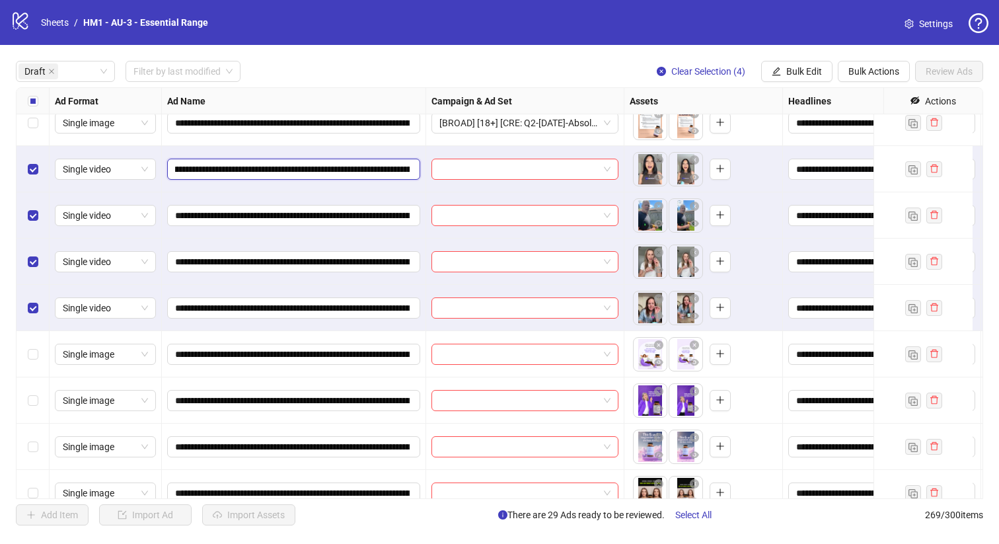
scroll to position [0, 202]
drag, startPoint x: 344, startPoint y: 170, endPoint x: 323, endPoint y: 174, distance: 21.6
click at [323, 174] on input "**********" at bounding box center [292, 169] width 235 height 15
click at [817, 79] on button "Bulk Edit" at bounding box center [796, 71] width 71 height 21
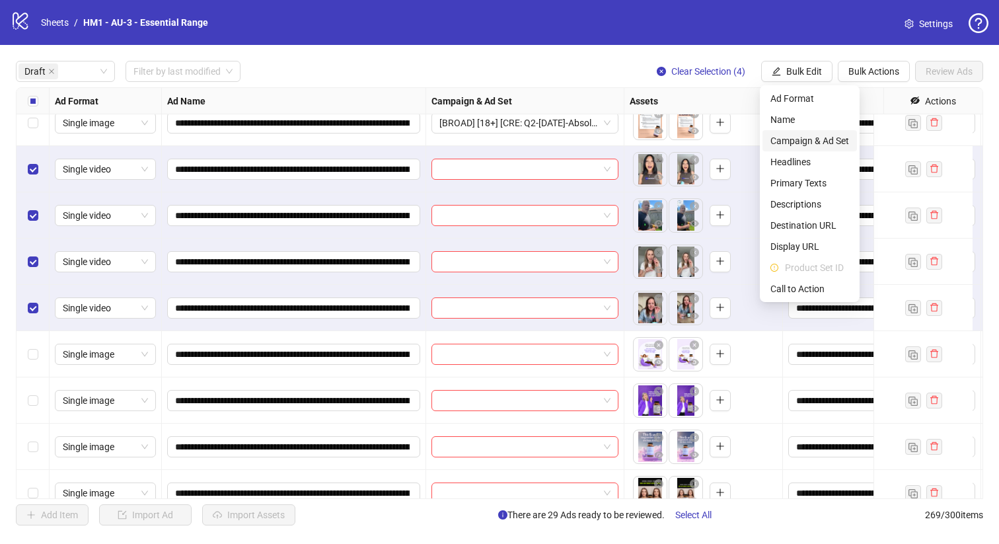
click at [830, 139] on span "Campaign & Ad Set" at bounding box center [809, 140] width 79 height 15
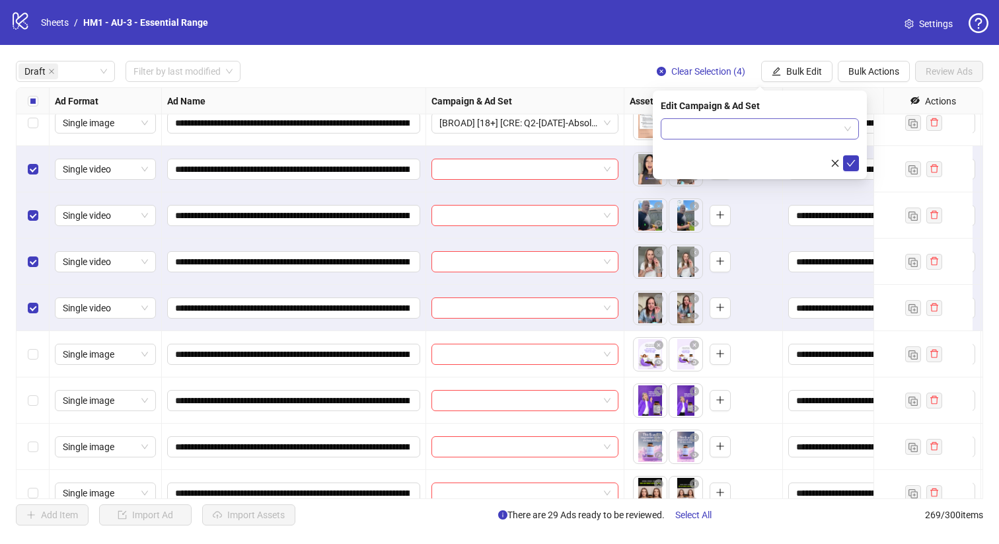
click at [798, 132] on input "search" at bounding box center [754, 129] width 170 height 20
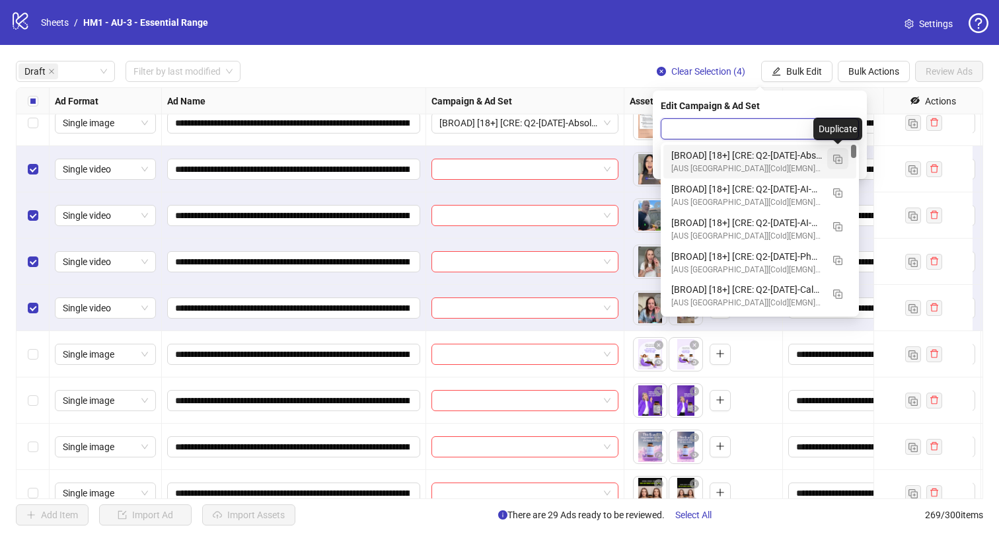
click at [840, 158] on img "button" at bounding box center [837, 159] width 9 height 9
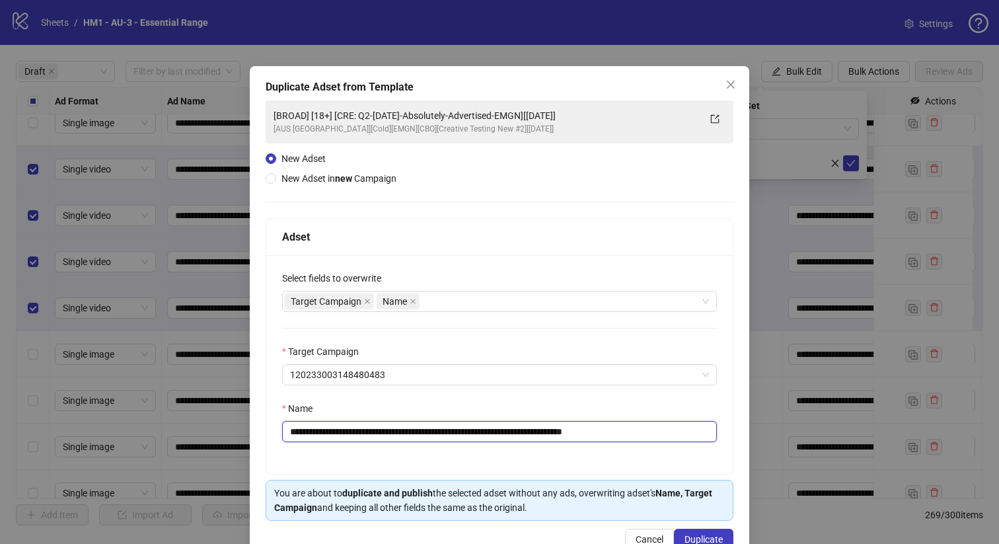
drag, startPoint x: 560, startPoint y: 430, endPoint x: 370, endPoint y: 438, distance: 190.4
click at [372, 437] on input "**********" at bounding box center [499, 431] width 435 height 21
paste input "text"
type input "**********"
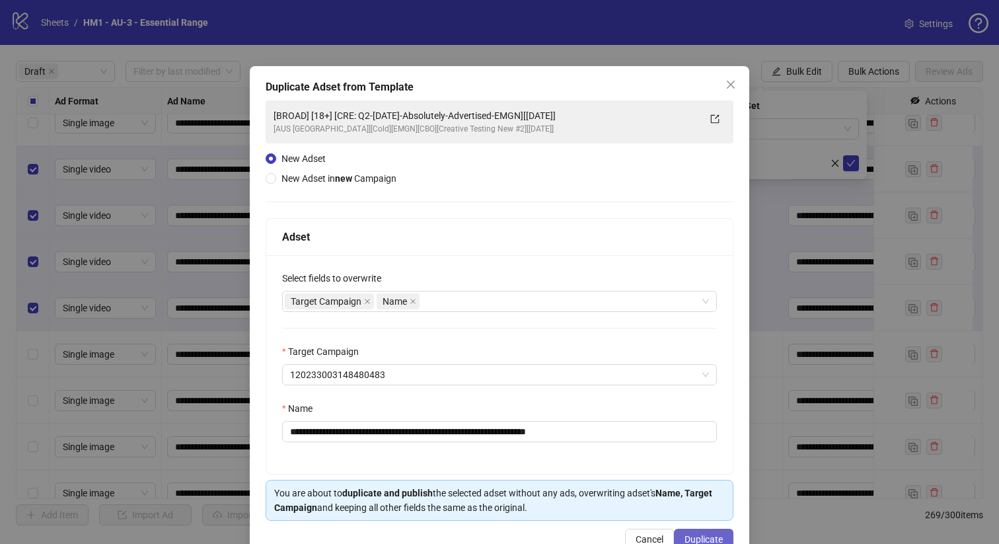
click at [692, 534] on span "Duplicate" at bounding box center [703, 539] width 38 height 11
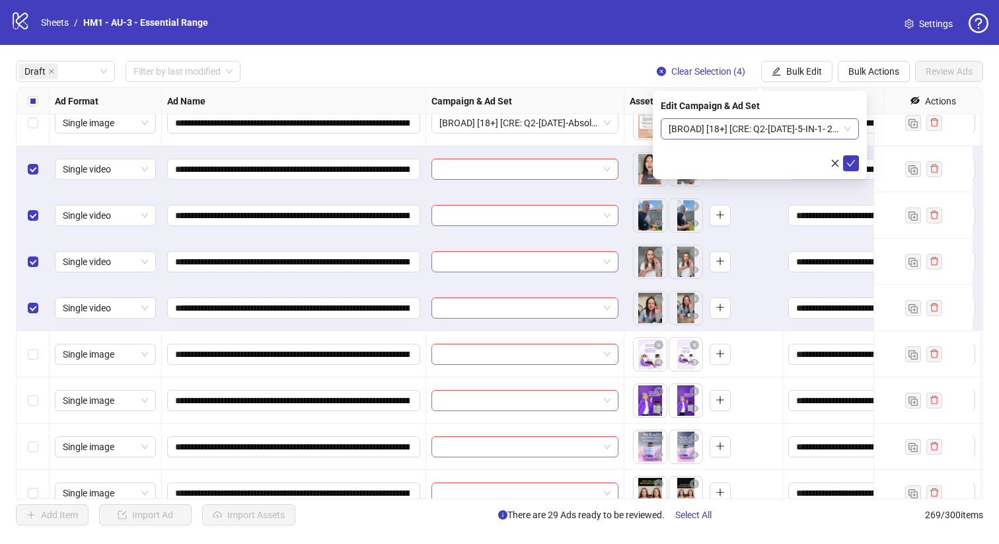
click at [753, 135] on span "[BROAD] [18+] [CRE: Q2-[DATE]-5-IN-1- 20+ WOMAN-EMGN][[DATE]]" at bounding box center [760, 129] width 182 height 20
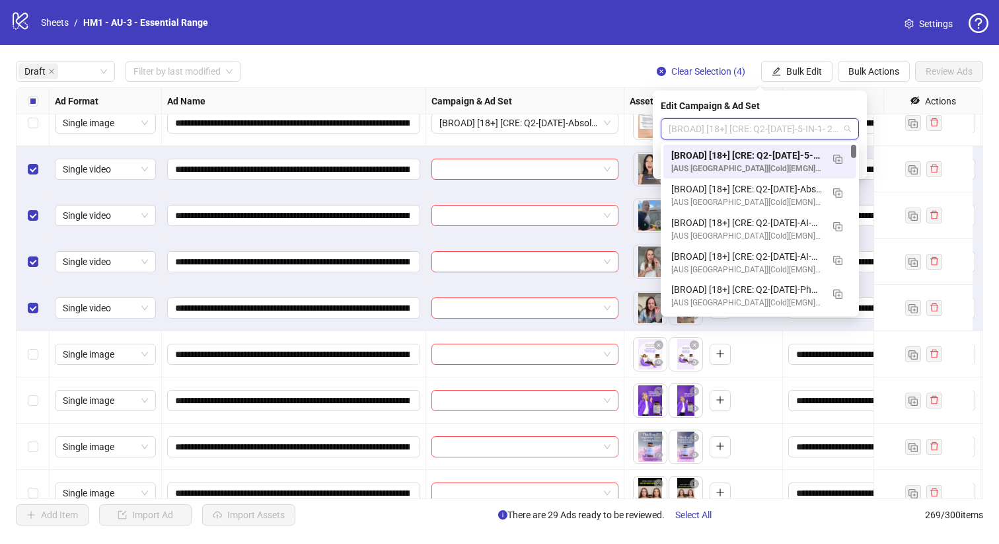
click at [756, 155] on div "[BROAD] [18+] [CRE: Q2-[DATE]-5-IN-1- 20+ WOMAN-EMGN][[DATE]]" at bounding box center [746, 155] width 151 height 15
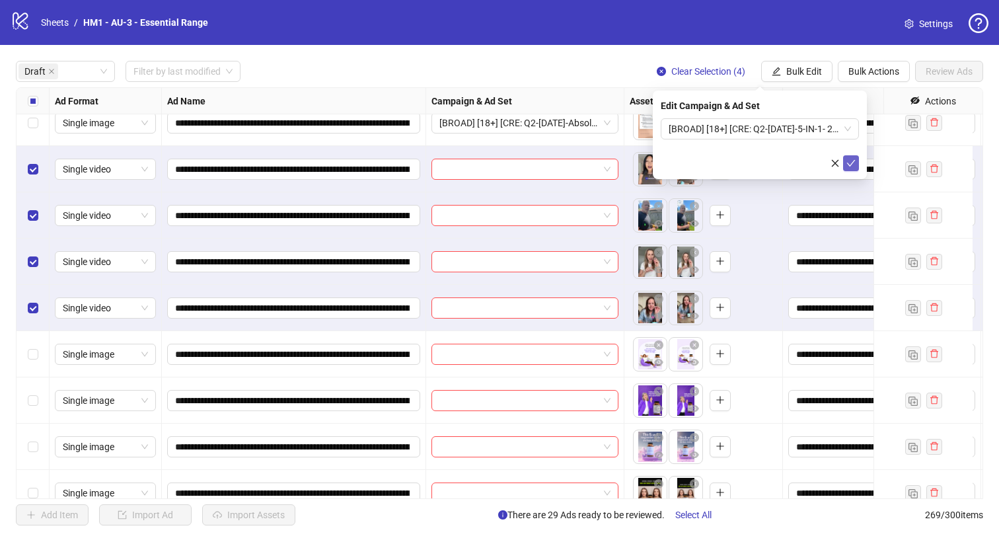
click at [846, 161] on icon "check" at bounding box center [850, 163] width 9 height 9
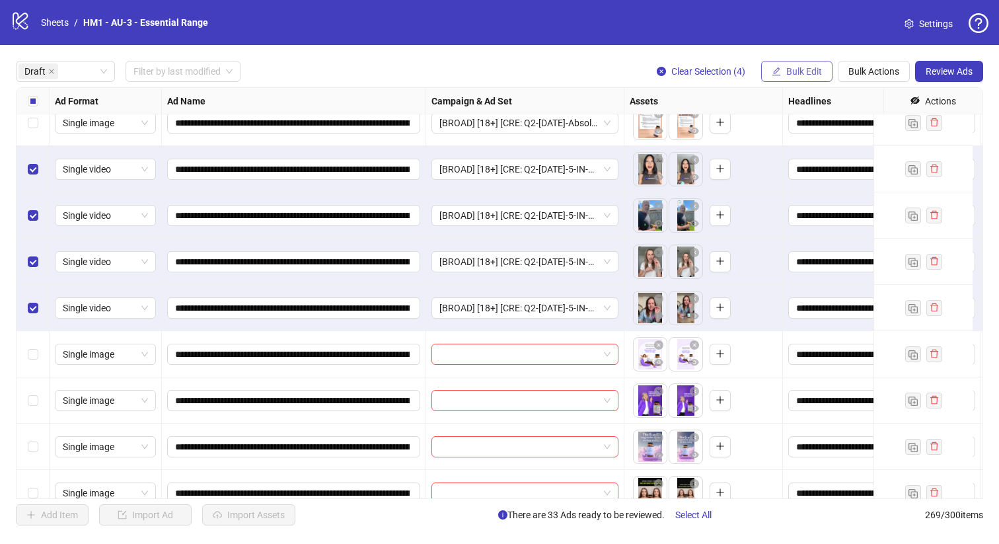
click at [799, 76] on span "Bulk Edit" at bounding box center [804, 71] width 36 height 11
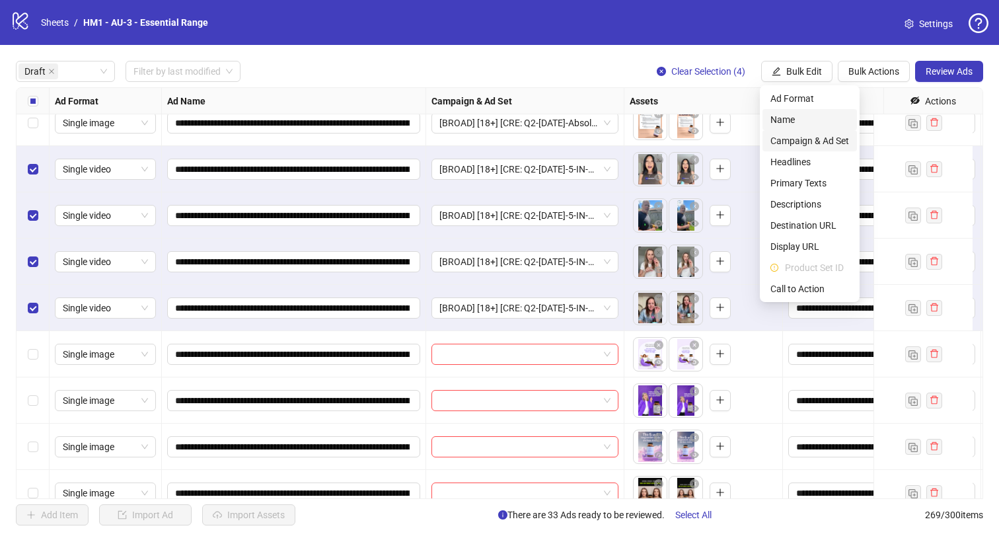
click at [812, 124] on span "Name" at bounding box center [809, 119] width 79 height 15
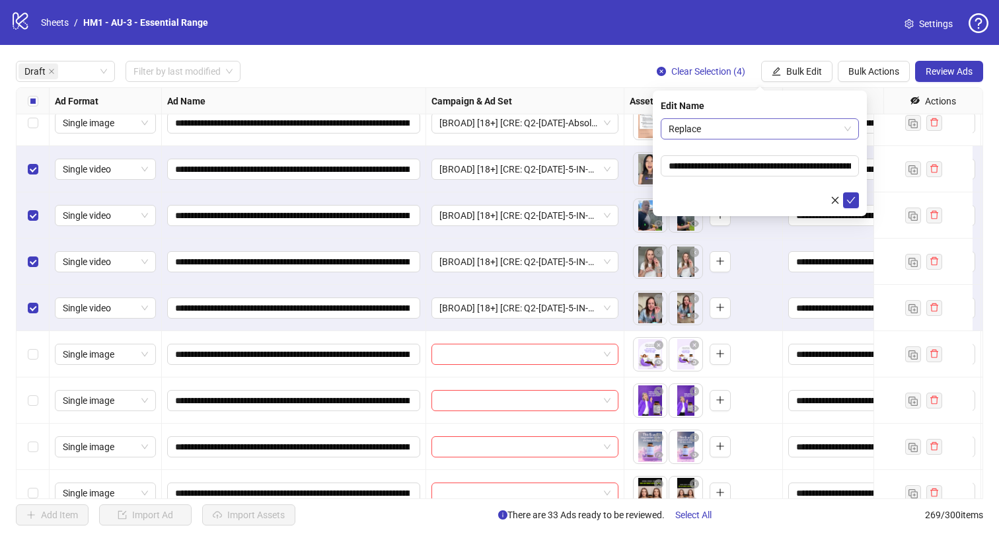
click at [760, 133] on span "Replace" at bounding box center [760, 129] width 182 height 20
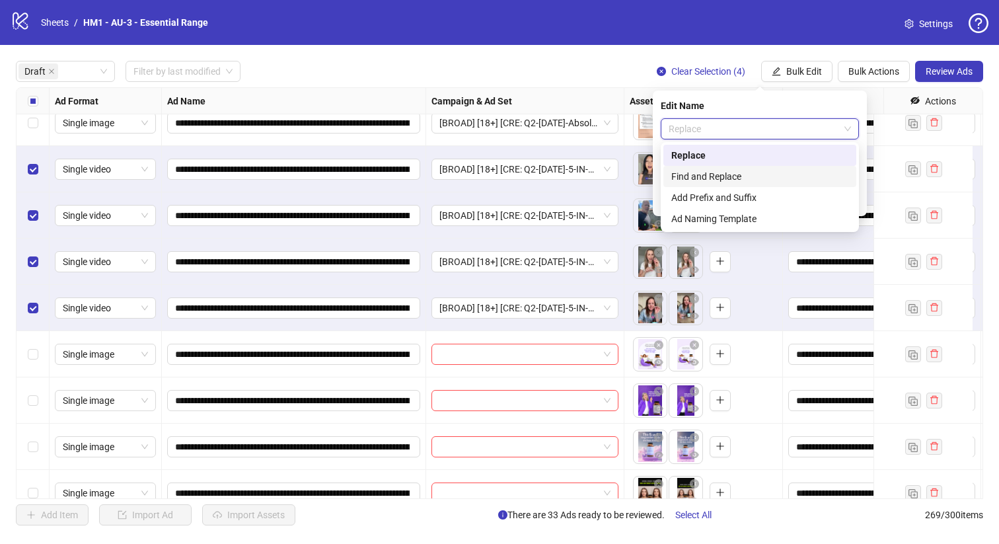
click at [758, 177] on div "Find and Replace" at bounding box center [759, 176] width 177 height 15
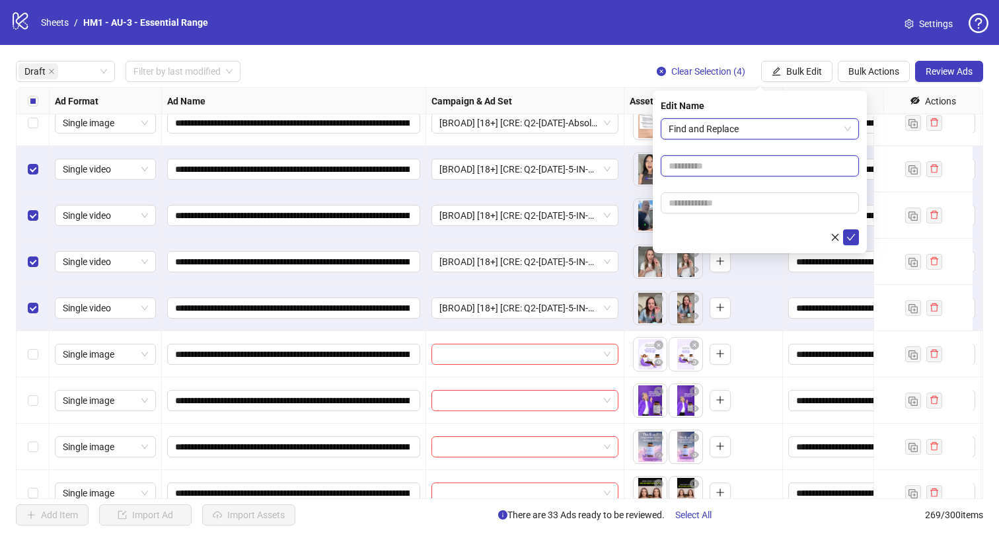
click at [751, 167] on input "text" at bounding box center [760, 165] width 198 height 21
type input "***"
click at [770, 268] on div "To pick up a draggable item, press the space bar. While dragging, use the arrow…" at bounding box center [703, 261] width 147 height 41
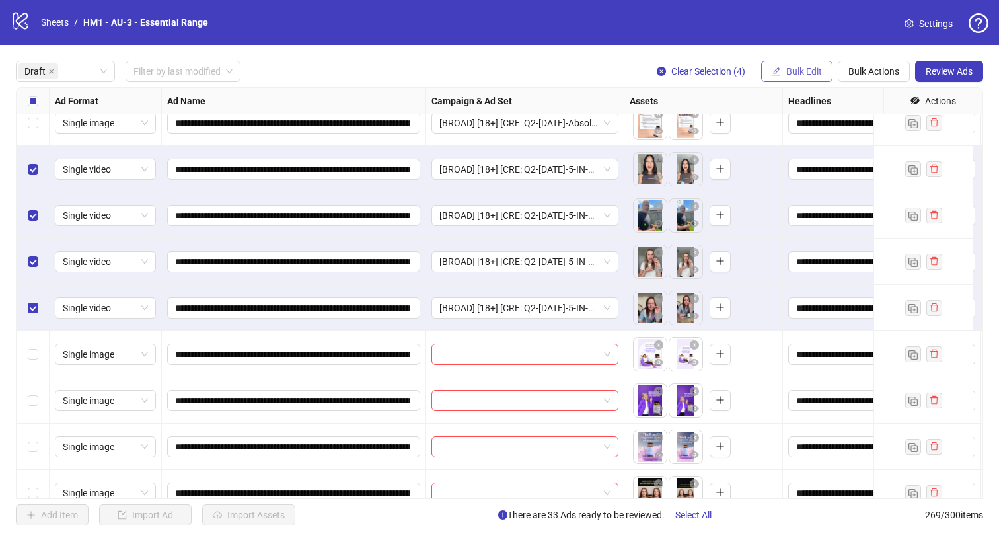
click at [791, 77] on button "Bulk Edit" at bounding box center [796, 71] width 71 height 21
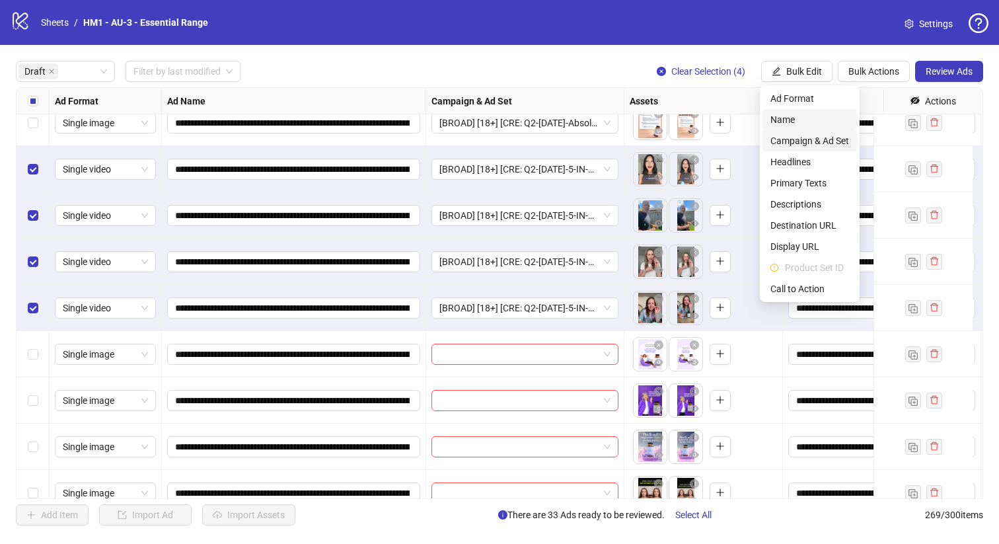
click at [782, 126] on span "Name" at bounding box center [809, 119] width 79 height 15
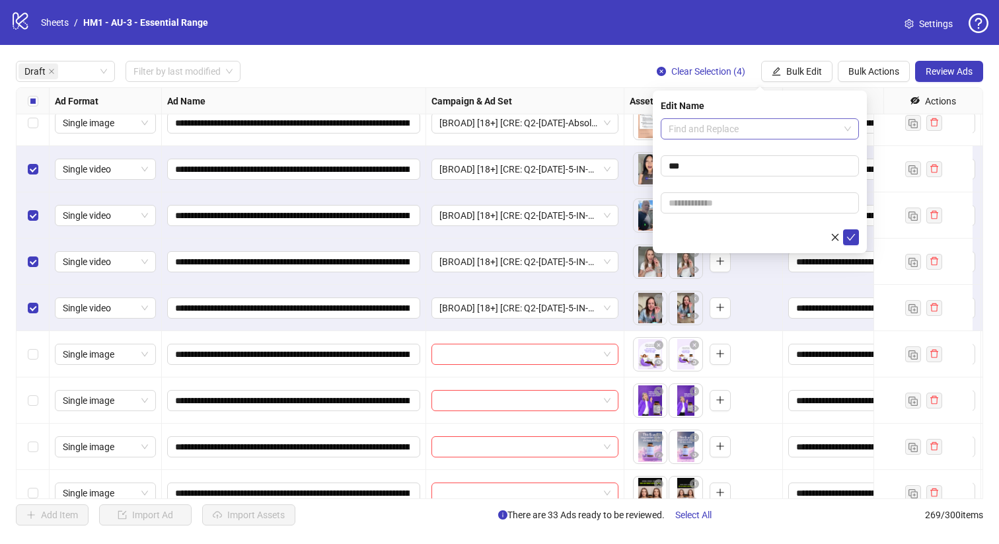
click at [727, 130] on span "Find and Replace" at bounding box center [760, 129] width 182 height 20
click at [733, 107] on div "Edit Name" at bounding box center [760, 105] width 198 height 15
click at [717, 170] on input "***" at bounding box center [760, 165] width 198 height 21
click at [717, 167] on input "***" at bounding box center [760, 165] width 198 height 21
click at [843, 229] on button "submit" at bounding box center [851, 237] width 16 height 16
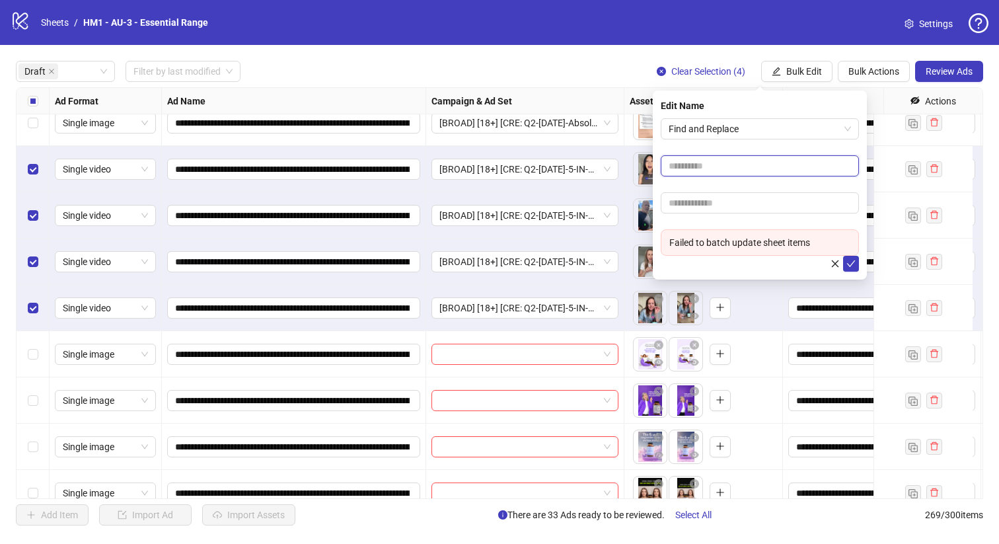
click at [717, 167] on input "text" at bounding box center [760, 165] width 198 height 21
type input "******"
click at [713, 203] on input "text" at bounding box center [760, 202] width 198 height 21
type input "***"
click at [849, 262] on icon "check" at bounding box center [850, 263] width 9 height 9
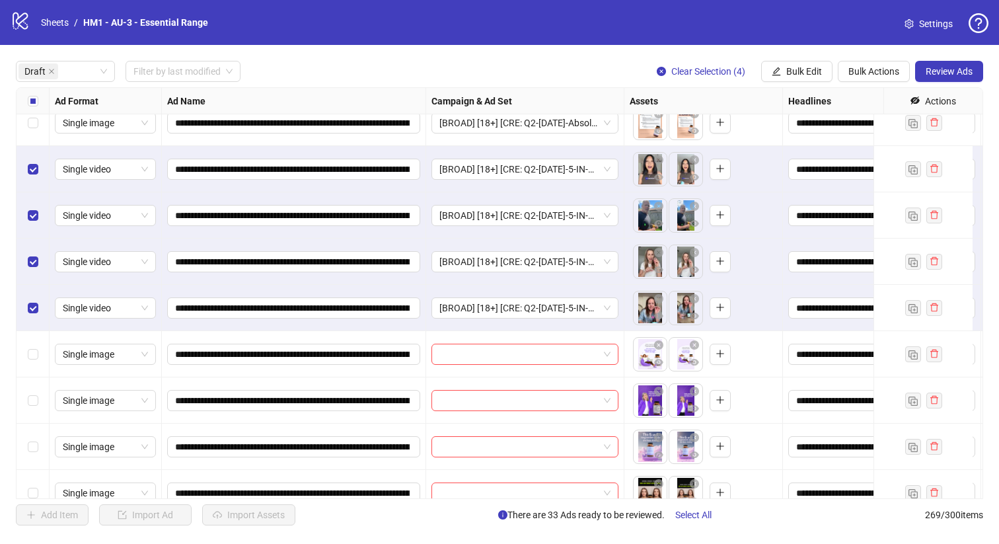
click at [23, 96] on div "Select all rows" at bounding box center [33, 101] width 33 height 26
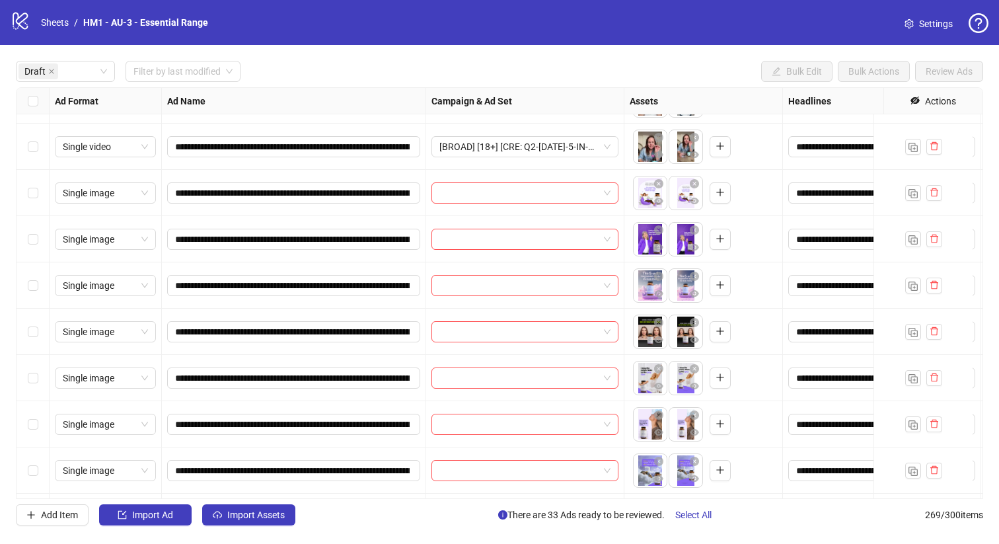
scroll to position [1564, 0]
click at [36, 182] on div "Select row 36" at bounding box center [33, 192] width 33 height 46
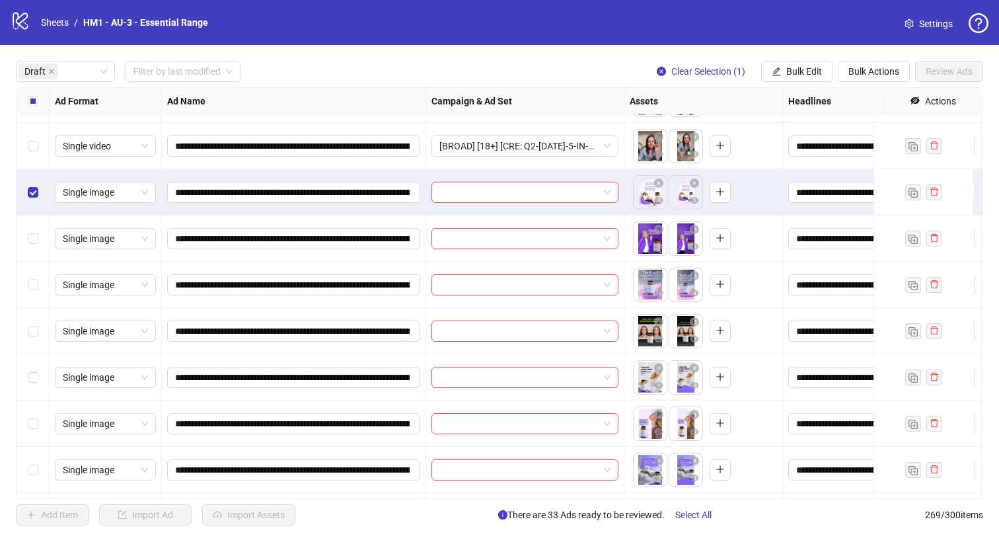
click at [16, 242] on div "**********" at bounding box center [499, 293] width 967 height 412
click at [39, 264] on div "Select row 38" at bounding box center [33, 285] width 33 height 46
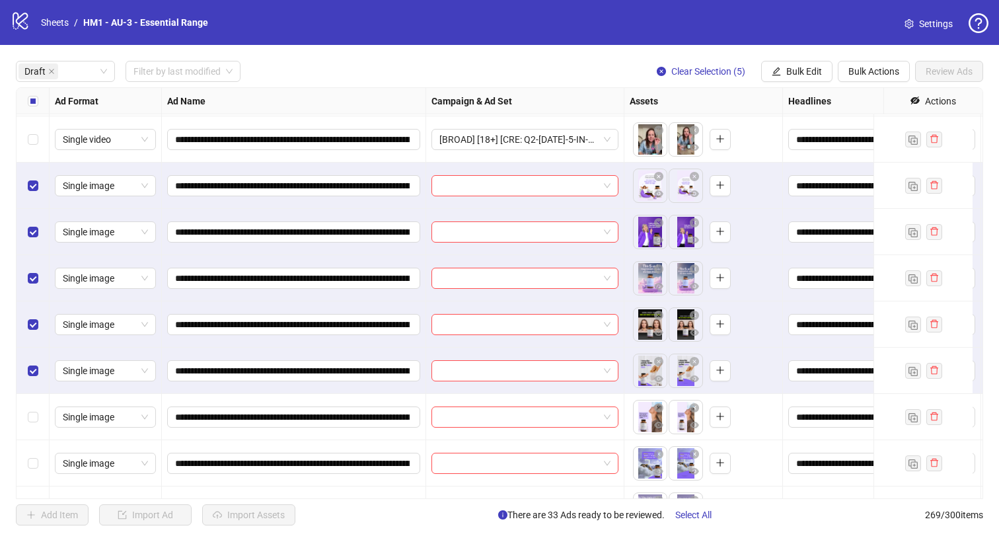
scroll to position [1683, 0]
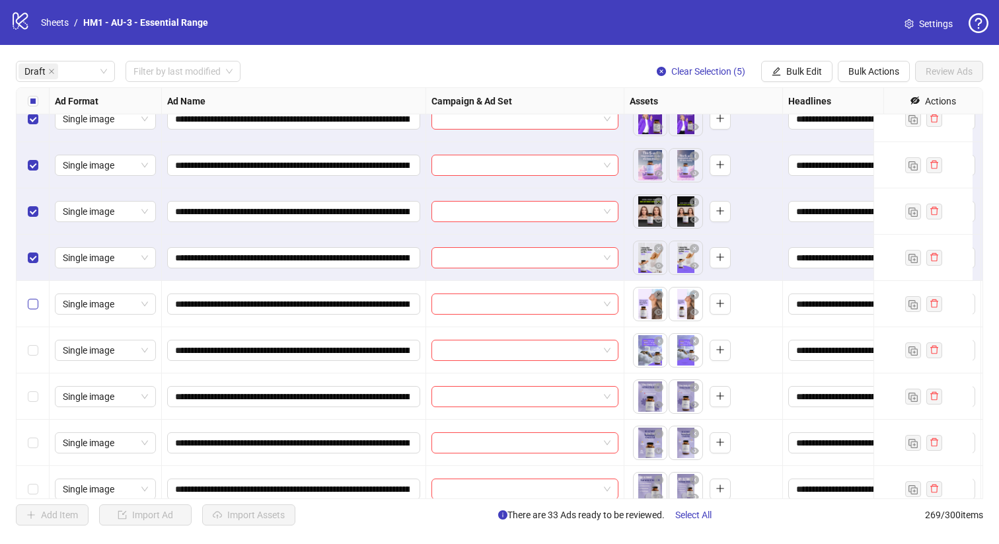
click at [28, 295] on div "Select row 41" at bounding box center [33, 304] width 33 height 46
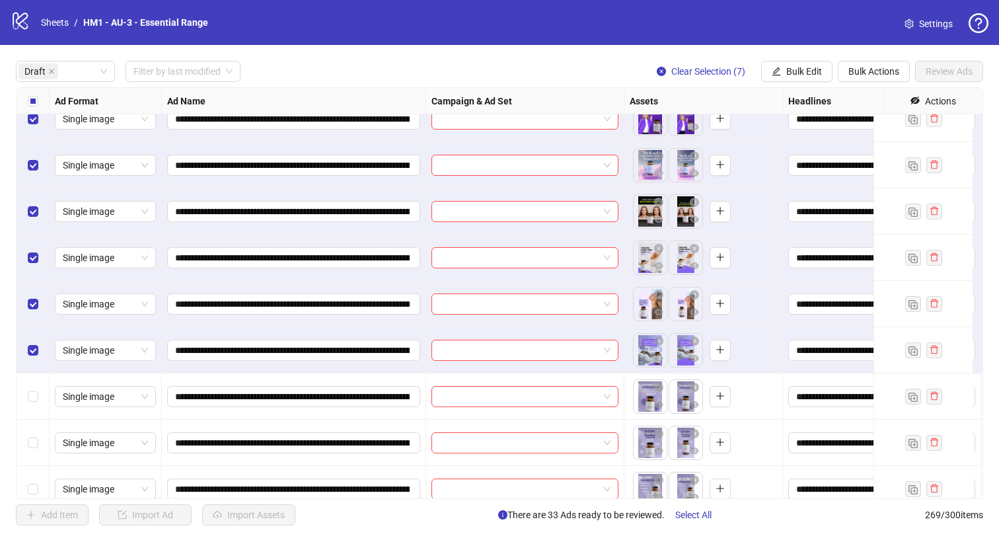
scroll to position [1541, 0]
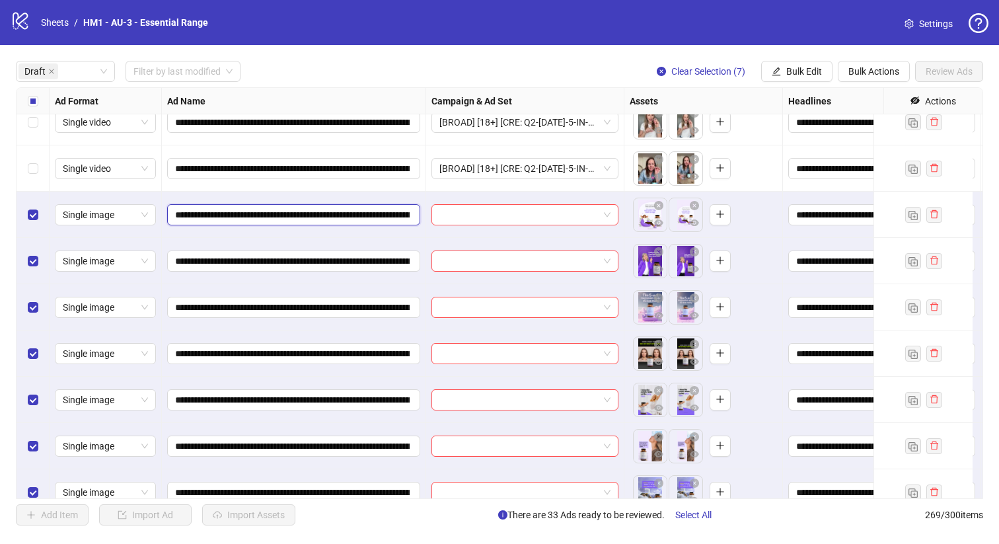
click at [343, 217] on input "**********" at bounding box center [292, 214] width 235 height 15
drag, startPoint x: 343, startPoint y: 217, endPoint x: 298, endPoint y: 210, distance: 45.4
click at [298, 210] on input "**********" at bounding box center [292, 214] width 235 height 15
click at [790, 61] on button "Bulk Edit" at bounding box center [796, 71] width 71 height 21
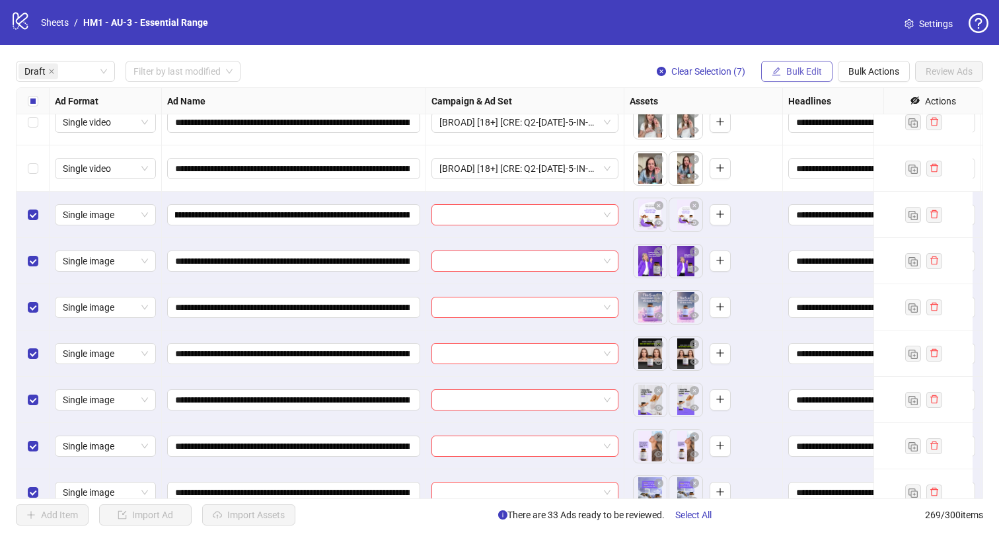
scroll to position [0, 0]
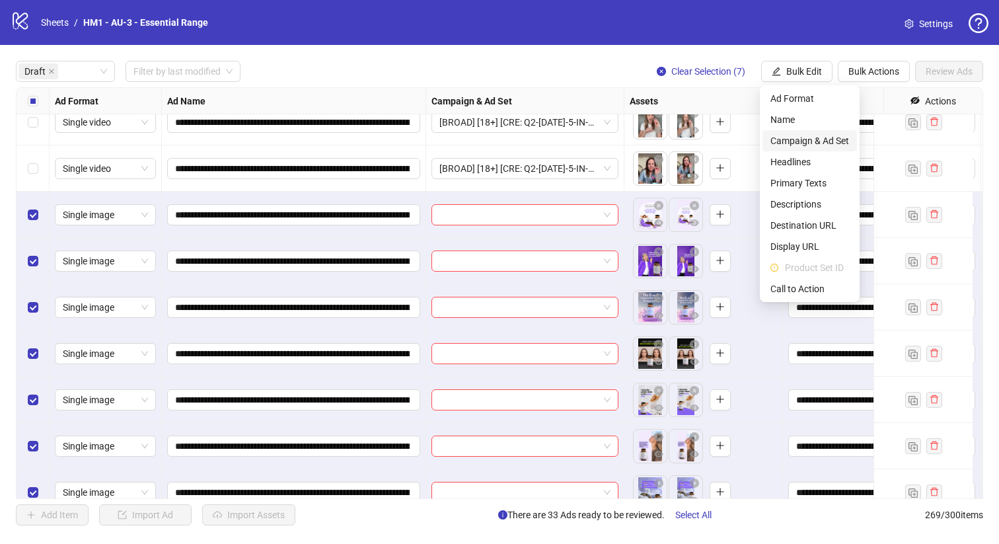
click at [821, 141] on span "Campaign & Ad Set" at bounding box center [809, 140] width 79 height 15
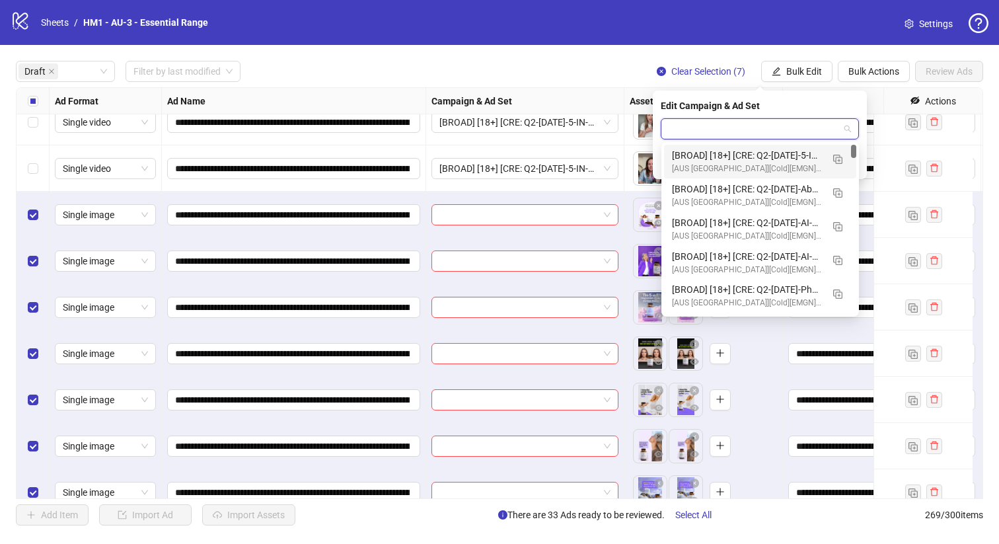
click at [714, 120] on input "search" at bounding box center [754, 129] width 170 height 20
click at [832, 158] on img "button" at bounding box center [836, 159] width 9 height 9
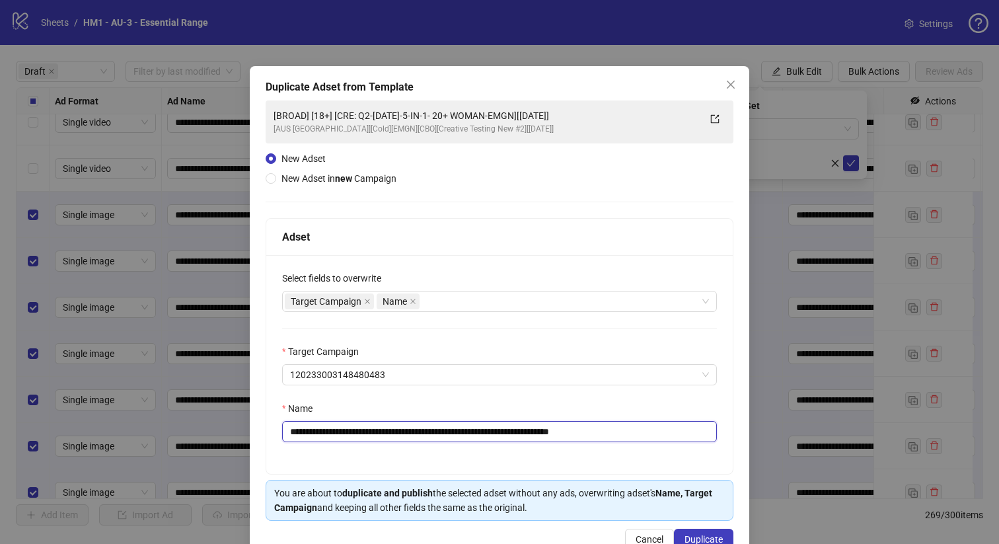
drag, startPoint x: 554, startPoint y: 433, endPoint x: 373, endPoint y: 433, distance: 181.0
click at [373, 433] on input "**********" at bounding box center [499, 431] width 435 height 21
paste input "******"
type input "**********"
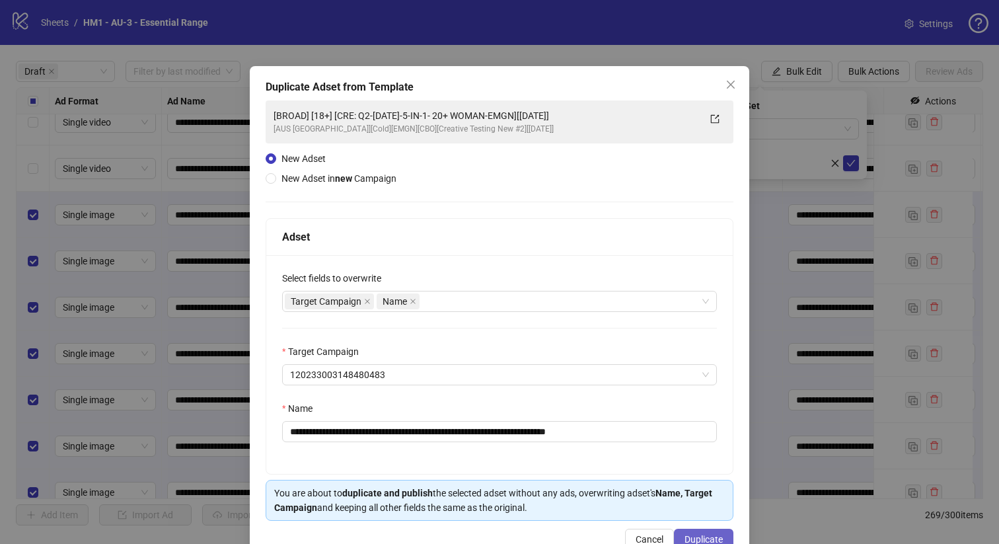
click at [692, 530] on button "Duplicate" at bounding box center [703, 539] width 59 height 21
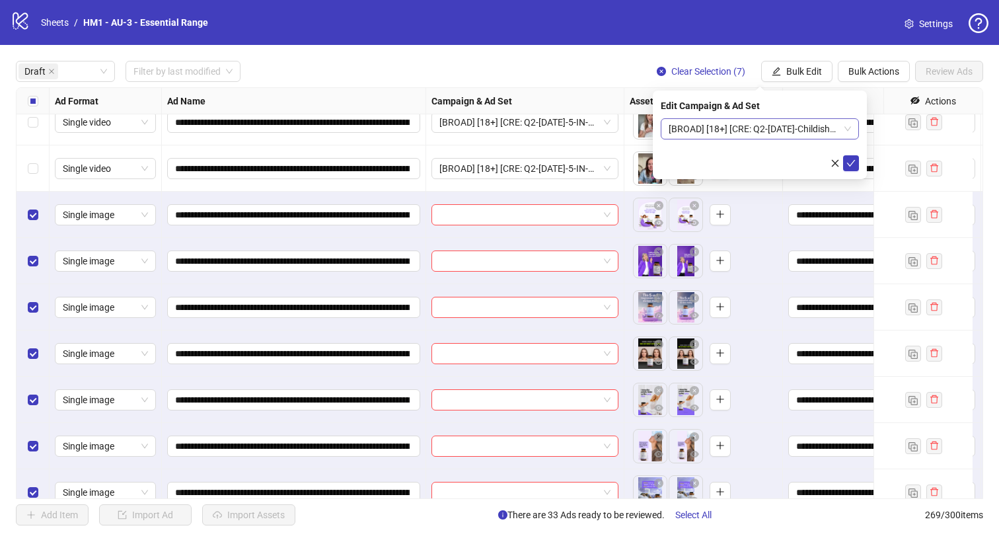
click at [803, 120] on span "[BROAD] [18+] [CRE: Q2-[DATE]-ChildishLines-TextOnly-EMGN-][[DATE]]" at bounding box center [760, 129] width 182 height 20
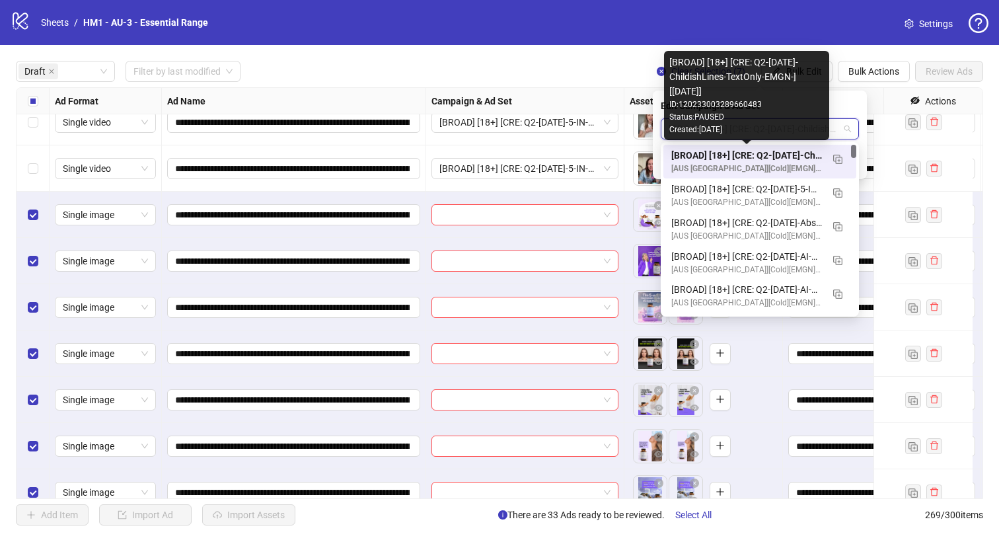
click at [798, 152] on div "[BROAD] [18+] [CRE: Q2-[DATE]-ChildishLines-TextOnly-EMGN-][[DATE]]" at bounding box center [746, 155] width 151 height 15
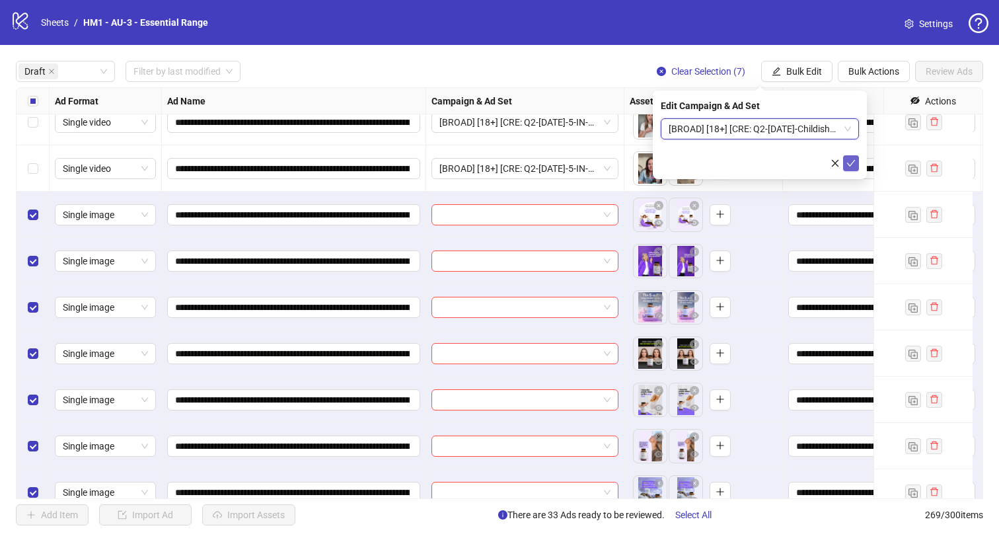
click at [852, 163] on icon "check" at bounding box center [850, 163] width 9 height 9
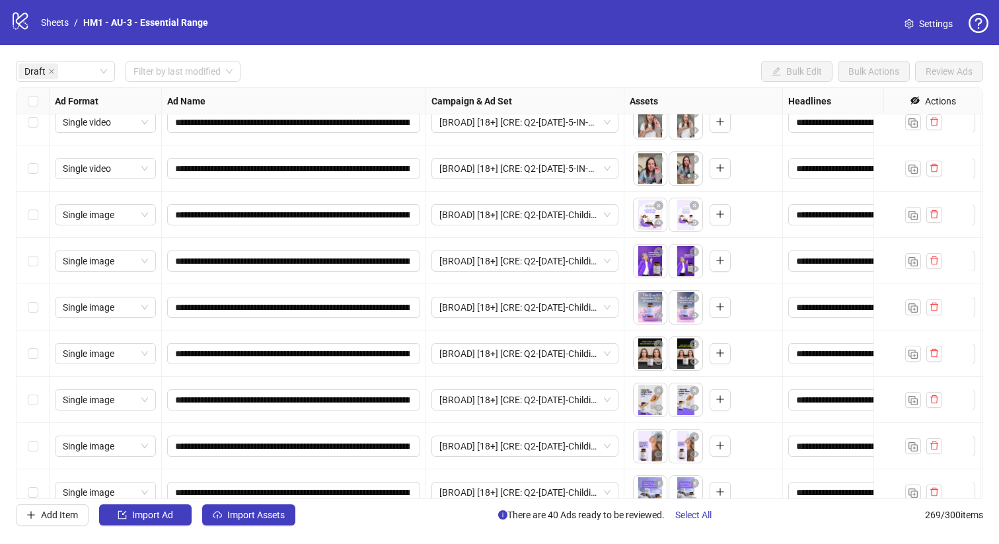
scroll to position [1800, 0]
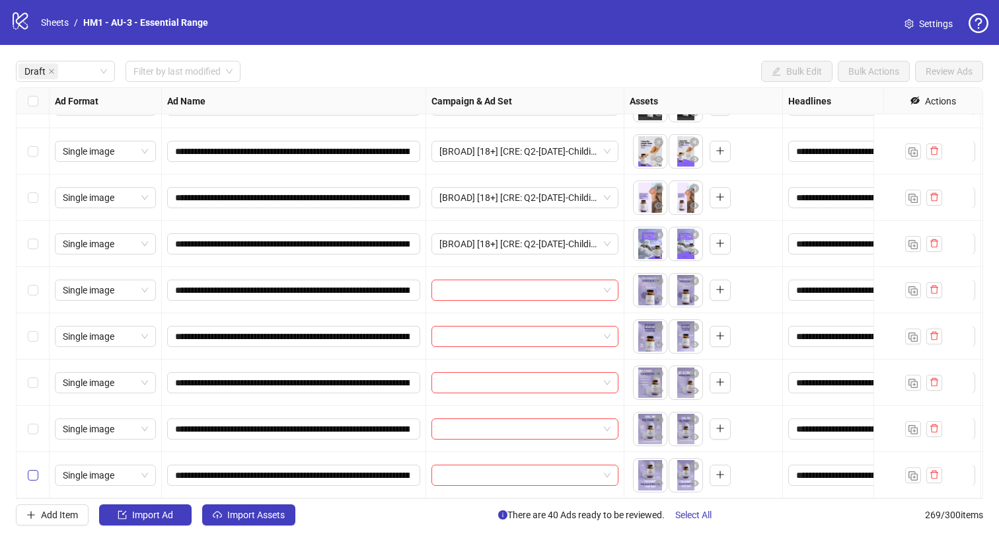
click at [35, 474] on div "Select row 47" at bounding box center [33, 475] width 33 height 46
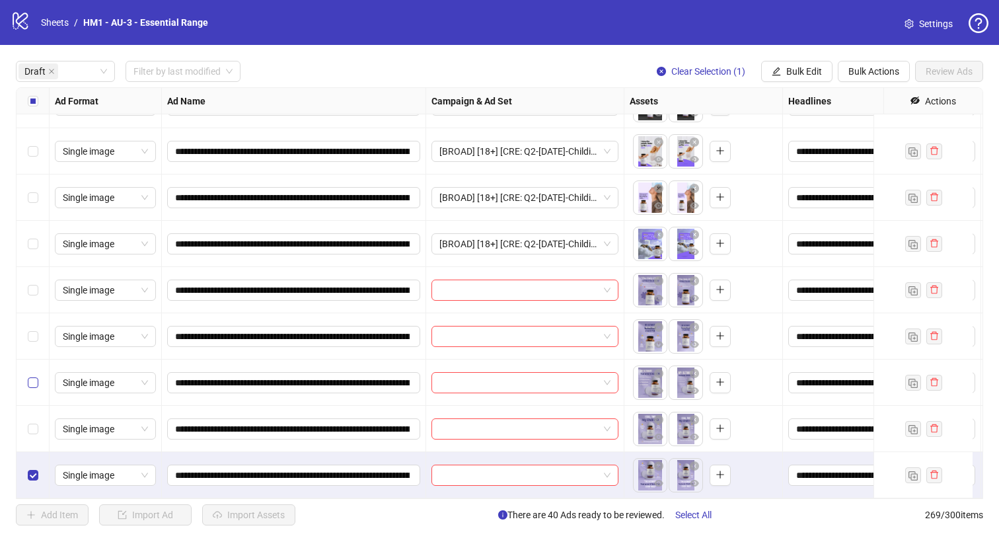
drag, startPoint x: 23, startPoint y: 406, endPoint x: 31, endPoint y: 378, distance: 29.5
click at [24, 406] on div "Select row 46" at bounding box center [33, 429] width 33 height 46
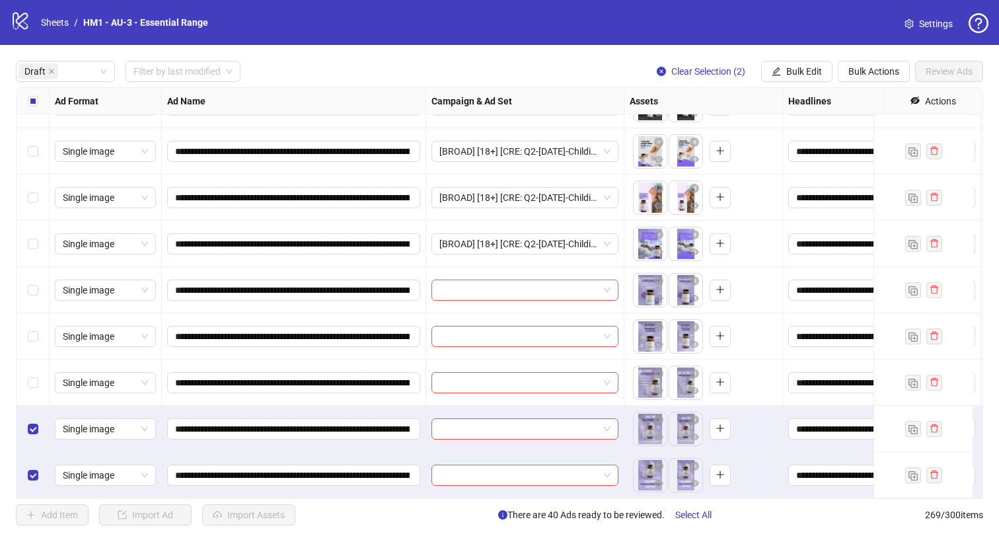
drag, startPoint x: 30, startPoint y: 348, endPoint x: 33, endPoint y: 337, distance: 11.5
click at [30, 348] on div "Select row 44" at bounding box center [33, 336] width 33 height 46
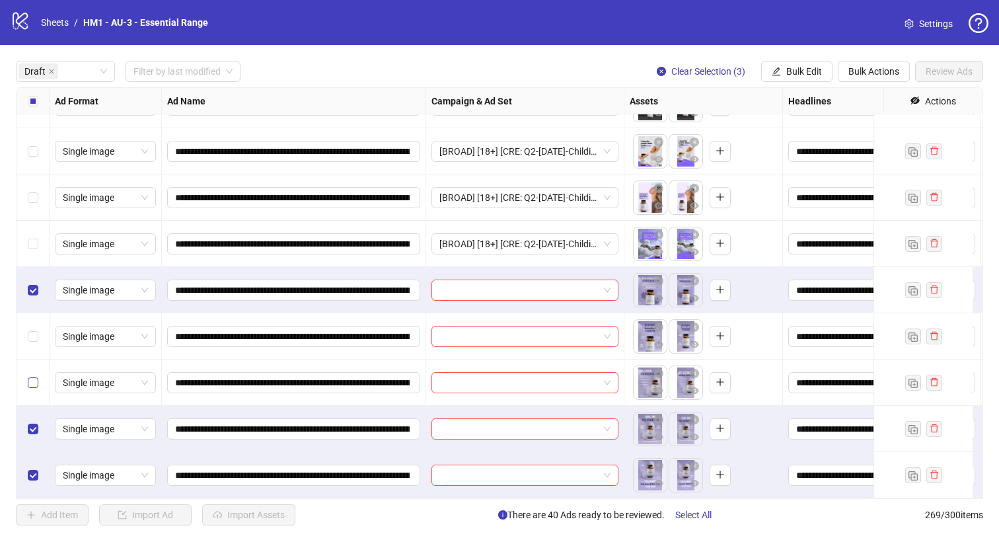
click at [33, 375] on label "Select row 45" at bounding box center [33, 382] width 11 height 15
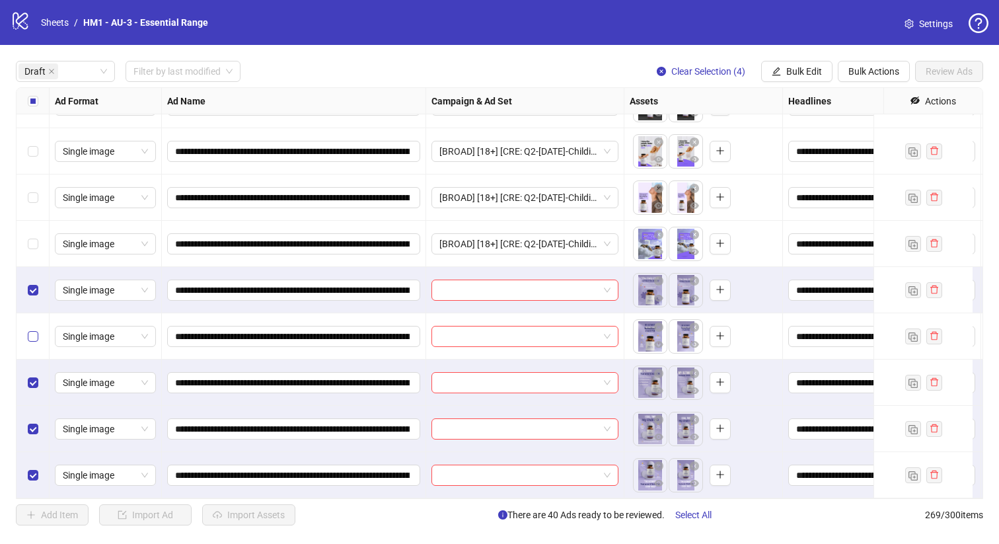
click at [32, 333] on div "Select row 44" at bounding box center [33, 336] width 33 height 46
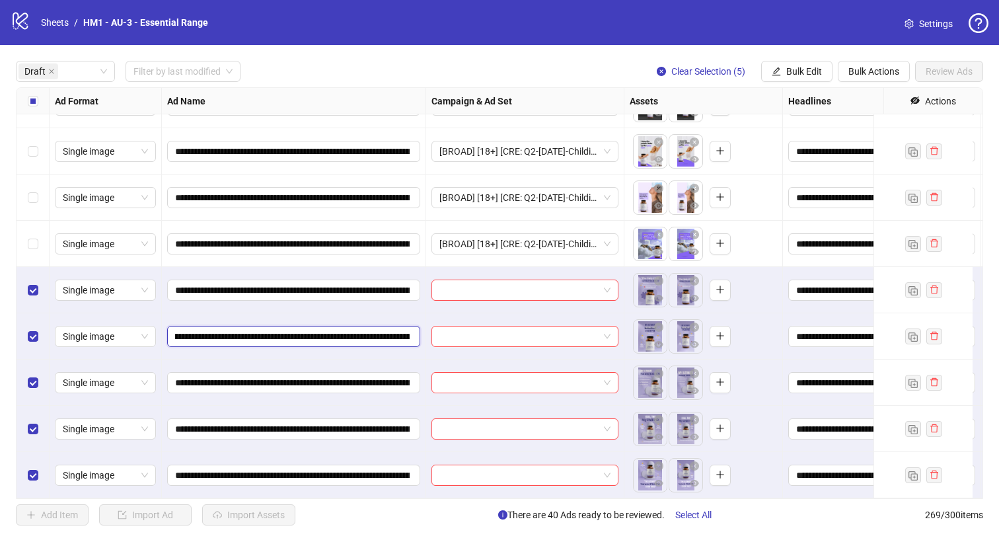
scroll to position [0, 158]
drag, startPoint x: 343, startPoint y: 326, endPoint x: 353, endPoint y: 324, distance: 10.9
click at [353, 329] on input "**********" at bounding box center [292, 336] width 235 height 15
click at [794, 61] on button "Bulk Edit" at bounding box center [796, 71] width 71 height 21
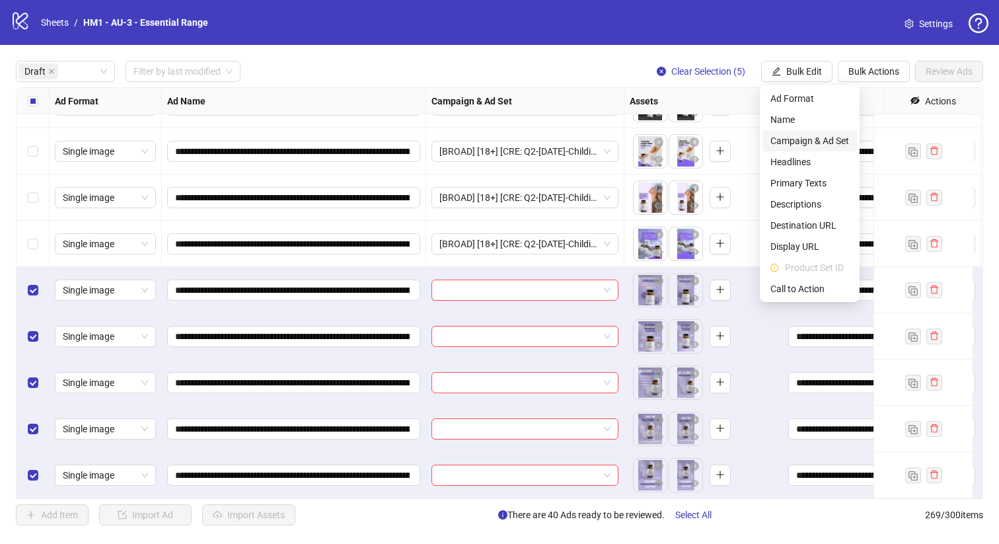
click at [826, 137] on span "Campaign & Ad Set" at bounding box center [809, 140] width 79 height 15
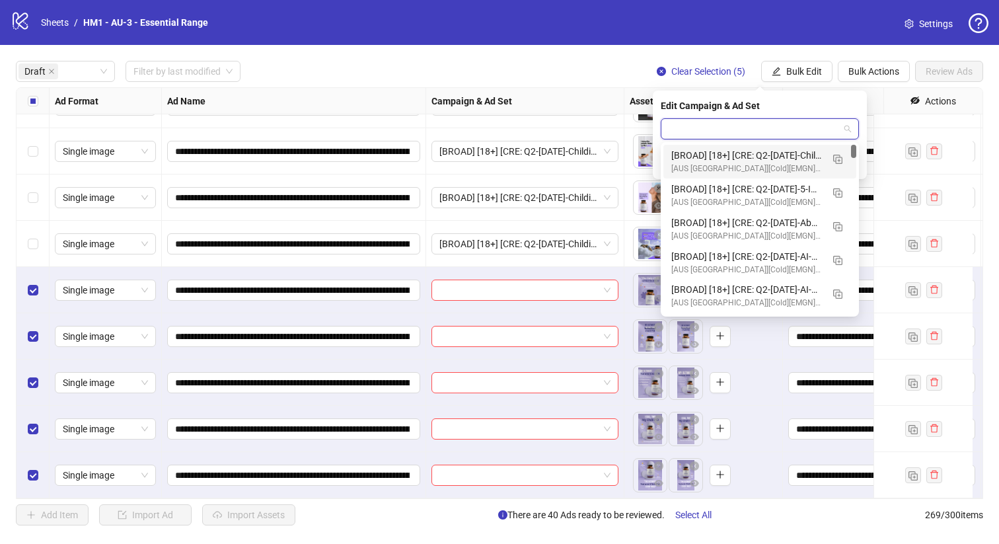
click at [767, 136] on input "search" at bounding box center [754, 129] width 170 height 20
click at [835, 161] on img "button" at bounding box center [837, 159] width 9 height 9
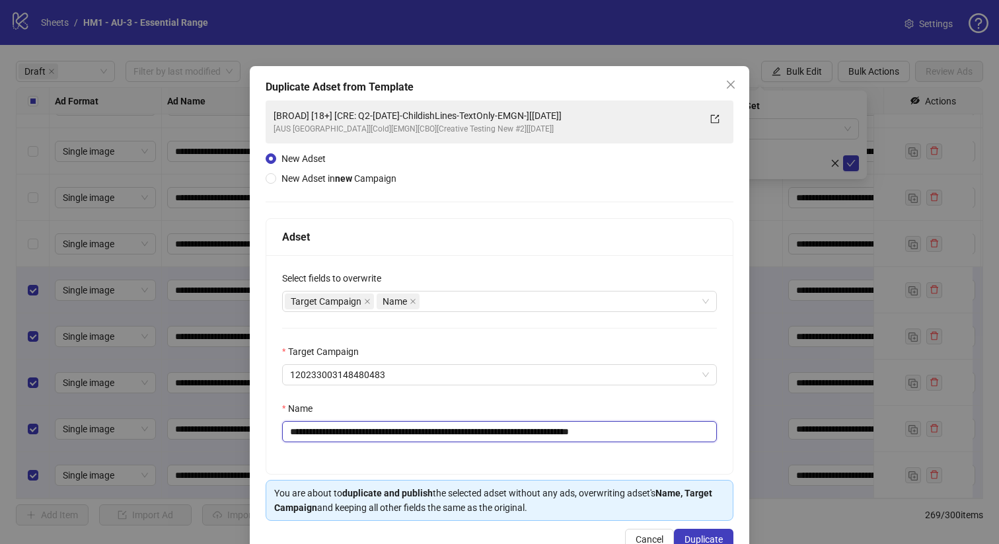
drag, startPoint x: 568, startPoint y: 432, endPoint x: 346, endPoint y: 447, distance: 223.1
click at [372, 433] on input "**********" at bounding box center [499, 431] width 435 height 21
paste input "text"
type input "**********"
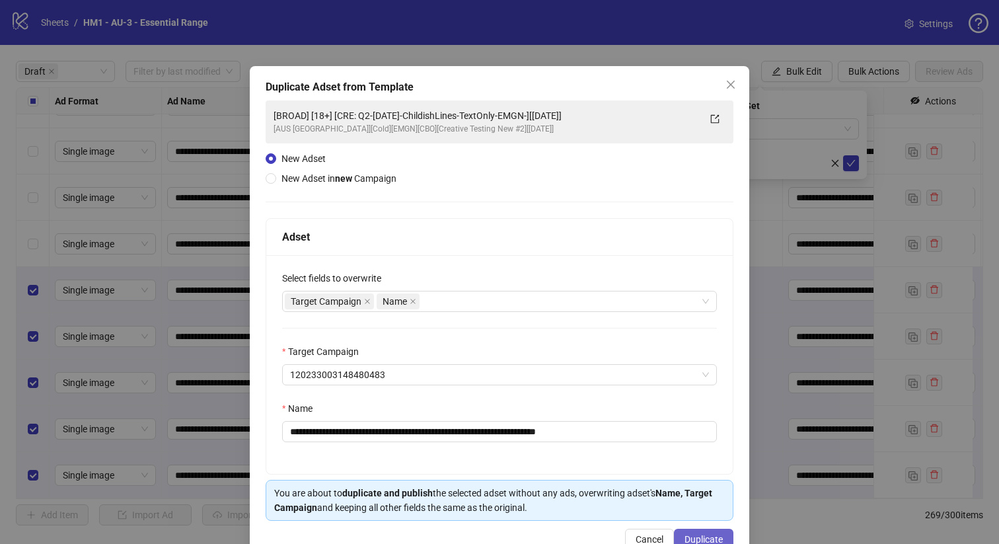
click at [700, 536] on span "Duplicate" at bounding box center [703, 539] width 38 height 11
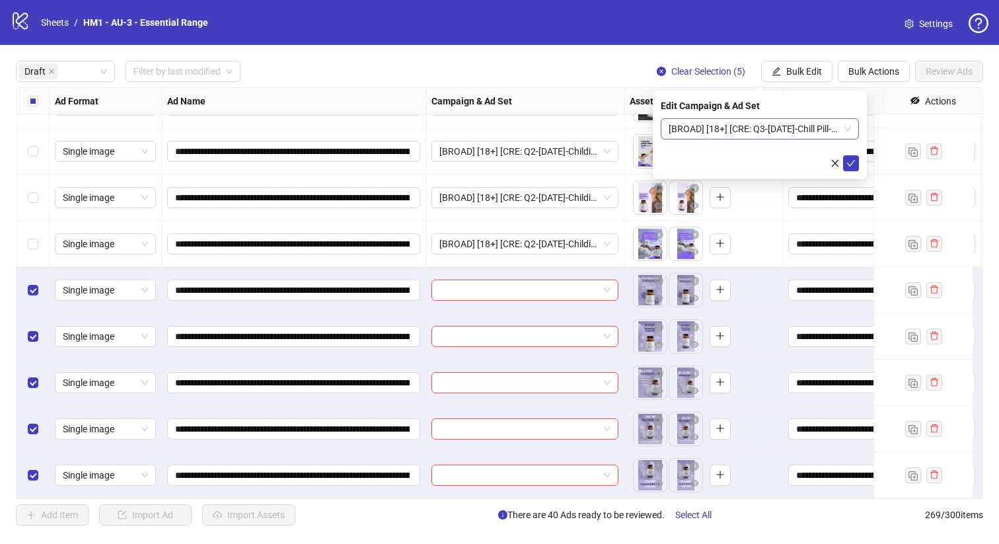
click at [747, 124] on span "[BROAD] [18+] [CRE: Q3-[DATE]-Chill Pill-Text Only-EMGN][[DATE]]" at bounding box center [760, 129] width 182 height 20
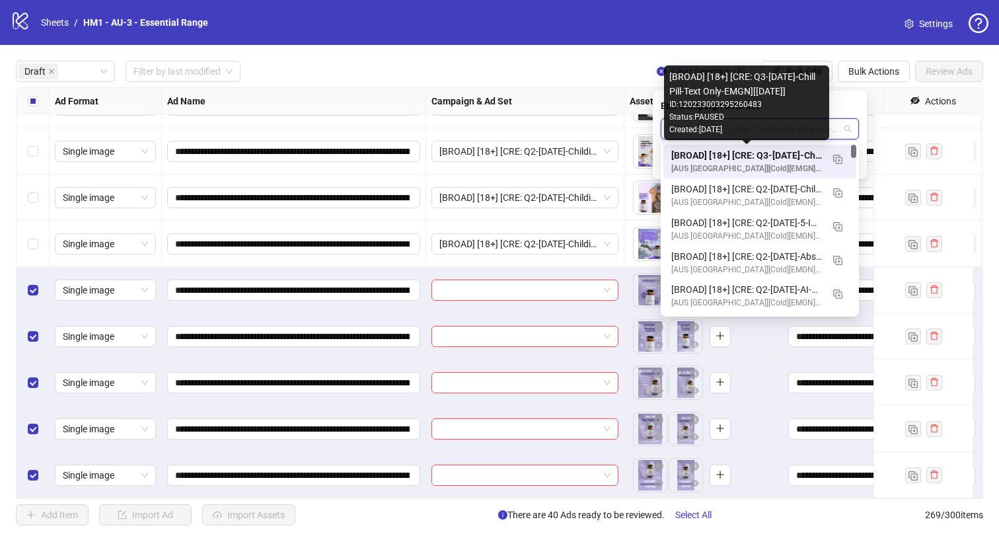
click at [758, 153] on div "[BROAD] [18+] [CRE: Q3-[DATE]-Chill Pill-Text Only-EMGN][[DATE]]" at bounding box center [746, 155] width 151 height 15
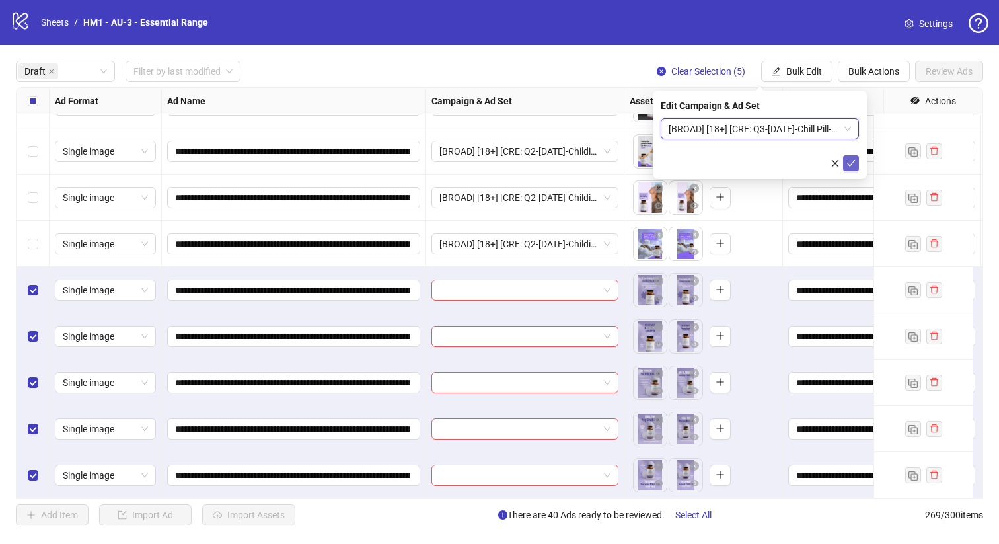
click at [846, 163] on icon "check" at bounding box center [850, 163] width 9 height 9
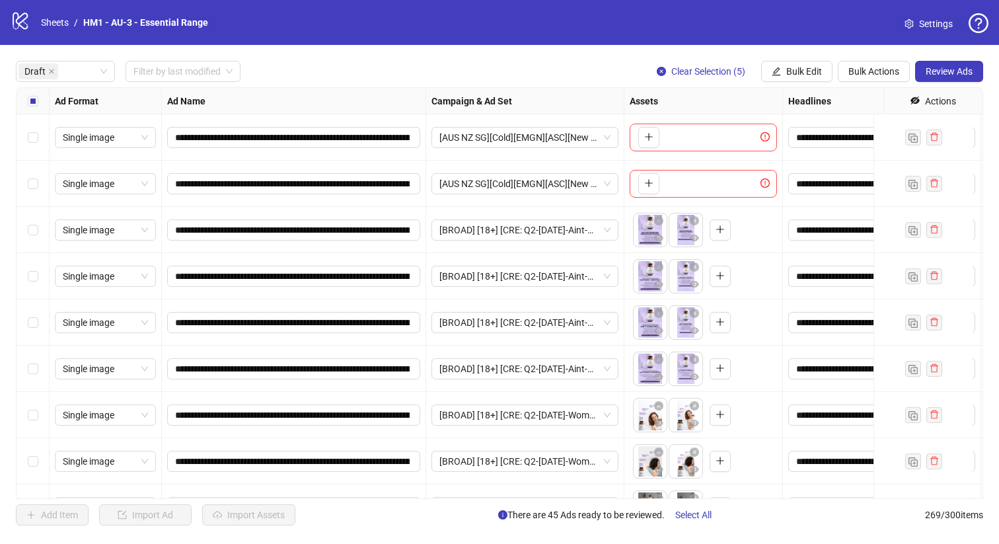
click at [26, 107] on div "Select all rows" at bounding box center [33, 101] width 33 height 26
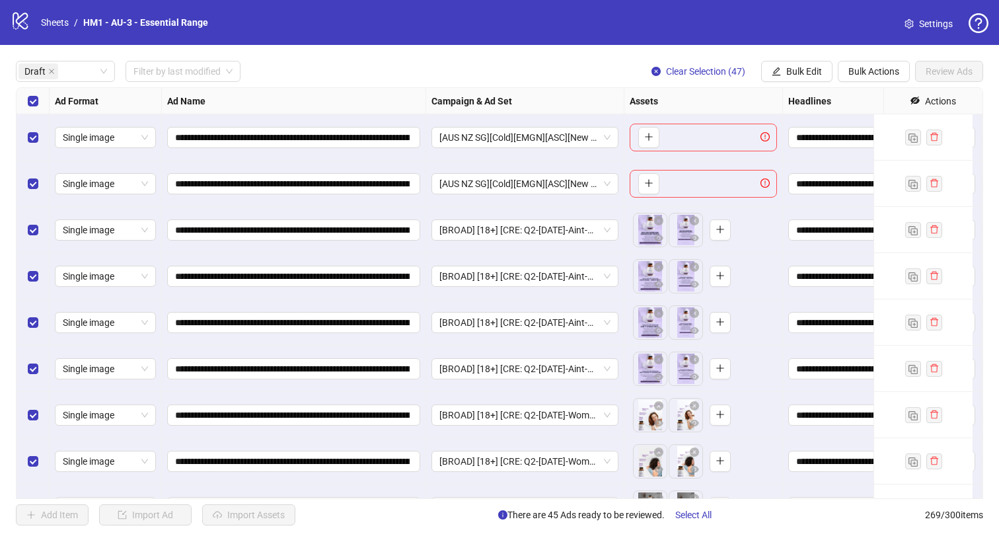
click at [39, 188] on div "Select row 2" at bounding box center [33, 184] width 33 height 46
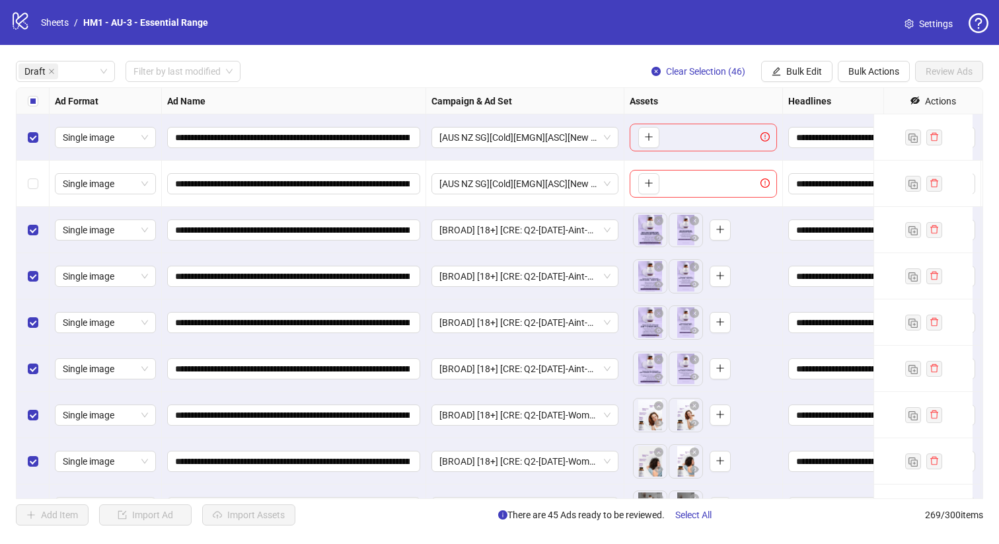
click at [38, 135] on div "Select row 1" at bounding box center [33, 137] width 33 height 46
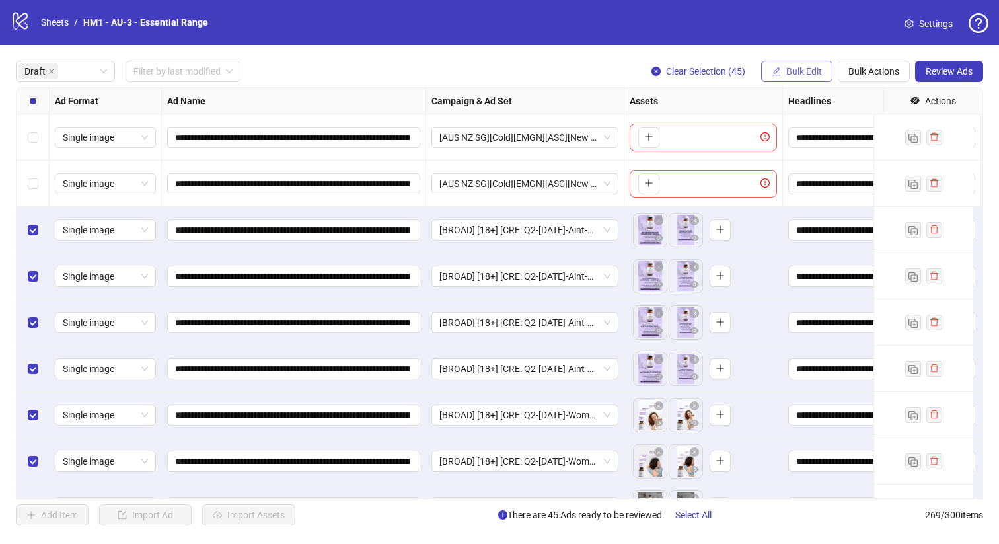
click at [775, 70] on icon "edit" at bounding box center [776, 71] width 9 height 9
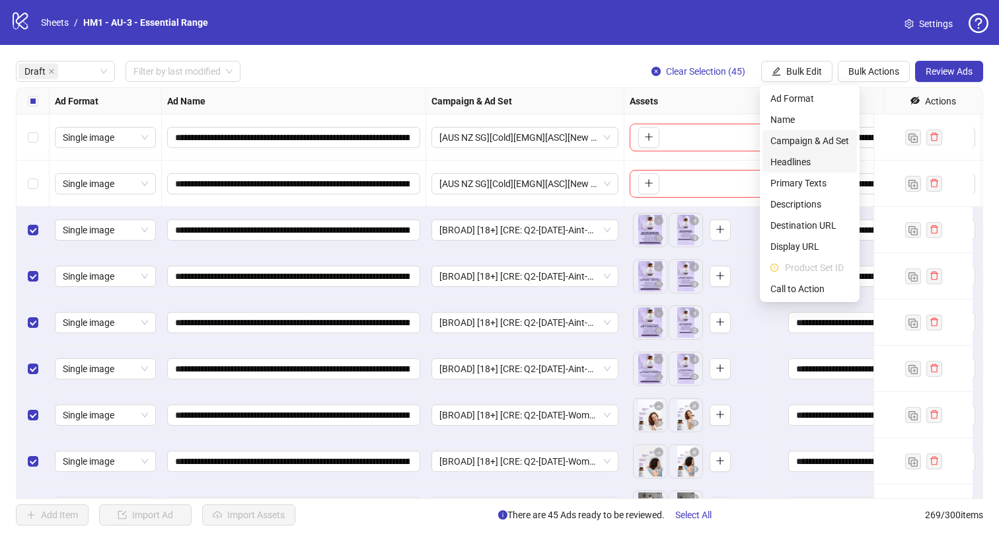
click at [801, 155] on span "Headlines" at bounding box center [809, 162] width 79 height 15
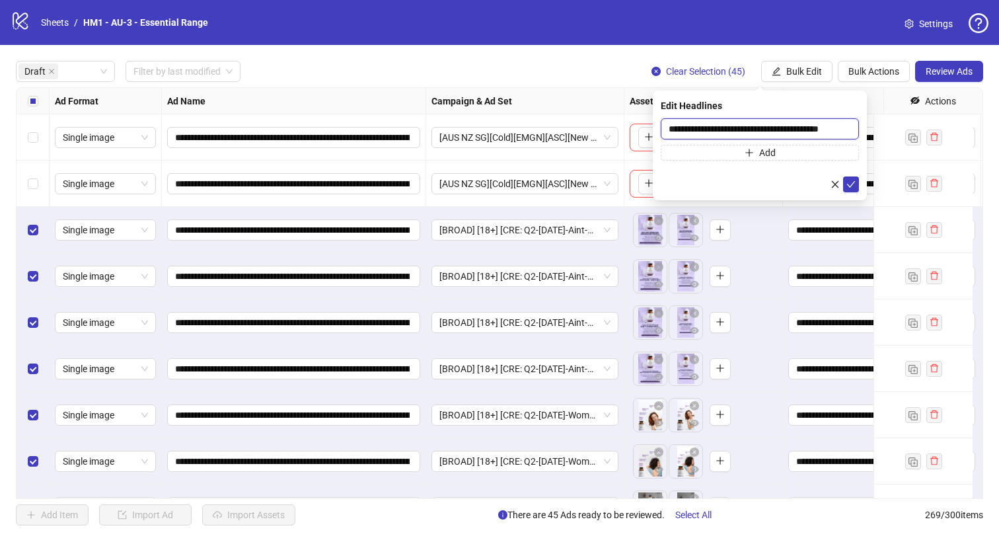
click at [733, 122] on input "**********" at bounding box center [760, 128] width 198 height 21
paste input "text"
type input "**********"
click at [828, 186] on button "button" at bounding box center [835, 184] width 16 height 16
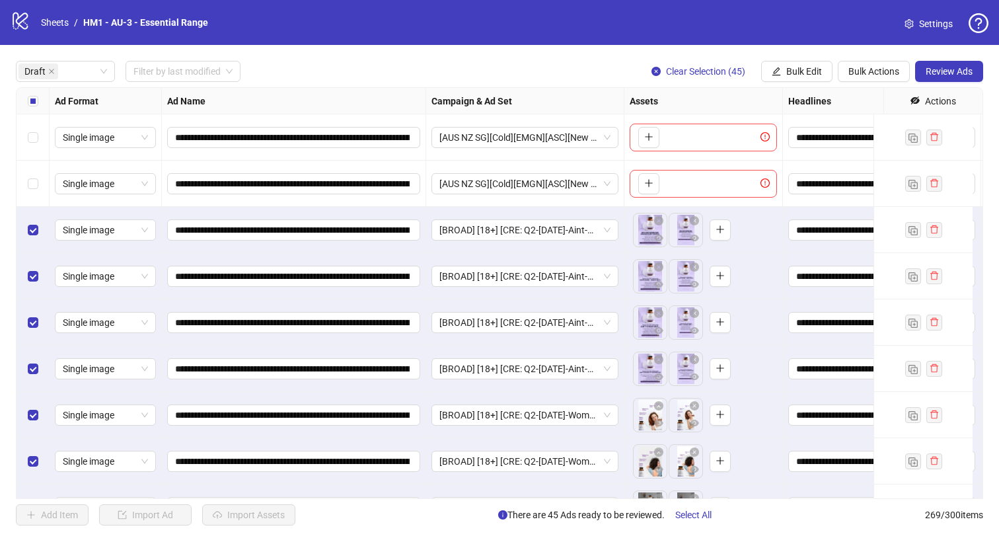
click at [394, 74] on div "Draft Filter by last modified Clear Selection (45) Bulk Edit Bulk Actions Revie…" at bounding box center [499, 71] width 967 height 21
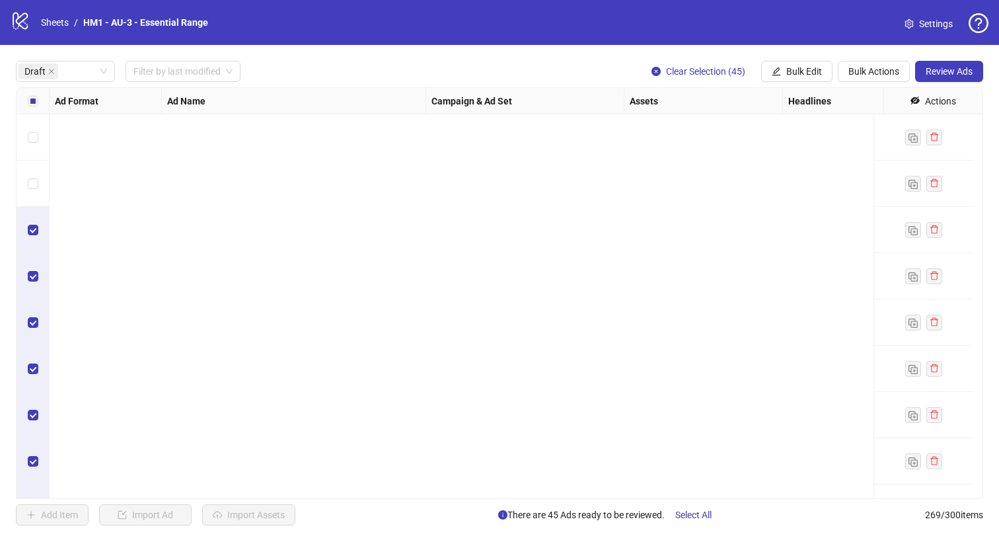
scroll to position [1800, 0]
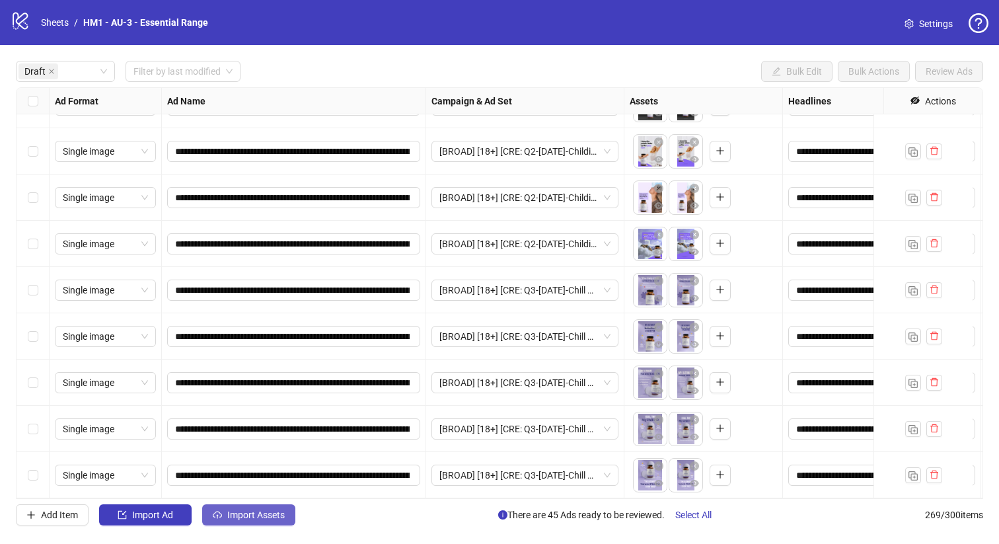
click at [235, 515] on span "Import Assets" at bounding box center [255, 514] width 57 height 11
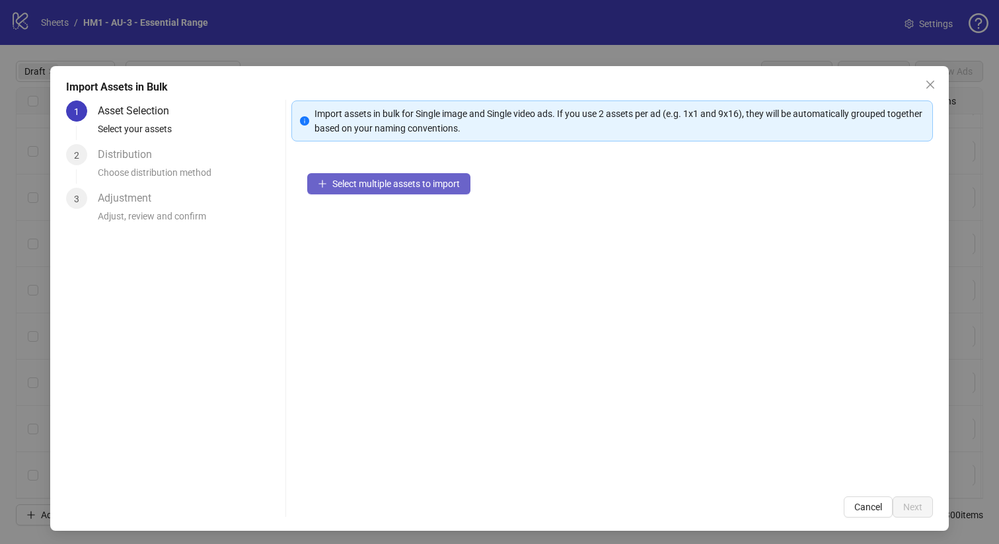
click at [394, 184] on span "Select multiple assets to import" at bounding box center [396, 183] width 128 height 11
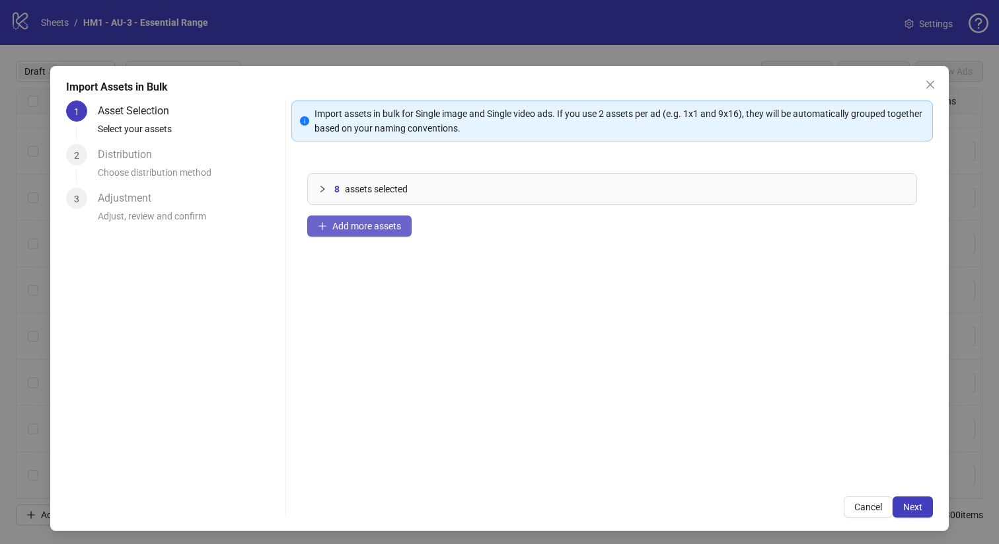
click at [369, 223] on span "Add more assets" at bounding box center [366, 226] width 69 height 11
click at [363, 229] on span "Add more assets" at bounding box center [366, 226] width 69 height 11
click at [355, 215] on button "Add more assets" at bounding box center [359, 225] width 104 height 21
click at [376, 239] on div "26 assets selected Add more assets" at bounding box center [612, 318] width 642 height 323
click at [376, 235] on button "Add more assets" at bounding box center [359, 225] width 104 height 21
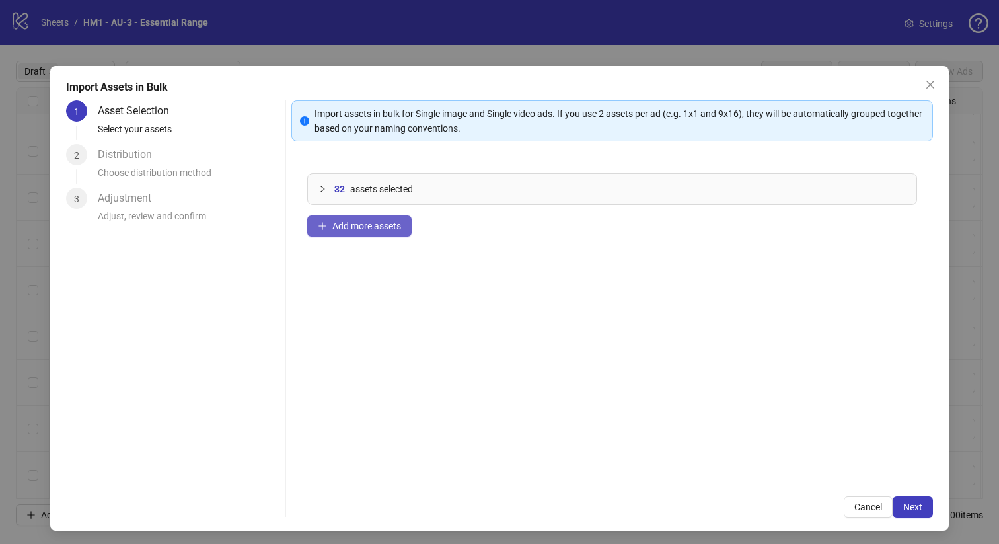
click at [332, 227] on span "Add more assets" at bounding box center [366, 226] width 69 height 11
click at [360, 229] on span "Add more assets" at bounding box center [366, 226] width 69 height 11
click at [386, 229] on span "Add more assets" at bounding box center [366, 226] width 69 height 11
click at [389, 221] on span "Add more assets" at bounding box center [366, 226] width 69 height 11
click at [903, 501] on span "Next" at bounding box center [912, 506] width 19 height 11
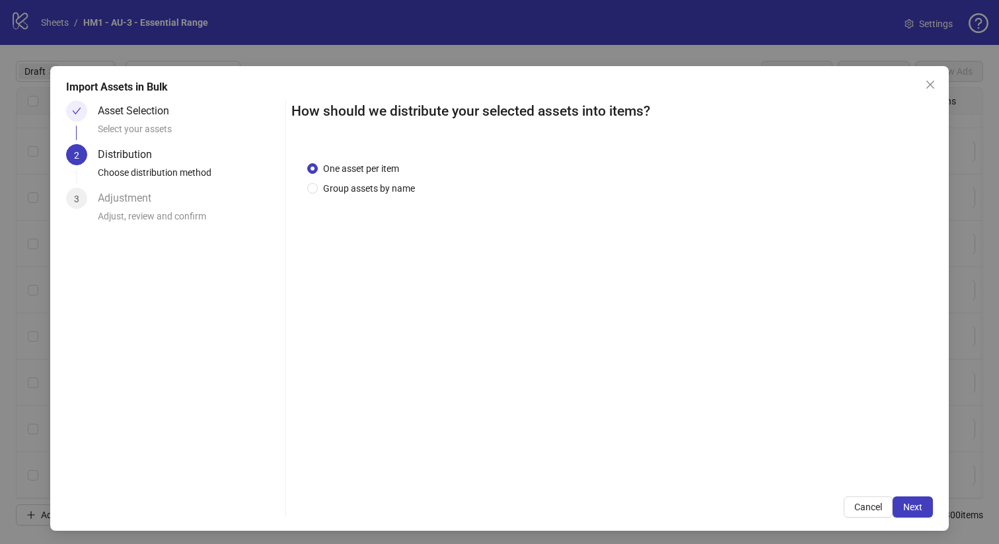
drag, startPoint x: 382, startPoint y: 188, endPoint x: 386, endPoint y: 210, distance: 22.2
click at [381, 188] on span "Group assets by name" at bounding box center [369, 188] width 102 height 15
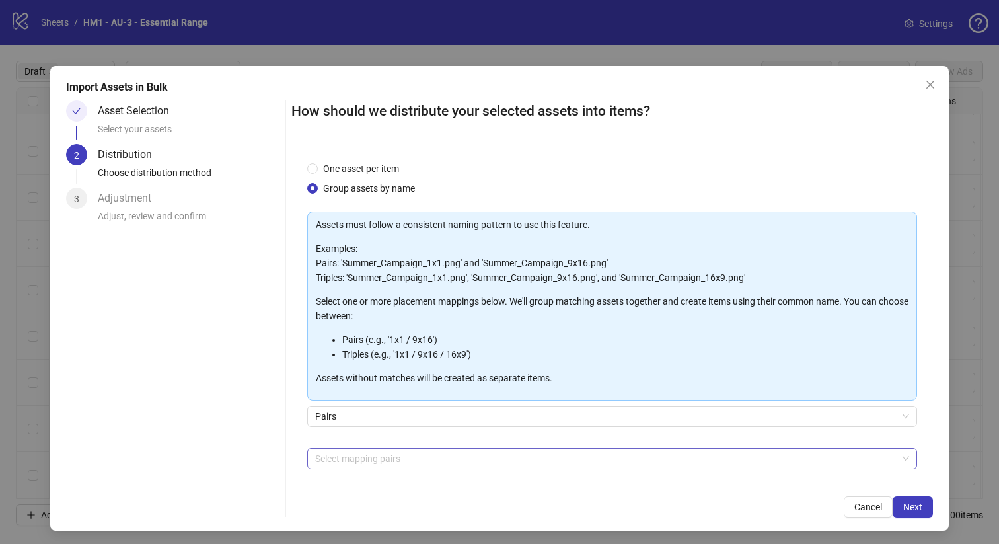
click at [410, 453] on div at bounding box center [605, 458] width 591 height 18
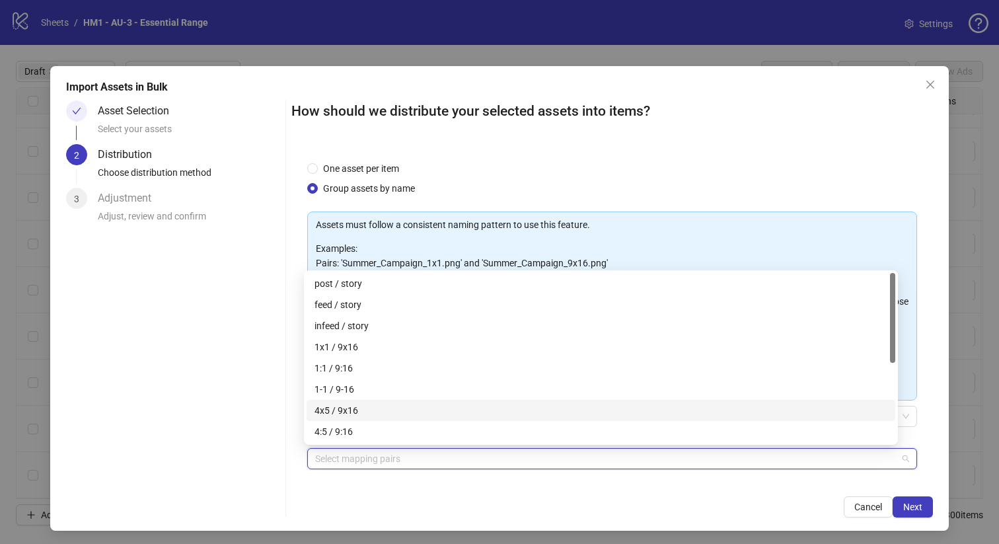
click at [397, 406] on div "4x5 / 9x16" at bounding box center [600, 410] width 573 height 15
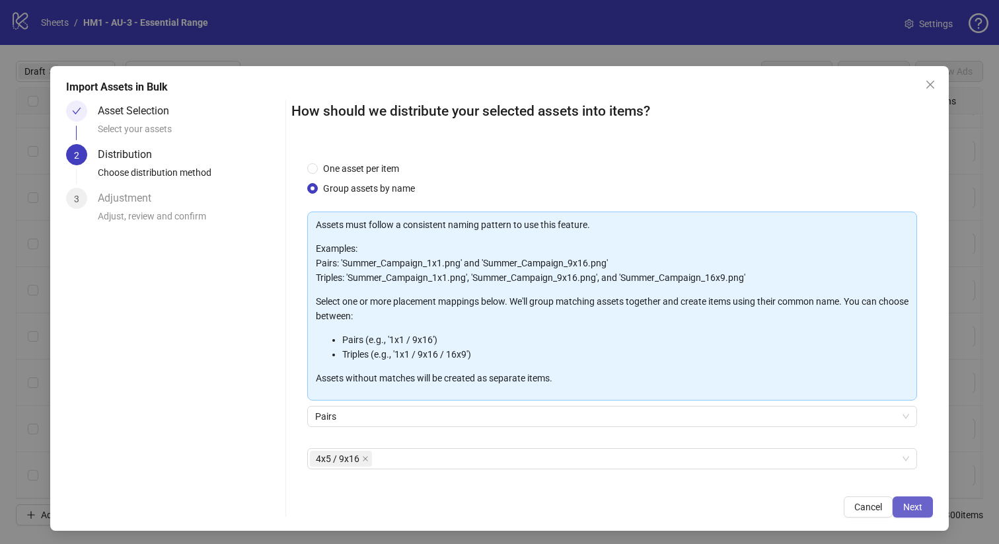
click at [903, 503] on span "Next" at bounding box center [912, 506] width 19 height 11
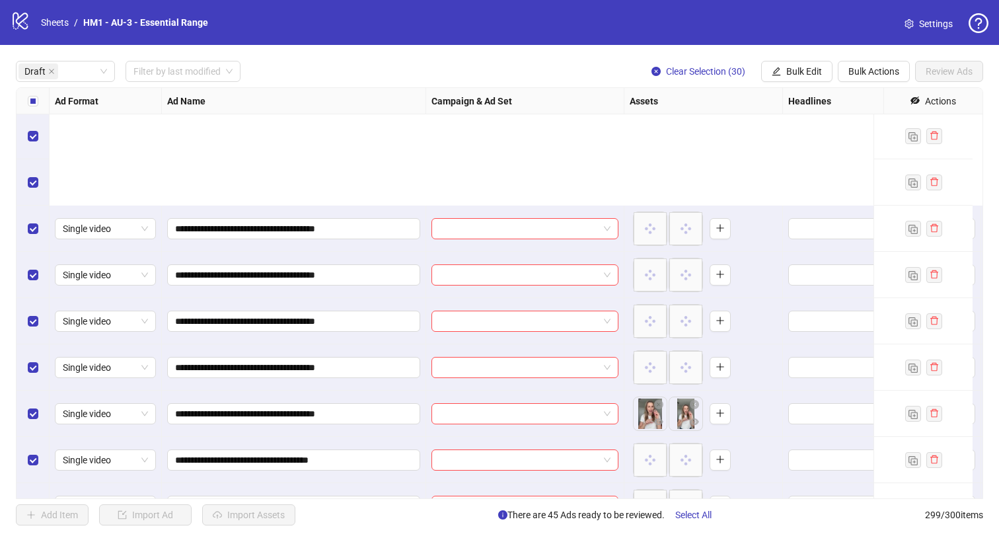
scroll to position [3187, 0]
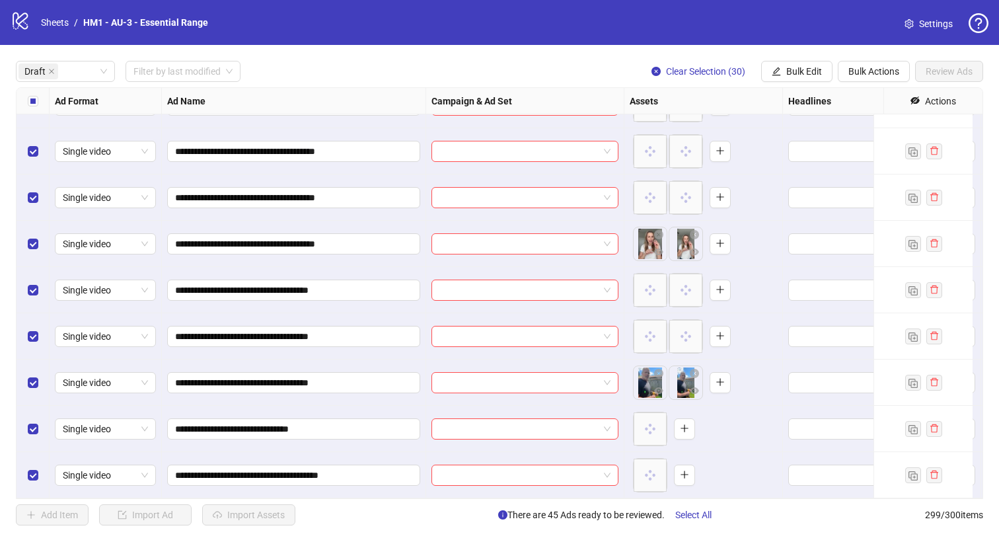
click at [28, 109] on div "Select all rows" at bounding box center [33, 101] width 33 height 26
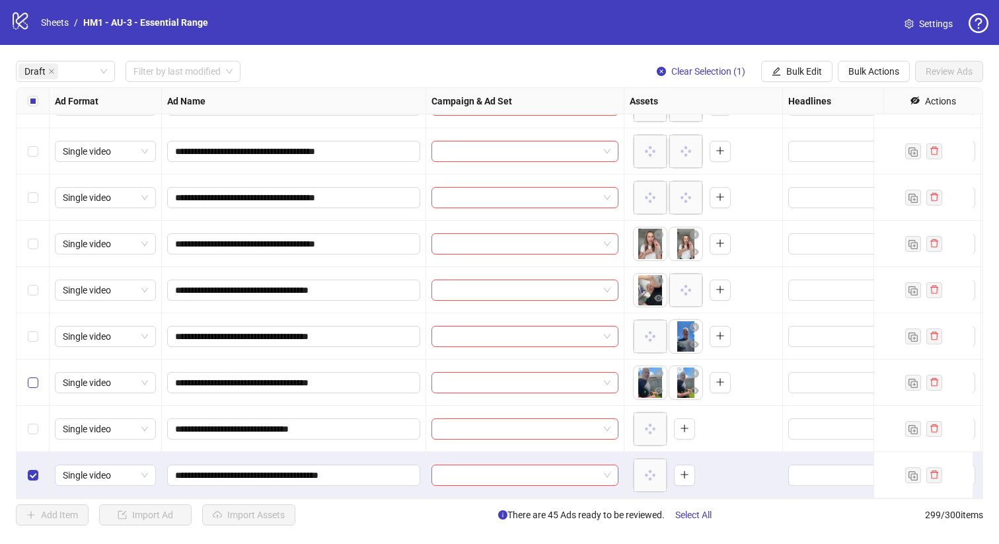
drag, startPoint x: 21, startPoint y: 402, endPoint x: 32, endPoint y: 366, distance: 37.2
click at [21, 406] on div "Select row 76" at bounding box center [33, 429] width 33 height 46
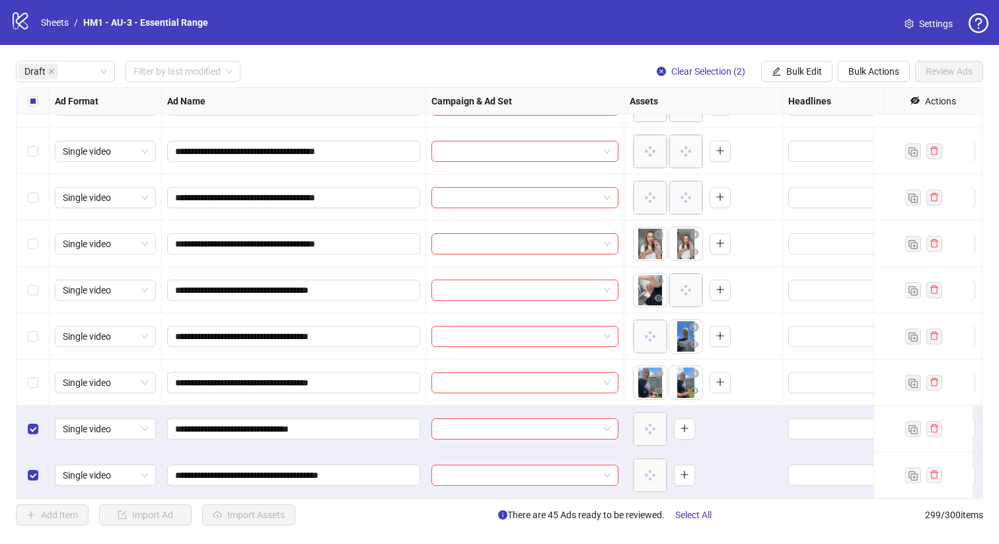
click at [32, 375] on label "Select row 75" at bounding box center [33, 382] width 11 height 15
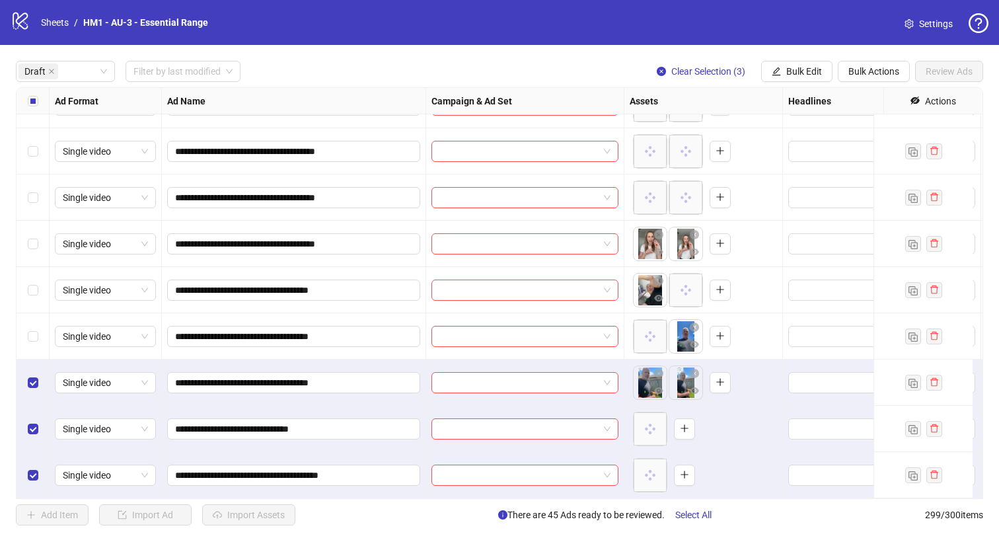
click at [35, 313] on div "Select row 74" at bounding box center [33, 336] width 33 height 46
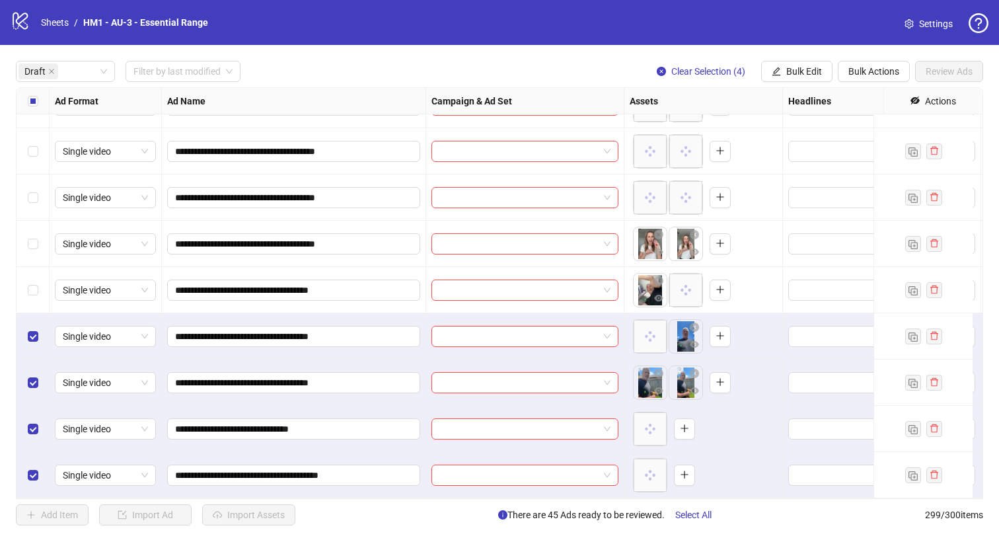
click at [39, 254] on div "Select row 72" at bounding box center [33, 244] width 33 height 46
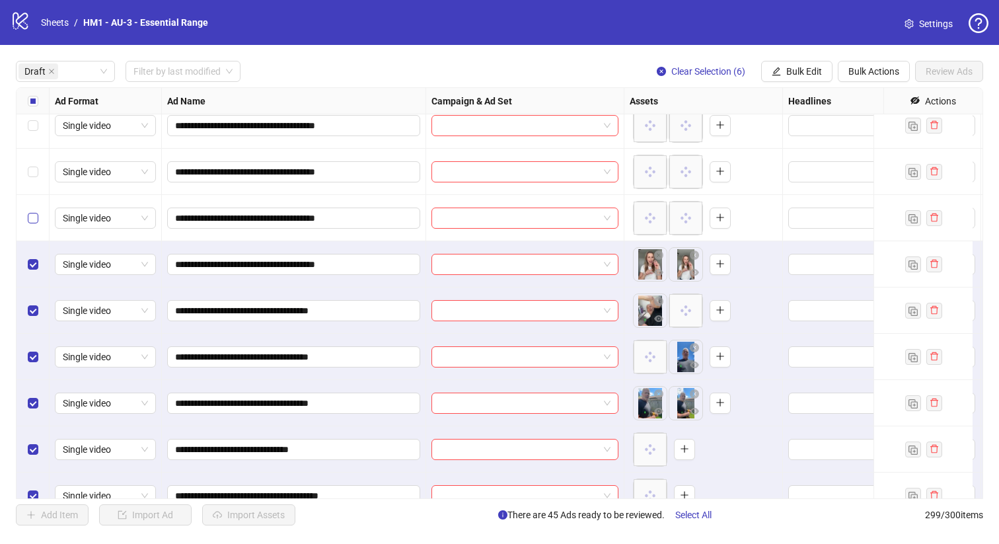
click at [32, 224] on label "Select row 71" at bounding box center [33, 218] width 11 height 15
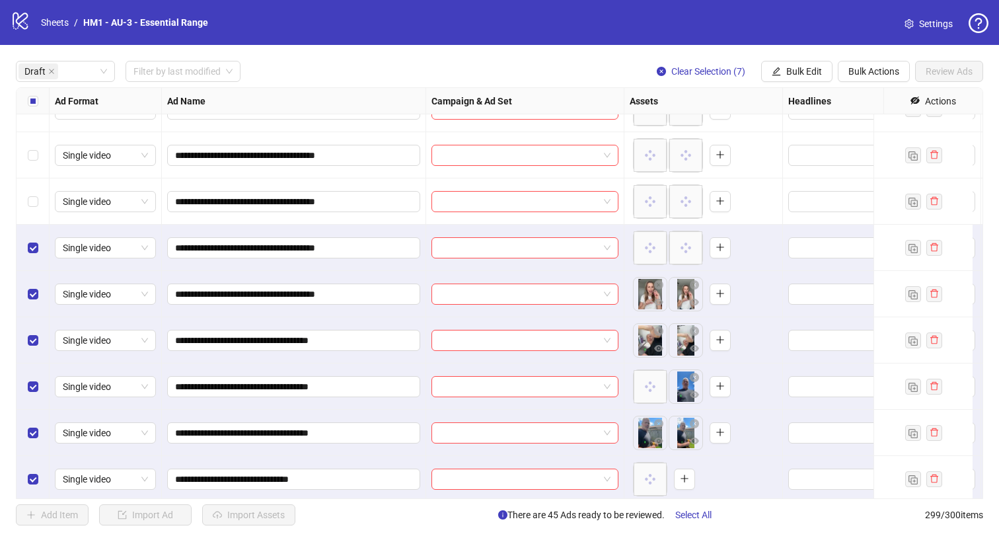
scroll to position [3004, 0]
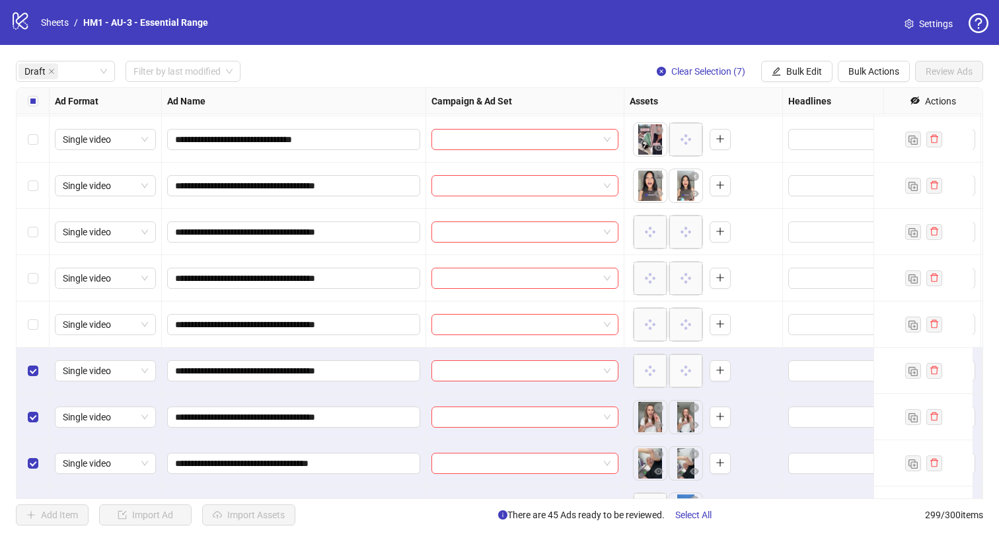
click at [42, 145] on div "Select row 66" at bounding box center [33, 139] width 33 height 46
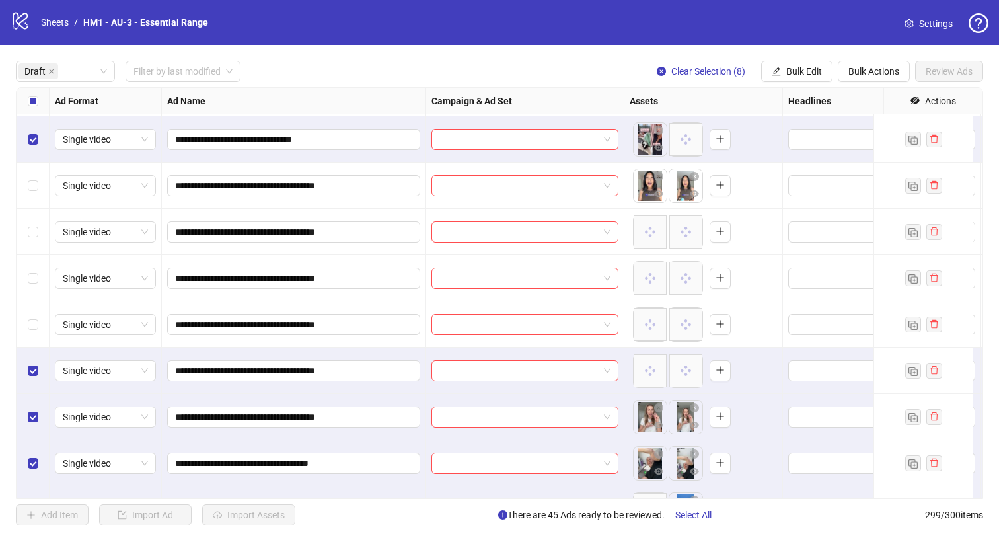
click at [34, 256] on div "Select row 69" at bounding box center [33, 278] width 33 height 46
click at [34, 309] on div "Select row 70" at bounding box center [33, 324] width 33 height 46
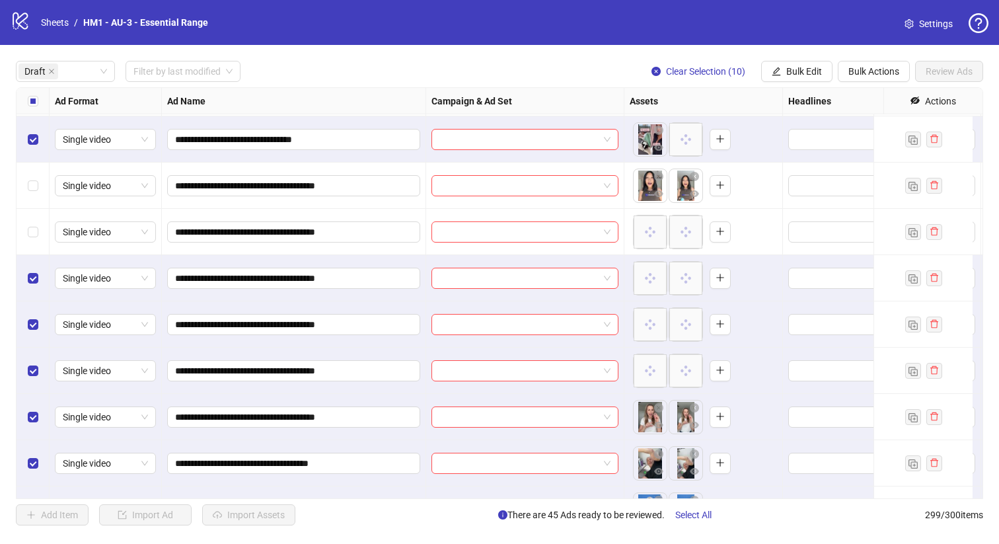
drag, startPoint x: 43, startPoint y: 233, endPoint x: 40, endPoint y: 203, distance: 29.2
click at [43, 233] on div "Select row 68" at bounding box center [33, 232] width 33 height 46
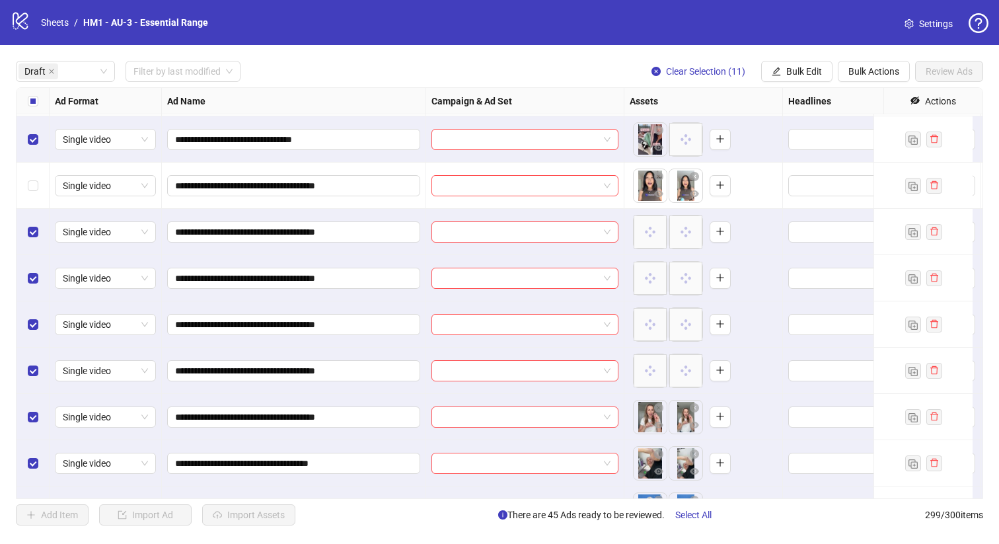
click at [38, 166] on div "Select row 67" at bounding box center [33, 186] width 33 height 46
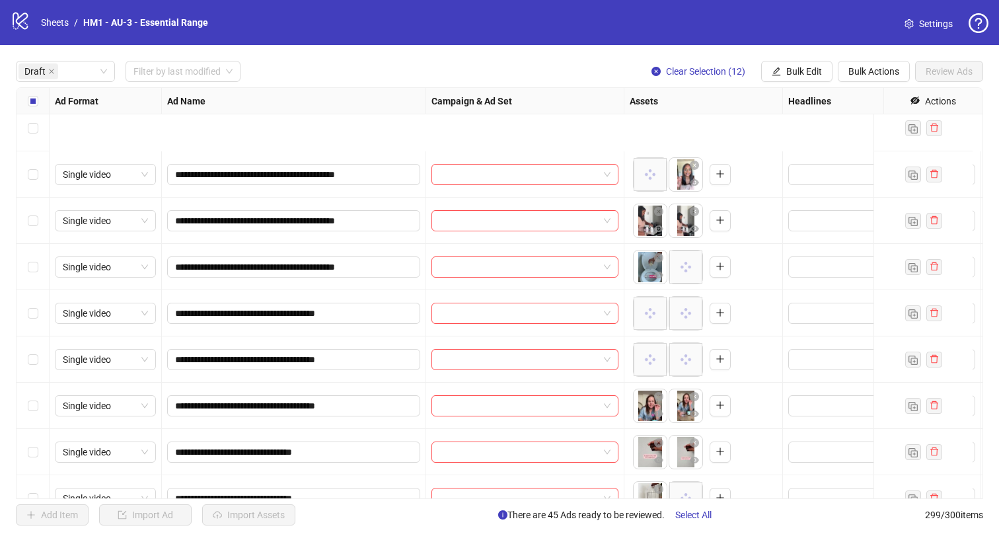
scroll to position [2677, 0]
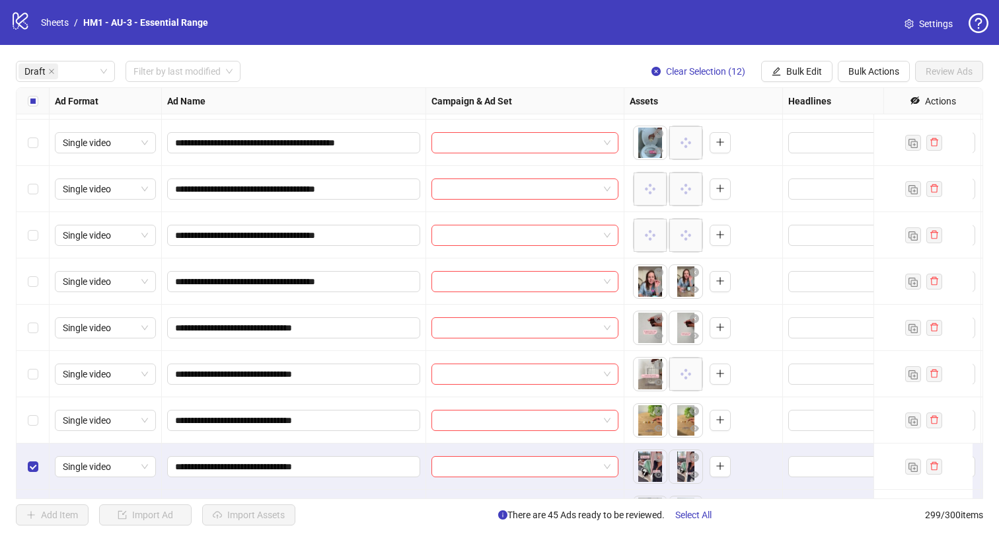
drag, startPoint x: 20, startPoint y: 392, endPoint x: 22, endPoint y: 398, distance: 6.9
click at [21, 396] on div "Select row 64" at bounding box center [33, 374] width 33 height 46
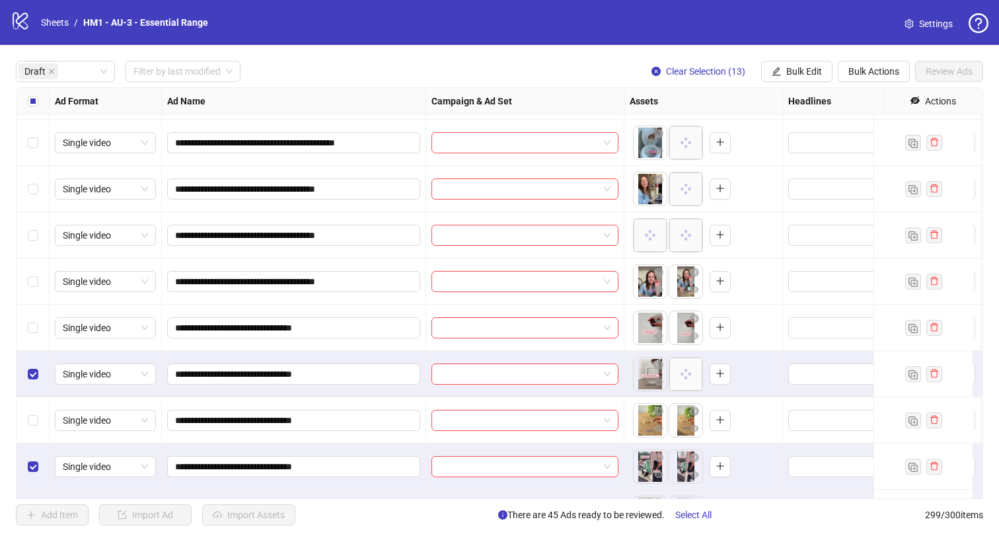
click at [33, 404] on div "Select row 65" at bounding box center [33, 420] width 33 height 46
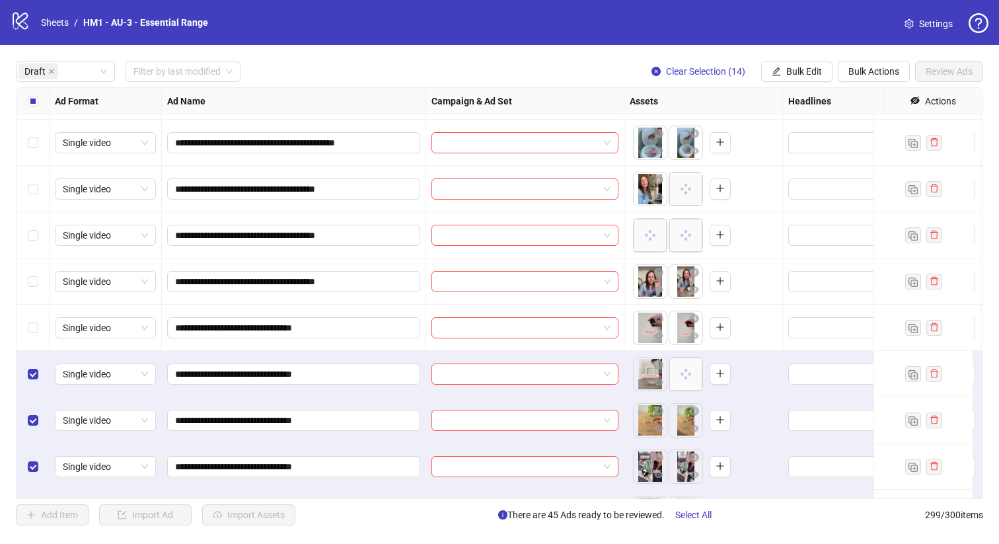
click at [43, 312] on div "Select row 63" at bounding box center [33, 328] width 33 height 46
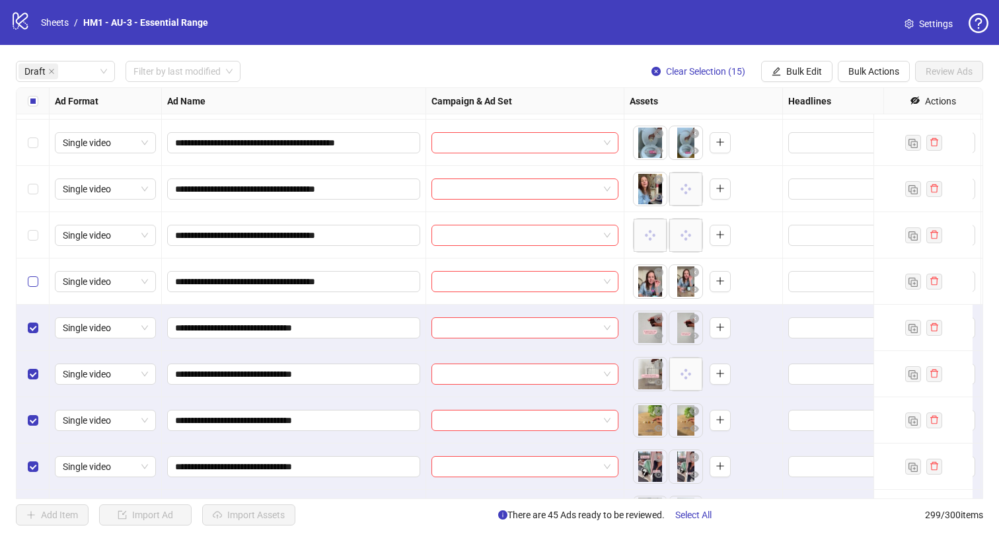
click at [37, 274] on label "Select row 62" at bounding box center [33, 281] width 11 height 15
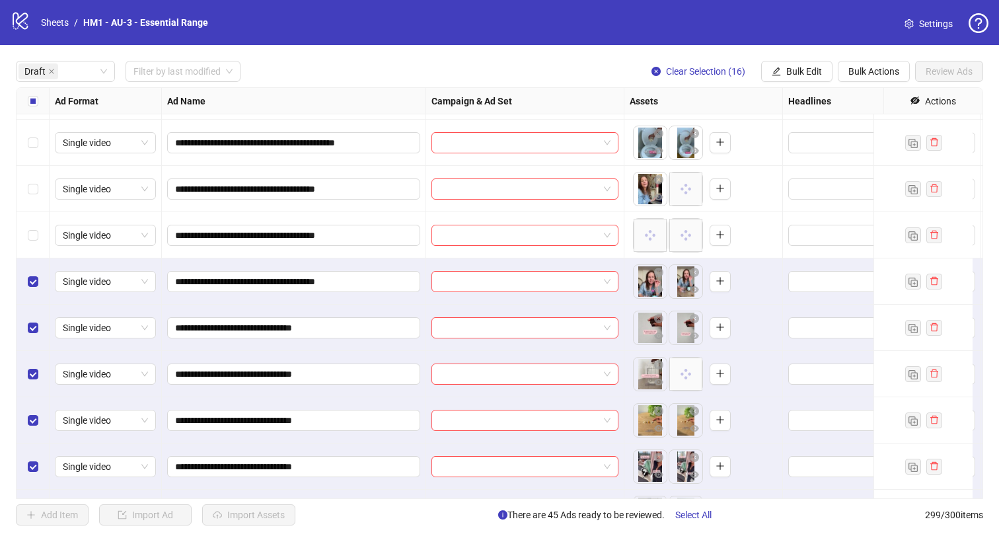
click at [36, 227] on div "Select row 61" at bounding box center [33, 235] width 33 height 46
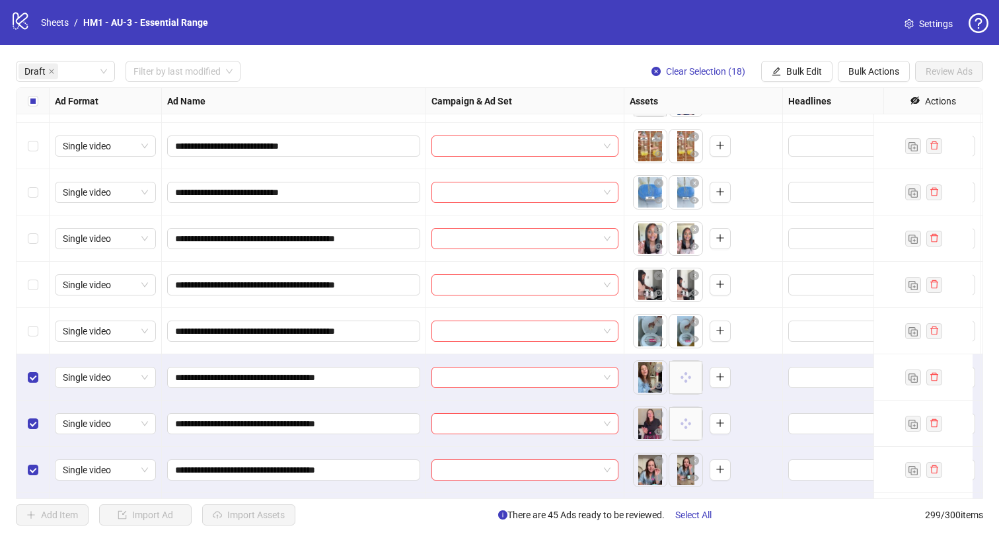
scroll to position [2366, 0]
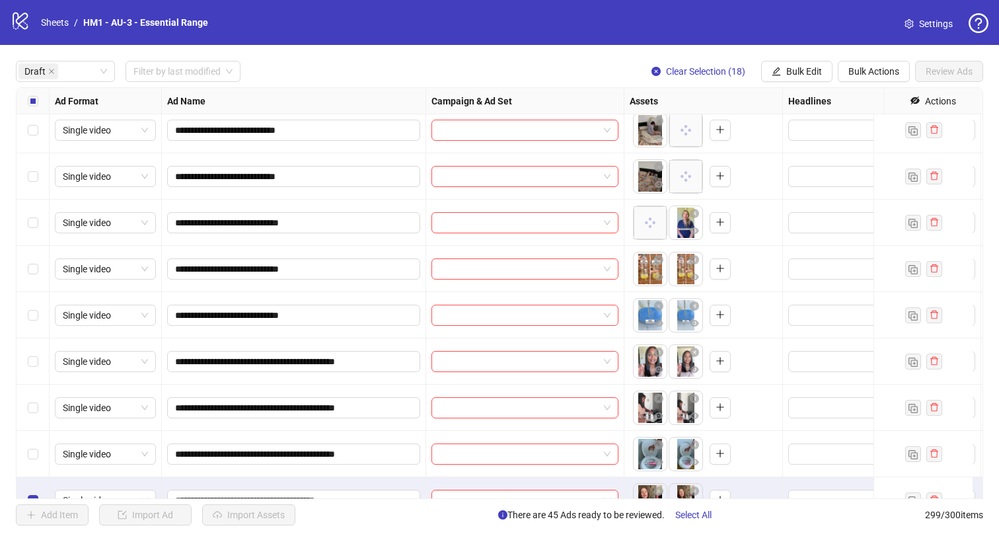
click at [30, 459] on label "Select row 59" at bounding box center [33, 454] width 11 height 15
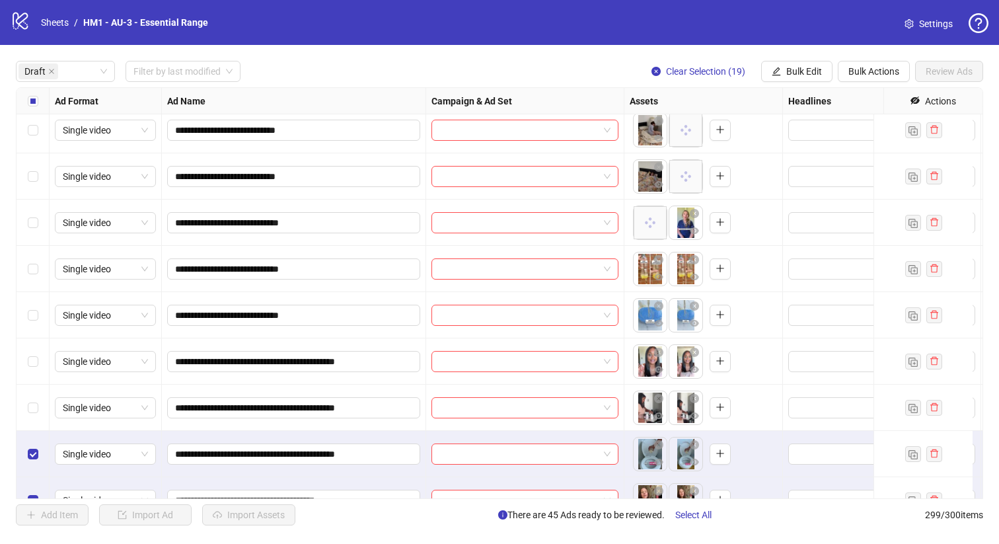
click at [24, 385] on div "Select row 58" at bounding box center [33, 408] width 33 height 46
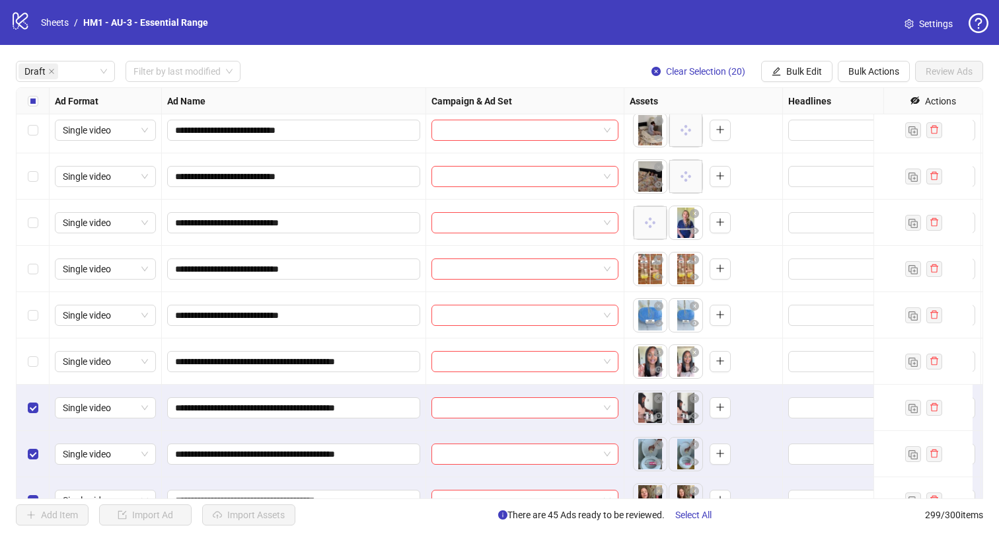
click at [36, 328] on div "Select row 56" at bounding box center [33, 315] width 33 height 46
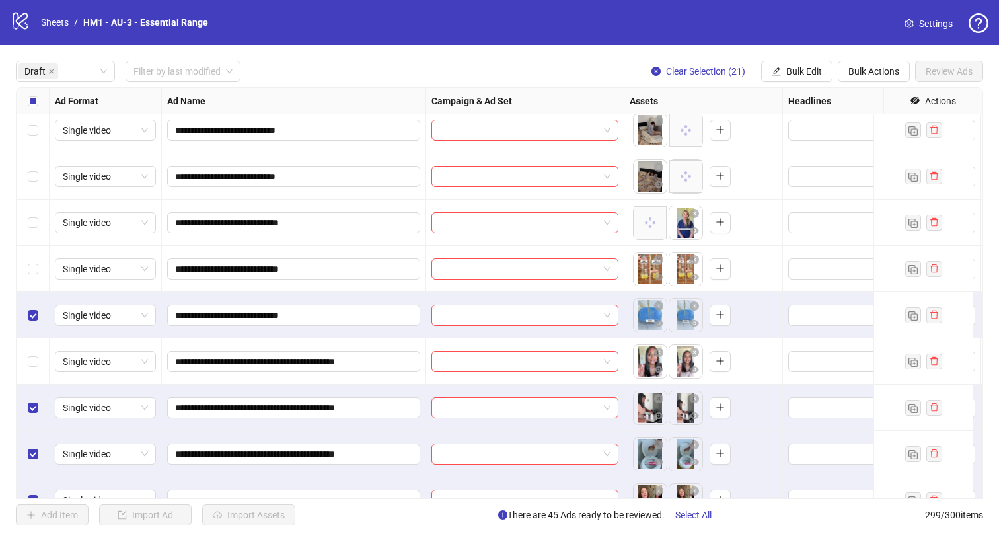
click at [42, 283] on div "Select row 55" at bounding box center [33, 269] width 33 height 46
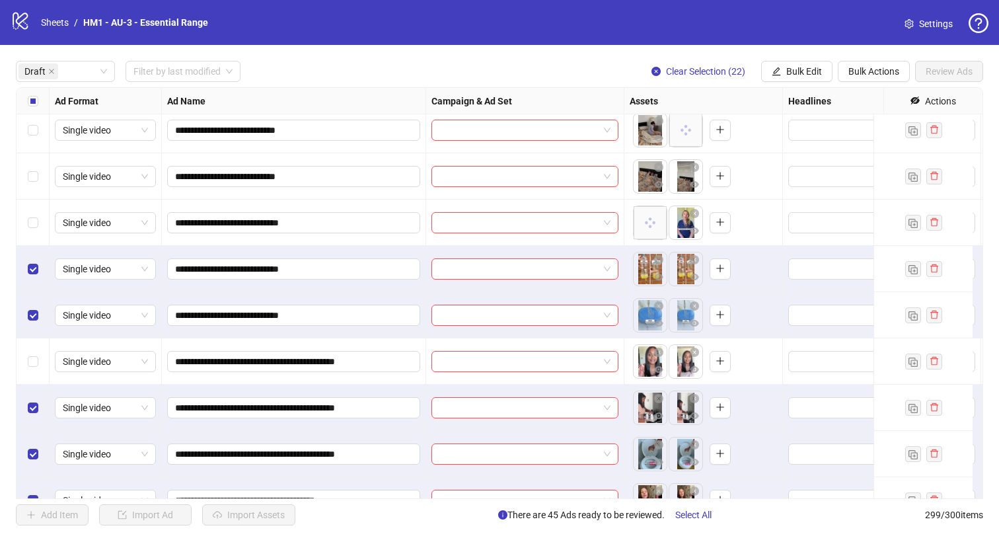
click at [38, 356] on div "Select row 57" at bounding box center [33, 361] width 33 height 46
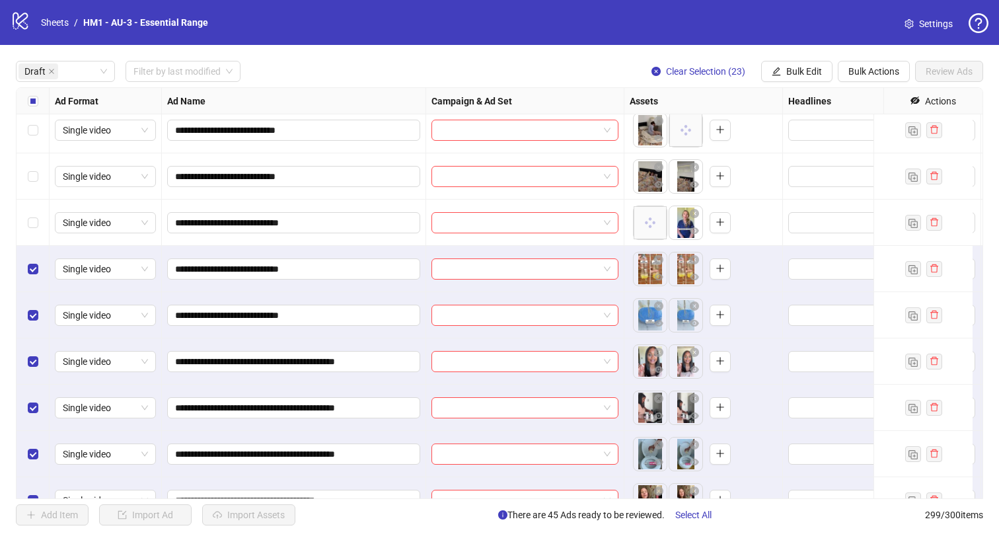
click at [48, 200] on div "Select row 54" at bounding box center [33, 223] width 33 height 46
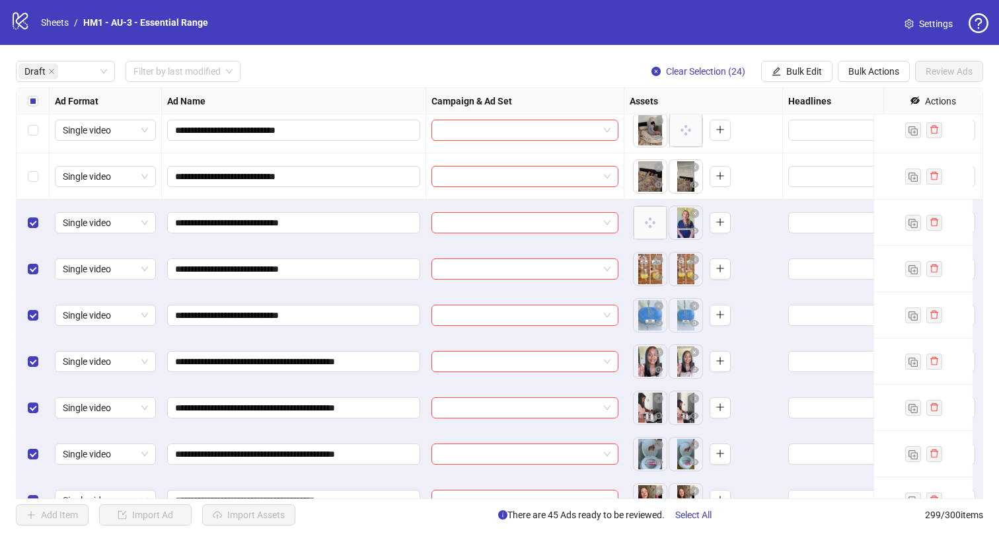
click at [36, 158] on div "Select row 53" at bounding box center [33, 176] width 33 height 46
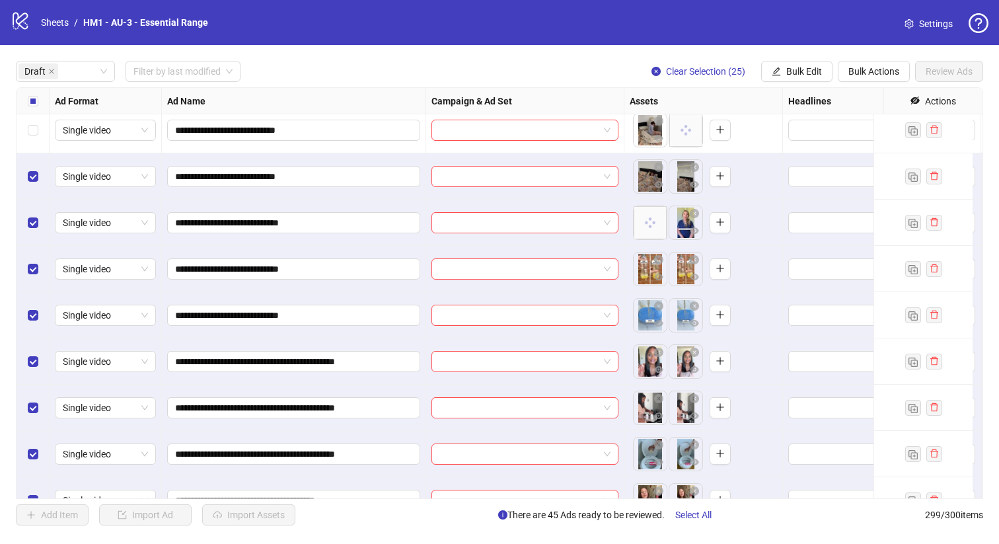
click at [39, 119] on div "Select row 52" at bounding box center [33, 130] width 33 height 46
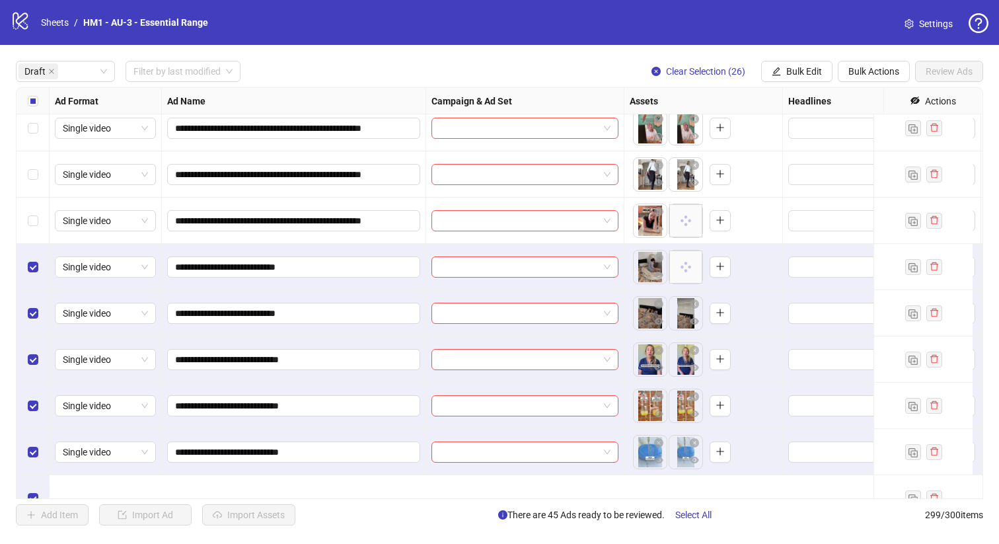
scroll to position [2123, 0]
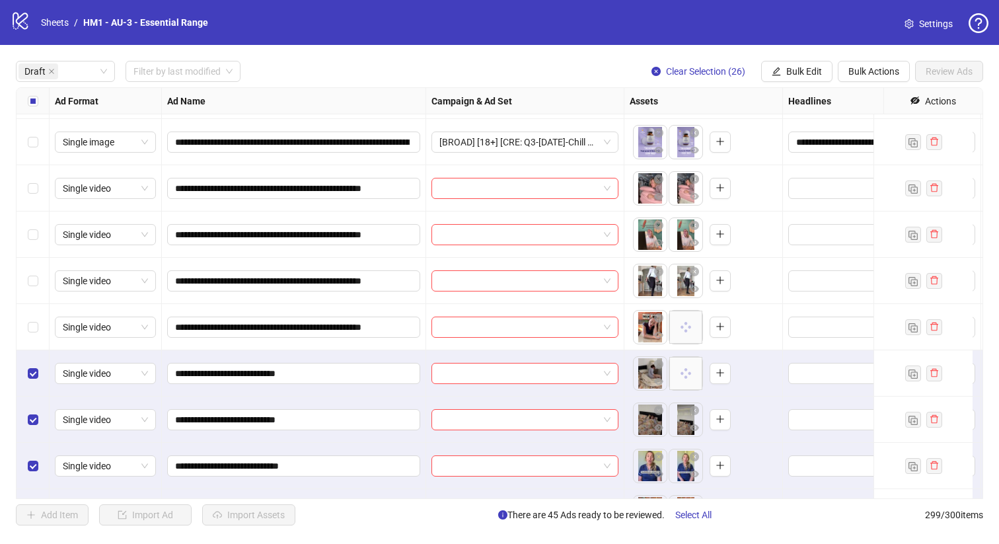
click at [24, 289] on div "Select row 50" at bounding box center [33, 281] width 33 height 46
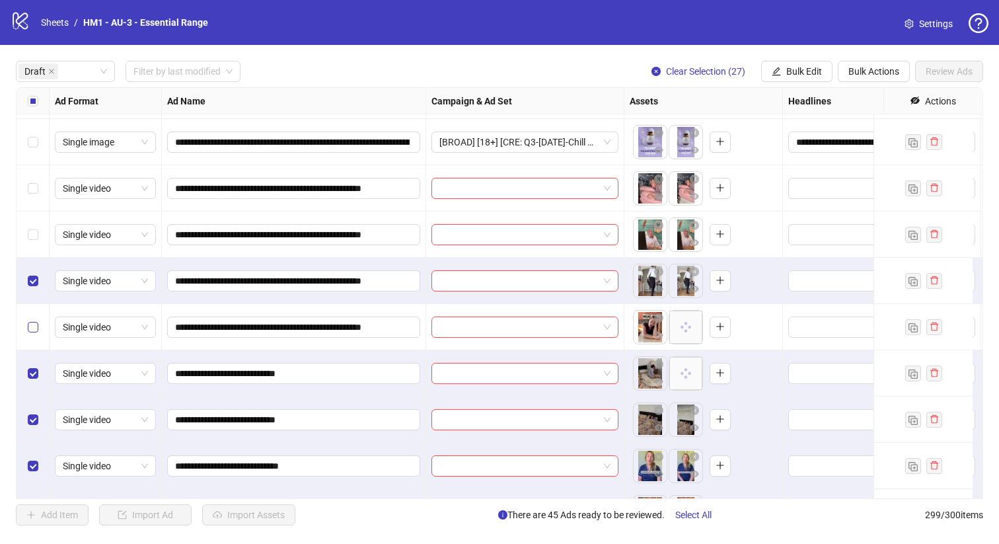
click at [36, 332] on label "Select row 51" at bounding box center [33, 327] width 11 height 15
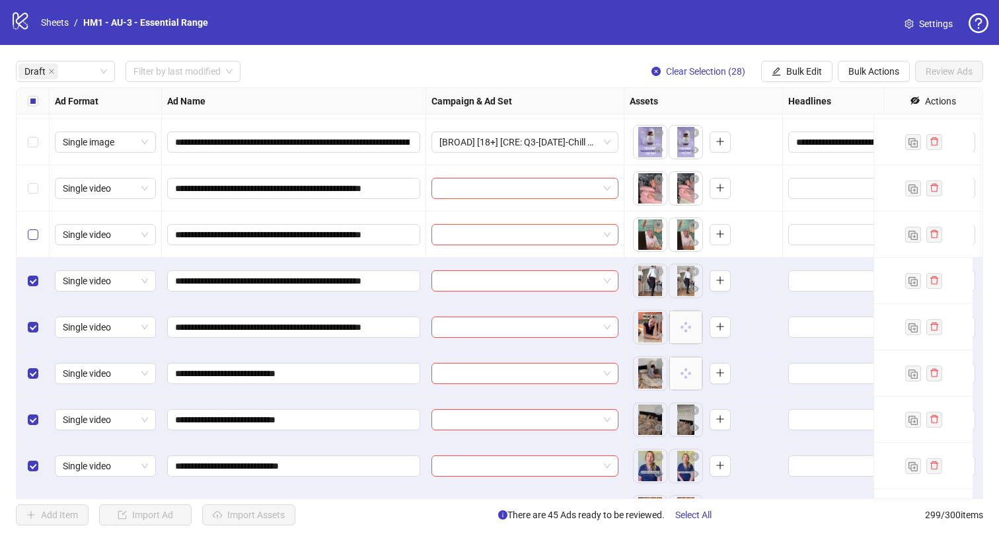
click at [34, 239] on label "Select row 49" at bounding box center [33, 234] width 11 height 15
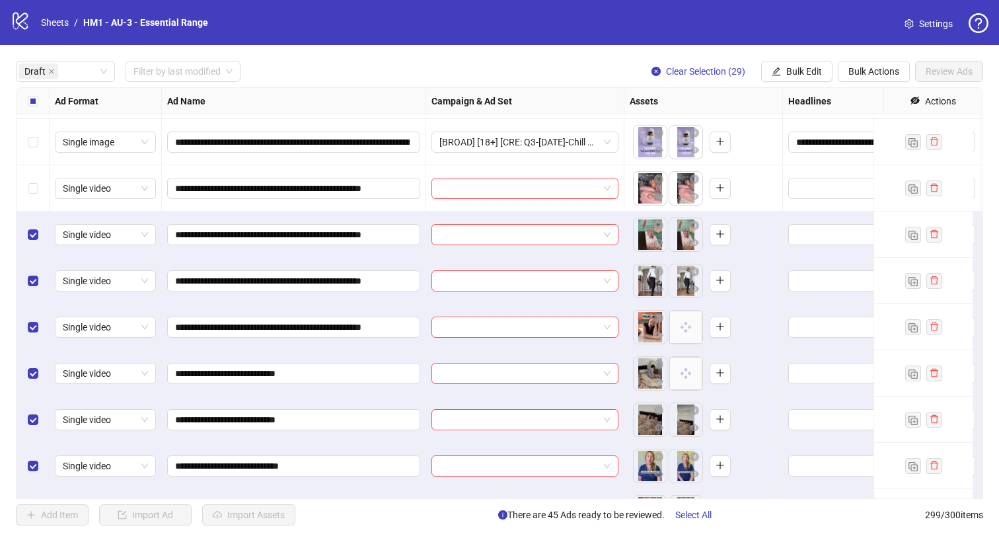
click at [29, 195] on div "Select row 48" at bounding box center [33, 188] width 33 height 46
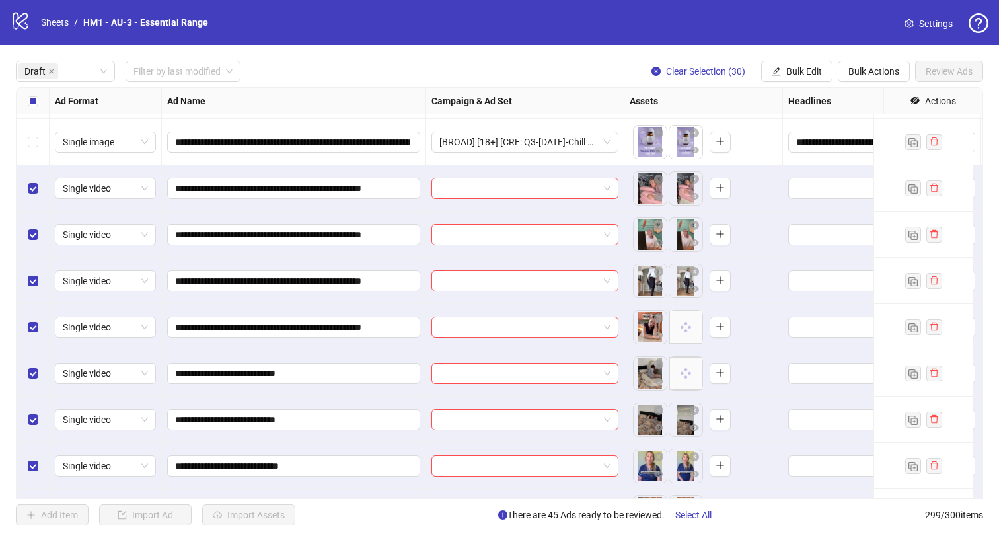
click at [35, 118] on div "Select row 46" at bounding box center [33, 96] width 33 height 46
click at [37, 147] on label "Select row 47" at bounding box center [33, 142] width 11 height 15
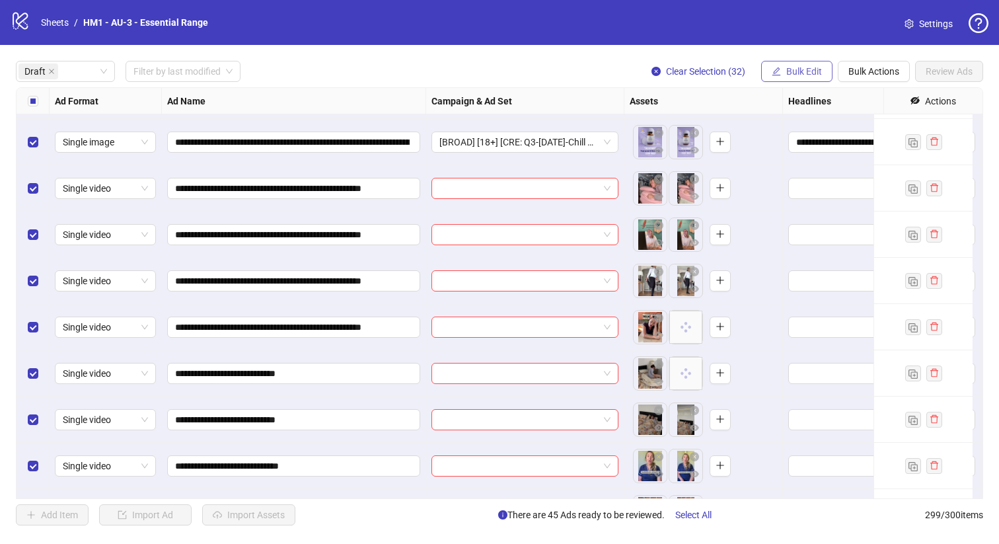
drag, startPoint x: 779, startPoint y: 72, endPoint x: 782, endPoint y: 81, distance: 9.0
click at [780, 72] on button "Bulk Edit" at bounding box center [796, 71] width 71 height 21
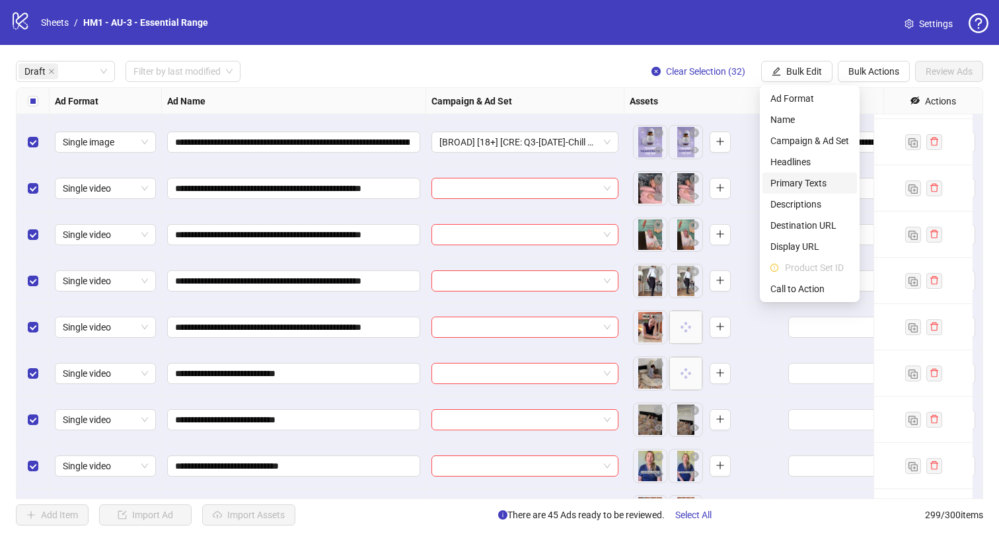
click at [815, 162] on span "Headlines" at bounding box center [809, 162] width 79 height 15
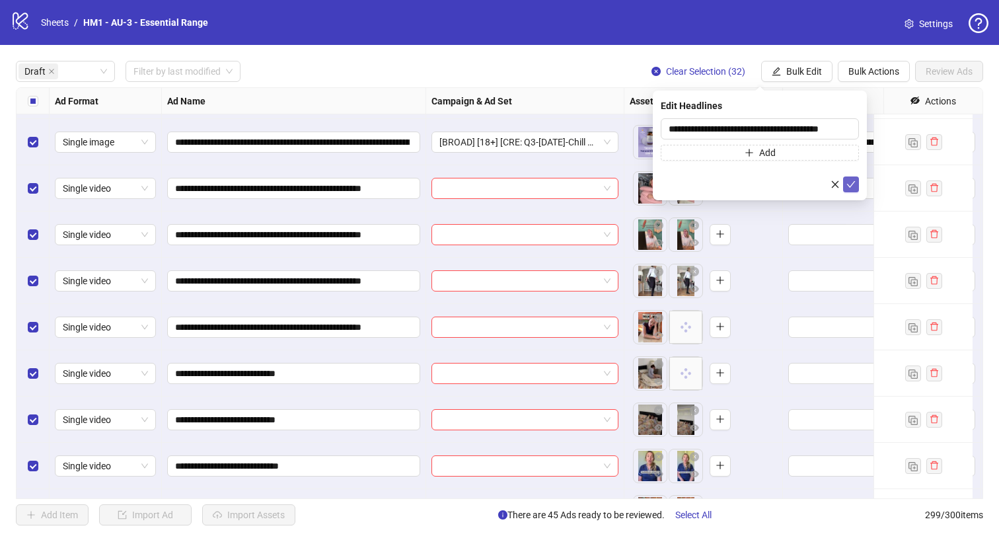
click at [851, 180] on icon "check" at bounding box center [850, 184] width 9 height 9
click at [791, 71] on span "Bulk Edit" at bounding box center [804, 71] width 36 height 11
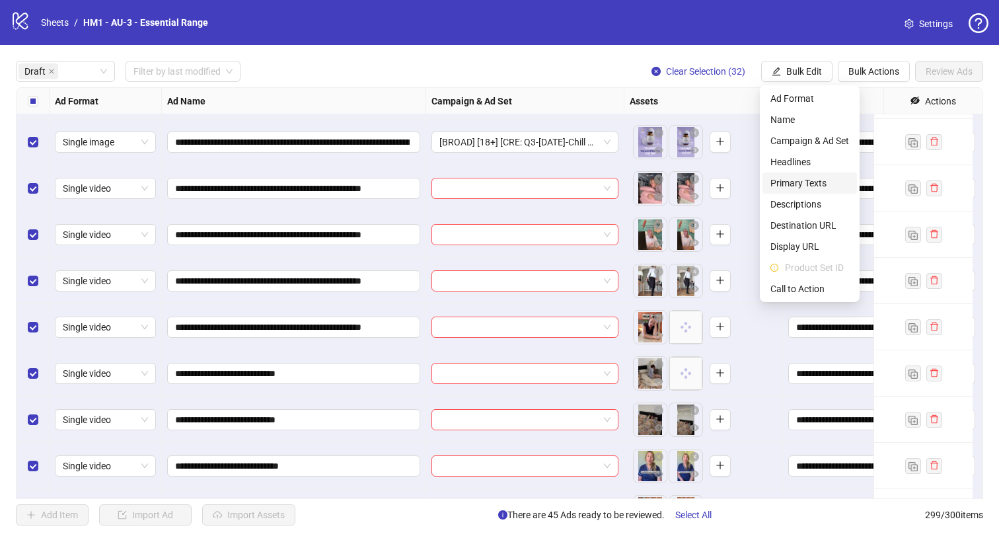
click at [832, 183] on span "Primary Texts" at bounding box center [809, 183] width 79 height 15
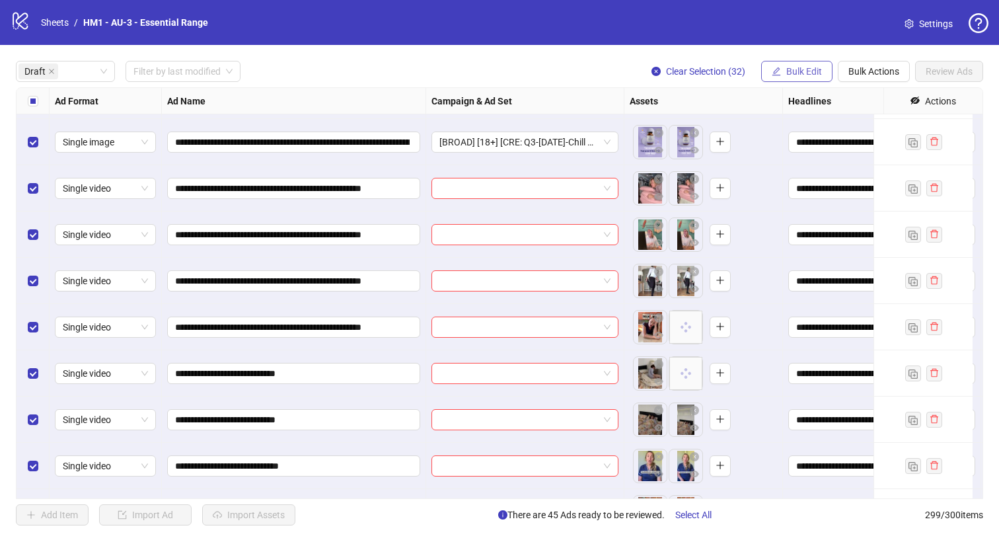
click at [818, 77] on button "Bulk Edit" at bounding box center [796, 71] width 71 height 21
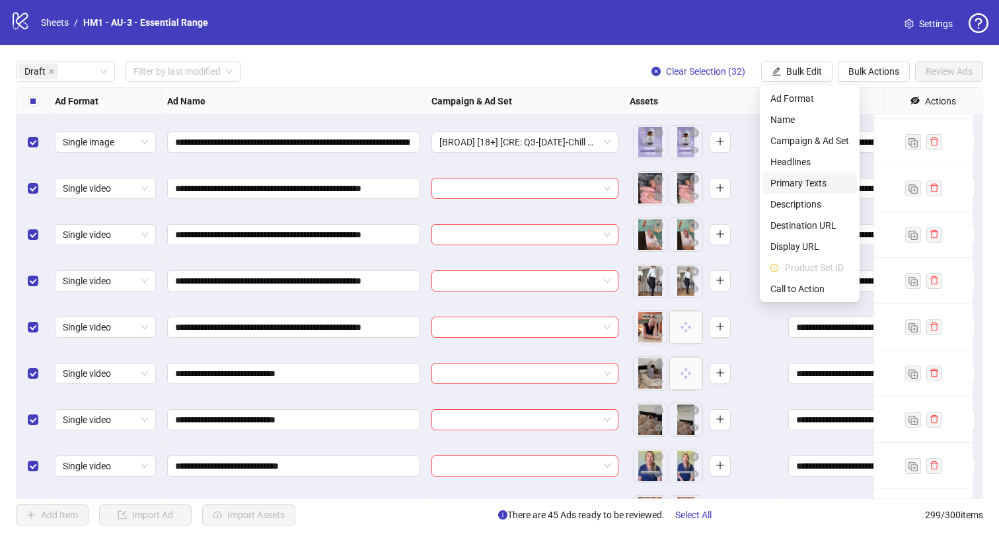
click at [841, 188] on span "Primary Texts" at bounding box center [809, 183] width 79 height 15
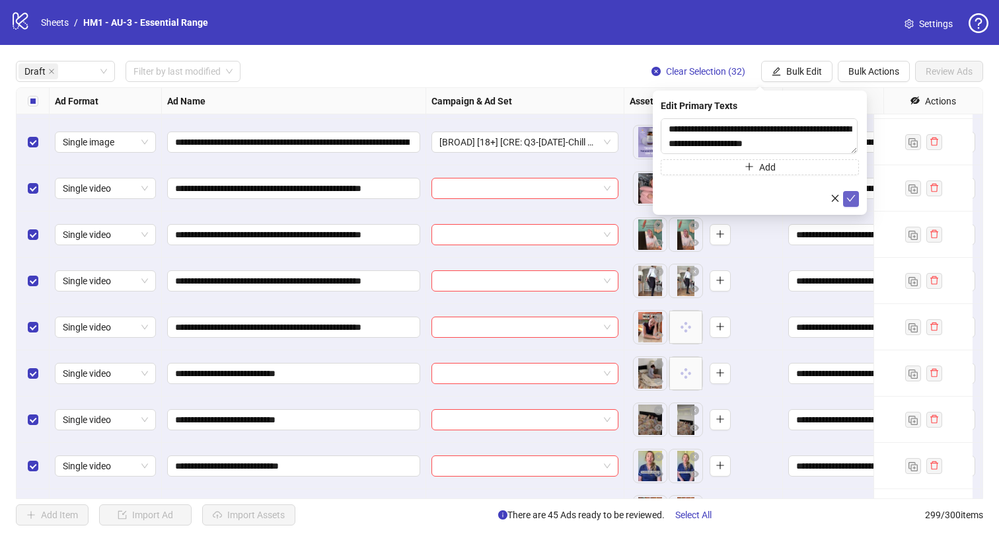
click at [850, 193] on button "submit" at bounding box center [851, 199] width 16 height 16
click at [802, 66] on span "Bulk Edit" at bounding box center [804, 71] width 36 height 11
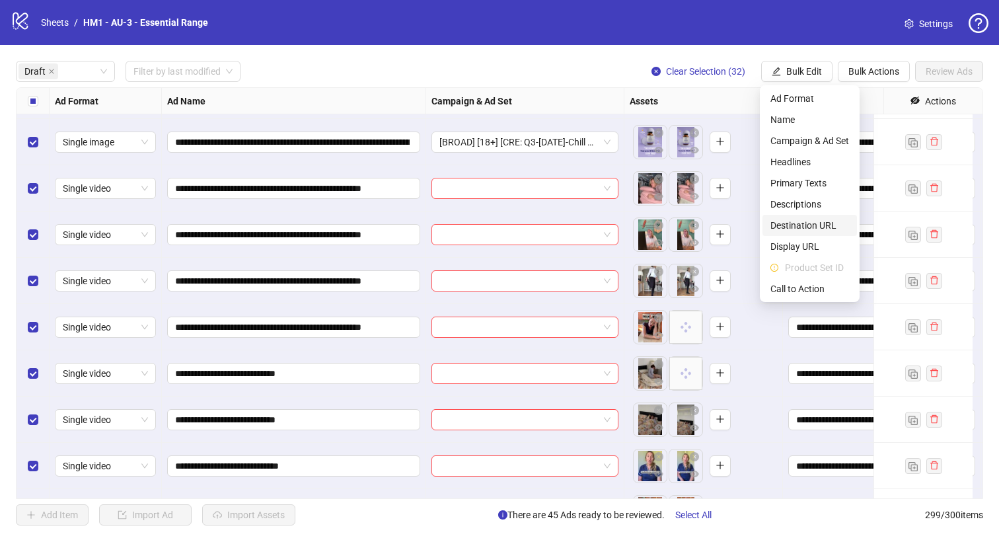
click at [850, 226] on li "Destination URL" at bounding box center [809, 225] width 94 height 21
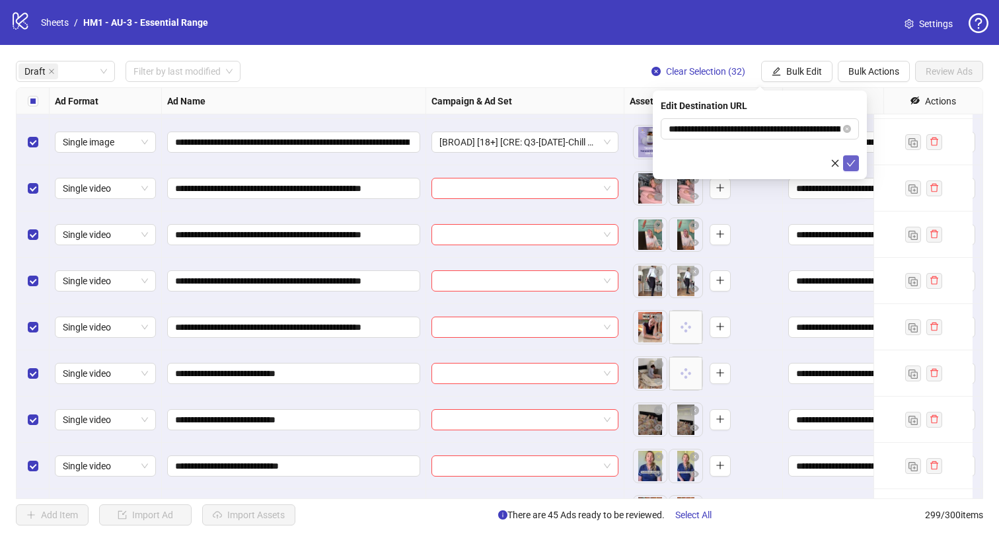
click at [853, 162] on icon "check" at bounding box center [850, 163] width 9 height 9
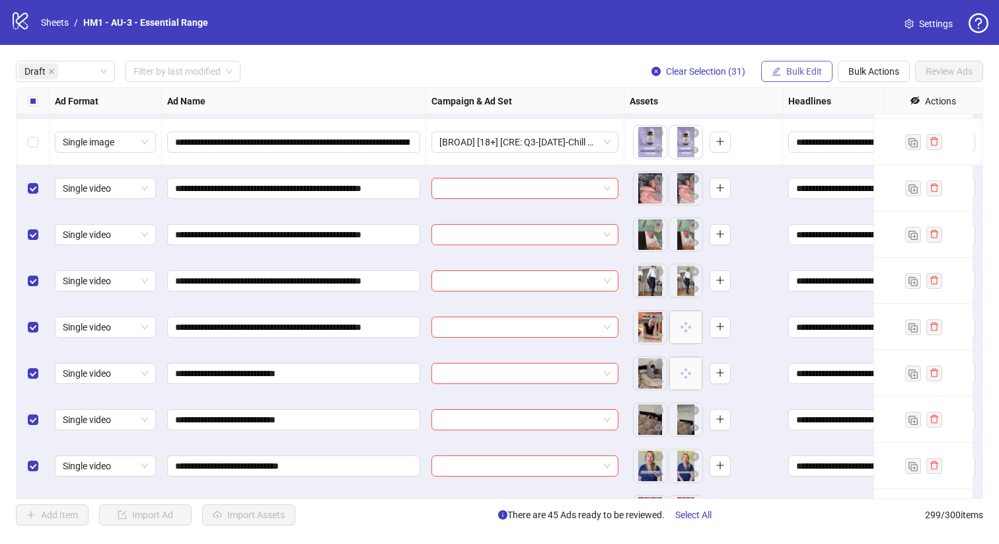
click at [814, 74] on span "Bulk Edit" at bounding box center [804, 71] width 36 height 11
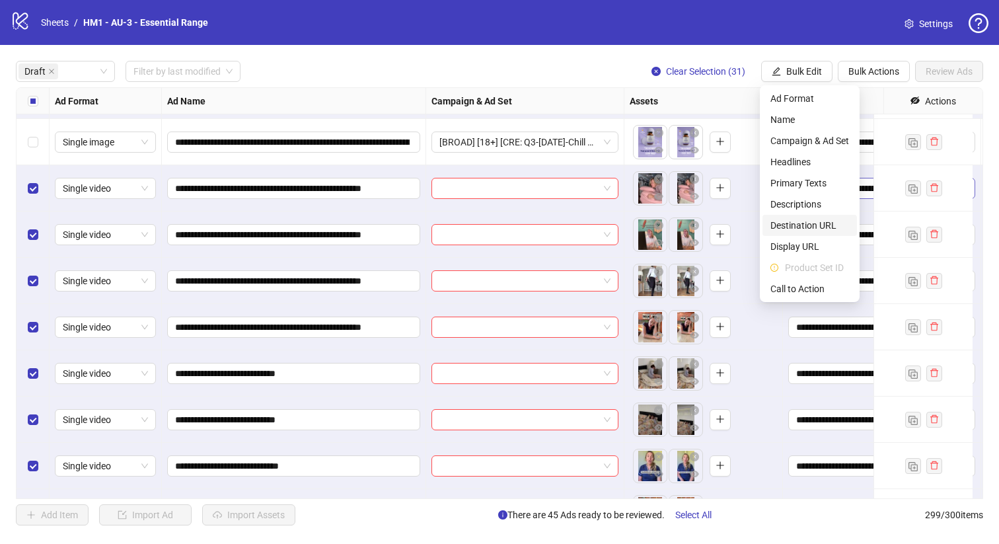
drag, startPoint x: 835, startPoint y: 225, endPoint x: 820, endPoint y: 190, distance: 37.6
click at [835, 225] on span "Destination URL" at bounding box center [809, 225] width 79 height 15
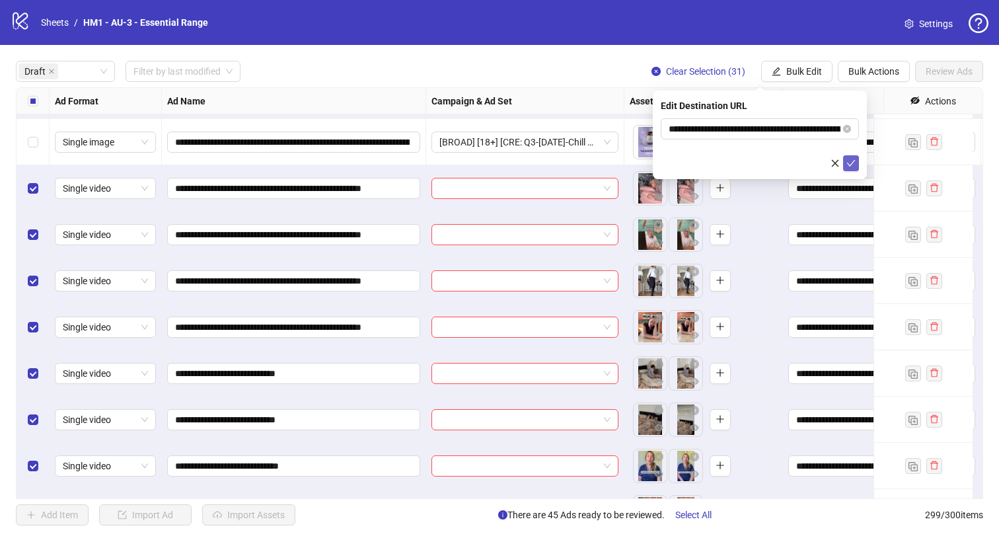
click at [852, 162] on icon "check" at bounding box center [851, 163] width 9 height 7
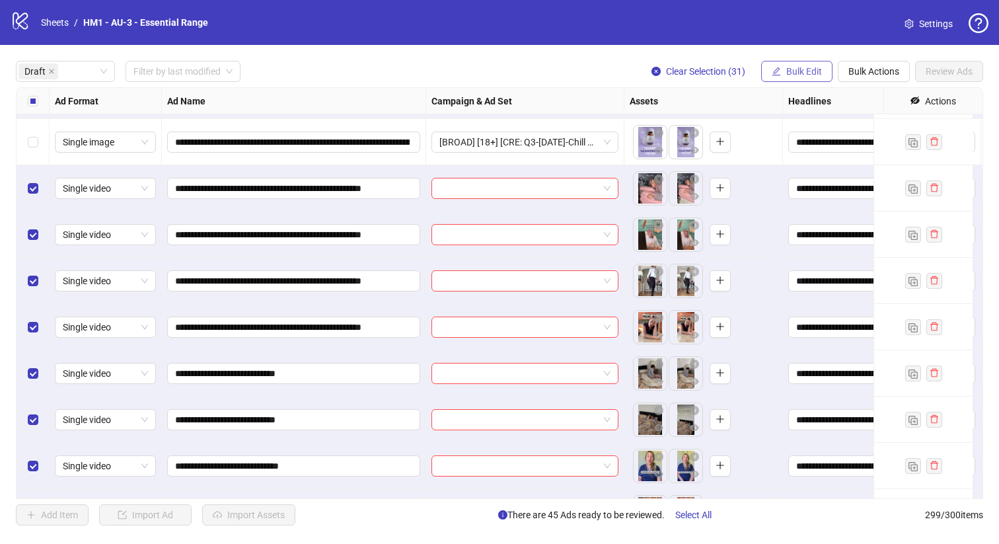
click at [801, 71] on span "Bulk Edit" at bounding box center [804, 71] width 36 height 11
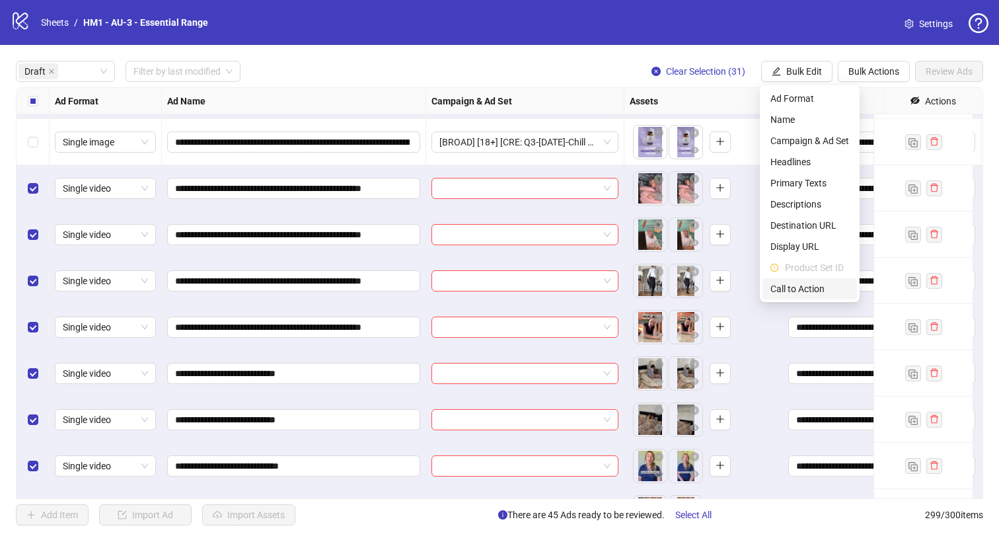
click at [823, 287] on span "Call to Action" at bounding box center [809, 288] width 79 height 15
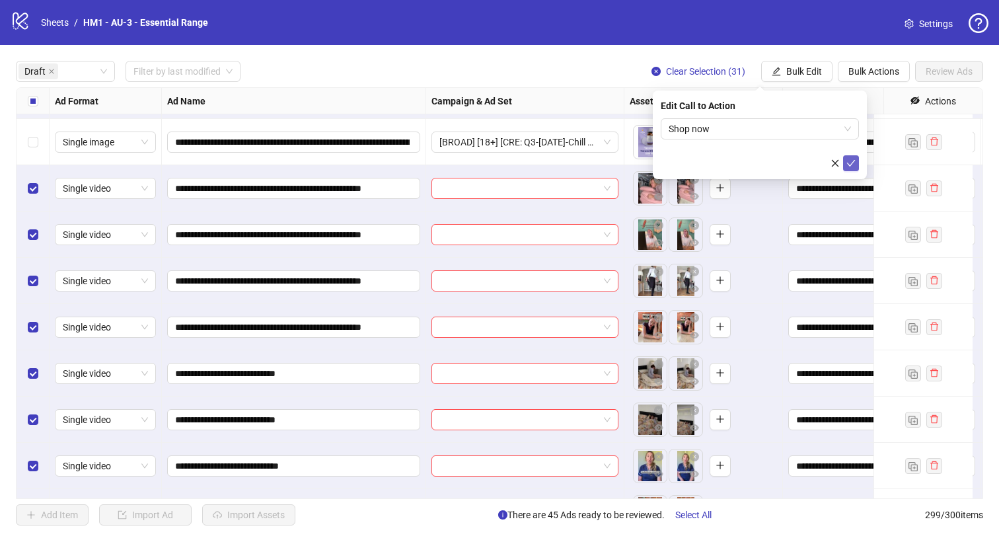
click at [852, 168] on span "submit" at bounding box center [850, 163] width 9 height 11
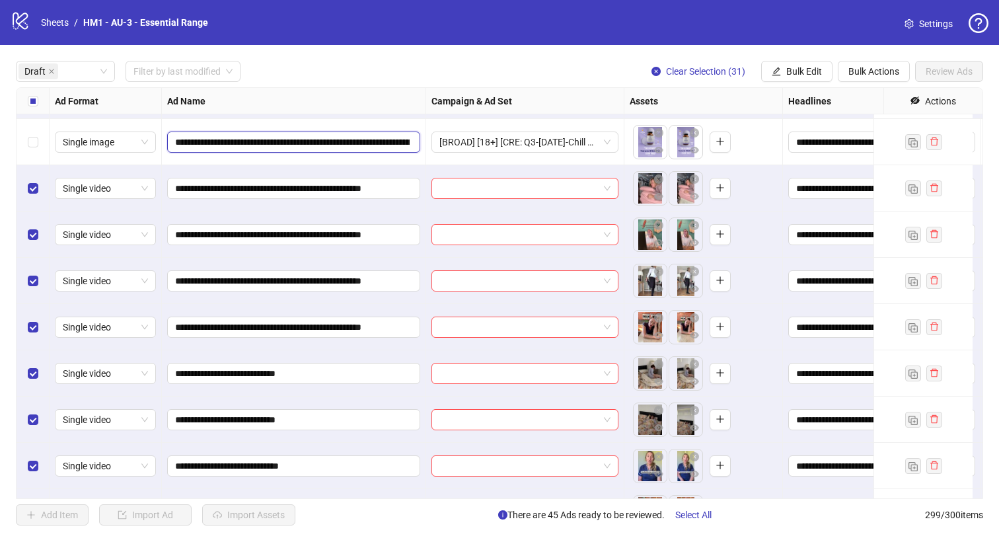
click at [289, 147] on input "**********" at bounding box center [292, 142] width 235 height 15
drag, startPoint x: 302, startPoint y: 144, endPoint x: 242, endPoint y: 146, distance: 59.5
click at [231, 151] on span "**********" at bounding box center [293, 141] width 253 height 21
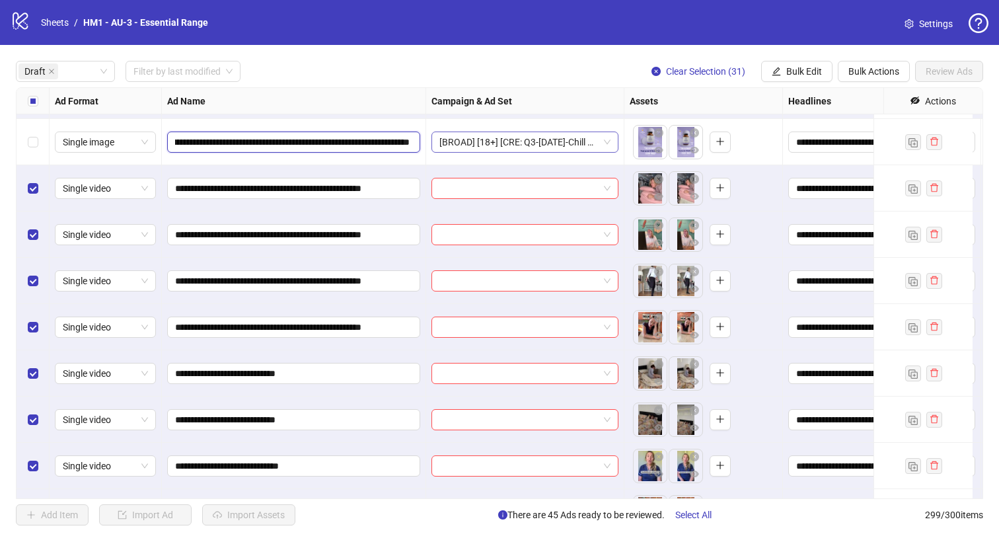
drag, startPoint x: 270, startPoint y: 143, endPoint x: 527, endPoint y: 149, distance: 256.4
click at [805, 72] on span "Bulk Edit" at bounding box center [804, 71] width 36 height 11
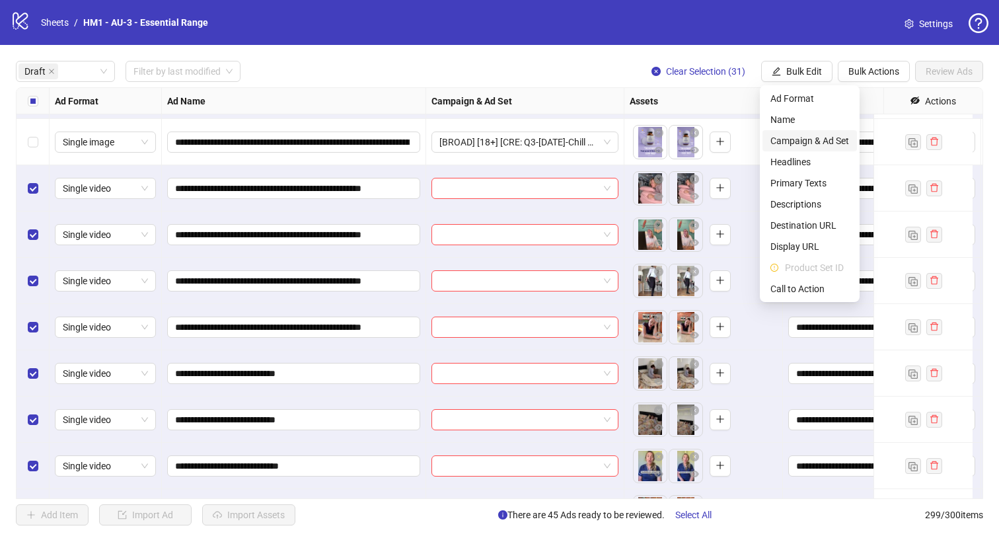
click at [802, 131] on li "Campaign & Ad Set" at bounding box center [809, 140] width 94 height 21
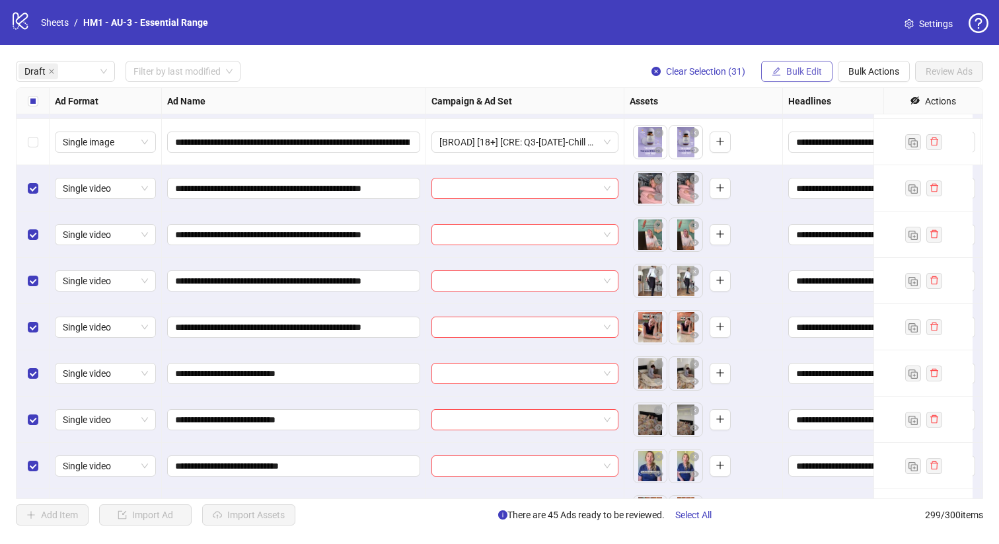
click at [809, 73] on span "Bulk Edit" at bounding box center [804, 71] width 36 height 11
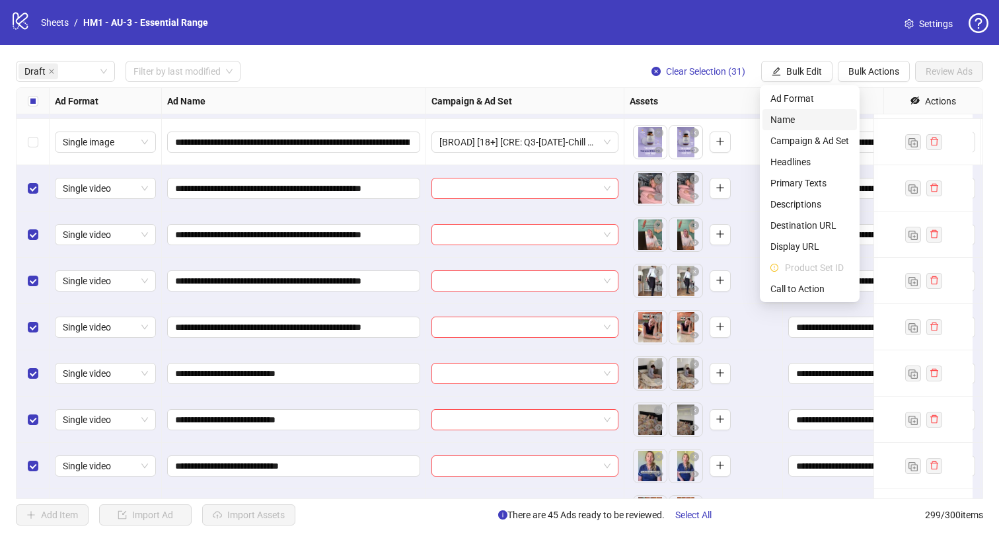
click at [811, 121] on span "Name" at bounding box center [809, 119] width 79 height 15
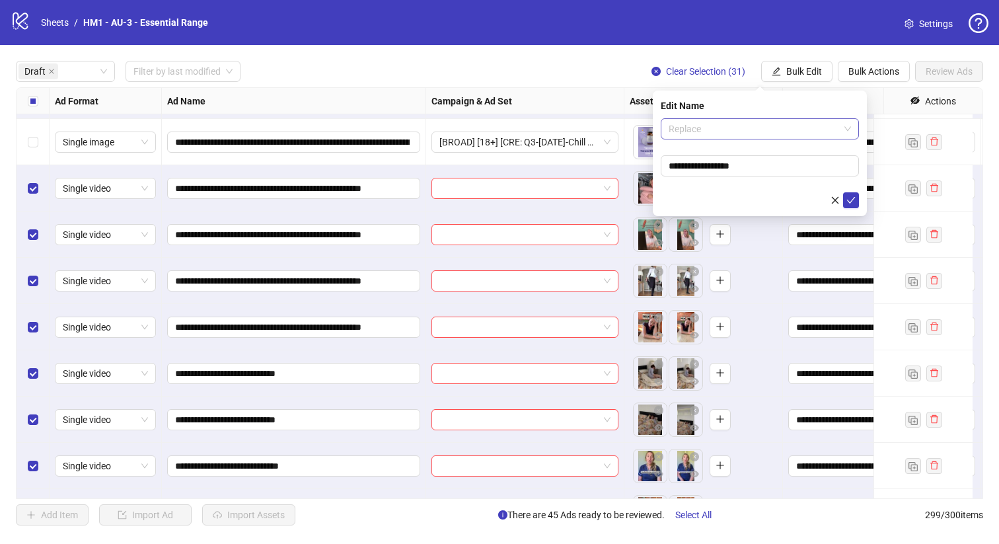
click at [758, 126] on span "Replace" at bounding box center [760, 129] width 182 height 20
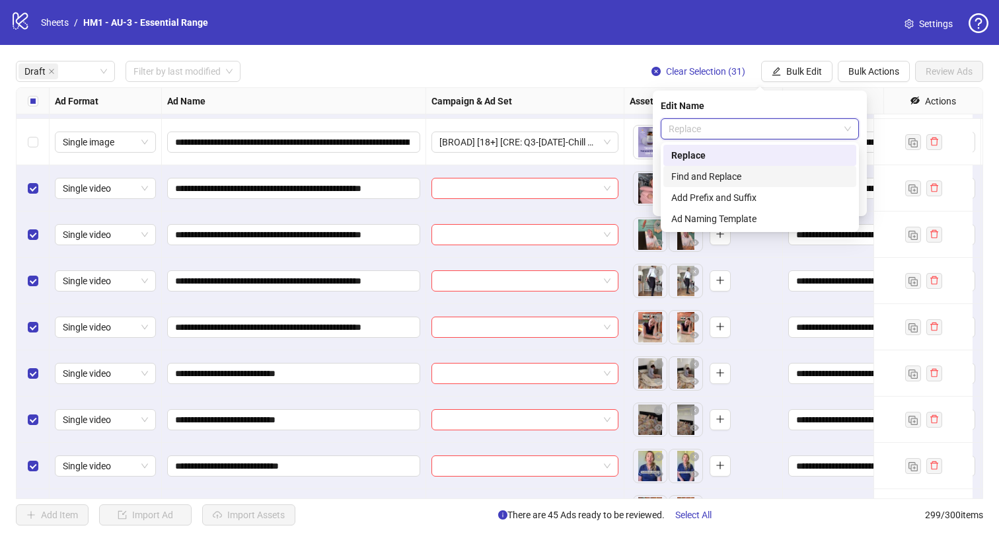
click at [774, 192] on div "Add Prefix and Suffix" at bounding box center [759, 197] width 177 height 15
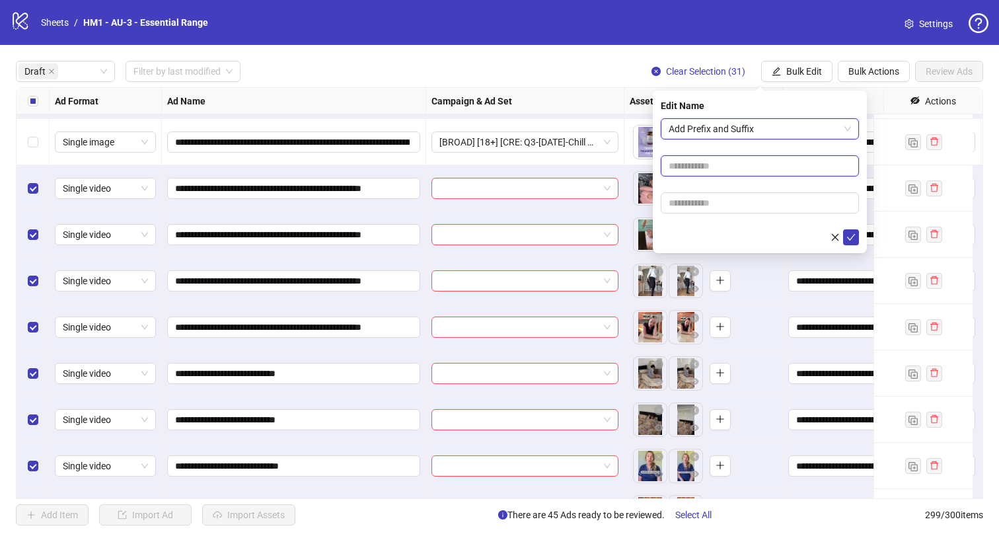
click at [765, 157] on input "text" at bounding box center [760, 165] width 198 height 21
paste input "**********"
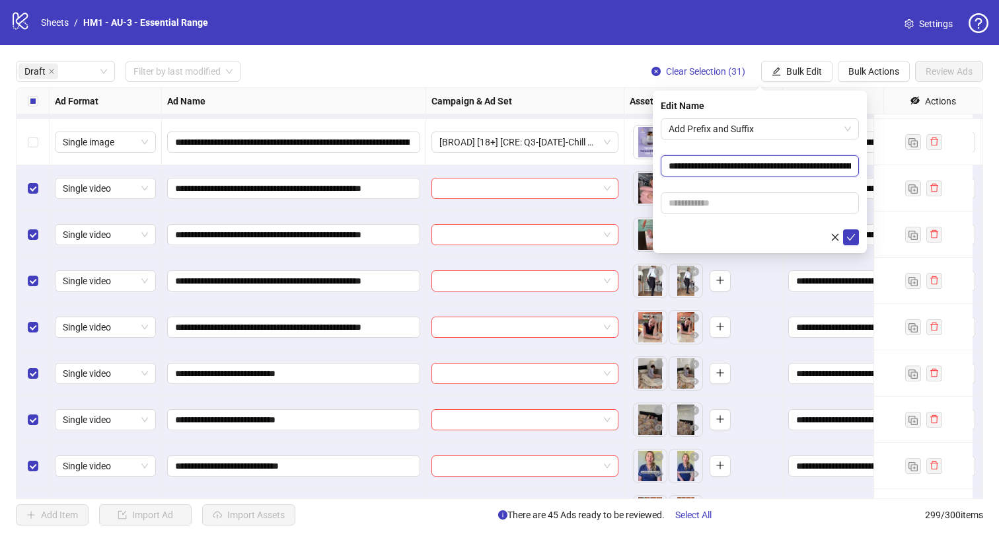
scroll to position [0, 97]
type input "**********"
click at [803, 207] on input "text" at bounding box center [760, 202] width 198 height 21
paste input "**********"
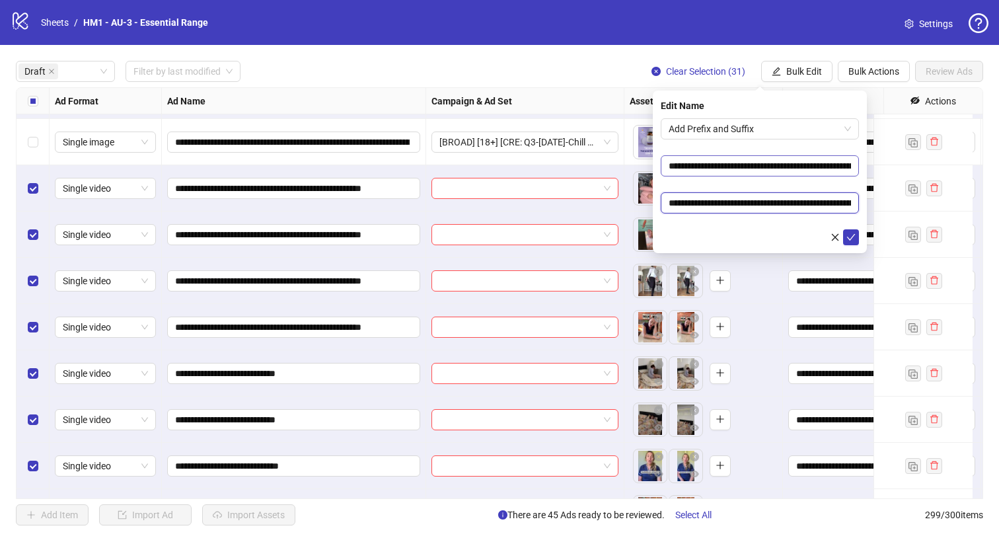
scroll to position [0, 97]
type input "**********"
click at [769, 159] on input "**********" at bounding box center [760, 165] width 198 height 21
click at [843, 229] on button "submit" at bounding box center [851, 237] width 16 height 16
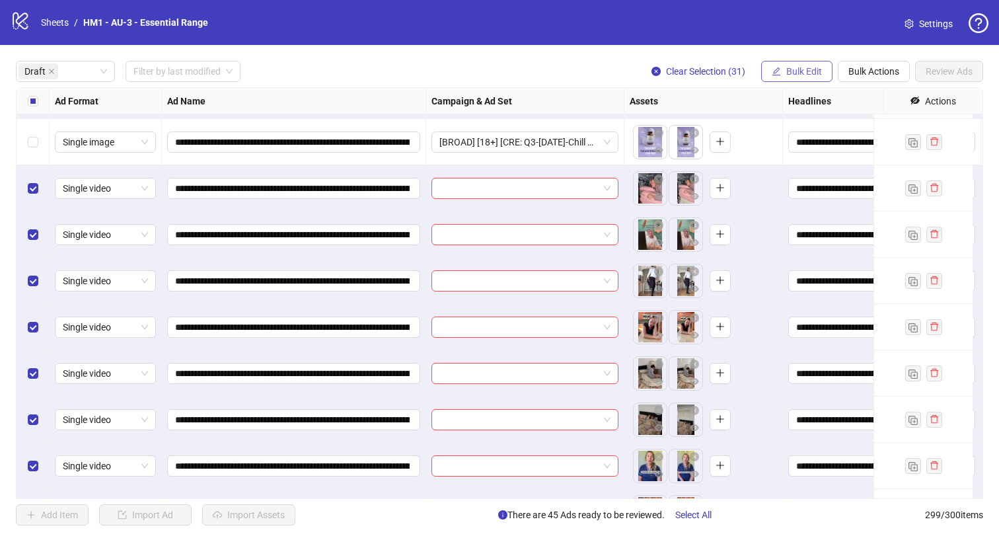
click at [819, 78] on button "Bulk Edit" at bounding box center [796, 71] width 71 height 21
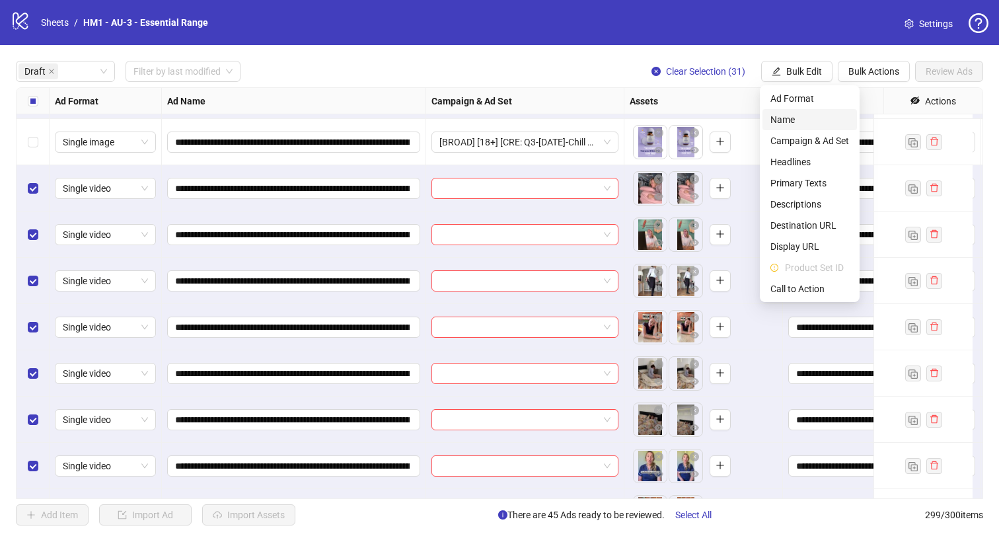
click at [801, 122] on span "Name" at bounding box center [809, 119] width 79 height 15
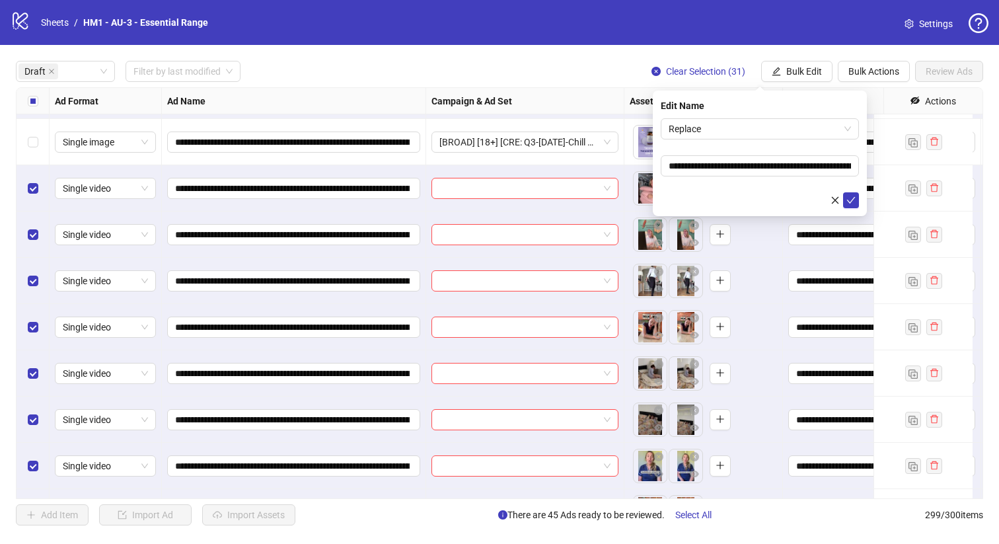
click at [753, 144] on form "**********" at bounding box center [760, 163] width 198 height 90
click at [751, 135] on span "Replace" at bounding box center [760, 129] width 182 height 20
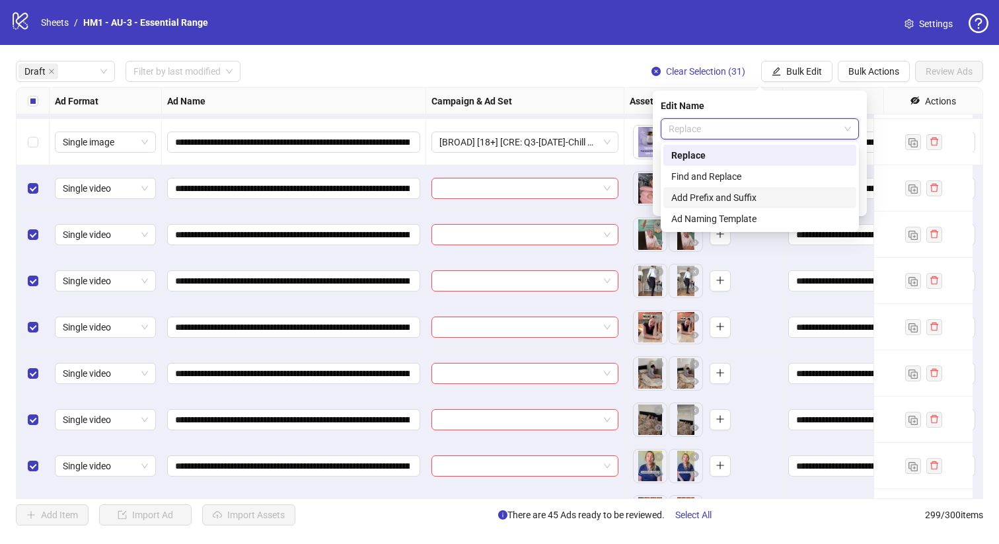
click at [745, 198] on div "Add Prefix and Suffix" at bounding box center [759, 197] width 177 height 15
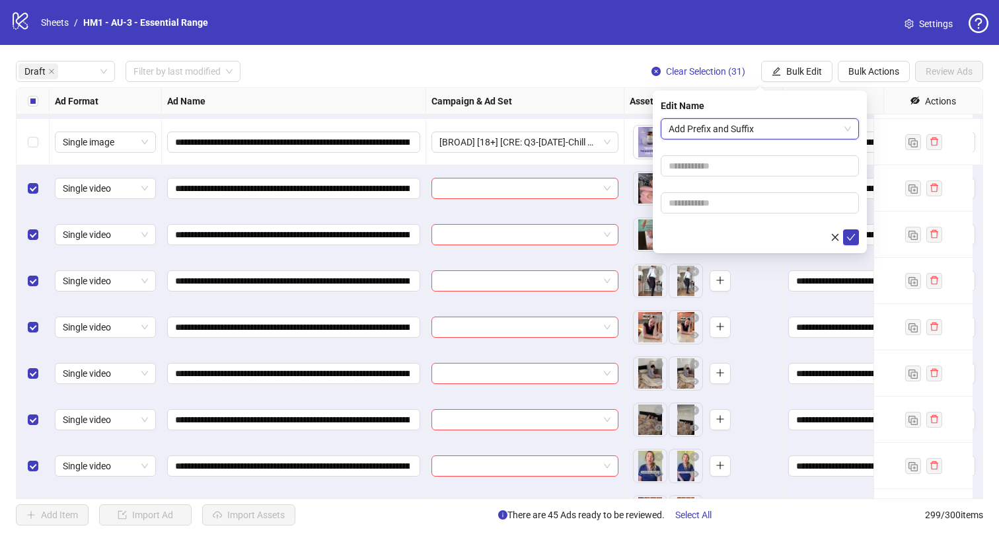
click at [728, 154] on form "Add Prefix and Suffix Add Prefix and Suffix" at bounding box center [760, 181] width 198 height 127
click at [728, 168] on input "text" at bounding box center [760, 165] width 198 height 21
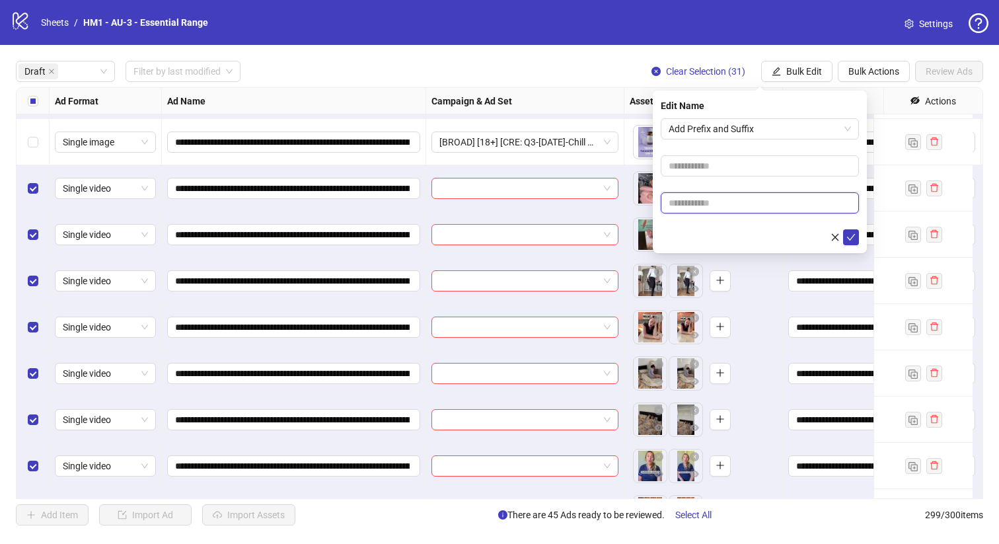
click at [702, 212] on input "text" at bounding box center [760, 202] width 198 height 21
paste input "**********"
type input "**********"
click at [692, 225] on form "**********" at bounding box center [760, 181] width 198 height 127
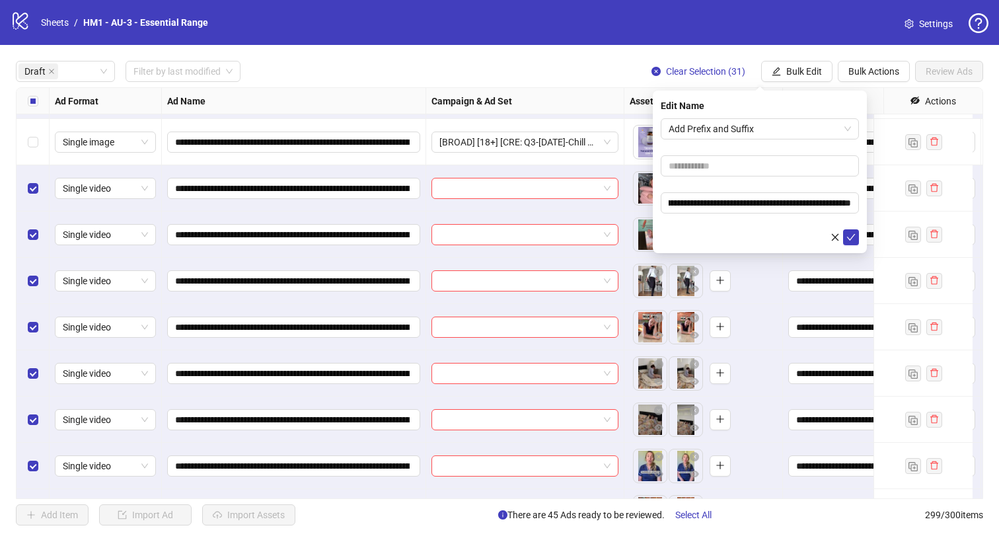
scroll to position [0, 0]
click at [270, 215] on div "**********" at bounding box center [294, 234] width 264 height 46
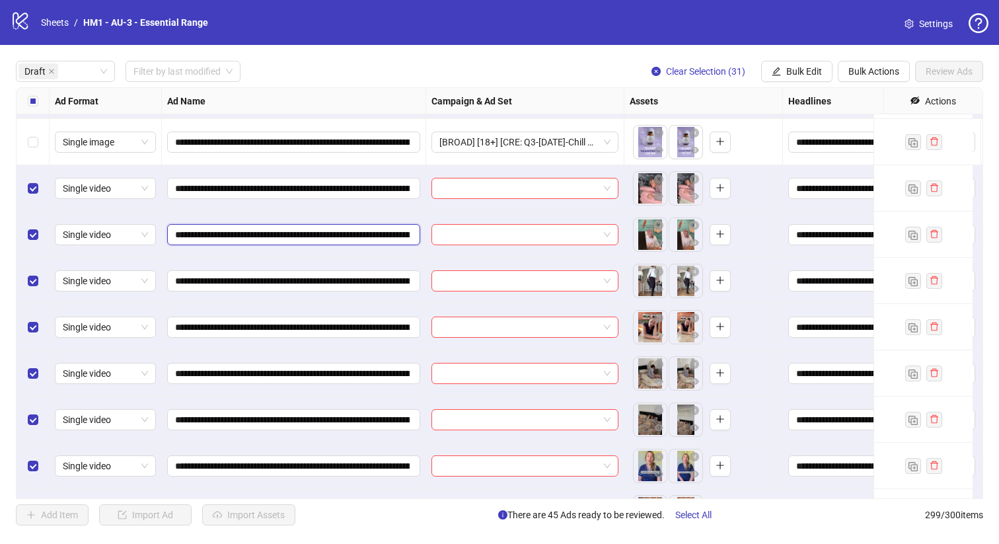
click at [252, 237] on input "**********" at bounding box center [292, 234] width 235 height 15
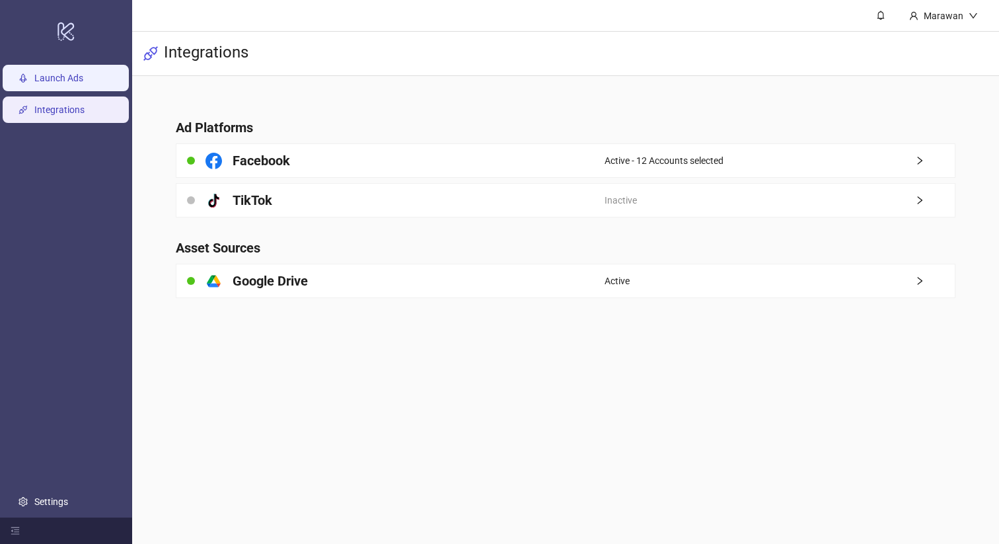
click at [68, 81] on link "Launch Ads" at bounding box center [58, 78] width 49 height 11
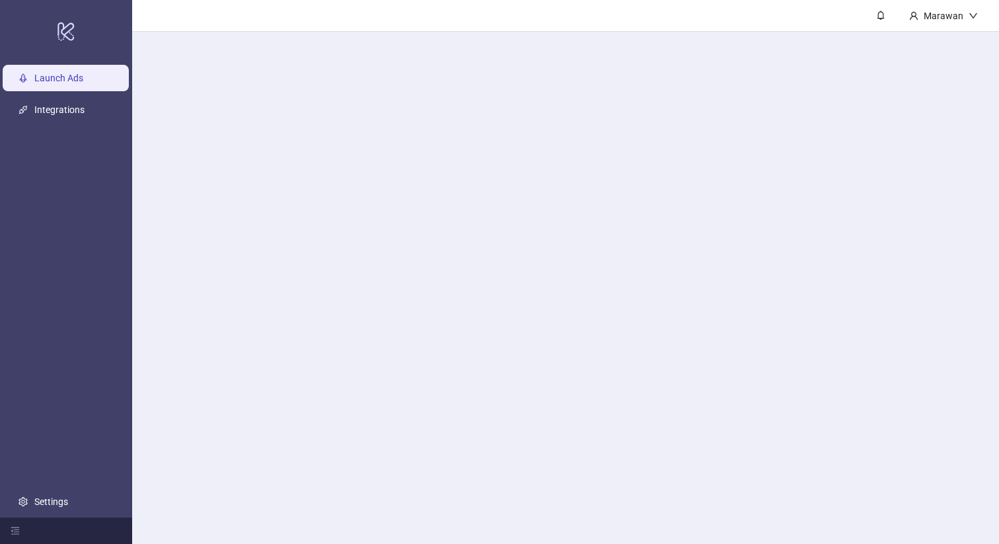
click at [68, 81] on link "Launch Ads" at bounding box center [58, 78] width 49 height 11
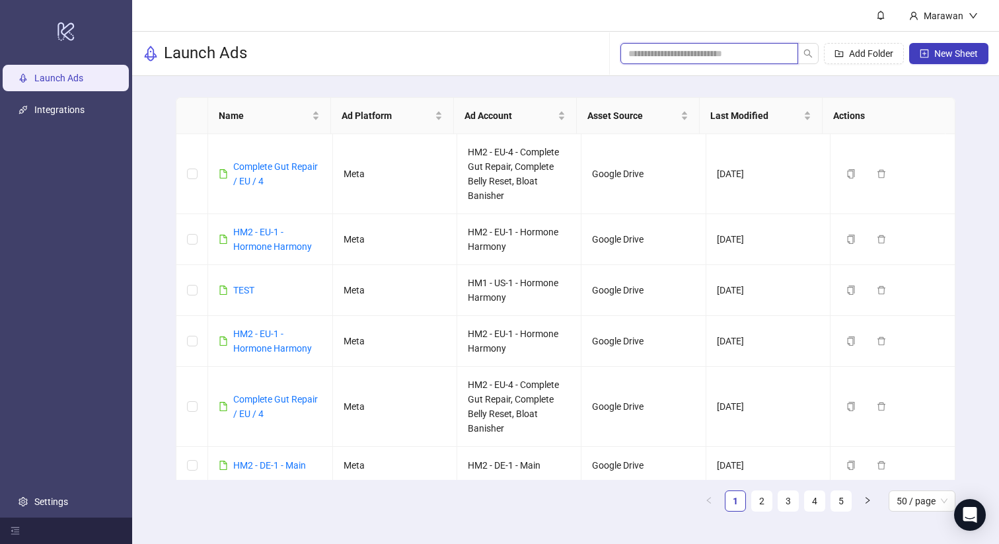
click at [665, 50] on input "search" at bounding box center [703, 53] width 151 height 15
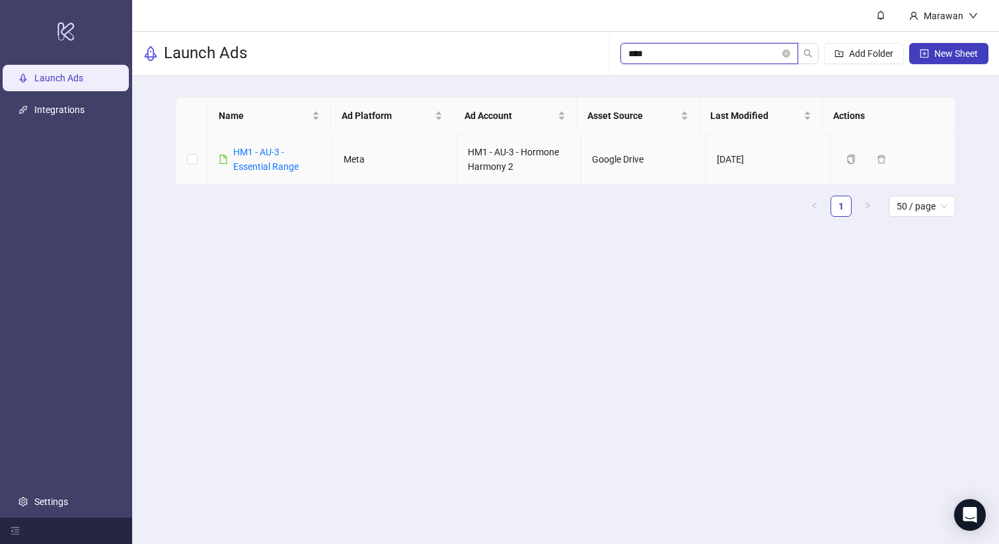
type input "****"
click at [254, 164] on link "HM1 - AU-3 - Essential Range" at bounding box center [265, 159] width 65 height 25
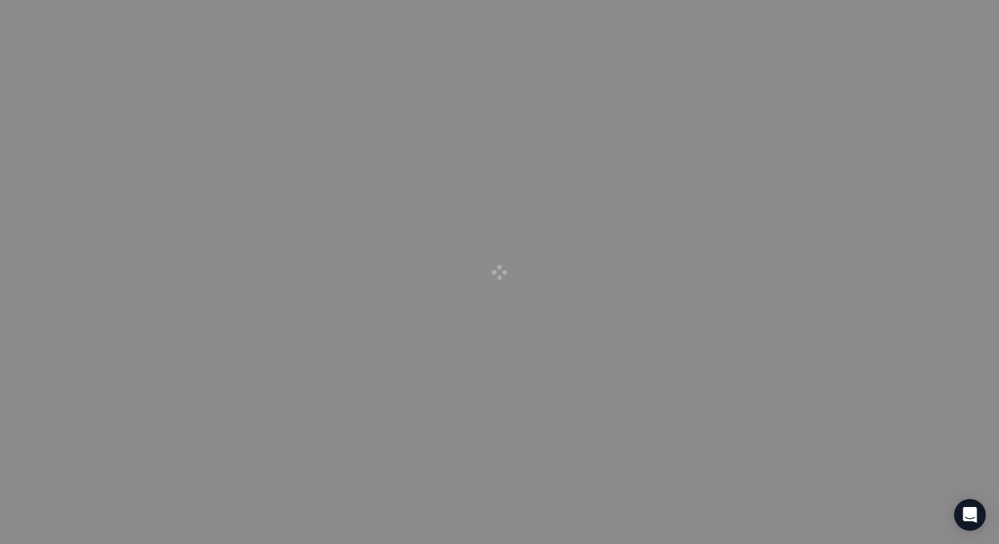
click at [254, 163] on div at bounding box center [499, 272] width 999 height 544
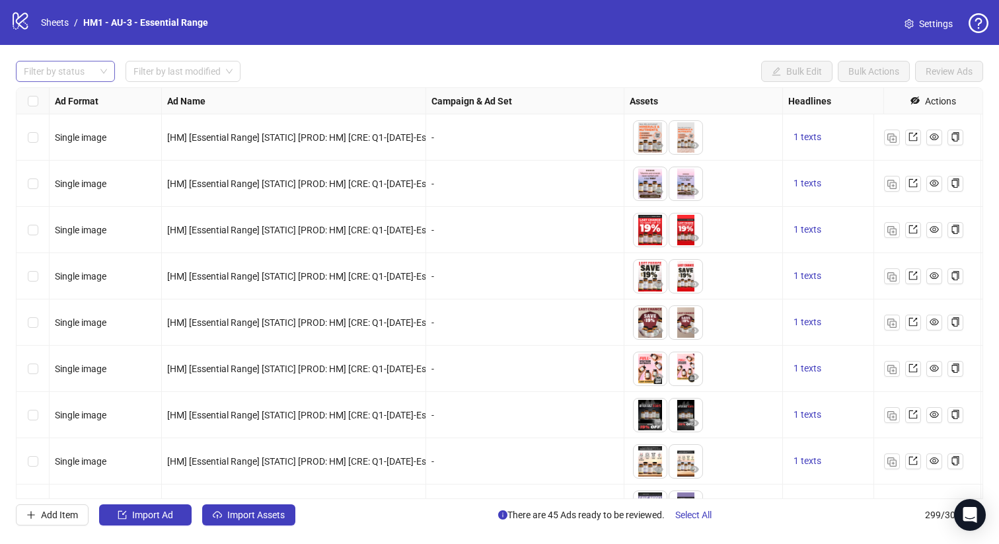
click at [65, 64] on div at bounding box center [58, 71] width 80 height 18
click at [65, 110] on div "Launched" at bounding box center [65, 119] width 94 height 21
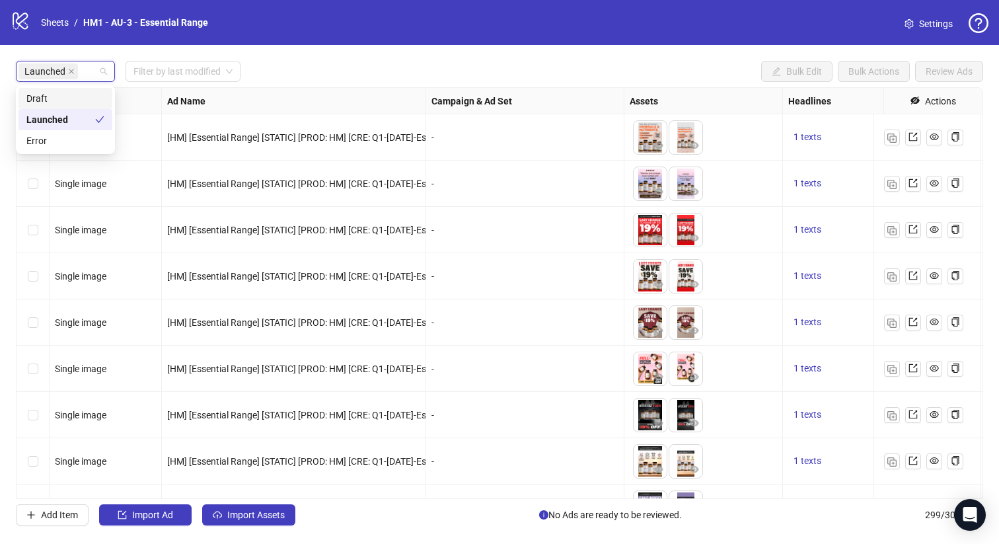
click at [71, 103] on div "Draft" at bounding box center [65, 98] width 78 height 15
click at [73, 118] on div "Launched" at bounding box center [73, 119] width 94 height 15
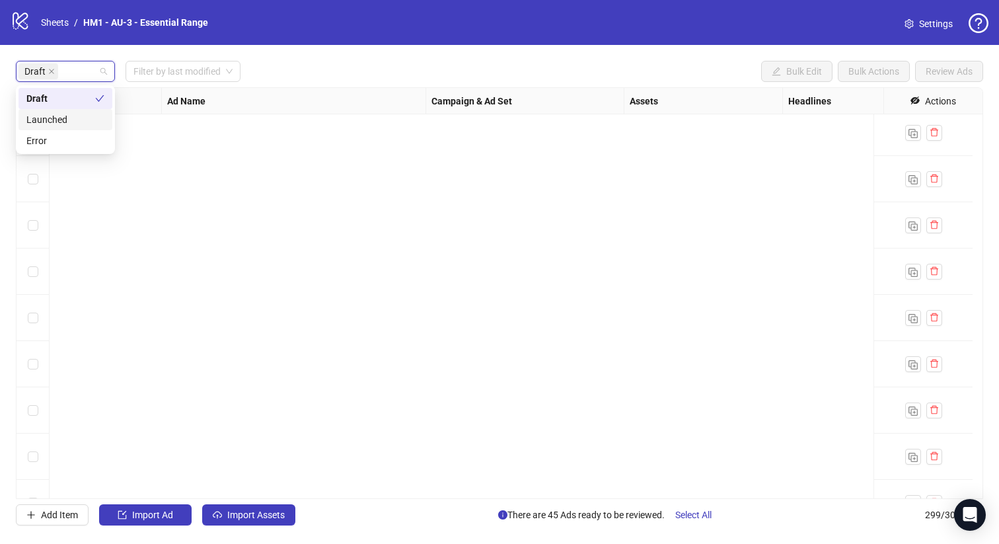
scroll to position [3187, 0]
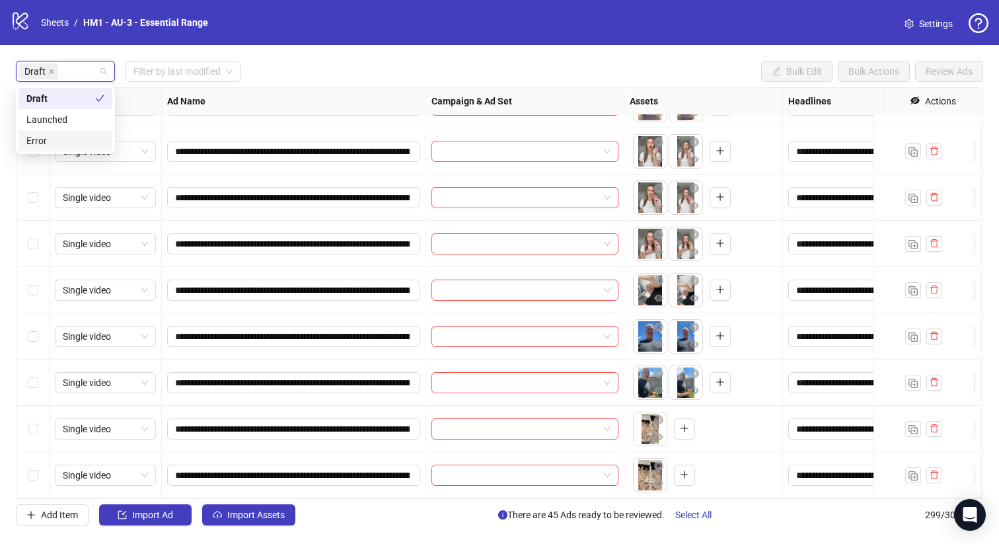
click at [224, 39] on div "logo/logo-mobile Sheets / HM1 - AU-3 - Essential Range Settings" at bounding box center [499, 22] width 999 height 45
click at [363, 141] on span "**********" at bounding box center [293, 151] width 253 height 21
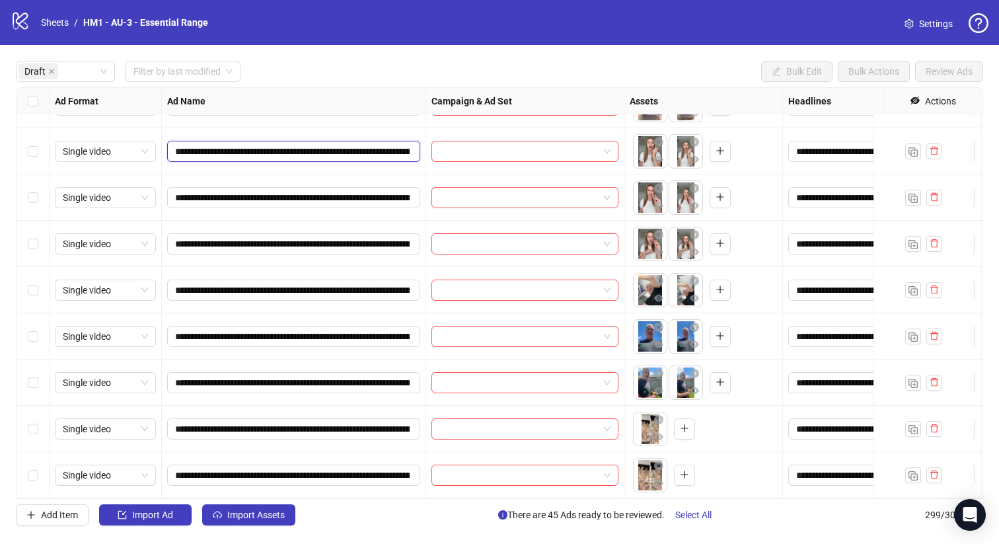
scroll to position [0, 527]
click at [462, 52] on div "**********" at bounding box center [499, 293] width 999 height 496
click at [257, 147] on input "**********" at bounding box center [292, 151] width 235 height 15
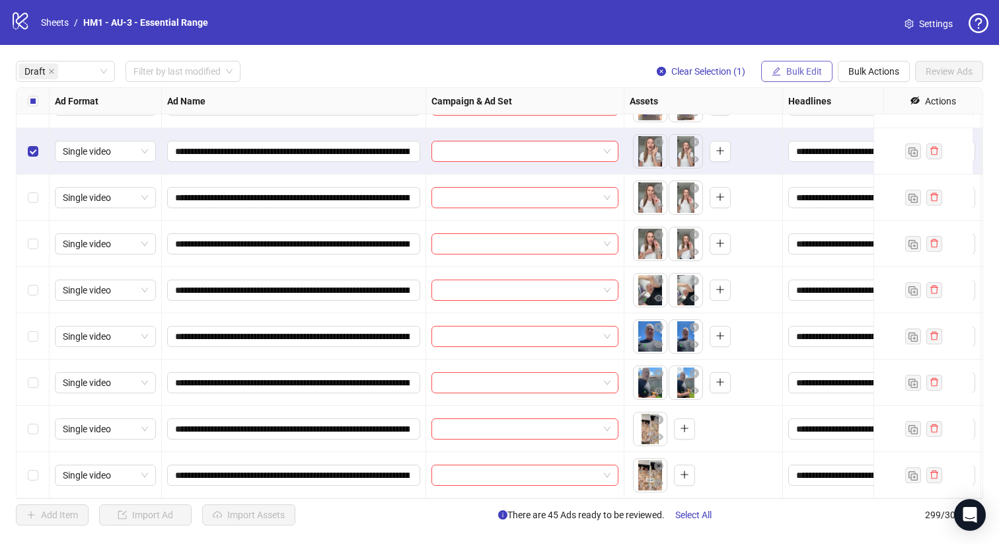
click at [782, 75] on button "Bulk Edit" at bounding box center [796, 71] width 71 height 21
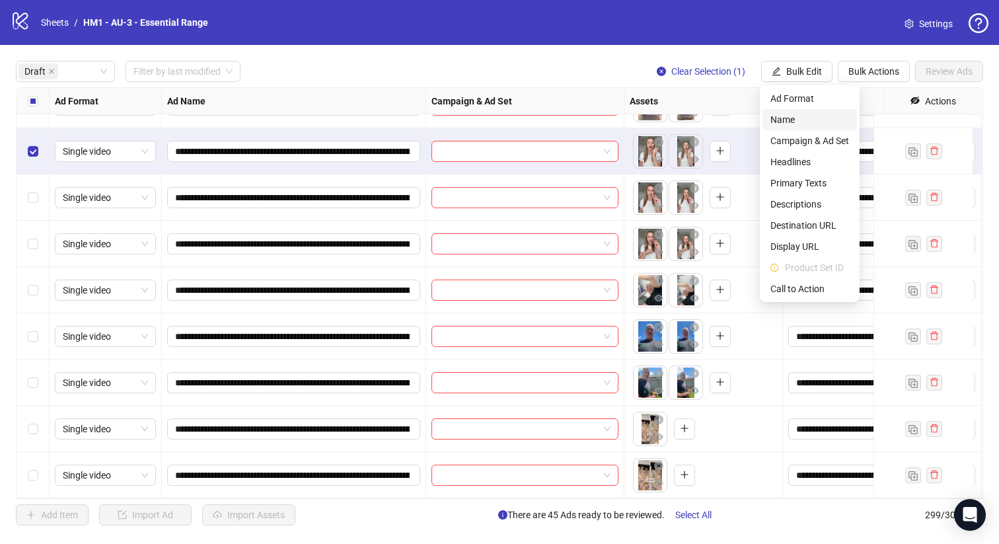
click at [823, 118] on span "Name" at bounding box center [809, 119] width 79 height 15
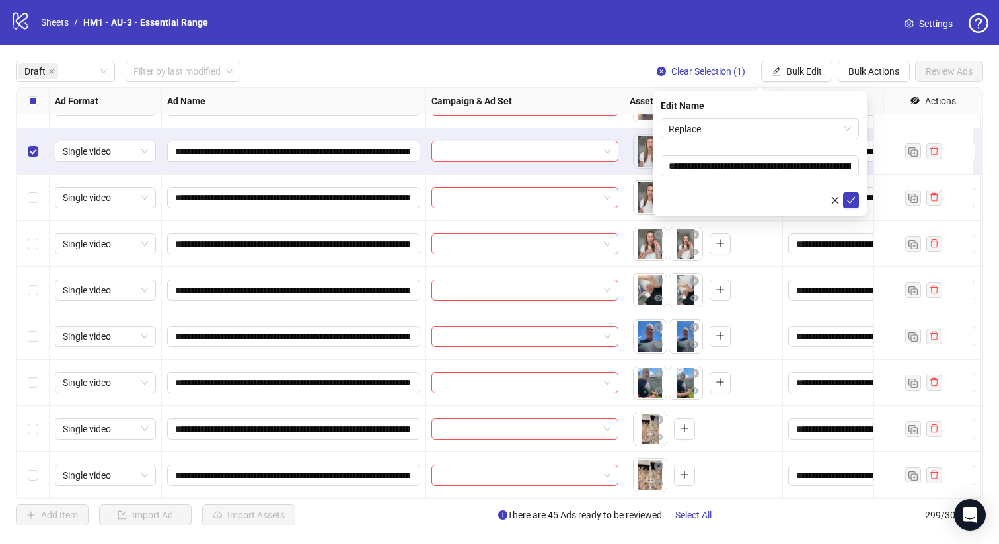
click at [813, 144] on form "**********" at bounding box center [760, 163] width 198 height 90
click at [811, 133] on span "Replace" at bounding box center [760, 129] width 182 height 20
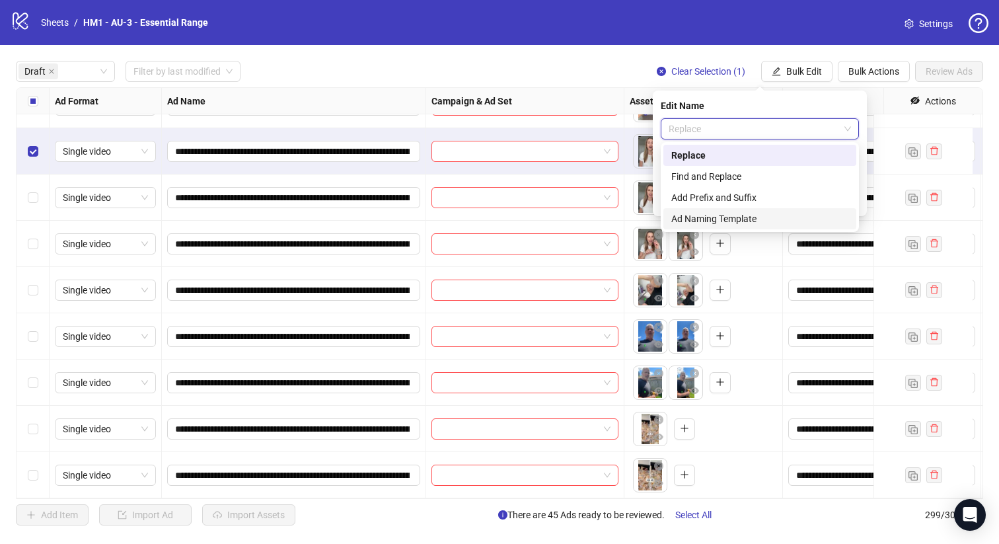
click at [809, 215] on div "Ad Naming Template" at bounding box center [759, 218] width 177 height 15
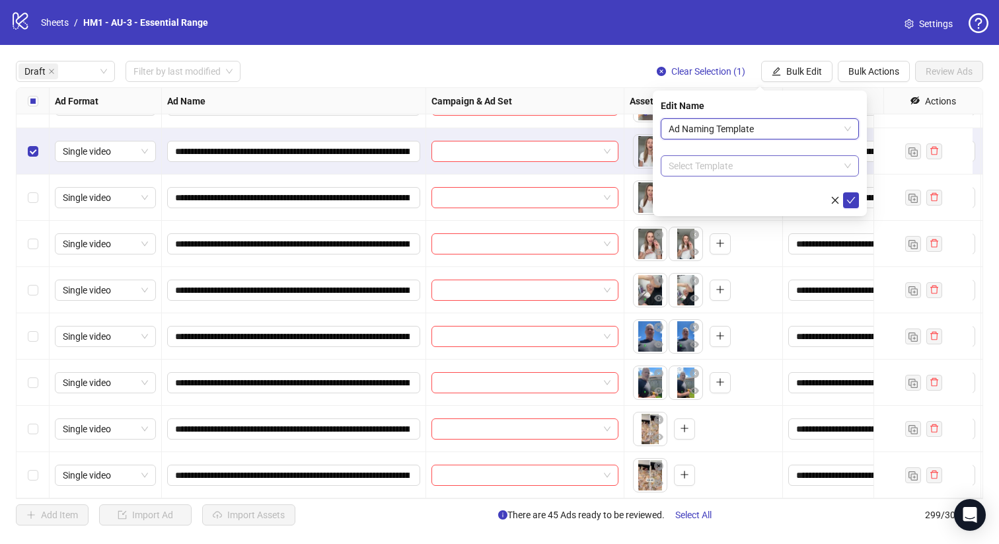
click at [808, 158] on input "search" at bounding box center [754, 166] width 170 height 20
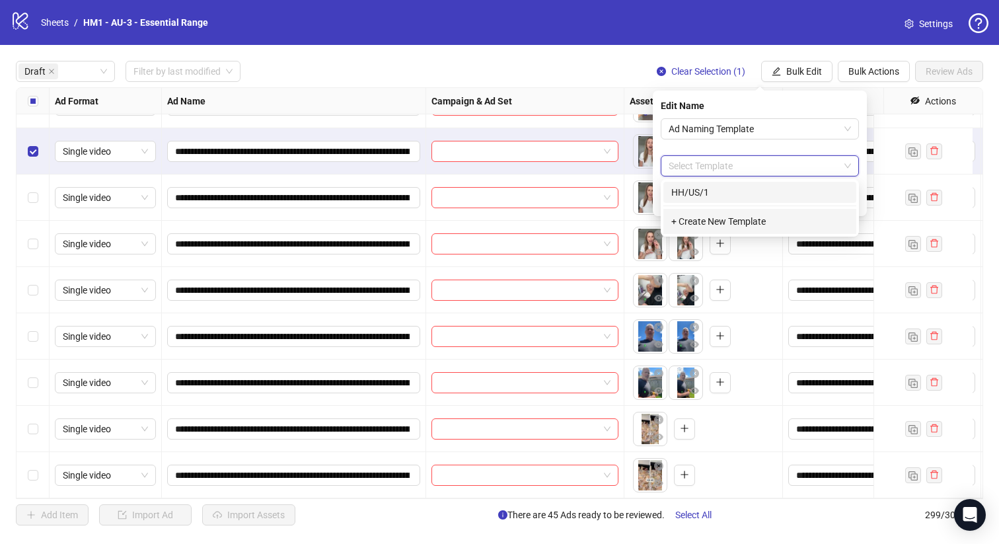
click at [805, 146] on form "Ad Naming Template Select Template" at bounding box center [760, 163] width 198 height 90
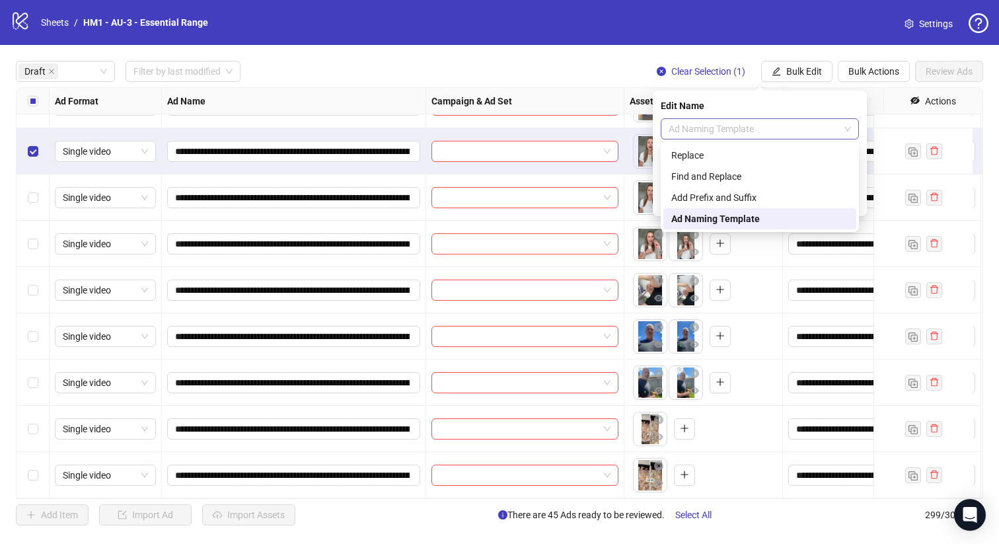
click at [798, 127] on span "Ad Naming Template" at bounding box center [760, 129] width 182 height 20
click at [805, 160] on div "Replace" at bounding box center [759, 155] width 177 height 15
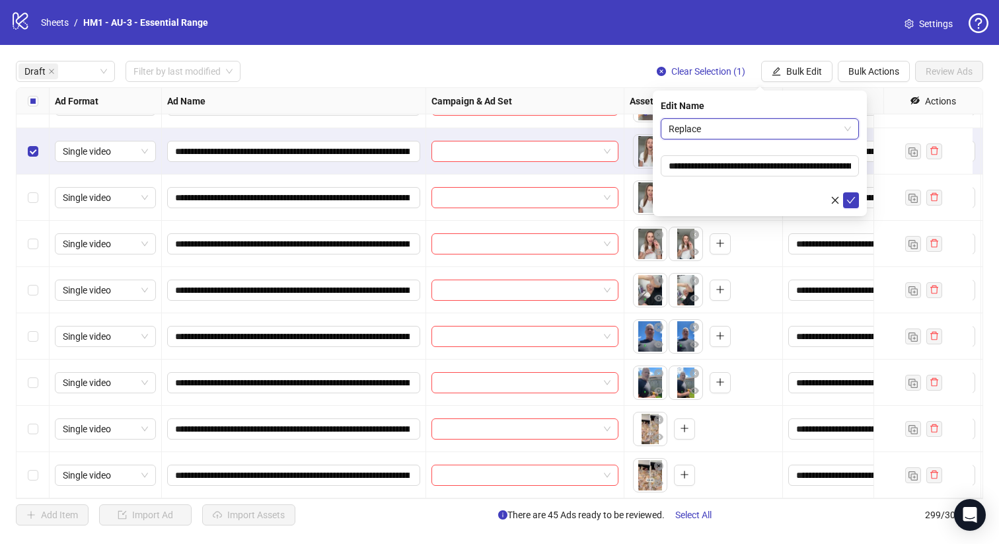
click at [410, 267] on div "**********" at bounding box center [294, 290] width 264 height 46
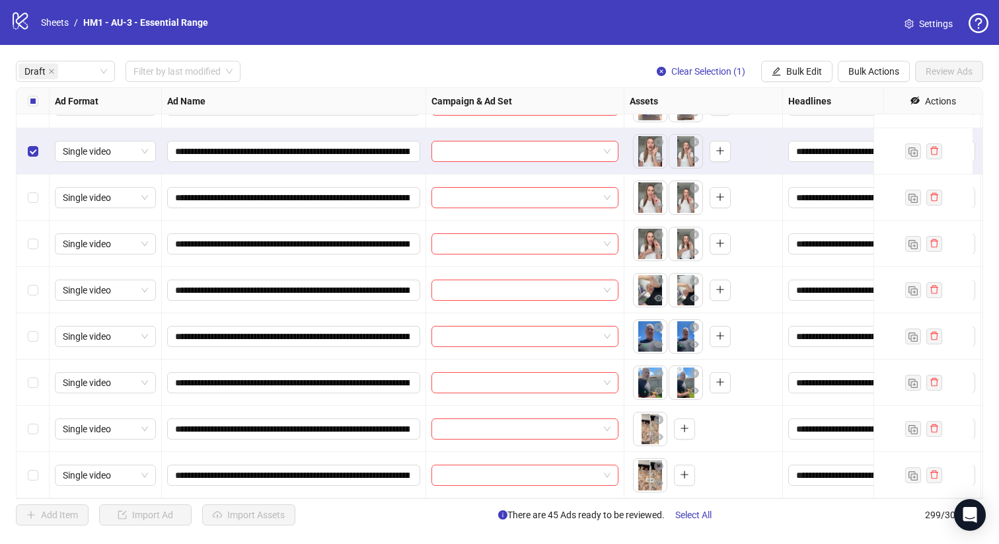
click at [45, 474] on div "Select row 77" at bounding box center [33, 475] width 33 height 46
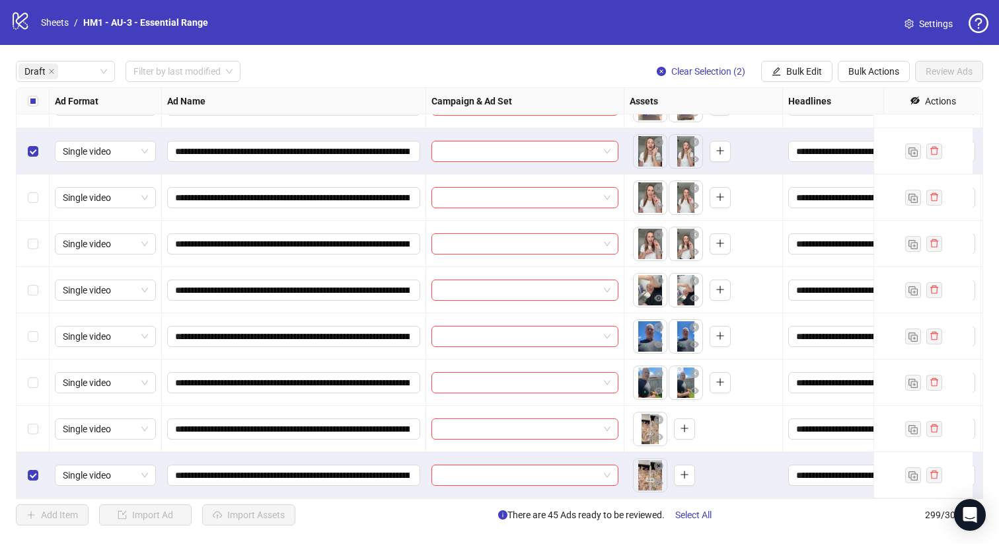
click at [33, 410] on div "Select row 76" at bounding box center [33, 429] width 33 height 46
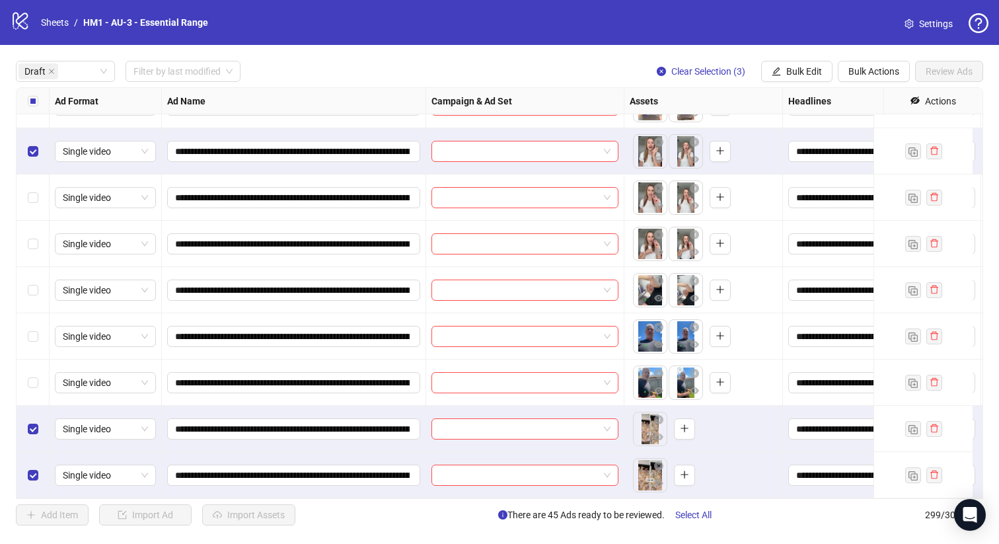
click at [20, 360] on div "Select row 75" at bounding box center [33, 382] width 33 height 46
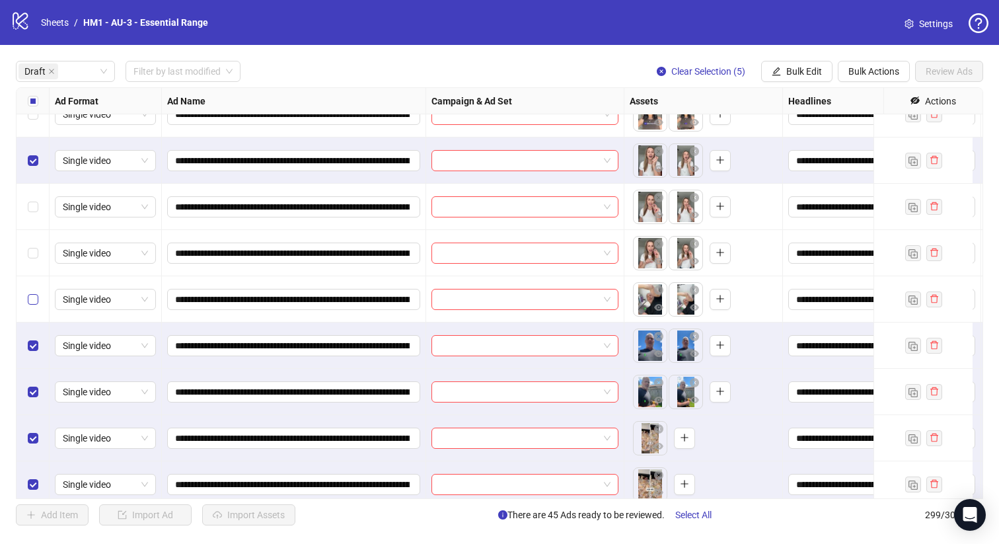
scroll to position [3163, 0]
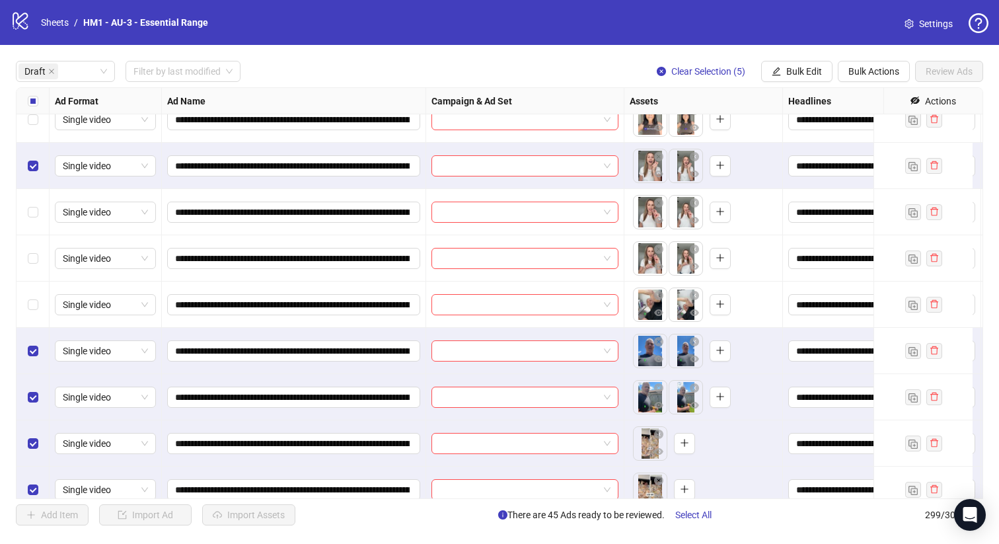
click at [33, 289] on div "Select row 73" at bounding box center [33, 304] width 33 height 46
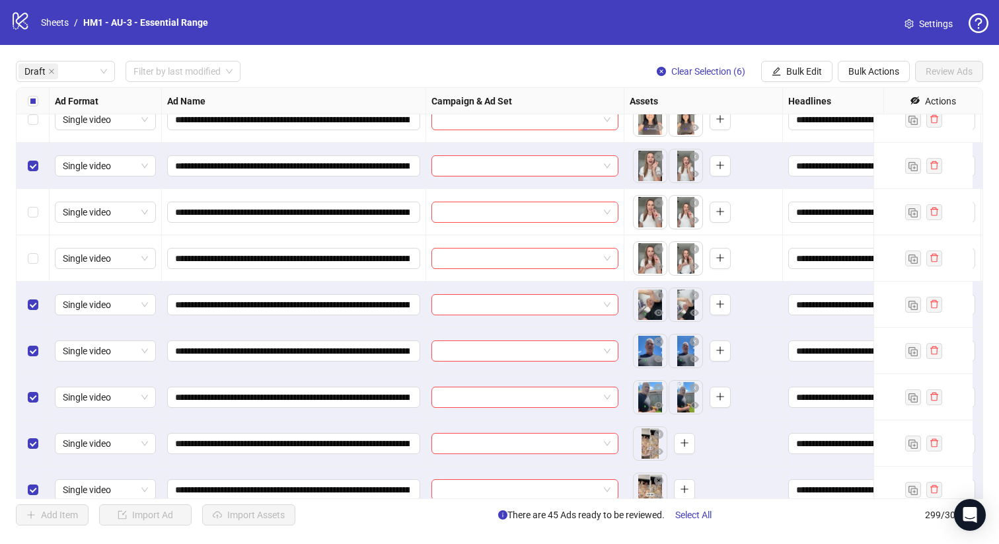
click at [38, 242] on div "Select row 72" at bounding box center [33, 258] width 33 height 46
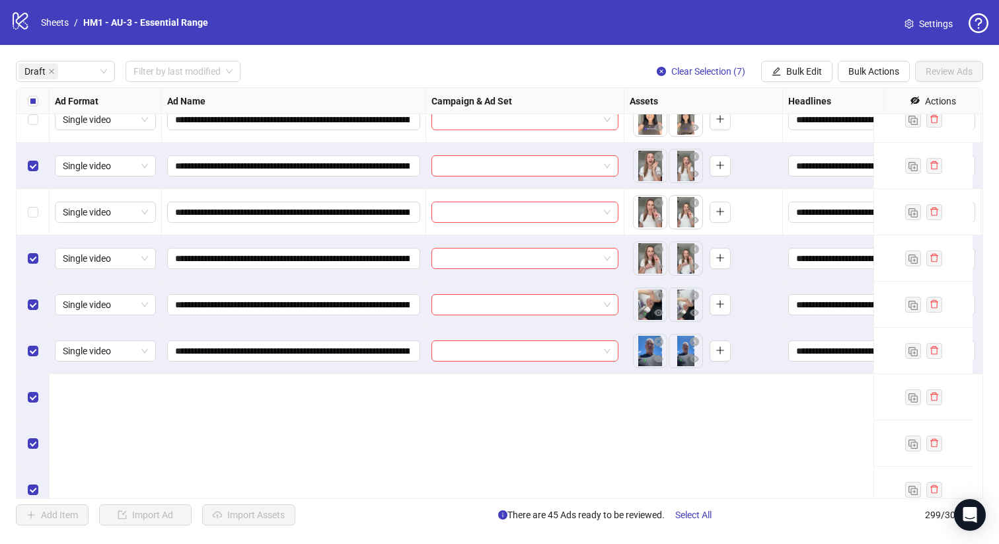
scroll to position [2871, 0]
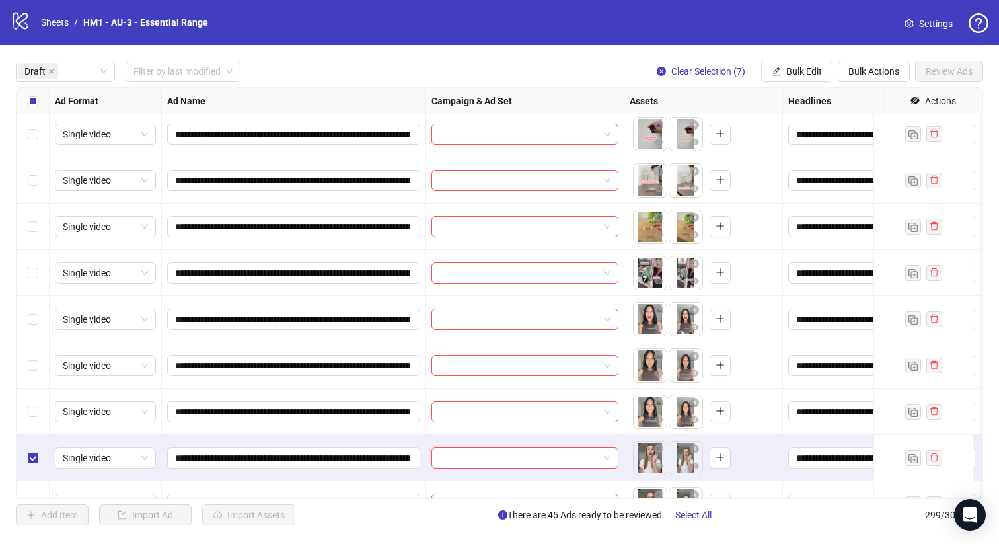
drag, startPoint x: 23, startPoint y: 420, endPoint x: 32, endPoint y: 379, distance: 42.0
click at [24, 420] on div "Select row 69" at bounding box center [33, 411] width 33 height 46
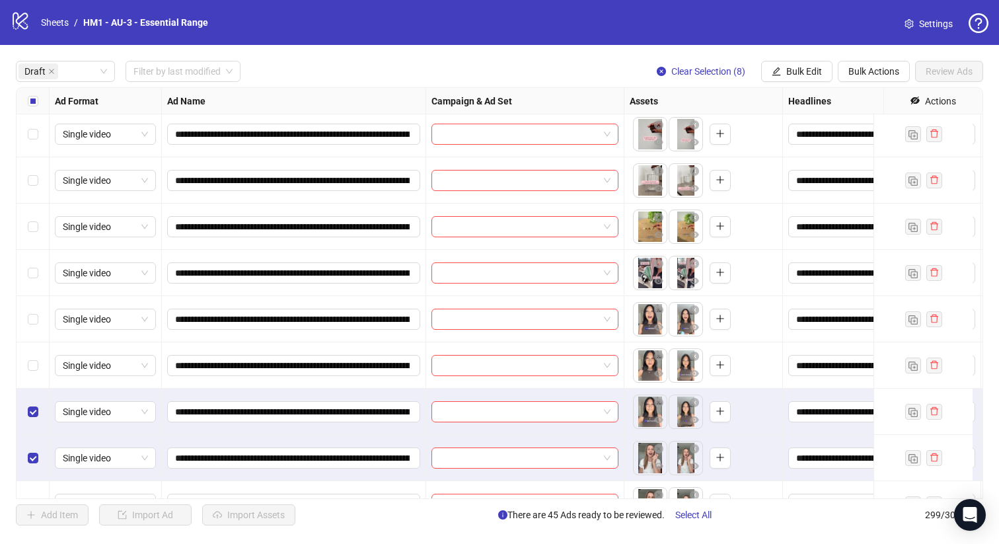
click at [40, 357] on div "Select row 68" at bounding box center [33, 365] width 33 height 46
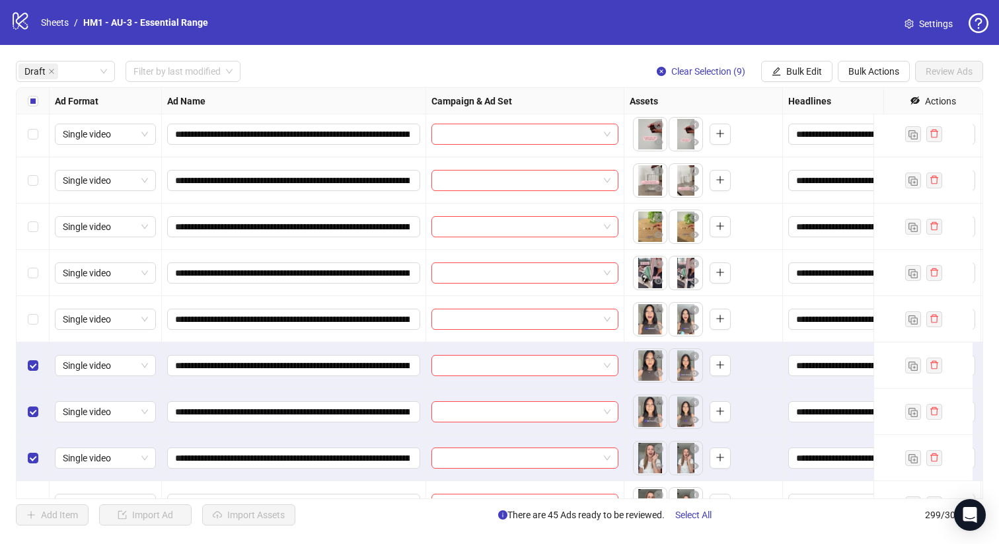
click at [28, 334] on div "Select row 67" at bounding box center [33, 319] width 33 height 46
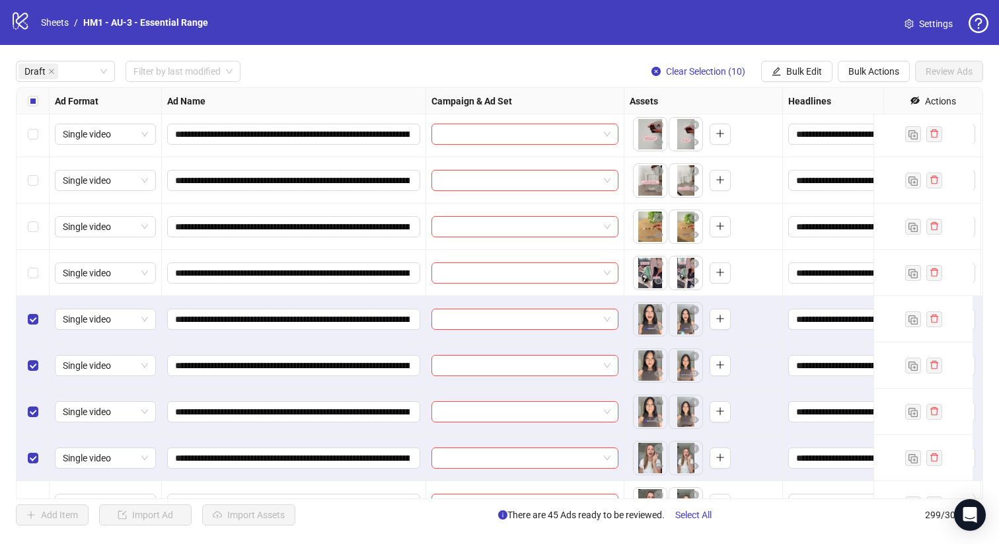
click at [29, 299] on div "Select row 67" at bounding box center [33, 319] width 33 height 46
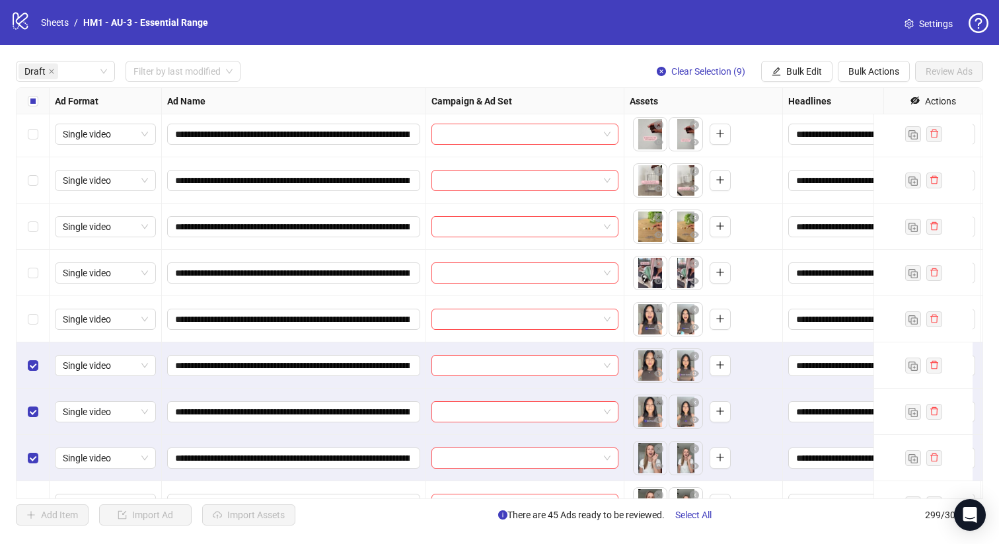
click at [35, 248] on div "Select row 65" at bounding box center [33, 226] width 33 height 46
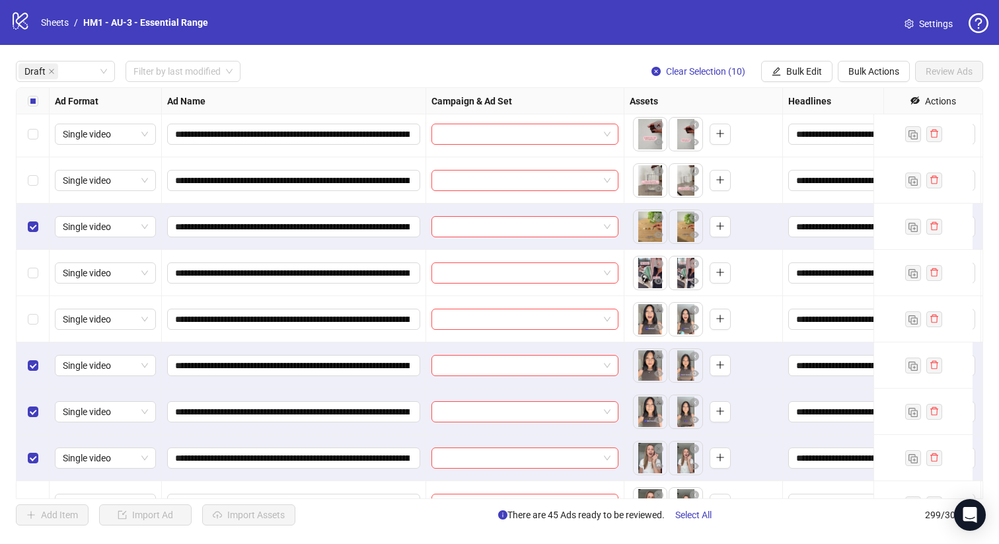
drag, startPoint x: 36, startPoint y: 281, endPoint x: 33, endPoint y: 334, distance: 52.3
click at [36, 281] on div "Select row 66" at bounding box center [33, 273] width 33 height 46
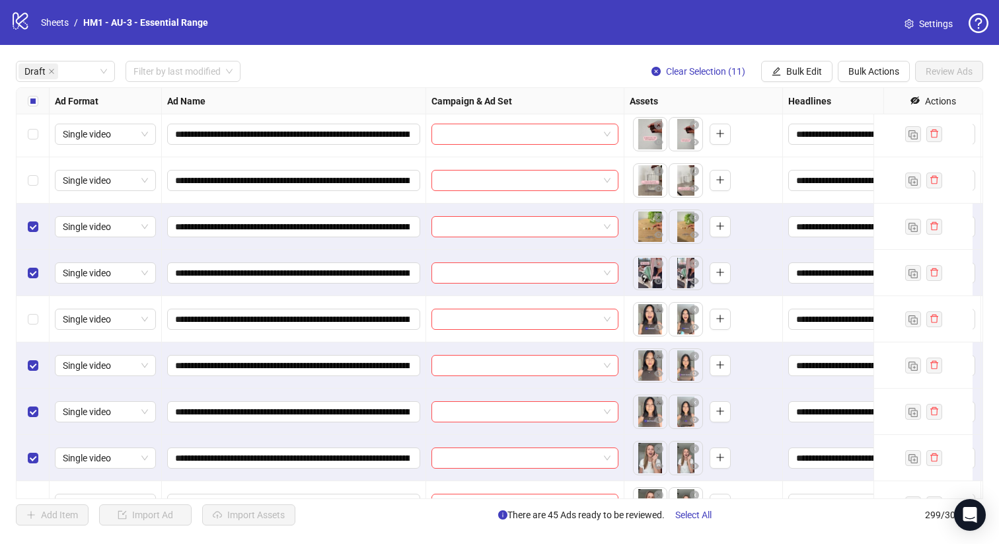
click at [33, 342] on div "Select row 68" at bounding box center [33, 365] width 33 height 46
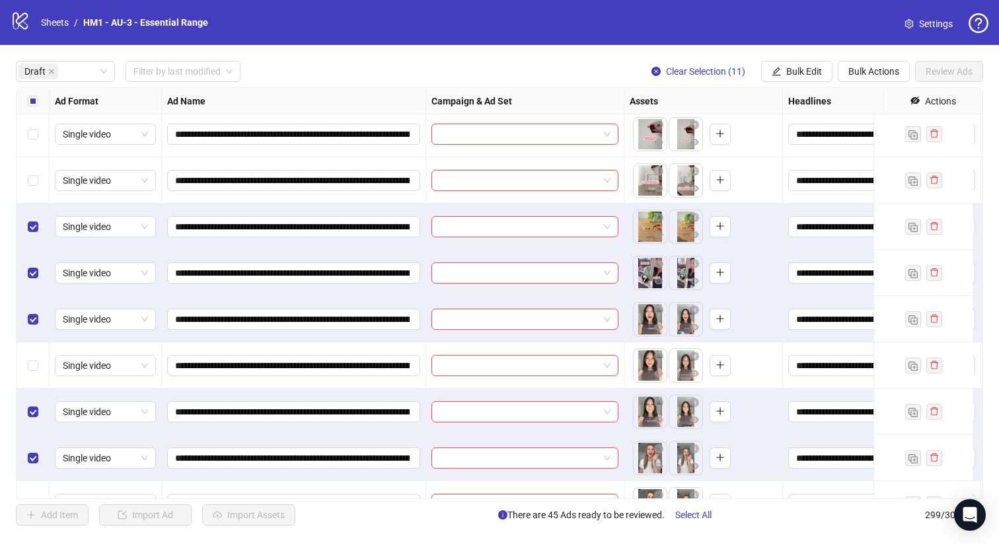
click at [42, 366] on div "Select row 68" at bounding box center [33, 365] width 33 height 46
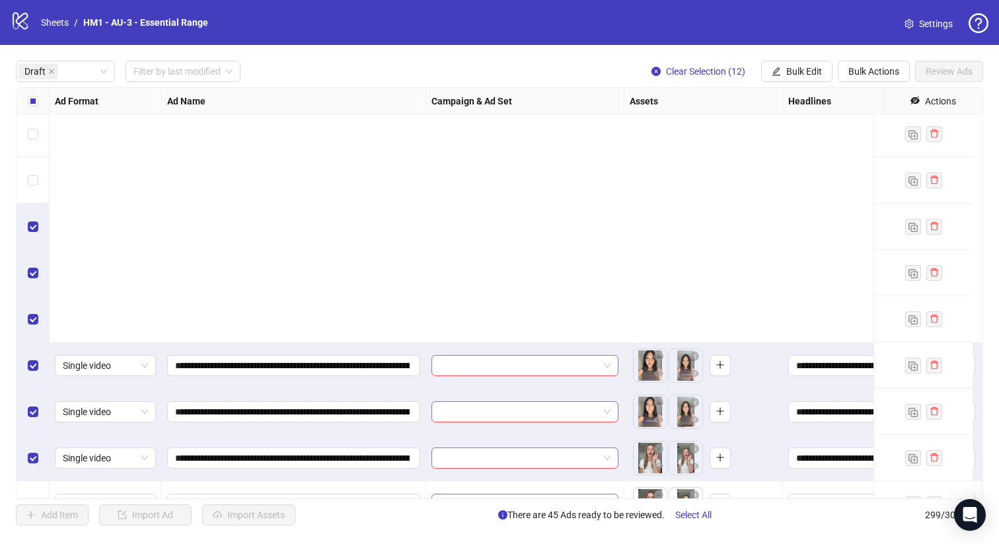
scroll to position [3187, 0]
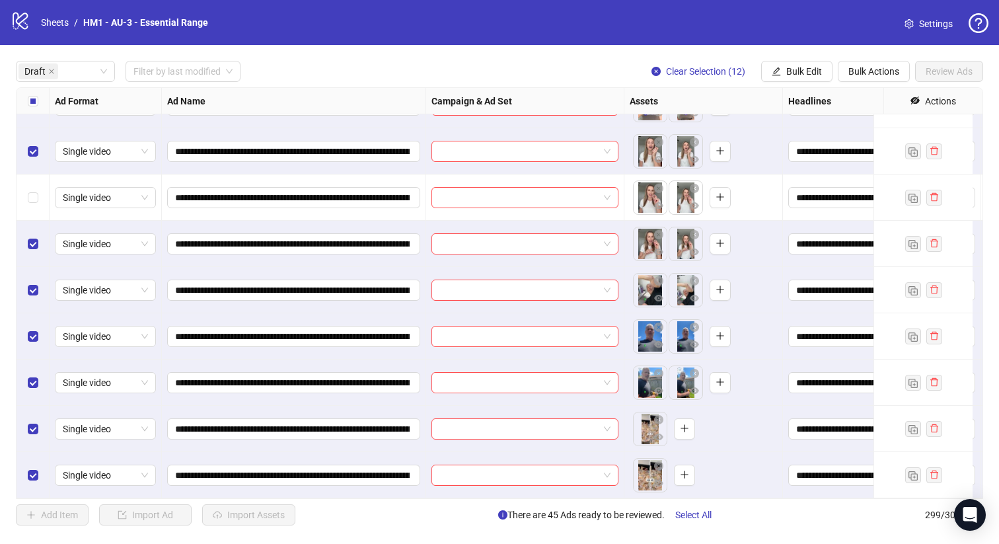
click at [38, 178] on div "Select row 71" at bounding box center [33, 197] width 33 height 46
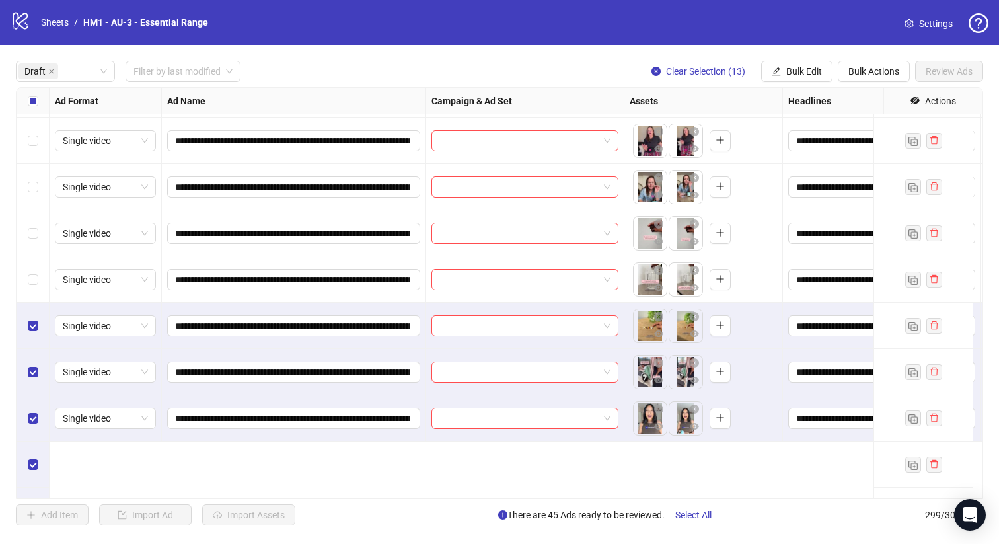
scroll to position [2635, 0]
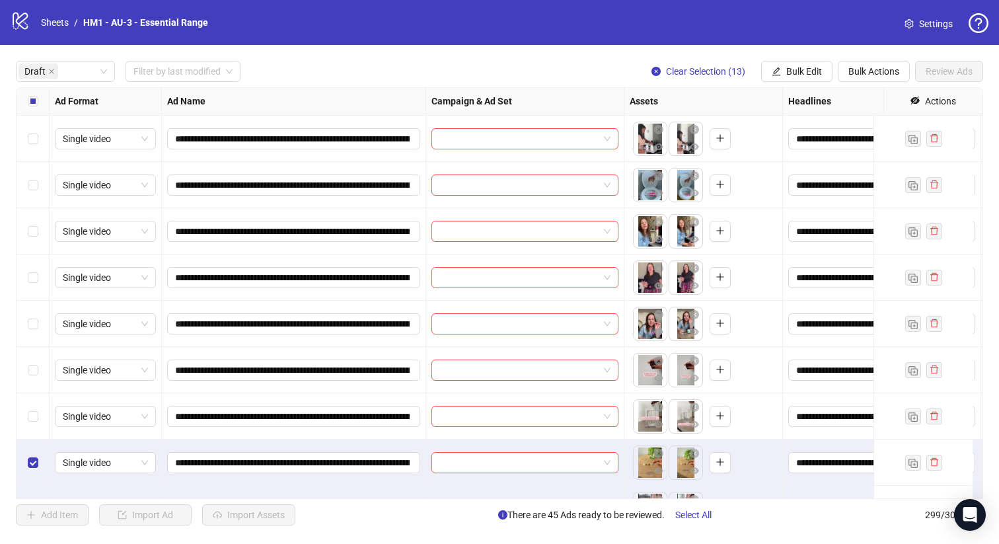
drag, startPoint x: 27, startPoint y: 440, endPoint x: 17, endPoint y: 410, distance: 32.0
click at [27, 440] on div "Select row 65" at bounding box center [33, 462] width 33 height 46
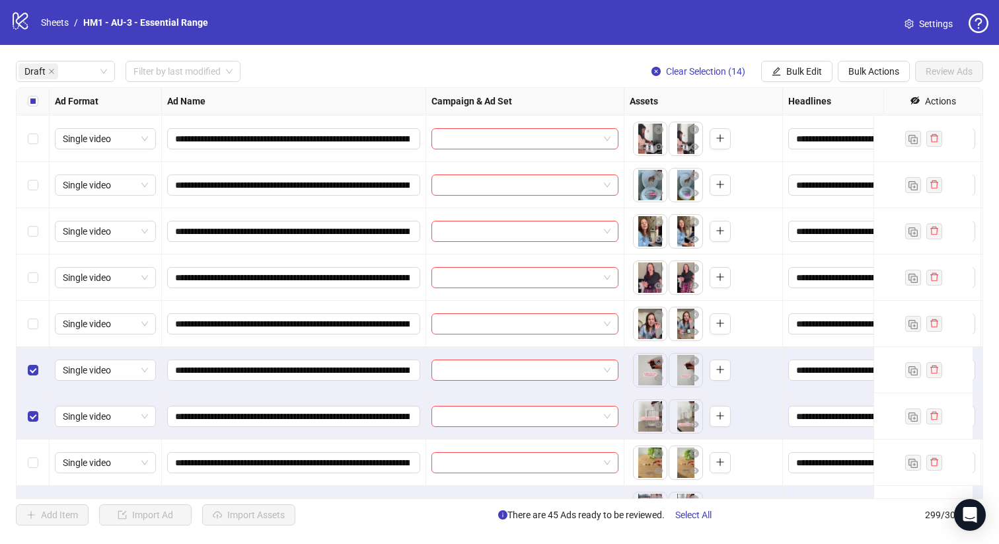
drag, startPoint x: 35, startPoint y: 444, endPoint x: 38, endPoint y: 389, distance: 54.9
click at [36, 444] on div "Select row 65" at bounding box center [33, 462] width 33 height 46
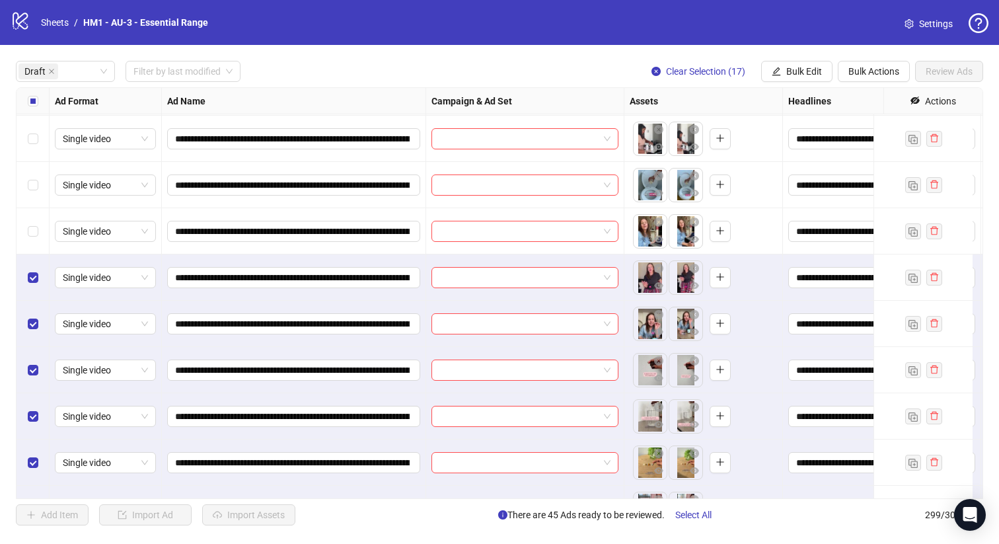
click at [38, 243] on div "Select row 60" at bounding box center [33, 231] width 33 height 46
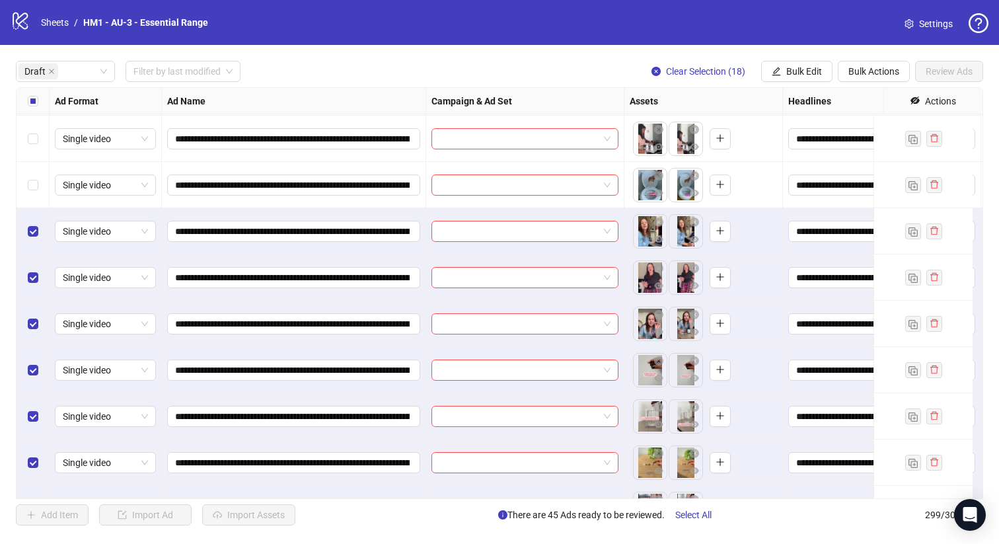
click at [30, 195] on div "Select row 59" at bounding box center [33, 185] width 33 height 46
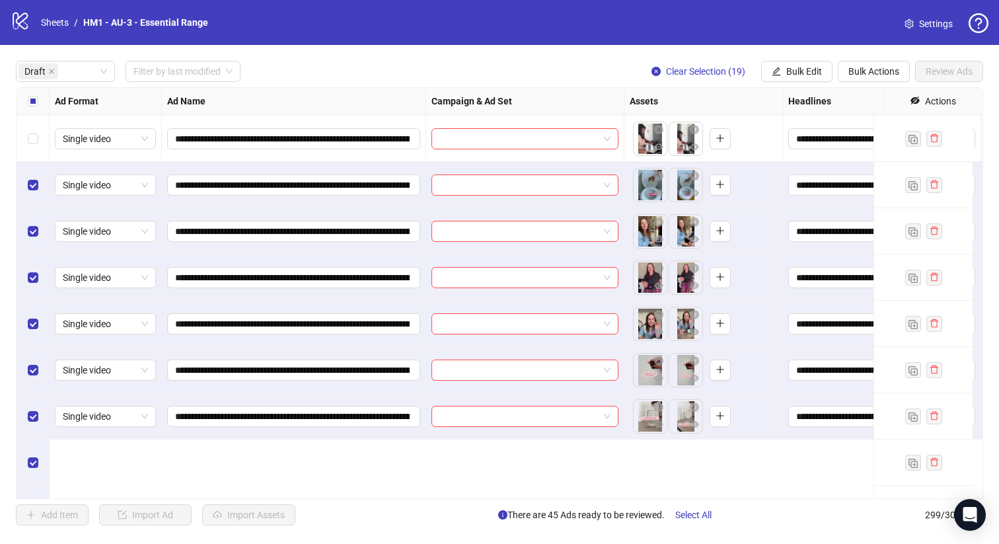
scroll to position [2503, 0]
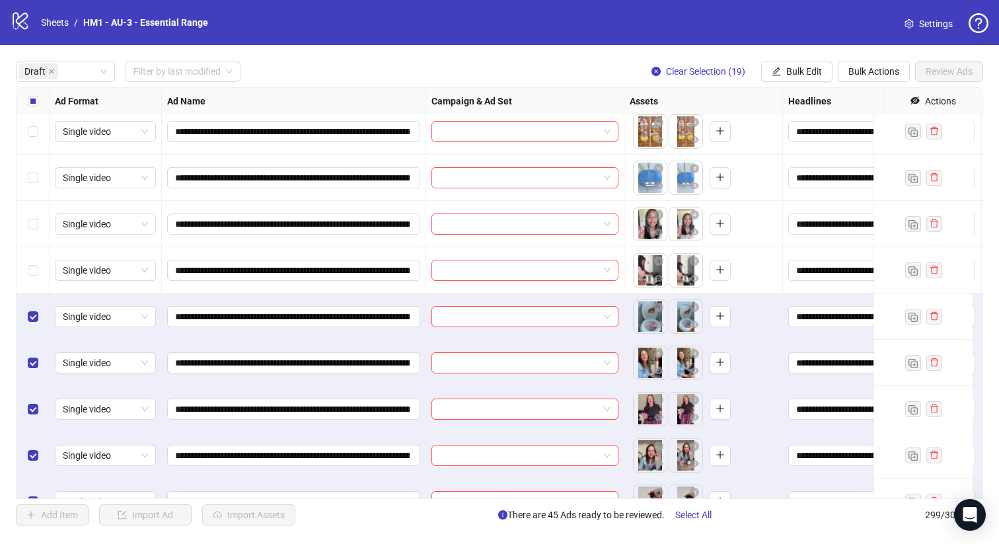
click at [39, 252] on div "Select row 58" at bounding box center [33, 270] width 33 height 46
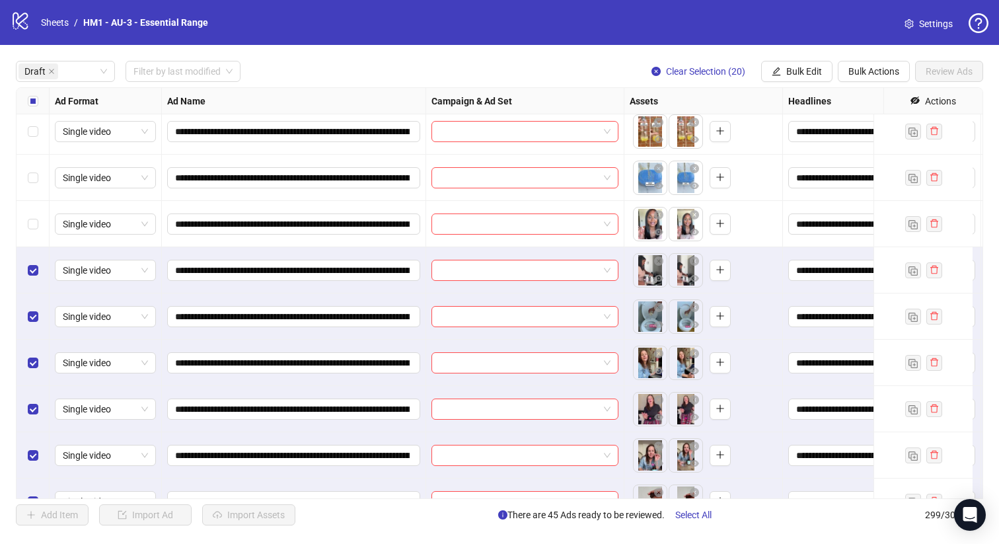
click at [34, 215] on div "Select row 57" at bounding box center [33, 224] width 33 height 46
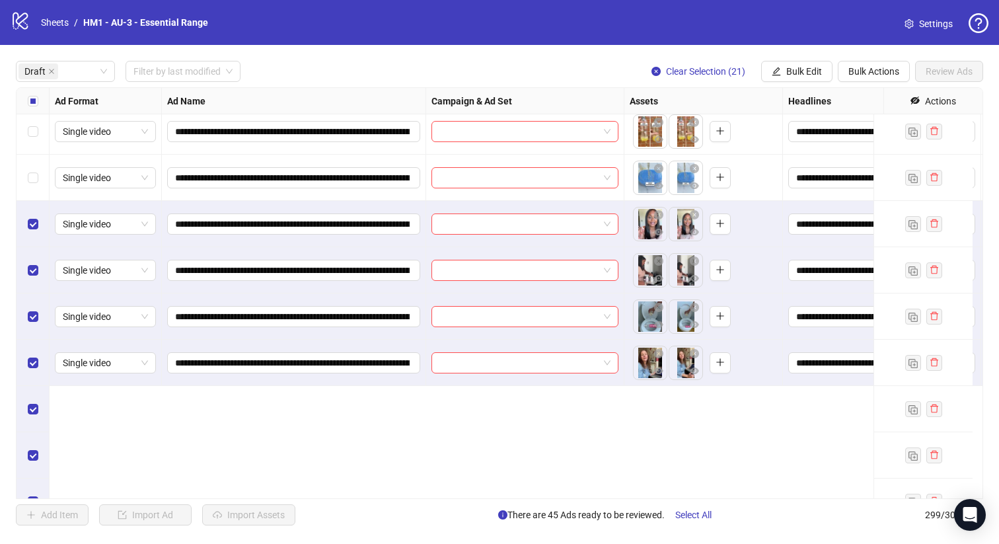
scroll to position [2219, 0]
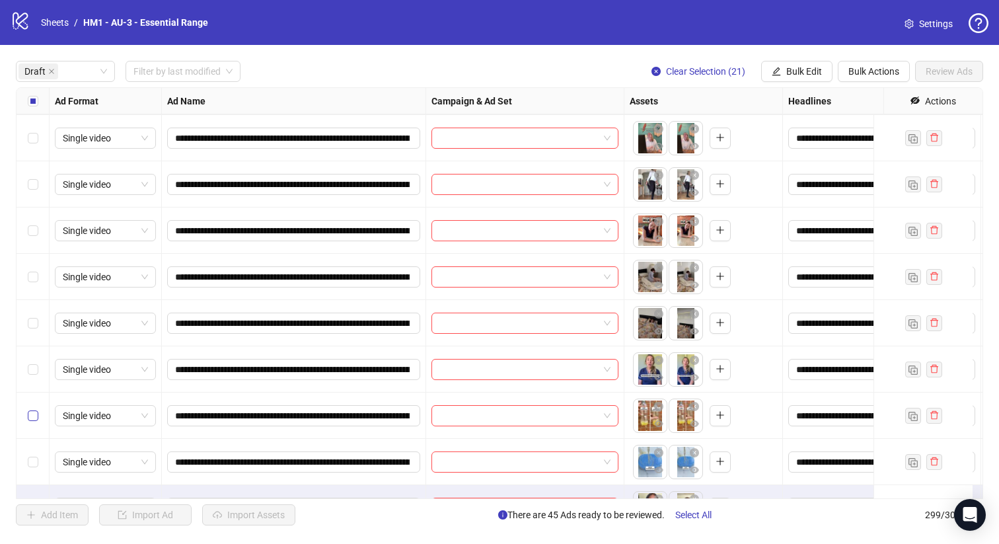
drag, startPoint x: 36, startPoint y: 455, endPoint x: 34, endPoint y: 410, distance: 45.0
click at [36, 455] on label "Select row 56" at bounding box center [33, 462] width 11 height 15
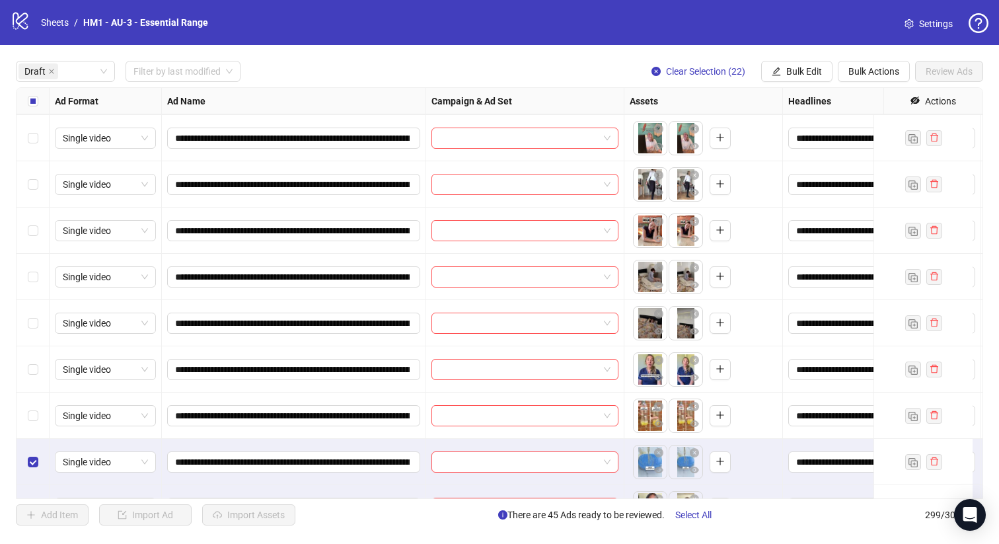
drag, startPoint x: 34, startPoint y: 409, endPoint x: 32, endPoint y: 400, distance: 9.0
click at [34, 408] on label "Select row 55" at bounding box center [33, 415] width 11 height 15
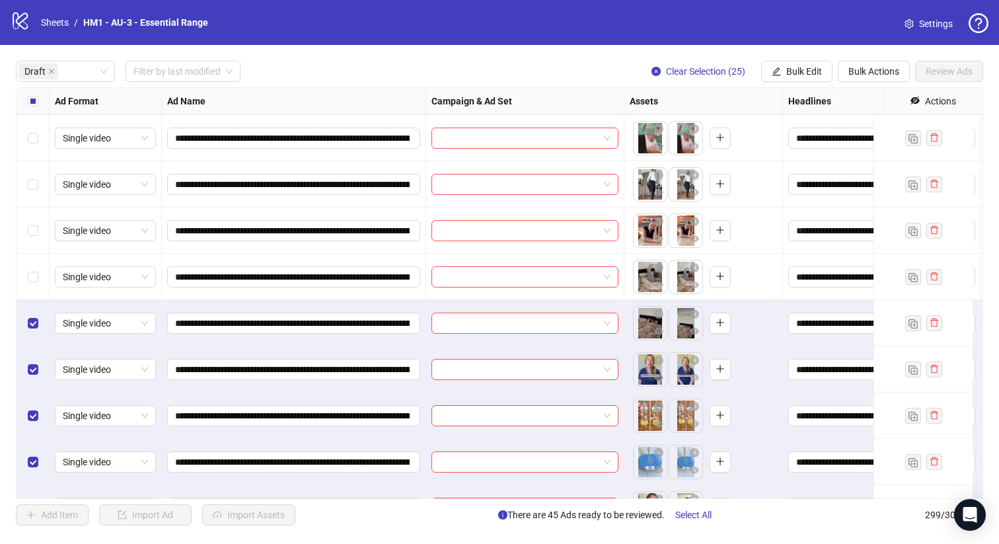
click at [27, 268] on div "Select row 52" at bounding box center [33, 277] width 33 height 46
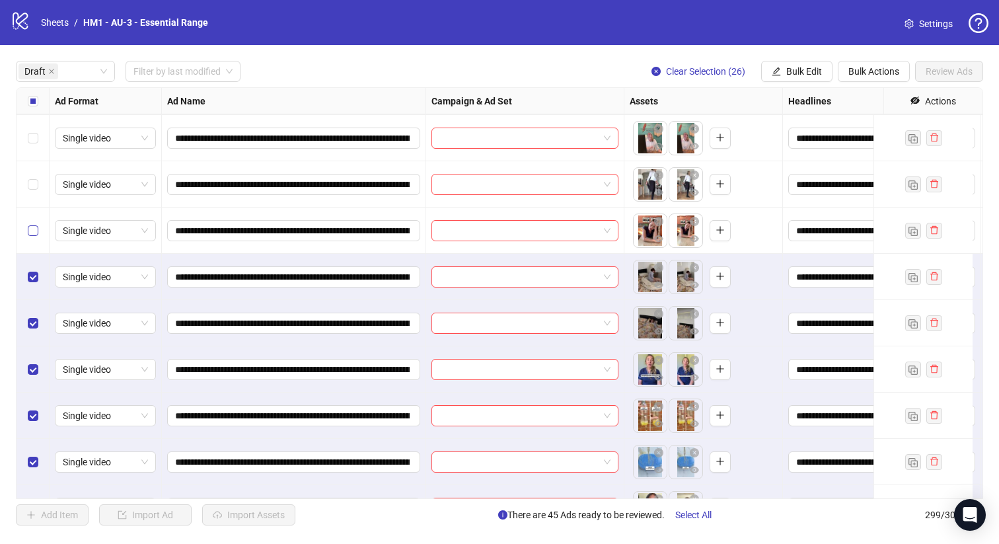
click at [30, 238] on div "Select row 51" at bounding box center [33, 230] width 33 height 46
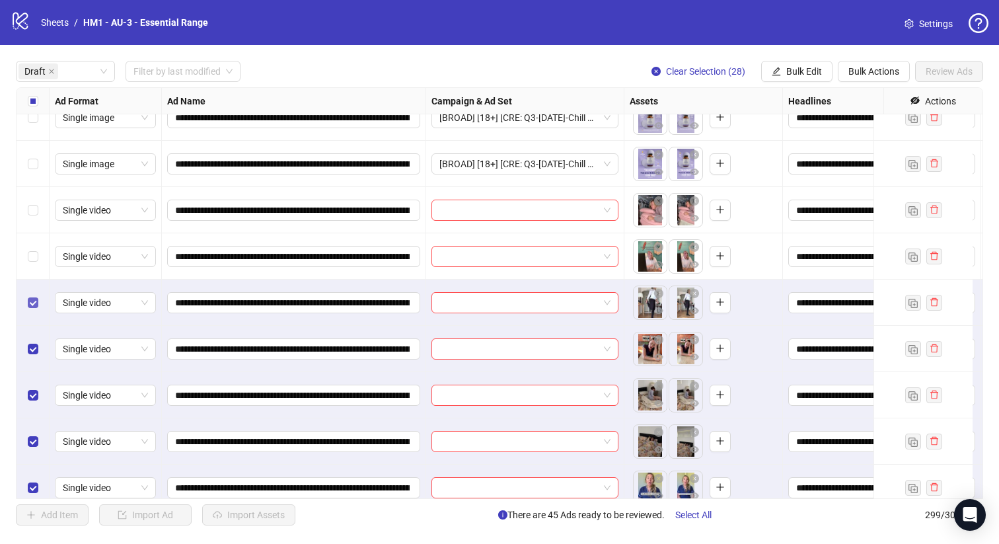
scroll to position [2078, 0]
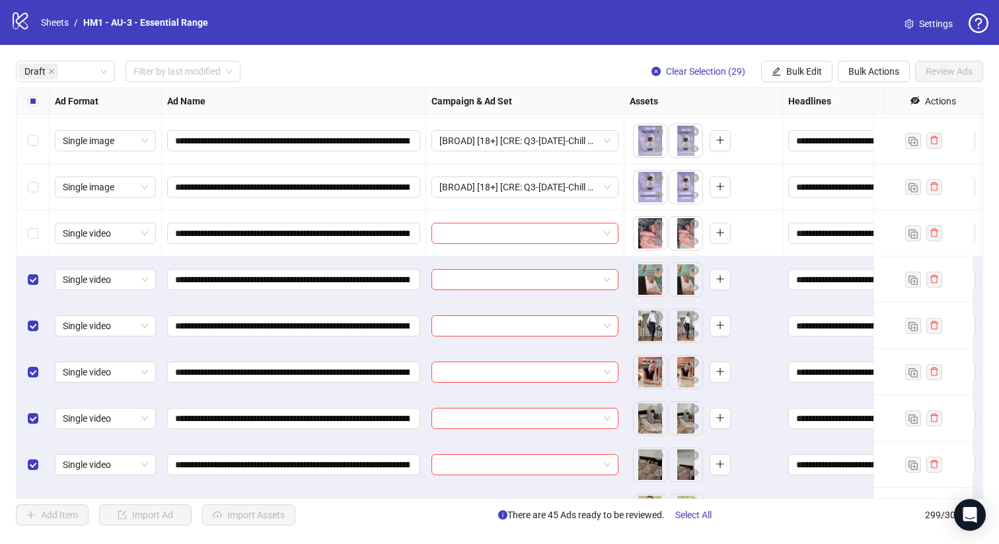
click at [26, 235] on div "Select row 48" at bounding box center [33, 233] width 33 height 46
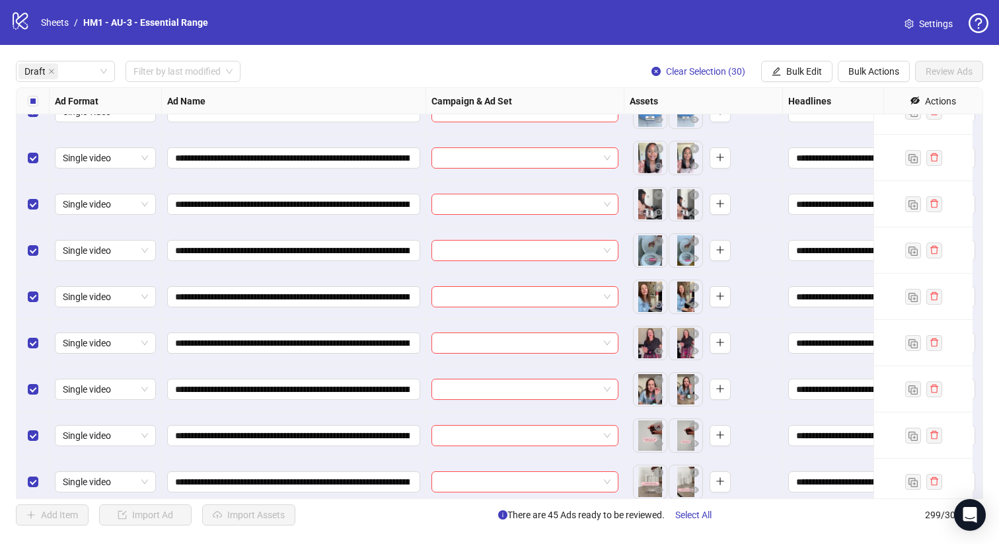
scroll to position [3187, 0]
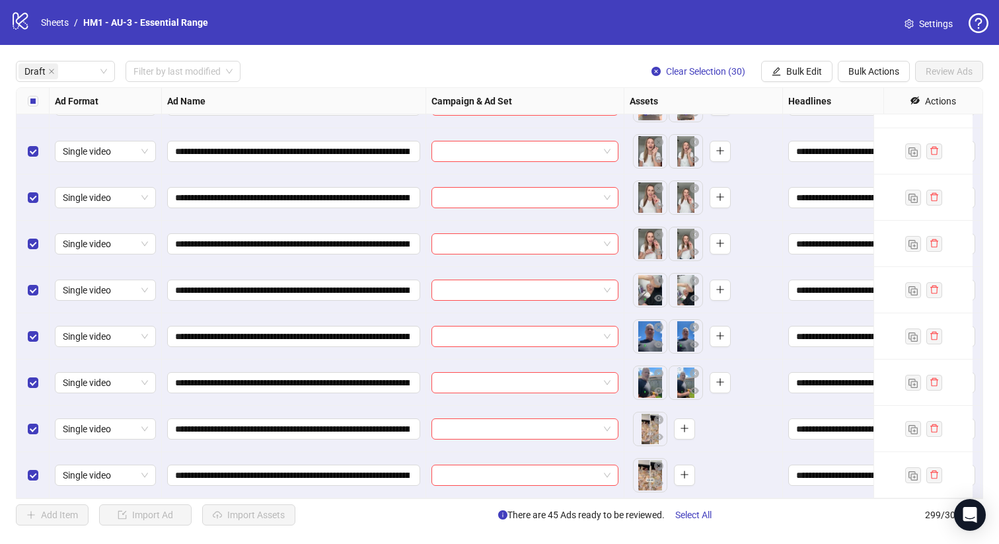
drag, startPoint x: 873, startPoint y: 66, endPoint x: 869, endPoint y: 83, distance: 17.0
click at [873, 66] on span "Bulk Actions" at bounding box center [873, 71] width 51 height 11
click at [852, 102] on span "Delete" at bounding box center [892, 98] width 91 height 15
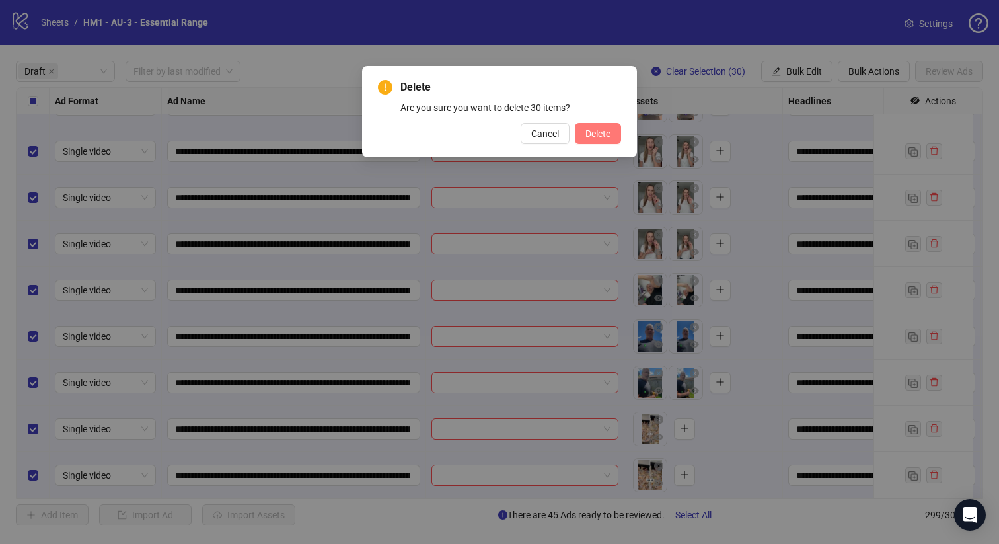
click at [607, 133] on span "Delete" at bounding box center [597, 133] width 25 height 11
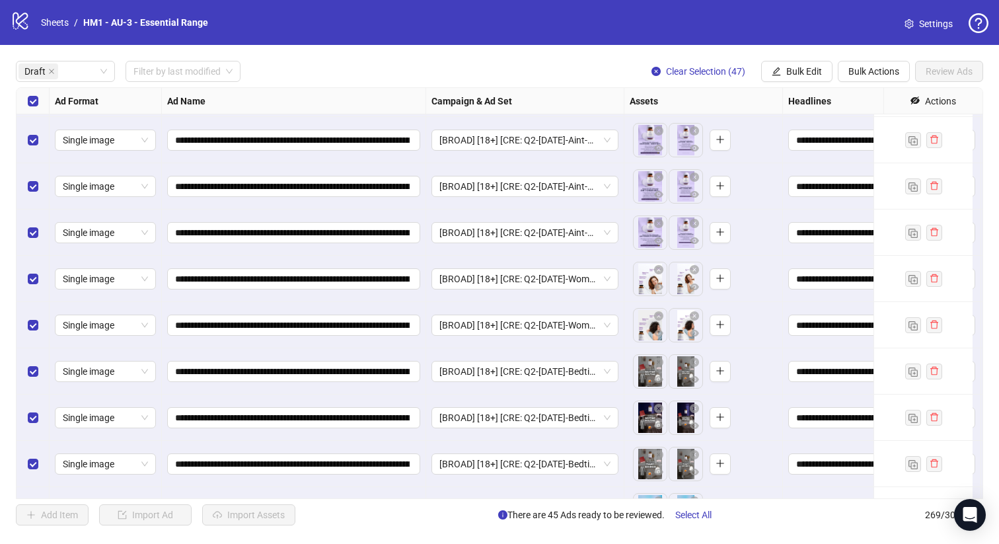
scroll to position [0, 0]
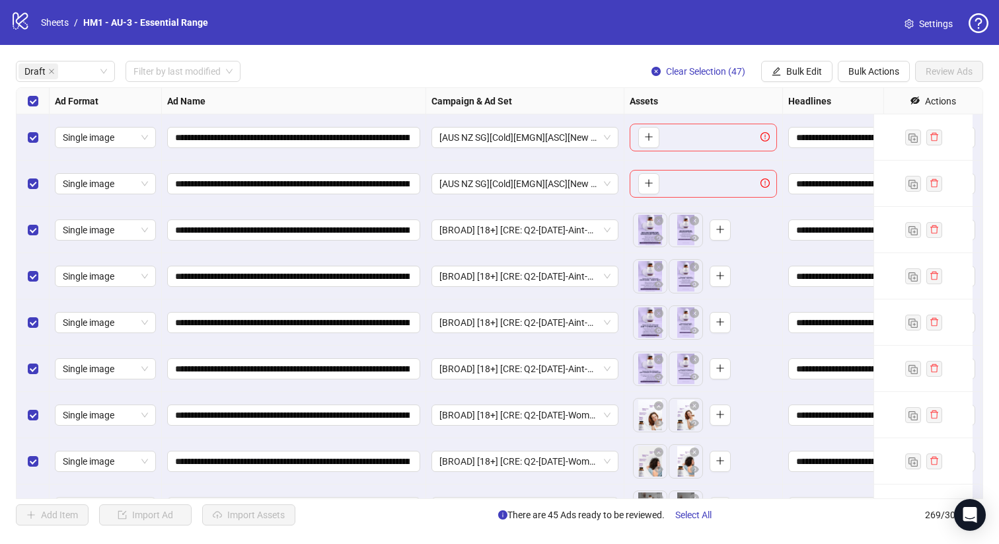
click at [48, 180] on div "Select row 2" at bounding box center [33, 184] width 33 height 46
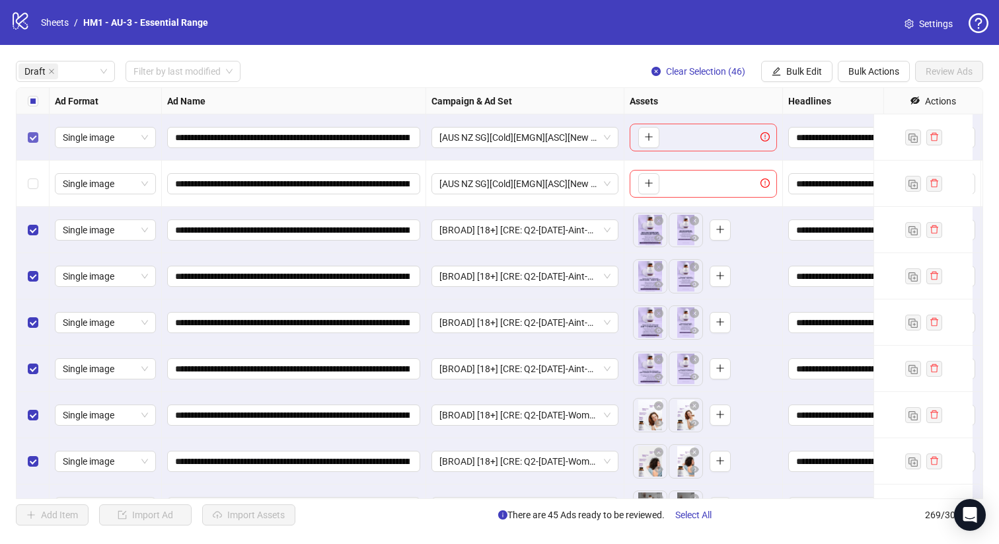
click at [30, 144] on label "Select row 1" at bounding box center [33, 137] width 11 height 15
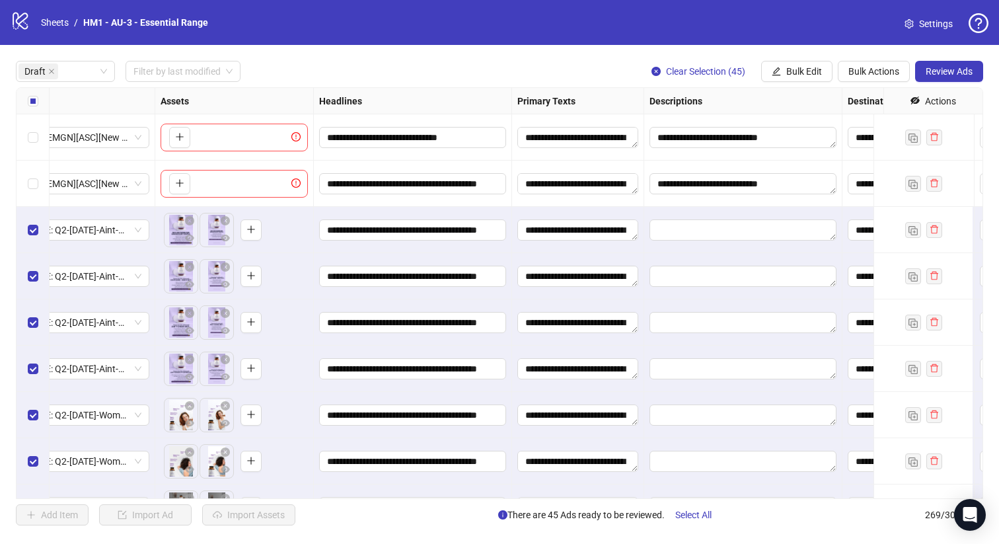
scroll to position [0, 851]
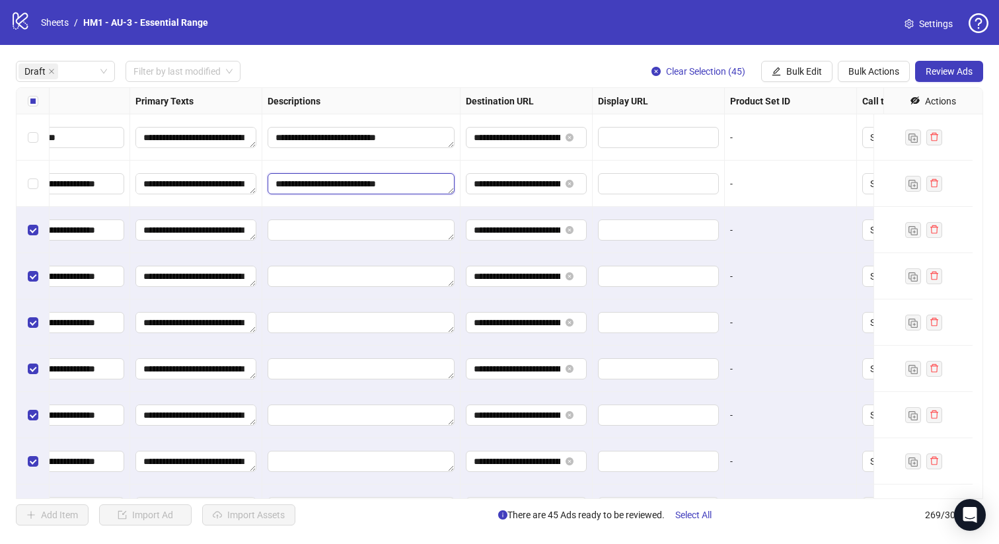
click at [357, 174] on textarea "**********" at bounding box center [361, 183] width 187 height 21
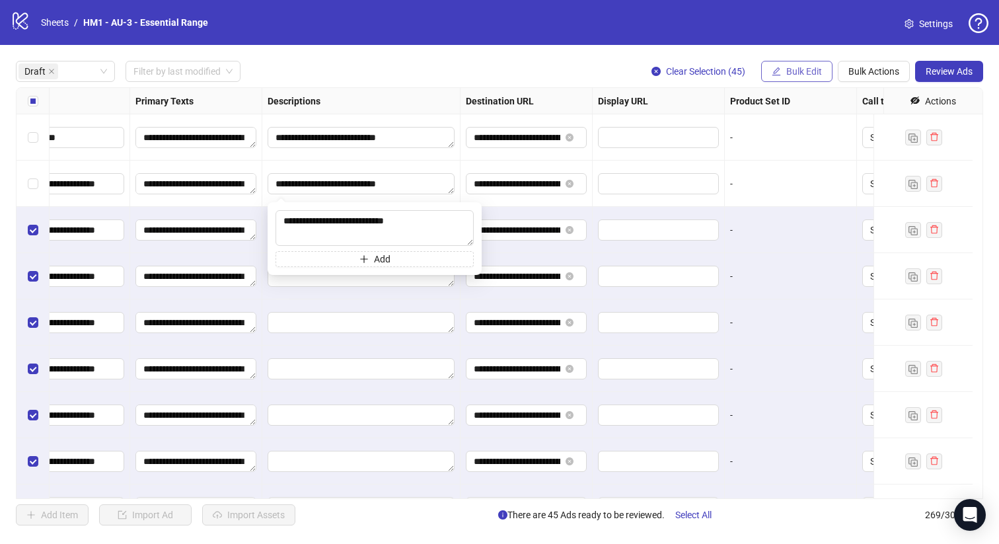
click at [803, 73] on span "Bulk Edit" at bounding box center [804, 71] width 36 height 11
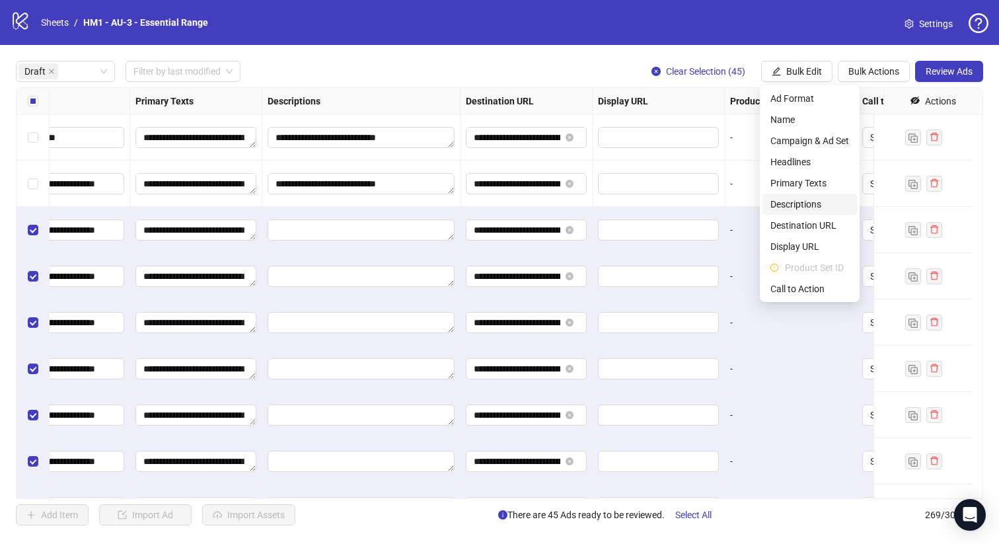
click at [823, 200] on span "Descriptions" at bounding box center [809, 204] width 79 height 15
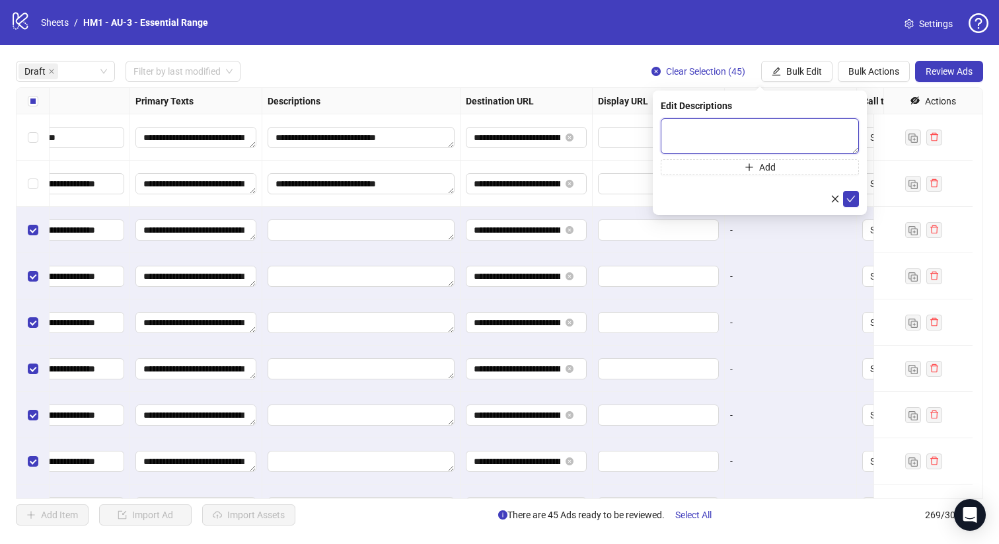
click at [758, 128] on textarea at bounding box center [760, 136] width 198 height 36
paste textarea "**********"
type textarea "**********"
click at [850, 194] on icon "check" at bounding box center [850, 198] width 9 height 9
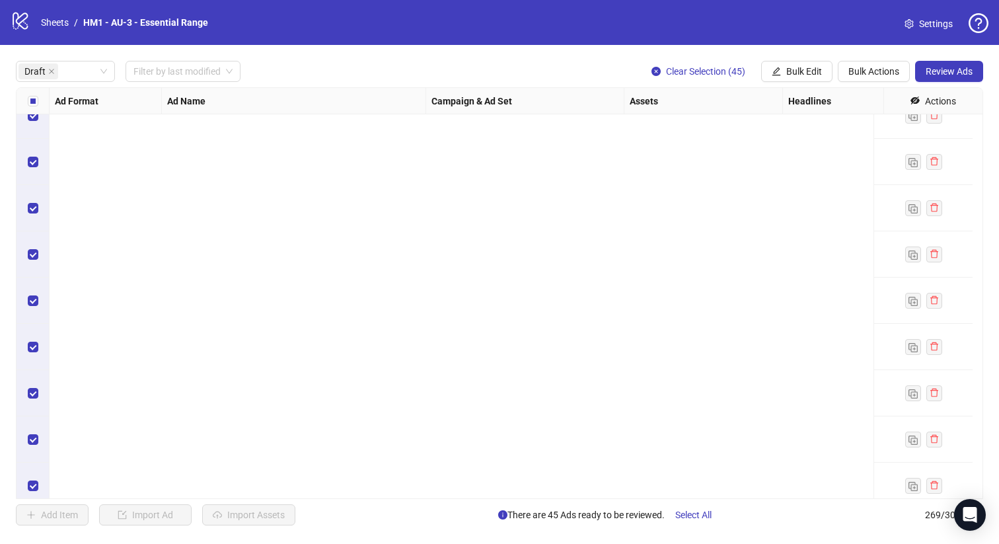
scroll to position [1800, 0]
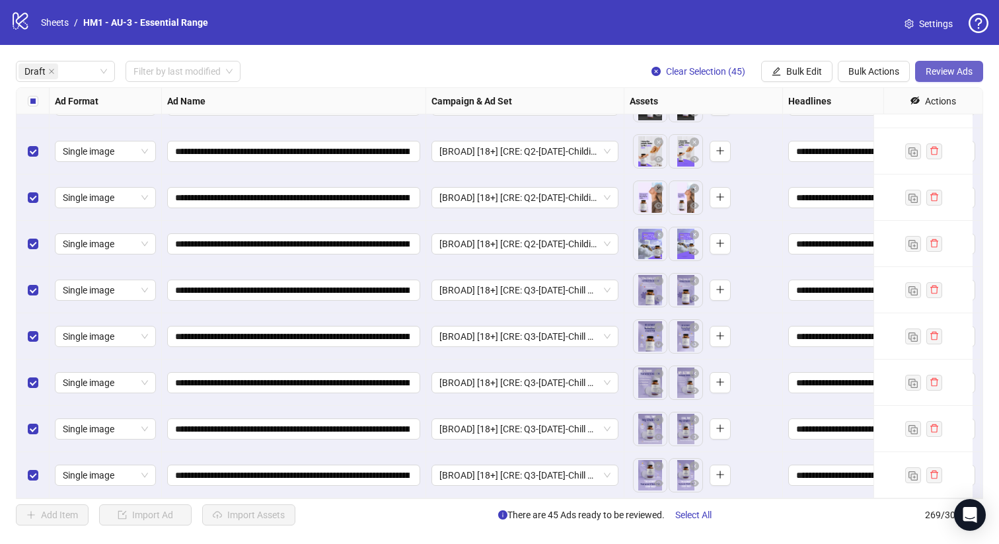
click at [940, 64] on button "Review Ads" at bounding box center [949, 71] width 68 height 21
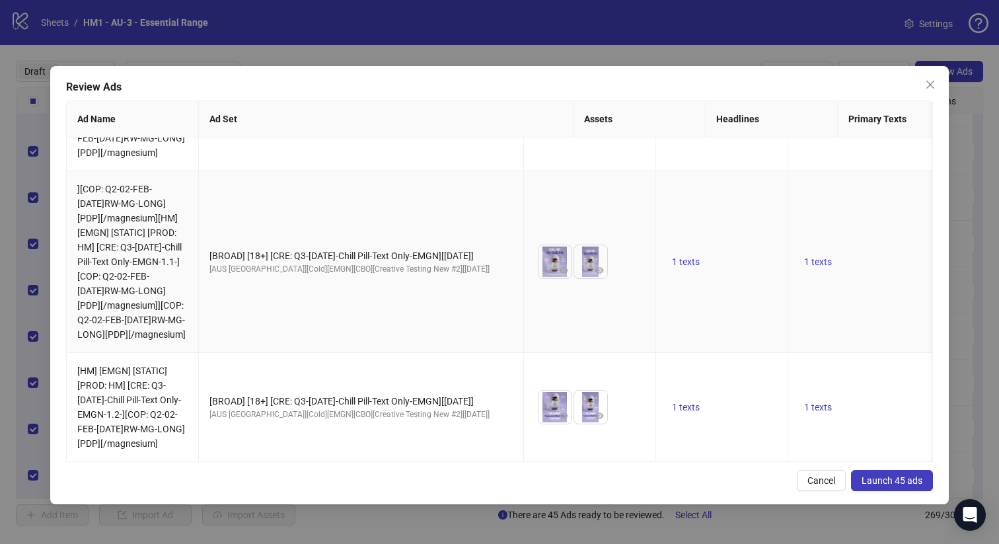
scroll to position [5289, 0]
click at [788, 353] on td "1 texts" at bounding box center [722, 407] width 132 height 109
click at [872, 473] on button "Launch 45 ads" at bounding box center [892, 480] width 82 height 21
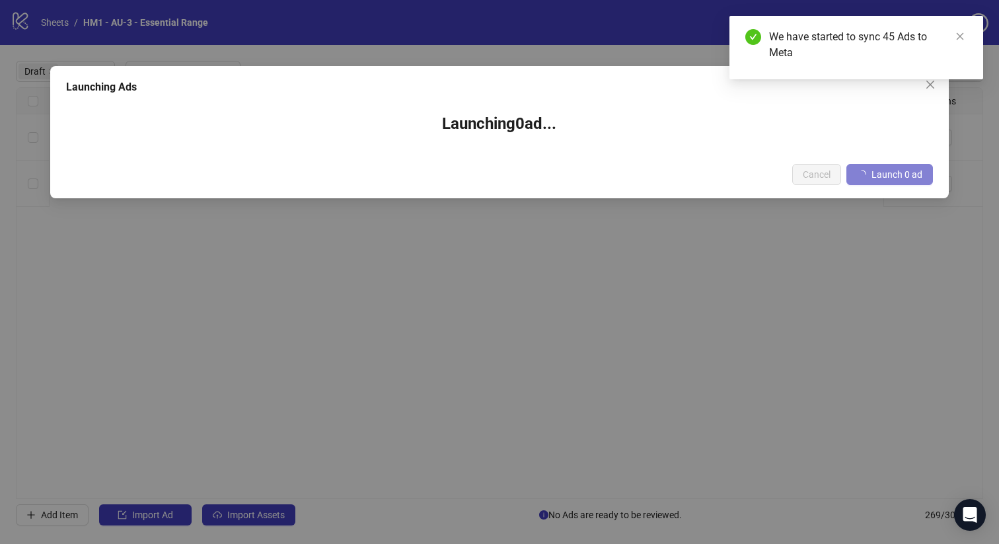
scroll to position [0, 0]
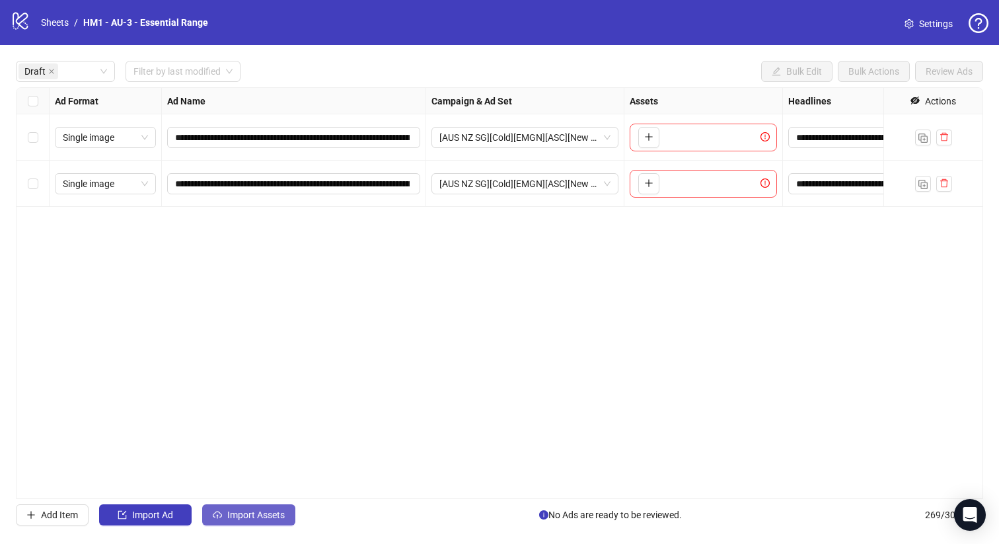
click at [262, 512] on span "Import Assets" at bounding box center [255, 514] width 57 height 11
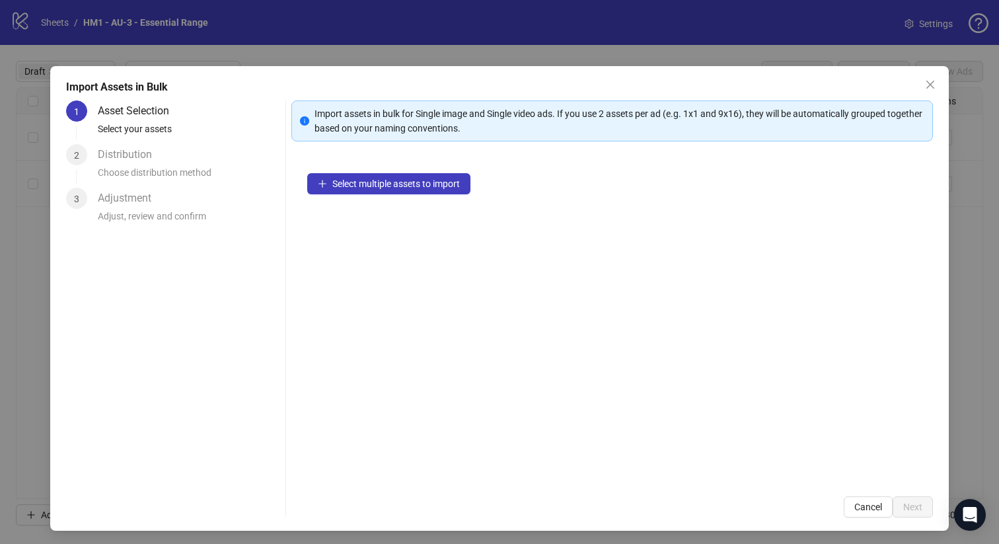
click at [433, 166] on div "Select multiple assets to import" at bounding box center [612, 318] width 642 height 323
click at [429, 188] on span "Select multiple assets to import" at bounding box center [396, 183] width 128 height 11
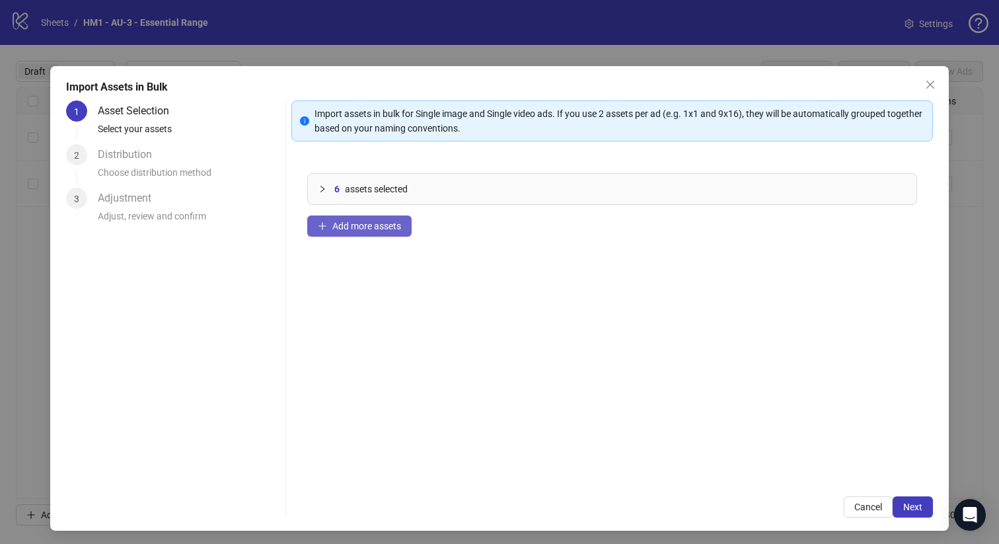
click at [353, 235] on button "Add more assets" at bounding box center [359, 225] width 104 height 21
click at [402, 221] on button "Add more assets" at bounding box center [359, 225] width 104 height 21
click at [380, 219] on button "Add more assets" at bounding box center [359, 225] width 104 height 21
click at [386, 225] on span "Add more assets" at bounding box center [366, 226] width 69 height 11
click at [363, 233] on button "Add more assets" at bounding box center [359, 225] width 104 height 21
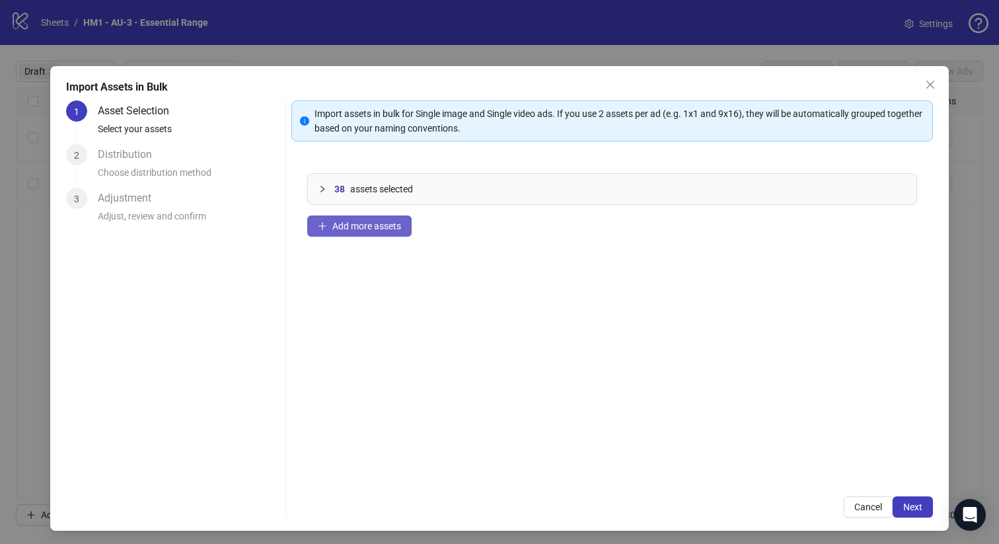
click at [363, 228] on span "Add more assets" at bounding box center [366, 226] width 69 height 11
click at [893, 499] on button "Next" at bounding box center [913, 506] width 40 height 21
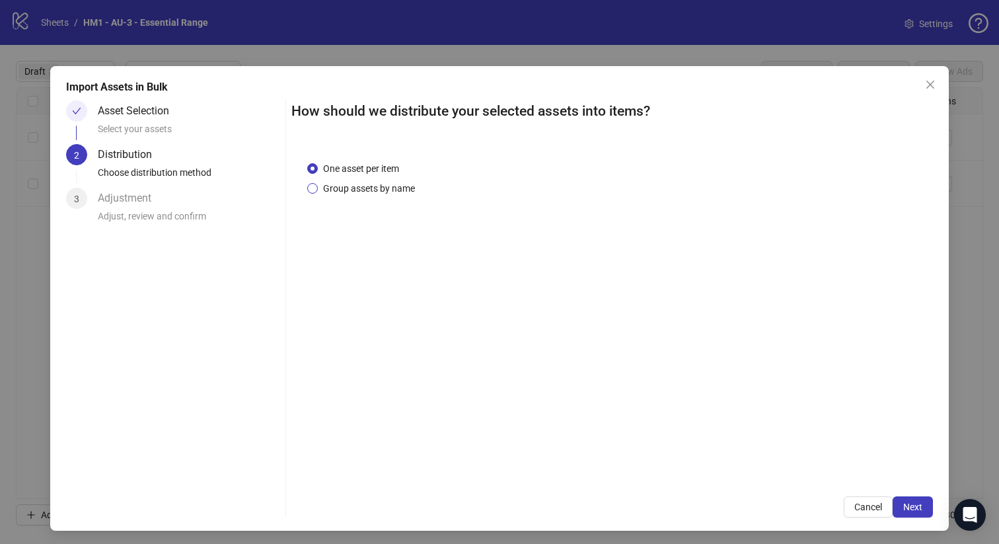
click at [398, 190] on span "Group assets by name" at bounding box center [369, 188] width 102 height 15
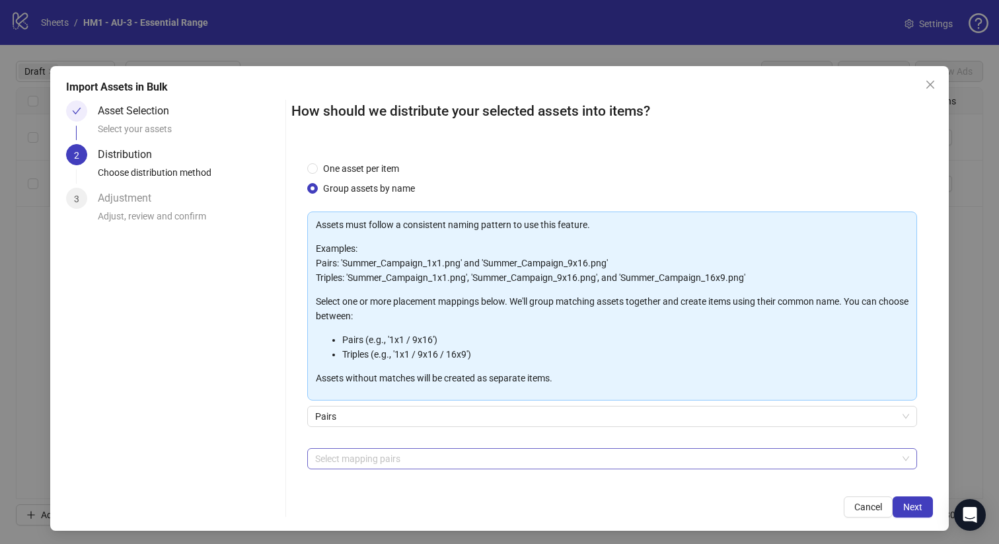
click at [388, 449] on div at bounding box center [605, 458] width 591 height 18
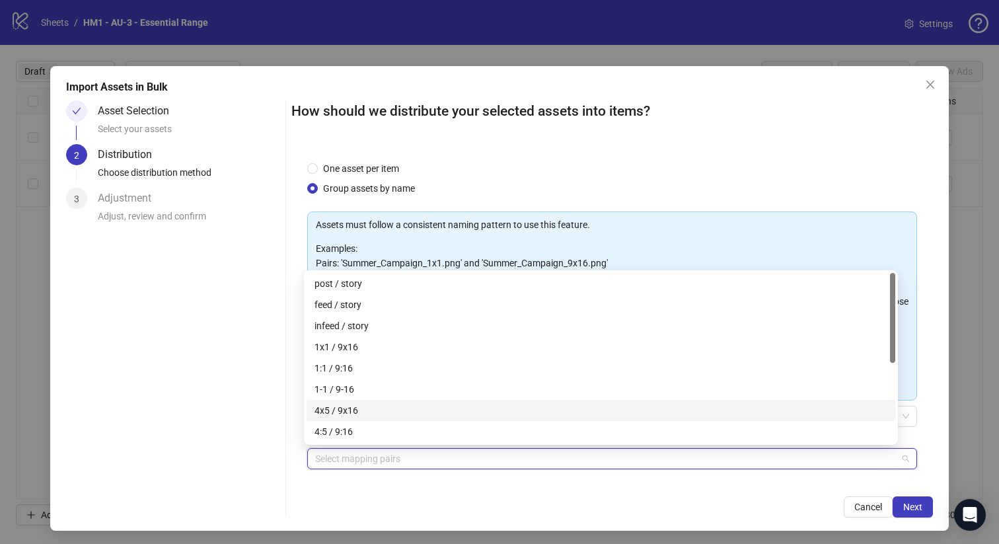
click at [381, 405] on div "4x5 / 9x16" at bounding box center [600, 410] width 573 height 15
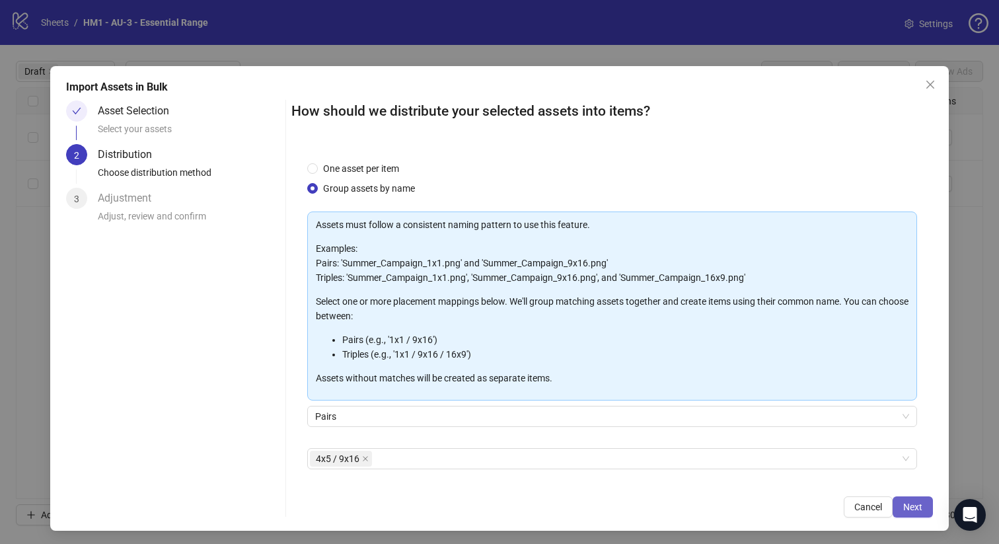
click at [903, 508] on span "Next" at bounding box center [912, 506] width 19 height 11
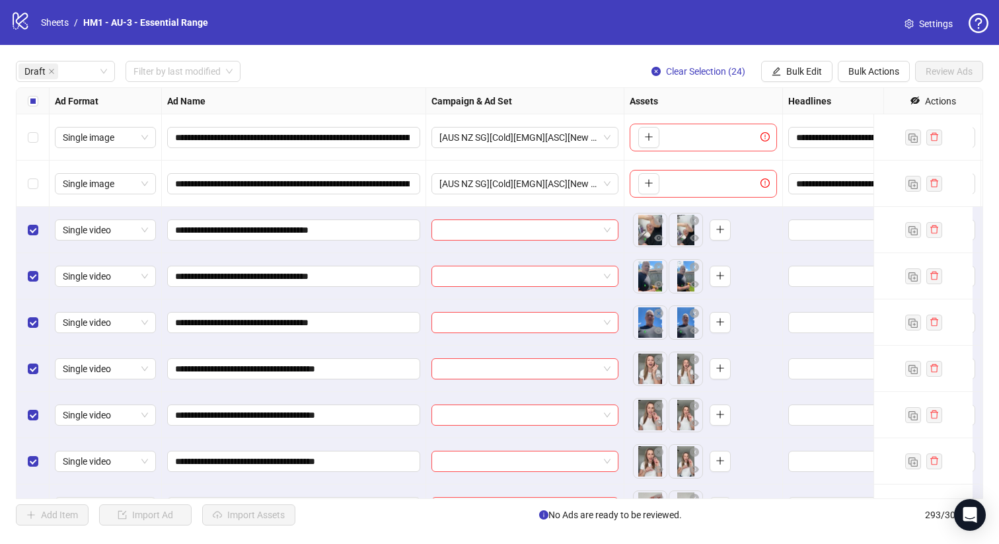
click at [25, 179] on div "Select row 2" at bounding box center [33, 184] width 33 height 46
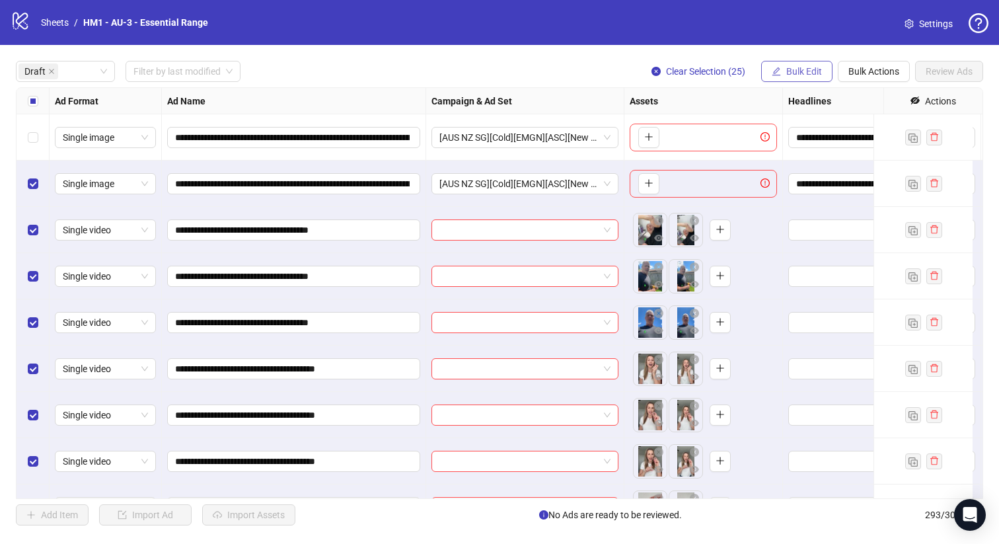
click at [784, 65] on button "Bulk Edit" at bounding box center [796, 71] width 71 height 21
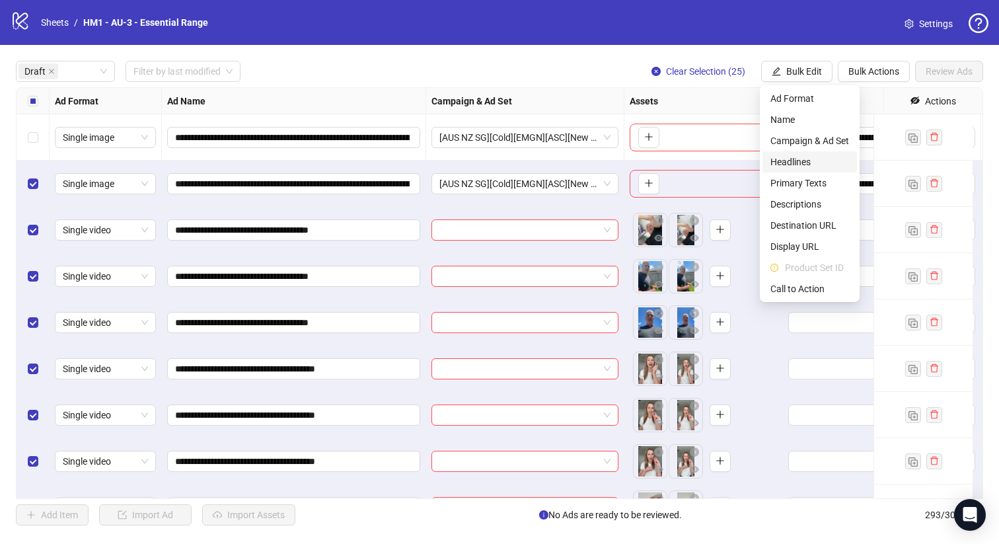
click at [810, 163] on span "Headlines" at bounding box center [809, 162] width 79 height 15
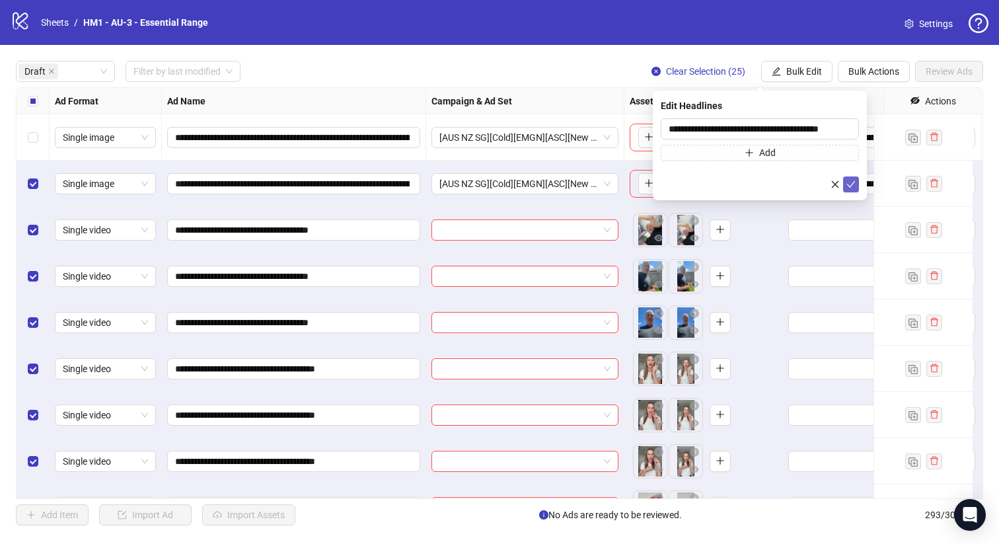
click at [851, 186] on icon "check" at bounding box center [851, 184] width 9 height 7
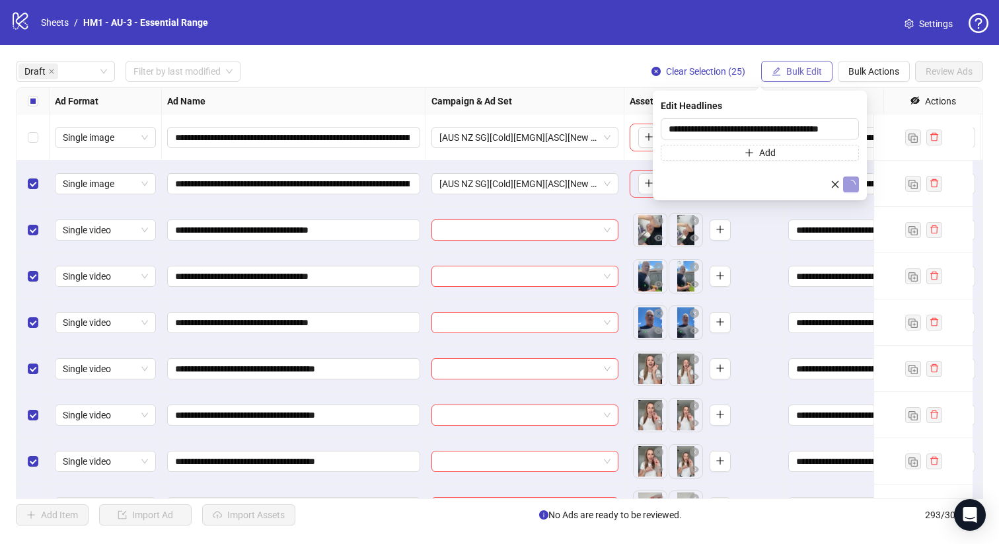
drag, startPoint x: 815, startPoint y: 65, endPoint x: 816, endPoint y: 76, distance: 10.7
click at [815, 66] on span "Bulk Edit" at bounding box center [804, 71] width 36 height 11
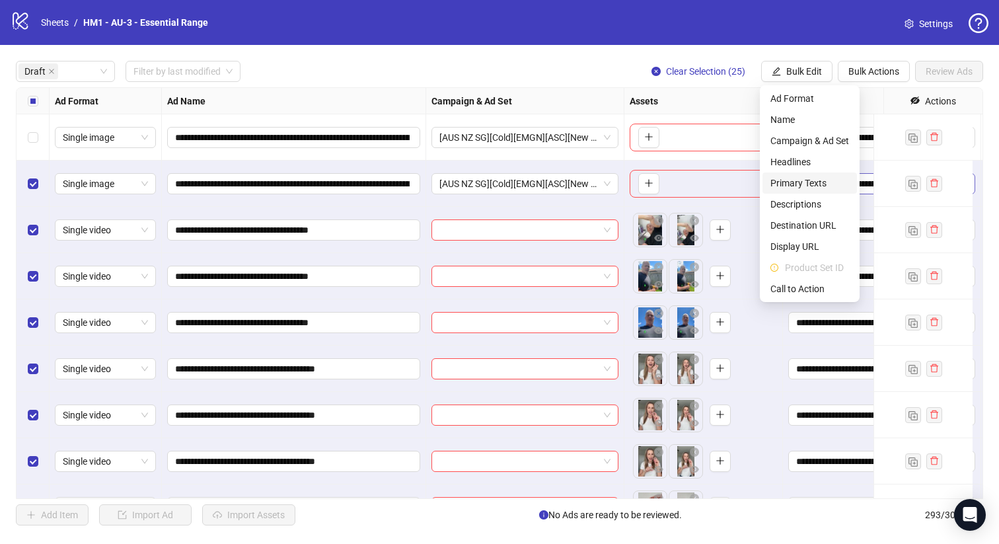
click at [832, 181] on span "Primary Texts" at bounding box center [809, 183] width 79 height 15
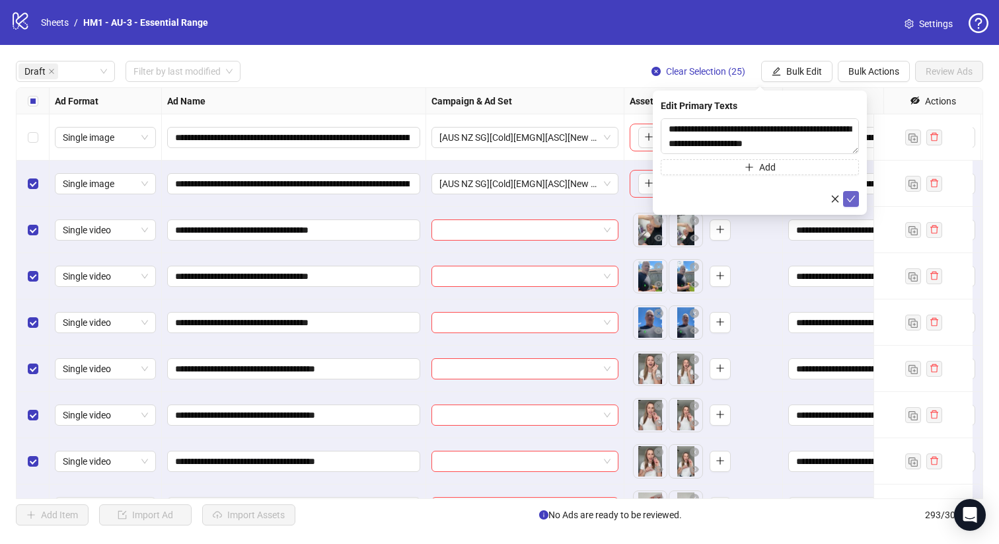
click at [855, 192] on button "submit" at bounding box center [851, 199] width 16 height 16
click at [798, 75] on span "Bulk Edit" at bounding box center [804, 71] width 36 height 11
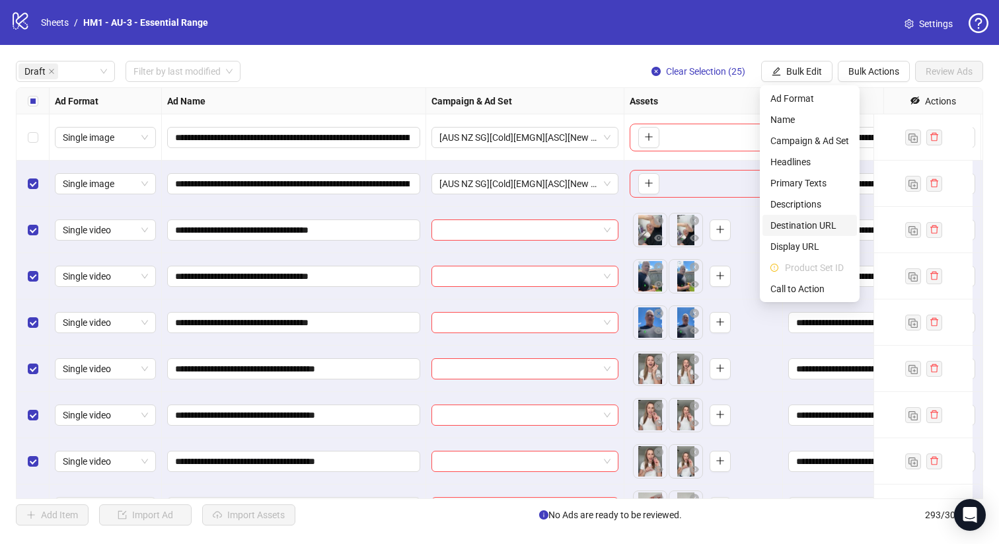
click at [828, 221] on span "Destination URL" at bounding box center [809, 225] width 79 height 15
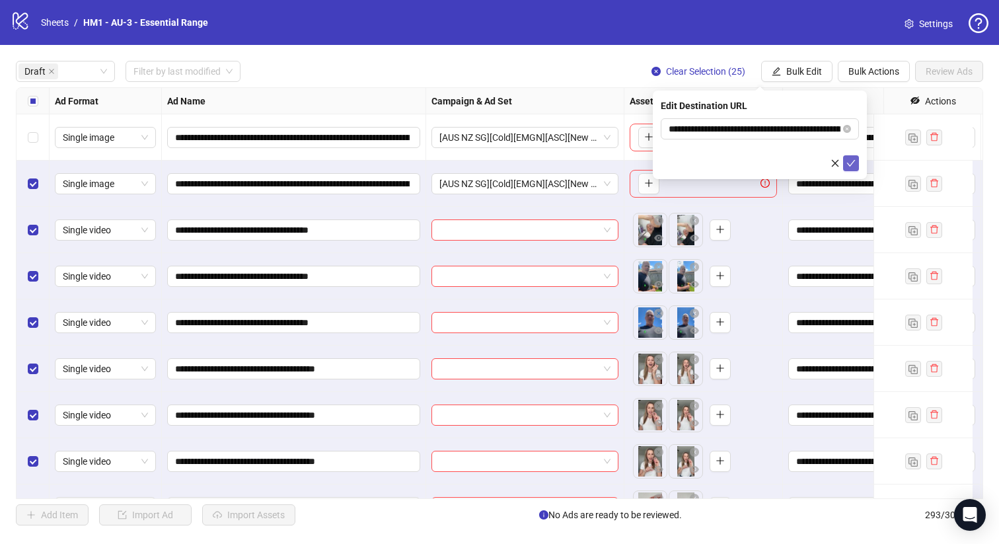
click at [852, 157] on button "submit" at bounding box center [851, 163] width 16 height 16
click at [803, 74] on span "Bulk Edit" at bounding box center [804, 71] width 36 height 11
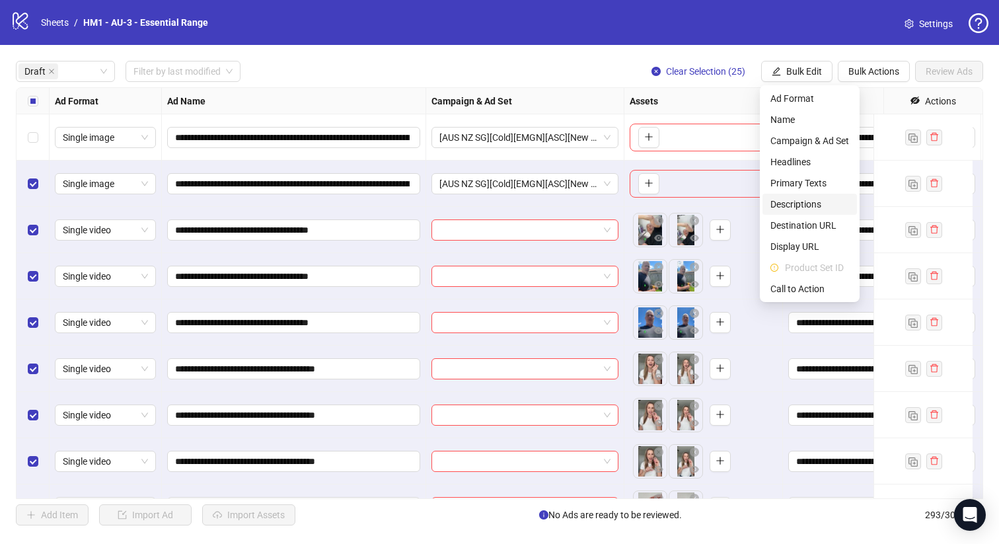
click at [825, 202] on span "Descriptions" at bounding box center [809, 204] width 79 height 15
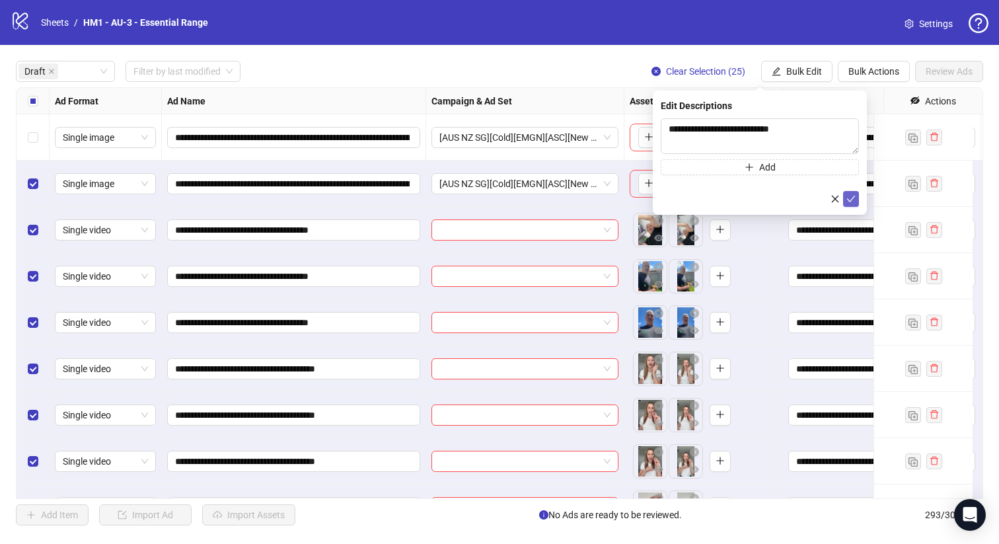
click at [849, 200] on icon "check" at bounding box center [850, 198] width 9 height 9
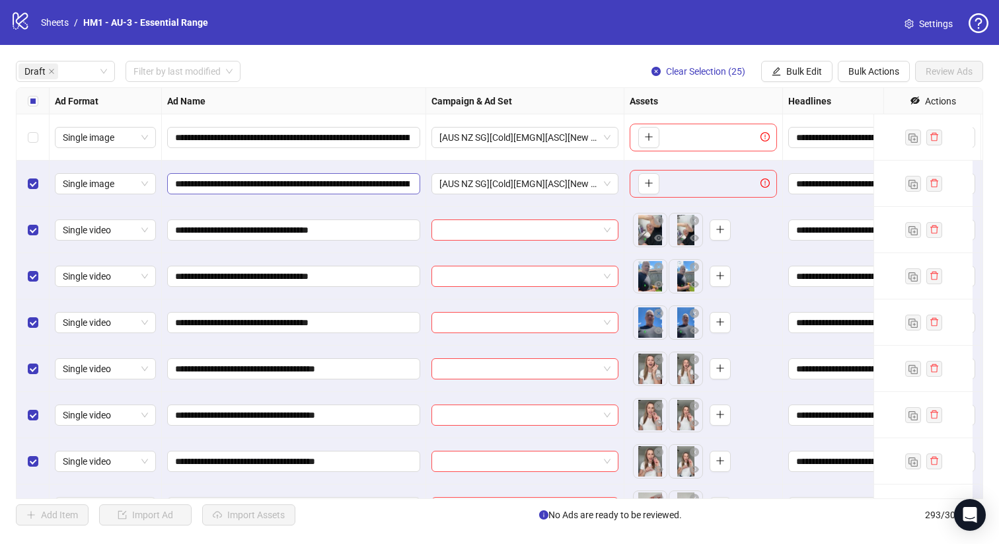
click at [237, 193] on span "**********" at bounding box center [293, 183] width 253 height 21
click at [252, 188] on input "**********" at bounding box center [292, 183] width 235 height 15
drag, startPoint x: 268, startPoint y: 189, endPoint x: 250, endPoint y: 188, distance: 17.9
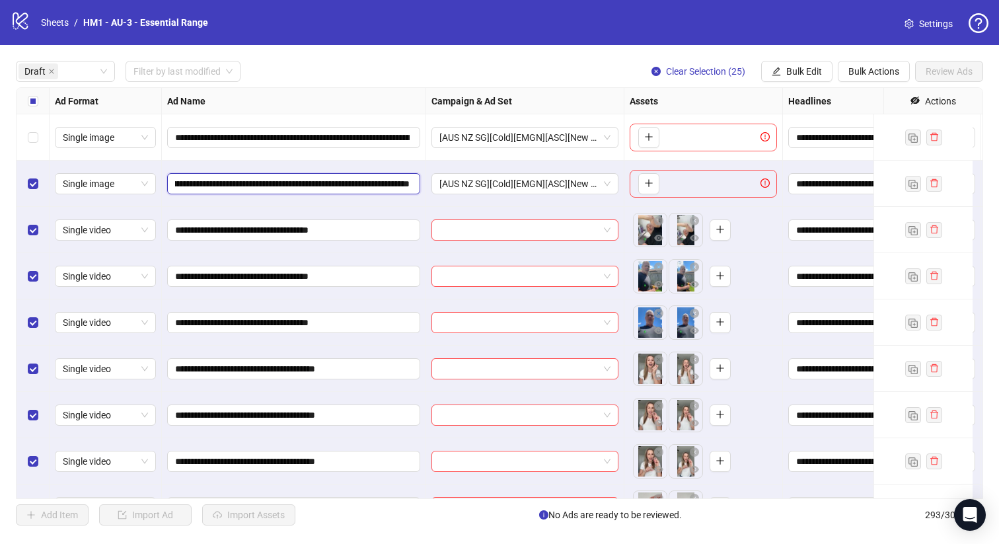
click at [247, 191] on span "**********" at bounding box center [293, 183] width 253 height 21
drag, startPoint x: 276, startPoint y: 184, endPoint x: 542, endPoint y: 184, distance: 265.6
click at [555, 88] on div "**********" at bounding box center [948, 88] width 1863 height 0
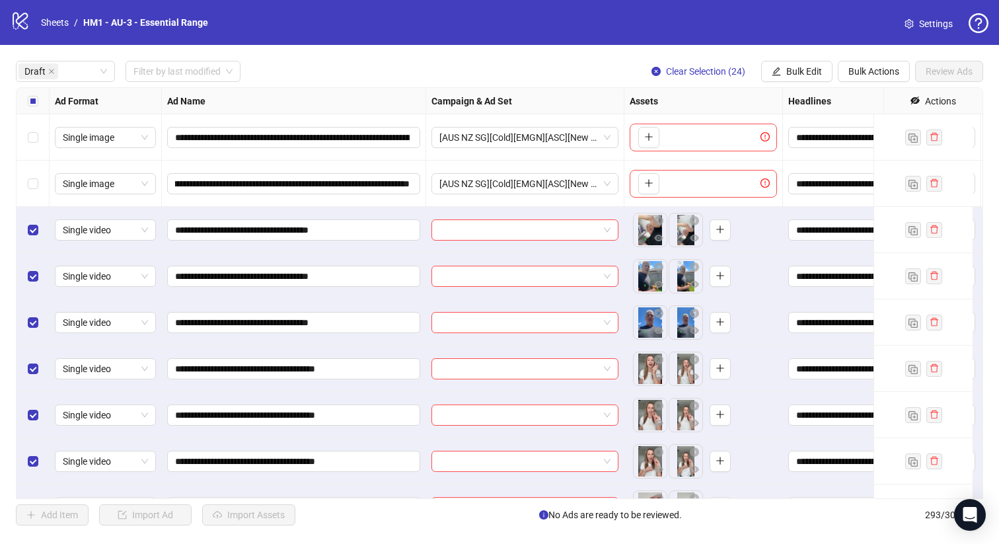
scroll to position [0, 0]
click at [799, 67] on span "Bulk Edit" at bounding box center [804, 71] width 36 height 11
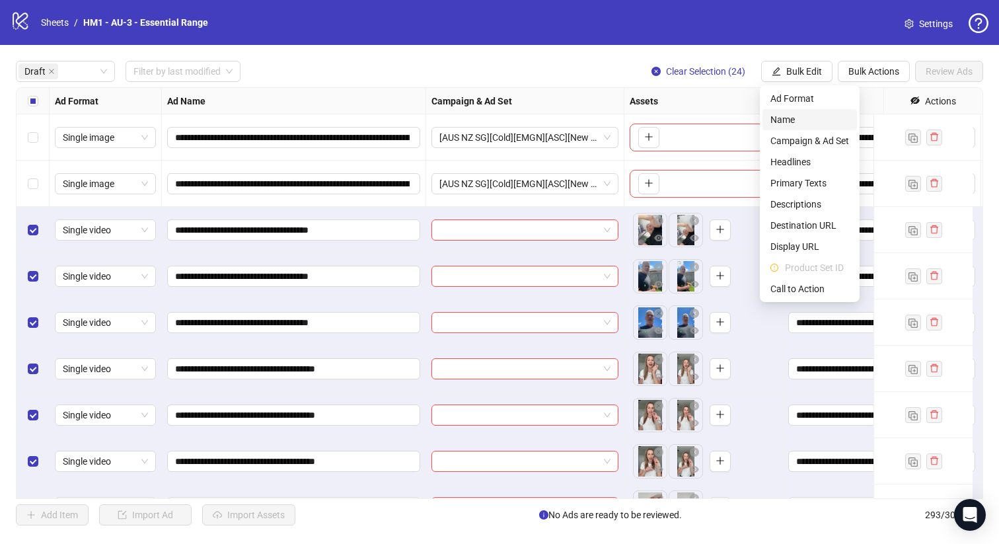
click at [801, 117] on span "Name" at bounding box center [809, 119] width 79 height 15
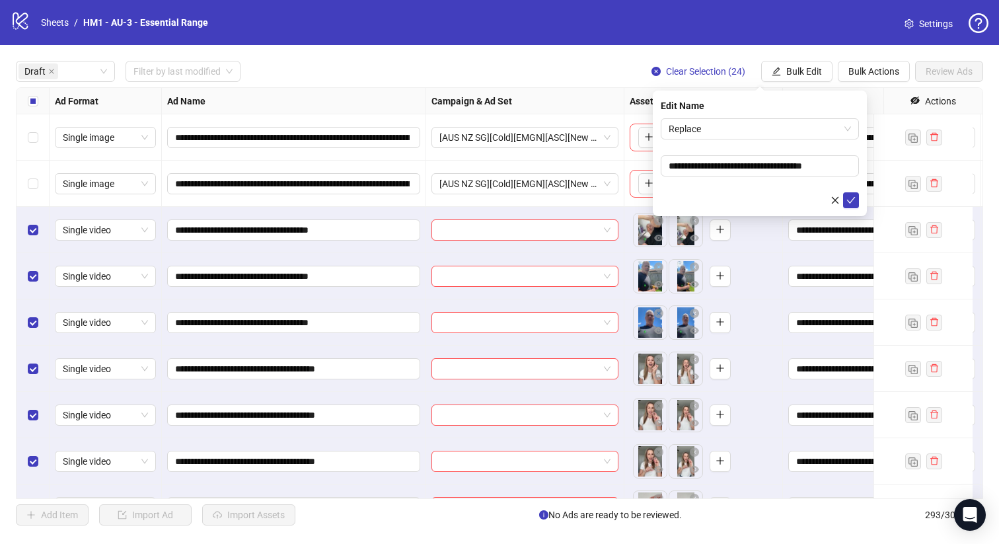
drag, startPoint x: 801, startPoint y: 117, endPoint x: 768, endPoint y: 139, distance: 39.9
click at [769, 138] on div "Replace" at bounding box center [760, 128] width 198 height 21
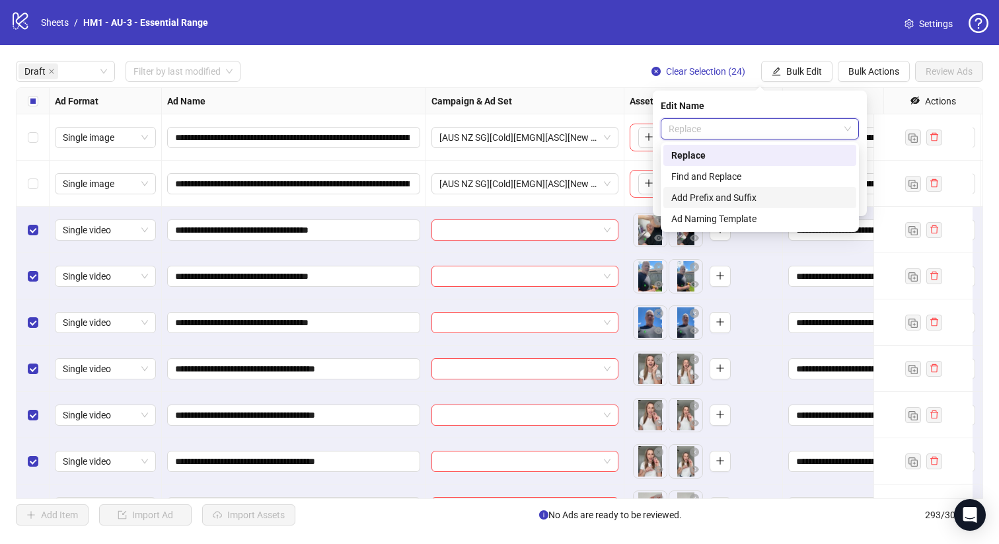
click at [768, 195] on div "Add Prefix and Suffix" at bounding box center [759, 197] width 177 height 15
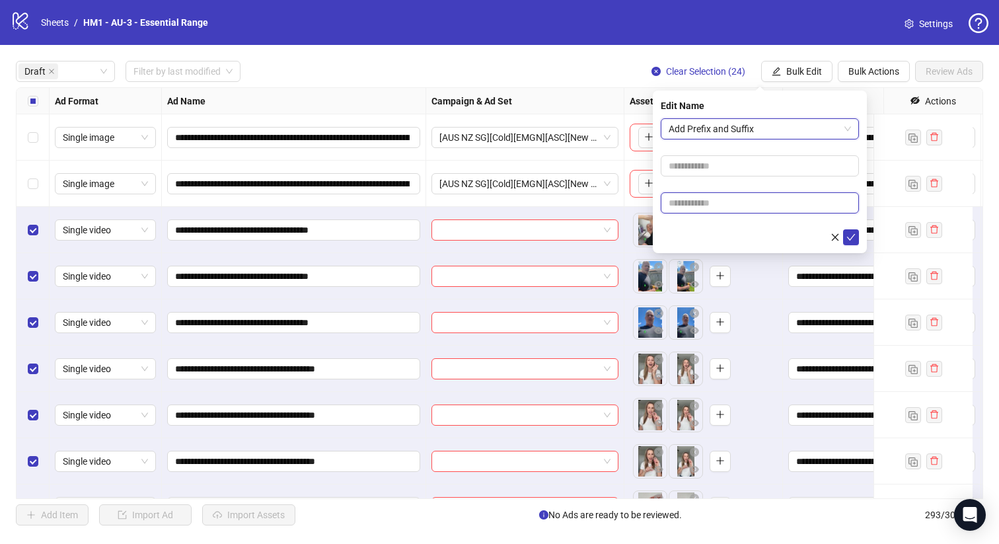
click at [759, 205] on input "text" at bounding box center [760, 202] width 198 height 21
paste input "**********"
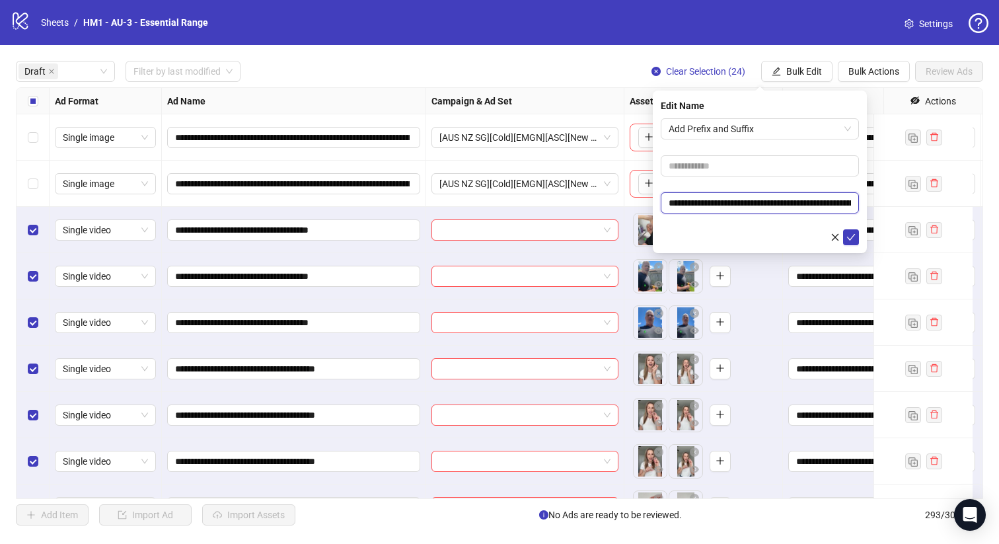
scroll to position [0, 100]
click at [791, 181] on form "**********" at bounding box center [760, 181] width 198 height 127
click at [671, 205] on input "**********" at bounding box center [760, 202] width 198 height 21
type input "**********"
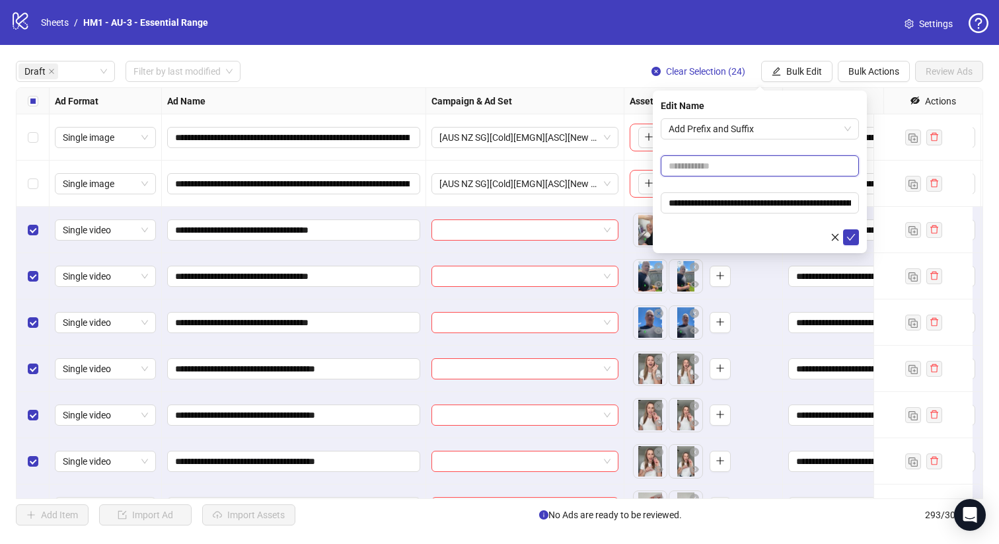
click at [697, 172] on input "text" at bounding box center [760, 165] width 198 height 21
drag, startPoint x: 693, startPoint y: 165, endPoint x: 860, endPoint y: 165, distance: 167.2
click at [860, 165] on div "**********" at bounding box center [760, 172] width 214 height 163
drag, startPoint x: 754, startPoint y: 168, endPoint x: 727, endPoint y: 170, distance: 27.1
click at [727, 170] on input "**********" at bounding box center [760, 165] width 198 height 21
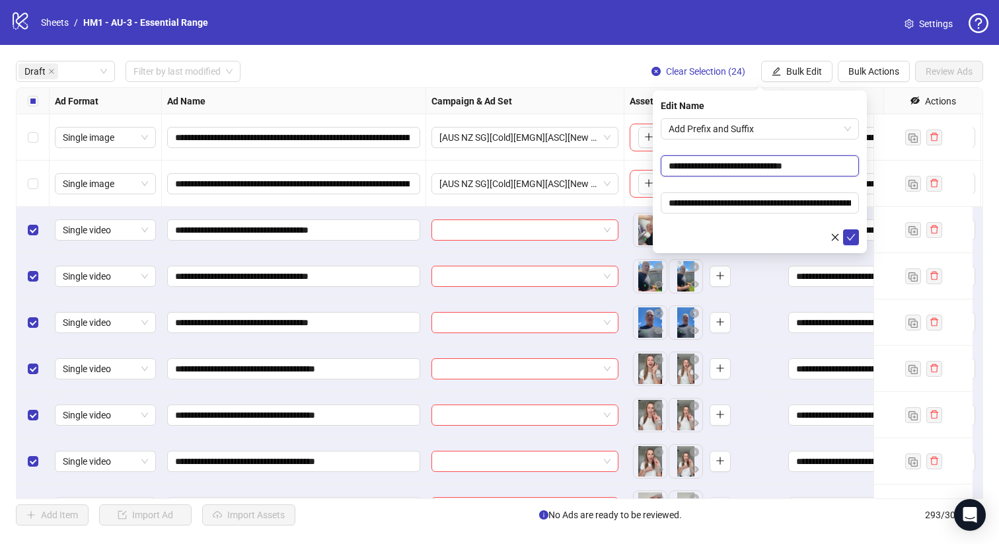
drag, startPoint x: 817, startPoint y: 170, endPoint x: 825, endPoint y: 174, distance: 9.2
click at [818, 170] on input "**********" at bounding box center [760, 165] width 198 height 21
type input "**********"
click at [851, 234] on icon "check" at bounding box center [850, 237] width 9 height 9
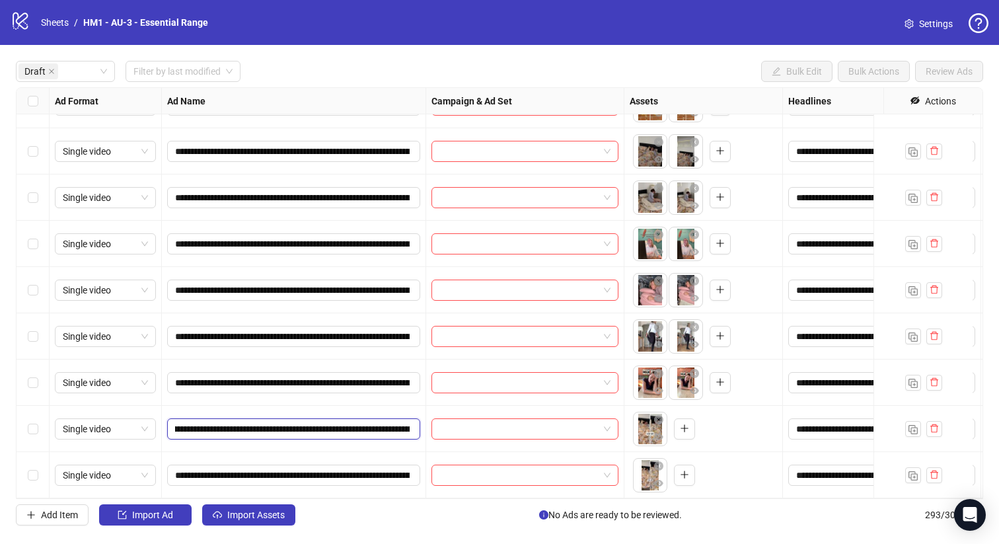
scroll to position [0, 209]
drag, startPoint x: 328, startPoint y: 418, endPoint x: 240, endPoint y: 415, distance: 87.3
click at [240, 422] on input "**********" at bounding box center [292, 429] width 235 height 15
click at [685, 423] on icon "plus" at bounding box center [684, 427] width 9 height 9
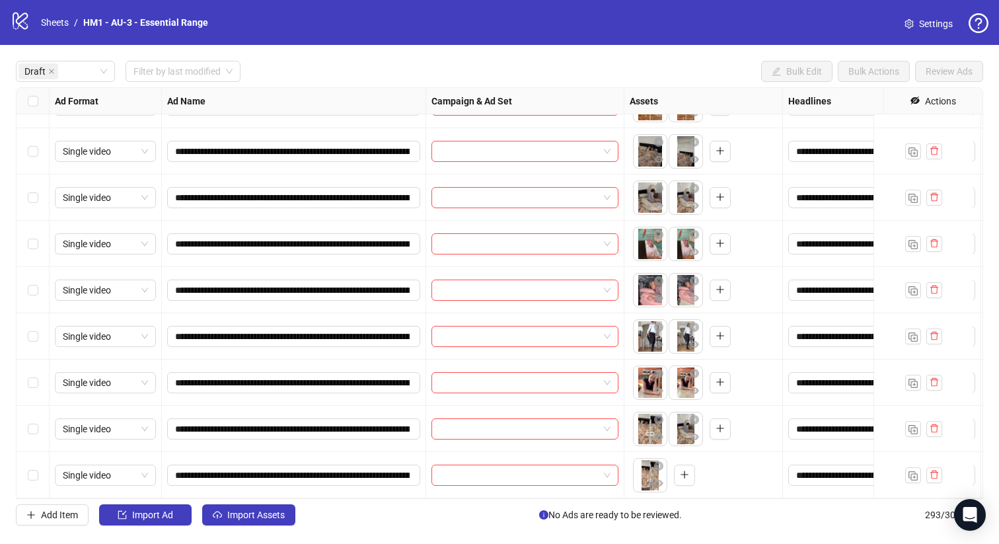
click at [24, 469] on div "Select row 26" at bounding box center [33, 475] width 33 height 46
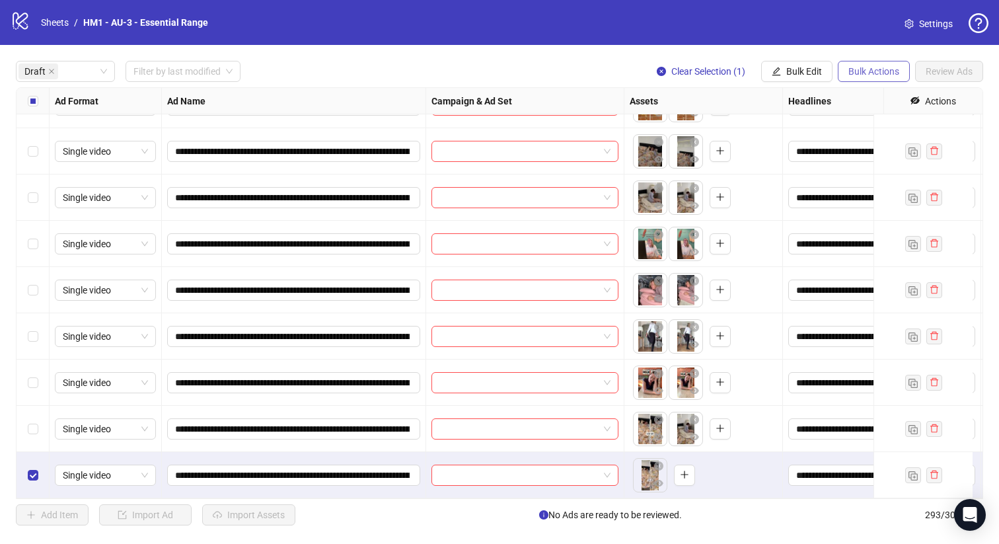
click at [877, 82] on div "**********" at bounding box center [499, 293] width 999 height 496
click at [874, 79] on button "Bulk Actions" at bounding box center [874, 71] width 72 height 21
click at [864, 98] on span "Delete" at bounding box center [892, 98] width 91 height 15
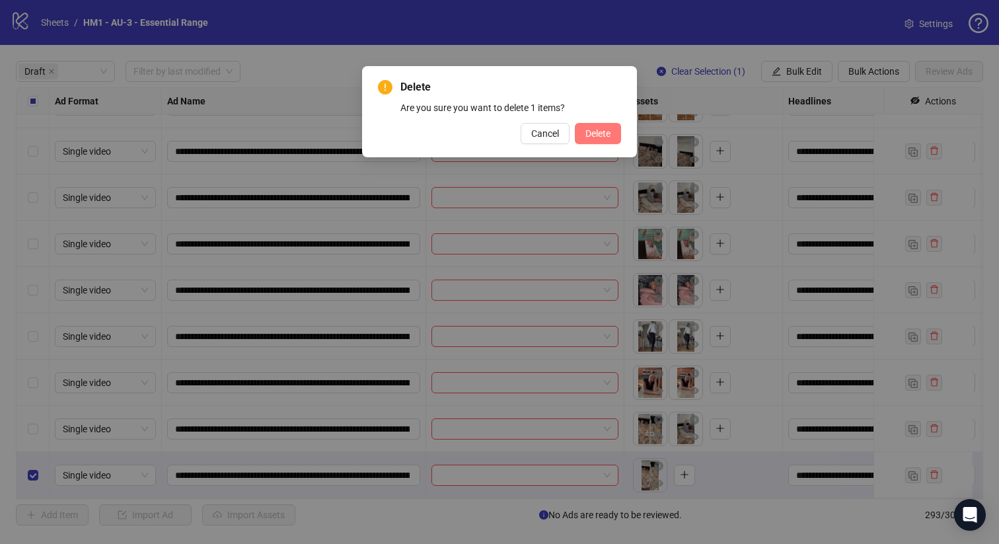
click at [591, 141] on button "Delete" at bounding box center [598, 133] width 46 height 21
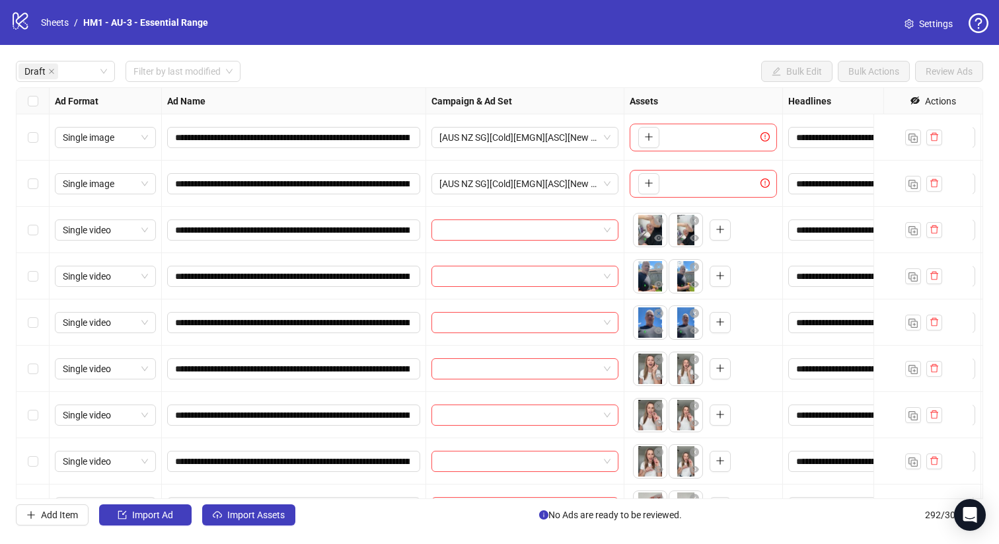
drag, startPoint x: 52, startPoint y: 341, endPoint x: 41, endPoint y: 327, distance: 17.9
click at [53, 341] on div "Single video" at bounding box center [106, 322] width 112 height 46
click at [32, 297] on div "Select row 4" at bounding box center [33, 276] width 33 height 46
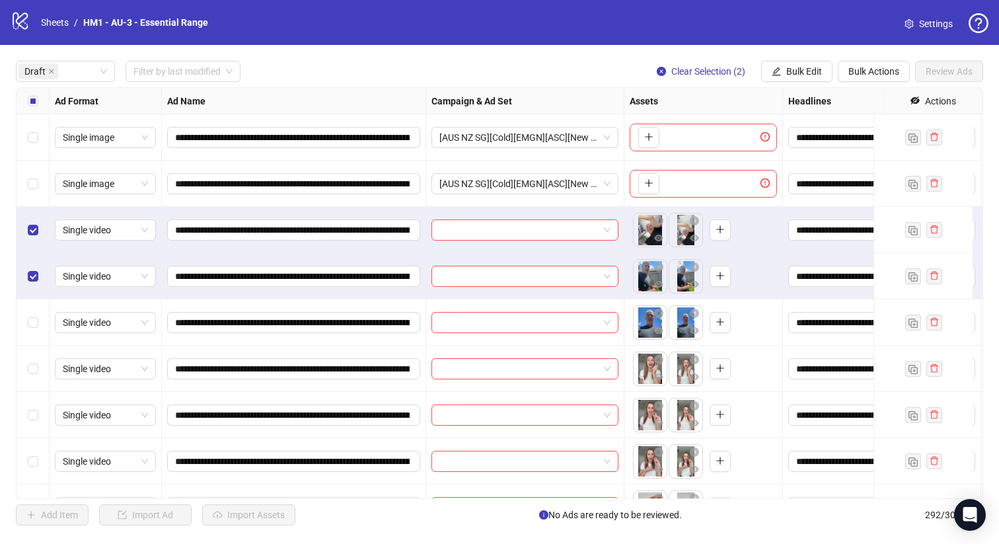
click at [15, 338] on div "**********" at bounding box center [499, 293] width 999 height 496
click at [34, 331] on div "Select row 5" at bounding box center [33, 322] width 33 height 46
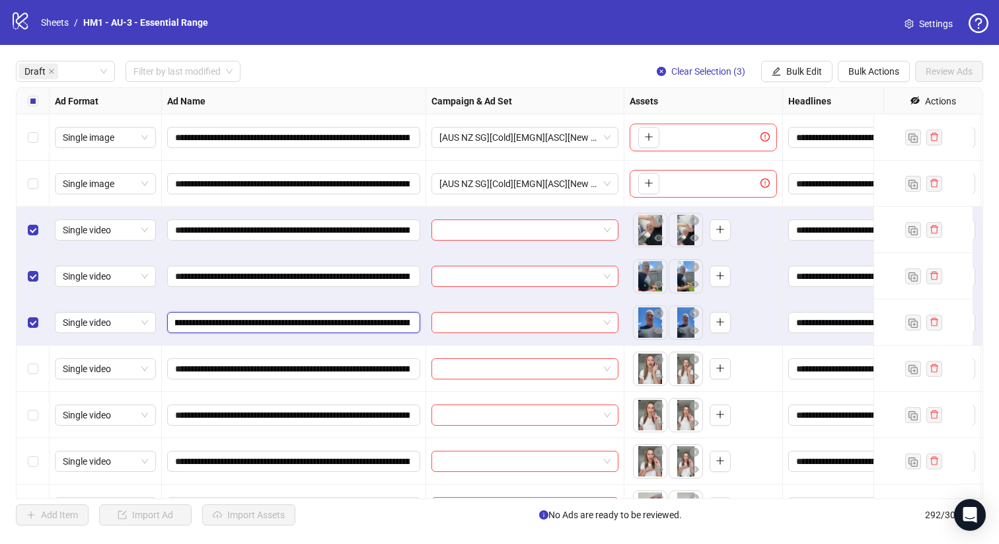
scroll to position [0, 161]
click at [332, 327] on input "**********" at bounding box center [292, 322] width 235 height 15
click at [790, 69] on span "Bulk Edit" at bounding box center [804, 71] width 36 height 11
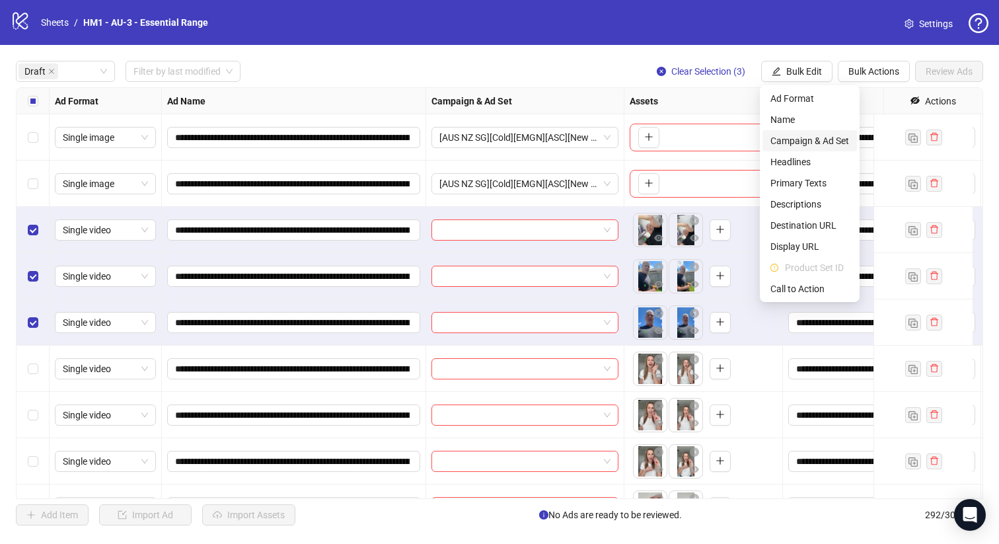
click at [803, 139] on span "Campaign & Ad Set" at bounding box center [809, 140] width 79 height 15
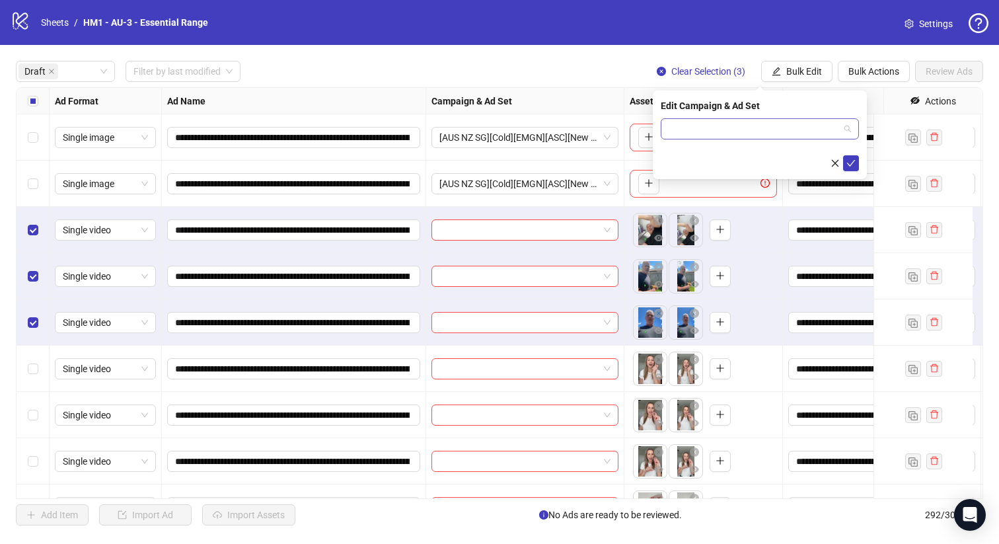
click at [778, 127] on input "search" at bounding box center [754, 129] width 170 height 20
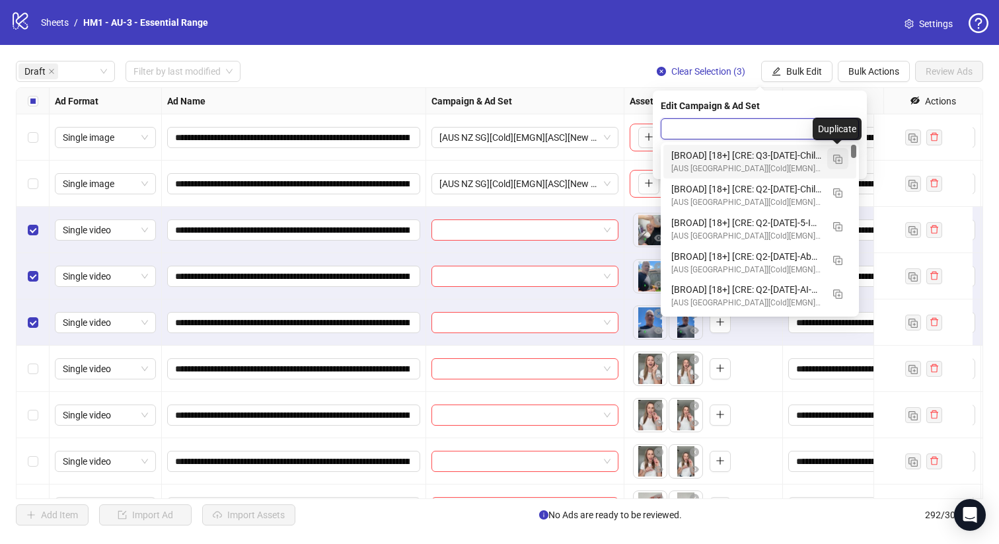
click at [834, 155] on img "button" at bounding box center [837, 159] width 9 height 9
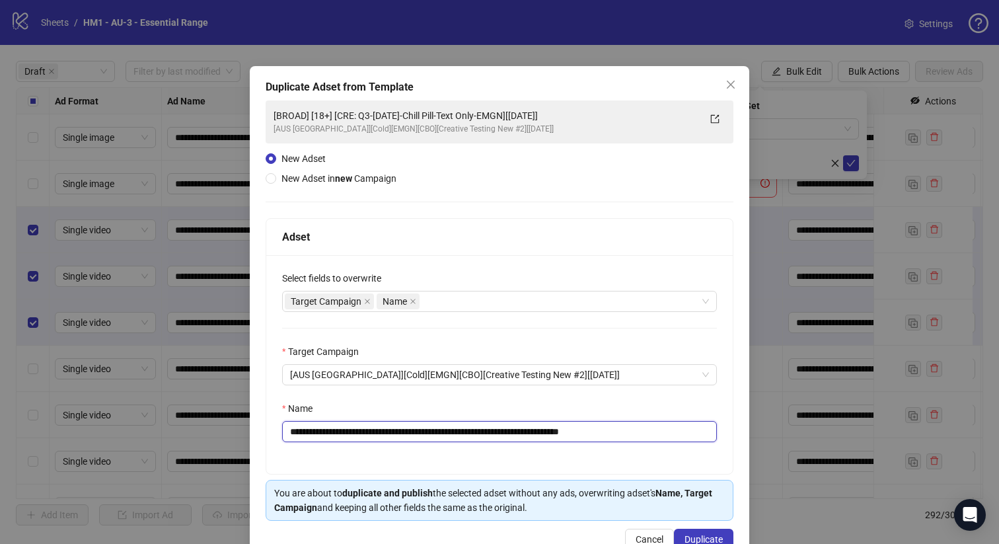
drag, startPoint x: 544, startPoint y: 433, endPoint x: 372, endPoint y: 435, distance: 171.8
click at [372, 435] on input "**********" at bounding box center [499, 431] width 435 height 21
paste input "text"
click at [320, 431] on input "**********" at bounding box center [499, 431] width 435 height 21
click at [324, 435] on input "**********" at bounding box center [499, 431] width 435 height 21
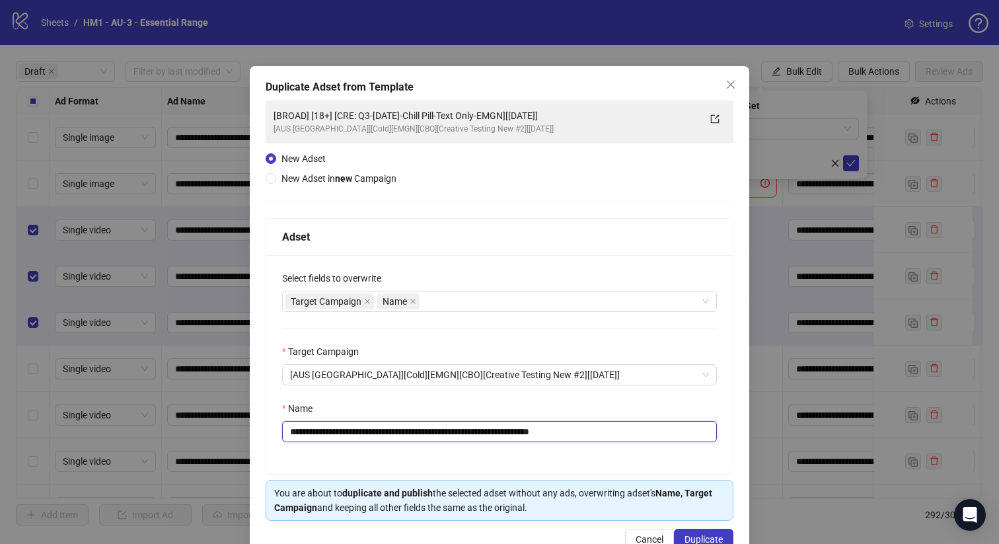
type input "**********"
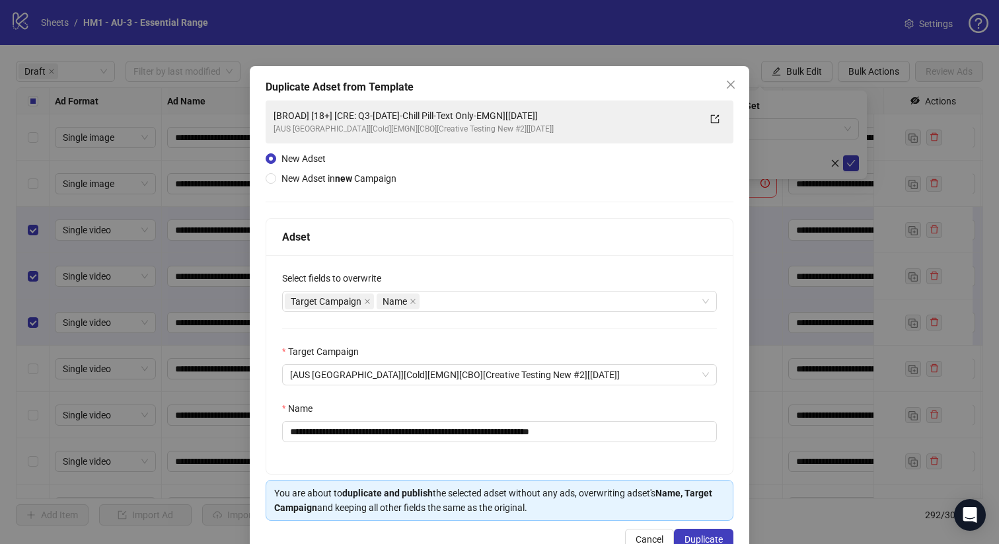
click at [548, 457] on div "**********" at bounding box center [499, 364] width 466 height 219
click at [700, 527] on div "**********" at bounding box center [499, 314] width 499 height 497
click at [699, 535] on span "Duplicate" at bounding box center [703, 539] width 38 height 11
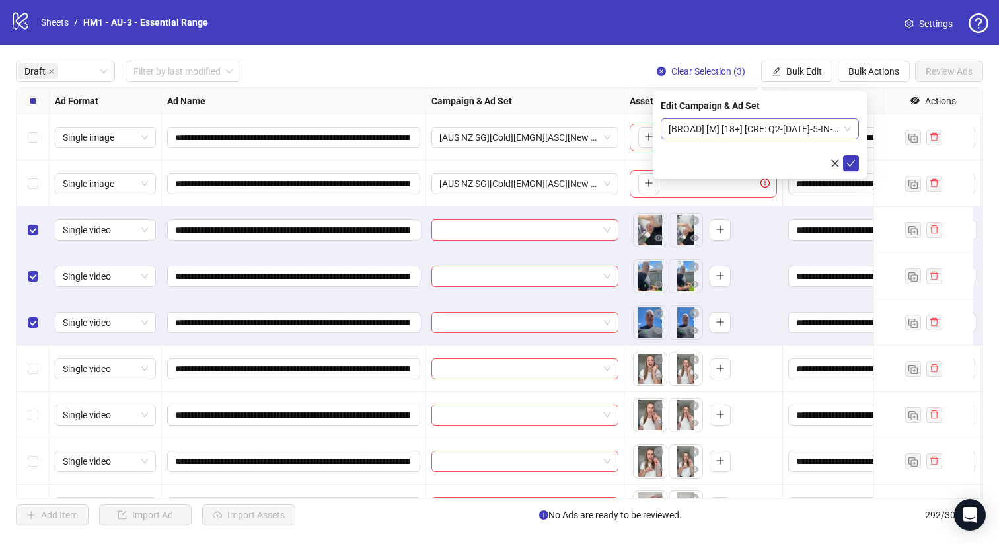
click at [778, 127] on span "[BROAD] [M] [18+] [CRE: Q2-05-MAY-2025-5-IN-1- 50+ MAN-EMGN[13 Aug 2025]" at bounding box center [760, 129] width 182 height 20
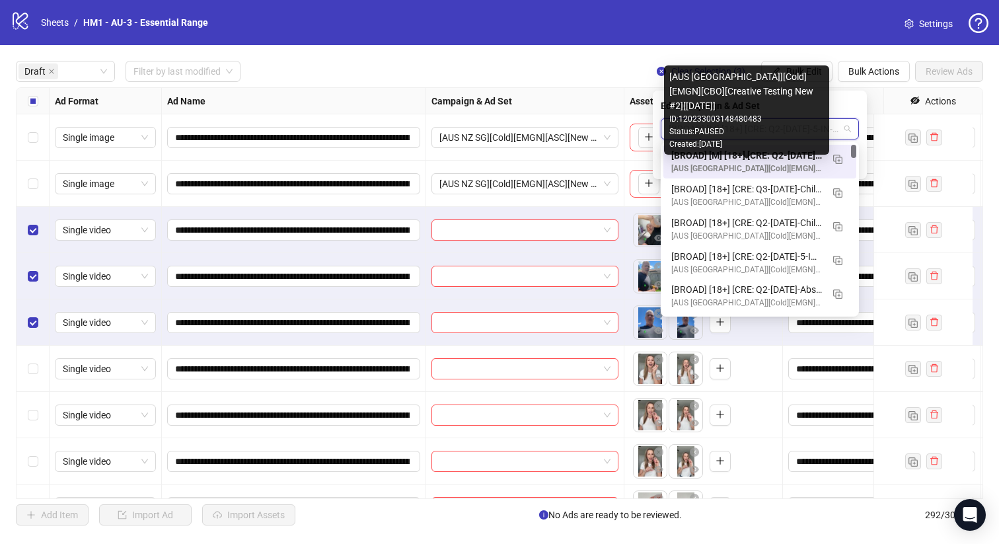
click at [771, 159] on div "[BROAD] [M] [18+] [CRE: Q2-05-MAY-2025-5-IN-1- 50+ MAN-EMGN[13 Aug 2025]" at bounding box center [746, 155] width 151 height 15
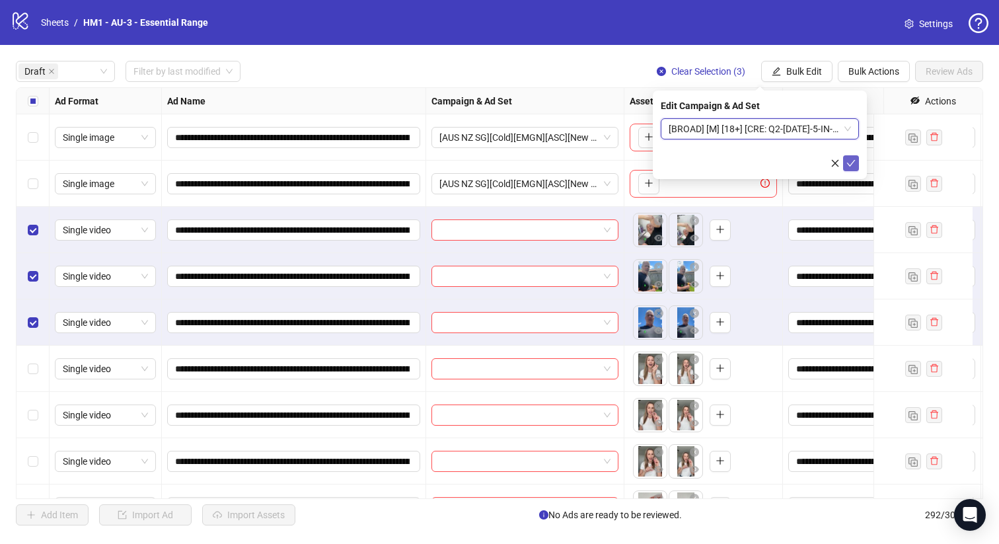
click at [854, 160] on icon "check" at bounding box center [850, 163] width 9 height 9
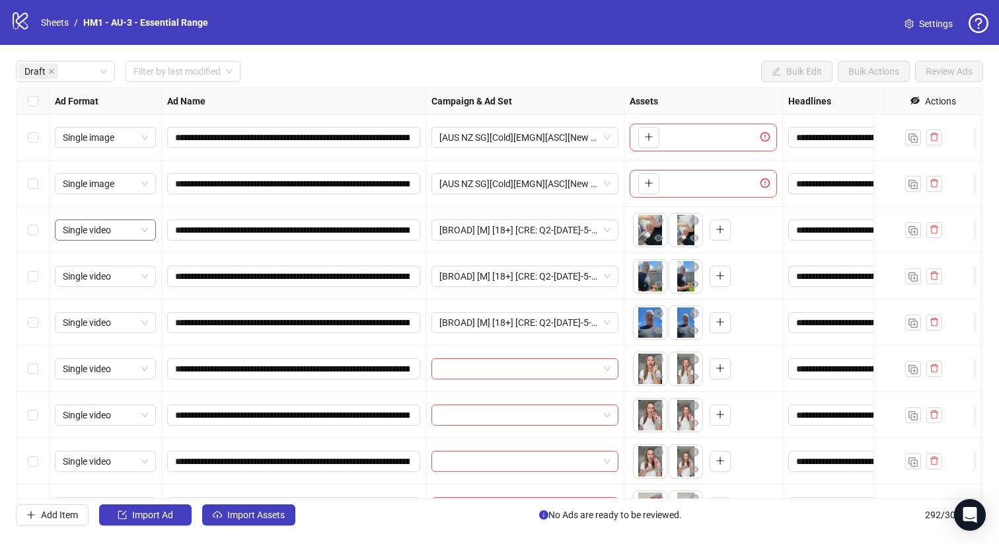
scroll to position [104, 0]
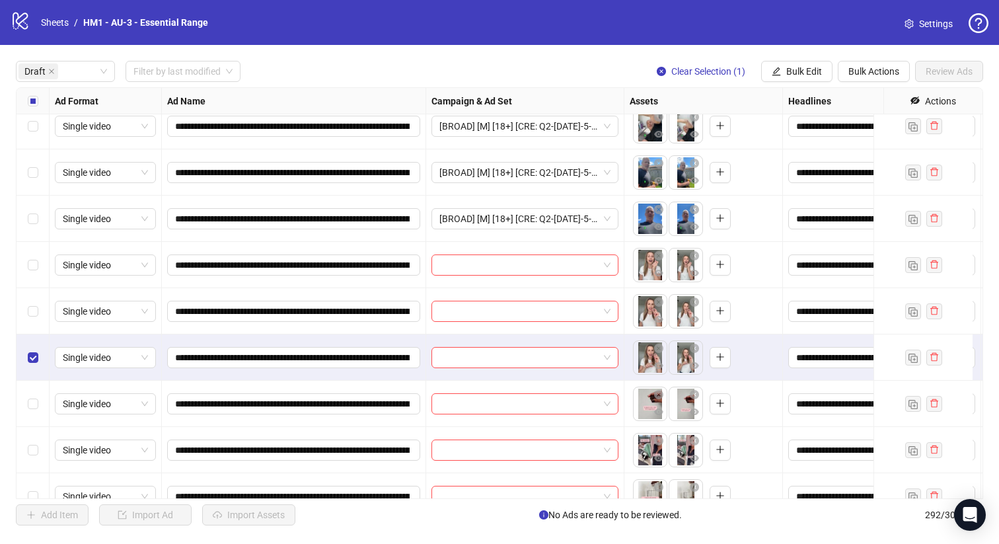
click at [23, 301] on div "Select row 7" at bounding box center [33, 311] width 33 height 46
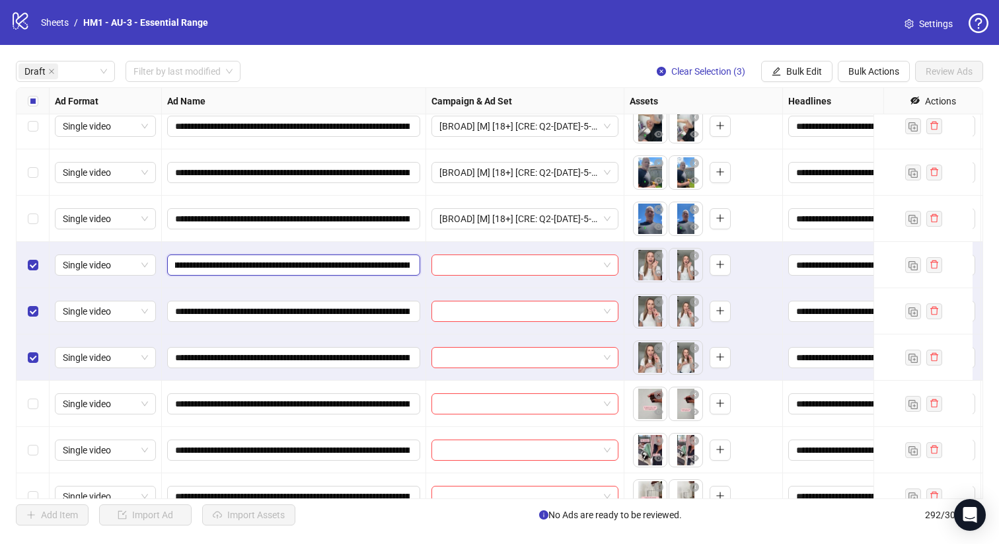
scroll to position [0, 212]
drag, startPoint x: 328, startPoint y: 266, endPoint x: 299, endPoint y: 258, distance: 30.0
click at [299, 258] on input "**********" at bounding box center [292, 265] width 235 height 15
click at [821, 61] on button "Bulk Edit" at bounding box center [796, 71] width 71 height 21
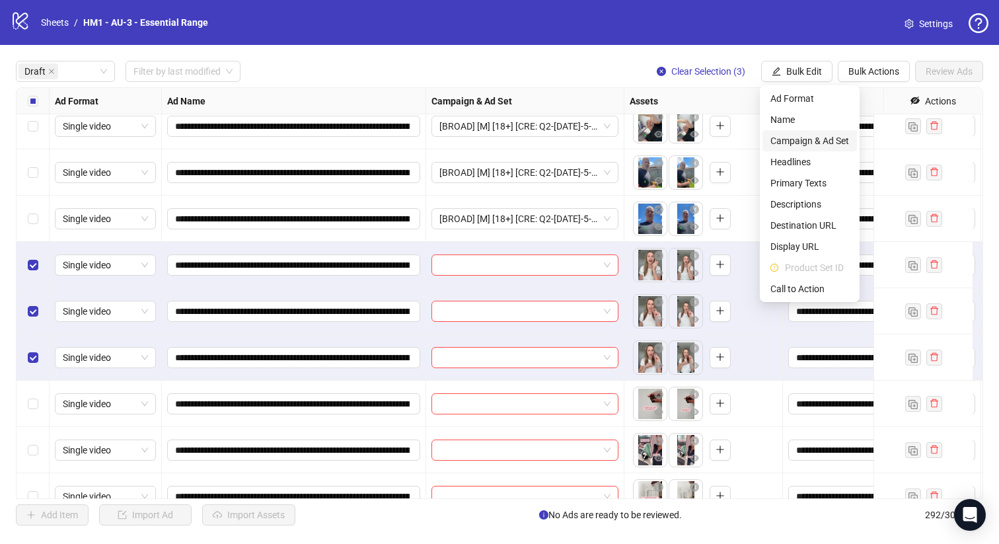
click at [801, 147] on span "Campaign & Ad Set" at bounding box center [809, 140] width 79 height 15
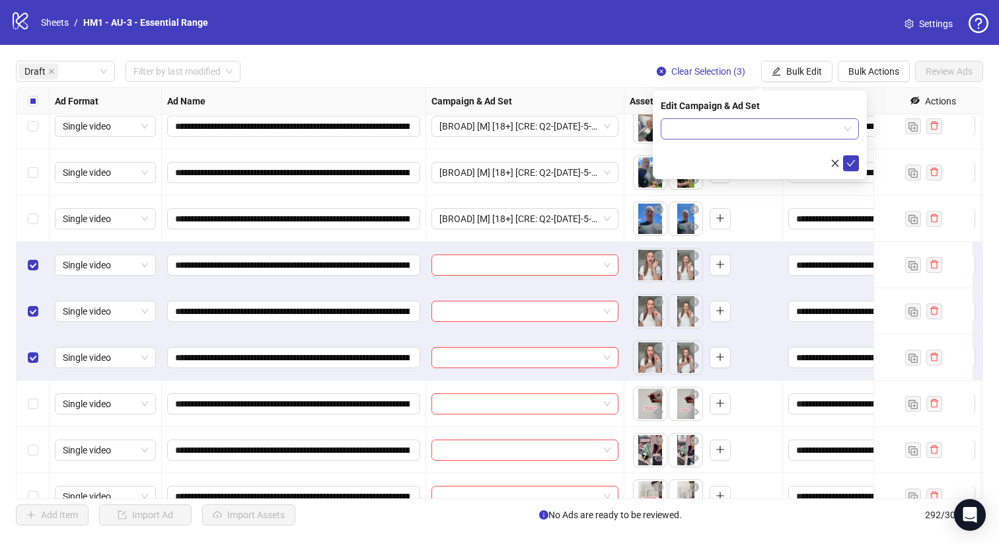
click at [768, 122] on input "search" at bounding box center [754, 129] width 170 height 20
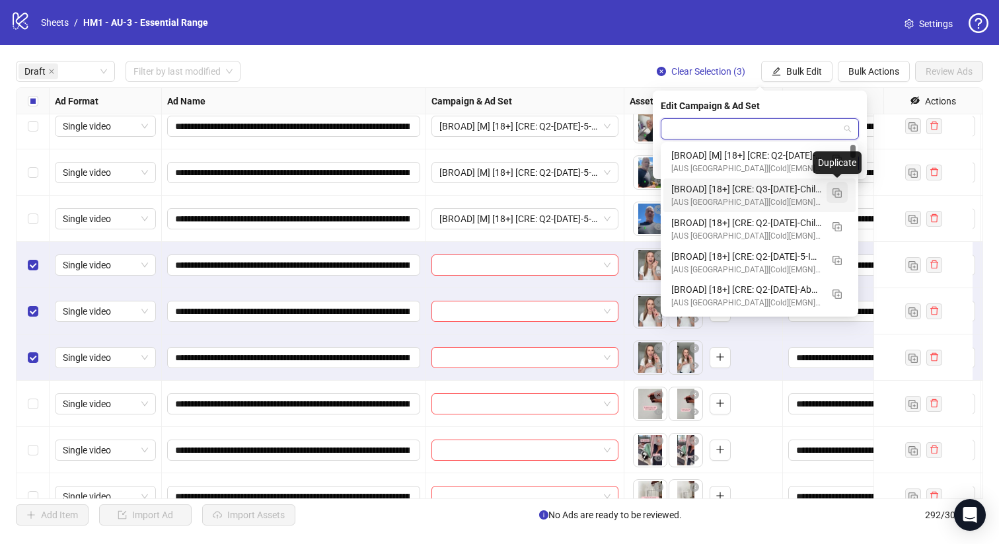
click at [835, 190] on img "button" at bounding box center [836, 192] width 9 height 9
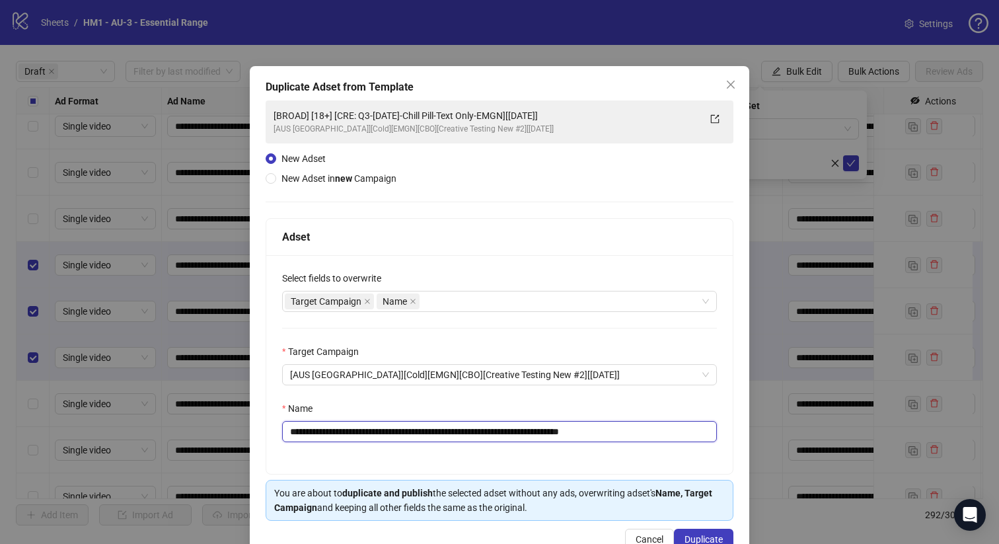
drag, startPoint x: 540, startPoint y: 433, endPoint x: 375, endPoint y: 435, distance: 165.2
click at [375, 435] on input "**********" at bounding box center [499, 431] width 435 height 21
drag, startPoint x: 374, startPoint y: 432, endPoint x: 540, endPoint y: 425, distance: 166.0
click at [540, 425] on input "**********" at bounding box center [499, 431] width 435 height 21
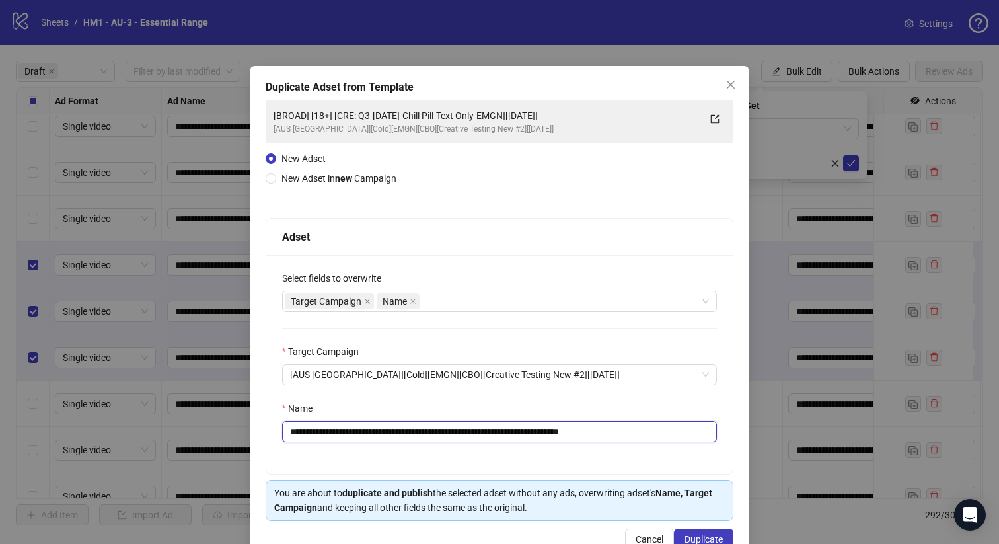
paste input "text"
type input "**********"
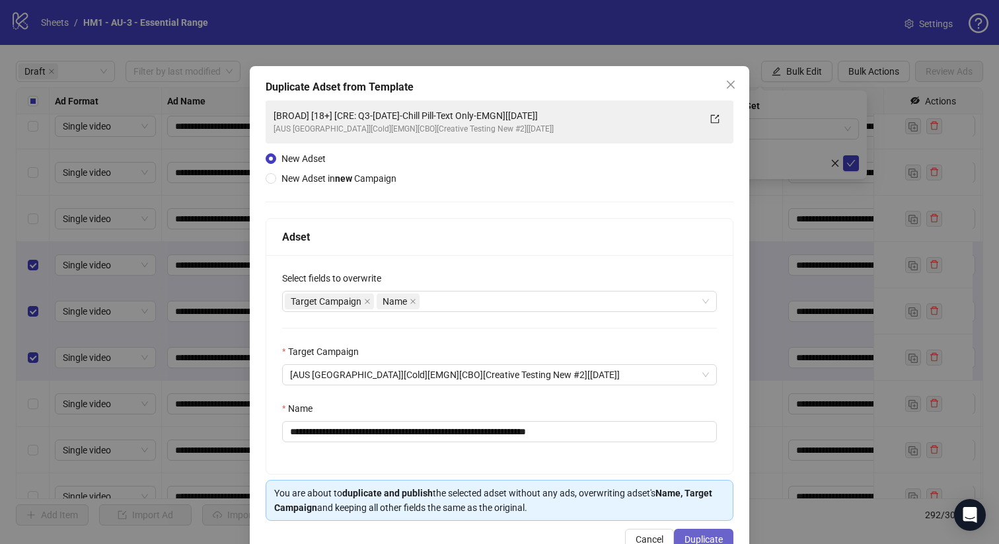
click at [711, 533] on button "Duplicate" at bounding box center [703, 539] width 59 height 21
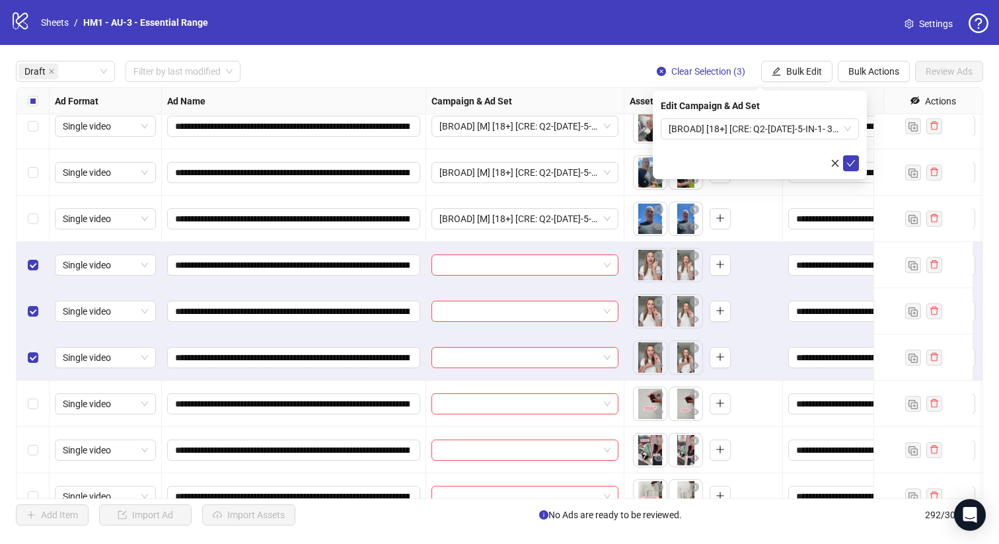
click at [752, 116] on div "Edit Campaign & Ad Set [BROAD] [18+] [CRE: Q2-05-MAY-2025-5-IN-1- 30+ WOMAN-EMG…" at bounding box center [760, 135] width 214 height 89
click at [751, 115] on div "Edit Campaign & Ad Set [BROAD] [18+] [CRE: Q2-05-MAY-2025-5-IN-1- 30+ WOMAN-EMG…" at bounding box center [760, 135] width 214 height 89
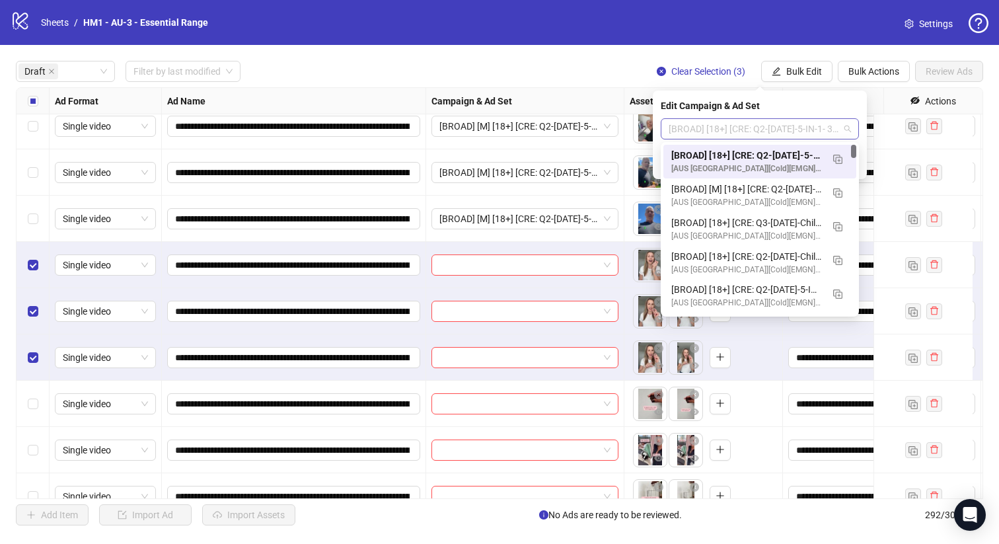
click at [753, 121] on span "[BROAD] [18+] [CRE: Q2-05-MAY-2025-5-IN-1- 30+ WOMAN-EMGN][13 Aug 2025]" at bounding box center [760, 129] width 182 height 20
click at [754, 151] on div "[BROAD] [18+] [CRE: Q2-05-MAY-2025-5-IN-1- 30+ WOMAN-EMGN][13 Aug 2025]" at bounding box center [746, 155] width 151 height 15
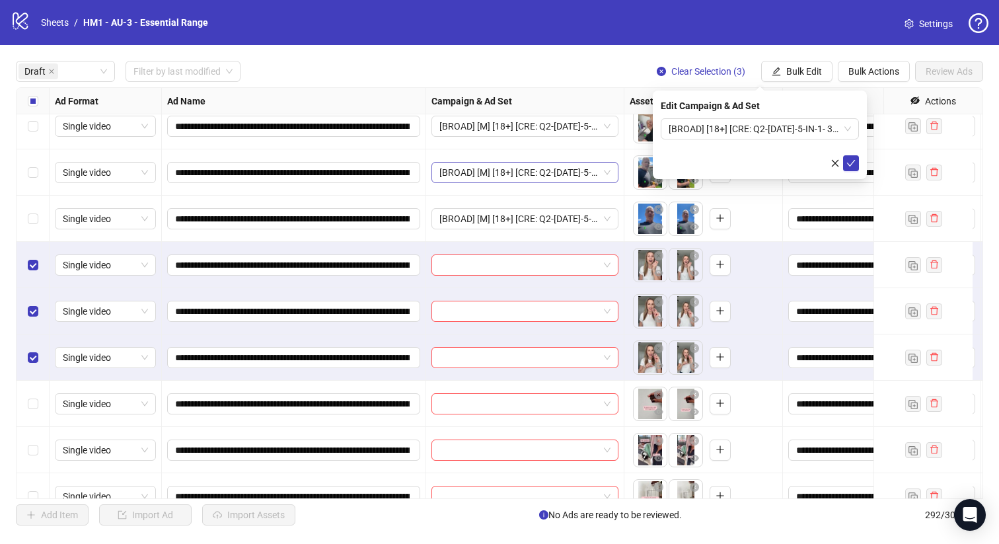
drag, startPoint x: 853, startPoint y: 164, endPoint x: 608, endPoint y: 172, distance: 244.6
click at [854, 164] on icon "check" at bounding box center [850, 163] width 9 height 9
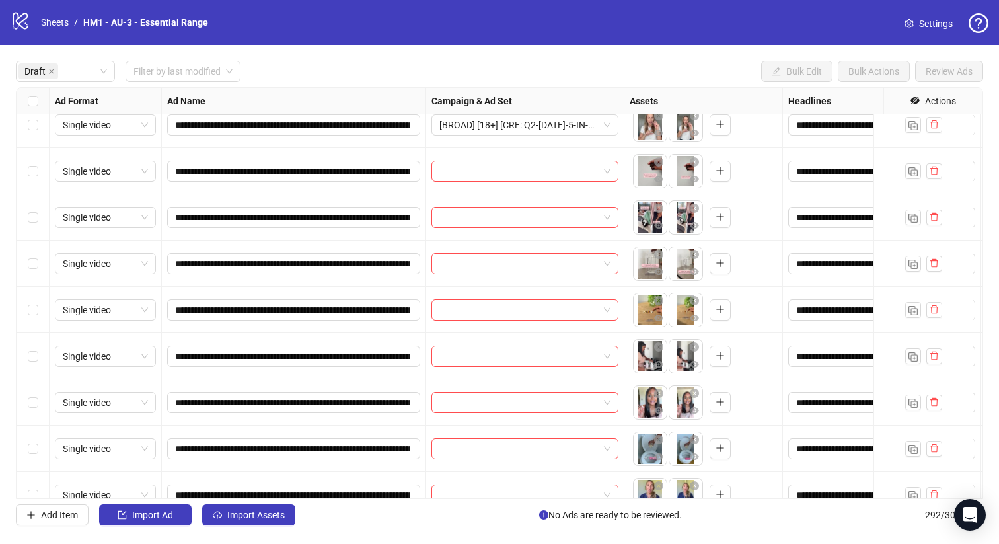
scroll to position [334, 0]
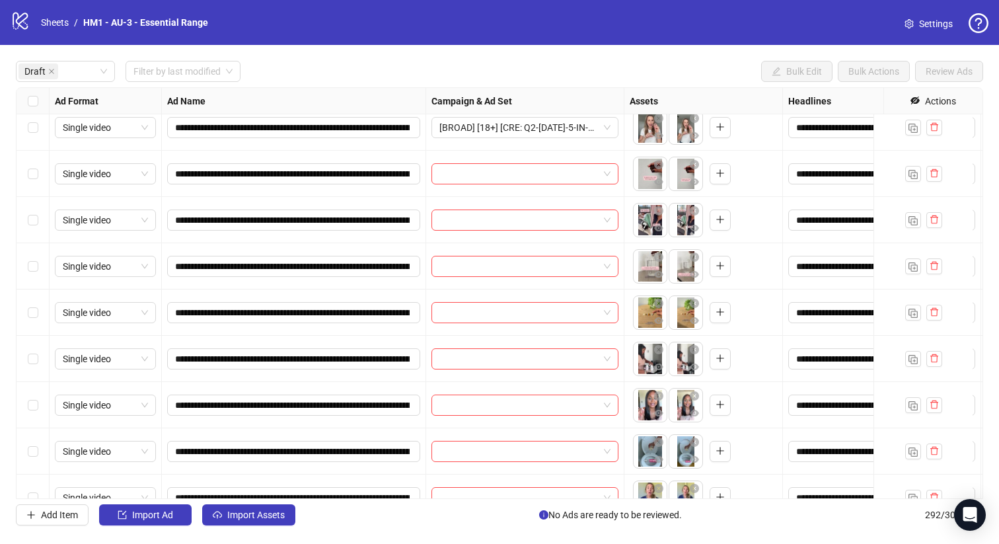
click at [42, 318] on div "Select row 12" at bounding box center [33, 312] width 33 height 46
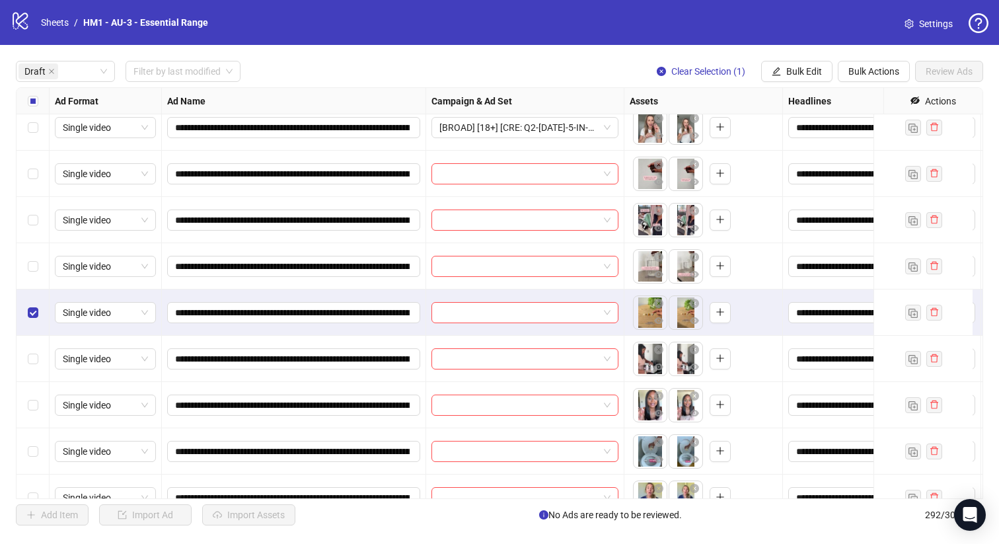
click at [41, 244] on div "Select row 11" at bounding box center [33, 266] width 33 height 46
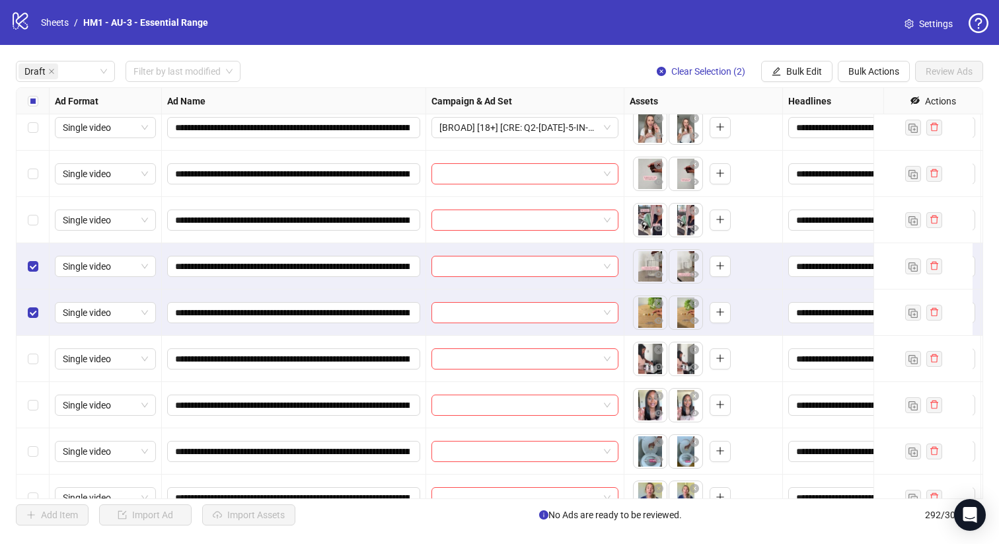
click at [42, 206] on div "Select row 10" at bounding box center [33, 220] width 33 height 46
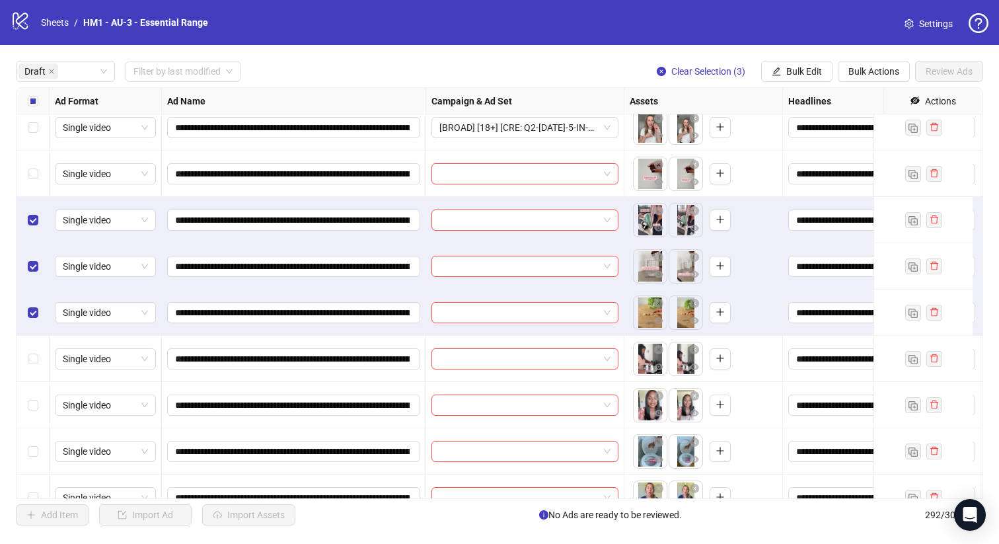
click at [38, 172] on div "Select row 9" at bounding box center [33, 174] width 33 height 46
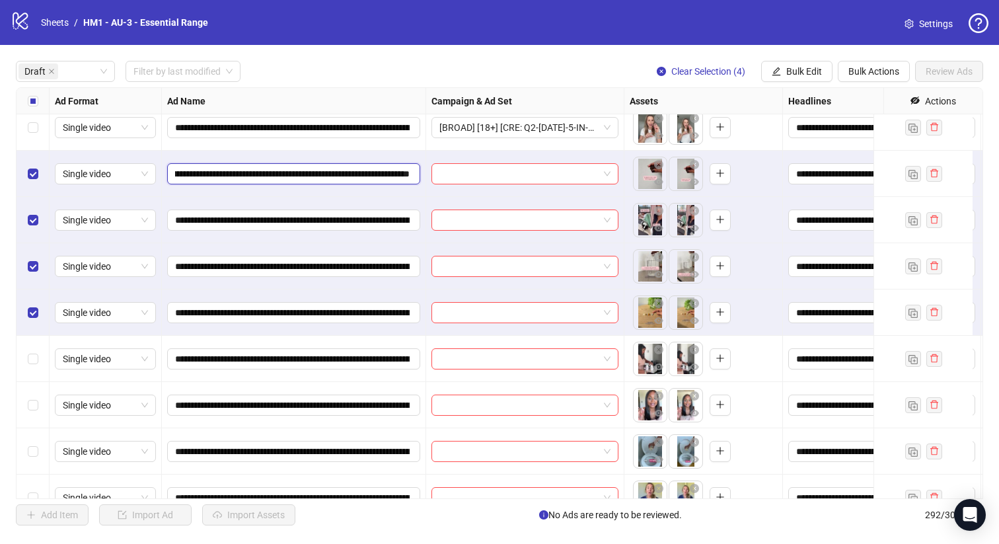
scroll to position [0, 210]
drag, startPoint x: 326, startPoint y: 176, endPoint x: 267, endPoint y: 179, distance: 58.9
click at [267, 179] on input "**********" at bounding box center [292, 173] width 235 height 15
click at [795, 64] on button "Bulk Edit" at bounding box center [796, 71] width 71 height 21
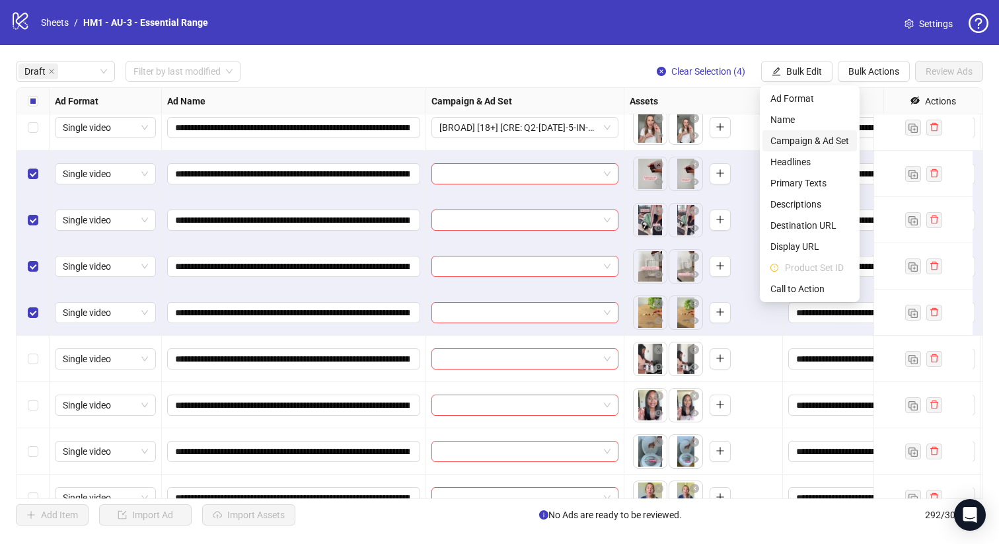
click at [838, 136] on span "Campaign & Ad Set" at bounding box center [809, 140] width 79 height 15
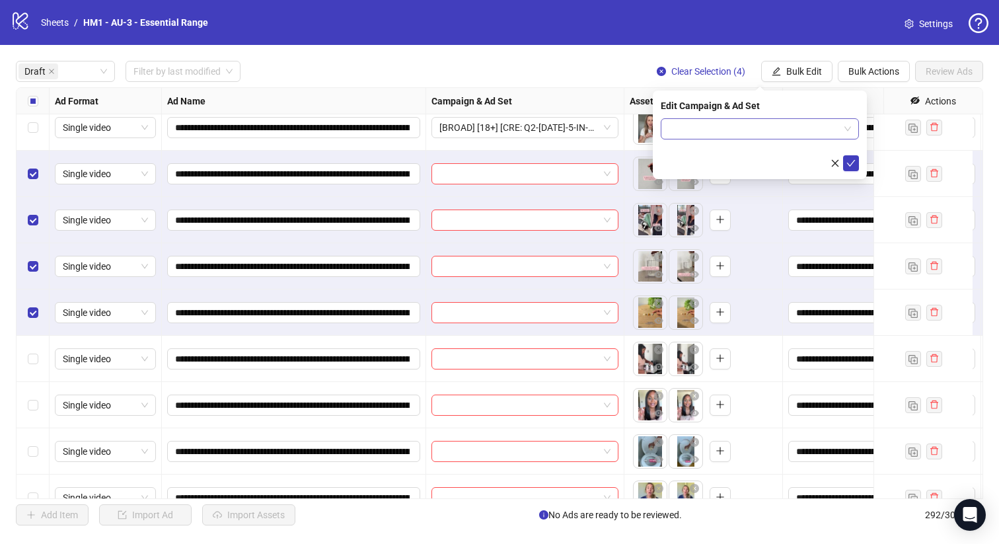
click at [800, 119] on input "search" at bounding box center [754, 129] width 170 height 20
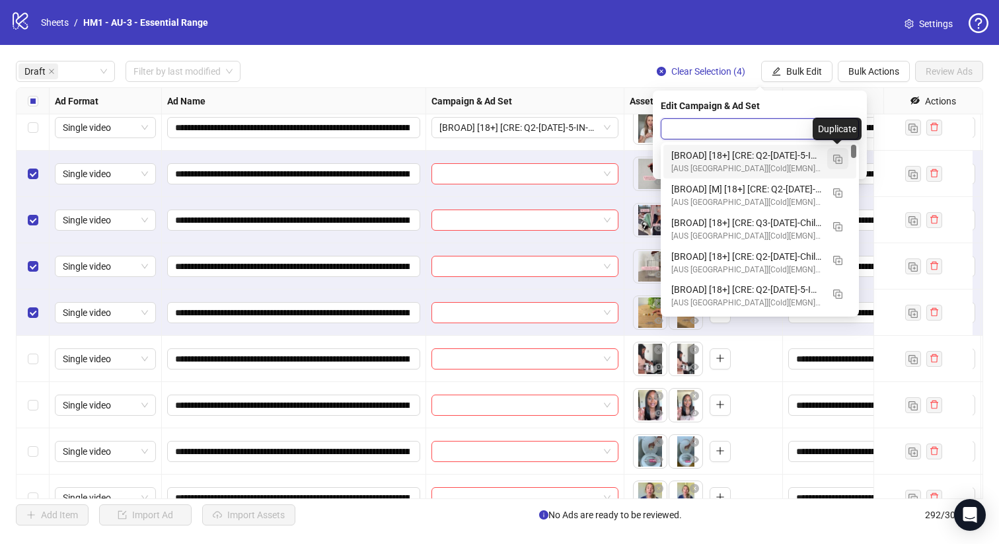
click at [834, 165] on button "button" at bounding box center [837, 158] width 21 height 21
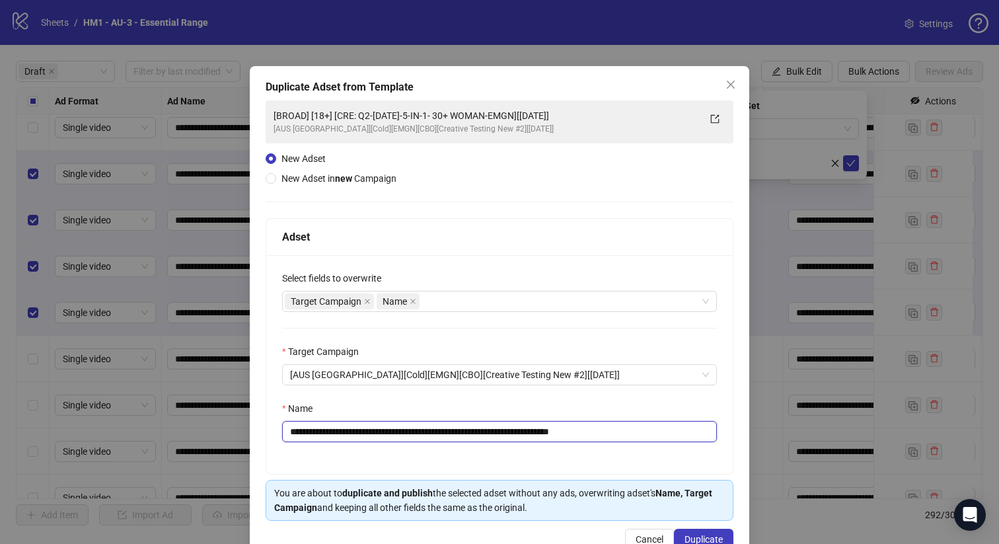
drag, startPoint x: 555, startPoint y: 433, endPoint x: 372, endPoint y: 437, distance: 183.1
click at [372, 437] on input "**********" at bounding box center [499, 431] width 435 height 21
paste input "text"
type input "**********"
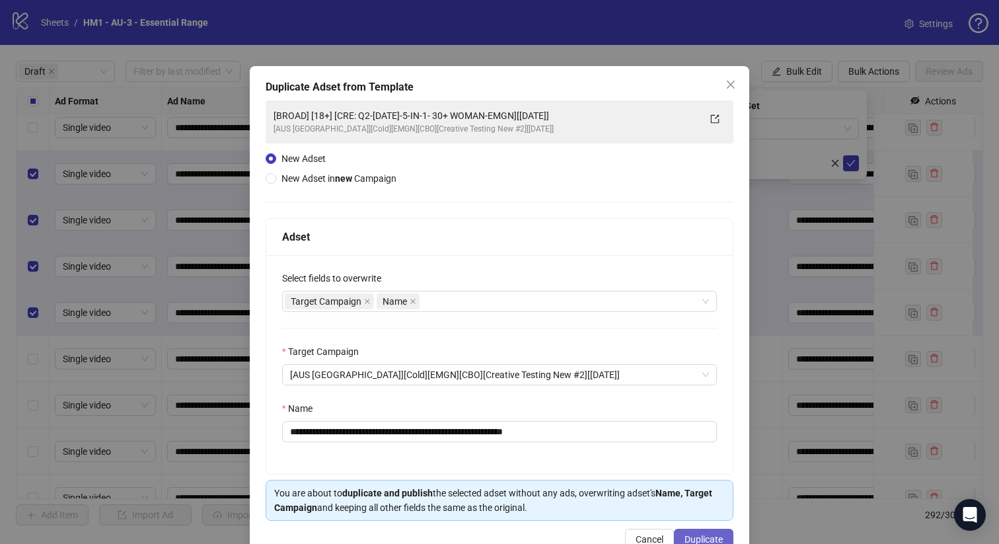
click at [686, 534] on span "Duplicate" at bounding box center [703, 539] width 38 height 11
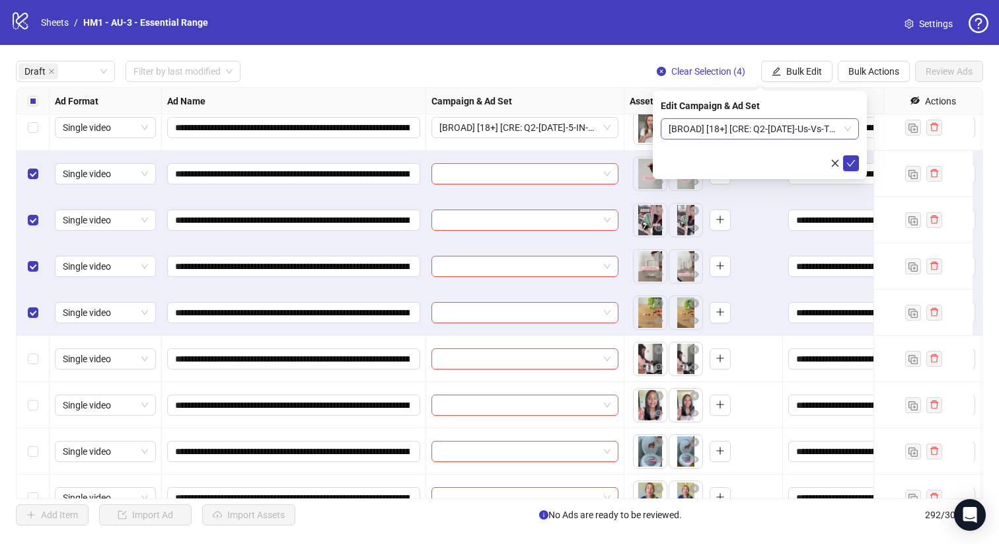
click at [751, 123] on span "[BROAD] [18+] [CRE: Q2-05-MAY-2025-Us-Vs-Them-EMGN][13 Aug 2025]" at bounding box center [760, 129] width 182 height 20
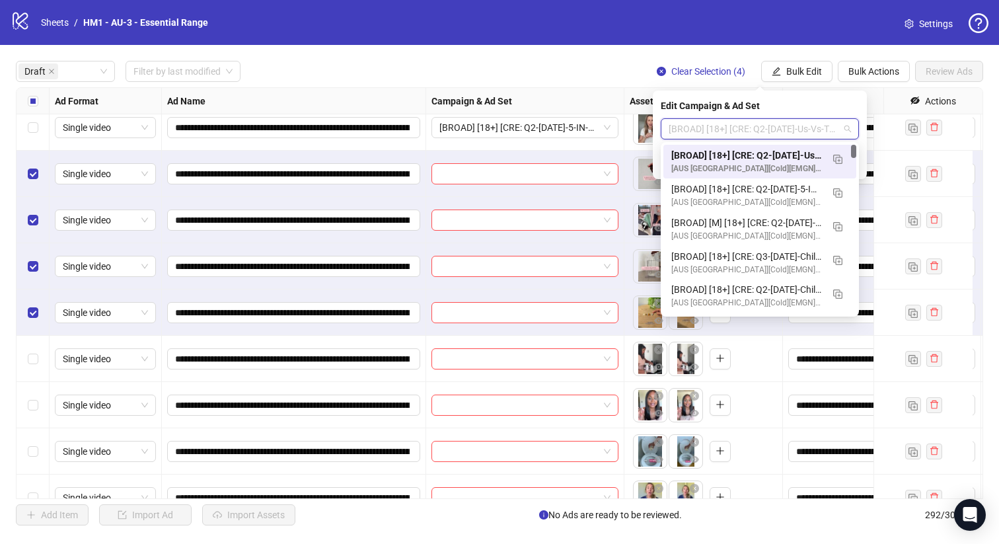
drag, startPoint x: 757, startPoint y: 151, endPoint x: 782, endPoint y: 161, distance: 26.4
click at [757, 151] on div "[BROAD] [18+] [CRE: Q2-05-MAY-2025-Us-Vs-Them-EMGN][13 Aug 2025]" at bounding box center [746, 155] width 151 height 15
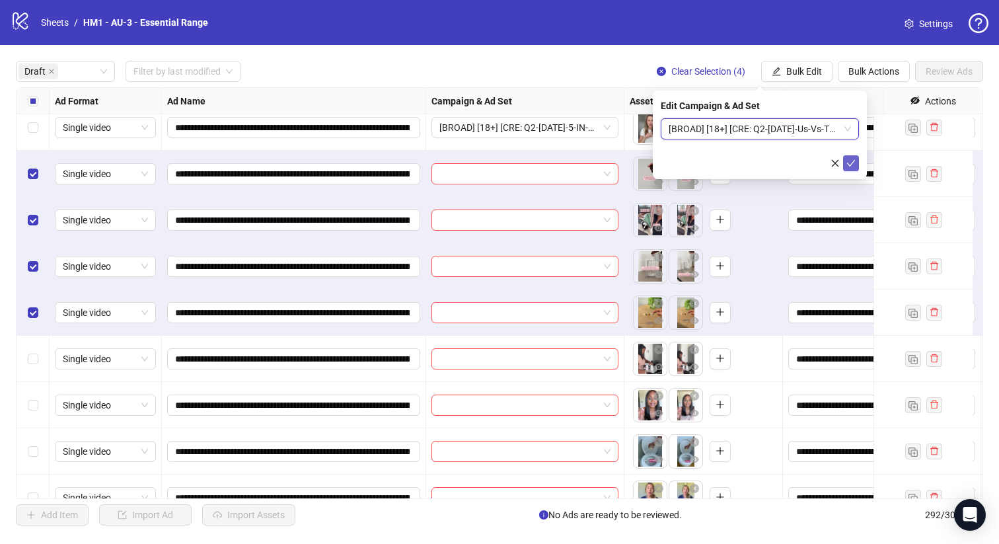
click at [848, 162] on icon "check" at bounding box center [850, 163] width 9 height 9
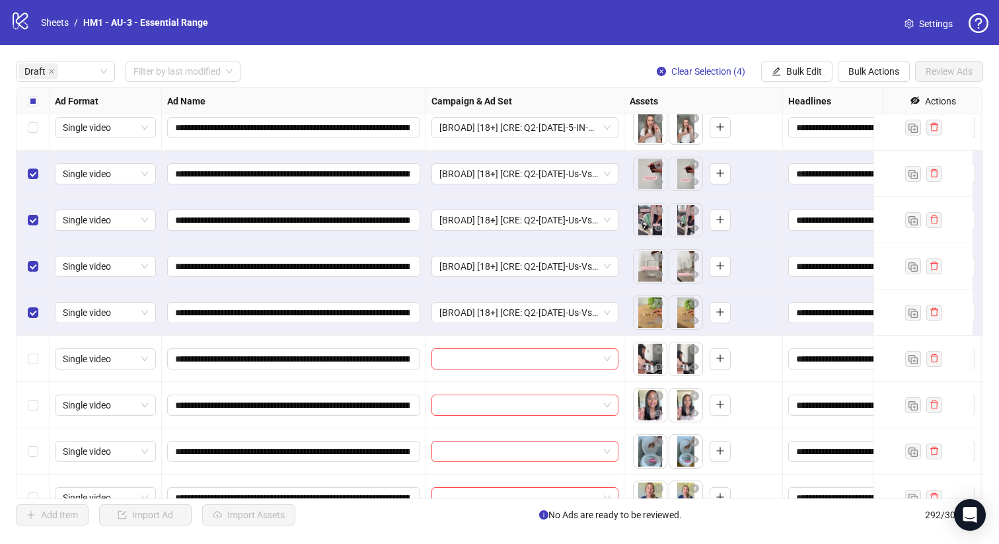
click at [41, 95] on div "Select all rows" at bounding box center [33, 101] width 33 height 26
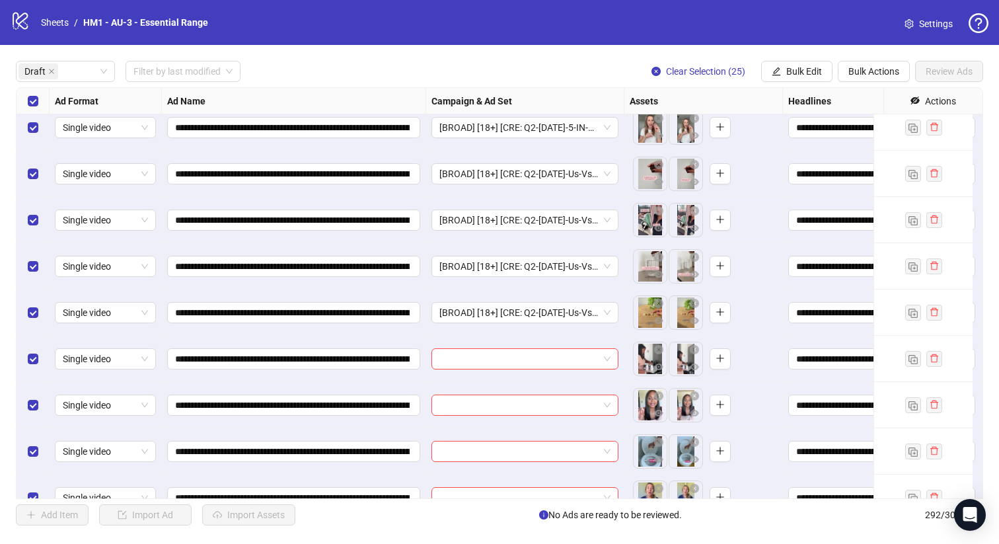
click at [40, 95] on div "Select all rows" at bounding box center [33, 101] width 33 height 26
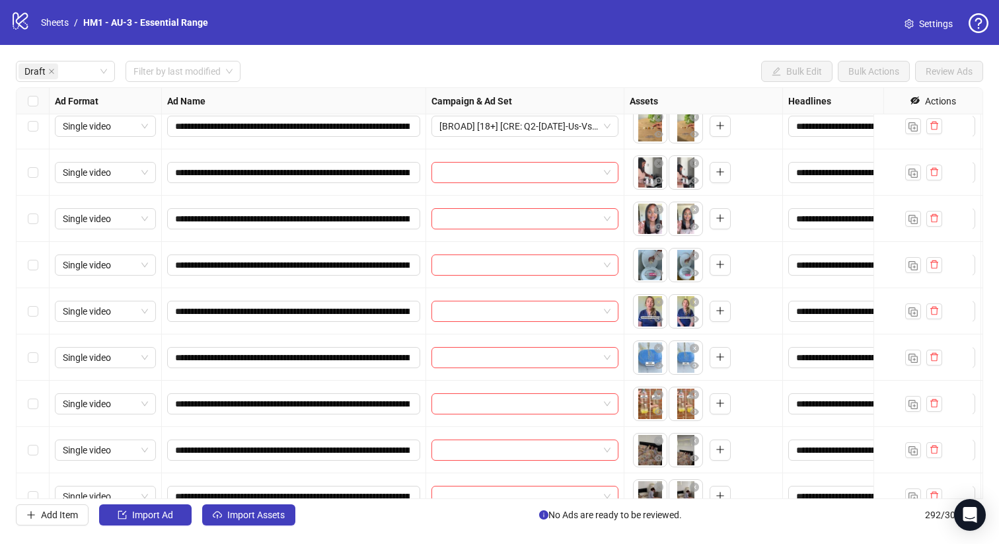
scroll to position [515, 0]
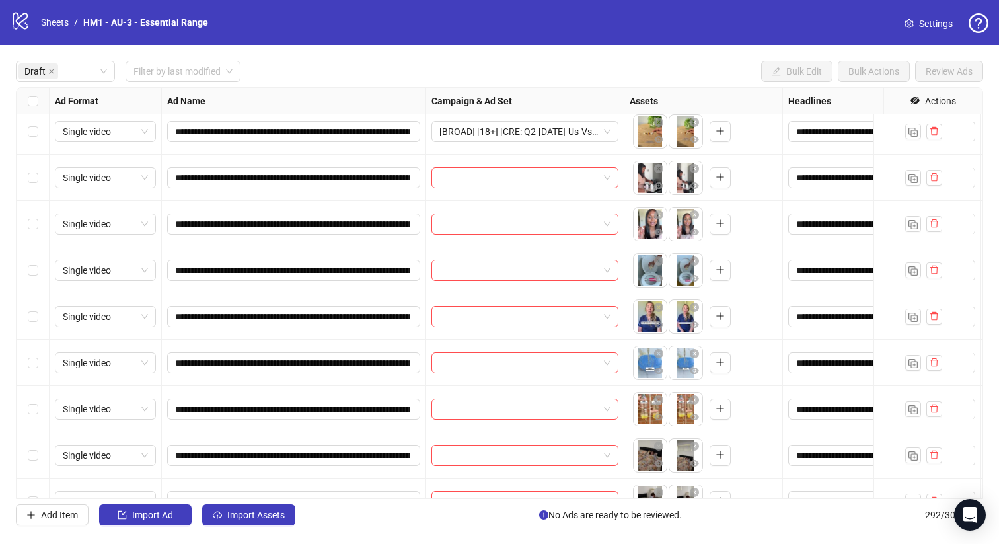
drag, startPoint x: 26, startPoint y: 283, endPoint x: 21, endPoint y: 251, distance: 32.8
click at [26, 283] on div "Select row 15" at bounding box center [33, 270] width 33 height 46
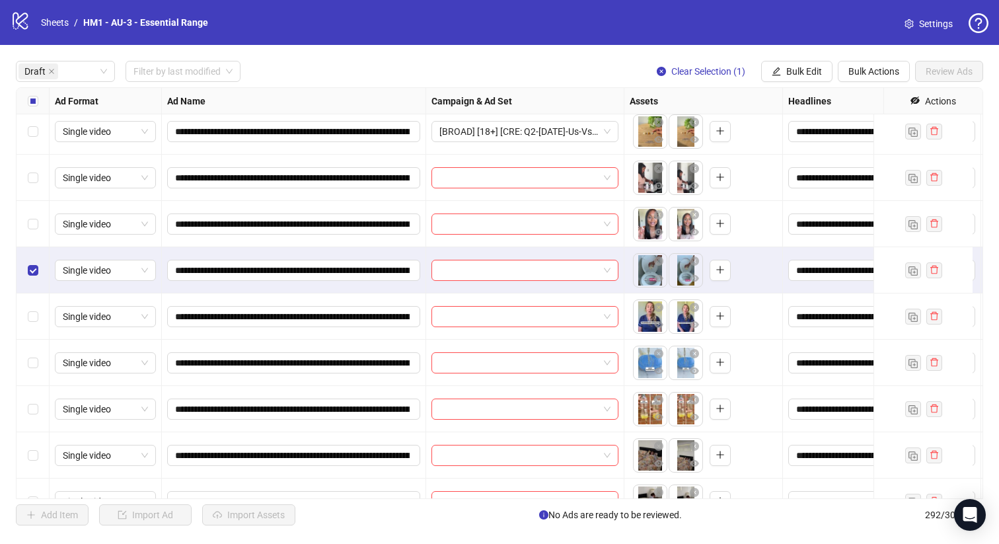
click at [22, 227] on div "Select row 14" at bounding box center [33, 224] width 33 height 46
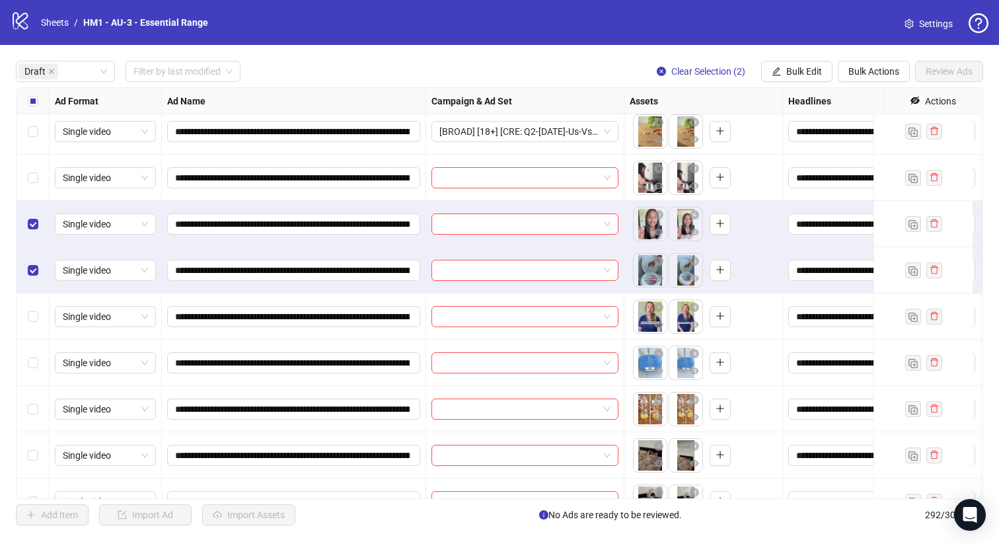
drag, startPoint x: 27, startPoint y: 166, endPoint x: 96, endPoint y: 163, distance: 68.8
click at [27, 165] on div "Select row 13" at bounding box center [33, 178] width 33 height 46
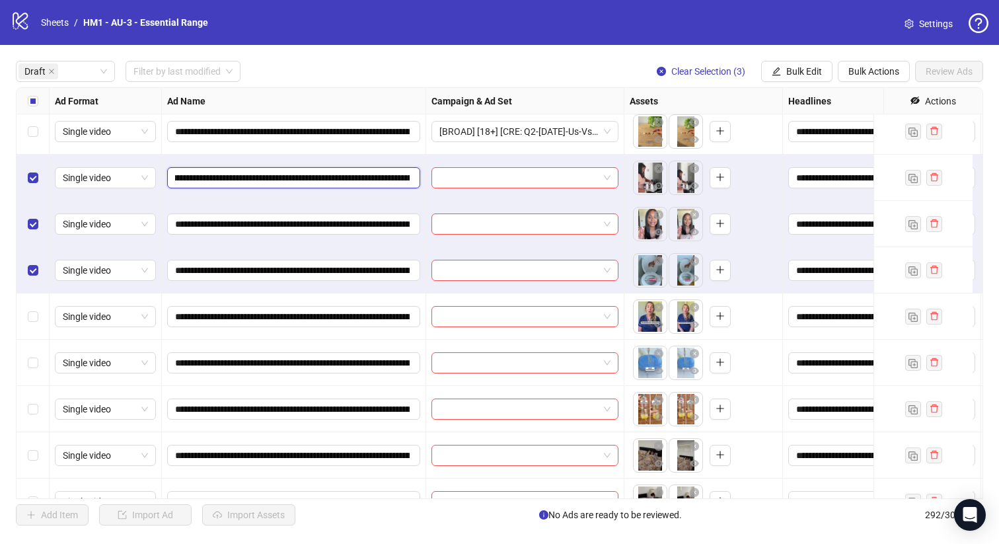
scroll to position [0, 199]
drag, startPoint x: 353, startPoint y: 178, endPoint x: 323, endPoint y: 180, distance: 29.8
click at [323, 180] on input "**********" at bounding box center [292, 177] width 235 height 15
click at [784, 71] on button "Bulk Edit" at bounding box center [796, 71] width 71 height 21
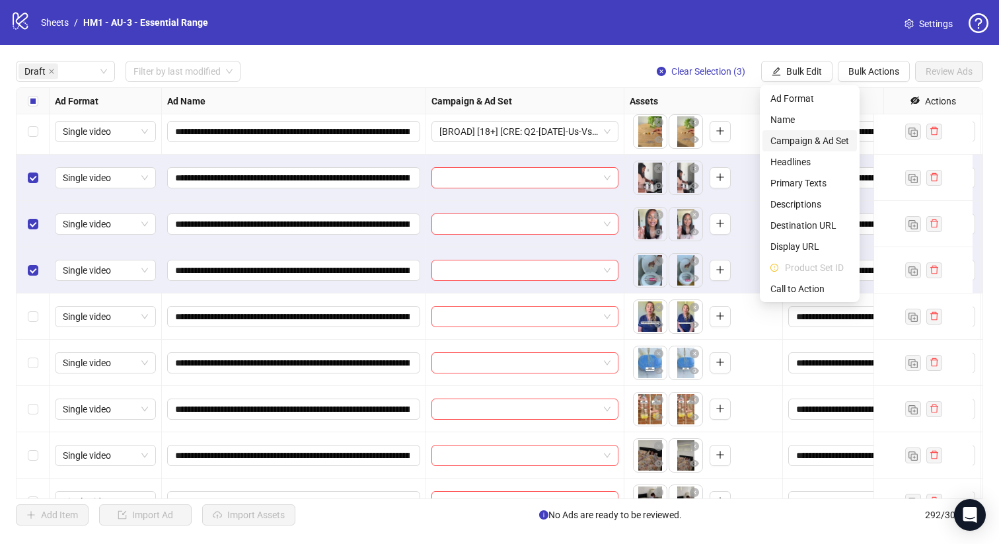
click at [825, 141] on span "Campaign & Ad Set" at bounding box center [809, 140] width 79 height 15
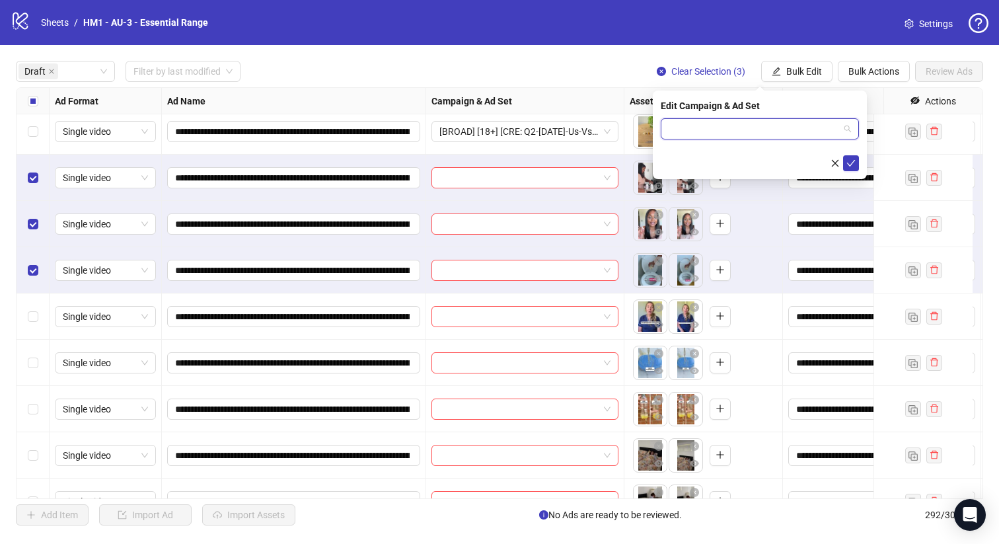
click at [790, 126] on input "search" at bounding box center [754, 129] width 170 height 20
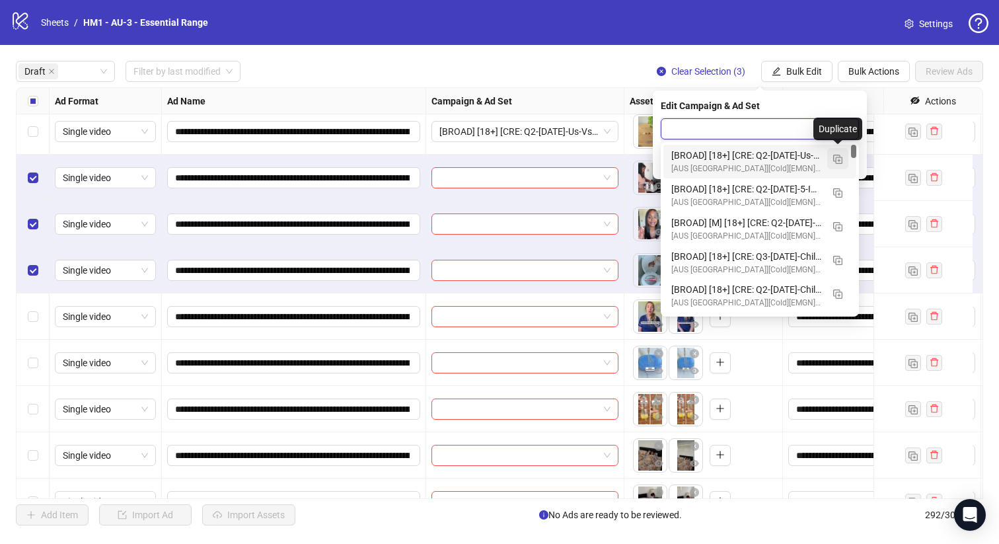
click at [834, 155] on img "button" at bounding box center [837, 159] width 9 height 9
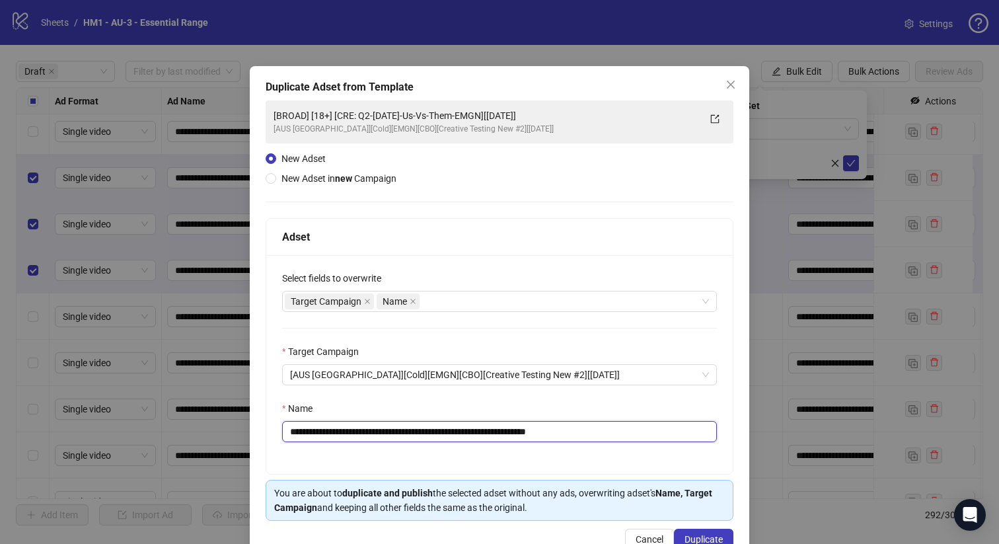
drag, startPoint x: 520, startPoint y: 431, endPoint x: 371, endPoint y: 435, distance: 148.7
click at [372, 435] on input "**********" at bounding box center [499, 431] width 435 height 21
paste input "**********"
type input "**********"
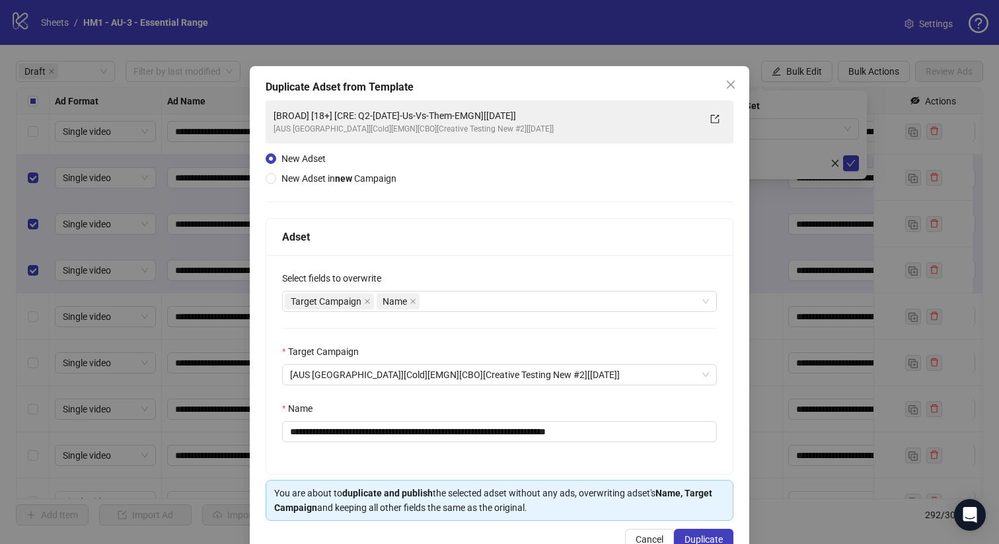
click at [698, 529] on div "Cancel Duplicate" at bounding box center [500, 539] width 468 height 21
click at [701, 534] on span "Duplicate" at bounding box center [703, 539] width 38 height 11
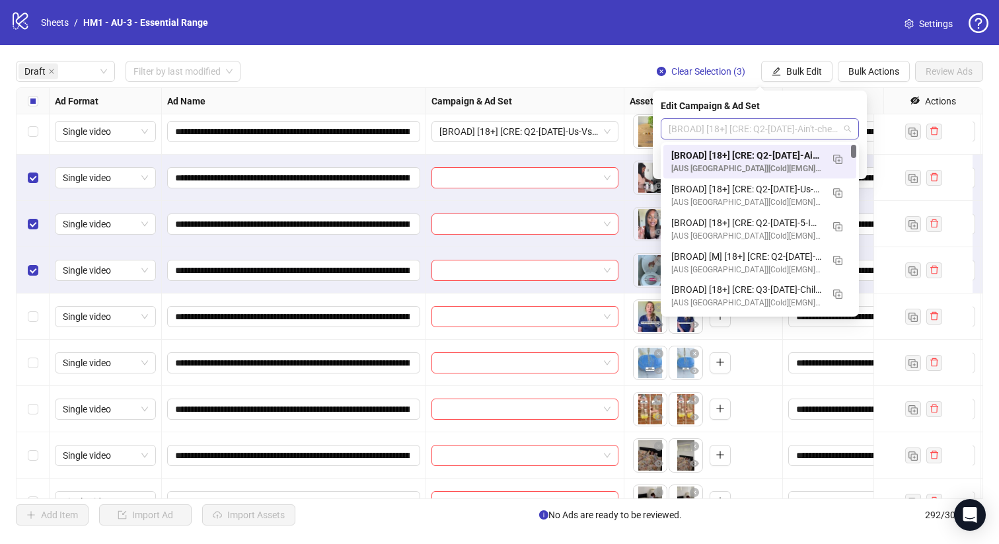
click at [745, 130] on span "[BROAD] [18+] [CRE: Q2-05-MAY-2025-Ain't-cheap-Testimonial-EMGN][13 Aug 2025]" at bounding box center [760, 129] width 182 height 20
click at [754, 153] on div "[BROAD] [18+] [CRE: Q2-05-MAY-2025-Ain't-cheap-Testimonial-EMGN][13 Aug 2025]" at bounding box center [746, 155] width 151 height 15
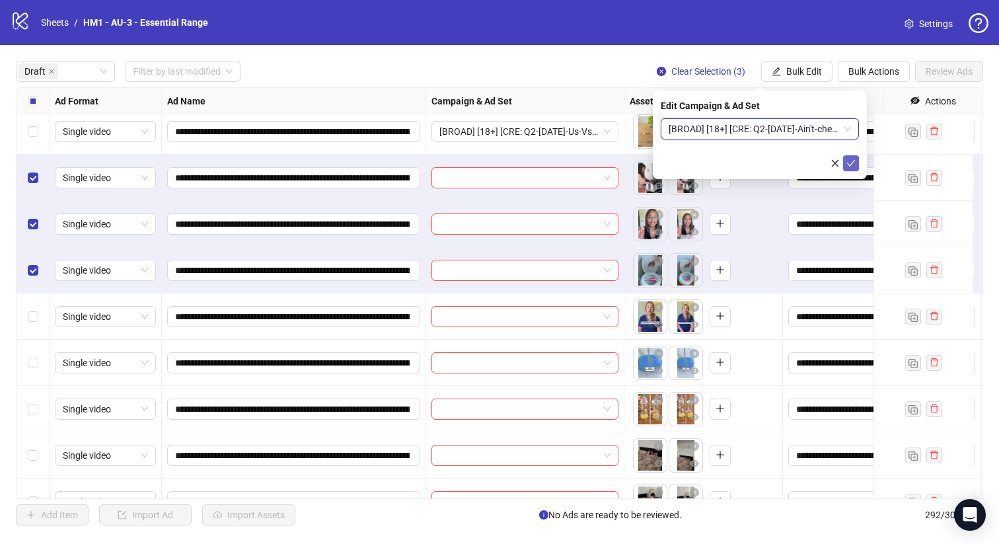
click at [850, 164] on icon "check" at bounding box center [851, 163] width 9 height 7
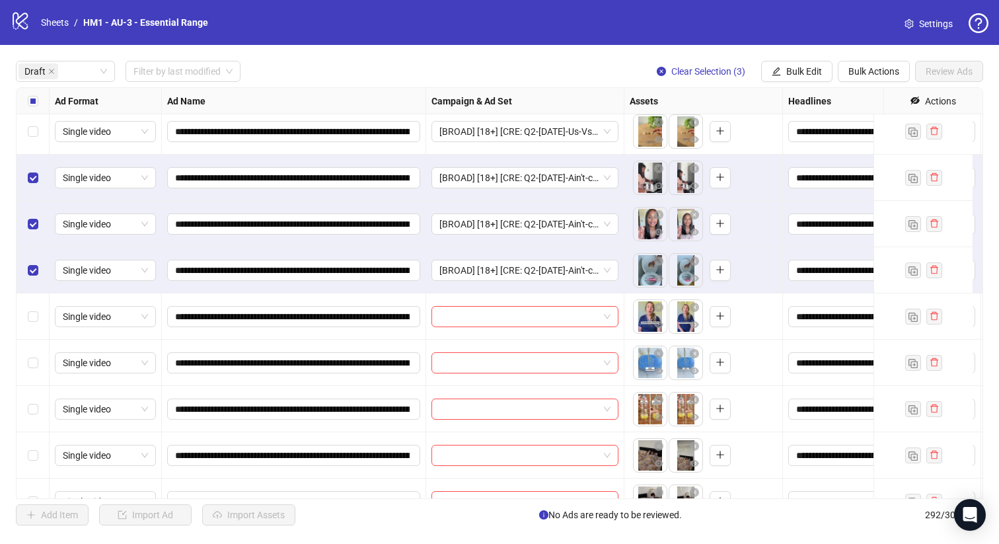
click at [40, 109] on div "Select all rows" at bounding box center [33, 101] width 33 height 26
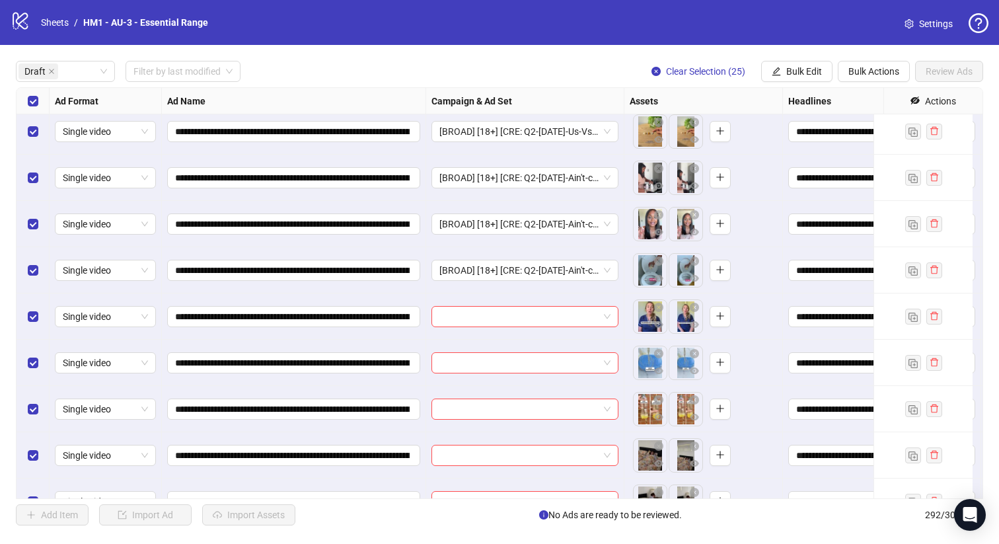
click at [40, 109] on div "Select all rows" at bounding box center [33, 101] width 33 height 26
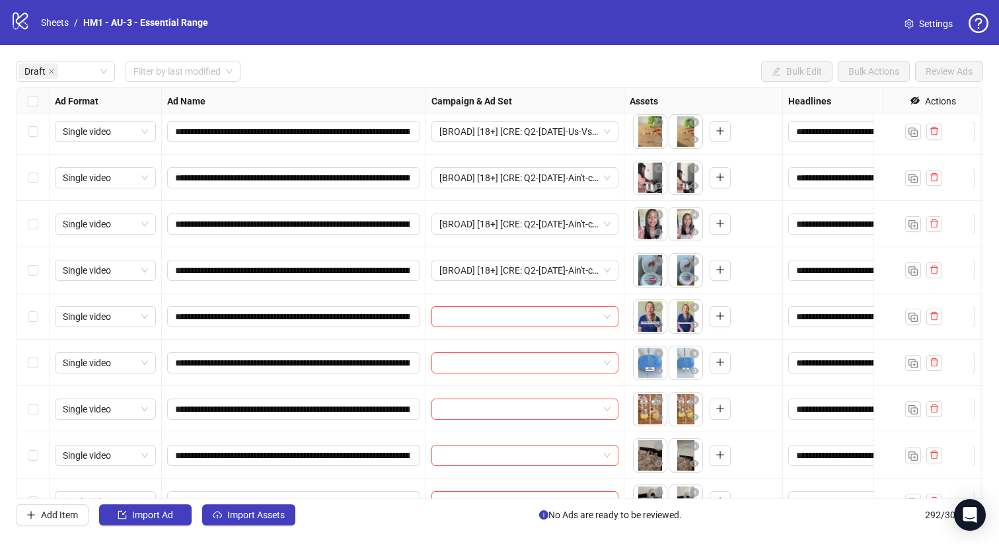
scroll to position [614, 0]
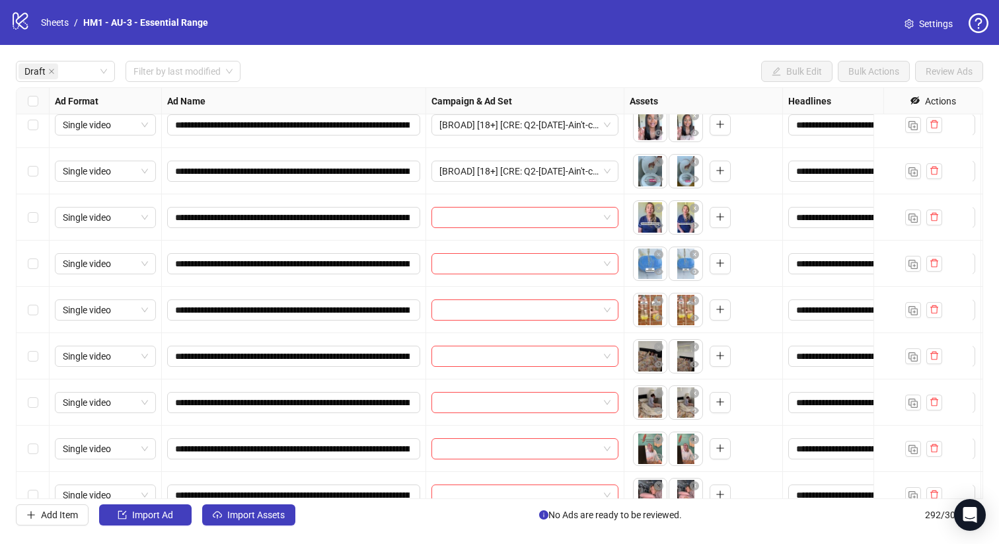
click at [41, 311] on div "Select row 18" at bounding box center [33, 310] width 33 height 46
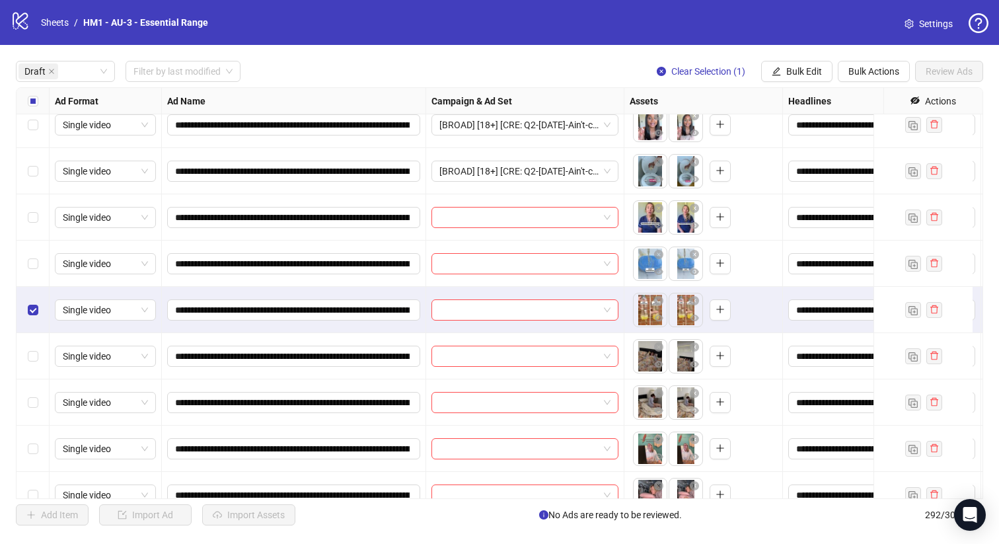
click at [29, 250] on div "Select row 17" at bounding box center [33, 263] width 33 height 46
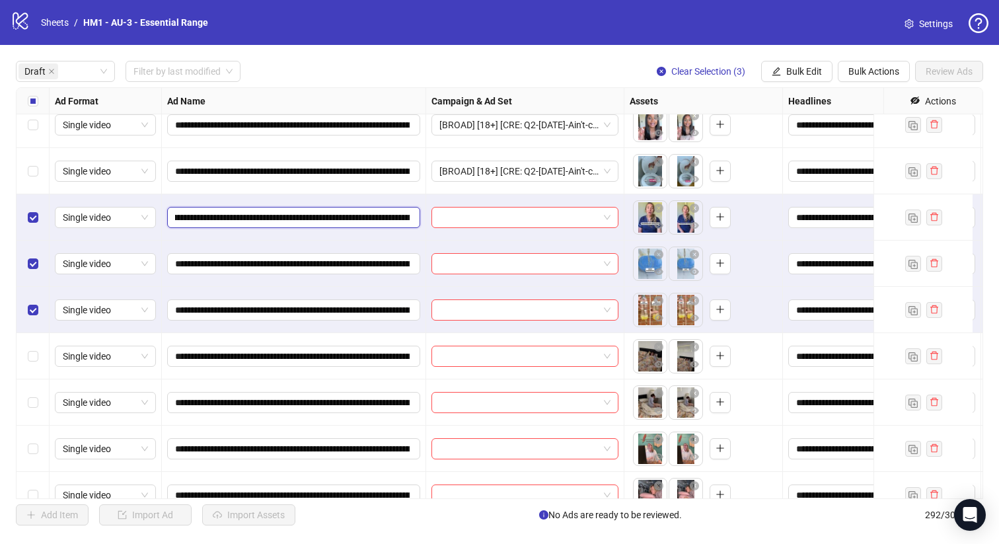
scroll to position [0, 180]
drag, startPoint x: 326, startPoint y: 218, endPoint x: 274, endPoint y: 219, distance: 52.2
click at [274, 219] on input "**********" at bounding box center [292, 217] width 235 height 15
click at [794, 74] on span "Bulk Edit" at bounding box center [804, 71] width 36 height 11
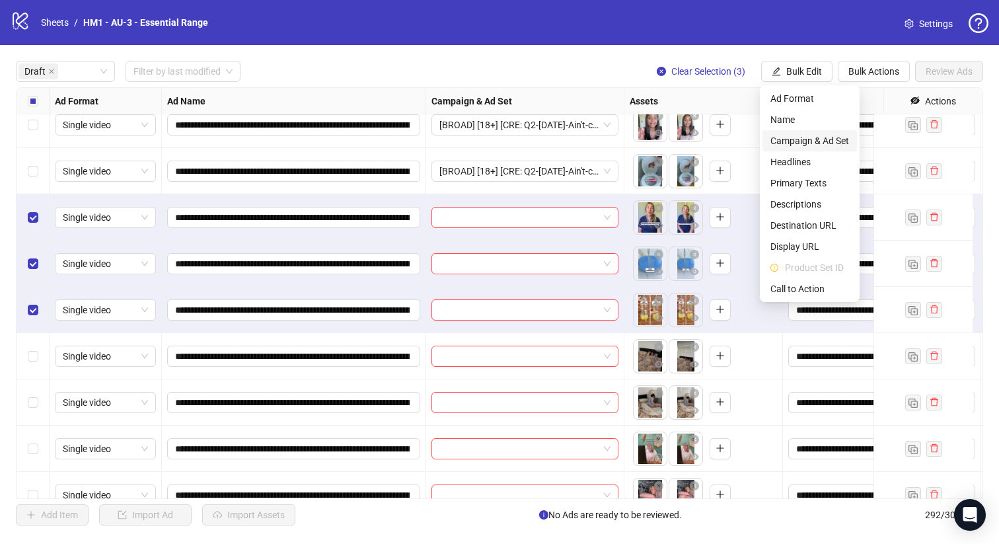
click at [815, 138] on span "Campaign & Ad Set" at bounding box center [809, 140] width 79 height 15
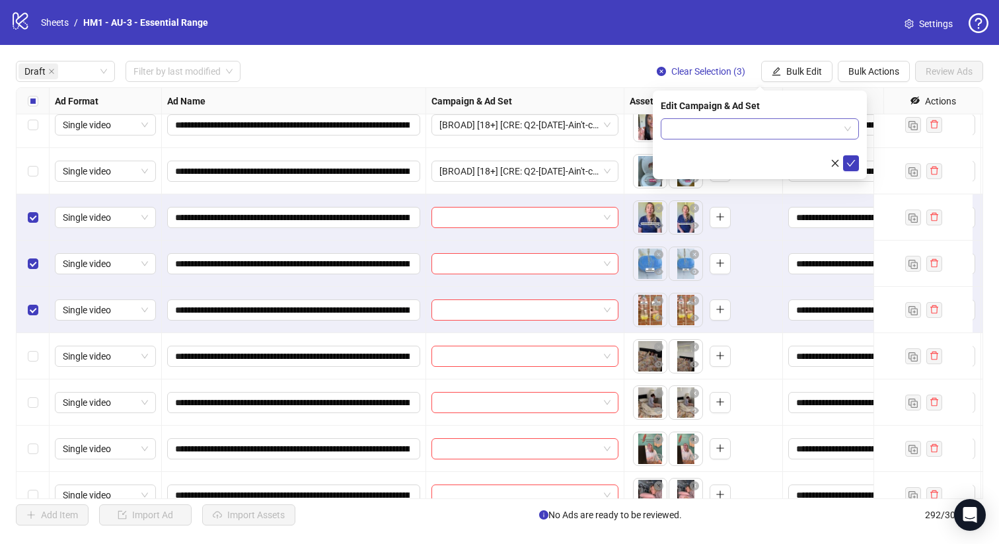
drag, startPoint x: 780, startPoint y: 118, endPoint x: 812, endPoint y: 129, distance: 34.5
click at [780, 118] on div "Edit Campaign & Ad Set" at bounding box center [760, 135] width 214 height 89
click at [836, 133] on input "search" at bounding box center [754, 129] width 170 height 20
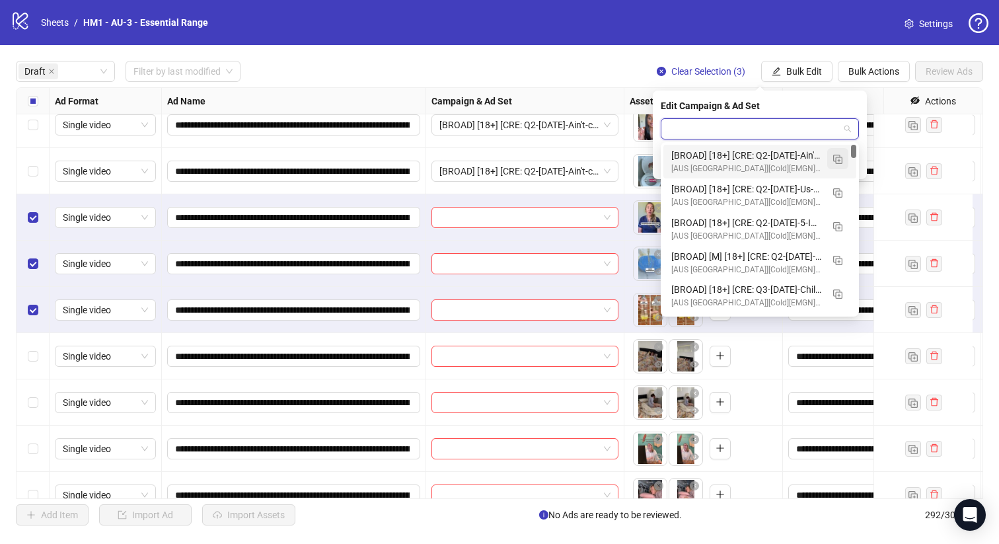
click at [831, 157] on button "button" at bounding box center [837, 158] width 21 height 21
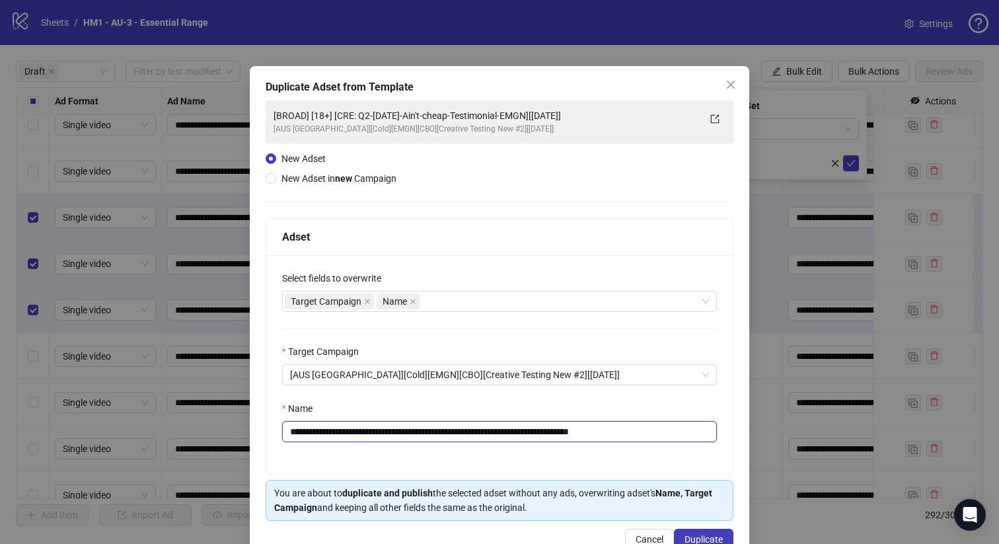
drag, startPoint x: 567, startPoint y: 432, endPoint x: 373, endPoint y: 437, distance: 194.3
click at [373, 437] on input "**********" at bounding box center [499, 431] width 435 height 21
paste input "text"
type input "**********"
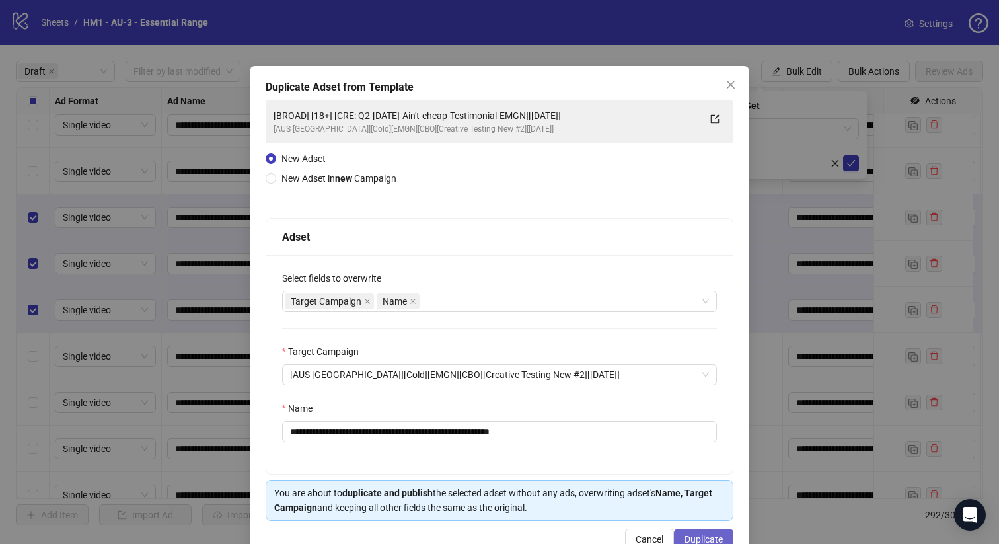
click at [701, 540] on span "Duplicate" at bounding box center [703, 539] width 38 height 11
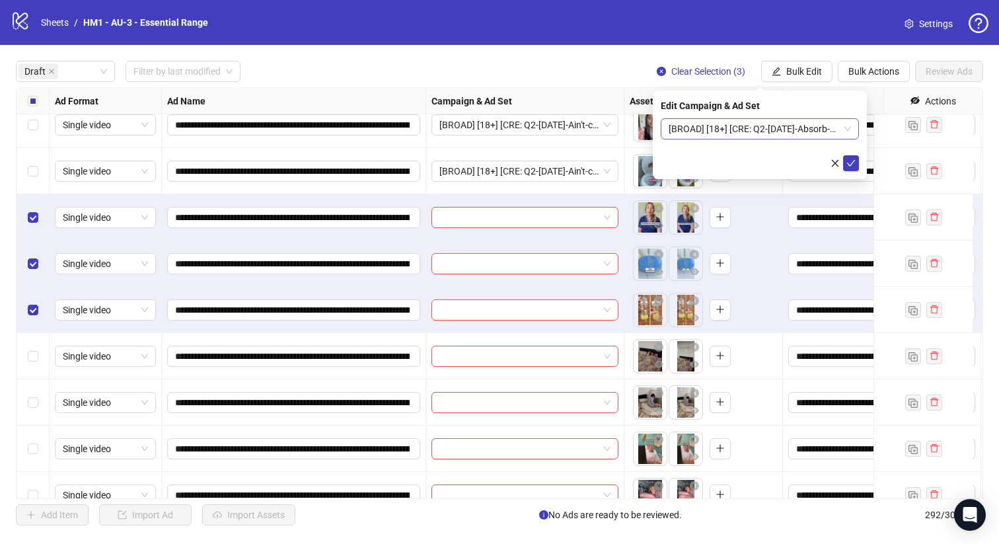
click at [790, 128] on span "[BROAD] [18+] [CRE: Q2-05-MAY-2025-Absorb-EMGN][13 Aug 2025]" at bounding box center [760, 129] width 182 height 20
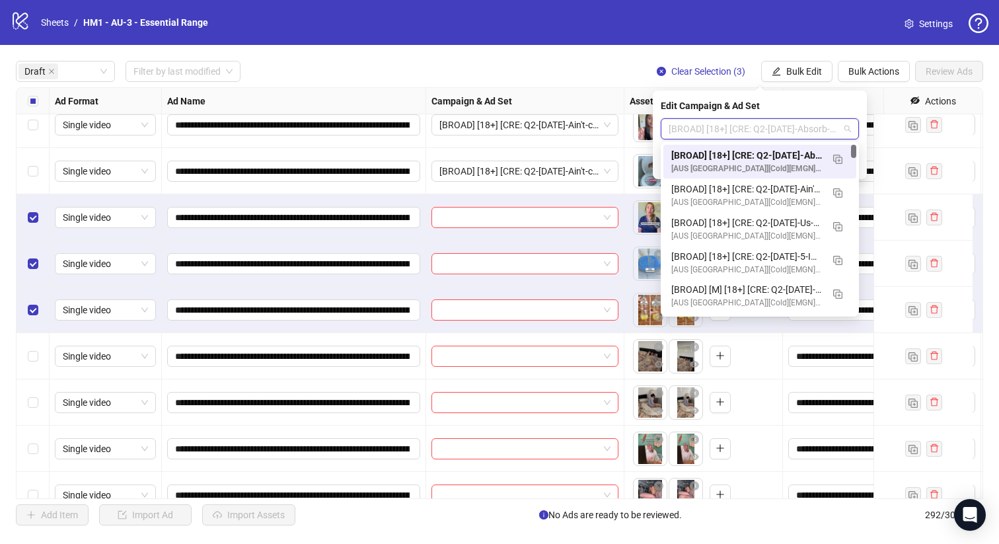
drag, startPoint x: 794, startPoint y: 148, endPoint x: 824, endPoint y: 168, distance: 35.7
click at [794, 148] on div "[BROAD] [18+] [CRE: Q2-05-MAY-2025-Absorb-EMGN][13 Aug 2025]" at bounding box center [746, 155] width 151 height 15
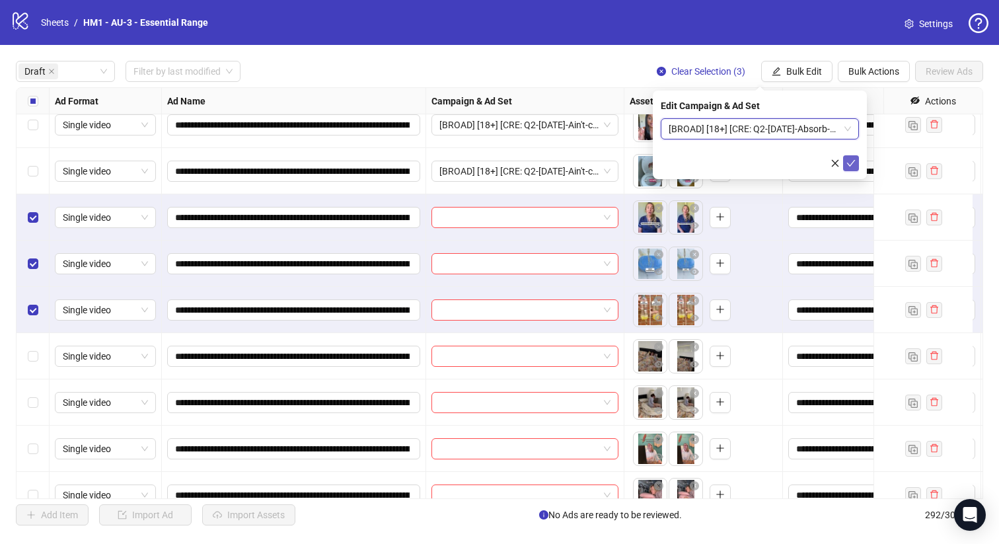
click at [844, 161] on button "submit" at bounding box center [851, 163] width 16 height 16
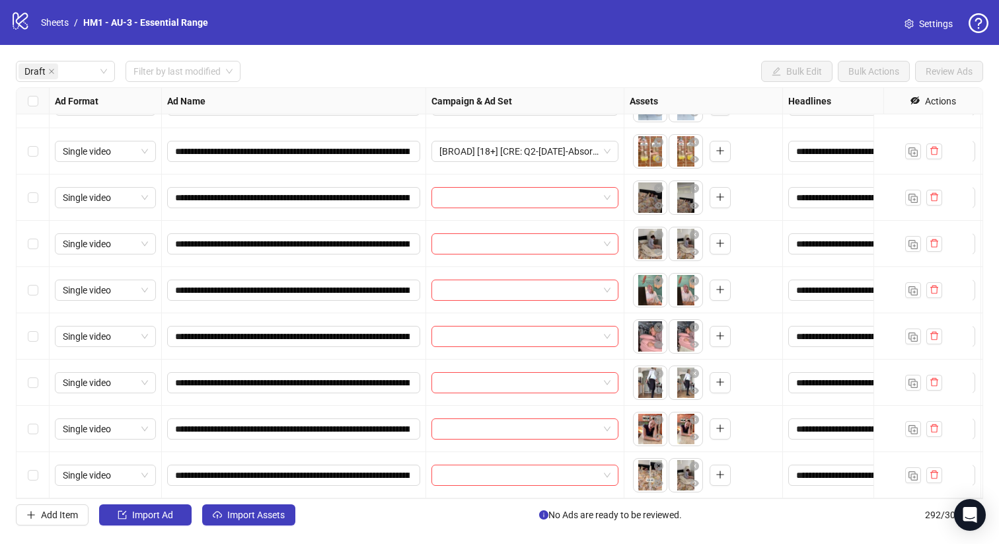
scroll to position [777, 0]
click at [41, 253] on div "Select row 20" at bounding box center [33, 244] width 33 height 46
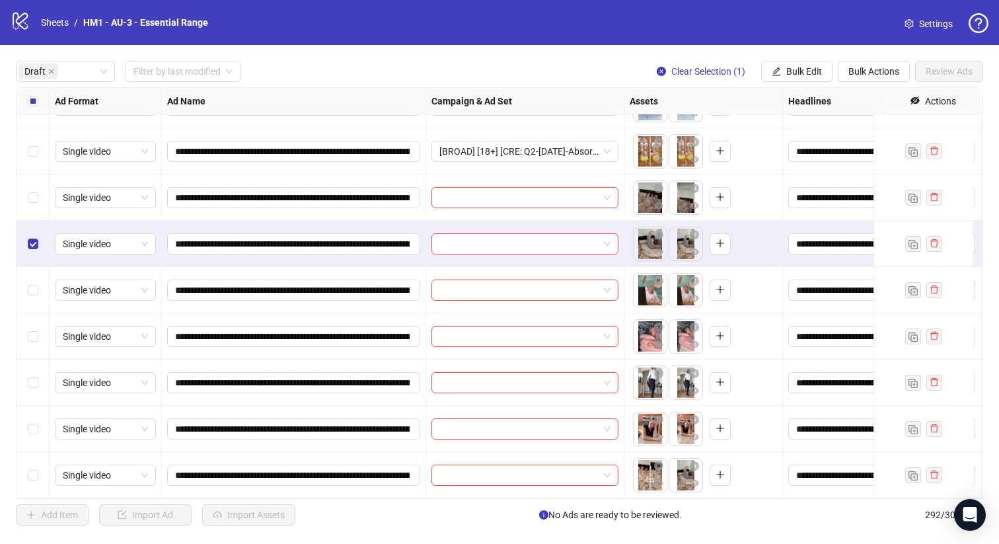
click at [42, 213] on div "Select row 19" at bounding box center [33, 197] width 33 height 46
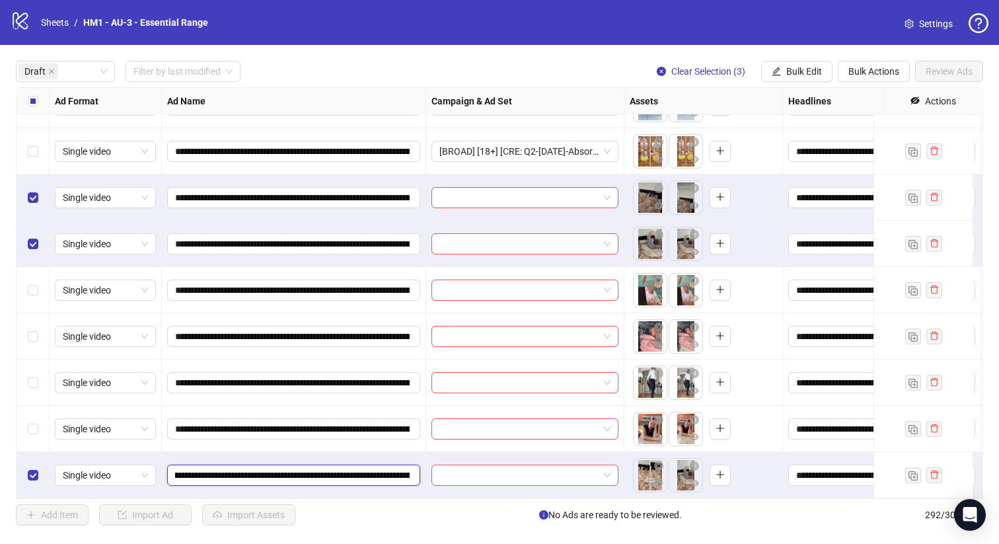
scroll to position [0, 222]
drag, startPoint x: 326, startPoint y: 468, endPoint x: 229, endPoint y: 466, distance: 97.1
click at [229, 468] on input "**********" at bounding box center [292, 475] width 235 height 15
click at [801, 61] on div "**********" at bounding box center [499, 293] width 999 height 496
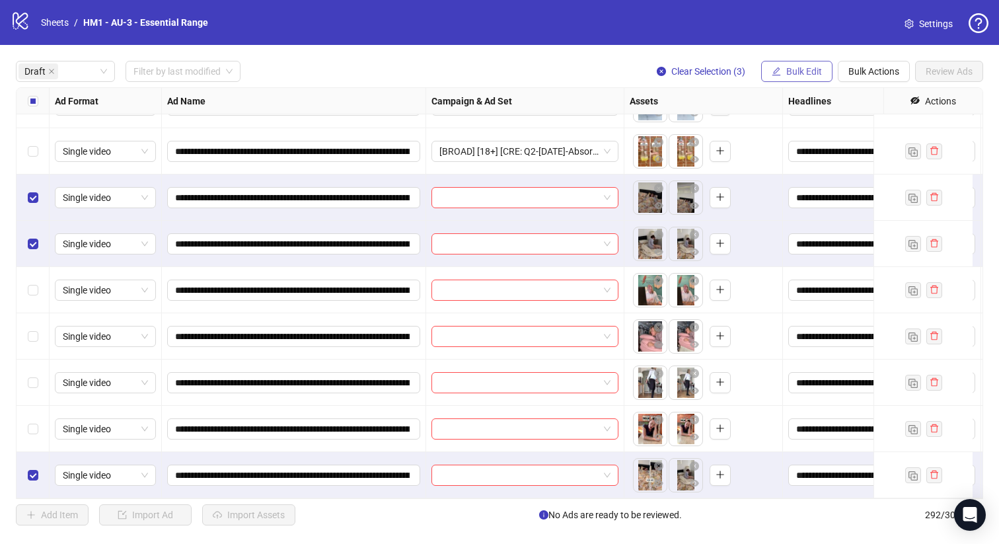
click at [803, 67] on span "Bulk Edit" at bounding box center [804, 71] width 36 height 11
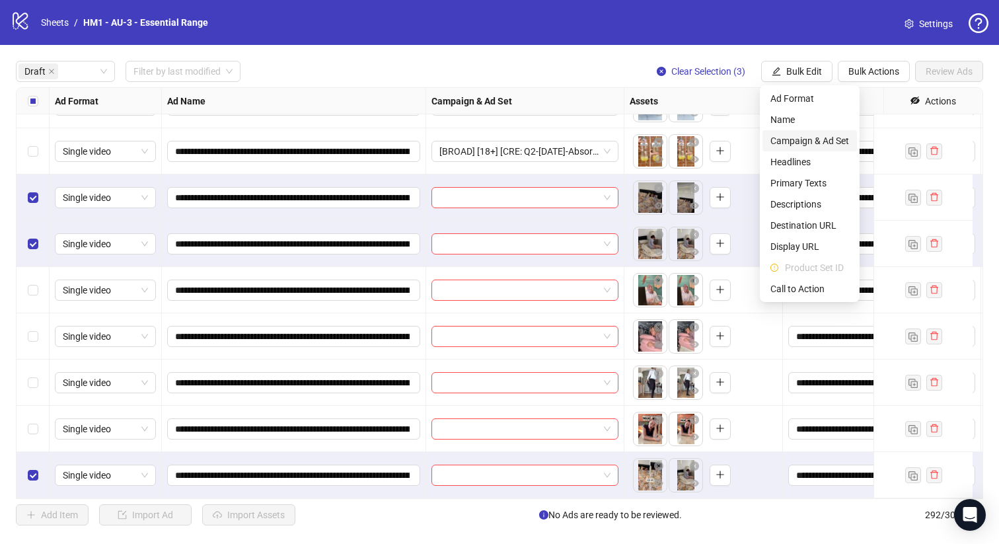
click at [815, 140] on span "Campaign & Ad Set" at bounding box center [809, 140] width 79 height 15
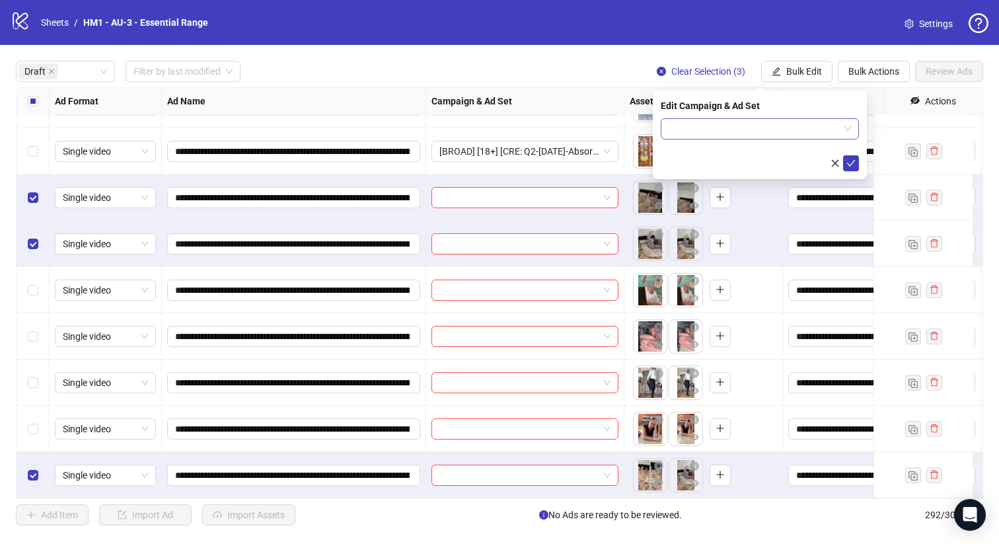
drag, startPoint x: 809, startPoint y: 141, endPoint x: 762, endPoint y: 133, distance: 47.7
click at [752, 131] on input "search" at bounding box center [754, 129] width 170 height 20
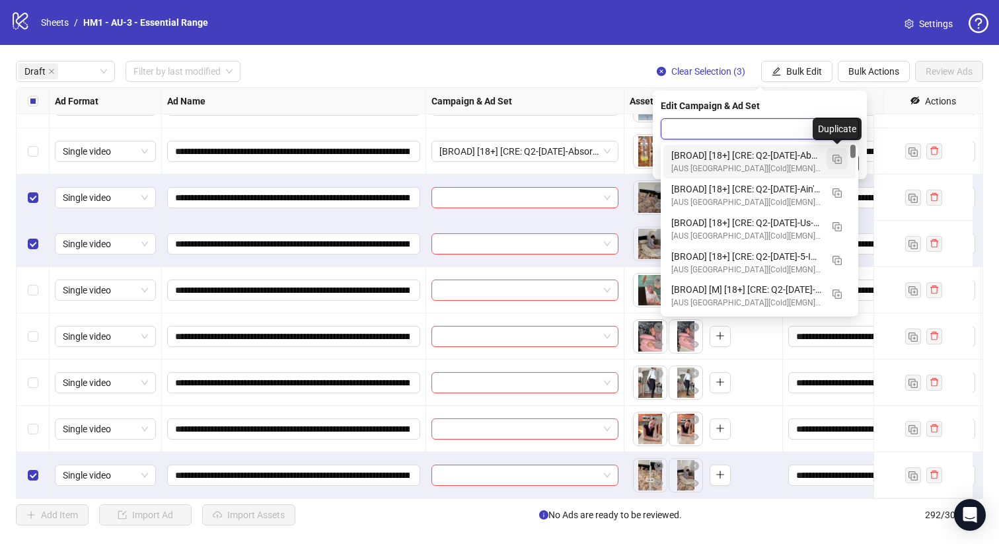
click at [832, 158] on button "button" at bounding box center [836, 158] width 21 height 21
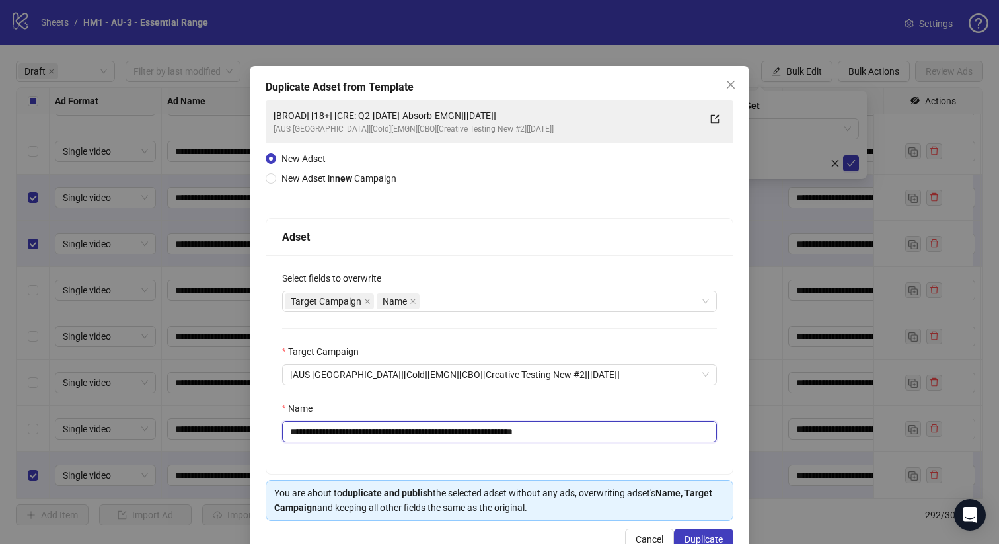
drag, startPoint x: 501, startPoint y: 430, endPoint x: 373, endPoint y: 435, distance: 128.3
click at [373, 435] on input "**********" at bounding box center [499, 431] width 435 height 21
paste input "text"
type input "**********"
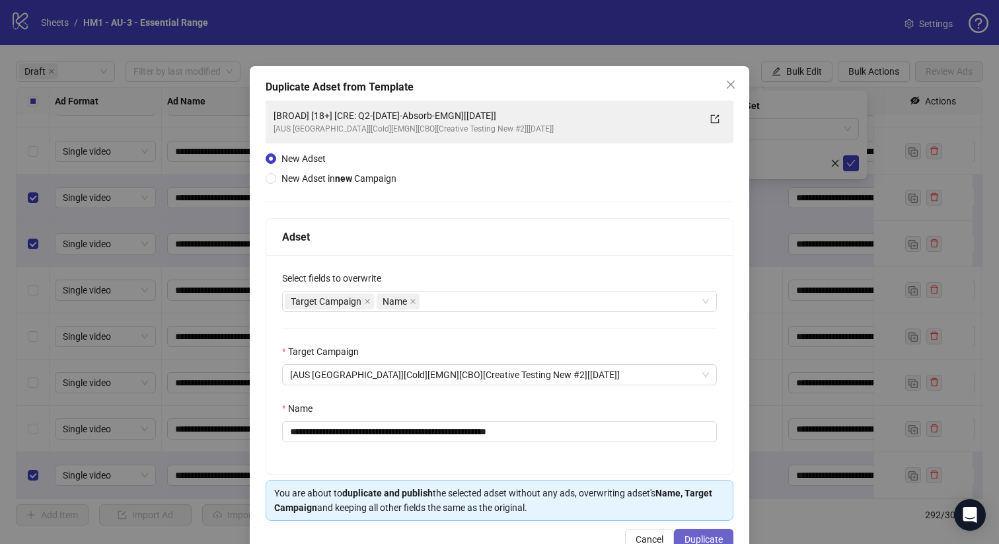
click at [704, 539] on span "Duplicate" at bounding box center [703, 539] width 38 height 11
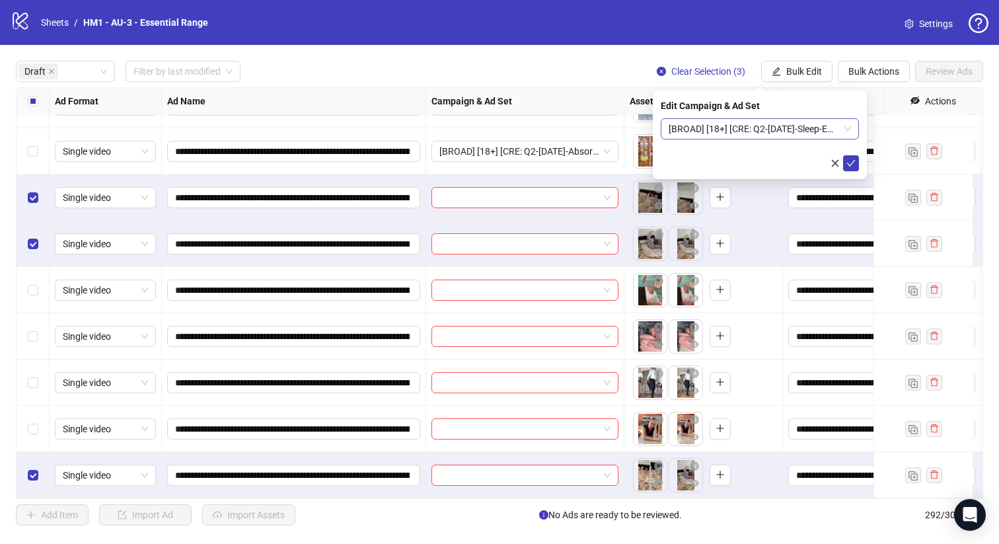
click at [813, 134] on span "[BROAD] [18+] [CRE: Q2-05-MAY-2025-Sleep-EMGN][13 Aug 2025]" at bounding box center [760, 129] width 182 height 20
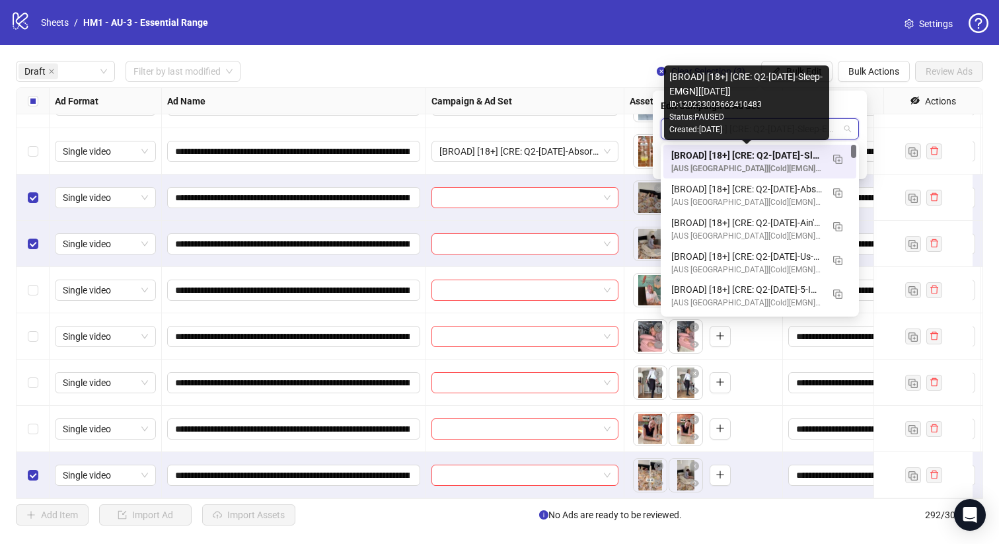
click at [788, 159] on div "[BROAD] [18+] [CRE: Q2-05-MAY-2025-Sleep-EMGN][13 Aug 2025]" at bounding box center [746, 155] width 151 height 15
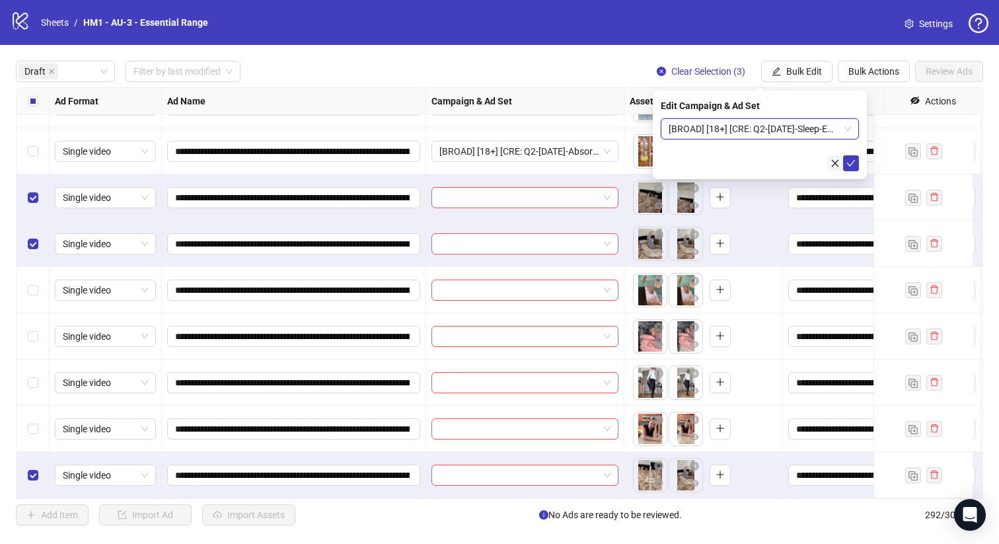
click at [842, 160] on button "button" at bounding box center [835, 163] width 16 height 16
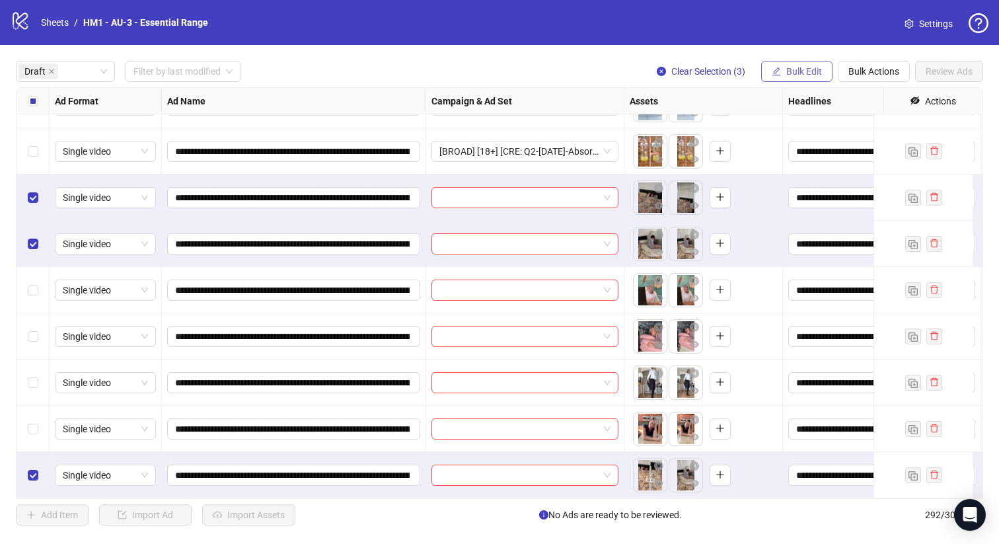
click at [791, 65] on button "Bulk Edit" at bounding box center [796, 71] width 71 height 21
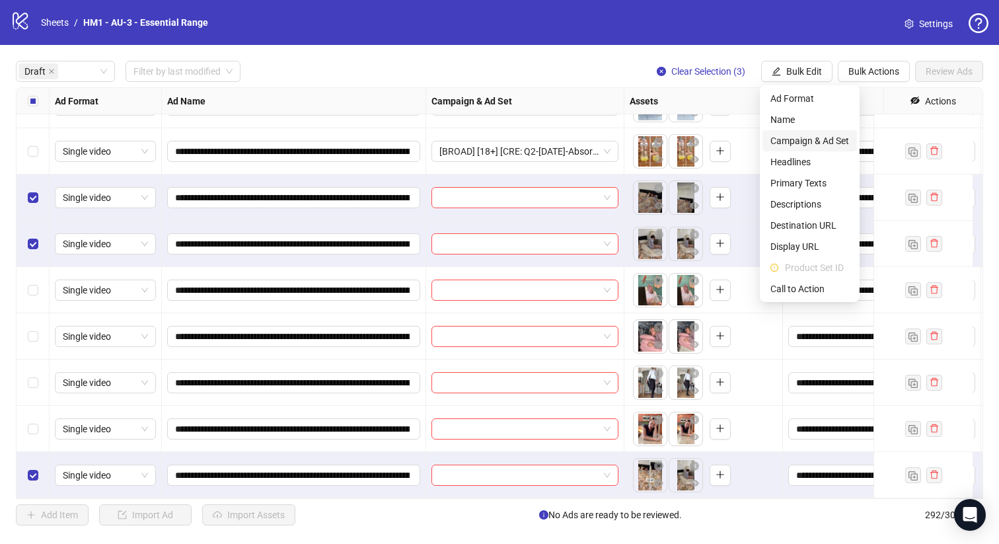
click at [825, 141] on span "Campaign & Ad Set" at bounding box center [809, 140] width 79 height 15
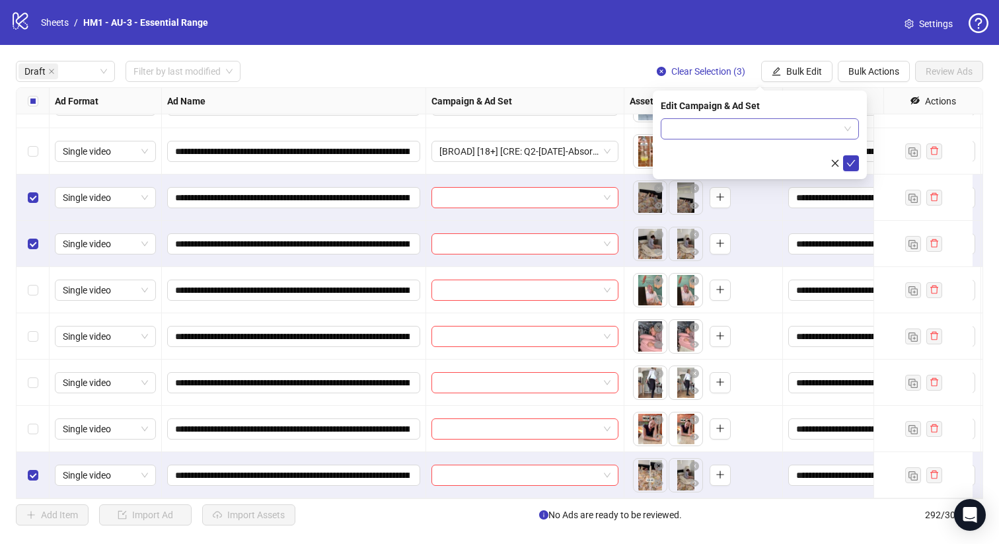
click at [803, 120] on input "search" at bounding box center [754, 129] width 170 height 20
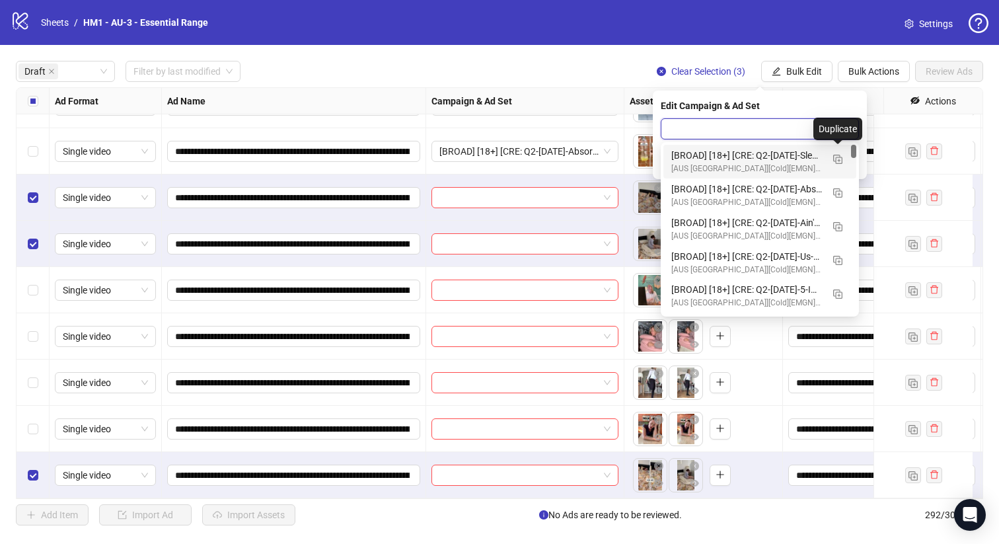
drag, startPoint x: 791, startPoint y: 155, endPoint x: 803, endPoint y: 154, distance: 11.9
click at [791, 155] on div "[BROAD] [18+] [CRE: Q2-05-MAY-2025-Sleep-EMGN][13 Aug 2025]" at bounding box center [746, 155] width 151 height 15
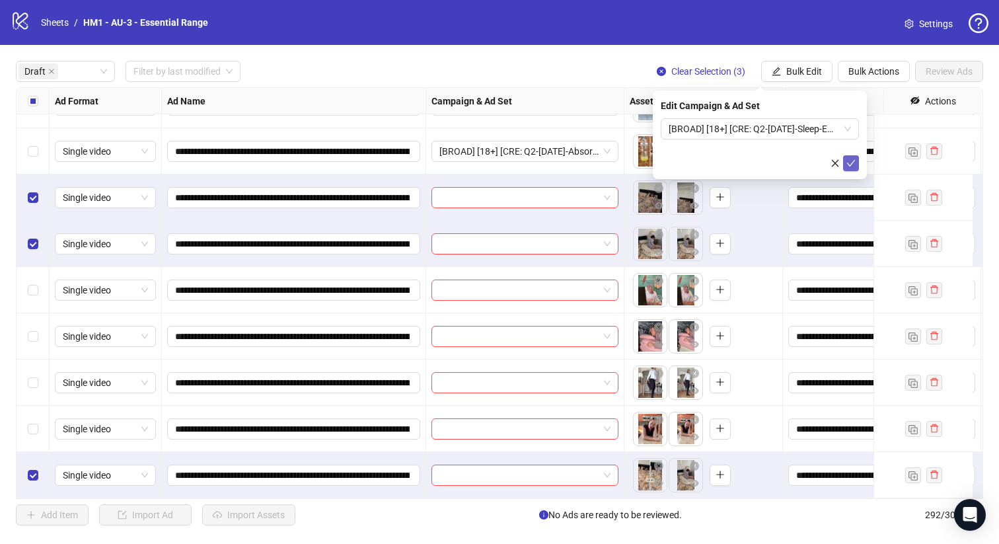
click at [849, 157] on button "submit" at bounding box center [851, 163] width 16 height 16
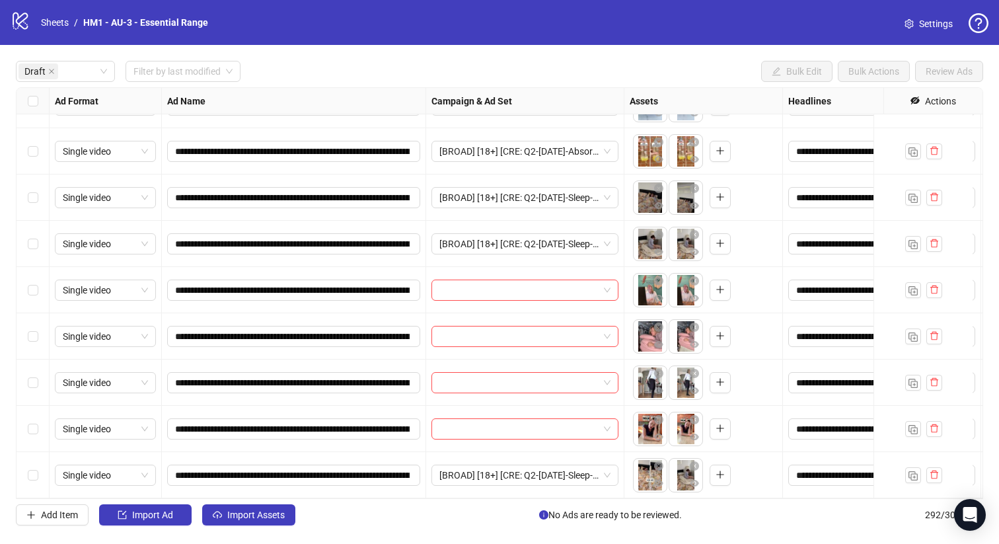
drag, startPoint x: 37, startPoint y: 427, endPoint x: 33, endPoint y: 408, distance: 19.6
click at [38, 427] on div "Select row 24" at bounding box center [33, 429] width 33 height 46
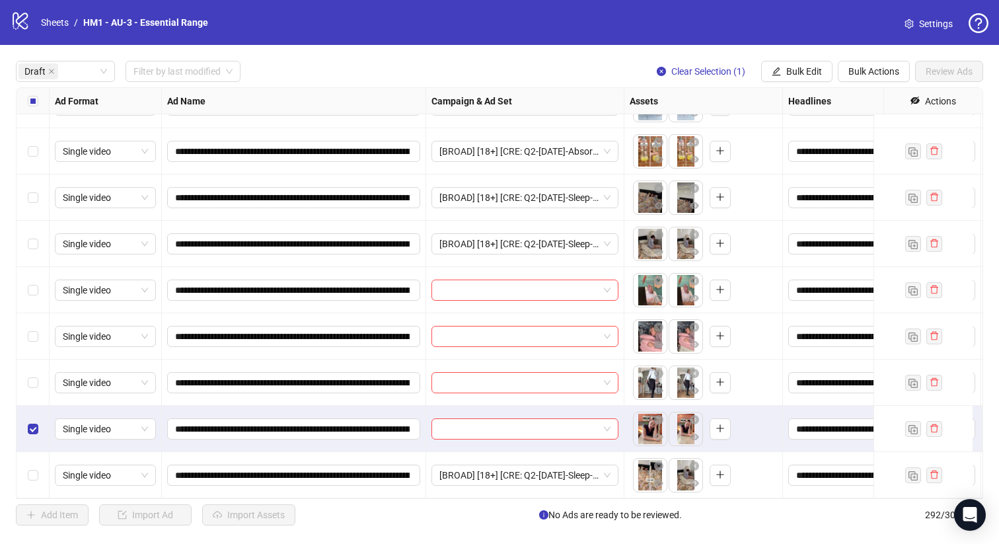
click at [28, 373] on div "Select row 23" at bounding box center [33, 382] width 33 height 46
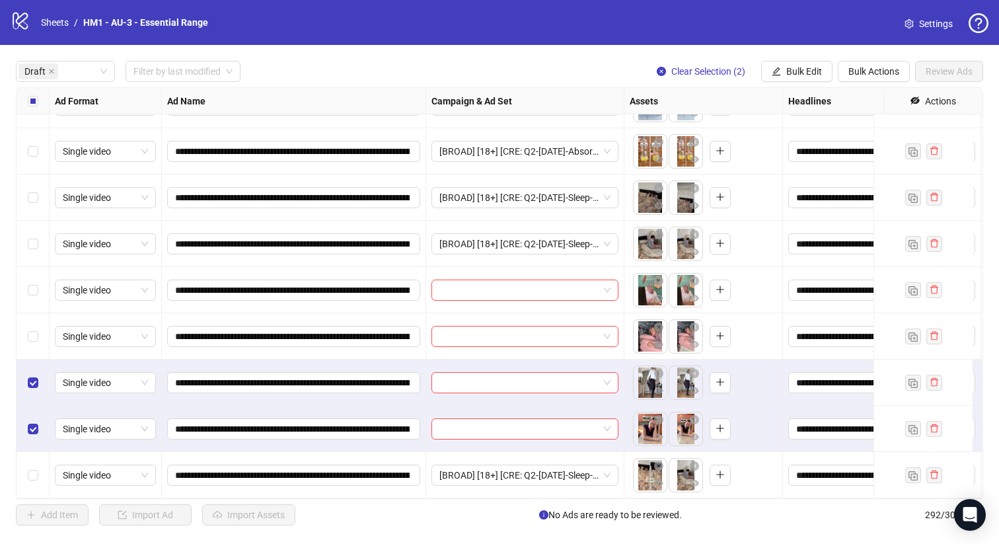
click at [33, 313] on div "Select row 22" at bounding box center [33, 336] width 33 height 46
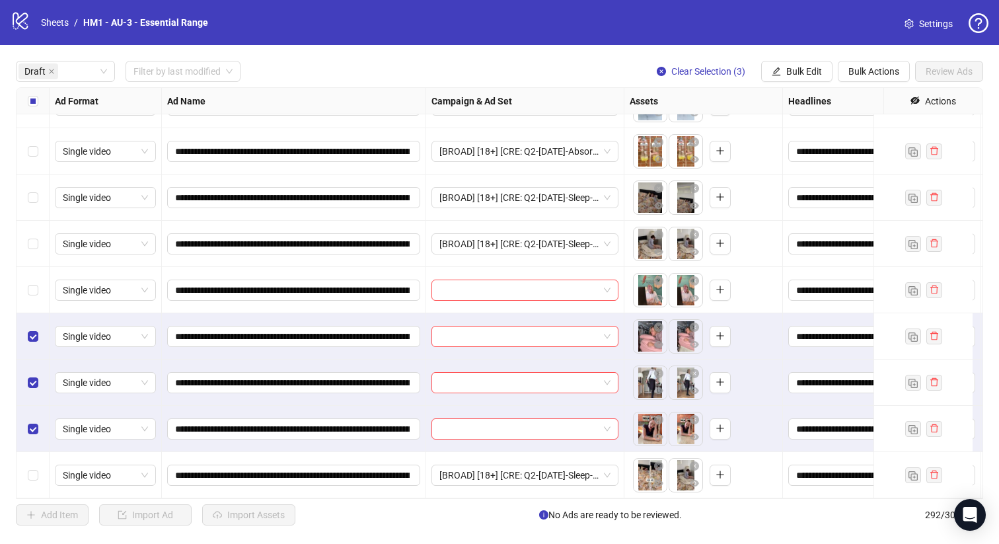
click at [26, 271] on div "Select row 21" at bounding box center [33, 290] width 33 height 46
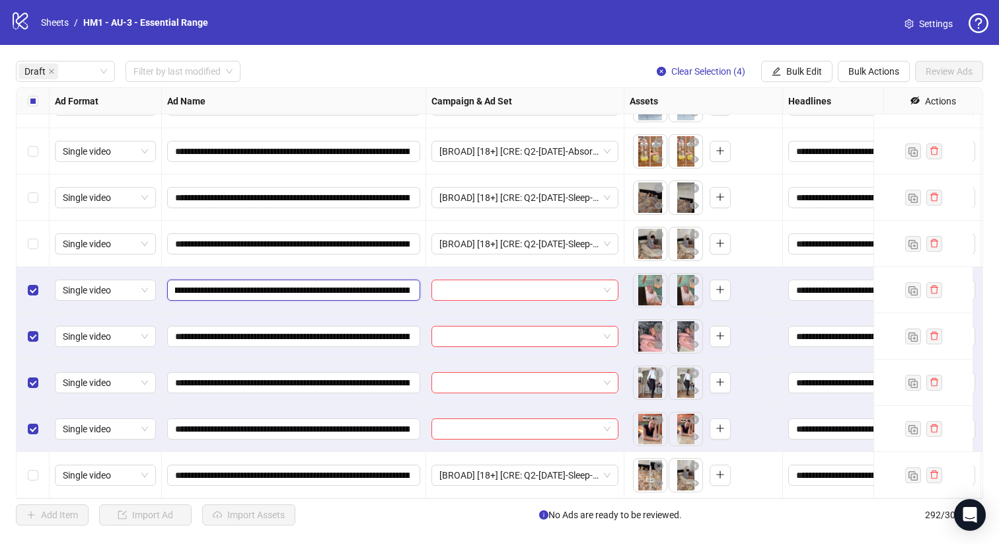
scroll to position [0, 180]
drag, startPoint x: 328, startPoint y: 282, endPoint x: 388, endPoint y: 283, distance: 59.5
click at [388, 284] on input "**********" at bounding box center [292, 290] width 235 height 15
click at [799, 66] on span "Bulk Edit" at bounding box center [804, 71] width 36 height 11
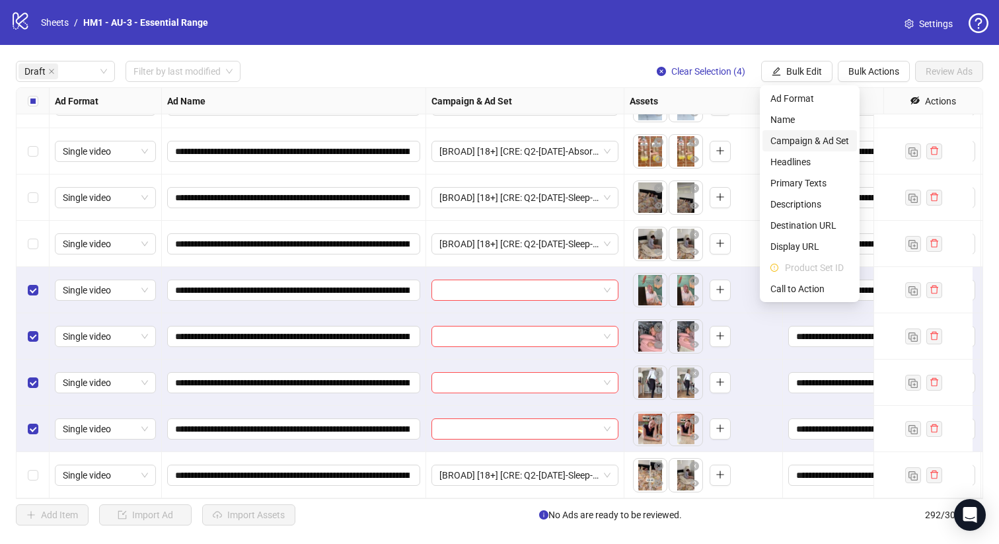
click at [824, 139] on span "Campaign & Ad Set" at bounding box center [809, 140] width 79 height 15
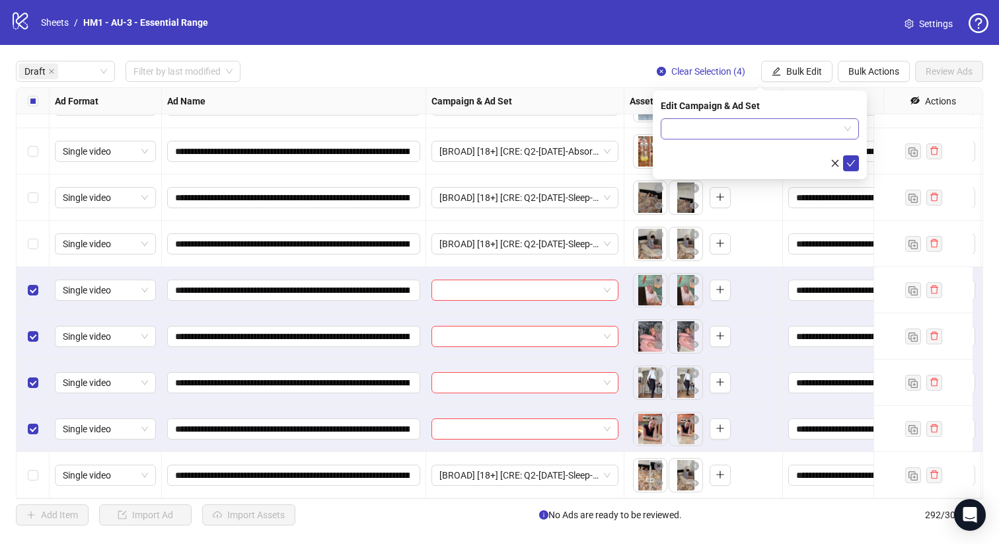
click at [807, 128] on input "search" at bounding box center [754, 129] width 170 height 20
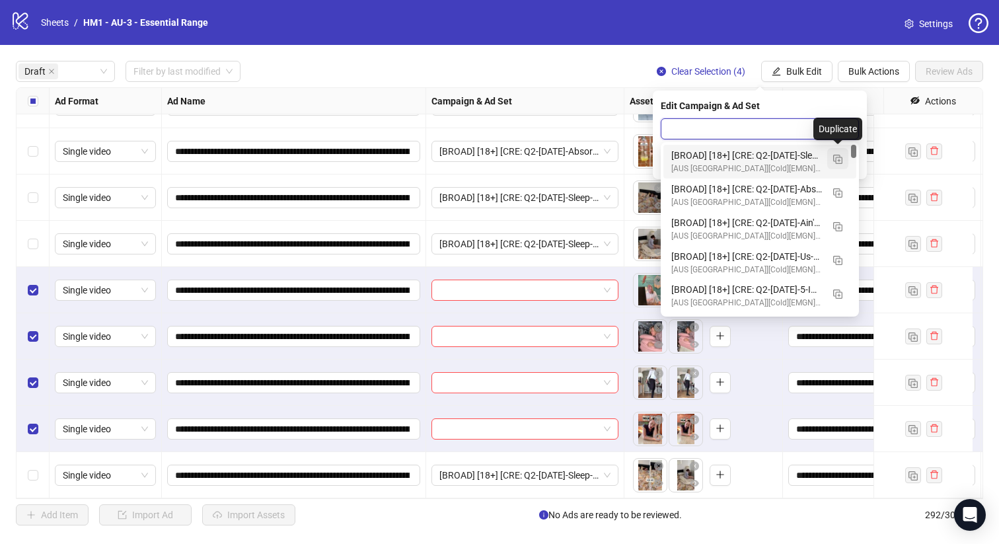
click at [836, 155] on img "button" at bounding box center [837, 159] width 9 height 9
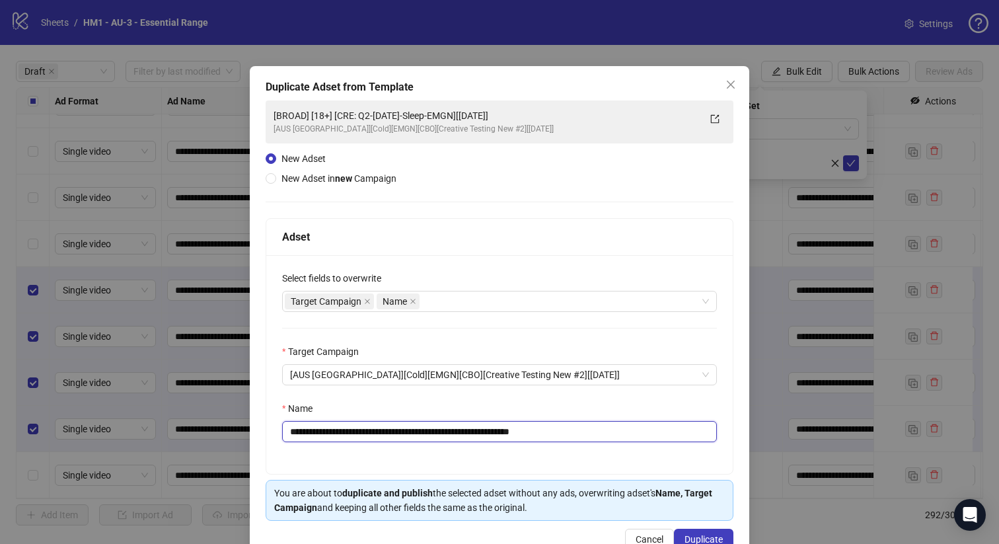
drag, startPoint x: 490, startPoint y: 436, endPoint x: 371, endPoint y: 433, distance: 119.0
click at [371, 433] on input "**********" at bounding box center [499, 431] width 435 height 21
paste input "**********"
type input "**********"
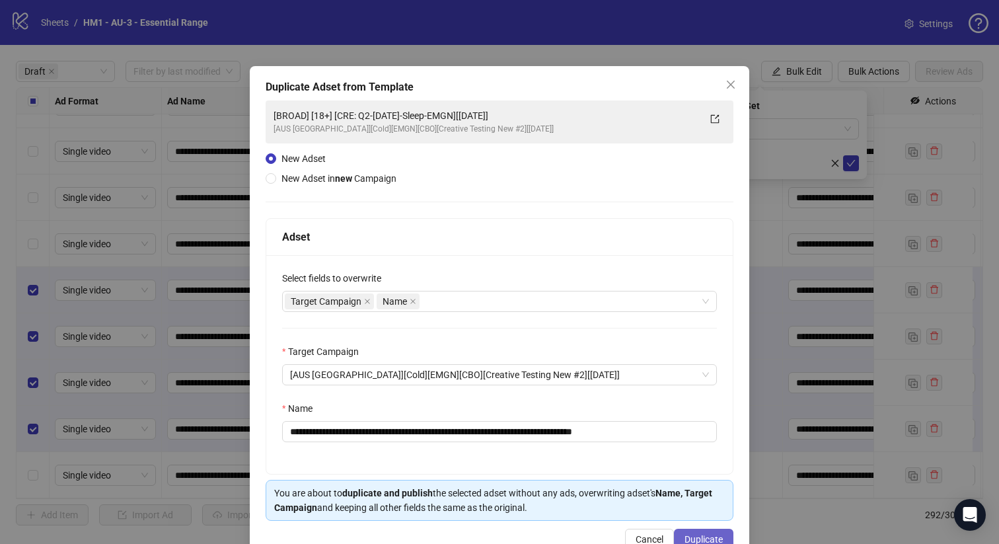
click at [694, 538] on span "Duplicate" at bounding box center [703, 539] width 38 height 11
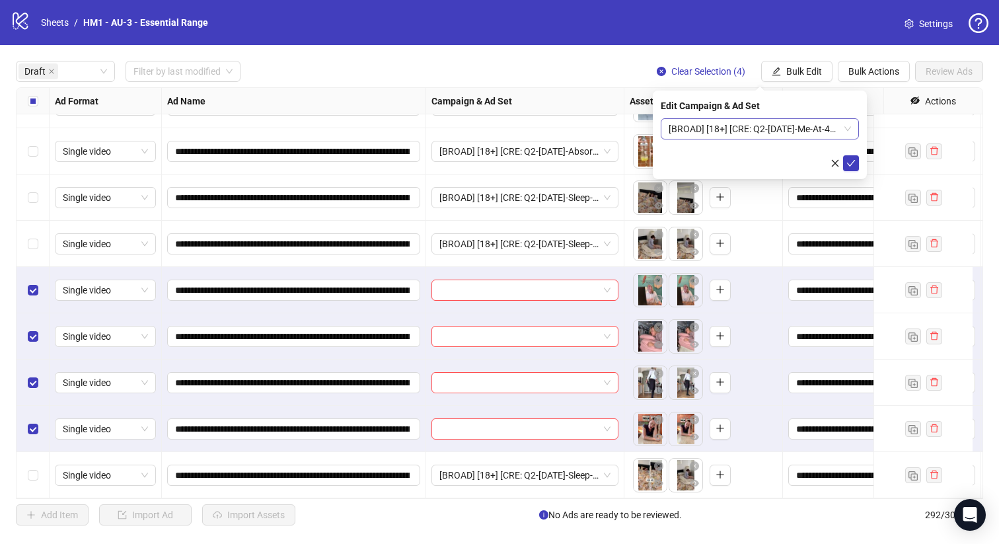
click at [758, 129] on span "[BROAD] [18+] [CRE: Q2-05-MAY-2025-Me-At-40-Comparison-TextOverlay-EMGN][13 Aug…" at bounding box center [760, 129] width 182 height 20
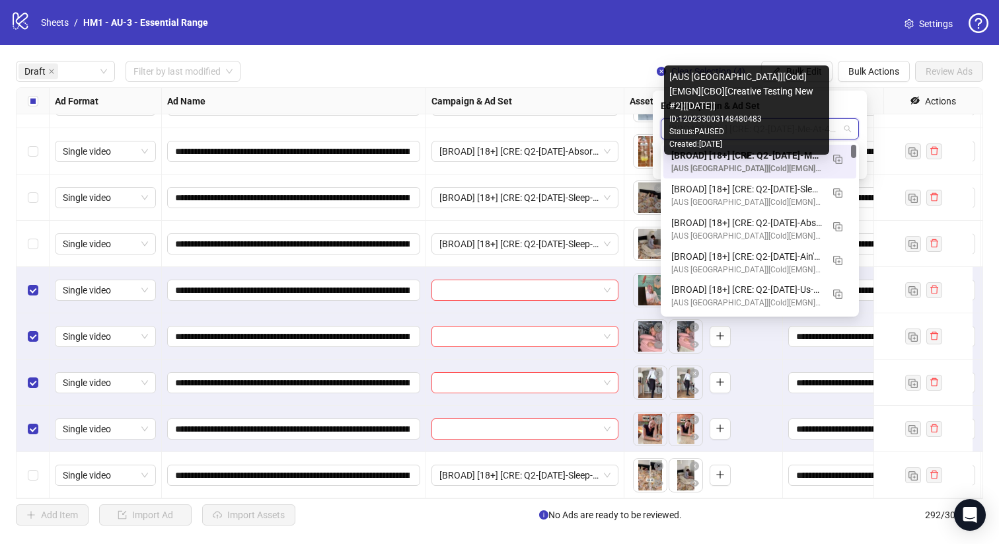
click at [767, 150] on div "Created: 2025-08-13" at bounding box center [746, 144] width 155 height 13
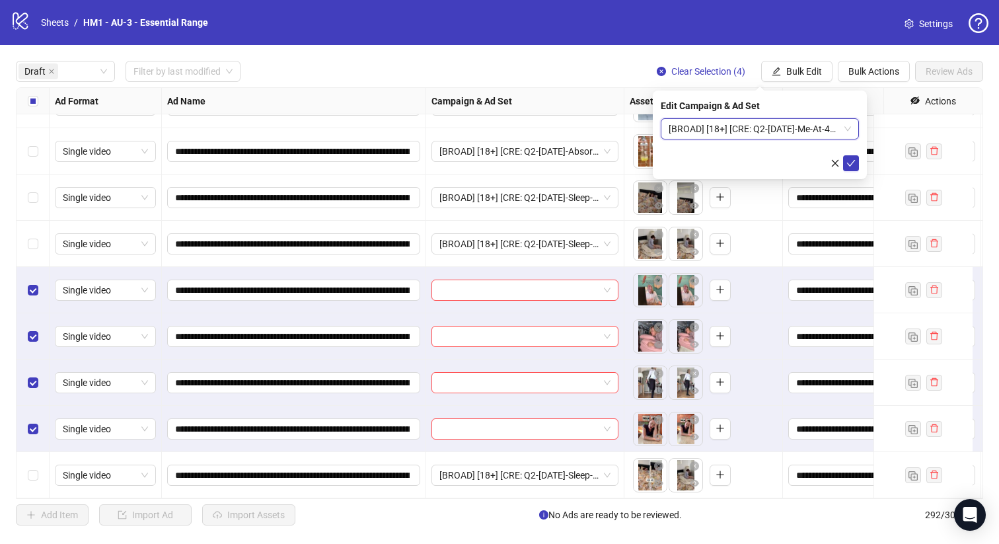
click at [807, 131] on span "[BROAD] [18+] [CRE: Q2-05-MAY-2025-Me-At-40-Comparison-TextOverlay-EMGN][13 Aug…" at bounding box center [760, 129] width 182 height 20
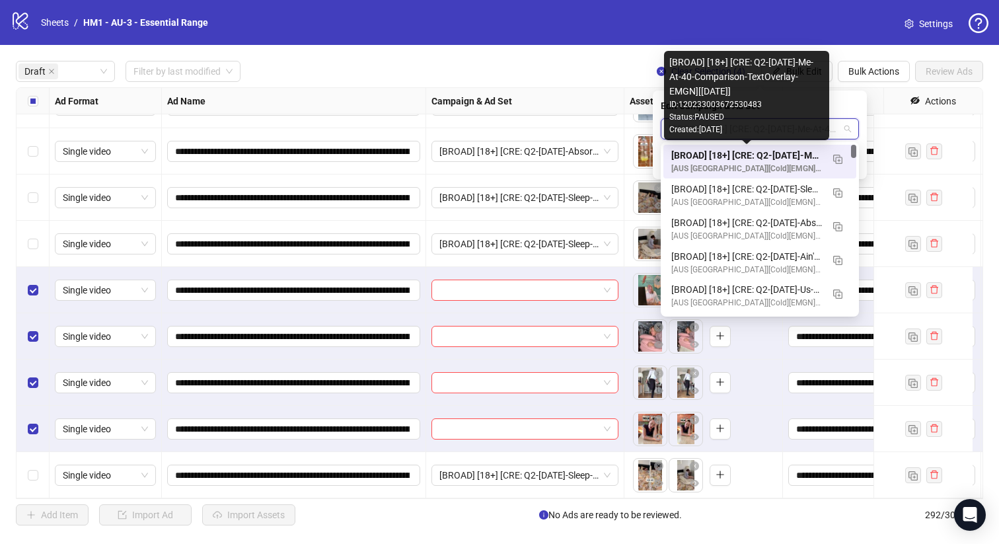
click at [787, 154] on div "[BROAD] [18+] [CRE: Q2-05-MAY-2025-Me-At-40-Comparison-TextOverlay-EMGN][13 Aug…" at bounding box center [746, 155] width 151 height 15
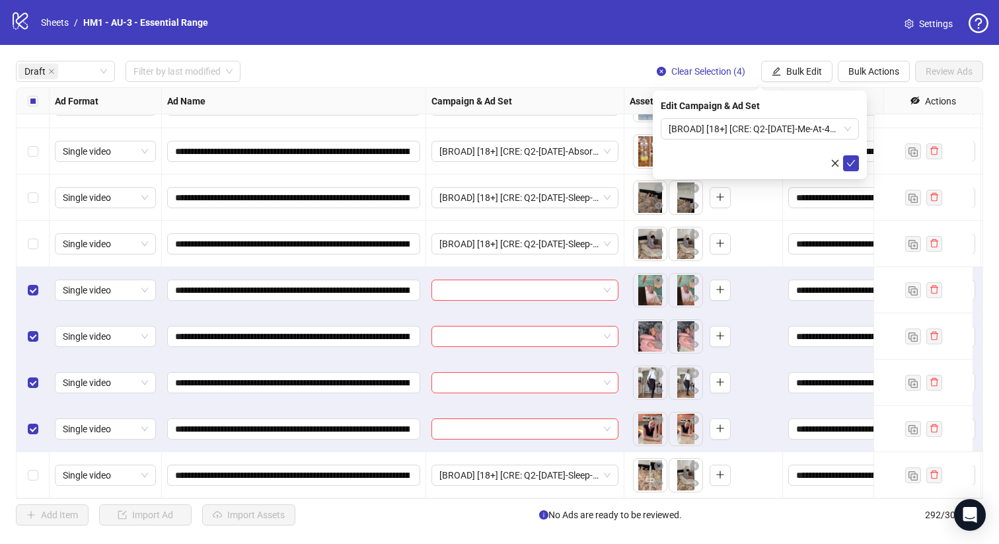
click at [860, 164] on div "Edit Campaign & Ad Set [BROAD] [18+] [CRE: Q2-05-MAY-2025-Me-At-40-Comparison-T…" at bounding box center [760, 135] width 214 height 89
click at [857, 163] on button "submit" at bounding box center [851, 163] width 16 height 16
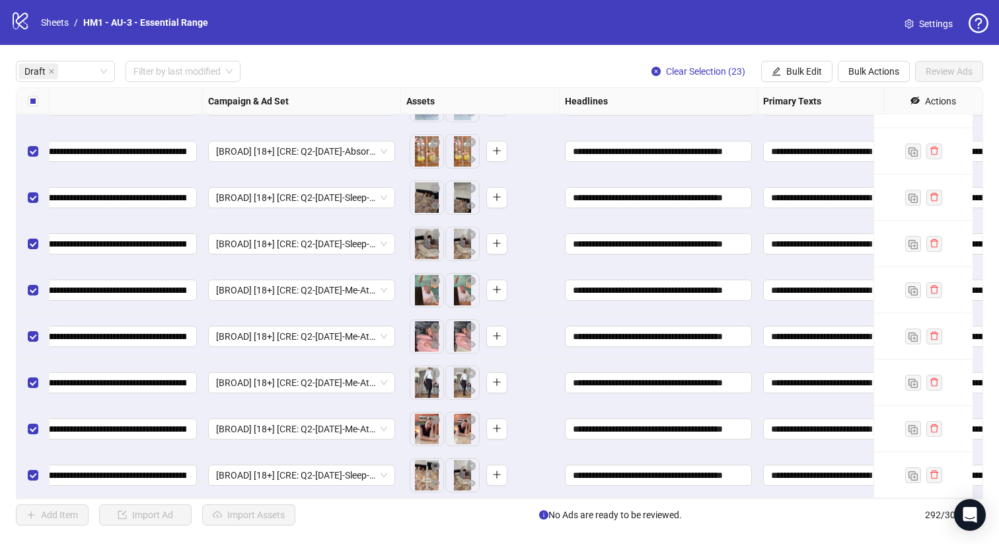
scroll to position [782, 940]
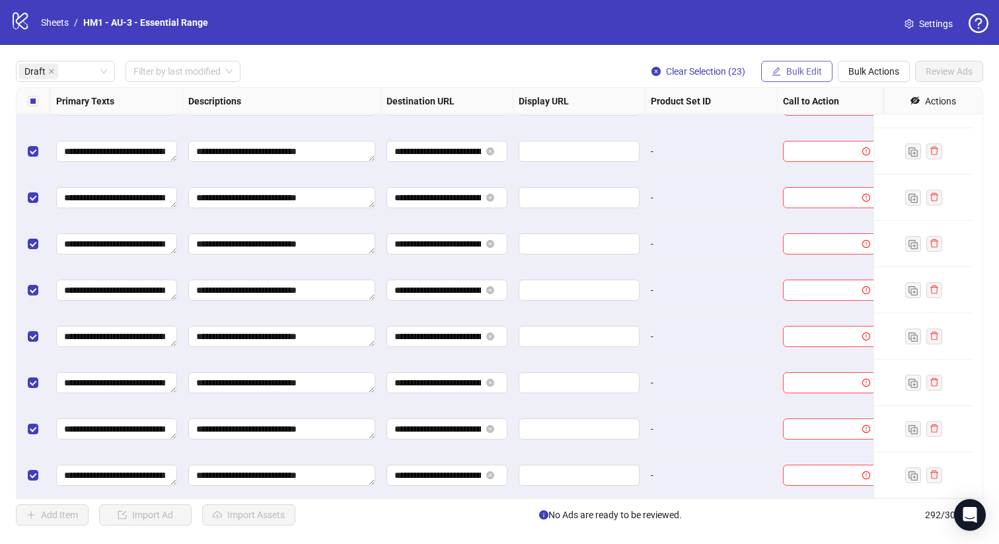
click at [784, 68] on button "Bulk Edit" at bounding box center [796, 71] width 71 height 21
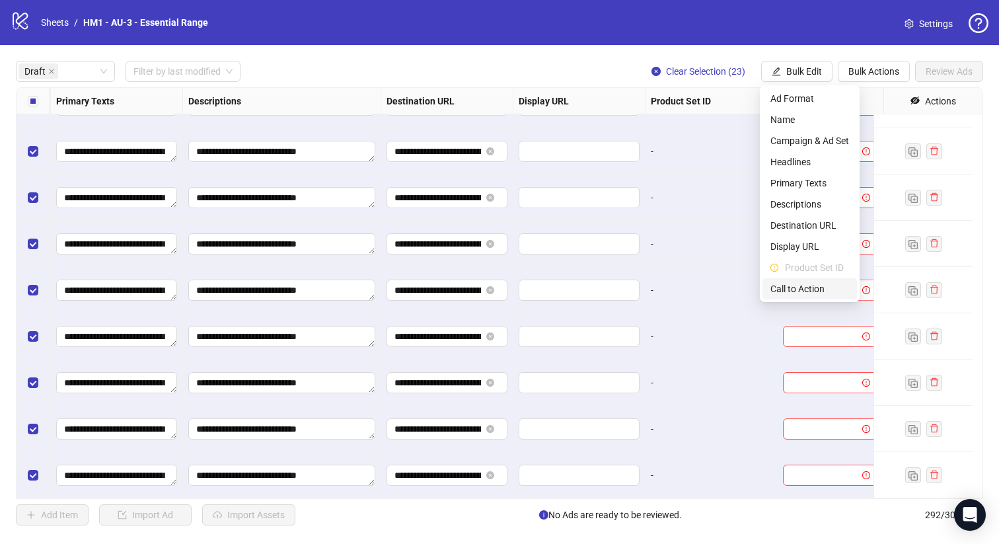
click at [809, 285] on span "Call to Action" at bounding box center [809, 288] width 79 height 15
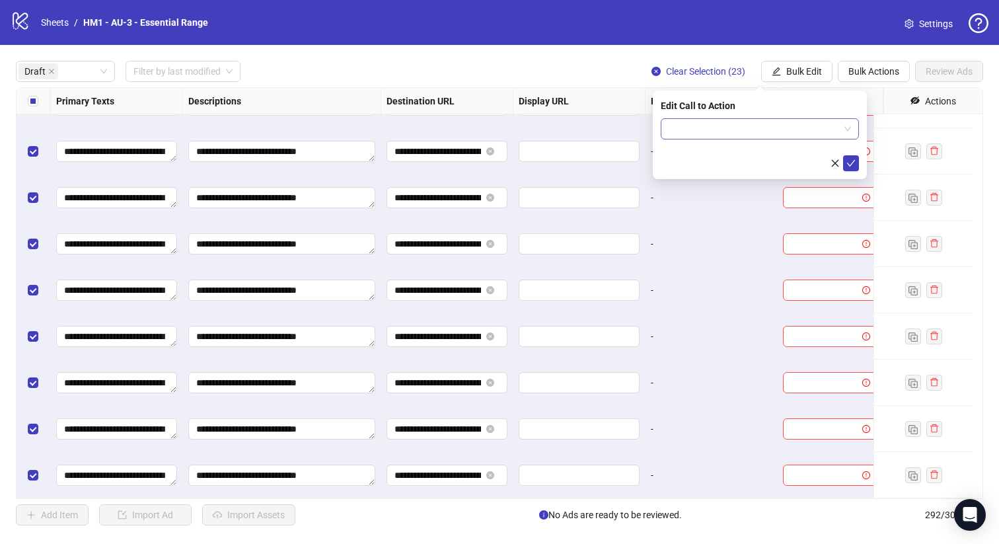
click at [760, 133] on input "search" at bounding box center [754, 129] width 170 height 20
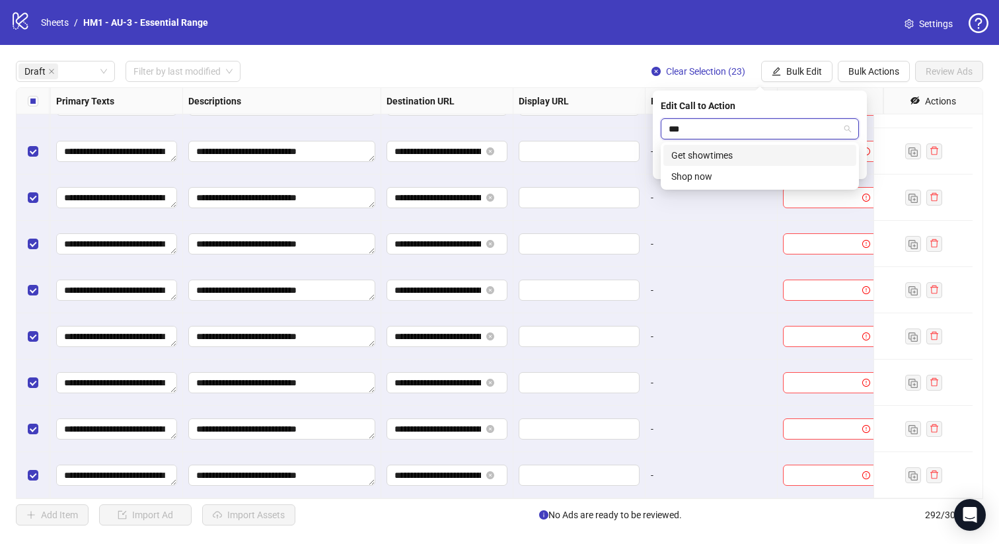
type input "****"
click at [787, 159] on div "Shop now" at bounding box center [759, 155] width 177 height 15
click at [848, 161] on icon "check" at bounding box center [850, 163] width 9 height 9
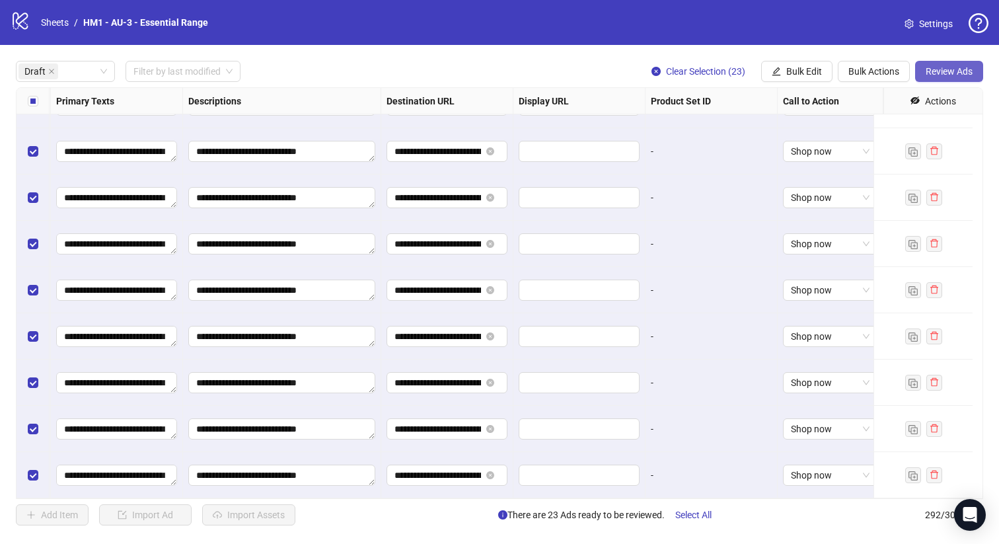
click at [940, 74] on span "Review Ads" at bounding box center [949, 71] width 47 height 11
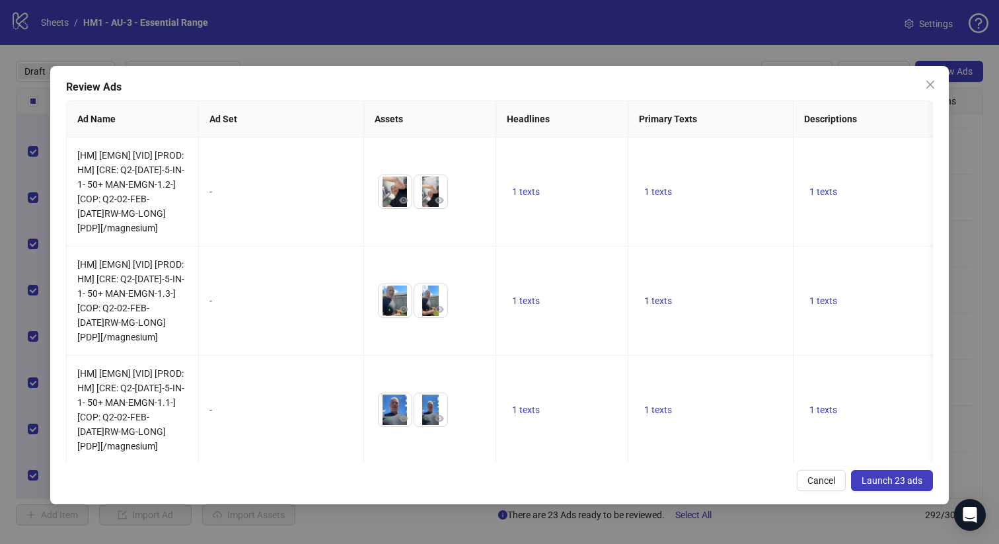
click at [918, 483] on span "Launch 23 ads" at bounding box center [892, 480] width 61 height 11
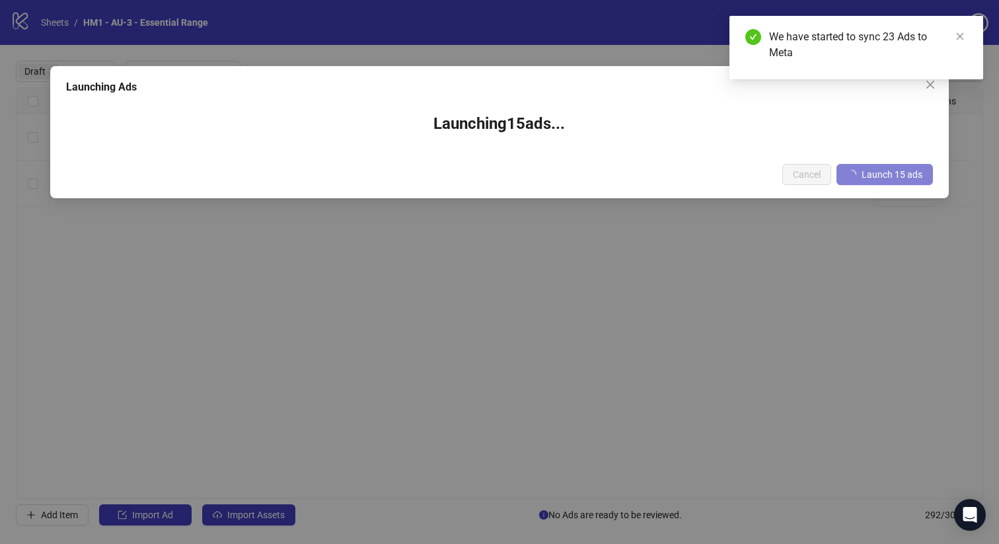
scroll to position [0, 930]
